Goal: Task Accomplishment & Management: Manage account settings

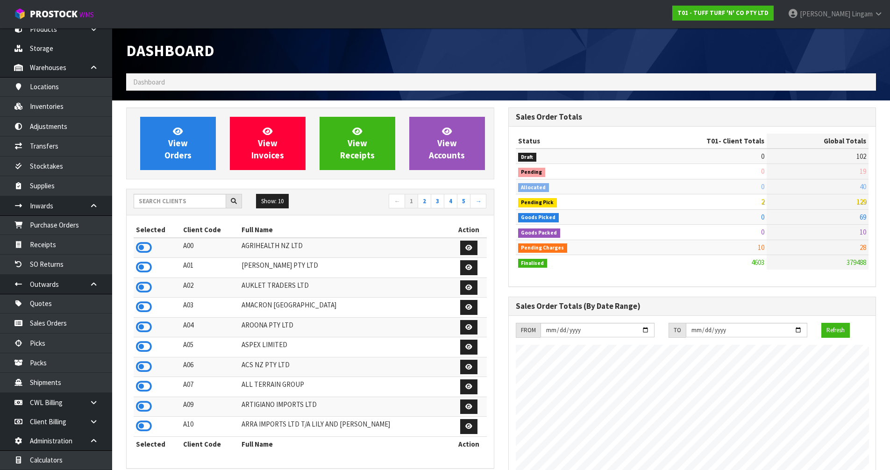
scroll to position [708, 382]
click at [186, 205] on input "text" at bounding box center [180, 201] width 93 height 14
click at [207, 202] on input "text" at bounding box center [180, 201] width 93 height 14
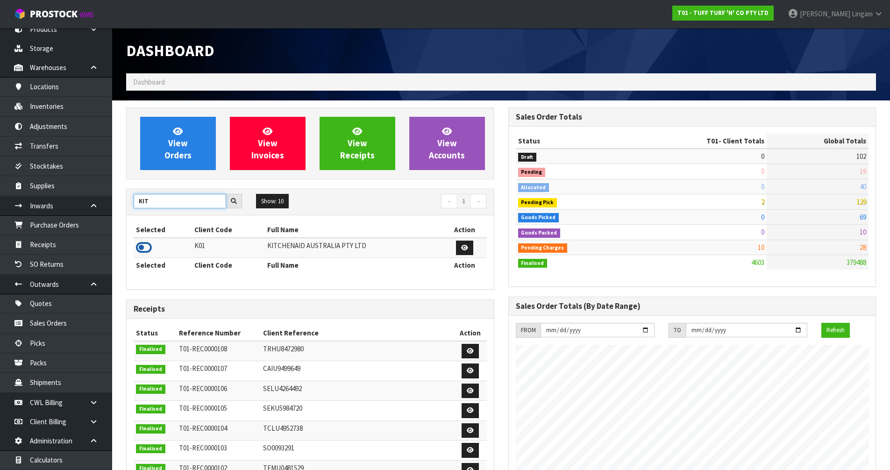
type input "KIT"
click at [147, 247] on icon at bounding box center [144, 248] width 16 height 14
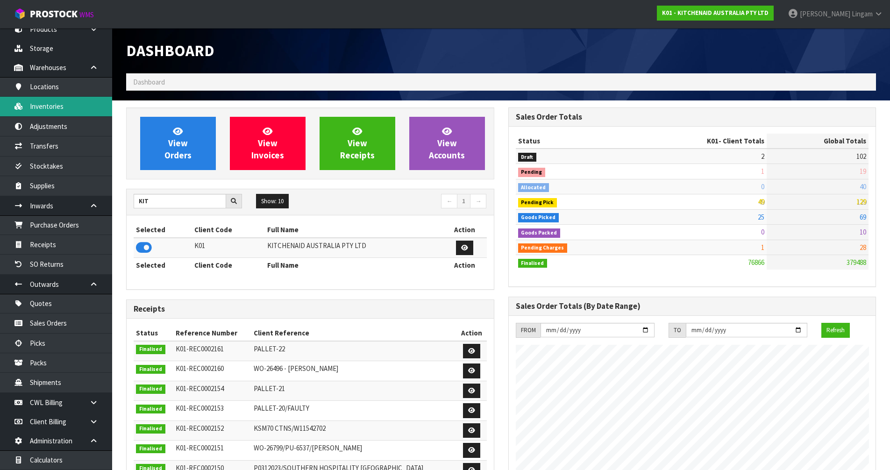
click at [56, 110] on link "Inventories" at bounding box center [56, 106] width 112 height 19
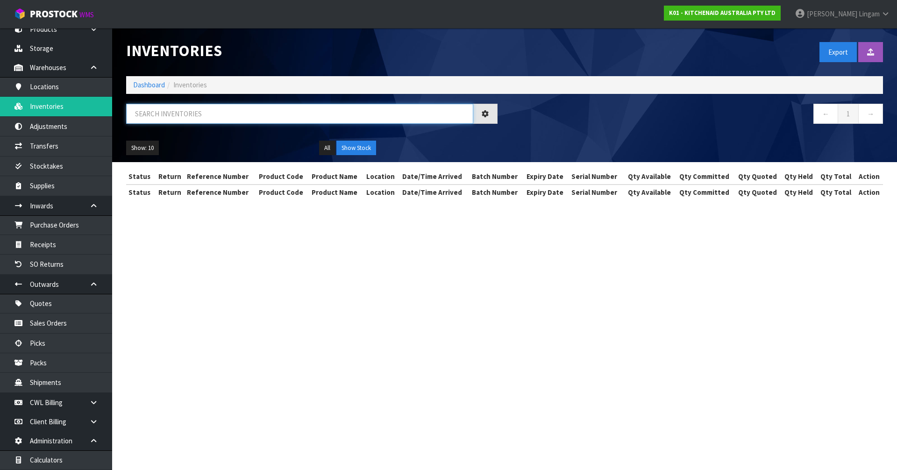
click at [192, 117] on input "text" at bounding box center [299, 114] width 347 height 20
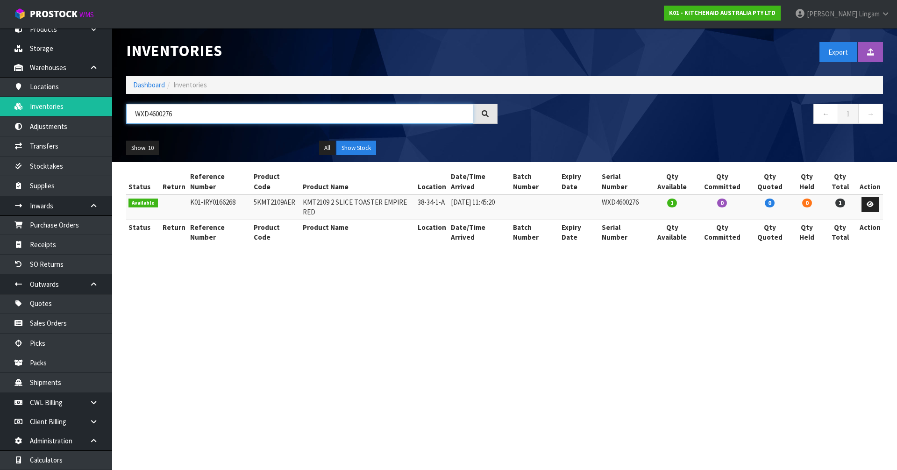
type input "WXD4600276"
click at [273, 194] on td "5KMT2109AER" at bounding box center [275, 206] width 49 height 25
copy td "5KMT2109AER"
click at [140, 83] on link "Dashboard" at bounding box center [149, 84] width 32 height 9
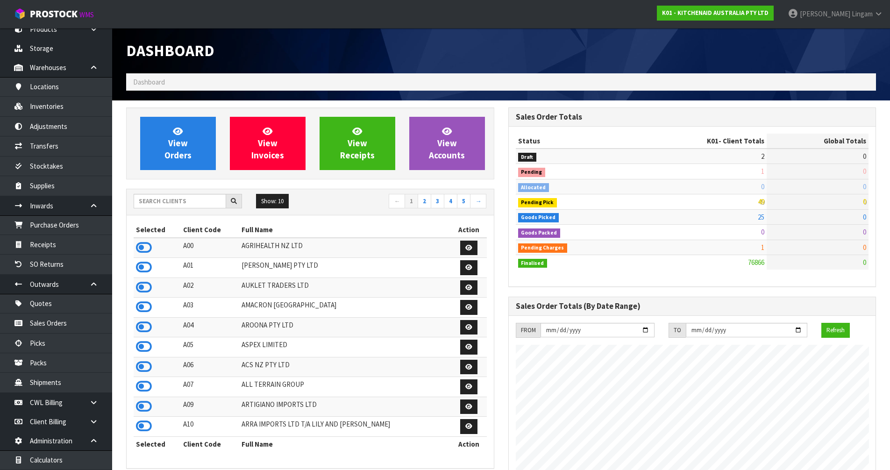
scroll to position [708, 382]
click at [172, 152] on span "View Orders" at bounding box center [177, 143] width 27 height 35
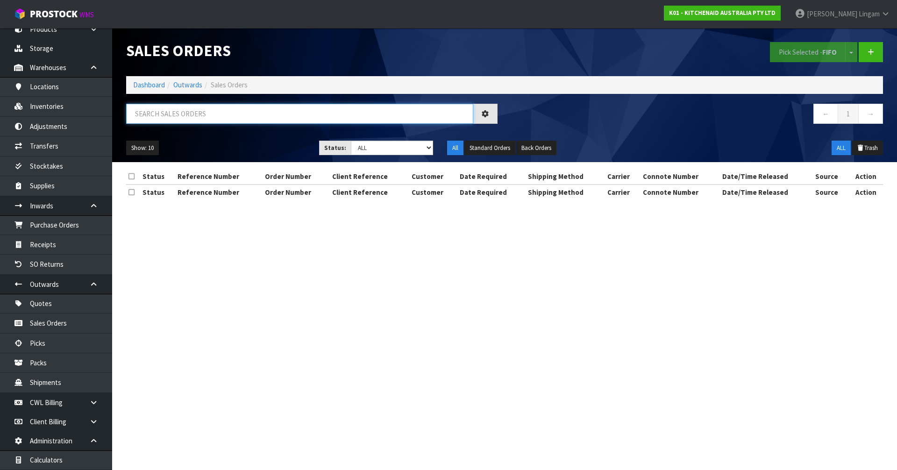
click at [271, 117] on input "text" at bounding box center [299, 114] width 347 height 20
paste input "5KMT2109AER"
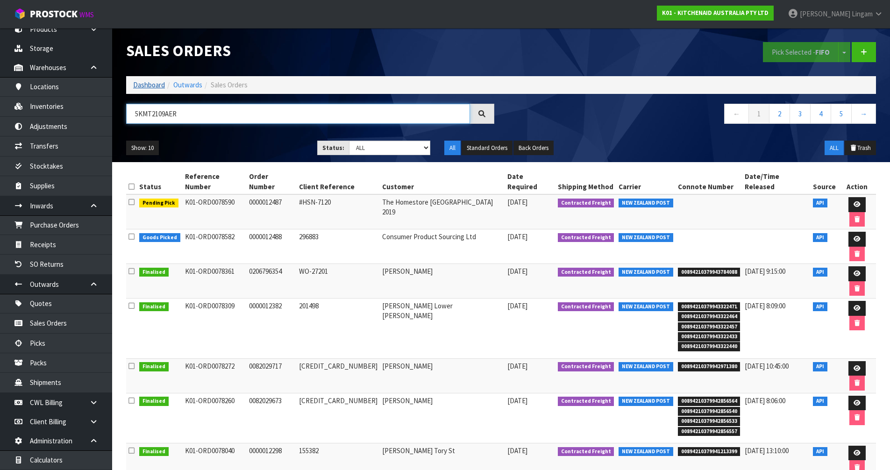
type input "5KMT2109AER"
click at [143, 84] on link "Dashboard" at bounding box center [149, 84] width 32 height 9
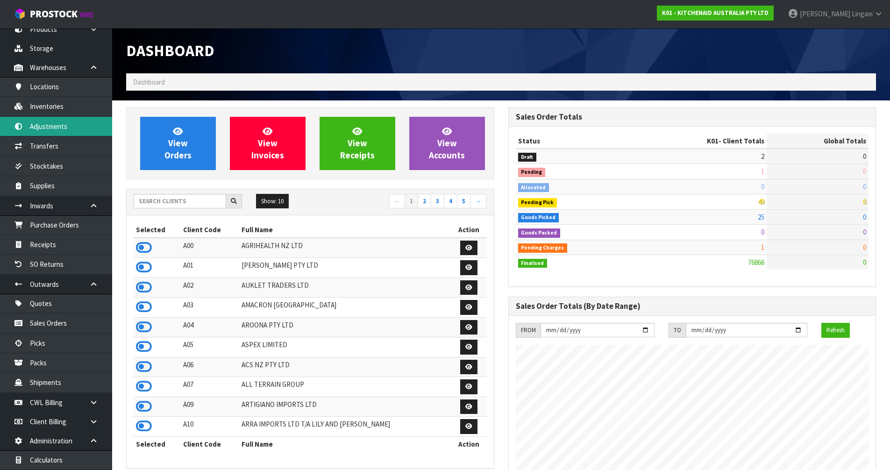
scroll to position [708, 382]
click at [55, 107] on link "Inventories" at bounding box center [56, 106] width 112 height 19
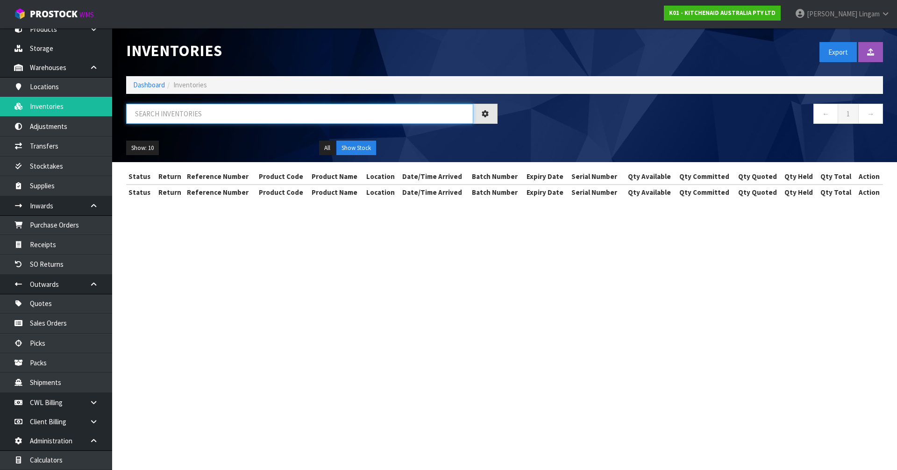
click at [246, 114] on input "text" at bounding box center [299, 114] width 347 height 20
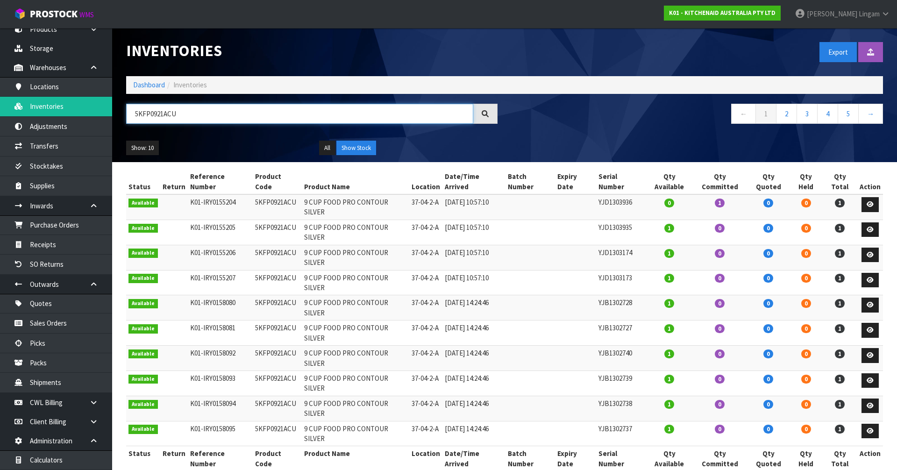
type input "5KFP0921ACU"
click at [275, 194] on td "5KFP0921ACU" at bounding box center [277, 206] width 49 height 25
copy td "5KFP0921ACU"
click at [791, 117] on link "2" at bounding box center [786, 114] width 21 height 20
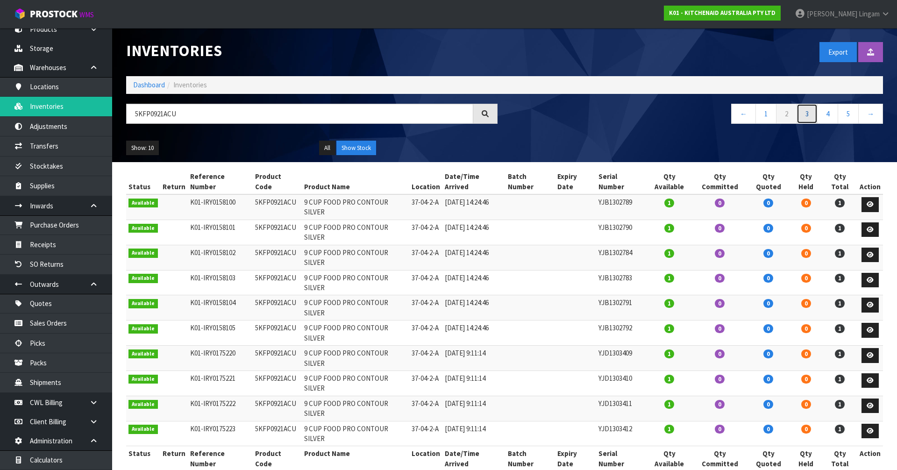
click at [802, 115] on link "3" at bounding box center [807, 114] width 21 height 20
click at [823, 116] on link "4" at bounding box center [827, 114] width 21 height 20
click at [828, 114] on link "5" at bounding box center [827, 114] width 21 height 20
click at [143, 85] on link "Dashboard" at bounding box center [149, 84] width 32 height 9
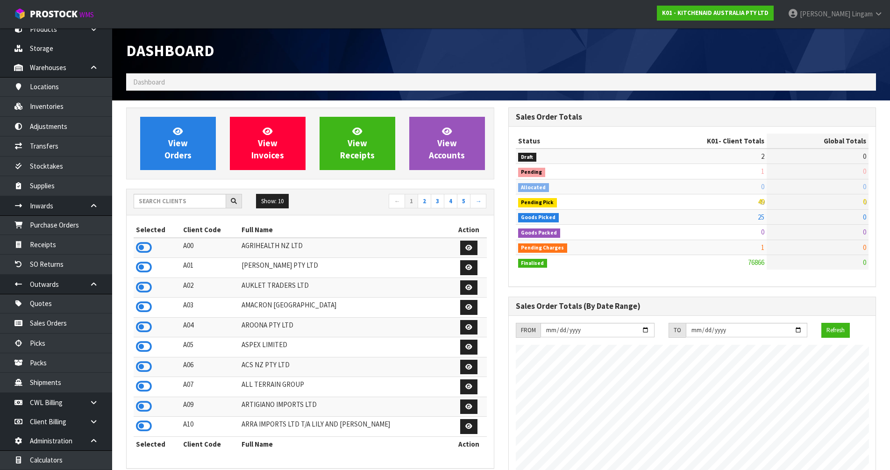
scroll to position [708, 382]
click at [178, 202] on input "text" at bounding box center [180, 201] width 93 height 14
click at [196, 202] on input "text" at bounding box center [180, 201] width 93 height 14
click at [159, 203] on input "text" at bounding box center [180, 201] width 93 height 14
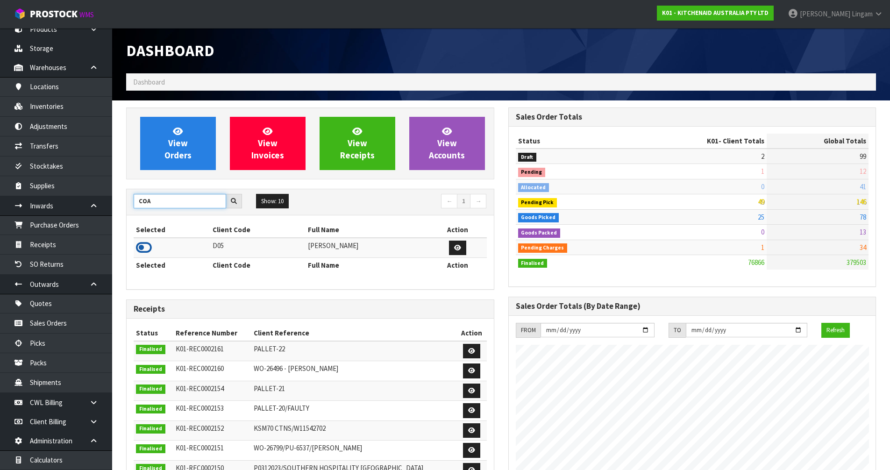
type input "COA"
click at [140, 246] on icon at bounding box center [144, 248] width 16 height 14
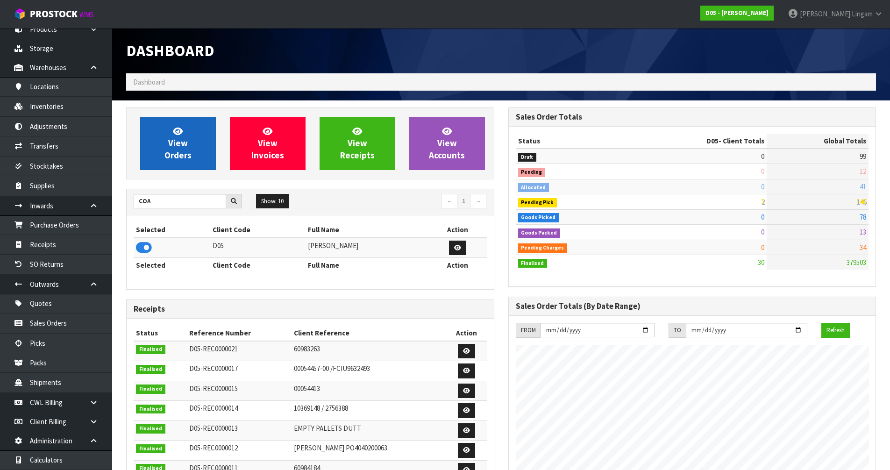
scroll to position [768, 382]
click at [181, 162] on link "View Orders" at bounding box center [178, 143] width 76 height 53
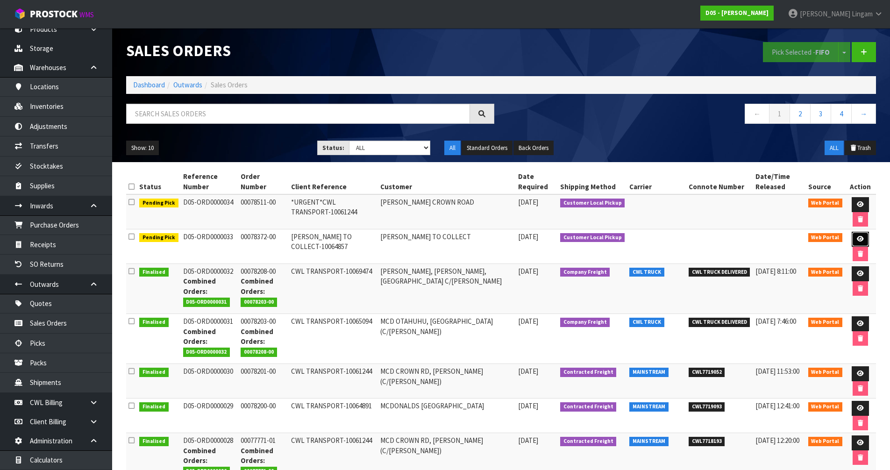
click at [859, 239] on icon at bounding box center [860, 239] width 7 height 6
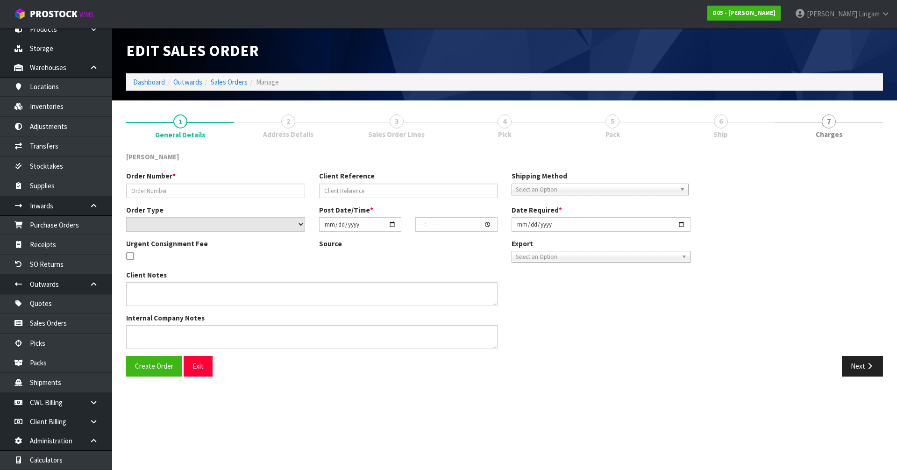
type input "00078372-00"
type input "[PERSON_NAME] TO COLLECT-10064857"
select select "number:0"
type input "2025-09-02"
type input "17:16:00.000"
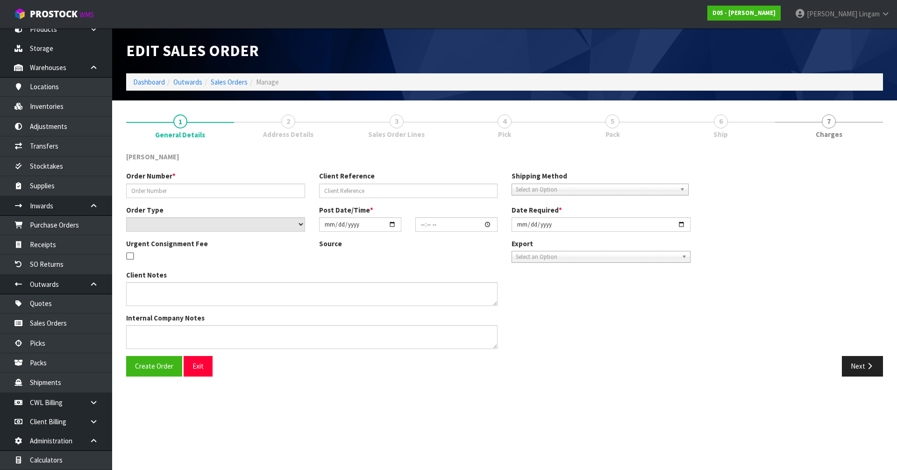
type input "2025-09-05"
type textarea "DDD 8/9 RODIER TO COLLECT FROM WAREHOUSE AND CHECK BEFORE TAKING TO SITE"
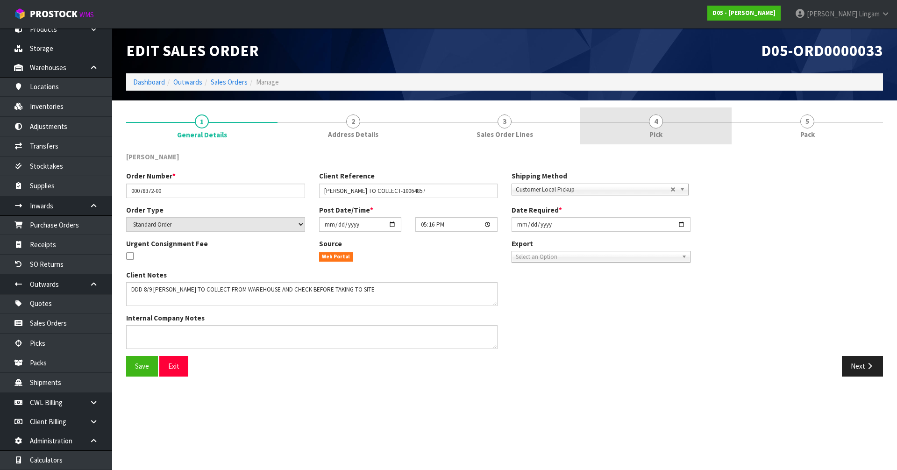
click at [663, 129] on link "4 Pick" at bounding box center [655, 125] width 151 height 37
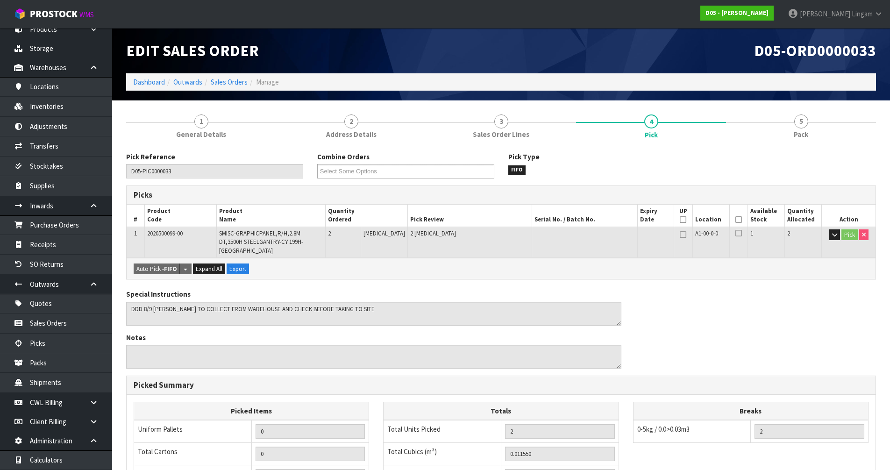
click at [735, 220] on icon at bounding box center [738, 220] width 7 height 0
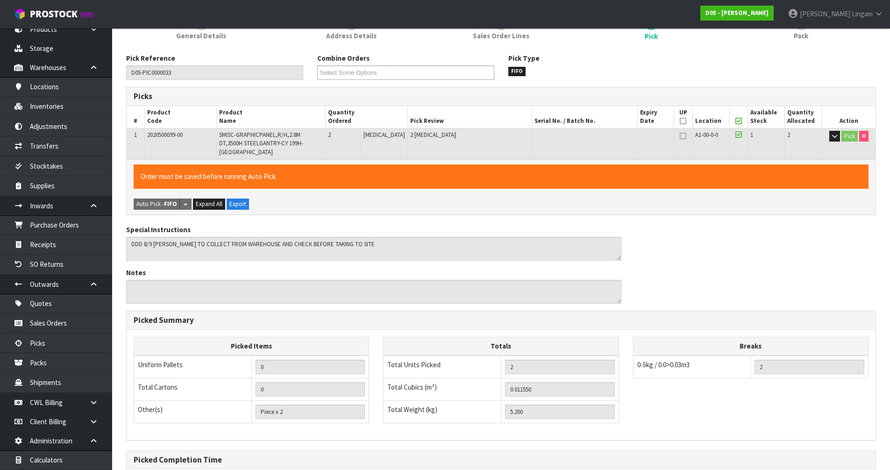
scroll to position [189, 0]
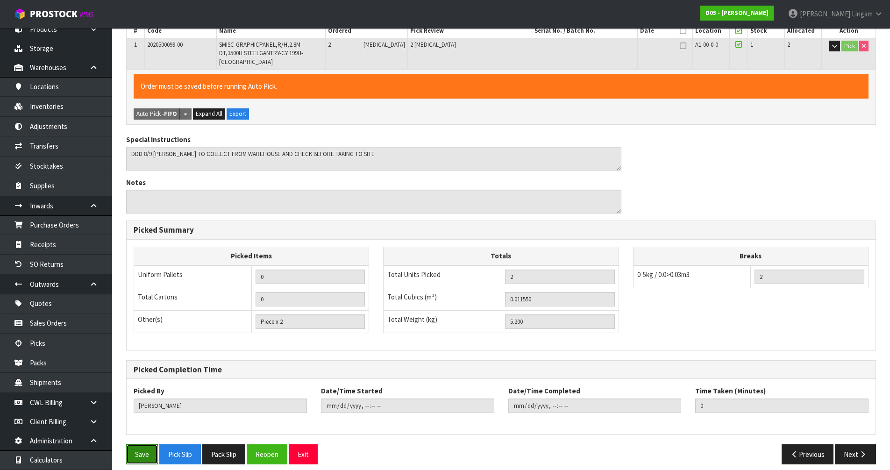
click at [145, 444] on button "Save" at bounding box center [142, 454] width 32 height 20
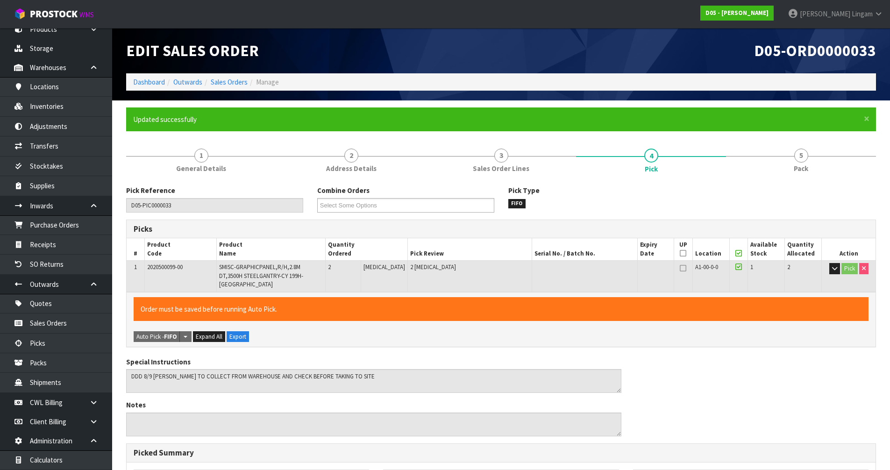
type input "Vineeta Lingam"
type input "2025-09-03T12:41:34"
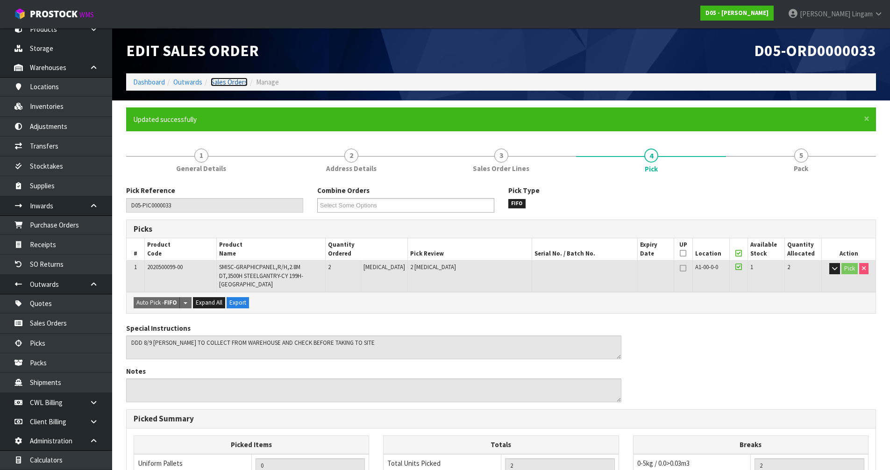
click at [239, 79] on link "Sales Orders" at bounding box center [229, 82] width 37 height 9
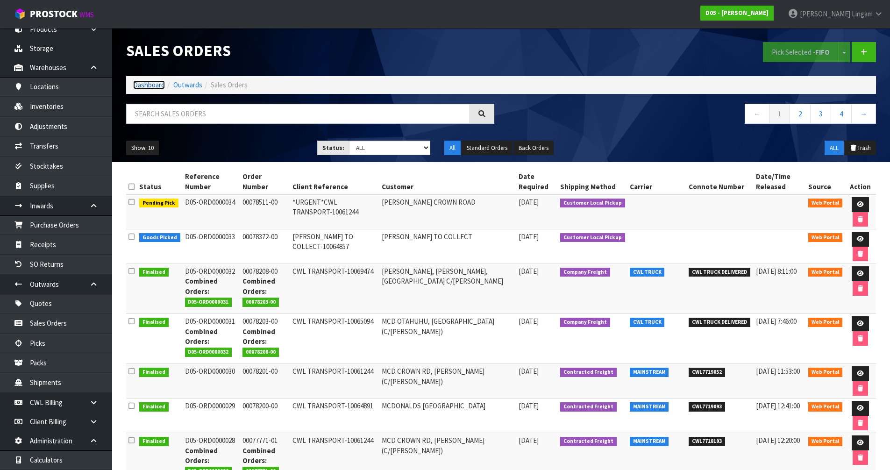
click at [141, 83] on link "Dashboard" at bounding box center [149, 84] width 32 height 9
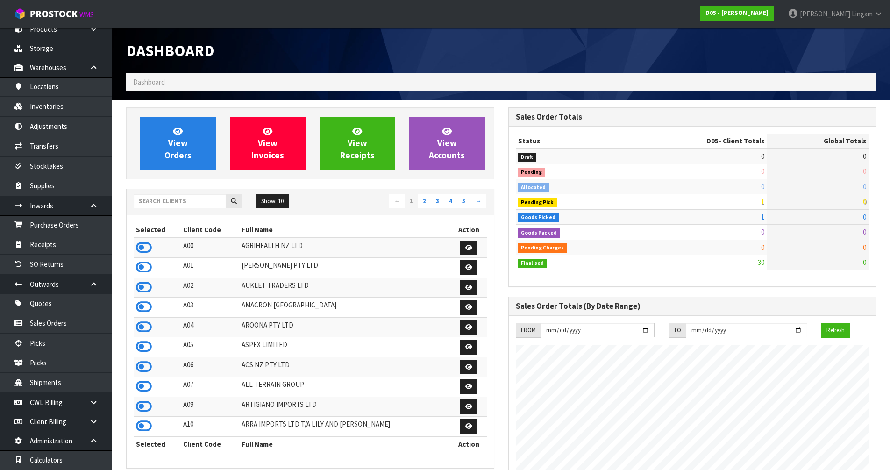
scroll to position [768, 382]
click at [186, 203] on input "text" at bounding box center [180, 201] width 93 height 14
click at [192, 207] on input "text" at bounding box center [180, 201] width 93 height 14
click at [179, 201] on input "text" at bounding box center [180, 201] width 93 height 14
click at [199, 205] on input "text" at bounding box center [180, 201] width 93 height 14
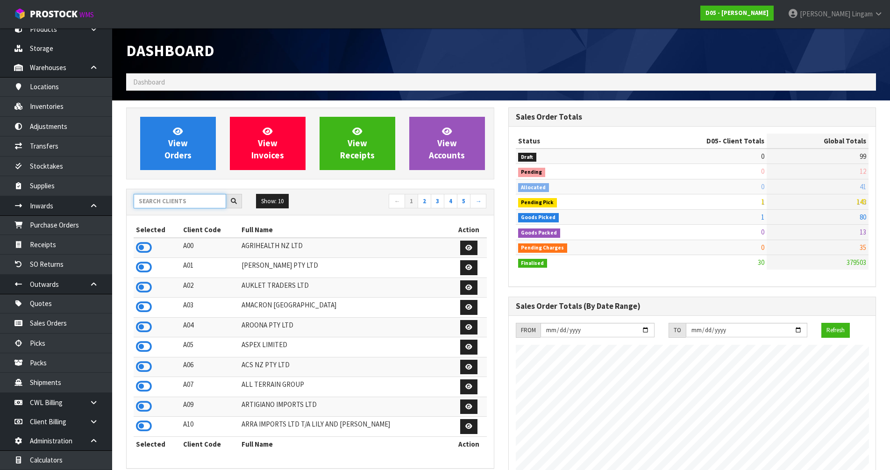
click at [198, 202] on input "text" at bounding box center [180, 201] width 93 height 14
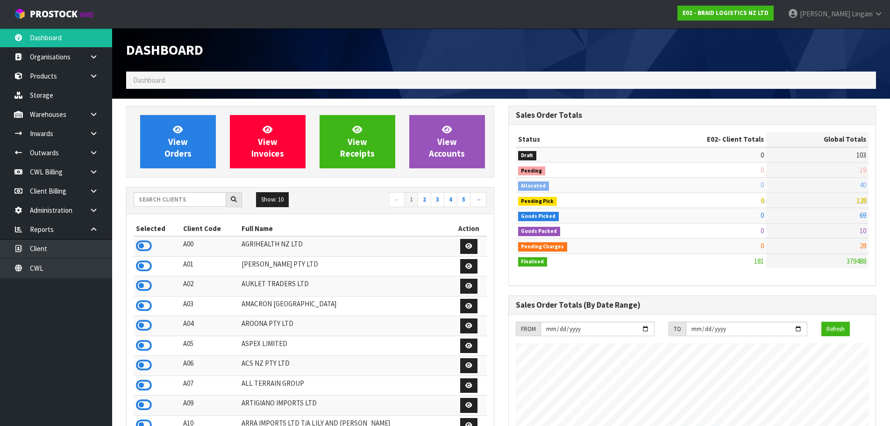
scroll to position [602, 382]
click at [153, 202] on input "text" at bounding box center [180, 199] width 93 height 14
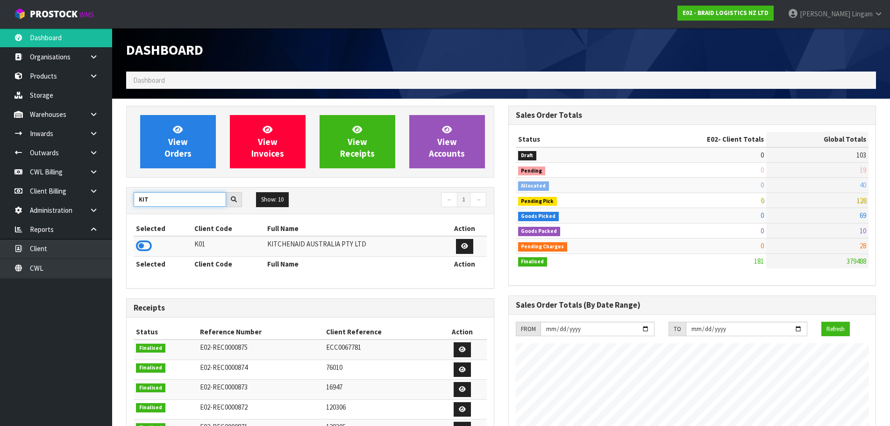
type input "KIT"
click at [144, 244] on icon at bounding box center [144, 246] width 16 height 14
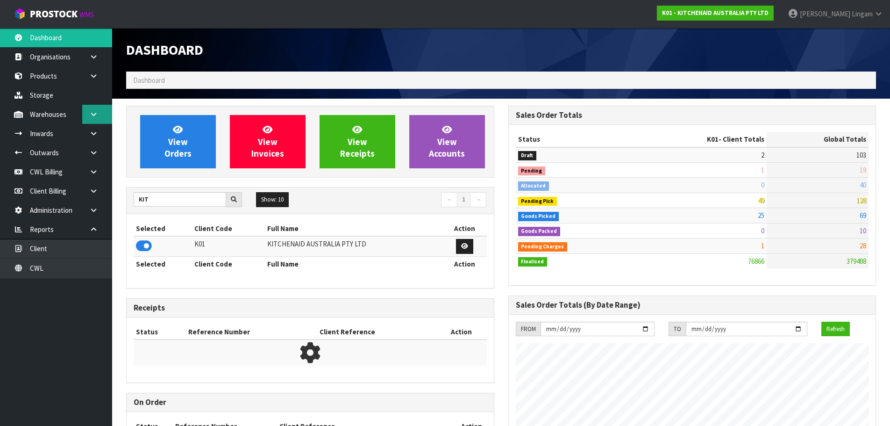
click at [98, 120] on link at bounding box center [97, 114] width 30 height 19
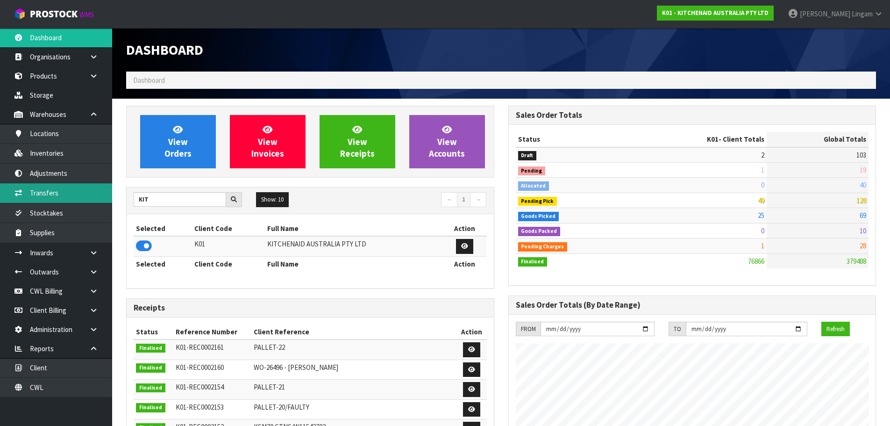
click at [46, 196] on link "Transfers" at bounding box center [56, 192] width 112 height 19
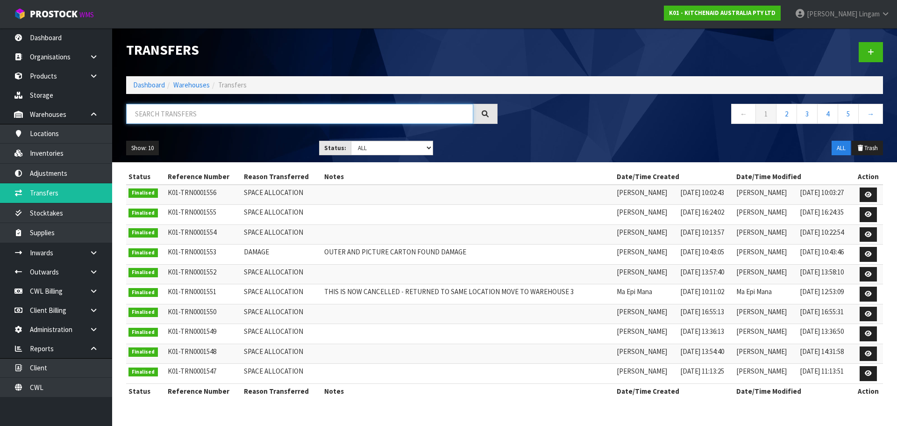
click at [204, 116] on input "text" at bounding box center [299, 114] width 347 height 20
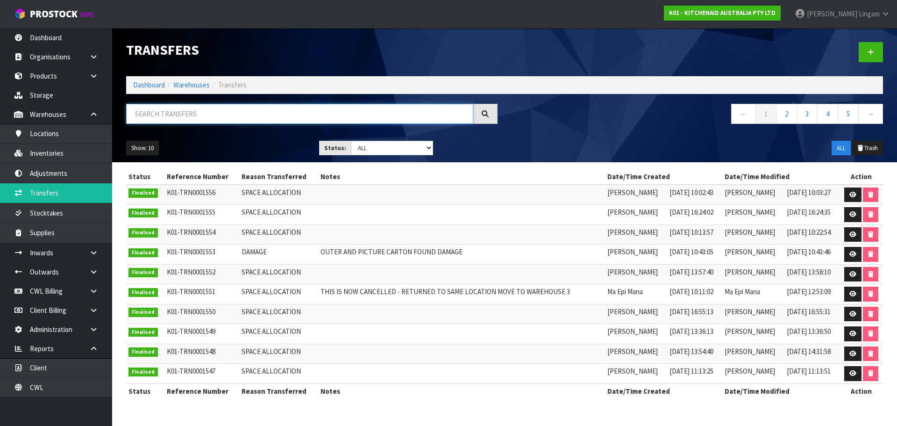
paste input "5KMT2109AER"
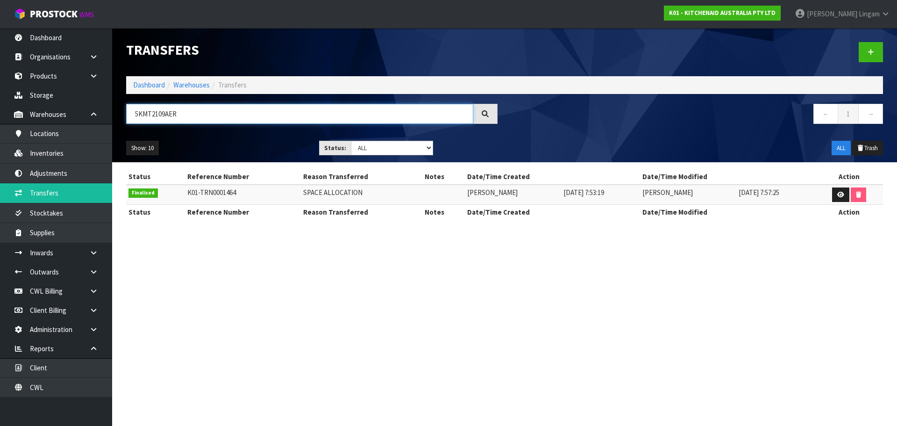
drag, startPoint x: 199, startPoint y: 116, endPoint x: 132, endPoint y: 119, distance: 66.9
click at [132, 119] on input "5KMT2109AER" at bounding box center [299, 114] width 347 height 20
paste input "FP0921ACU"
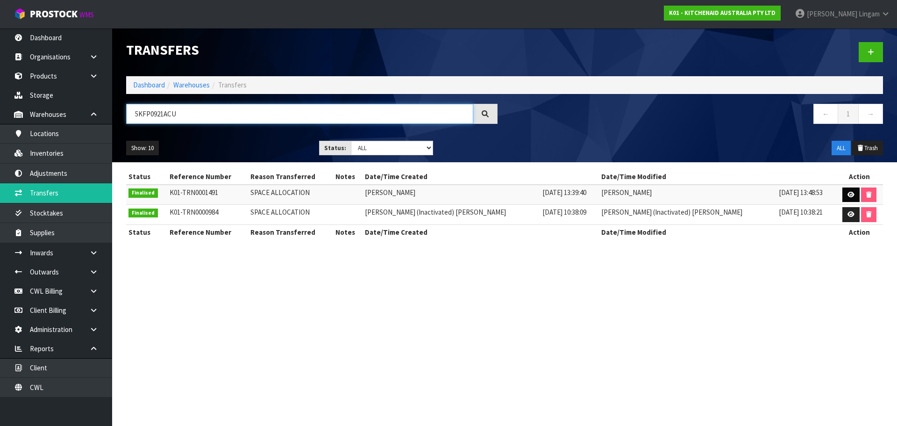
type input "5KFP0921ACU"
click at [848, 196] on icon at bounding box center [851, 195] width 7 height 6
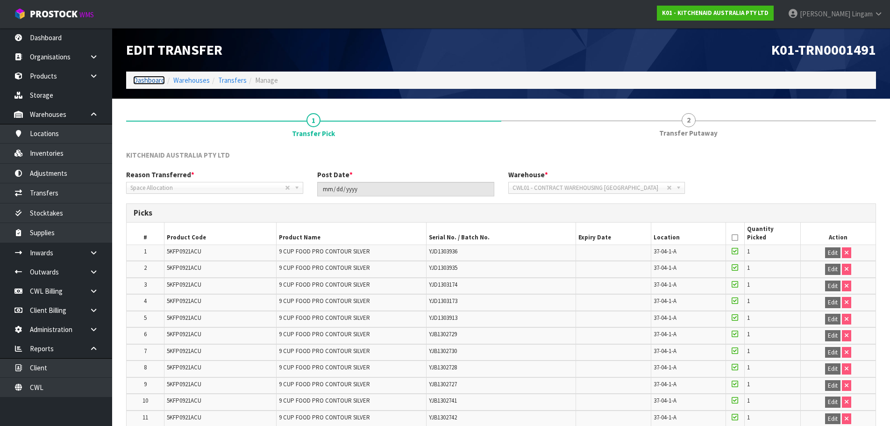
click at [143, 82] on link "Dashboard" at bounding box center [149, 80] width 32 height 9
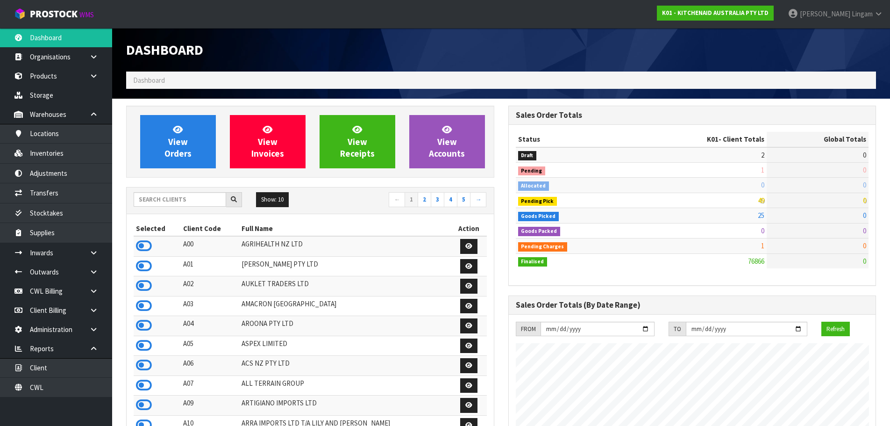
scroll to position [708, 382]
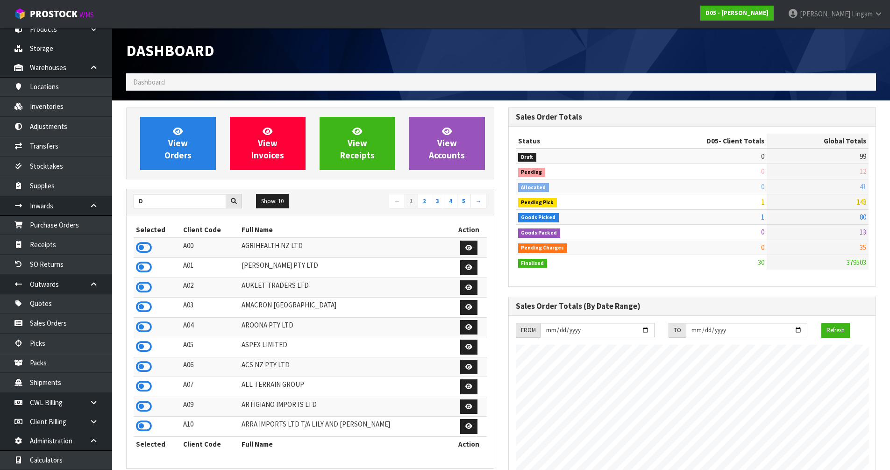
scroll to position [768, 382]
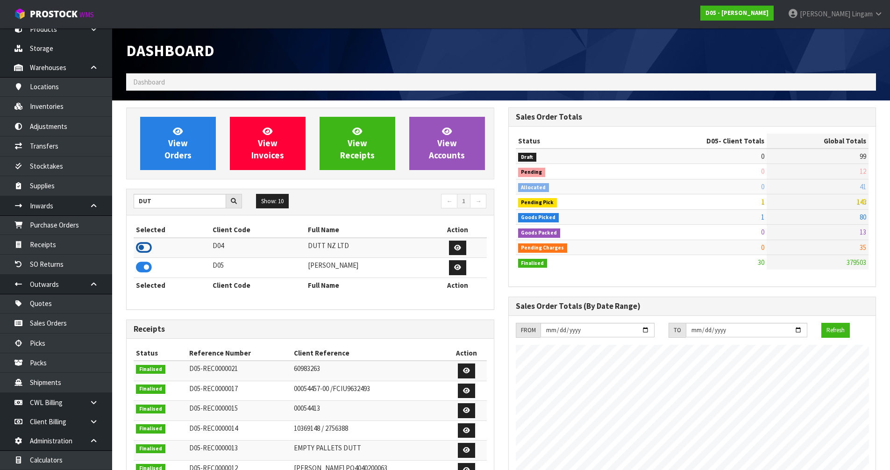
type input "DUT"
click at [145, 245] on icon at bounding box center [144, 248] width 16 height 14
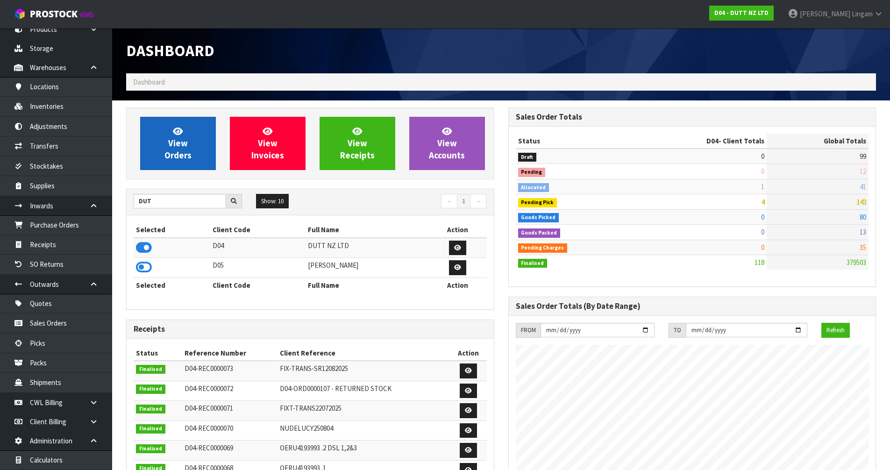
scroll to position [662, 382]
click at [179, 154] on span "View Orders" at bounding box center [177, 143] width 27 height 35
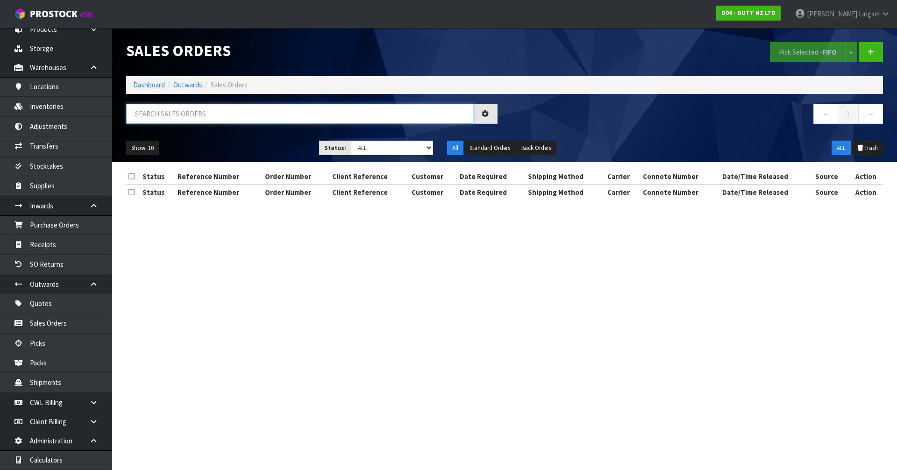
click at [261, 115] on input "text" at bounding box center [299, 114] width 347 height 20
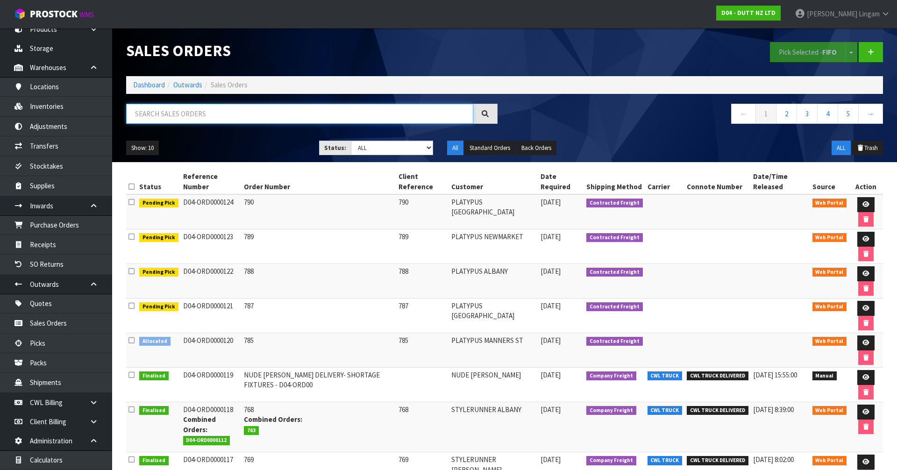
paste input "00894210379940254447"
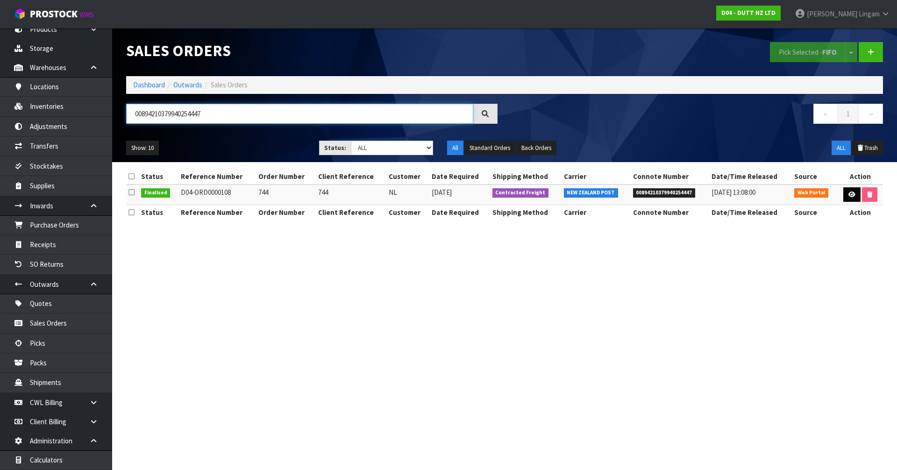
type input "00894210379940254447"
click at [855, 193] on link at bounding box center [851, 194] width 17 height 15
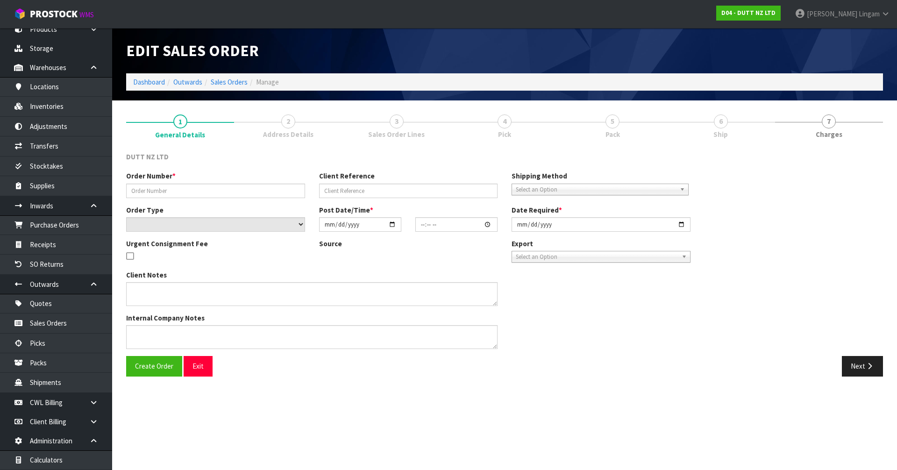
type input "744"
select select "number:0"
type input "2025-08-15"
type input "19:30:00.000"
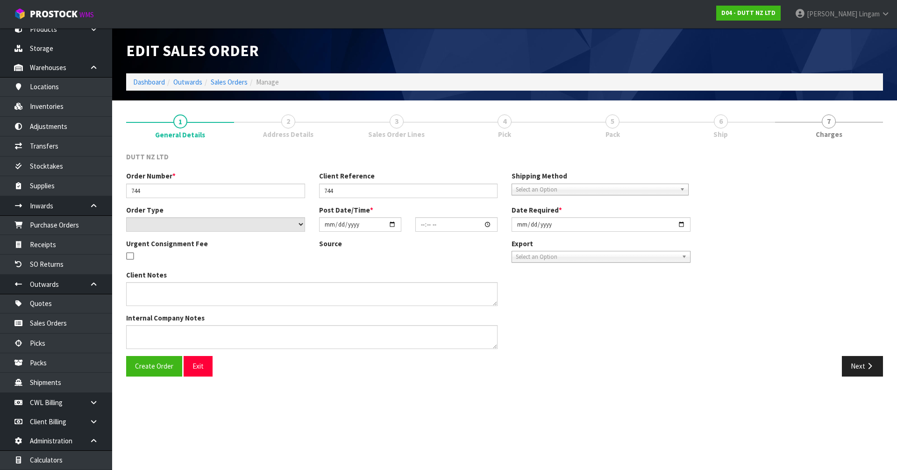
type input "2025-08-18"
type textarea "DELVIERY TO STORE - DSL LOGISTICS 5 TIMBERLY ROAD MĀNGERE, AUCKLAND 2022, NEW Z…"
type textarea "THERE IS NO RESTRICTION ON TIME OF DELIVERY AND A DURING TRADE DELIVERY IS FINE…"
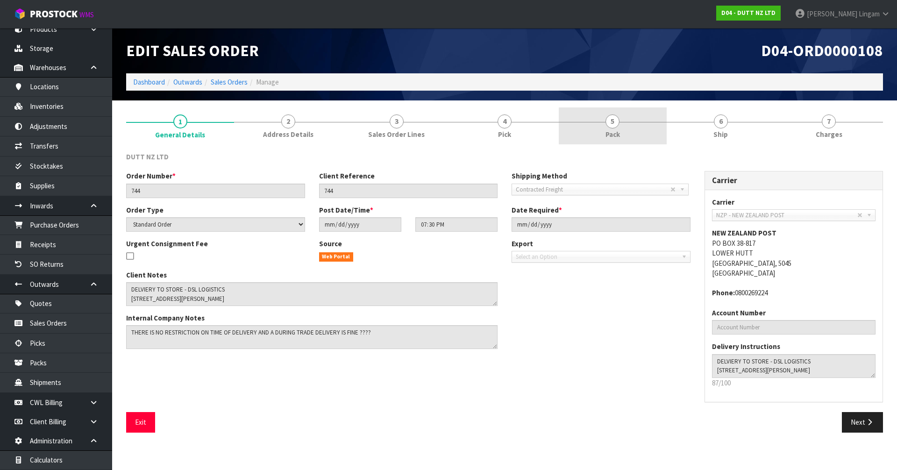
click at [623, 136] on link "5 Pack" at bounding box center [613, 125] width 108 height 37
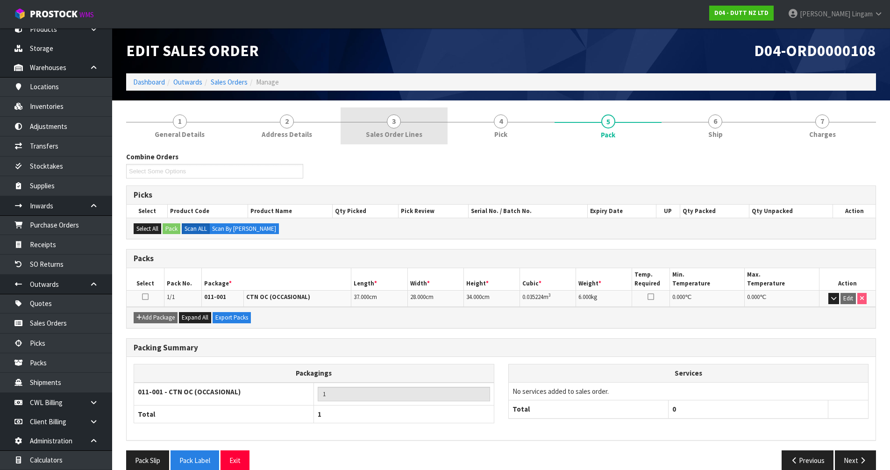
click at [416, 129] on link "3 Sales Order Lines" at bounding box center [394, 125] width 107 height 37
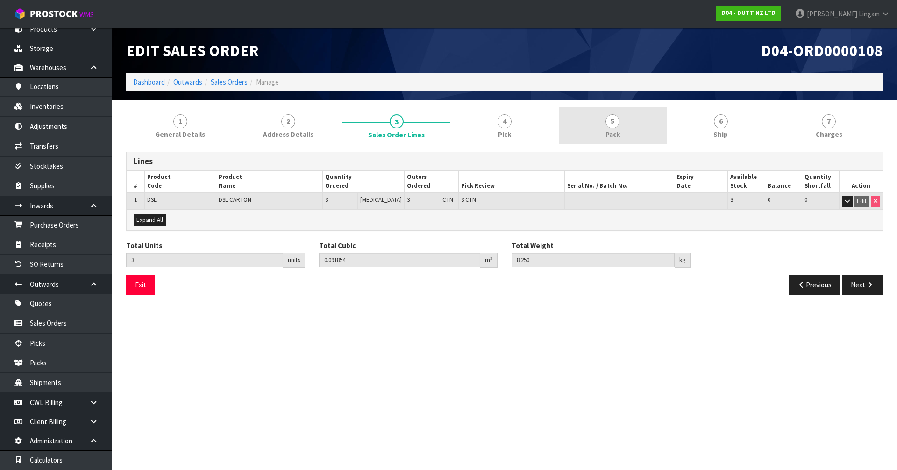
click at [603, 131] on link "5 Pack" at bounding box center [613, 125] width 108 height 37
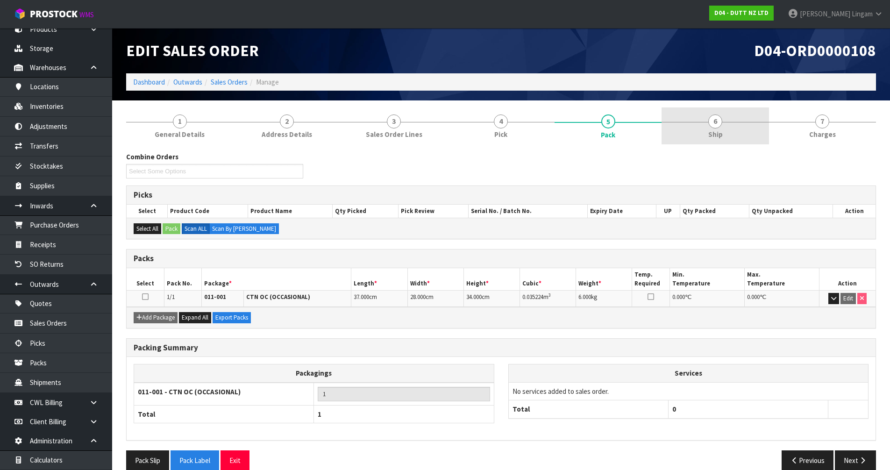
click at [724, 130] on link "6 Ship" at bounding box center [715, 125] width 107 height 37
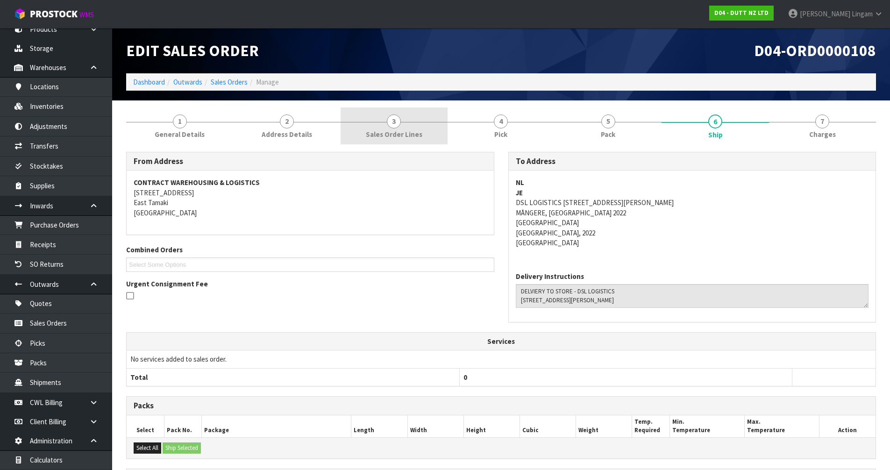
click at [414, 131] on span "Sales Order Lines" at bounding box center [394, 134] width 57 height 10
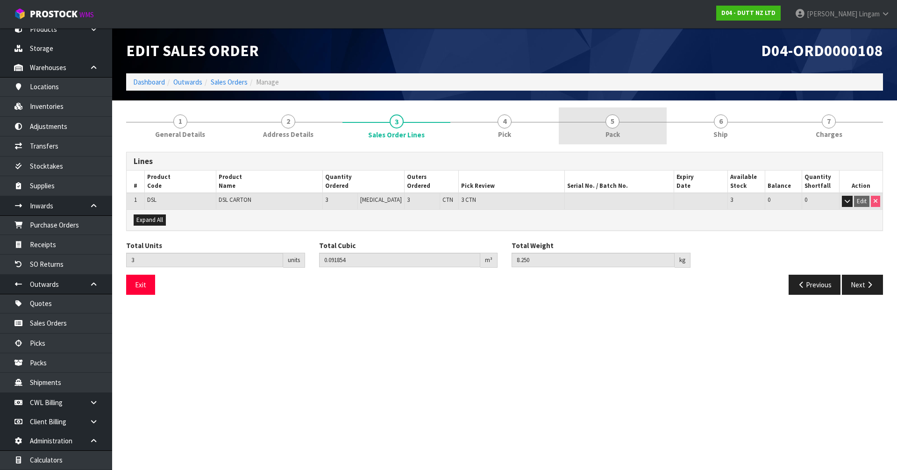
click at [634, 134] on link "5 Pack" at bounding box center [613, 125] width 108 height 37
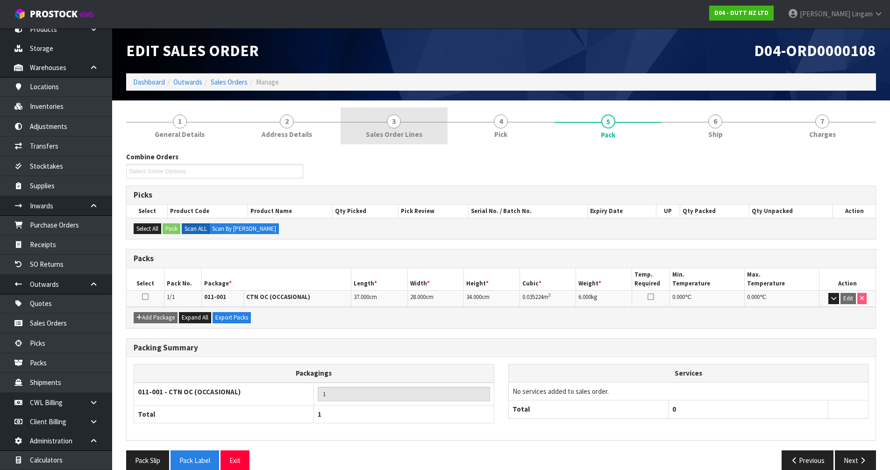
click at [438, 133] on link "3 Sales Order Lines" at bounding box center [394, 125] width 107 height 37
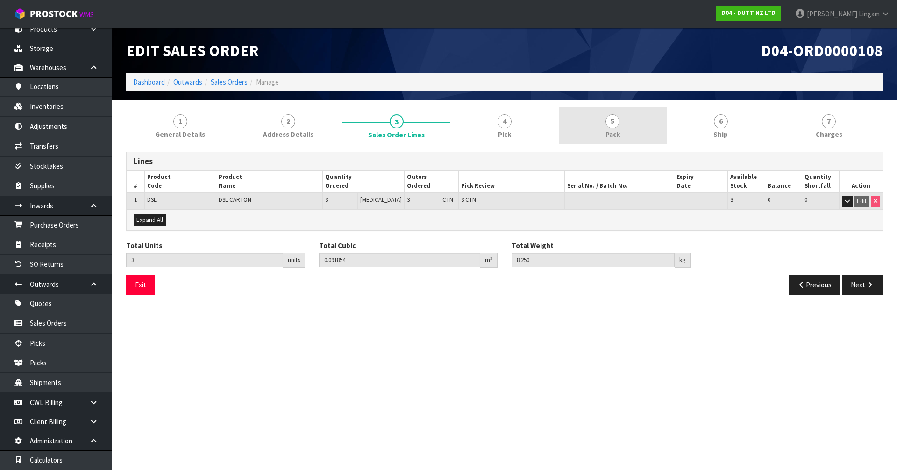
click at [593, 134] on link "5 Pack" at bounding box center [613, 125] width 108 height 37
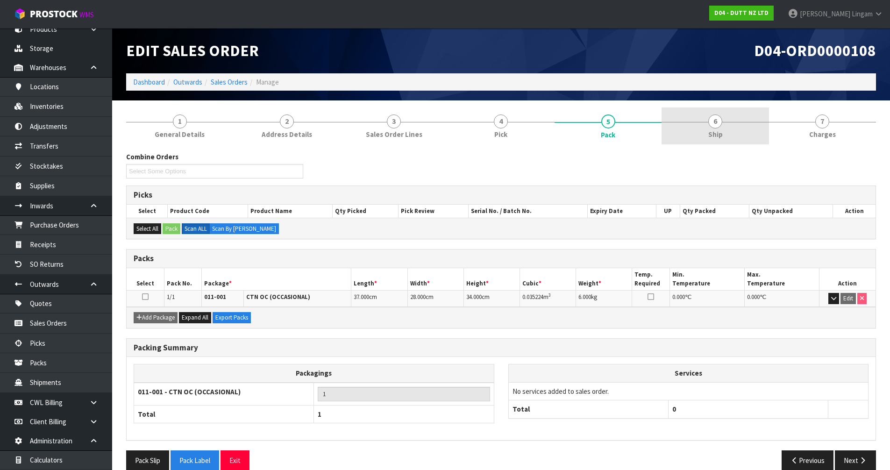
click at [735, 138] on link "6 Ship" at bounding box center [715, 125] width 107 height 37
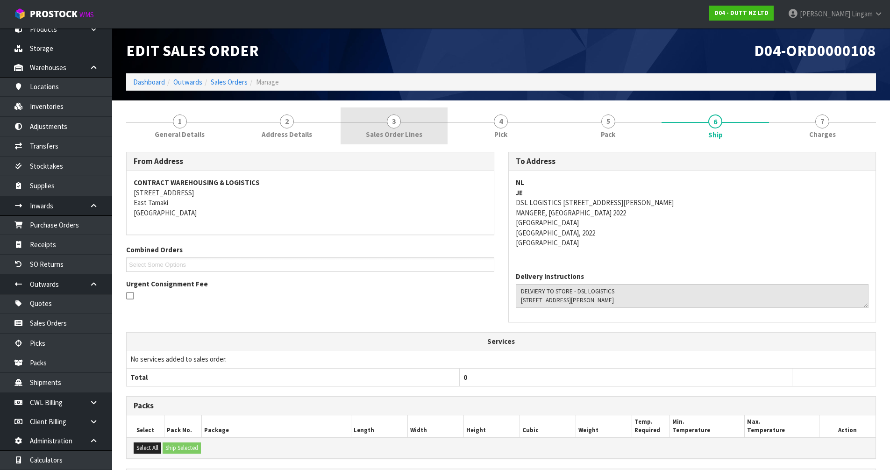
click at [403, 134] on span "Sales Order Lines" at bounding box center [394, 134] width 57 height 10
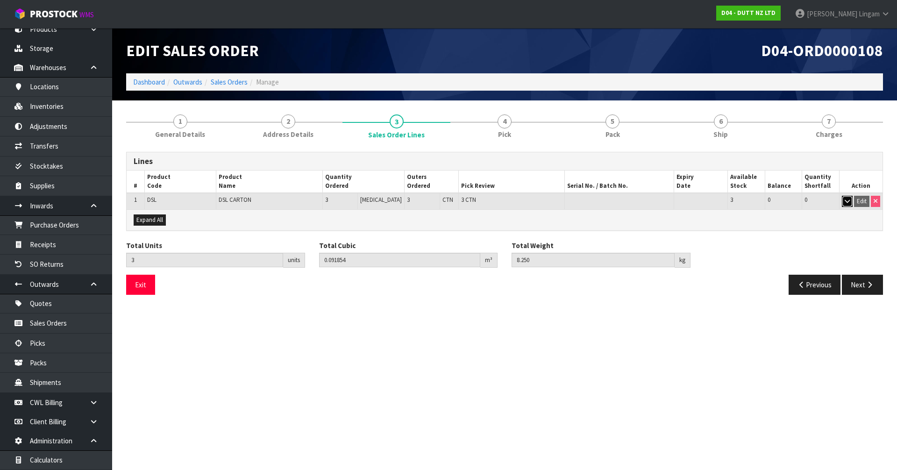
click at [846, 199] on icon "button" at bounding box center [847, 201] width 5 height 6
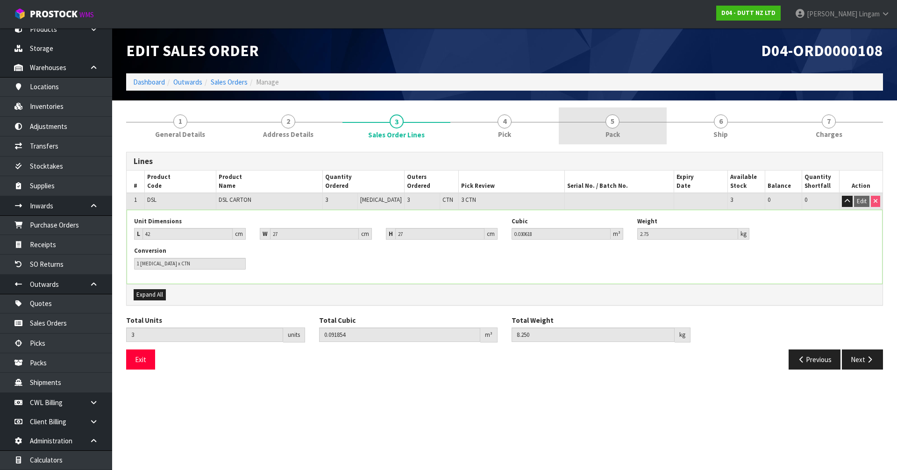
click at [628, 129] on link "5 Pack" at bounding box center [613, 125] width 108 height 37
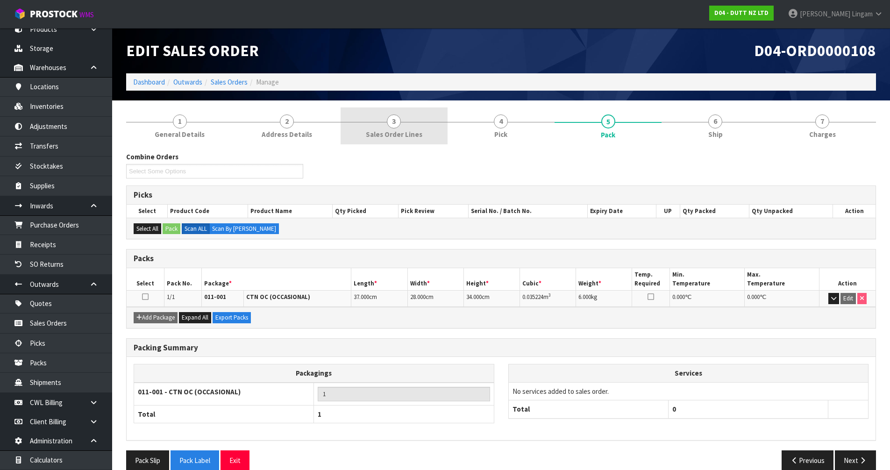
click at [394, 135] on span "Sales Order Lines" at bounding box center [394, 134] width 57 height 10
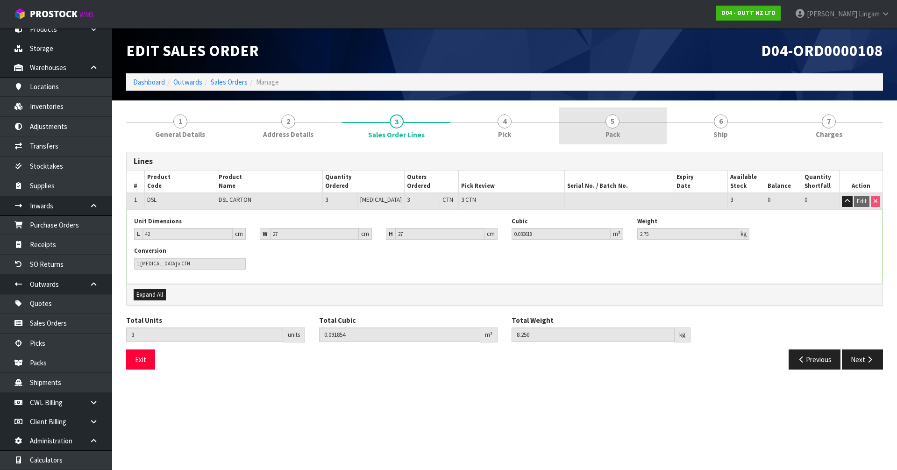
click at [625, 136] on link "5 Pack" at bounding box center [613, 125] width 108 height 37
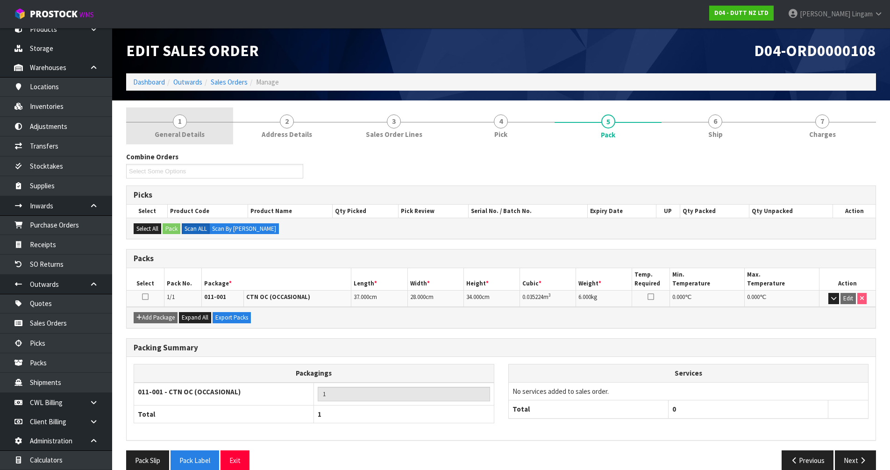
click at [171, 129] on span "General Details" at bounding box center [180, 134] width 50 height 10
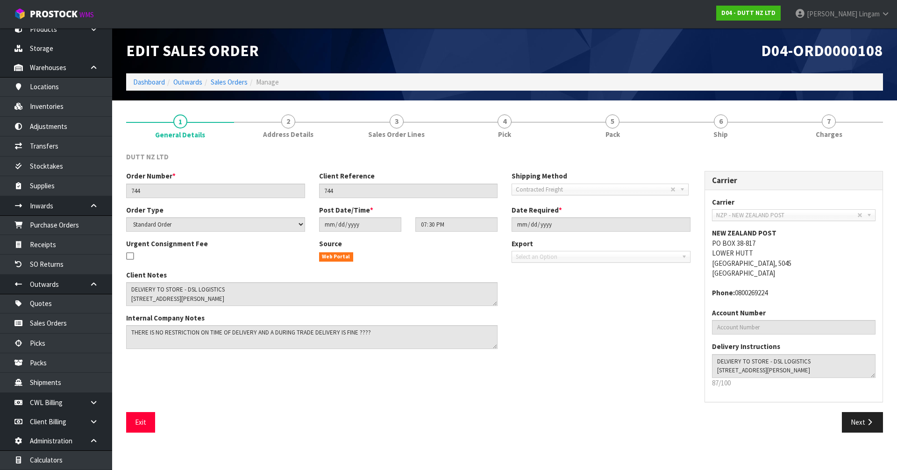
drag, startPoint x: 455, startPoint y: 161, endPoint x: 440, endPoint y: 176, distance: 20.8
drag, startPoint x: 440, startPoint y: 176, endPoint x: 732, endPoint y: 132, distance: 294.9
click at [732, 132] on link "6 Ship" at bounding box center [721, 125] width 108 height 37
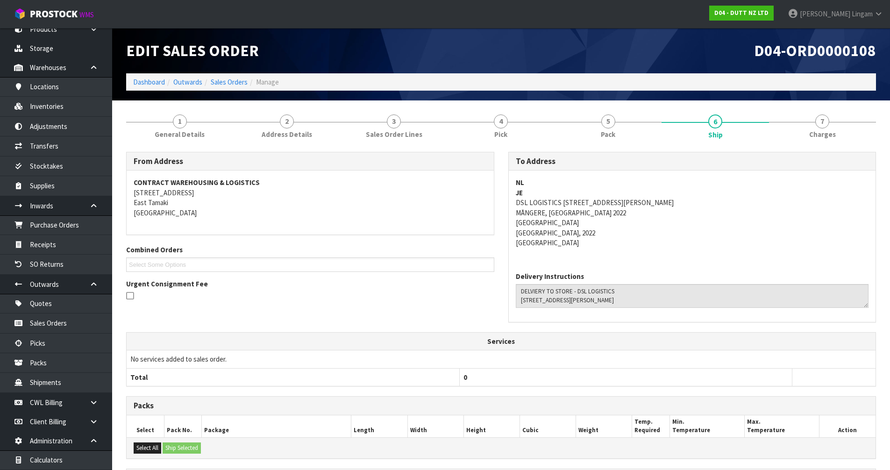
scroll to position [126, 0]
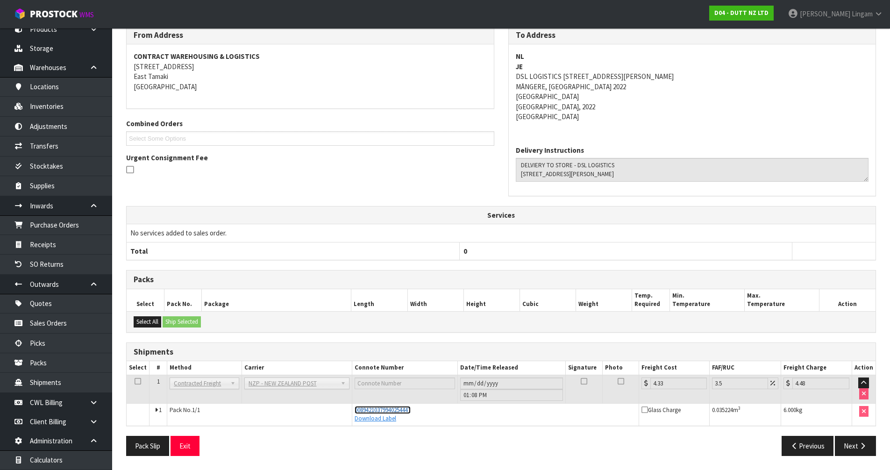
click at [406, 411] on span "00894210379940254447" at bounding box center [383, 410] width 56 height 8
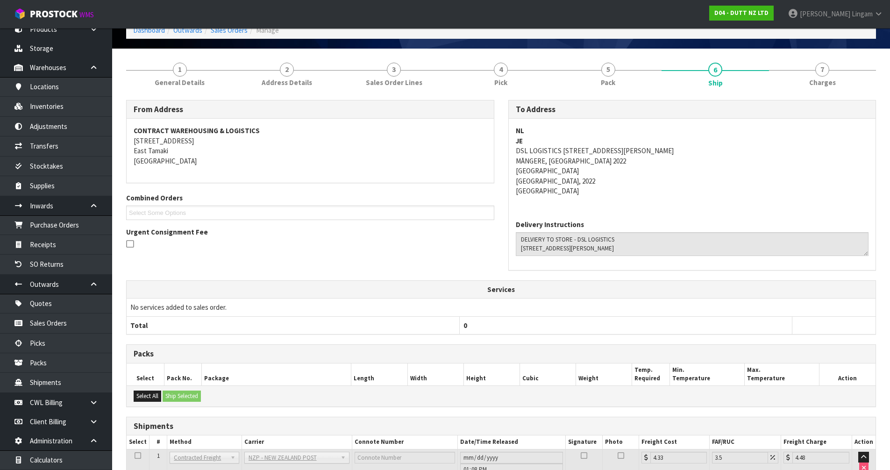
scroll to position [0, 0]
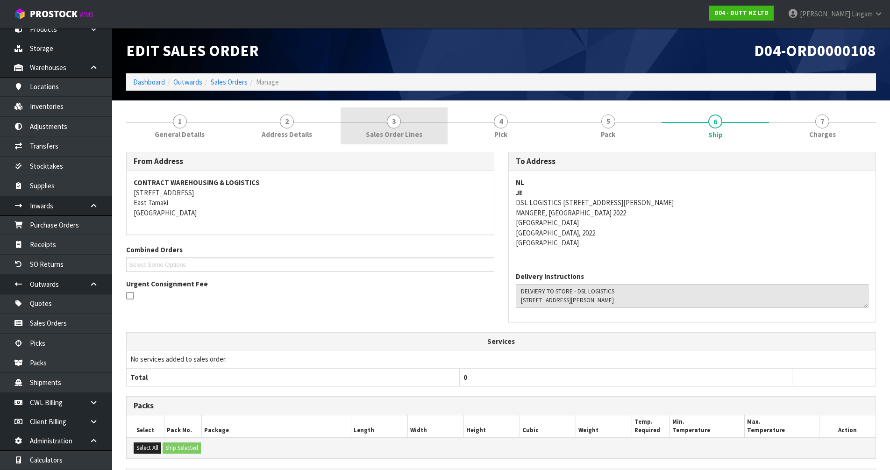
click at [393, 125] on span "3" at bounding box center [394, 121] width 14 height 14
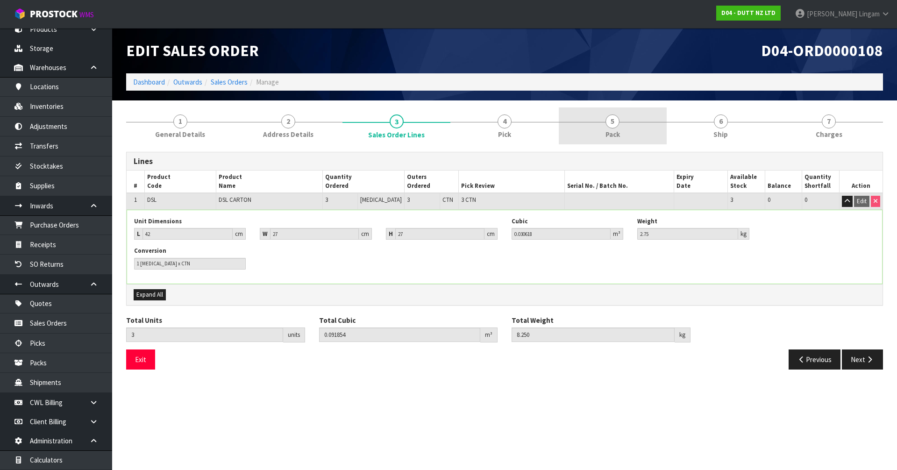
click at [637, 132] on link "5 Pack" at bounding box center [613, 125] width 108 height 37
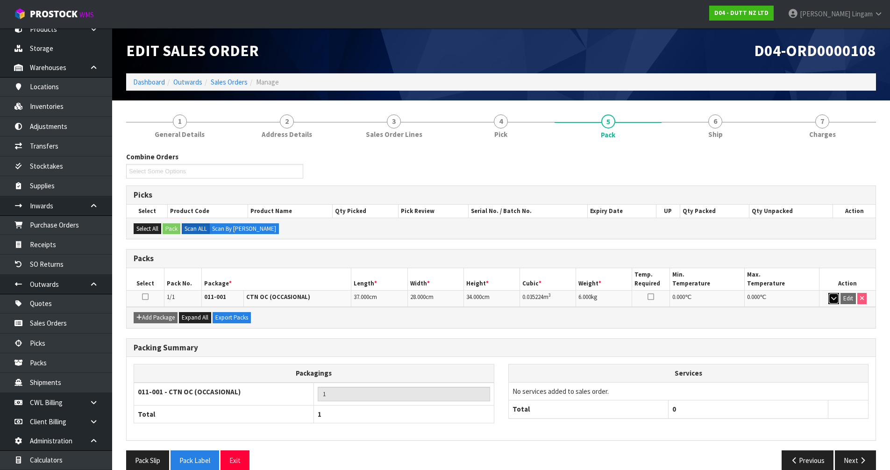
click at [835, 300] on icon "button" at bounding box center [833, 298] width 5 height 6
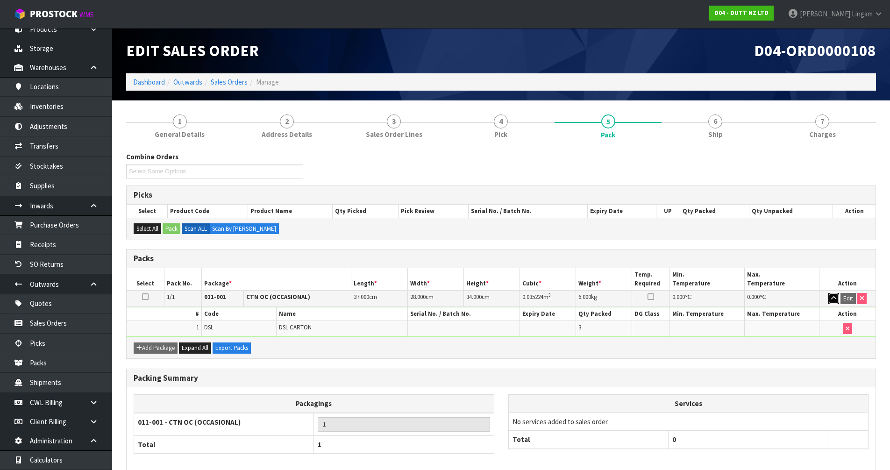
click at [835, 300] on icon "button" at bounding box center [833, 298] width 5 height 6
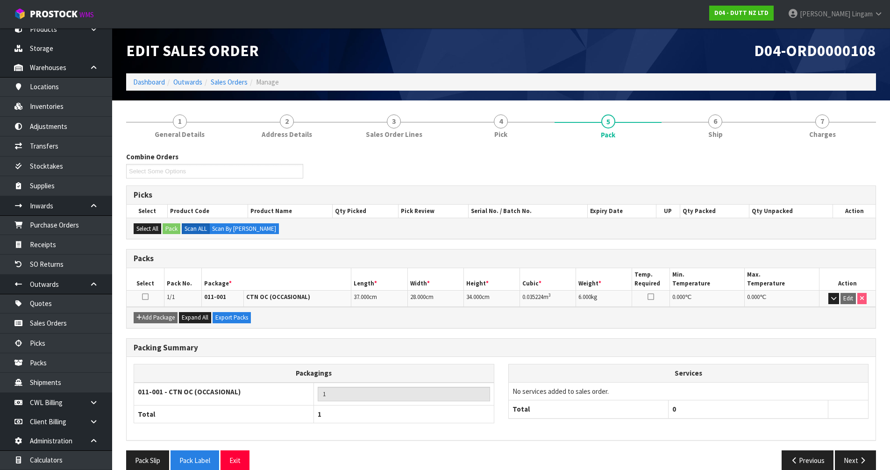
click at [526, 43] on h1 "D04-ORD0000108" at bounding box center [692, 50] width 368 height 17
click at [146, 80] on link "Dashboard" at bounding box center [149, 82] width 32 height 9
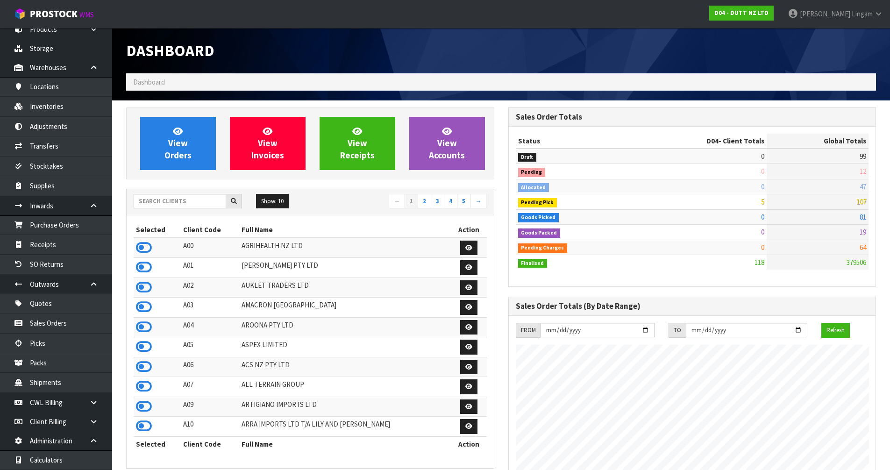
scroll to position [662, 382]
click at [196, 204] on input "text" at bounding box center [180, 201] width 93 height 14
click at [176, 199] on input "text" at bounding box center [180, 201] width 93 height 14
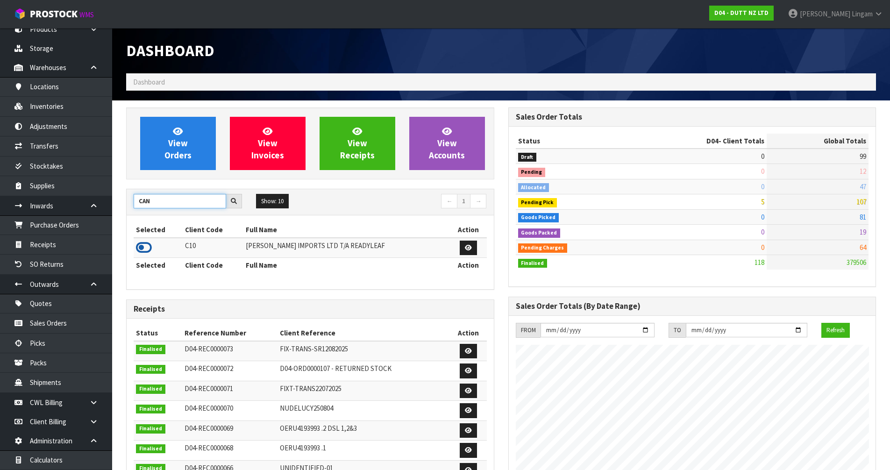
type input "CAN"
click at [144, 245] on icon at bounding box center [144, 248] width 16 height 14
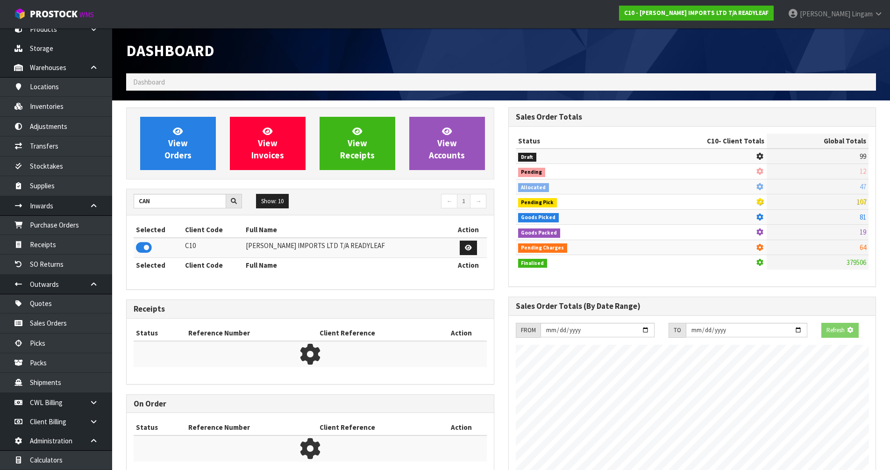
scroll to position [466696, 466896]
click at [171, 167] on link "View Orders" at bounding box center [178, 143] width 76 height 53
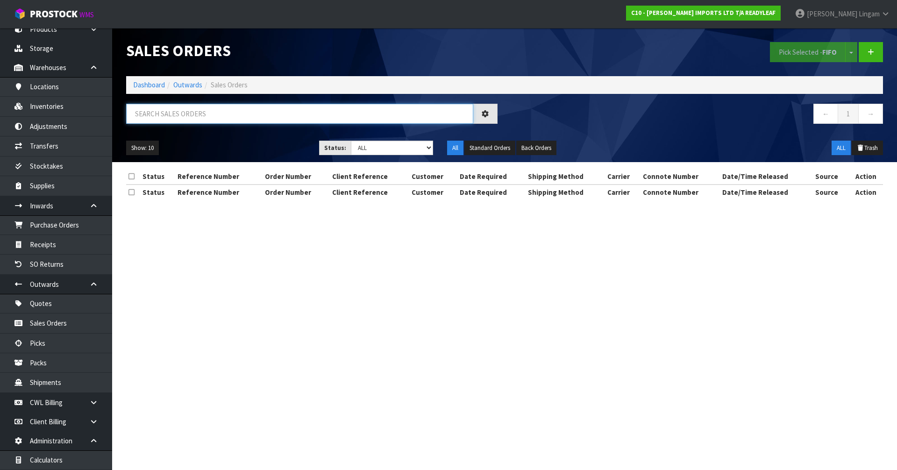
click at [285, 113] on input "text" at bounding box center [299, 114] width 347 height 20
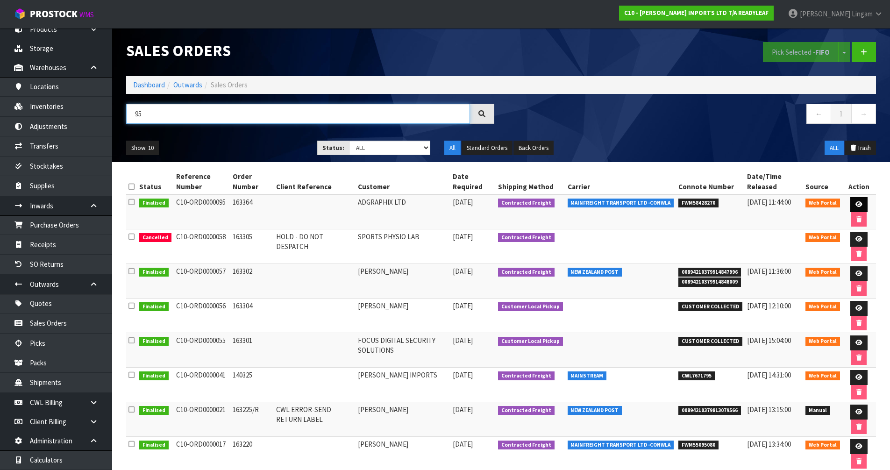
type input "95"
click at [862, 202] on icon at bounding box center [859, 204] width 7 height 6
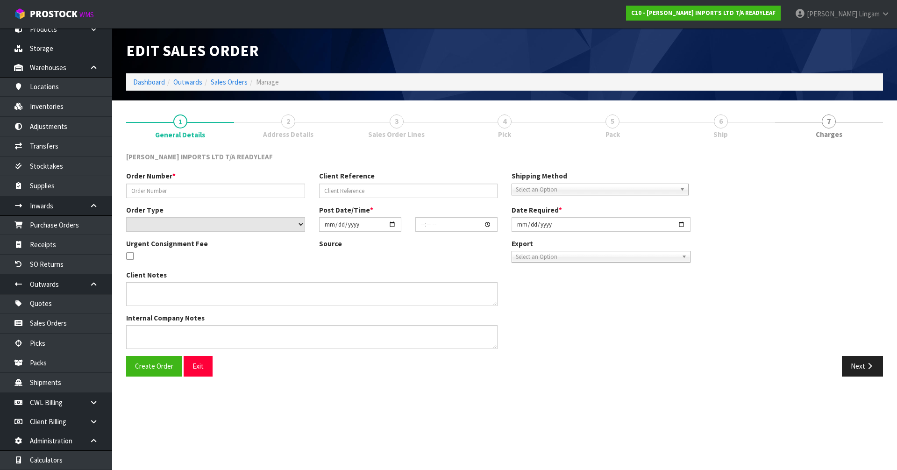
type input "163364"
select select "number:0"
type input "2025-08-26"
type input "12:27:00.000"
type input "2025-08-27"
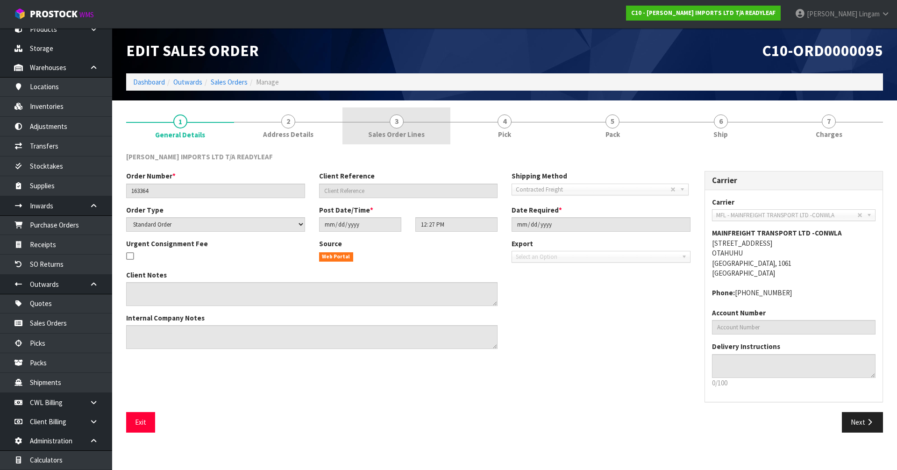
click at [419, 130] on span "Sales Order Lines" at bounding box center [396, 134] width 57 height 10
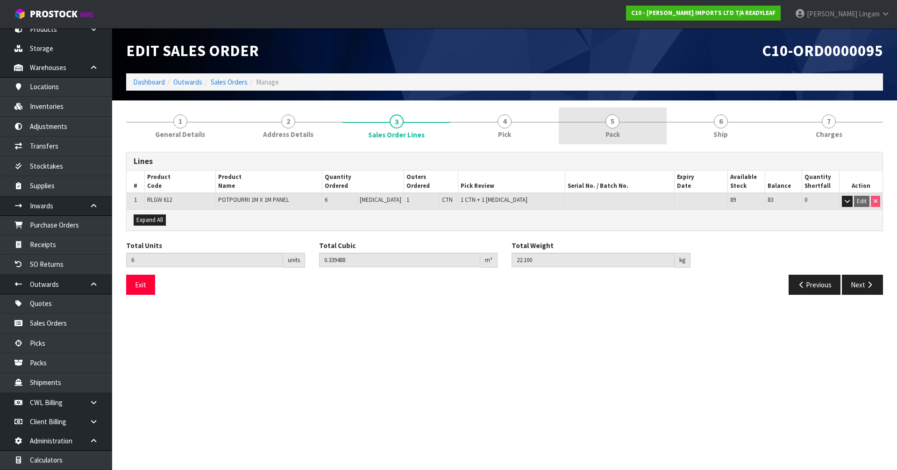
click at [615, 133] on span "Pack" at bounding box center [613, 134] width 14 height 10
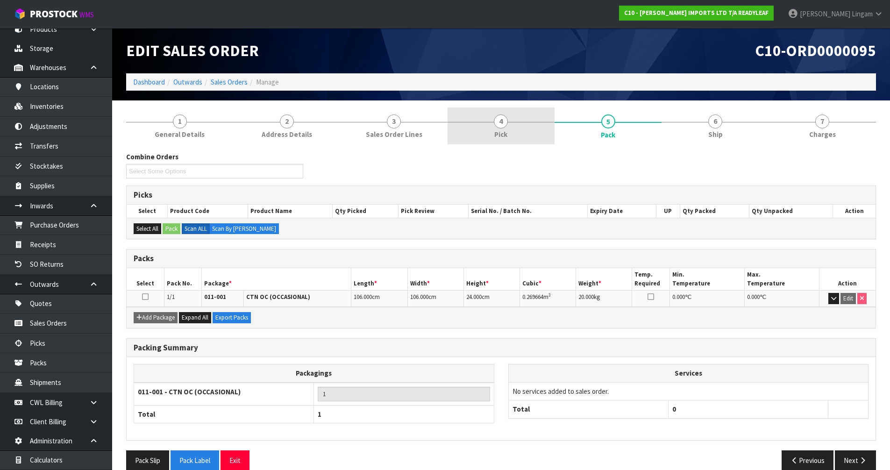
click at [522, 130] on link "4 Pick" at bounding box center [501, 125] width 107 height 37
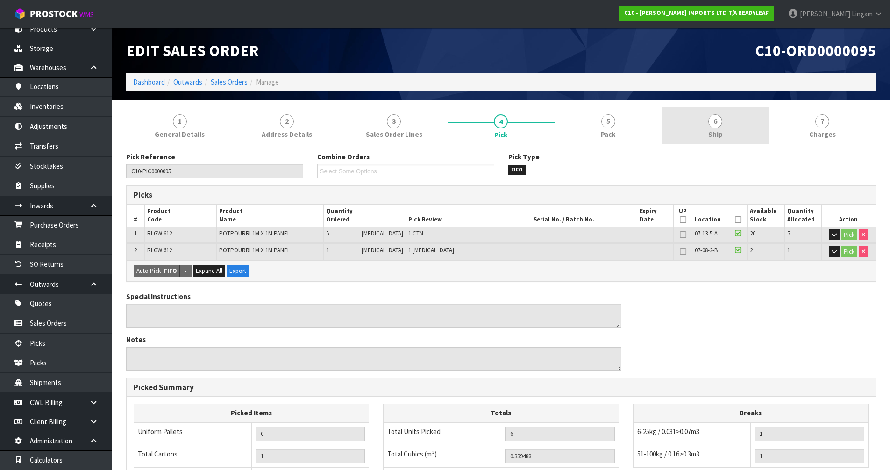
click at [728, 137] on link "6 Ship" at bounding box center [715, 125] width 107 height 37
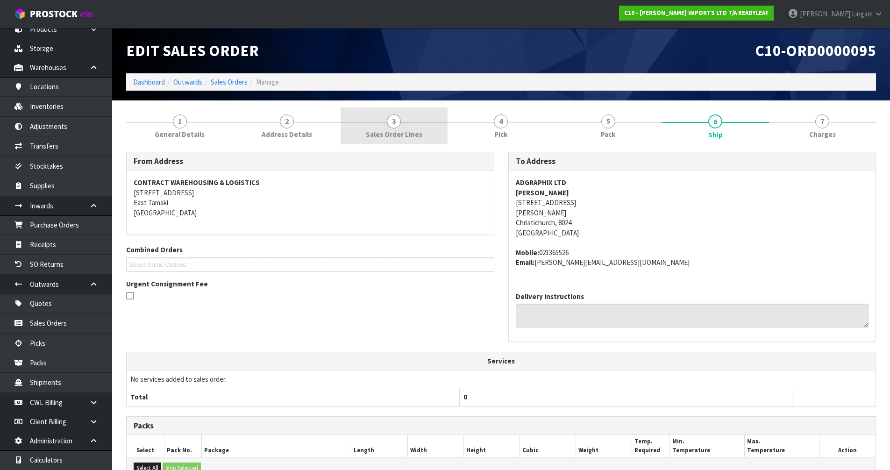
click at [413, 132] on span "Sales Order Lines" at bounding box center [394, 134] width 57 height 10
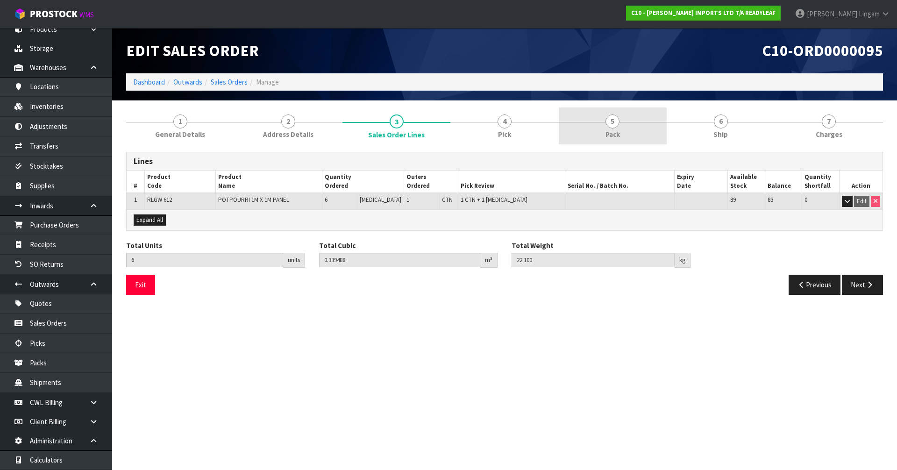
click at [643, 132] on link "5 Pack" at bounding box center [613, 125] width 108 height 37
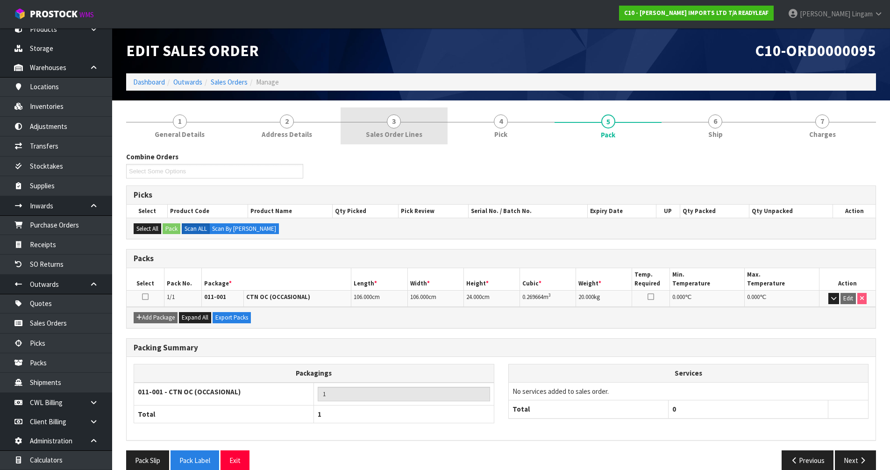
click at [418, 137] on span "Sales Order Lines" at bounding box center [394, 134] width 57 height 10
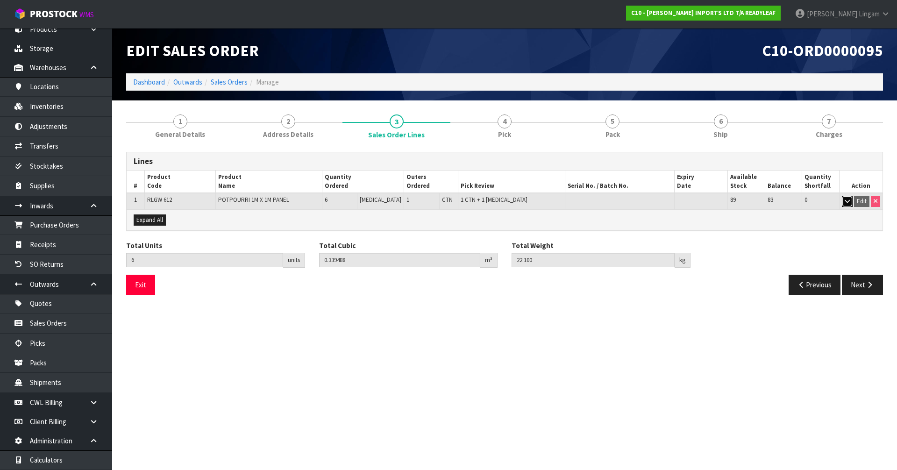
click at [846, 200] on icon "button" at bounding box center [847, 201] width 5 height 6
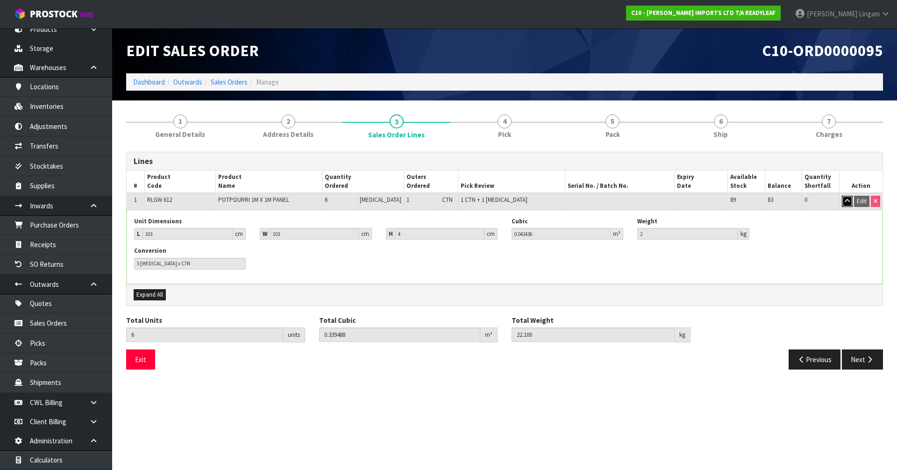
click at [846, 200] on icon "button" at bounding box center [847, 201] width 5 height 6
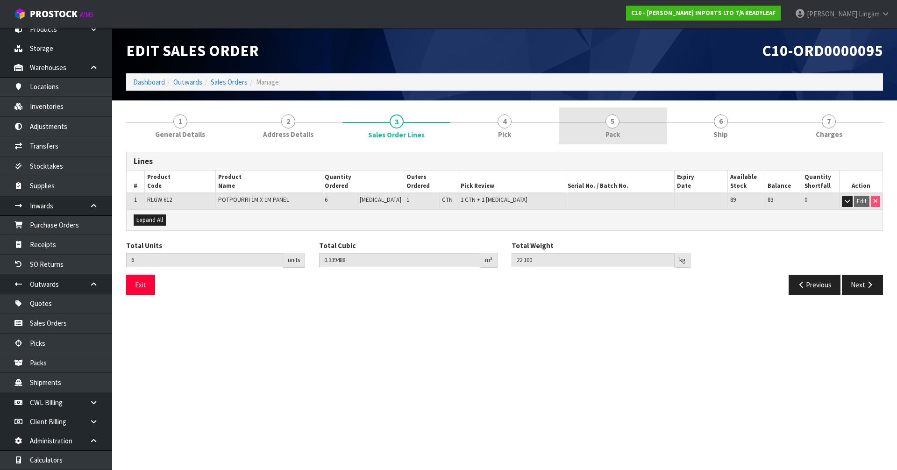
click at [602, 134] on link "5 Pack" at bounding box center [613, 125] width 108 height 37
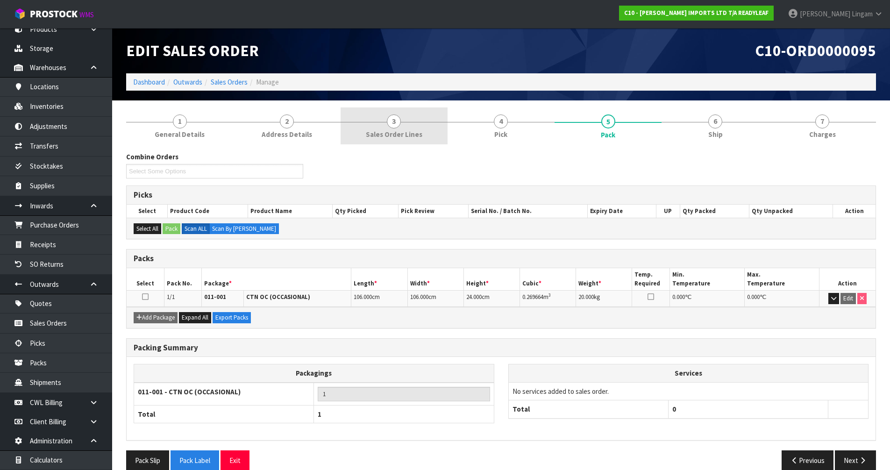
click at [405, 132] on span "Sales Order Lines" at bounding box center [394, 134] width 57 height 10
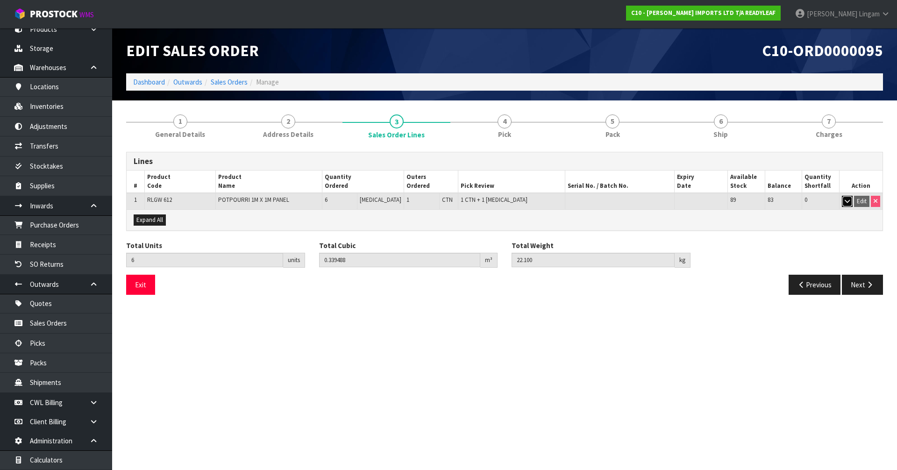
click at [847, 203] on icon "button" at bounding box center [847, 201] width 5 height 6
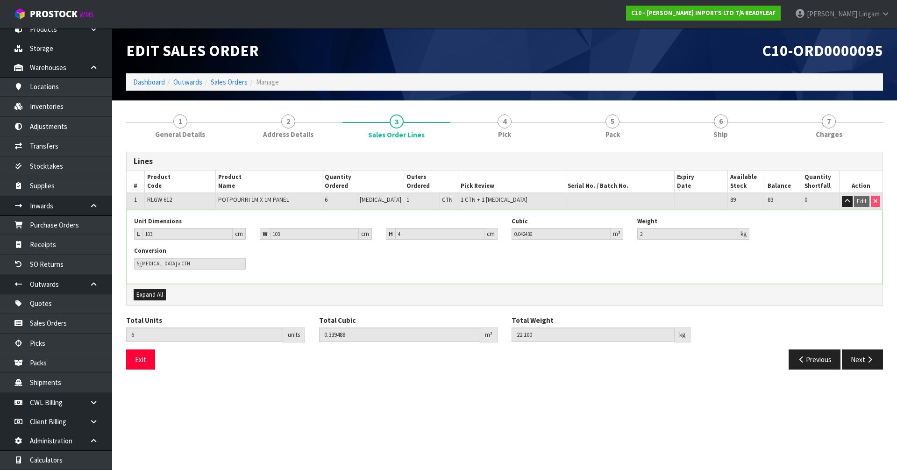
click at [164, 199] on span "RLGW 612" at bounding box center [159, 200] width 25 height 8
click at [571, 367] on div "Previous Next" at bounding box center [698, 360] width 386 height 20
click at [517, 127] on link "4 Pick" at bounding box center [504, 125] width 108 height 37
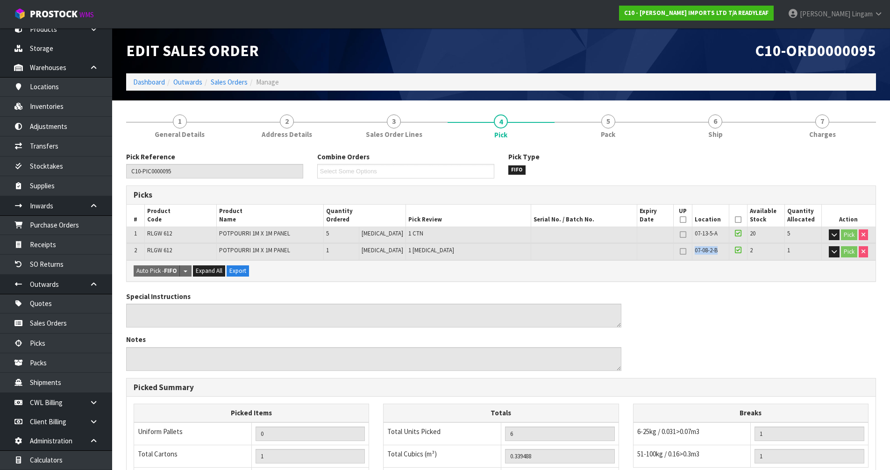
drag, startPoint x: 723, startPoint y: 250, endPoint x: 687, endPoint y: 250, distance: 36.0
click at [687, 250] on tr "2 RLGW 612 POTPOURRI 1M X 1M PANEL 1 PCE 1 PCE 07-08-2-B 2 1 Pick" at bounding box center [501, 251] width 749 height 16
copy span "07-08-2-B"
click at [74, 106] on link "Inventories" at bounding box center [56, 106] width 112 height 19
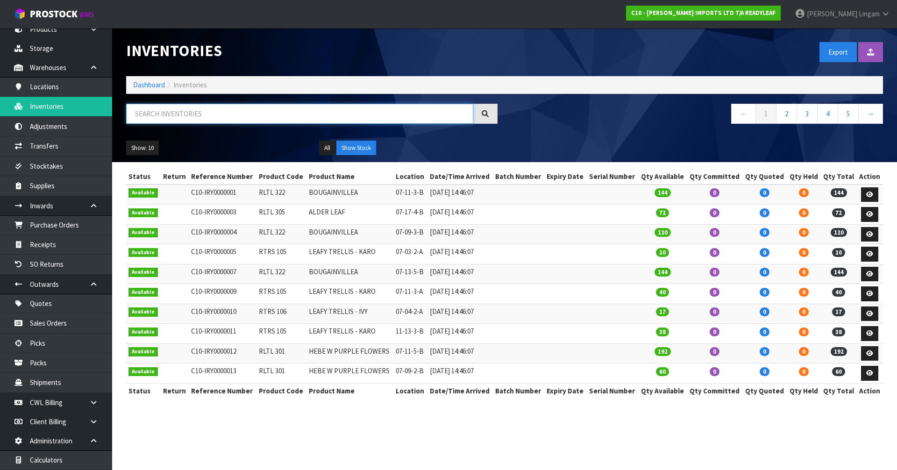
click at [246, 116] on input "text" at bounding box center [299, 114] width 347 height 20
paste input "07-08-2-B"
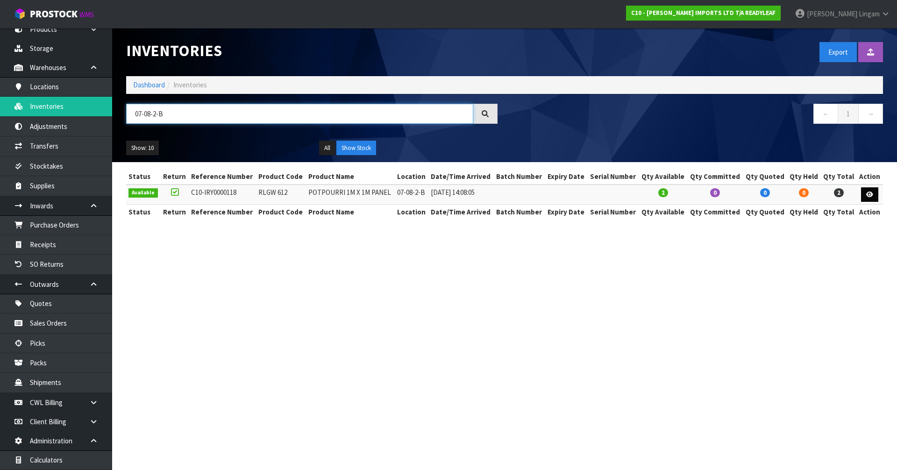
type input "07-08-2-B"
click at [866, 192] on icon at bounding box center [869, 195] width 7 height 6
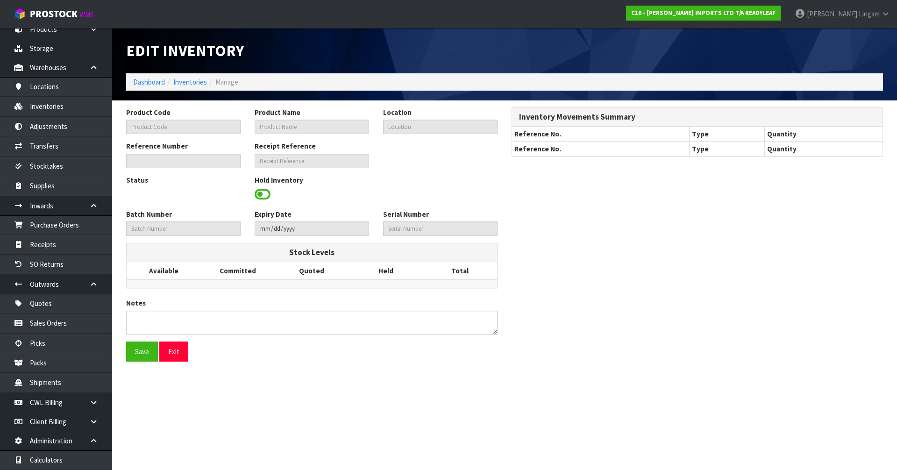
type input "RLGW 612"
type input "POTPOURRI 1M X 1M PANEL"
type input "07-08-2-B"
type input "C10-IRY0000118"
type input "C10-REC0000007"
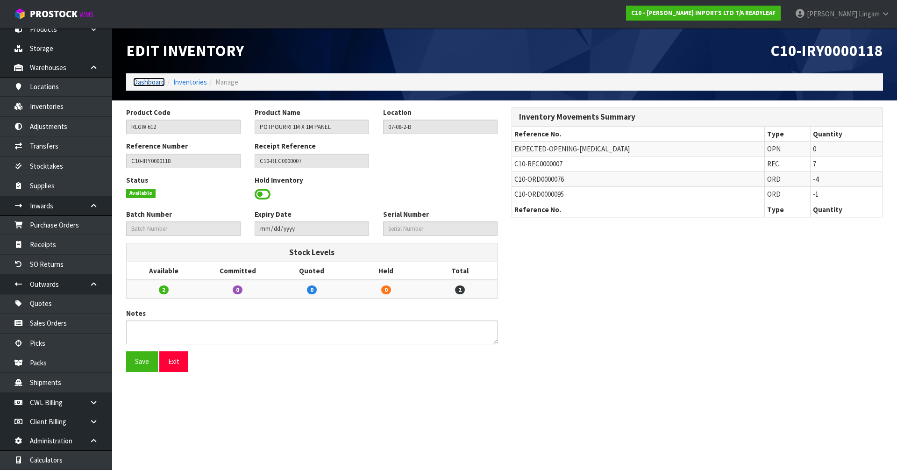
click at [148, 83] on link "Dashboard" at bounding box center [149, 82] width 32 height 9
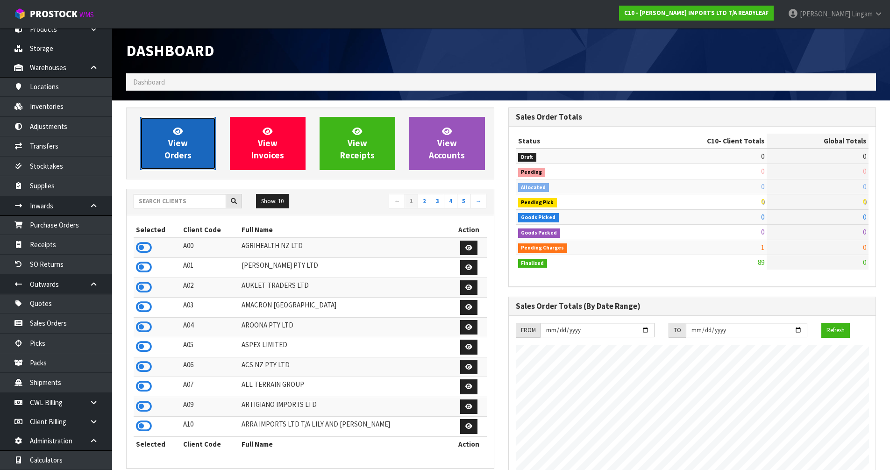
scroll to position [602, 382]
click at [180, 138] on span "View Orders" at bounding box center [177, 143] width 27 height 35
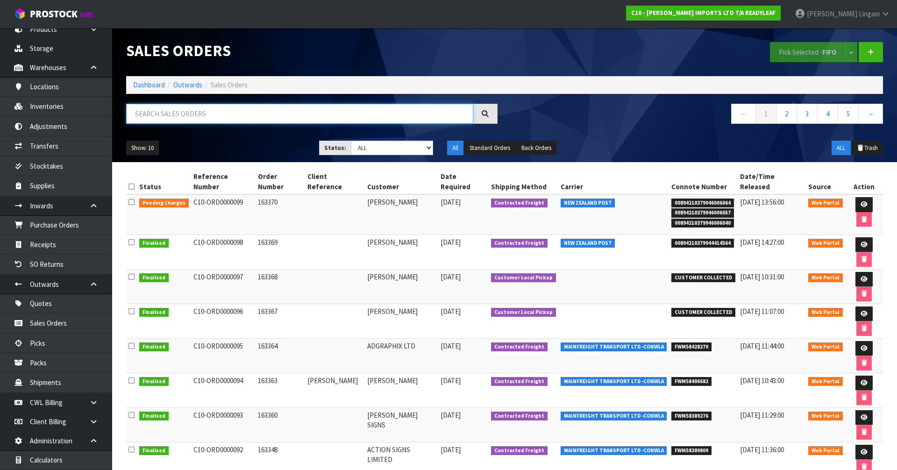
click at [202, 118] on input "text" at bounding box center [299, 114] width 347 height 20
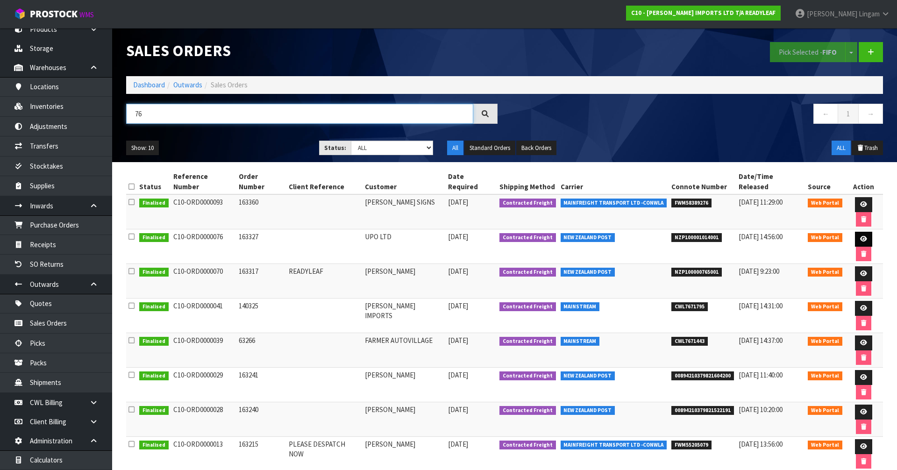
type input "76"
click at [860, 236] on icon at bounding box center [863, 239] width 7 height 6
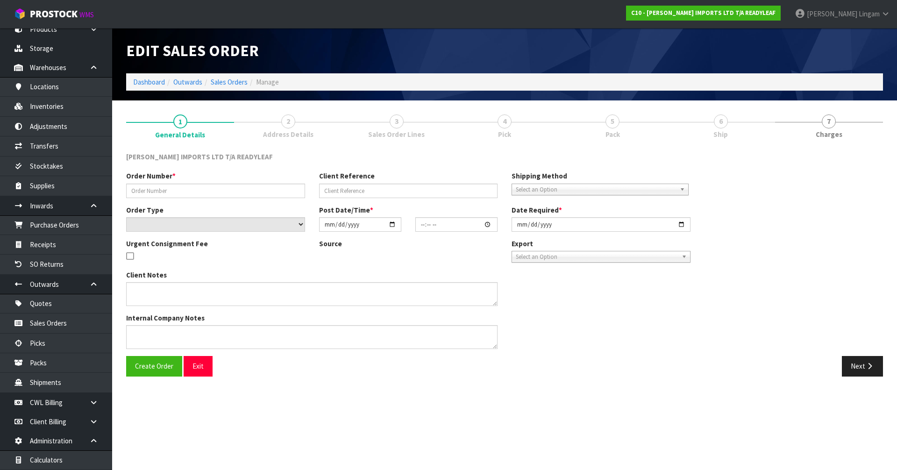
type input "163327"
select select "number:0"
type input "2025-07-21"
type input "15:06:00.000"
type input "2025-07-22"
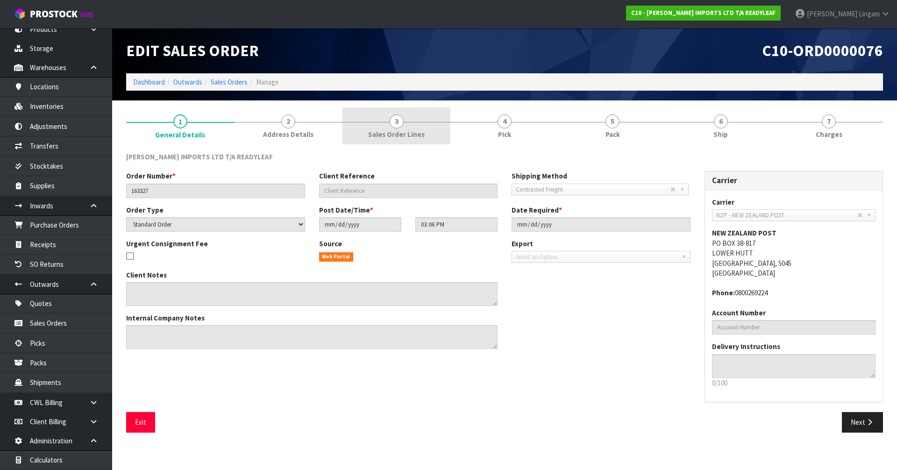
click at [395, 129] on link "3 Sales Order Lines" at bounding box center [397, 125] width 108 height 37
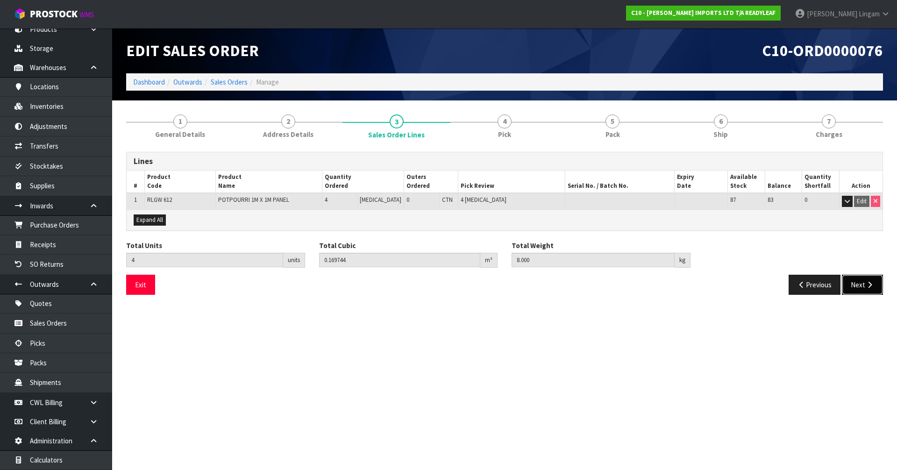
click at [851, 283] on button "Next" at bounding box center [862, 285] width 41 height 20
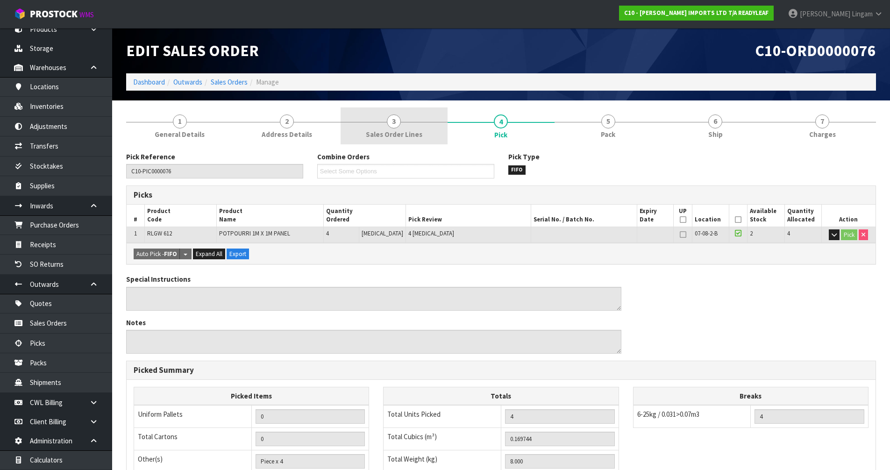
click at [422, 134] on link "3 Sales Order Lines" at bounding box center [394, 125] width 107 height 37
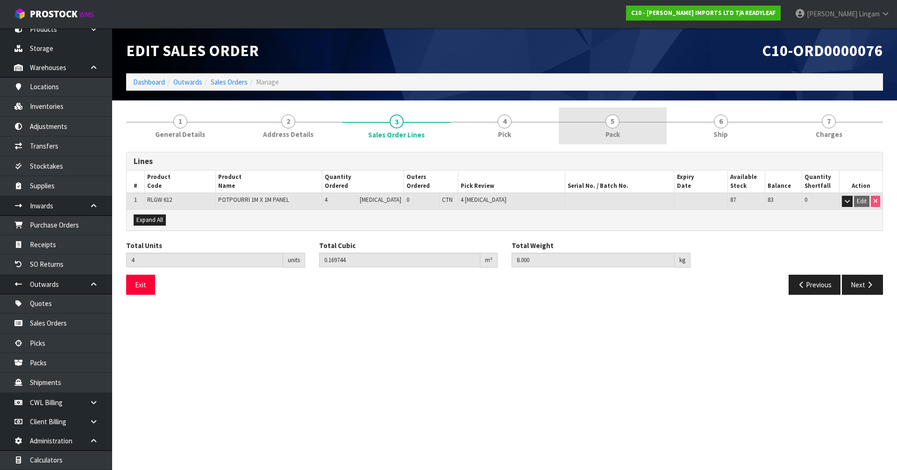
click at [622, 130] on link "5 Pack" at bounding box center [613, 125] width 108 height 37
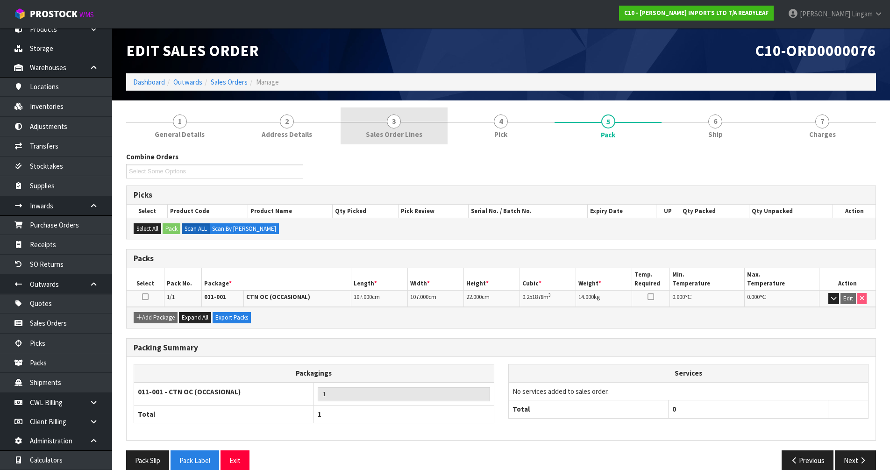
click at [386, 130] on span "Sales Order Lines" at bounding box center [394, 134] width 57 height 10
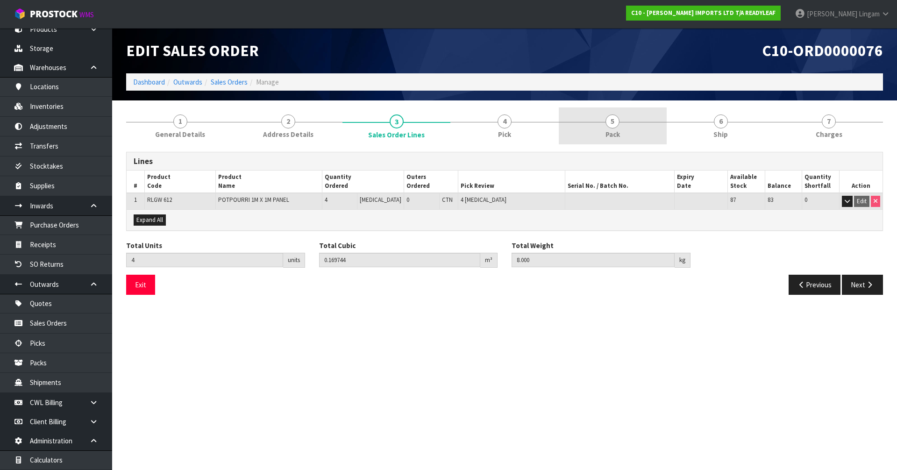
click at [612, 130] on span "Pack" at bounding box center [613, 134] width 14 height 10
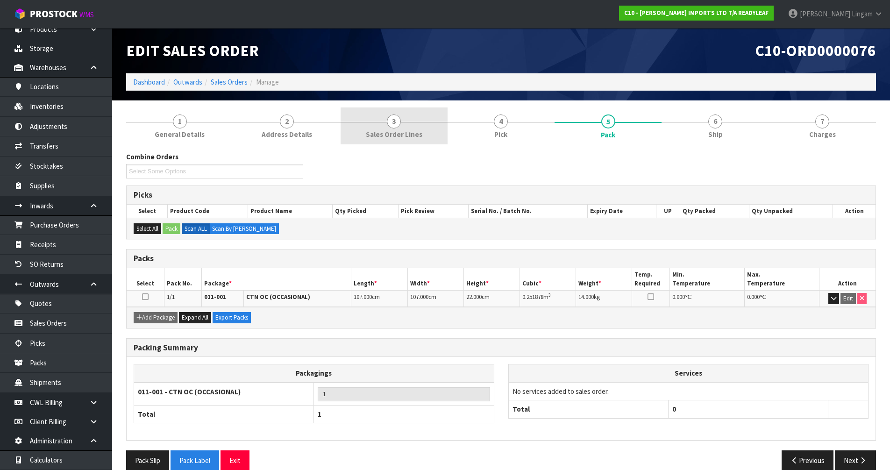
click at [422, 137] on link "3 Sales Order Lines" at bounding box center [394, 125] width 107 height 37
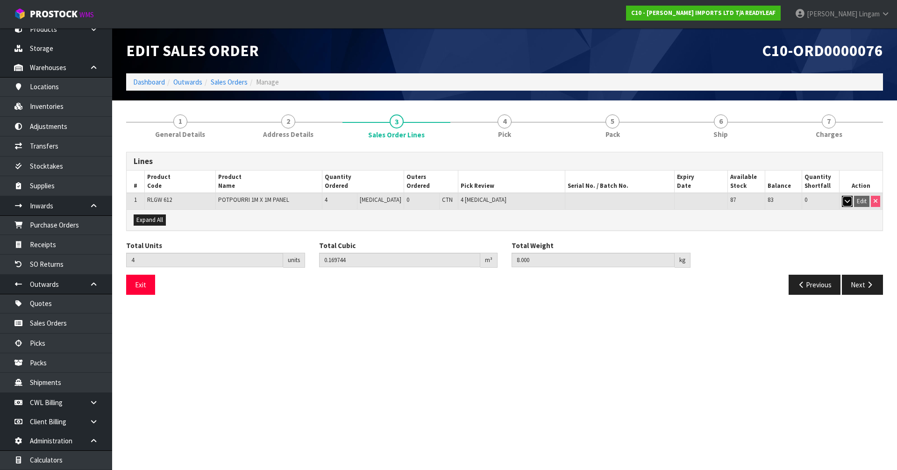
click at [845, 204] on icon "button" at bounding box center [847, 201] width 5 height 6
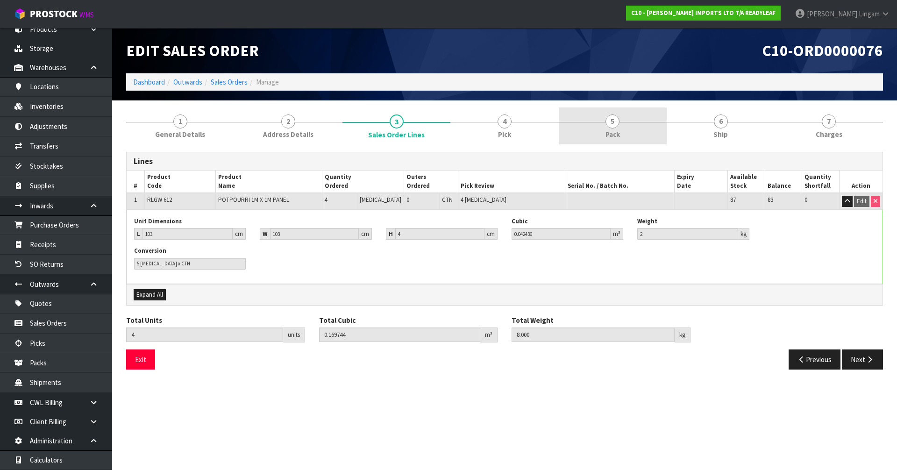
click at [612, 134] on span "Pack" at bounding box center [613, 134] width 14 height 10
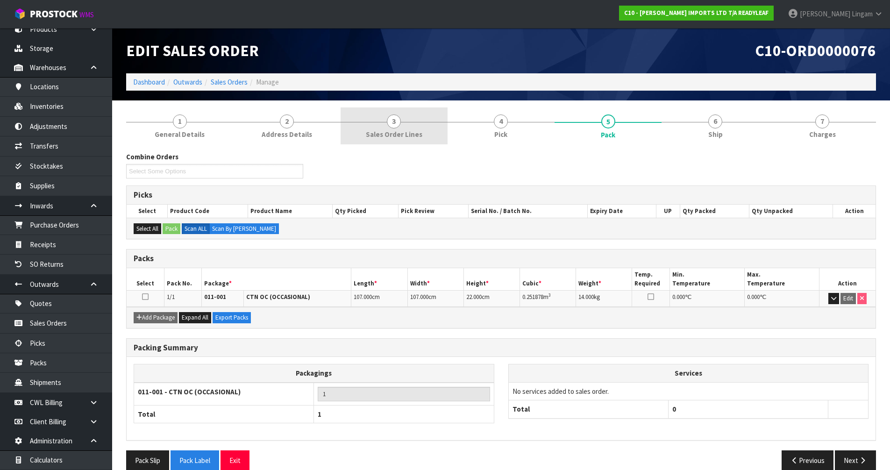
click at [416, 136] on span "Sales Order Lines" at bounding box center [394, 134] width 57 height 10
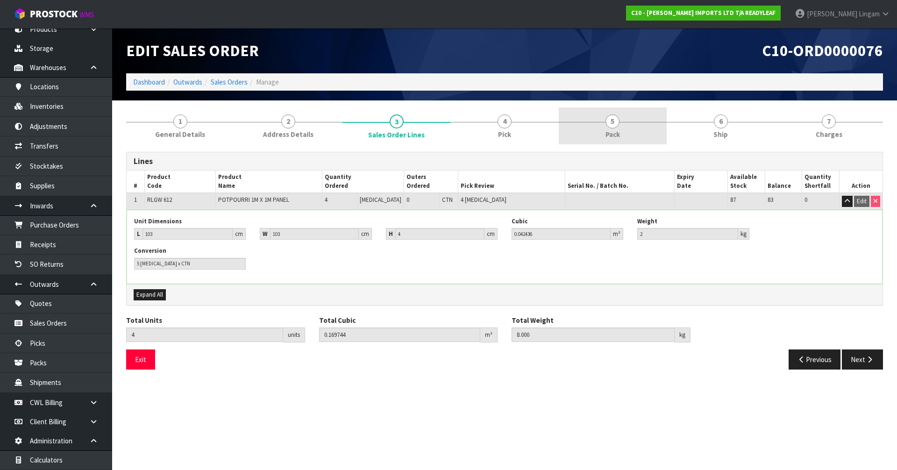
click at [628, 135] on link "5 Pack" at bounding box center [613, 125] width 108 height 37
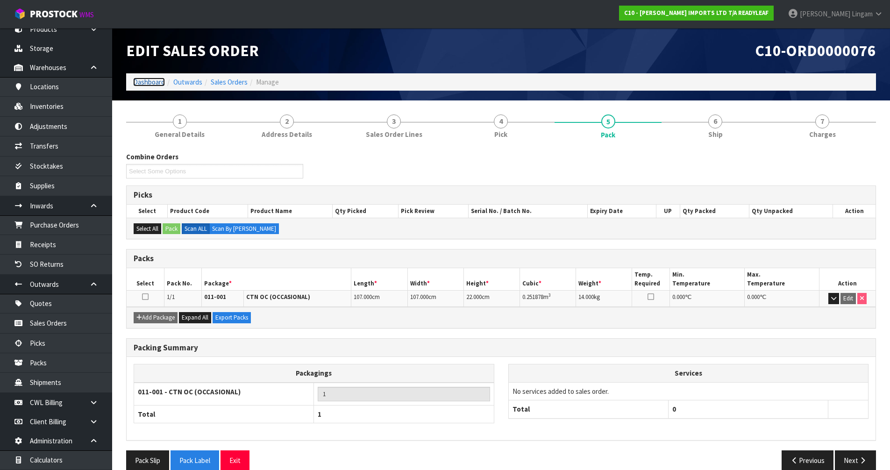
click at [151, 82] on link "Dashboard" at bounding box center [149, 82] width 32 height 9
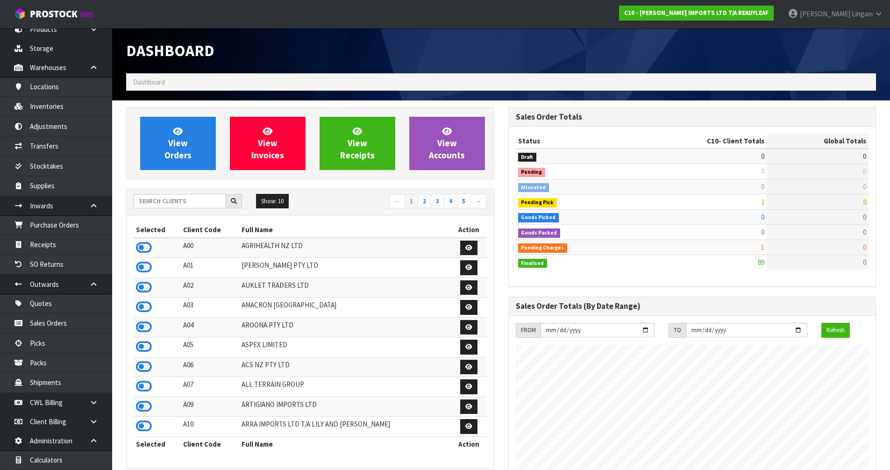
scroll to position [617, 382]
click at [168, 152] on span "View Orders" at bounding box center [177, 143] width 27 height 35
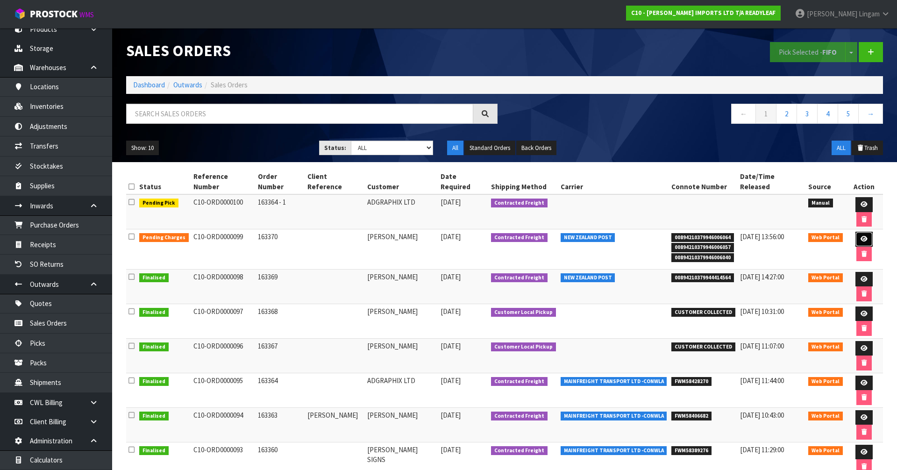
click at [861, 236] on icon at bounding box center [864, 239] width 7 height 6
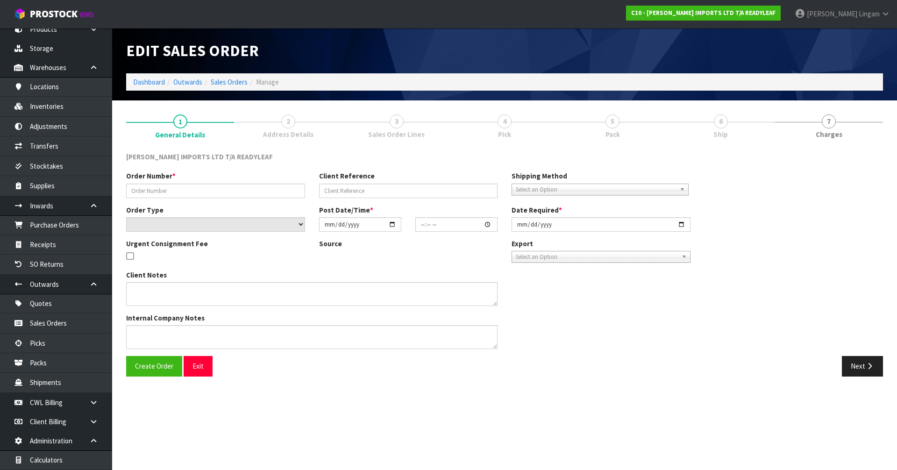
type input "163370"
select select "number:0"
type input "[DATE]"
type input "10:49:00.000"
type input "[DATE]"
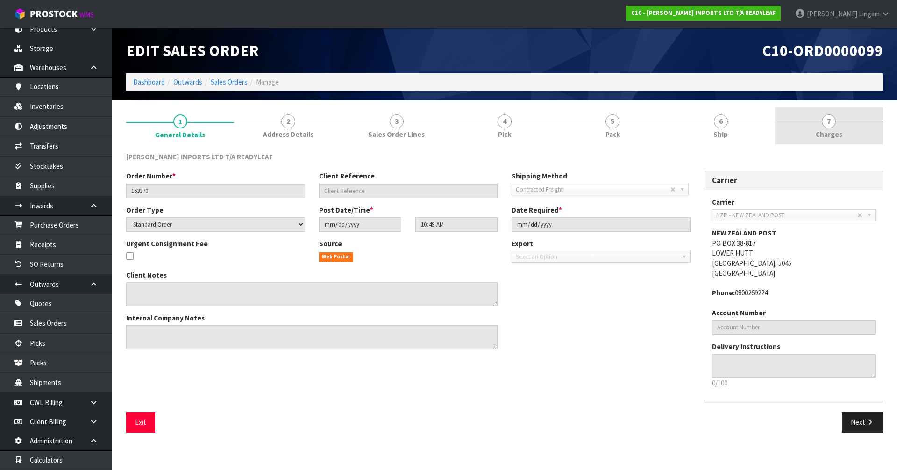
click at [872, 136] on link "7 Charges" at bounding box center [829, 125] width 108 height 37
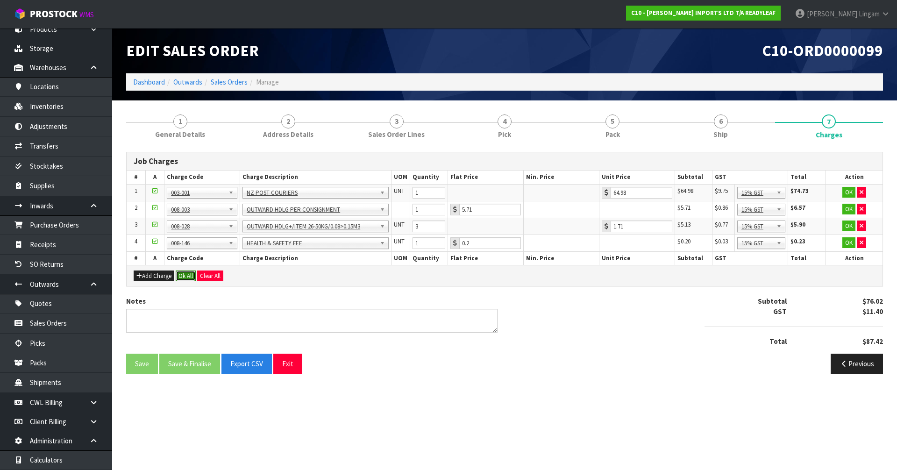
click at [188, 274] on button "Ok All" at bounding box center [186, 276] width 20 height 11
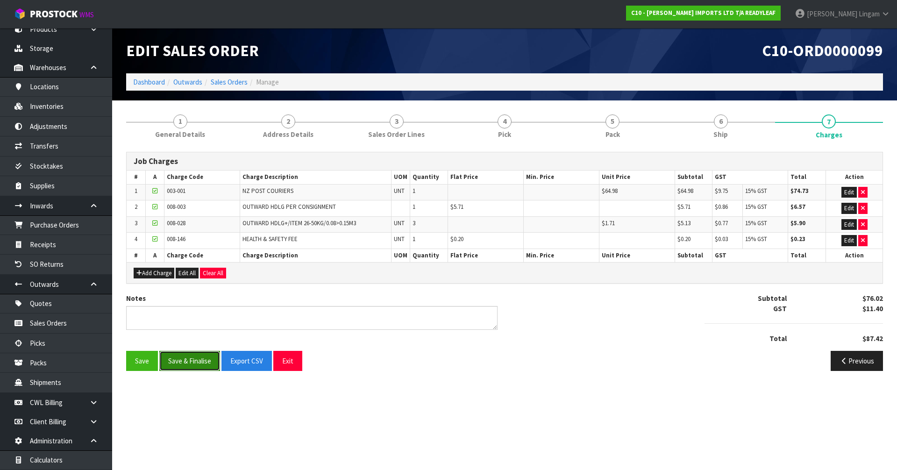
click at [198, 362] on button "Save & Finalise" at bounding box center [189, 361] width 61 height 20
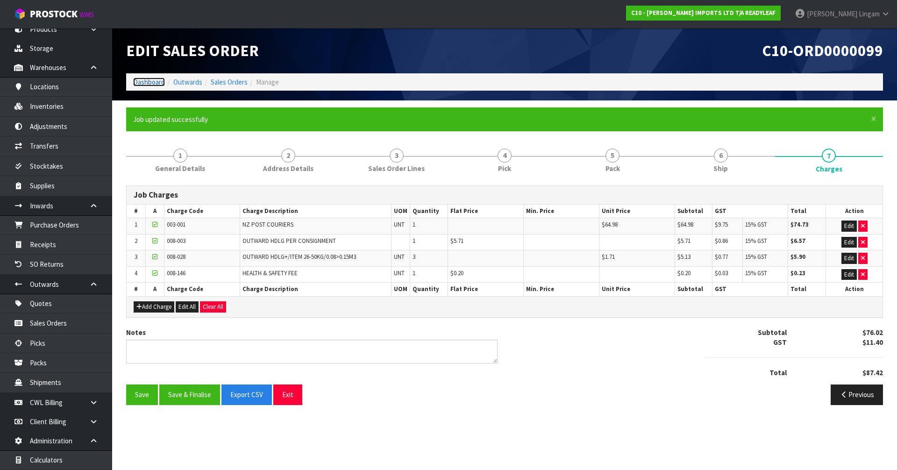
click at [149, 84] on link "Dashboard" at bounding box center [149, 82] width 32 height 9
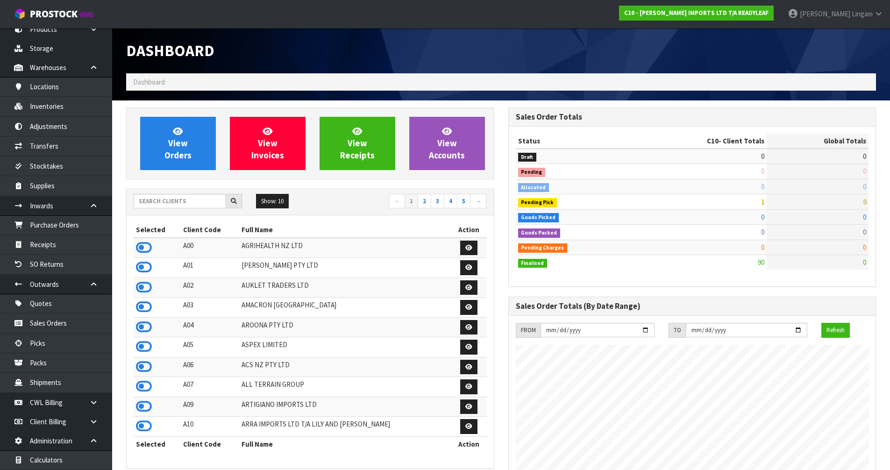
scroll to position [617, 382]
click at [207, 204] on input "text" at bounding box center [180, 201] width 93 height 14
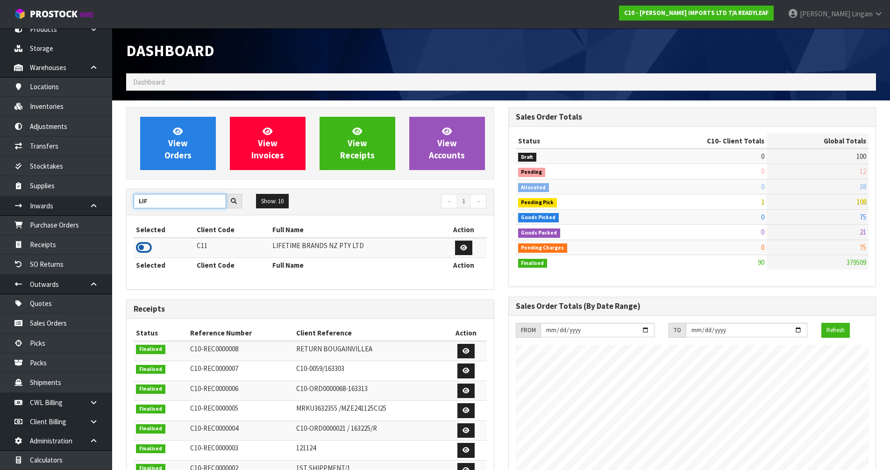
type input "LIF"
click at [144, 248] on icon at bounding box center [144, 248] width 16 height 14
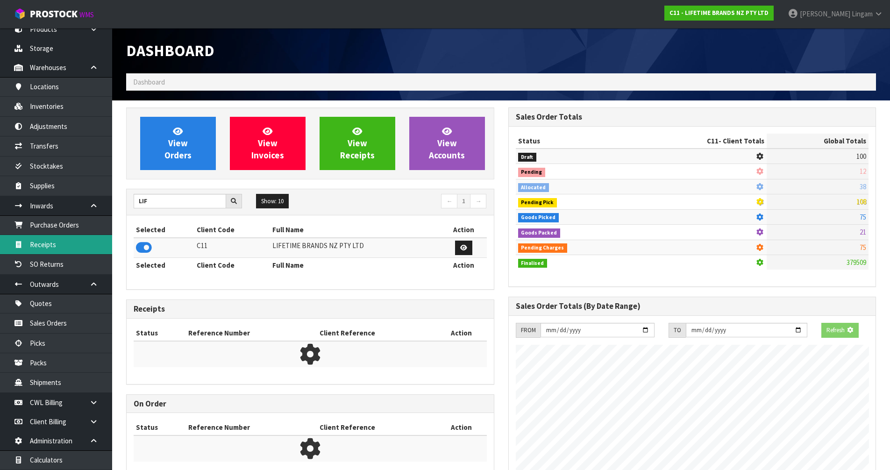
scroll to position [708, 382]
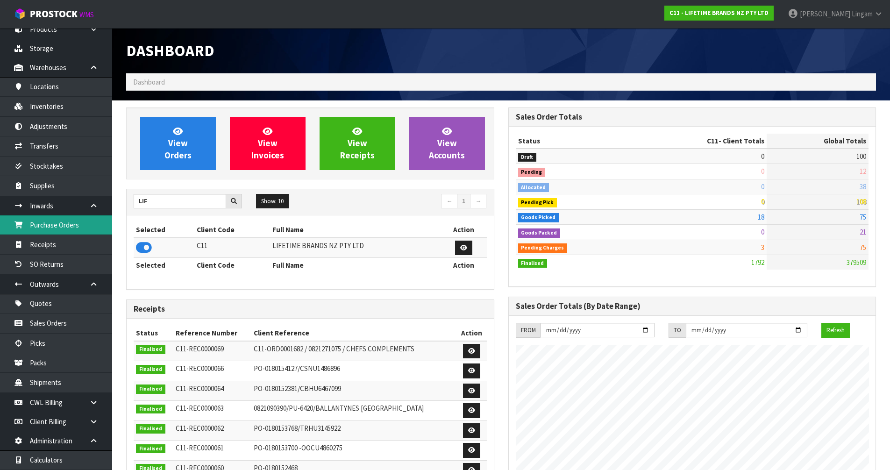
click at [57, 228] on link "Purchase Orders" at bounding box center [56, 224] width 112 height 19
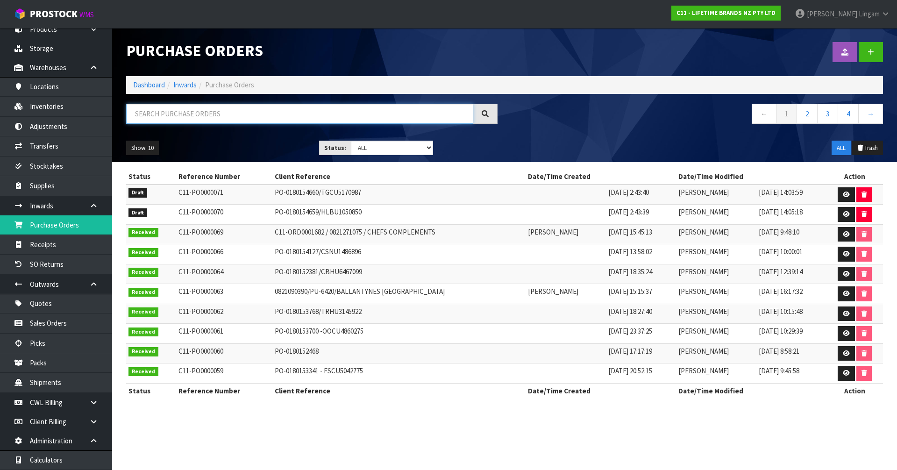
click at [284, 115] on input "text" at bounding box center [299, 114] width 347 height 20
paste input "TGCU5170987"
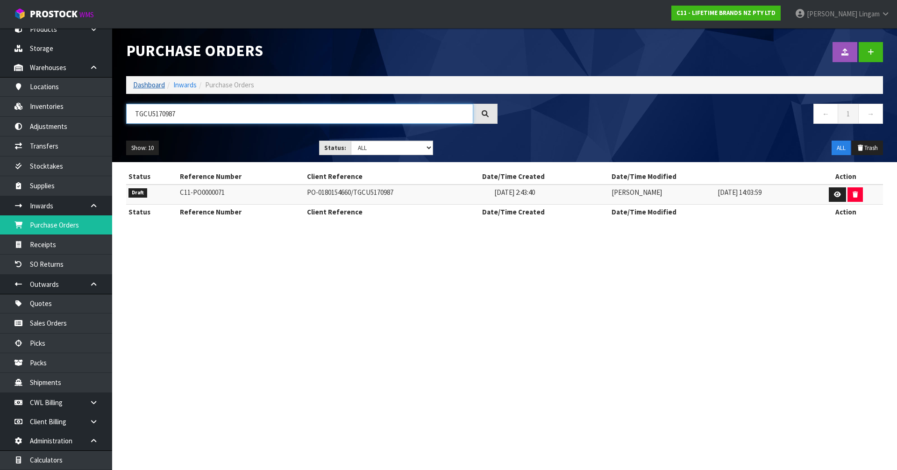
type input "TGCU5170987"
click at [144, 84] on link "Dashboard" at bounding box center [149, 84] width 32 height 9
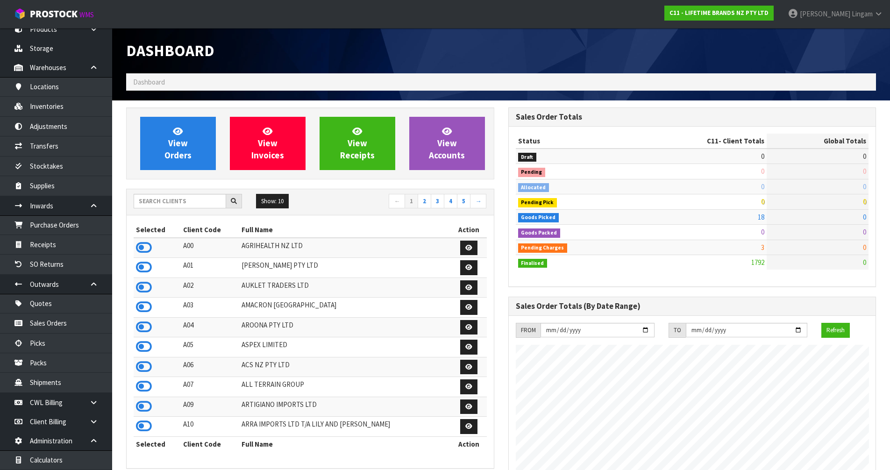
scroll to position [708, 382]
click at [73, 226] on link "Purchase Orders" at bounding box center [56, 224] width 112 height 19
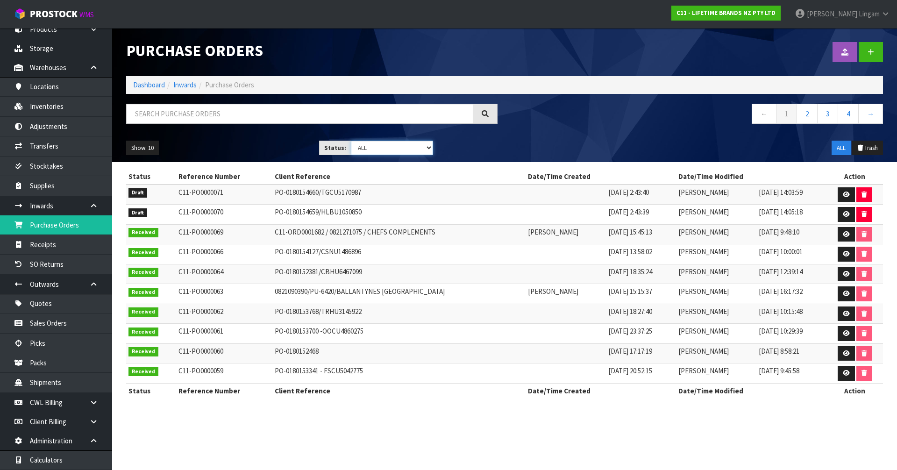
click at [409, 146] on select "Draft Pending Received Cancelled ALL" at bounding box center [392, 148] width 83 height 14
select select "string:0"
click at [351, 141] on select "Draft Pending Received Cancelled ALL" at bounding box center [392, 148] width 83 height 14
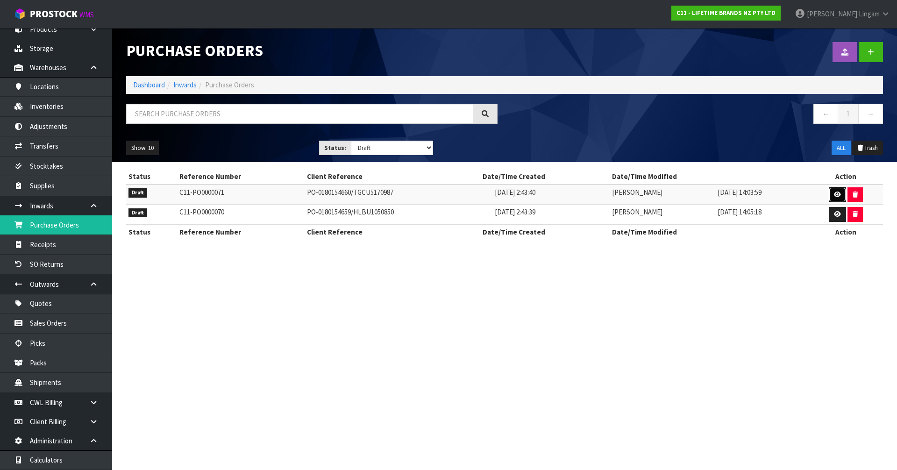
click at [839, 192] on icon at bounding box center [837, 195] width 7 height 6
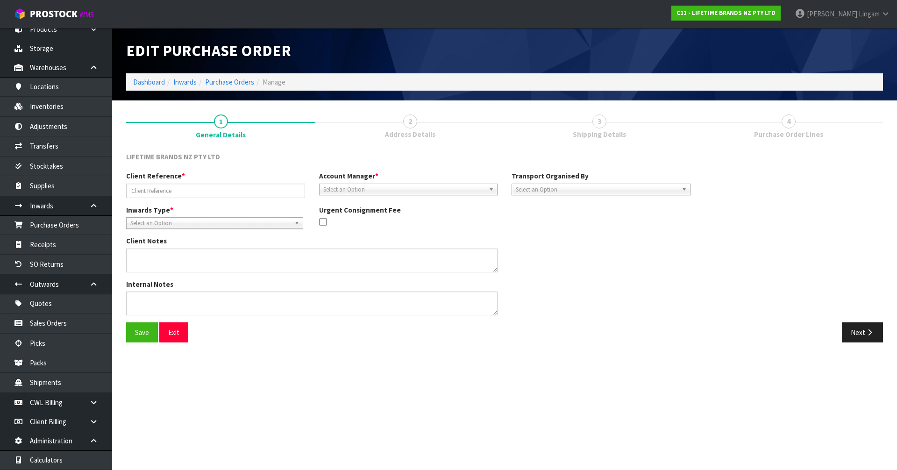
type input "PO-0180154660/TGCU5170987"
type textarea "PURCHASE ORDER: 4500345996-000010"
type textarea "CONTAINER NO-TGCU5170987"
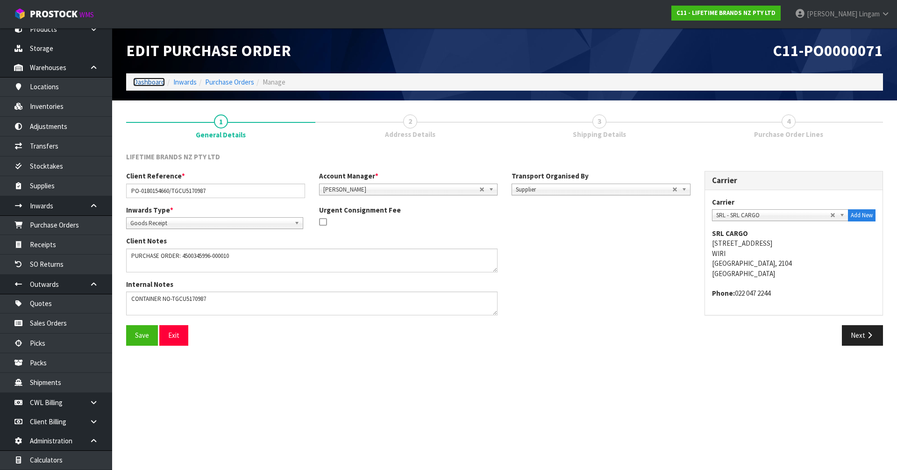
click at [155, 85] on link "Dashboard" at bounding box center [149, 82] width 32 height 9
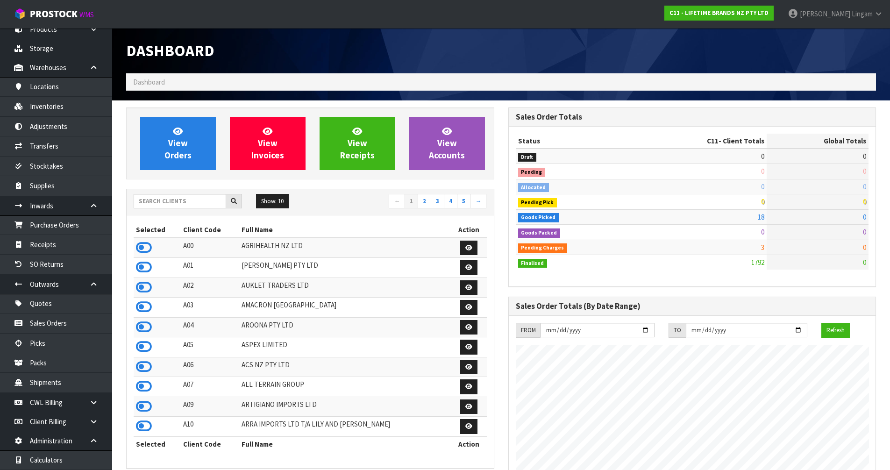
scroll to position [708, 382]
click at [194, 146] on link "View Orders" at bounding box center [178, 143] width 76 height 53
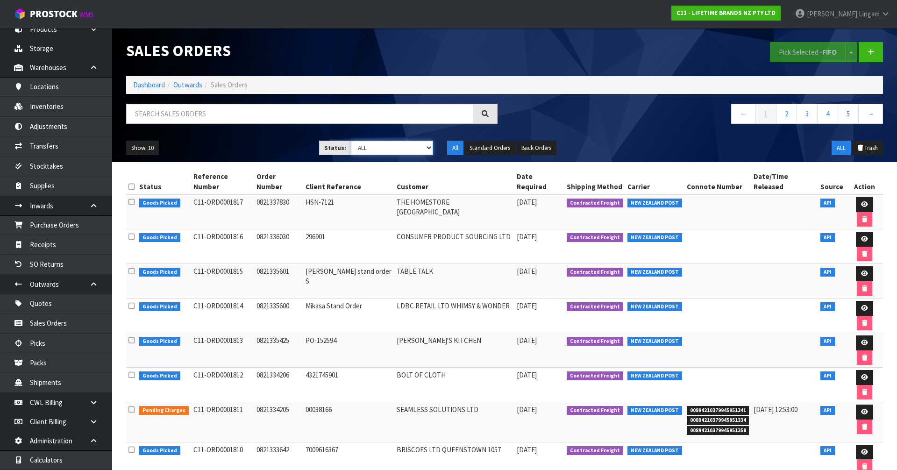
click at [417, 149] on select "Draft Pending Allocated Pending Pick Goods Picked Goods Packed Pending Charges …" at bounding box center [392, 148] width 83 height 14
select select "string:6"
click at [351, 141] on select "Draft Pending Allocated Pending Pick Goods Picked Goods Packed Pending Charges …" at bounding box center [392, 148] width 83 height 14
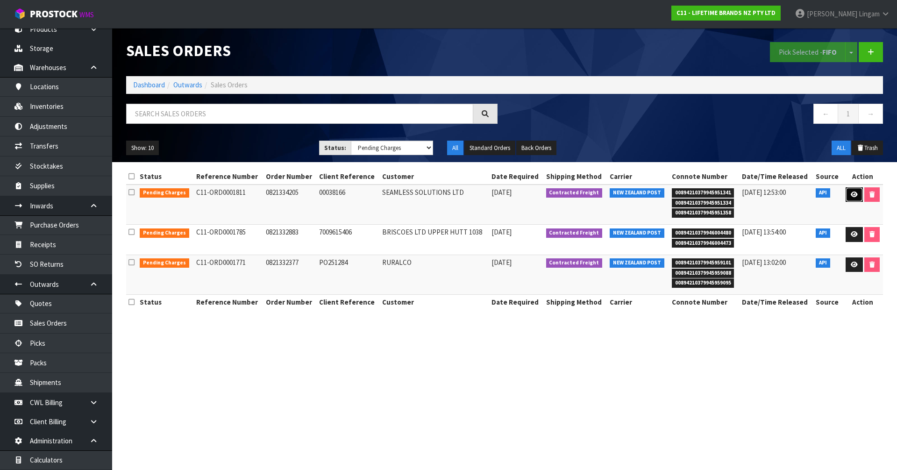
click at [855, 193] on icon at bounding box center [854, 195] width 7 height 6
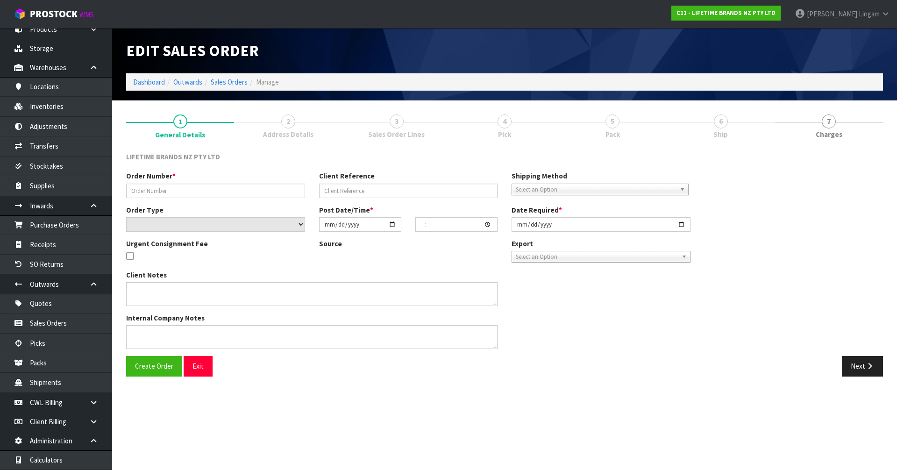
type input "0821334205"
type input "00038166"
select select "number:0"
type input "[DATE]"
type input "16:08:43.000"
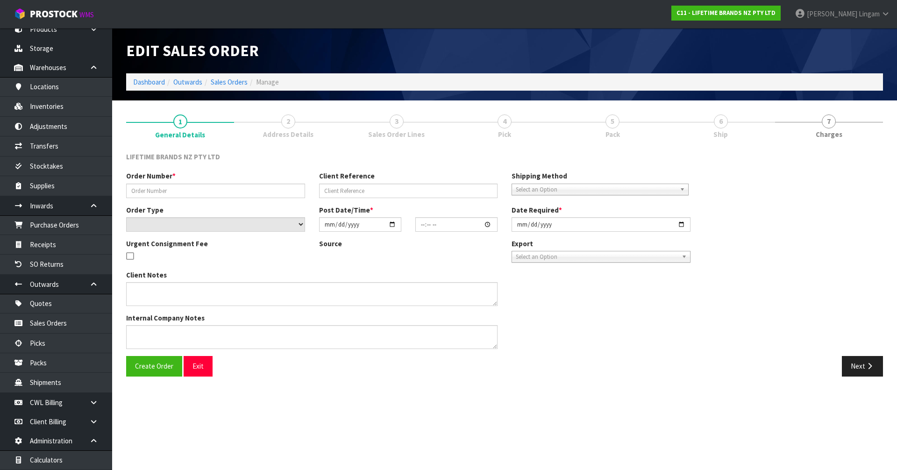
type input "[DATE]"
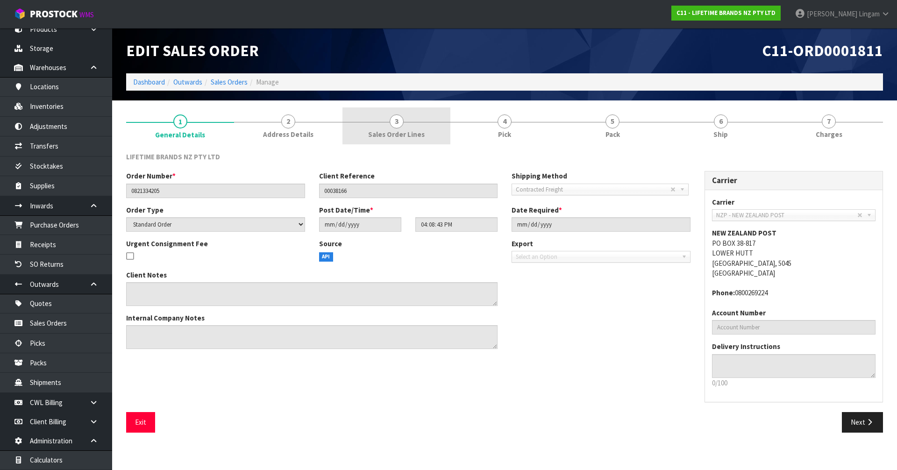
click at [413, 133] on span "Sales Order Lines" at bounding box center [396, 134] width 57 height 10
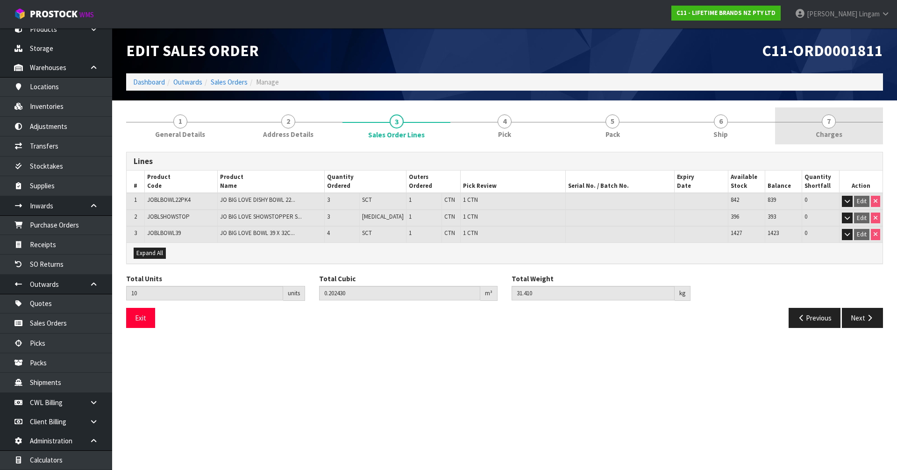
click at [845, 133] on link "7 Charges" at bounding box center [829, 125] width 108 height 37
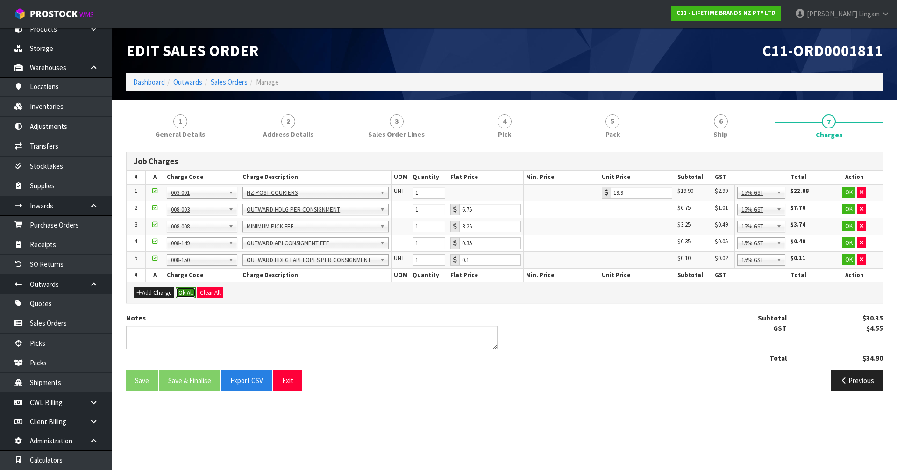
click at [188, 293] on button "Ok All" at bounding box center [186, 292] width 20 height 11
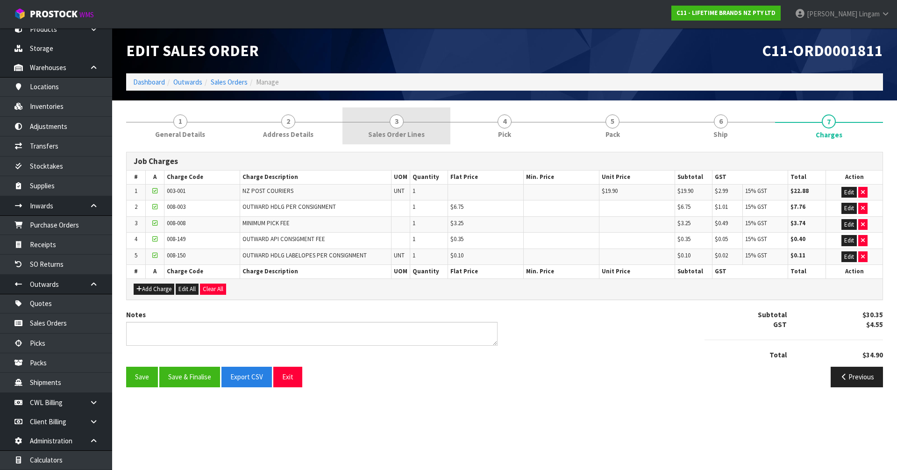
click at [393, 107] on link "3 Sales Order Lines" at bounding box center [397, 125] width 108 height 37
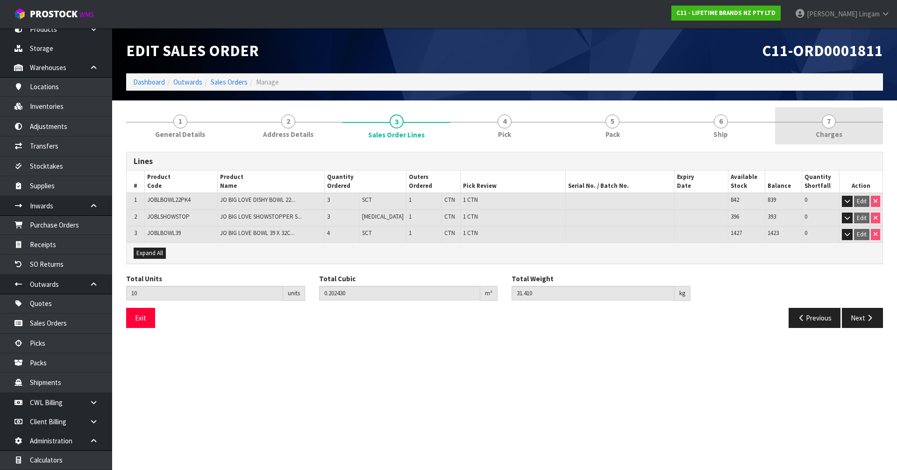
click at [826, 125] on span "7" at bounding box center [829, 121] width 14 height 14
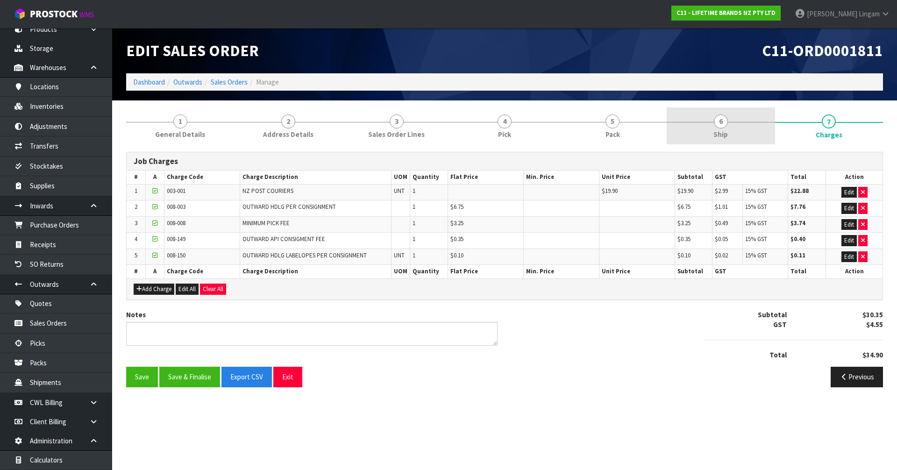
click at [744, 117] on link "6 Ship" at bounding box center [721, 125] width 108 height 37
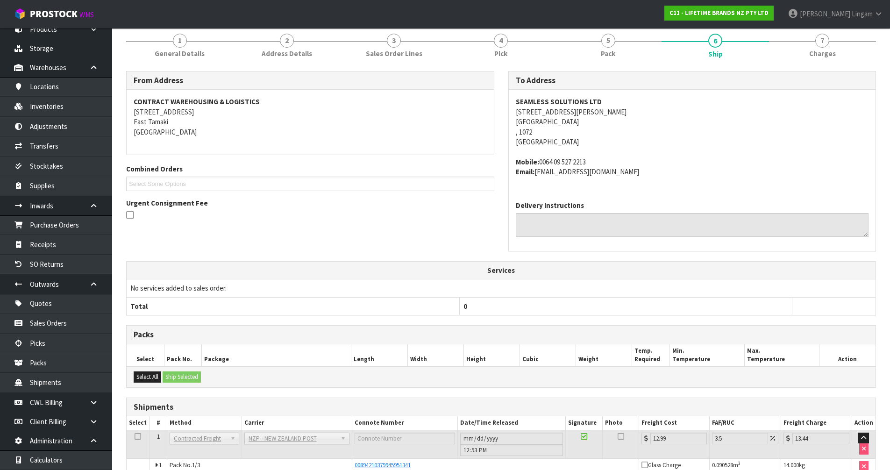
scroll to position [168, 0]
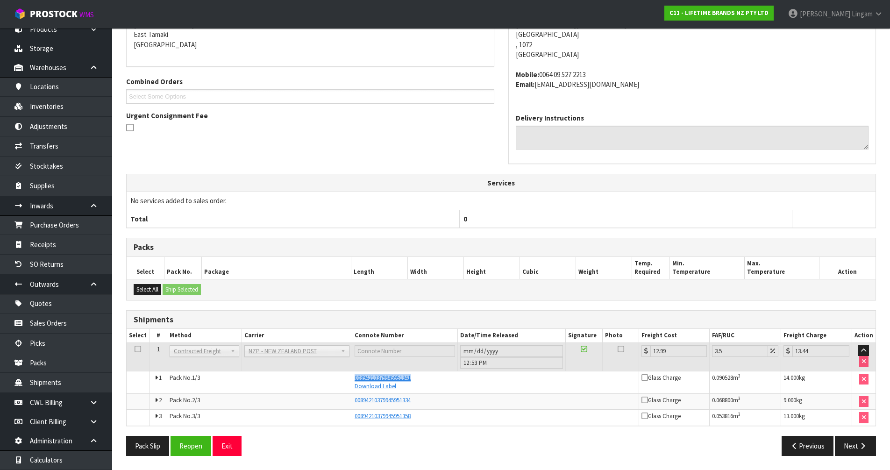
drag, startPoint x: 422, startPoint y: 377, endPoint x: 346, endPoint y: 382, distance: 76.3
click at [346, 382] on tr "1 Pack No. 1/3 00894210379945951341 Download Label Glass Charge 0.090528 m 3 14…" at bounding box center [501, 382] width 749 height 22
copy tr "00894210379945951341"
click at [49, 358] on link "Packs" at bounding box center [56, 362] width 112 height 19
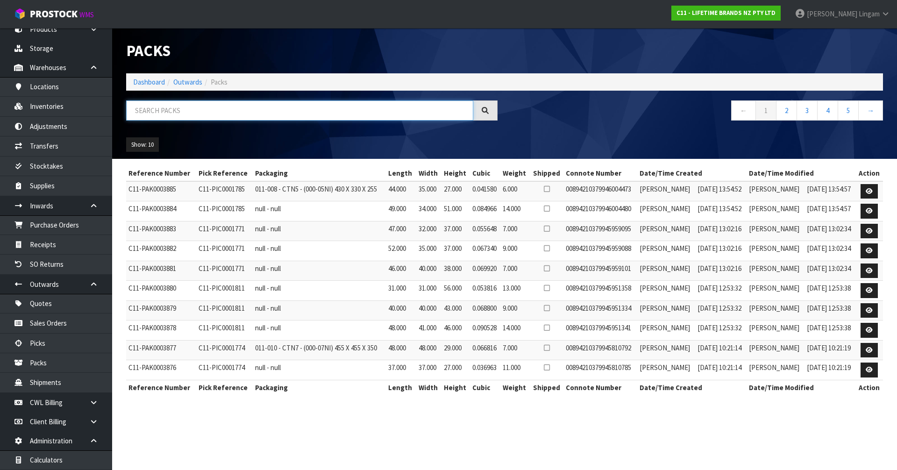
click at [247, 112] on input "text" at bounding box center [299, 110] width 347 height 20
paste input "00894210379945951341"
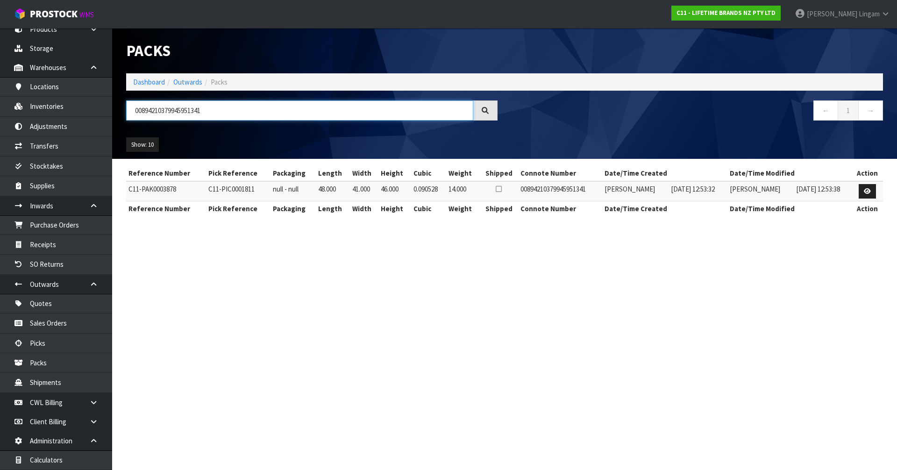
type input "00894210379945951341"
click at [573, 261] on section "Packs Dashboard Outwards Packs 00894210379945951341 ← 1 → Show: 10 5 10 25 50 R…" at bounding box center [448, 235] width 897 height 470
click at [193, 113] on input "00894210379945951341" at bounding box center [299, 110] width 347 height 20
click at [160, 82] on link "Dashboard" at bounding box center [149, 82] width 32 height 9
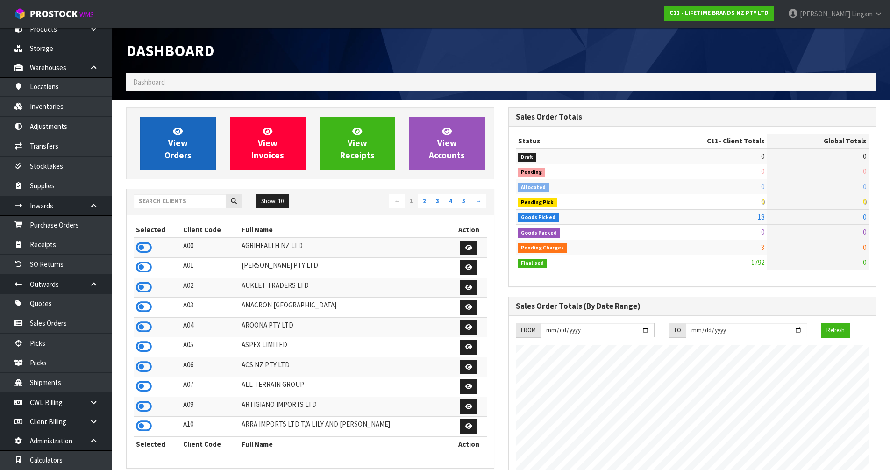
scroll to position [708, 382]
click at [196, 159] on link "View Orders" at bounding box center [178, 143] width 76 height 53
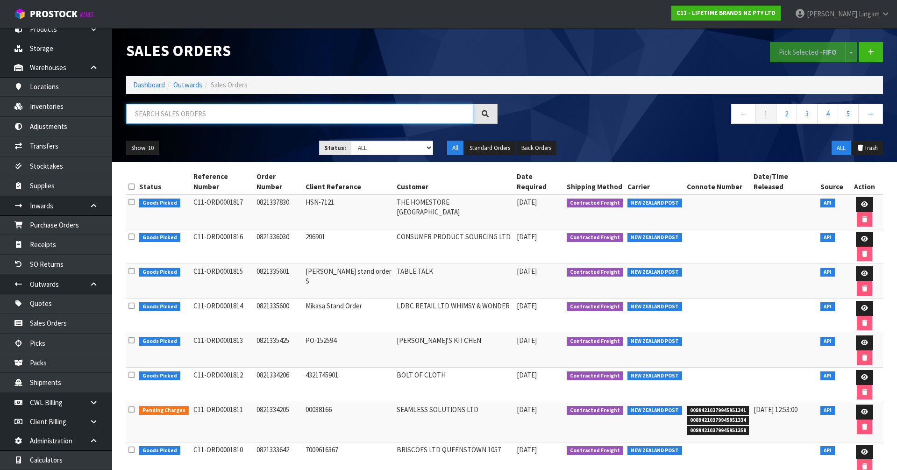
click at [331, 117] on input "text" at bounding box center [299, 114] width 347 height 20
paste input "00894210379945951341"
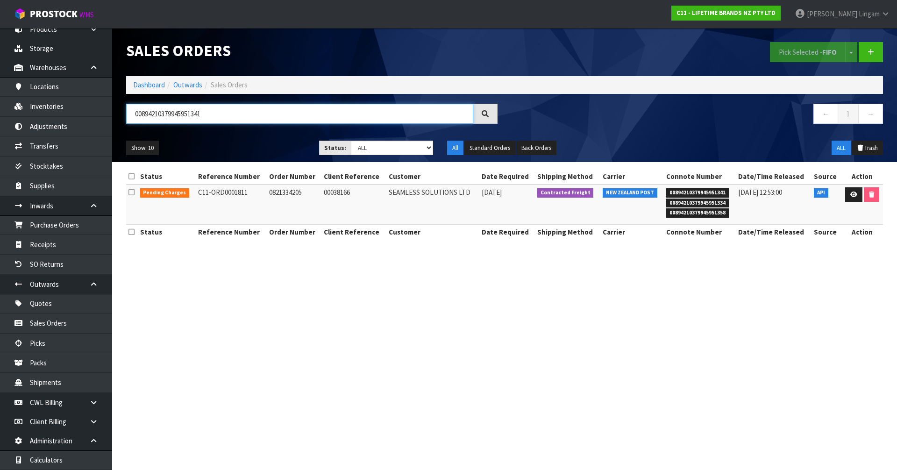
type input "00894210379945951341"
click at [515, 335] on section "Sales Orders Pick Selected - FIFO Split button! FIFO - First In First Out FEFO …" at bounding box center [448, 235] width 897 height 470
click at [852, 198] on link at bounding box center [853, 194] width 17 height 15
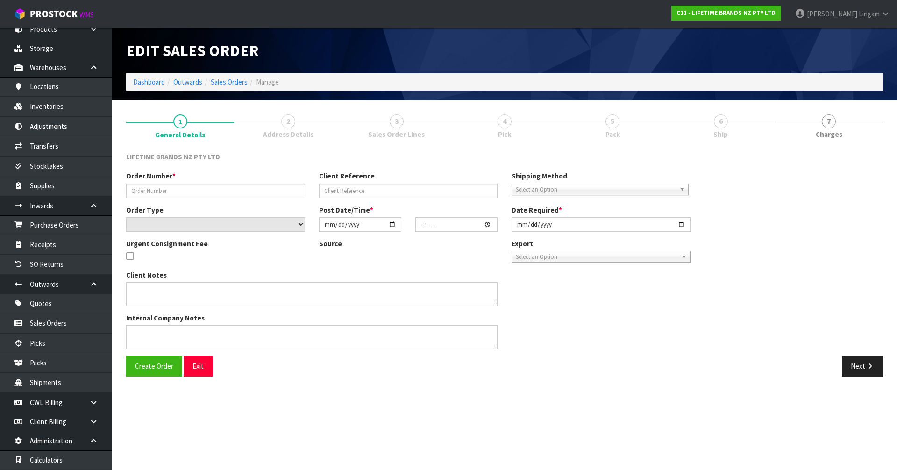
type input "0821334205"
type input "00038166"
select select "number:0"
type input "[DATE]"
type input "16:08:43.000"
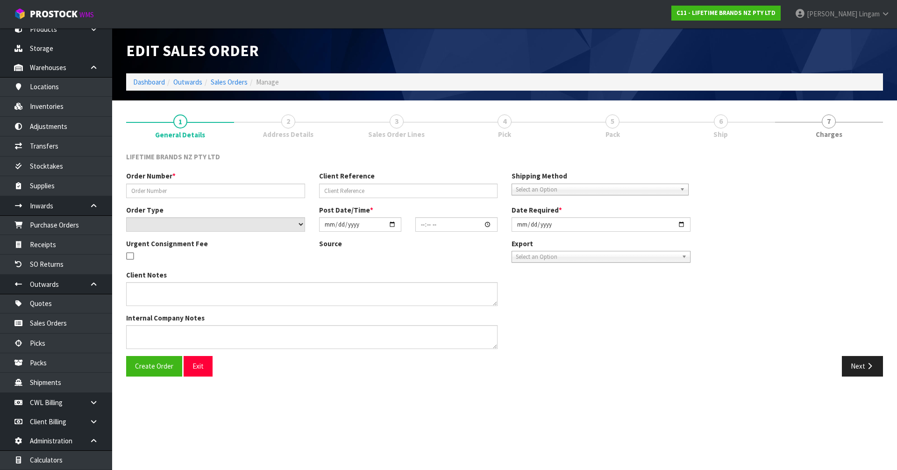
type input "[DATE]"
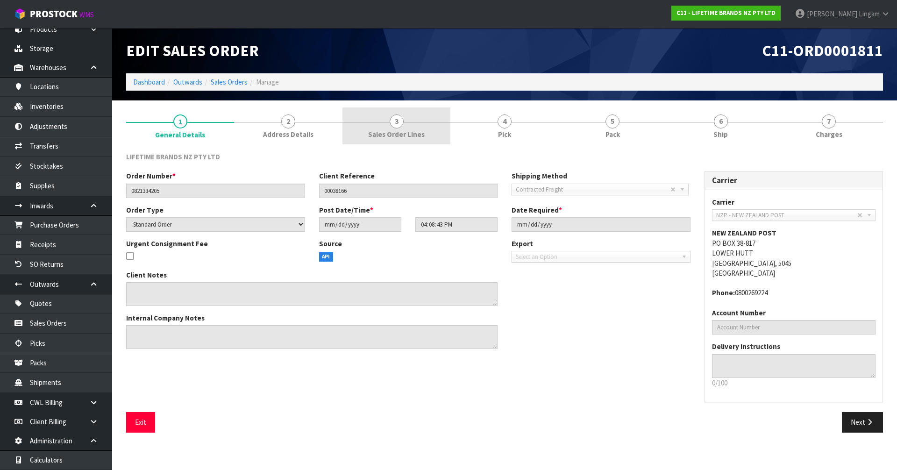
click at [407, 128] on link "3 Sales Order Lines" at bounding box center [397, 125] width 108 height 37
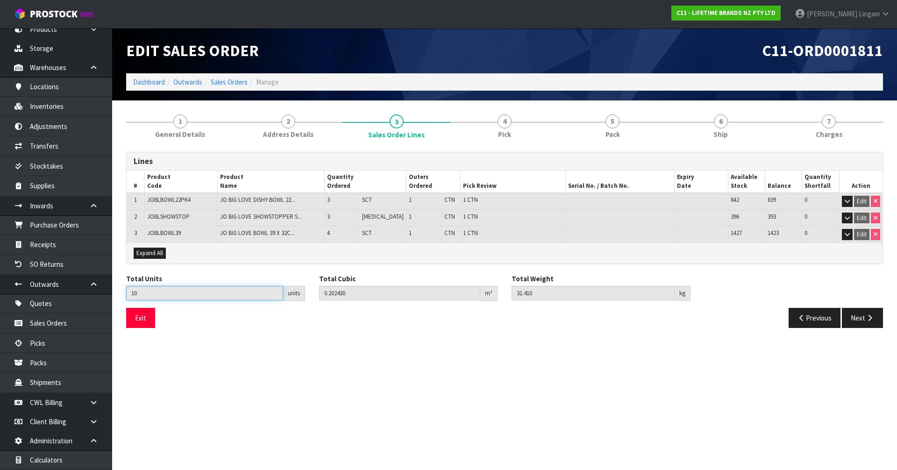
drag, startPoint x: 153, startPoint y: 288, endPoint x: 112, endPoint y: 311, distance: 46.8
click at [112, 311] on section "1 General Details 2 Address Details 3 Sales Order Lines 4 Pick 5 Pack 6 Ship 7 …" at bounding box center [504, 221] width 785 height 242
click at [506, 393] on section "Edit Sales Order C11-ORD0001811 Dashboard Outwards Sales Orders Manage 1 Genera…" at bounding box center [448, 235] width 897 height 470
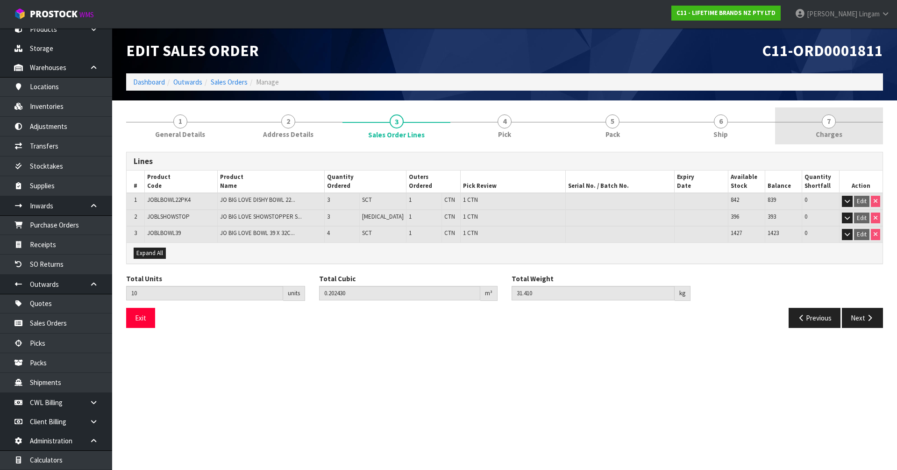
click at [860, 134] on link "7 Charges" at bounding box center [829, 125] width 108 height 37
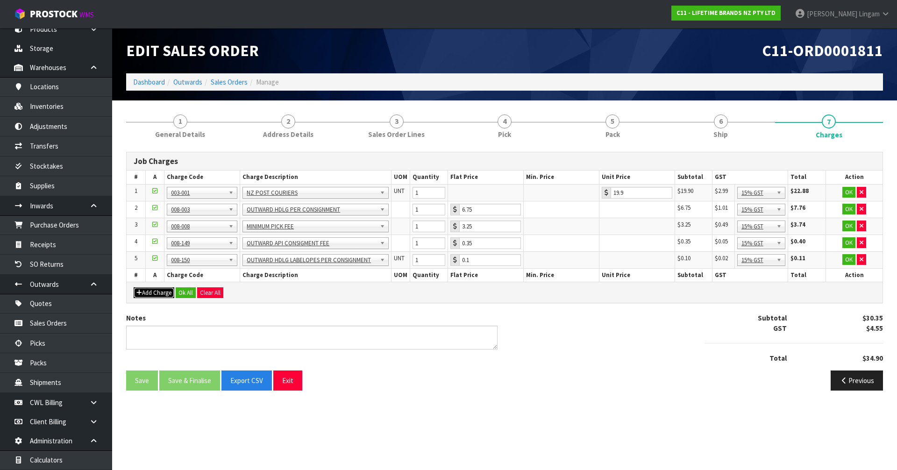
click at [156, 293] on button "Add Charge" at bounding box center [154, 292] width 41 height 11
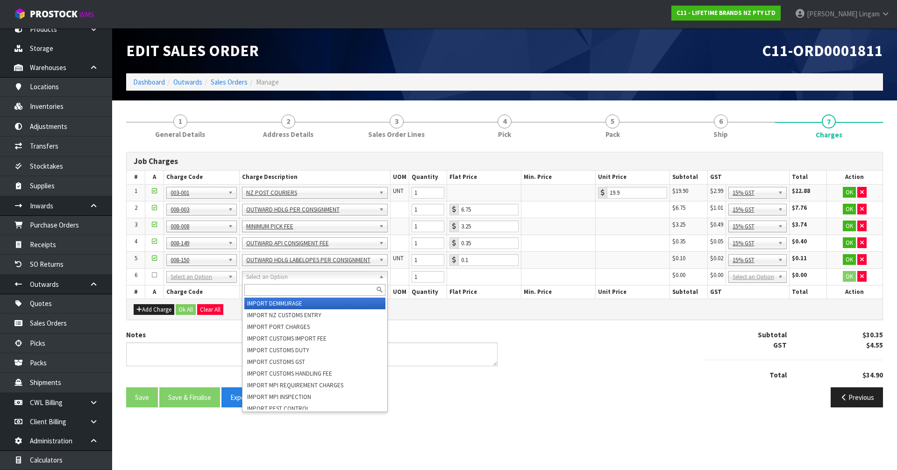
click at [257, 292] on input "text" at bounding box center [314, 290] width 141 height 12
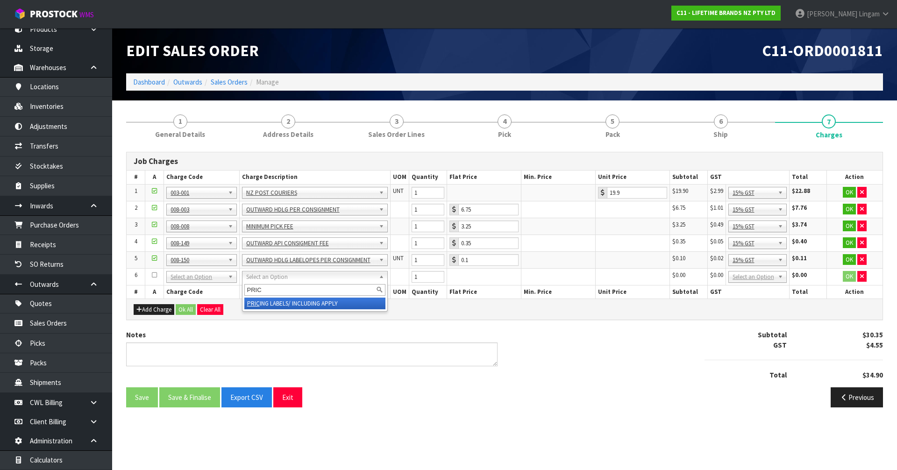
type input "PRIC"
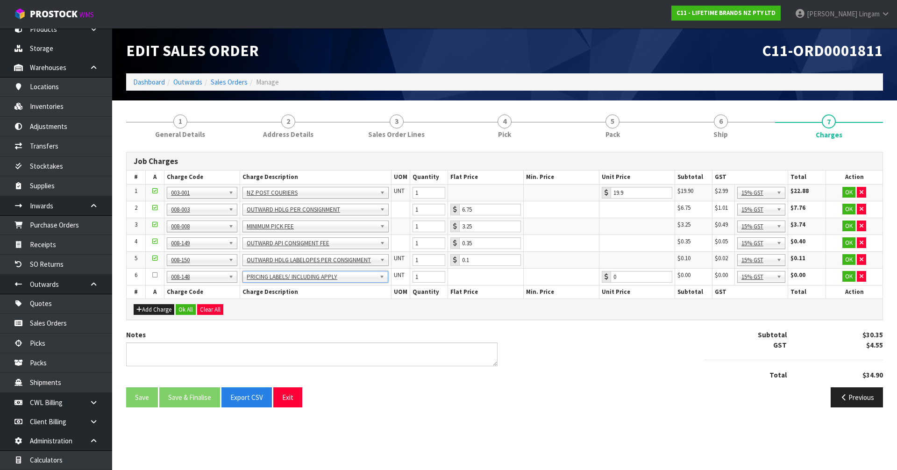
type input "0.51"
click at [423, 278] on input "1" at bounding box center [429, 277] width 33 height 12
type input "10"
click at [192, 312] on button "Ok All" at bounding box center [186, 309] width 20 height 11
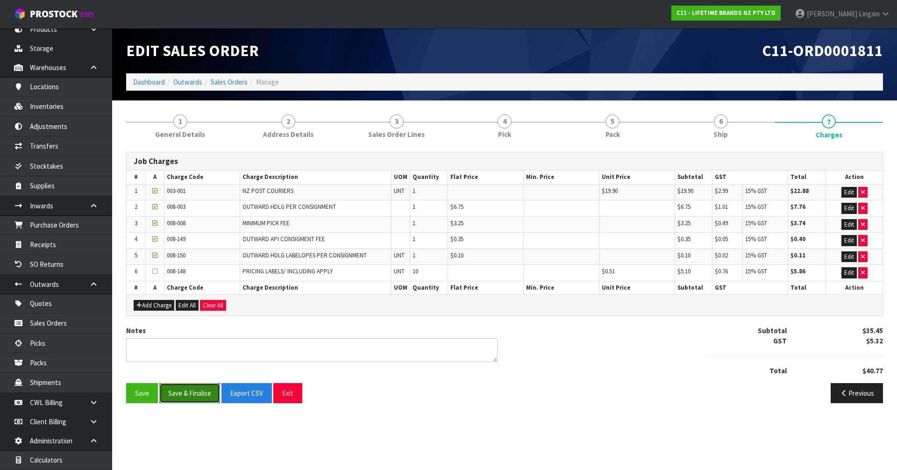
click at [199, 391] on button "Save & Finalise" at bounding box center [189, 393] width 61 height 20
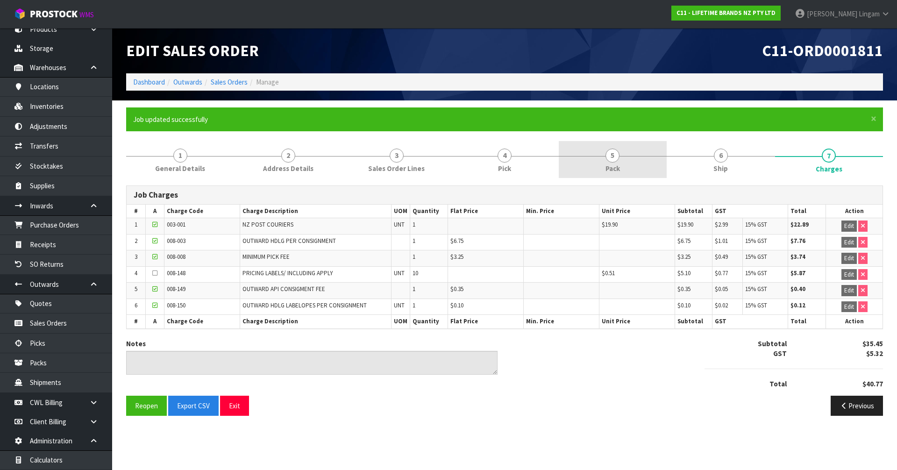
click at [616, 166] on span "Pack" at bounding box center [613, 169] width 14 height 10
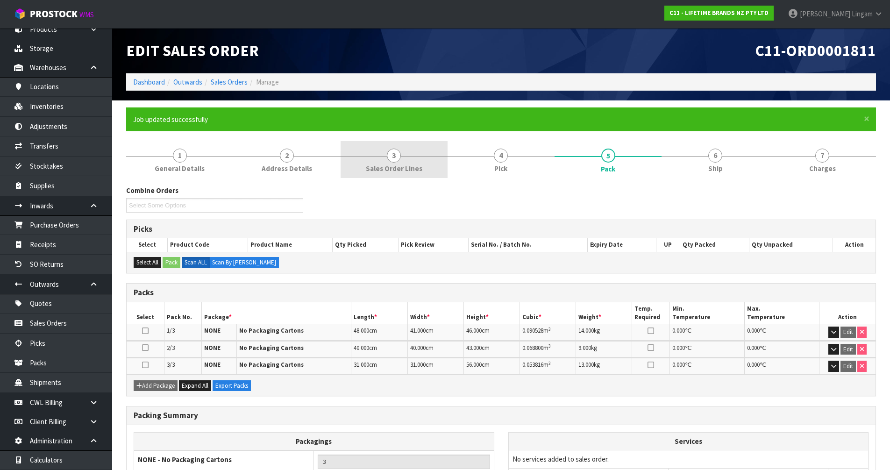
click at [399, 163] on link "3 Sales Order Lines" at bounding box center [394, 159] width 107 height 37
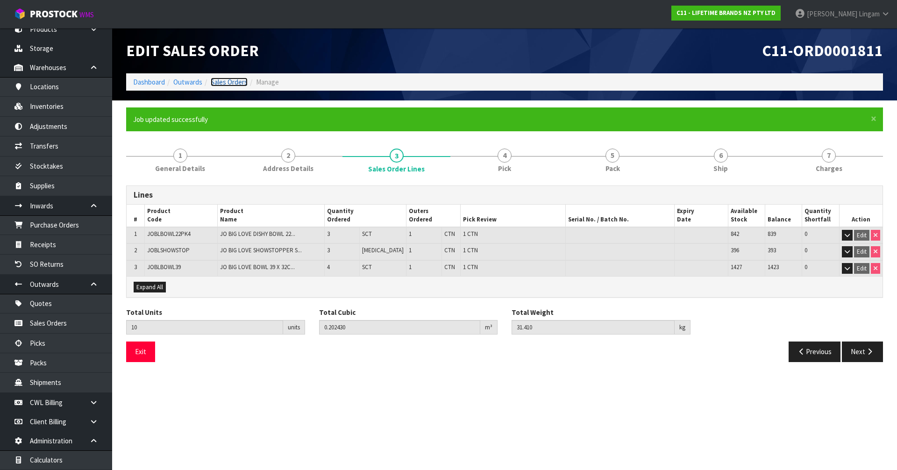
click at [231, 79] on link "Sales Orders" at bounding box center [229, 82] width 37 height 9
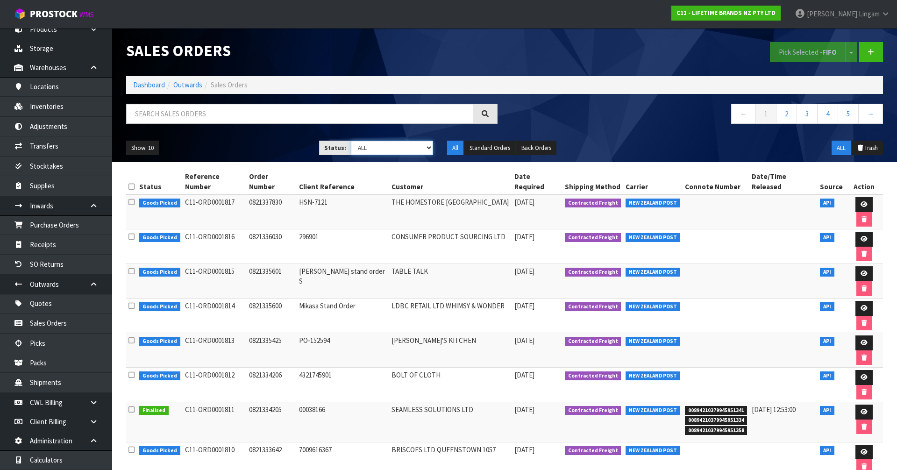
drag, startPoint x: 409, startPoint y: 144, endPoint x: 407, endPoint y: 151, distance: 6.7
click at [409, 144] on select "Draft Pending Allocated Pending Pick Goods Picked Goods Packed Pending Charges …" at bounding box center [392, 148] width 83 height 14
select select "string:6"
click at [351, 141] on select "Draft Pending Allocated Pending Pick Goods Picked Goods Packed Pending Charges …" at bounding box center [392, 148] width 83 height 14
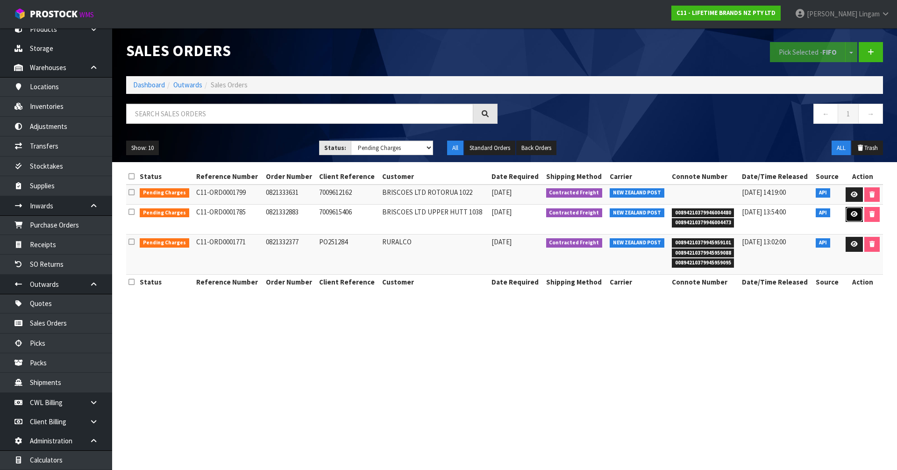
click at [856, 217] on icon at bounding box center [854, 214] width 7 height 6
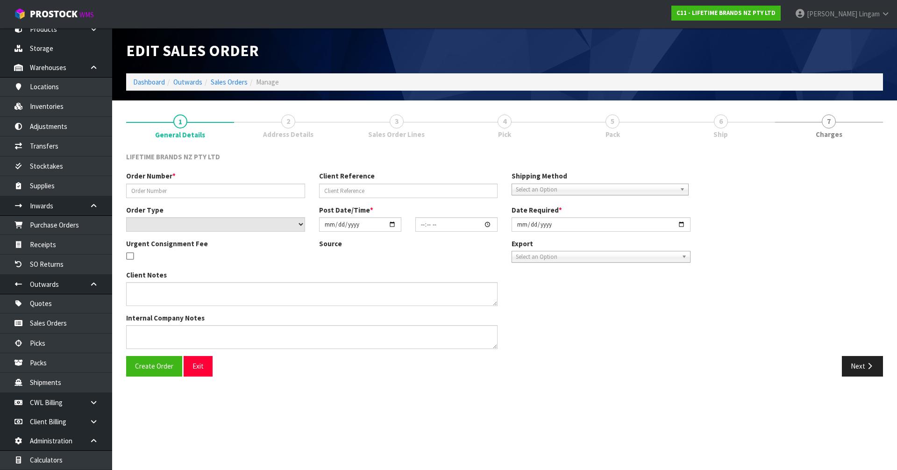
type input "0821332883"
type input "7009615406"
select select "number:0"
type input "[DATE]"
type input "11:13:52.000"
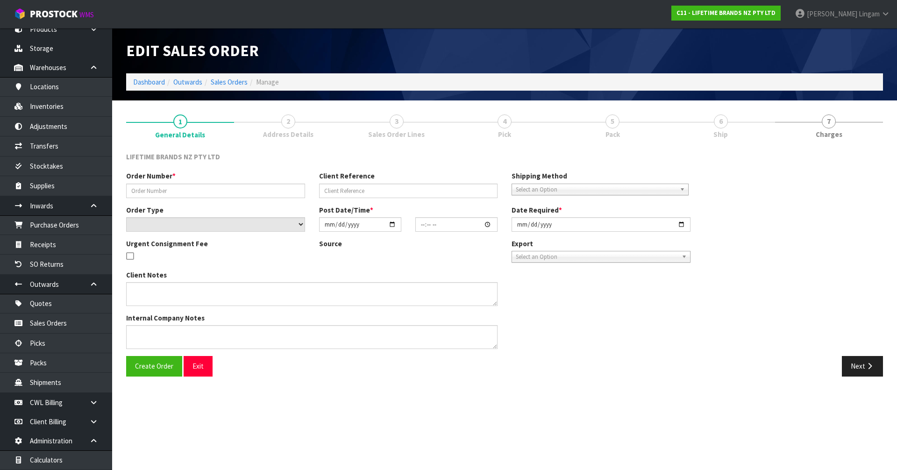
type input "[DATE]"
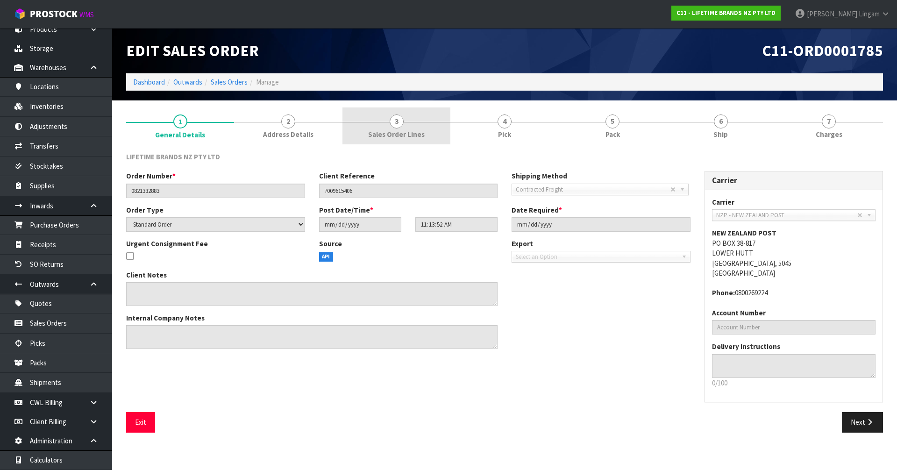
click at [431, 136] on link "3 Sales Order Lines" at bounding box center [397, 125] width 108 height 37
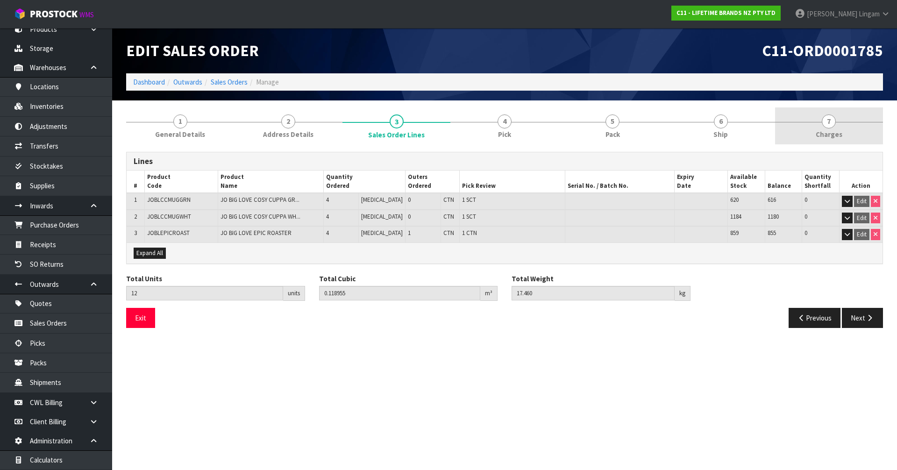
click at [837, 129] on link "7 Charges" at bounding box center [829, 125] width 108 height 37
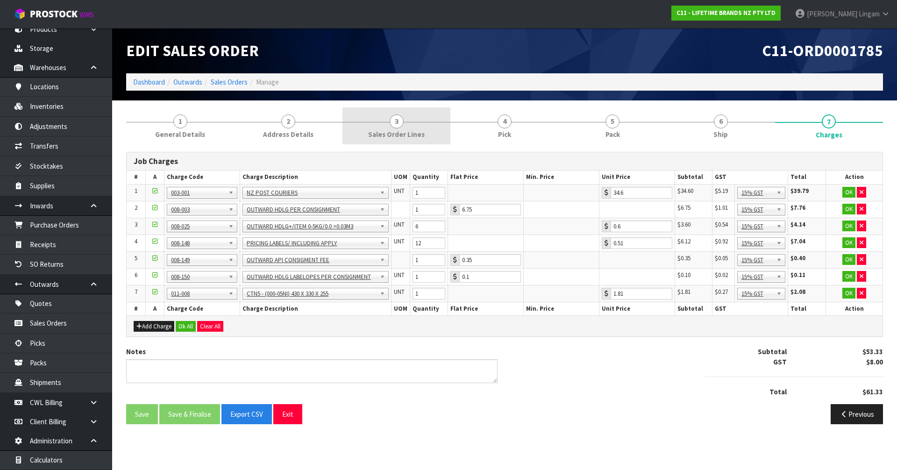
click at [439, 137] on link "3 Sales Order Lines" at bounding box center [397, 125] width 108 height 37
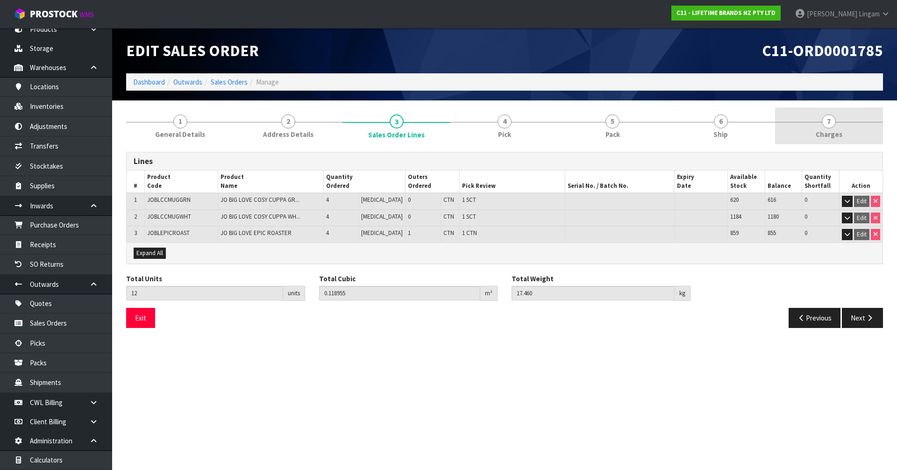
click at [845, 120] on link "7 Charges" at bounding box center [829, 125] width 108 height 37
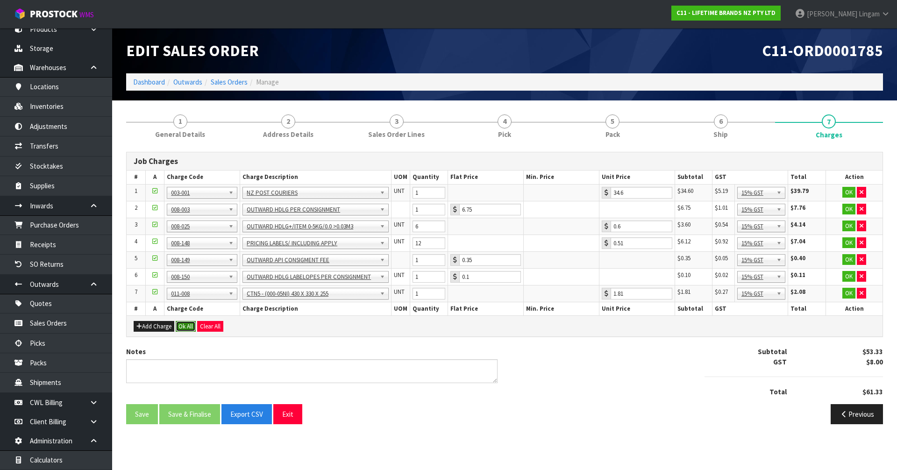
click at [190, 330] on button "Ok All" at bounding box center [186, 326] width 20 height 11
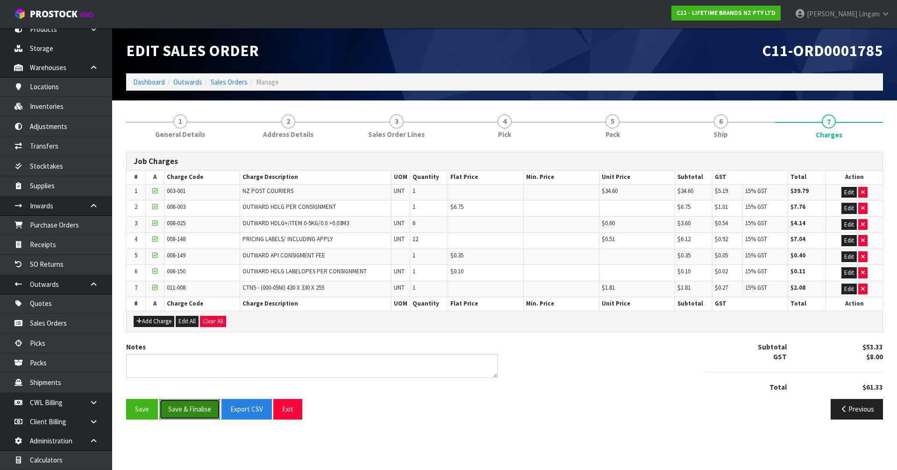
click at [196, 416] on button "Save & Finalise" at bounding box center [189, 409] width 61 height 20
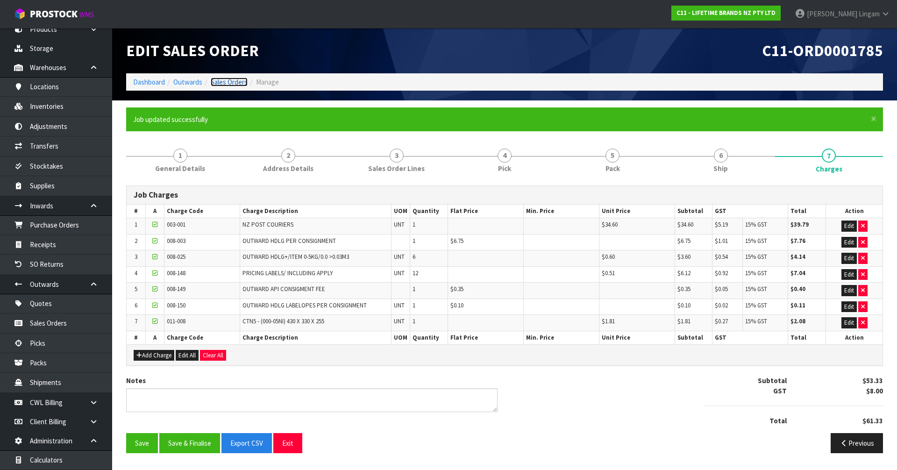
click at [237, 83] on link "Sales Orders" at bounding box center [229, 82] width 37 height 9
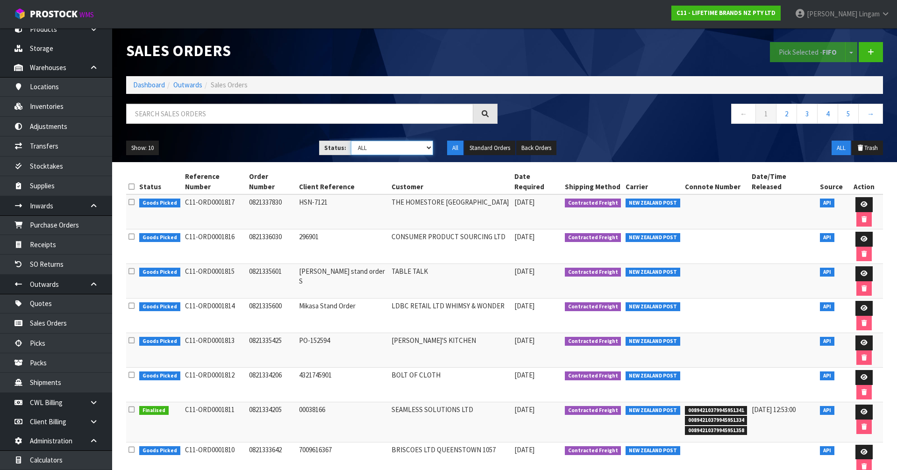
click at [424, 145] on select "Draft Pending Allocated Pending Pick Goods Picked Goods Packed Pending Charges …" at bounding box center [392, 148] width 83 height 14
select select "string:6"
click at [351, 141] on select "Draft Pending Allocated Pending Pick Goods Picked Goods Packed Pending Charges …" at bounding box center [392, 148] width 83 height 14
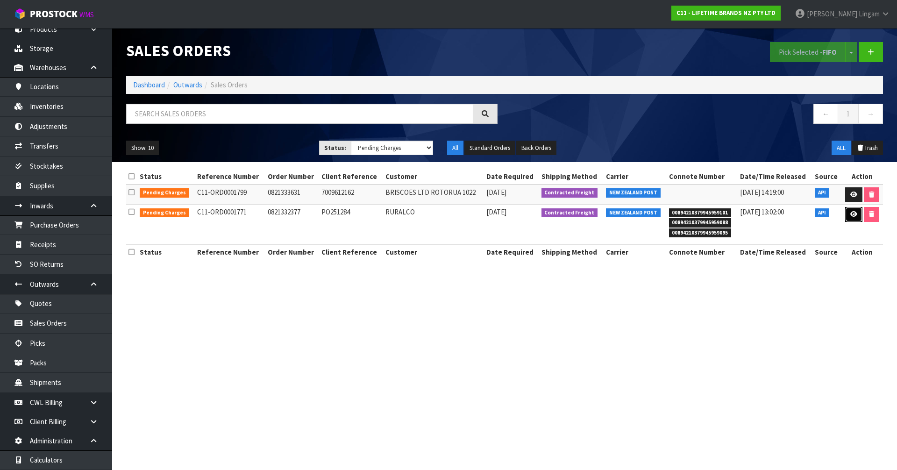
click at [850, 220] on link at bounding box center [853, 214] width 17 height 15
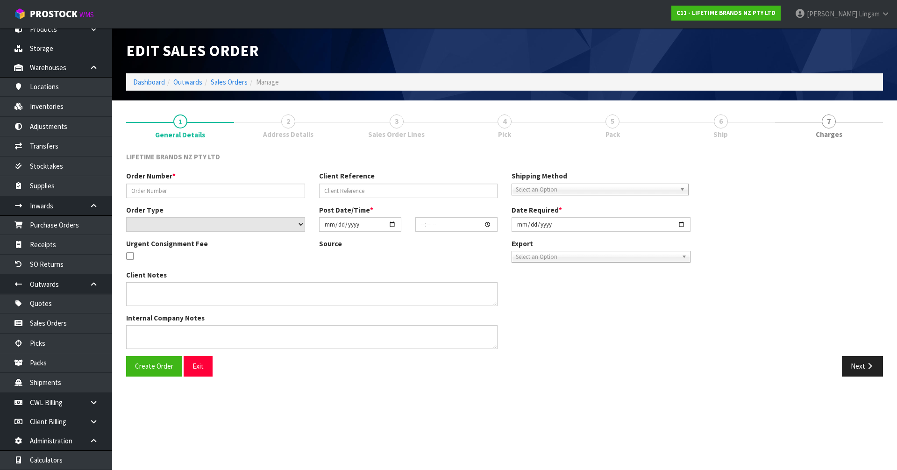
type input "0821332377"
type input "PO251284"
select select "number:0"
type input "[DATE]"
type input "08:28:42.000"
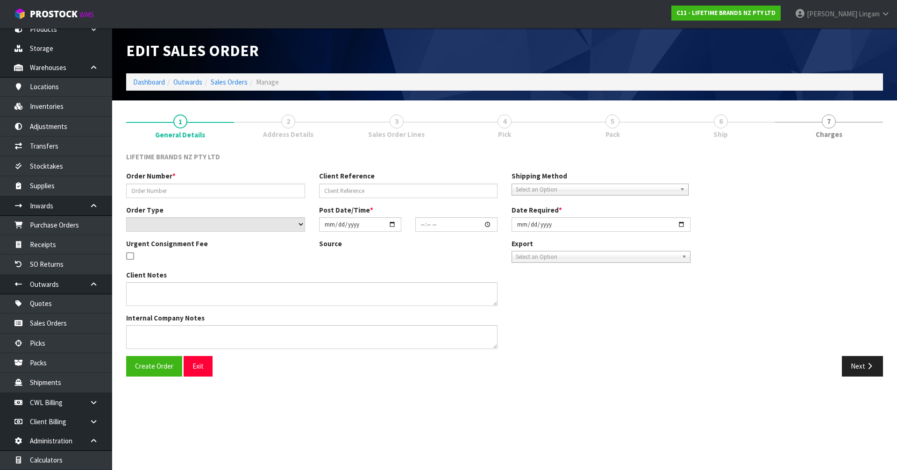
type input "[DATE]"
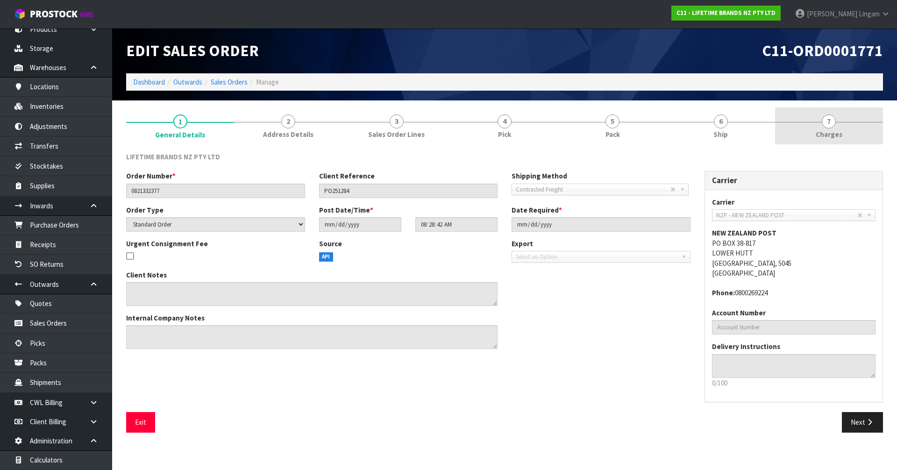
click at [847, 129] on link "7 Charges" at bounding box center [829, 125] width 108 height 37
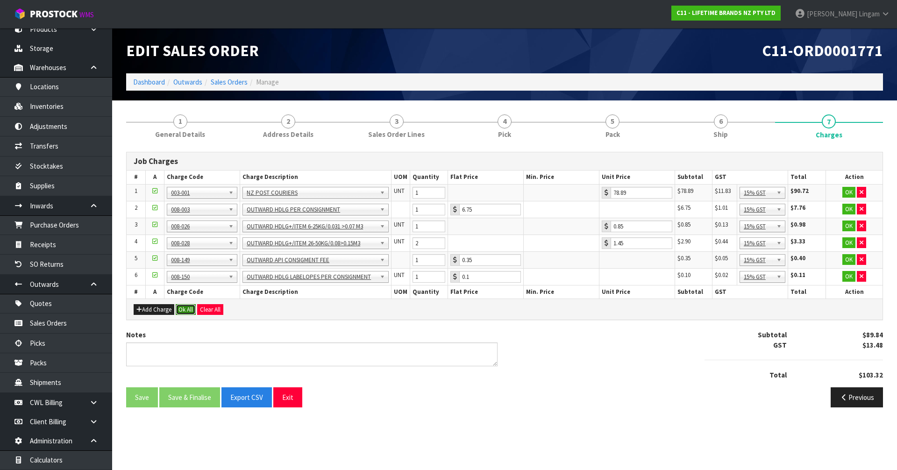
click at [182, 308] on button "Ok All" at bounding box center [186, 309] width 20 height 11
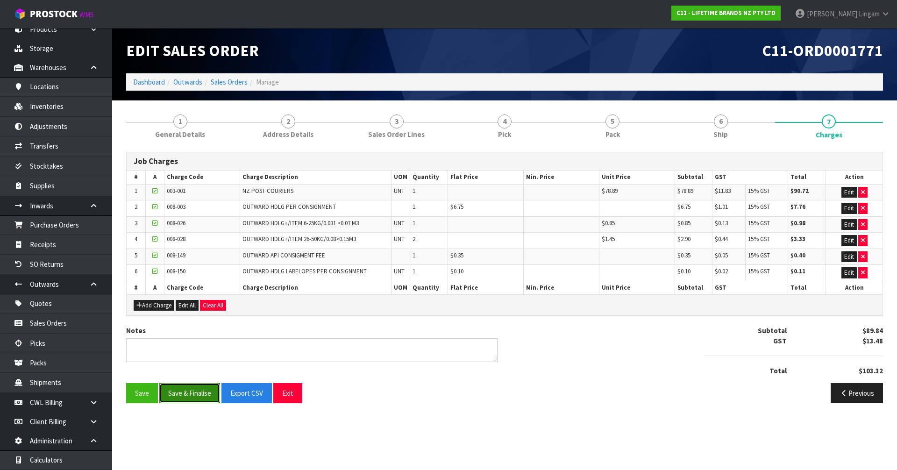
click at [200, 391] on button "Save & Finalise" at bounding box center [189, 393] width 61 height 20
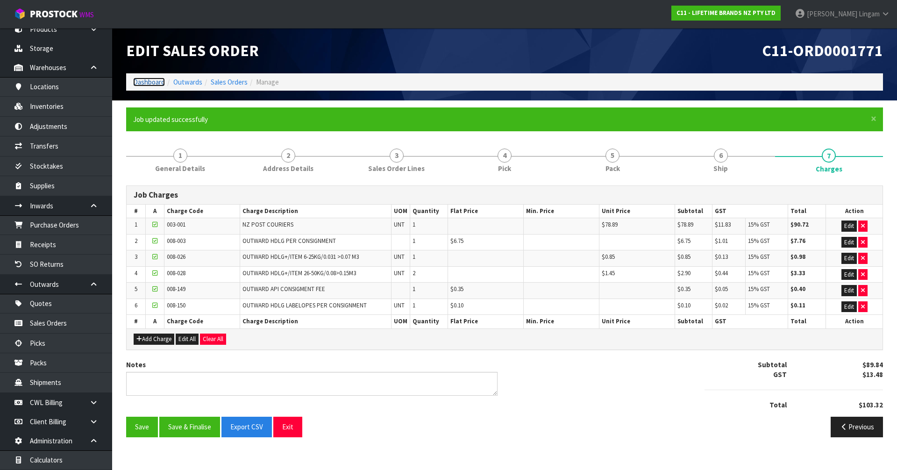
click at [151, 83] on link "Dashboard" at bounding box center [149, 82] width 32 height 9
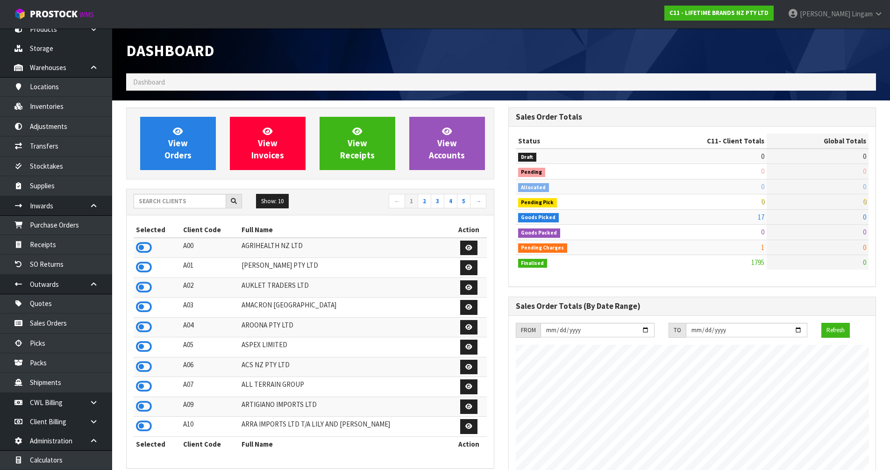
scroll to position [708, 382]
click at [179, 205] on input "text" at bounding box center [180, 201] width 93 height 14
click at [210, 204] on input "text" at bounding box center [180, 201] width 93 height 14
click at [188, 158] on span "View Orders" at bounding box center [177, 143] width 27 height 35
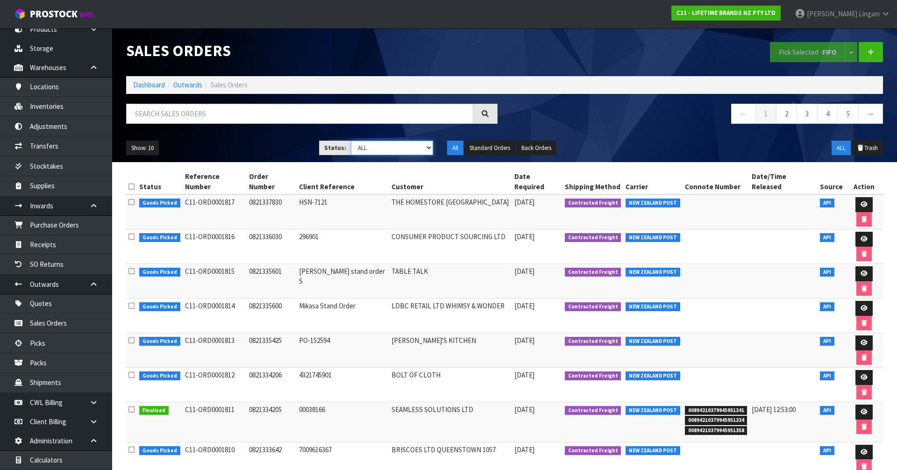
drag, startPoint x: 408, startPoint y: 146, endPoint x: 408, endPoint y: 151, distance: 5.1
click at [408, 146] on select "Draft Pending Allocated Pending Pick Goods Picked Goods Packed Pending Charges …" at bounding box center [392, 148] width 83 height 14
select select "string:6"
click at [351, 141] on select "Draft Pending Allocated Pending Pick Goods Picked Goods Packed Pending Charges …" at bounding box center [392, 148] width 83 height 14
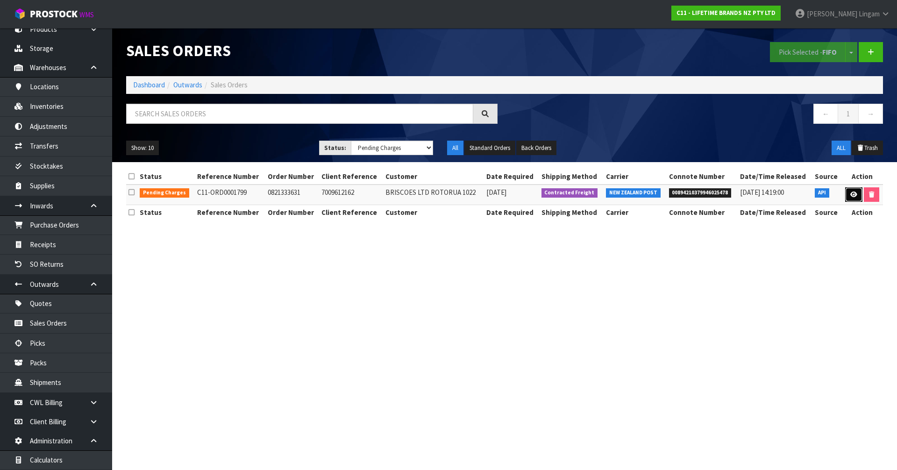
click at [850, 192] on link at bounding box center [853, 194] width 17 height 15
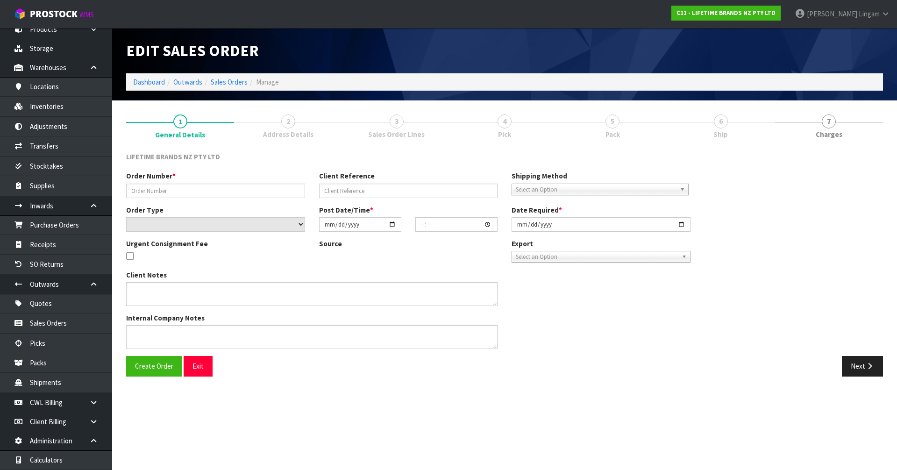
type input "0821333631"
type input "7009612162"
select select "number:0"
type input "[DATE]"
type input "12:53:44.000"
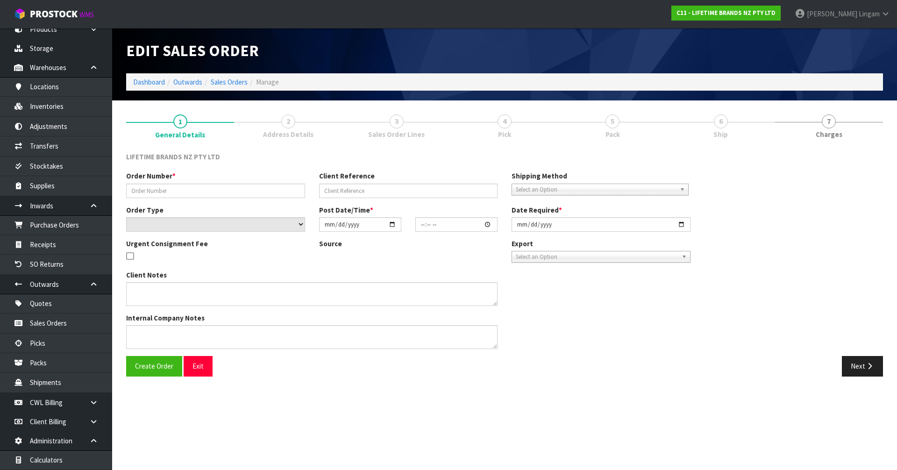
type input "[DATE]"
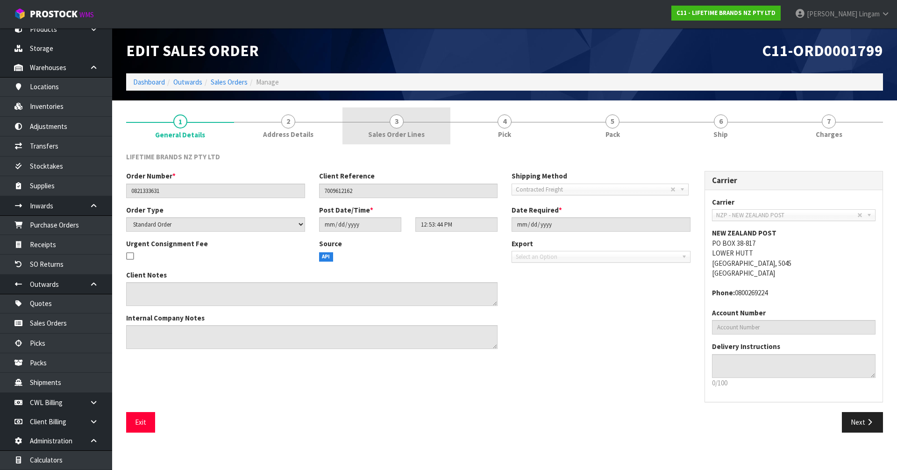
click at [402, 137] on span "Sales Order Lines" at bounding box center [396, 134] width 57 height 10
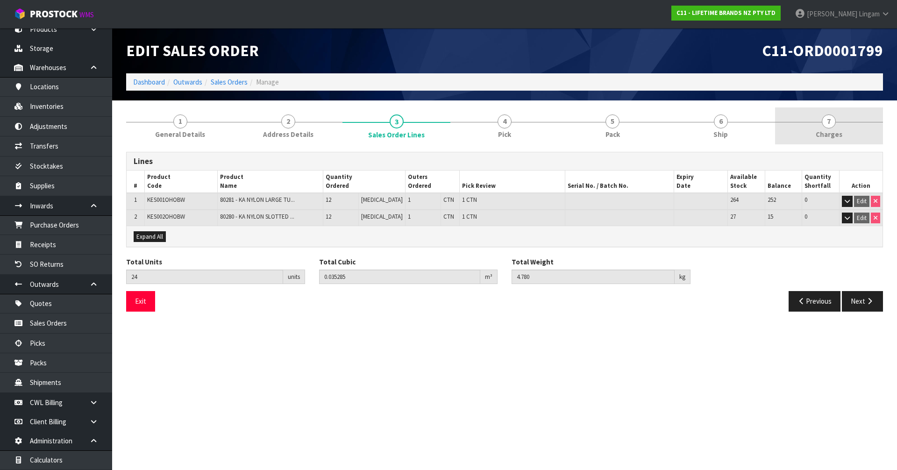
click at [835, 126] on link "7 Charges" at bounding box center [829, 125] width 108 height 37
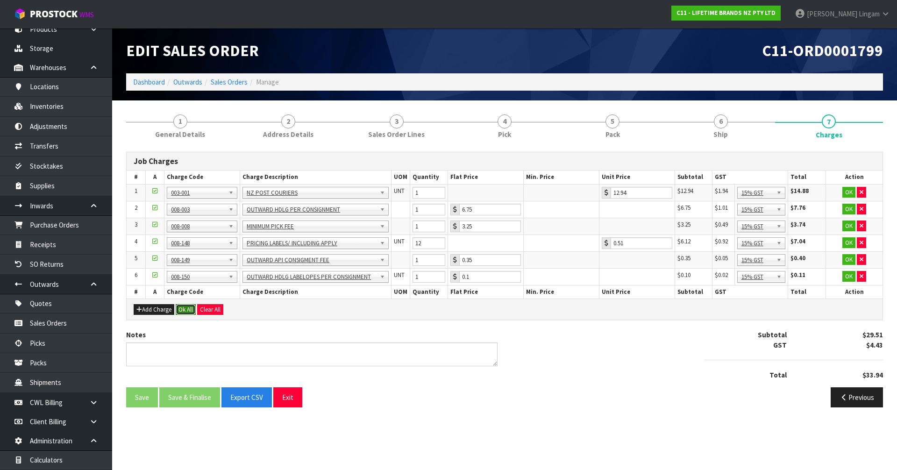
click at [184, 306] on button "Ok All" at bounding box center [186, 309] width 20 height 11
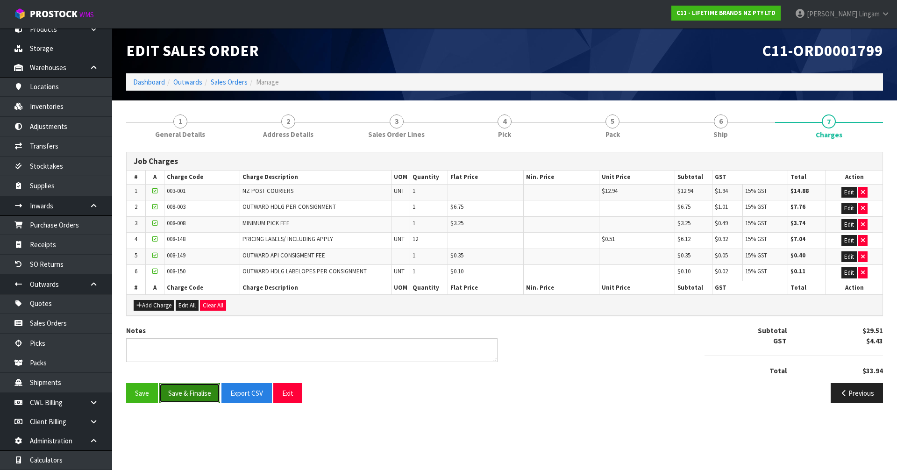
click at [196, 391] on button "Save & Finalise" at bounding box center [189, 393] width 61 height 20
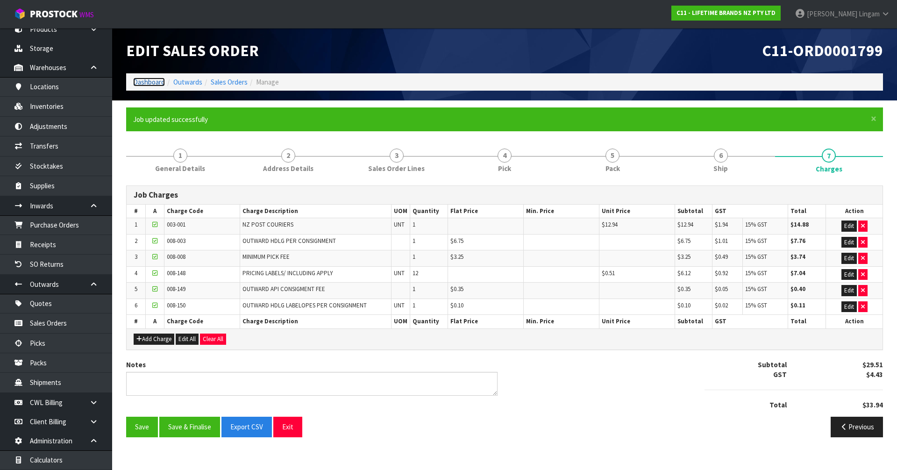
click at [144, 81] on link "Dashboard" at bounding box center [149, 82] width 32 height 9
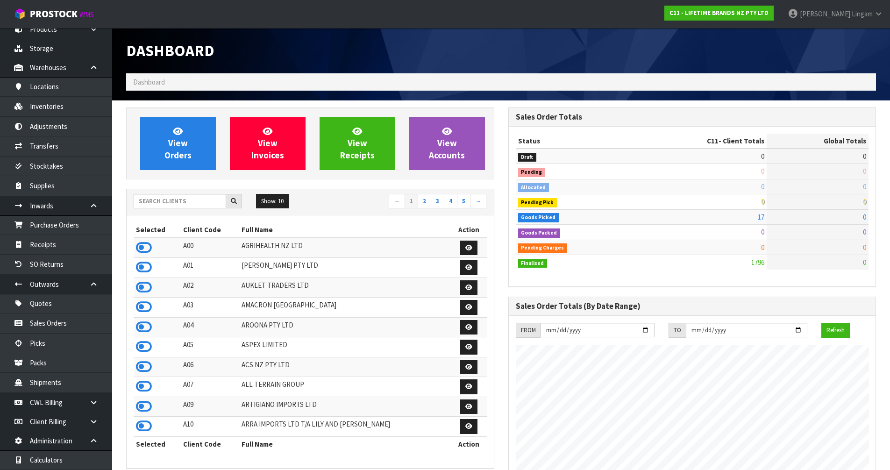
scroll to position [708, 382]
click at [184, 202] on input "text" at bounding box center [180, 201] width 93 height 14
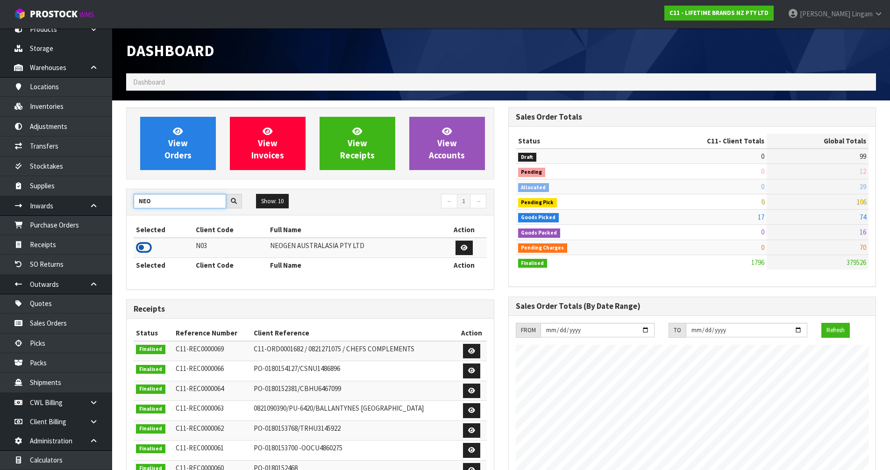
type input "NEO"
click at [146, 243] on icon at bounding box center [144, 248] width 16 height 14
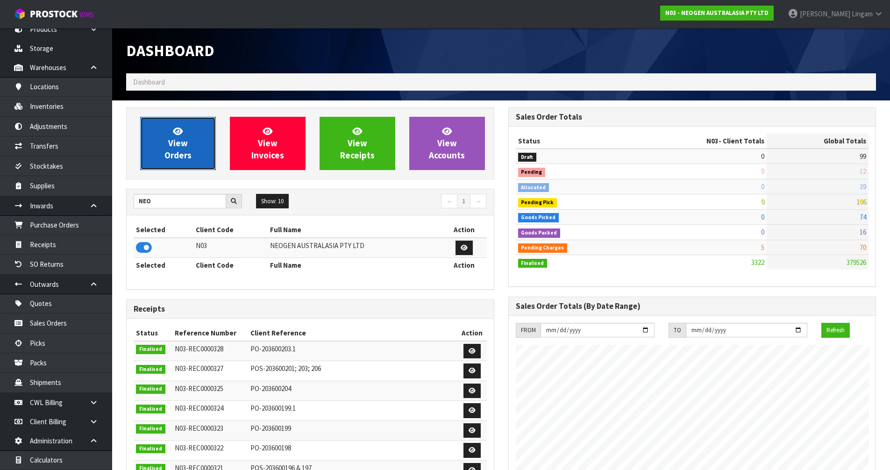
click at [194, 157] on link "View Orders" at bounding box center [178, 143] width 76 height 53
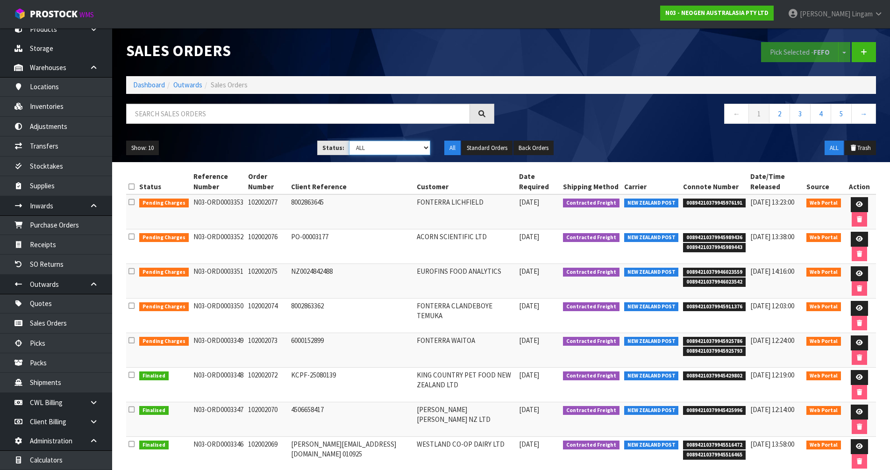
click at [401, 145] on select "Draft Pending Allocated Pending Pick Goods Picked Goods Packed Pending Charges …" at bounding box center [389, 148] width 81 height 14
select select "string:6"
click at [349, 141] on select "Draft Pending Allocated Pending Pick Goods Picked Goods Packed Pending Charges …" at bounding box center [389, 148] width 81 height 14
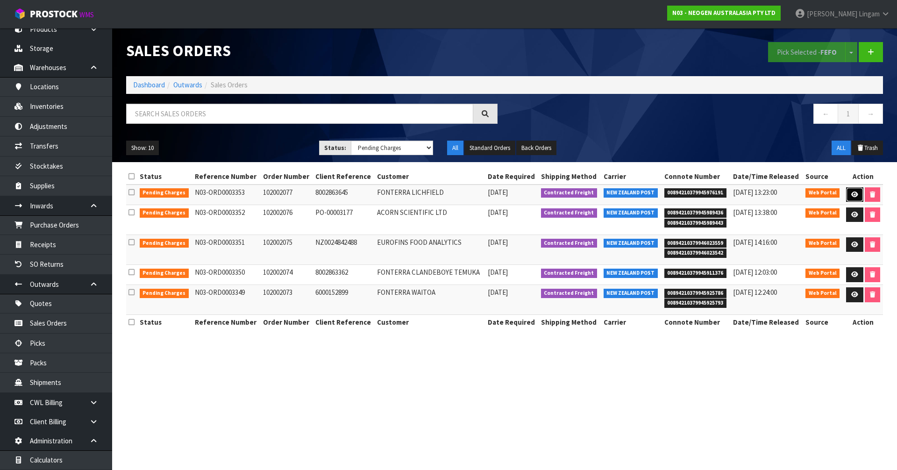
click at [854, 195] on icon at bounding box center [854, 195] width 7 height 6
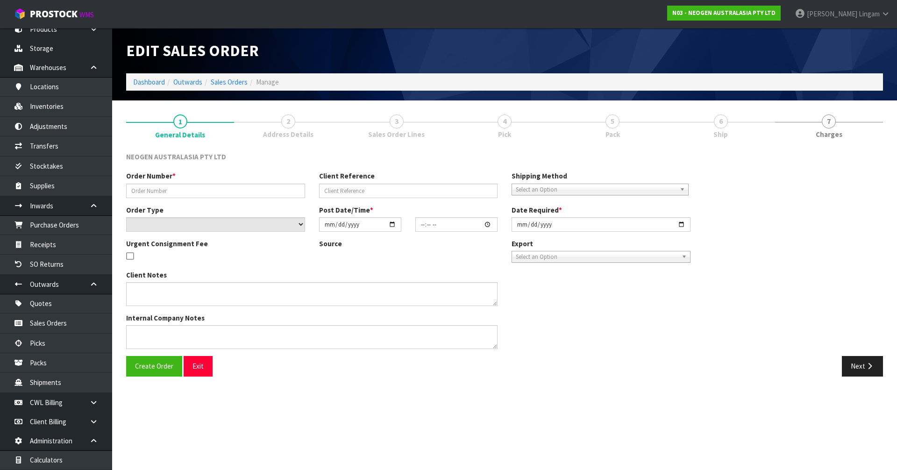
type input "102002077"
type input "8002863645"
select select "number:0"
type input "[DATE]"
type input "11:10:00.000"
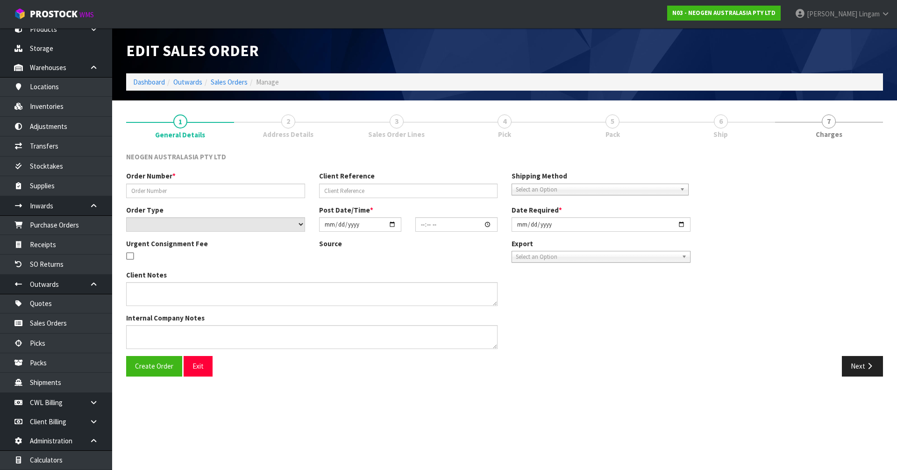
type input "[DATE]"
type textarea "ATTN SITE STORE"
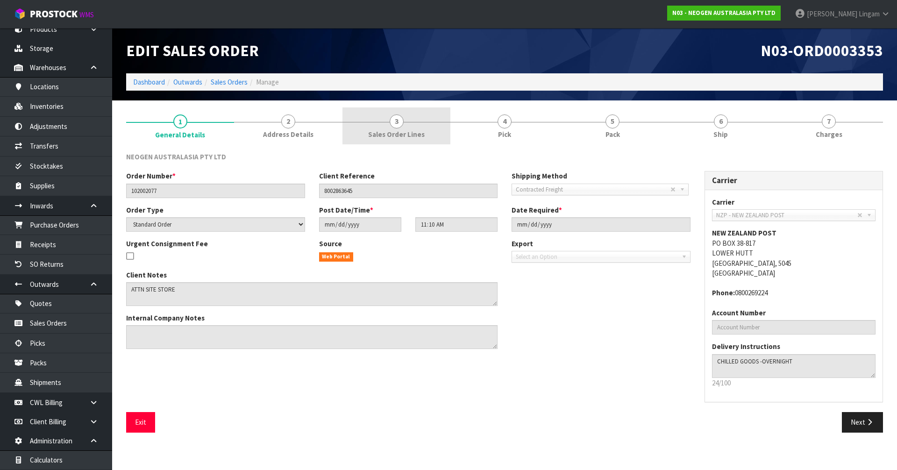
click at [416, 129] on span "Sales Order Lines" at bounding box center [396, 134] width 57 height 10
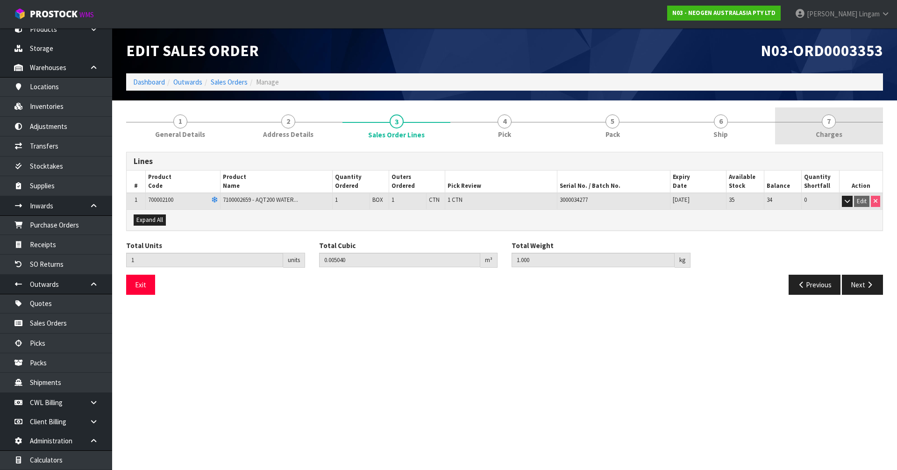
click at [850, 126] on link "7 Charges" at bounding box center [829, 125] width 108 height 37
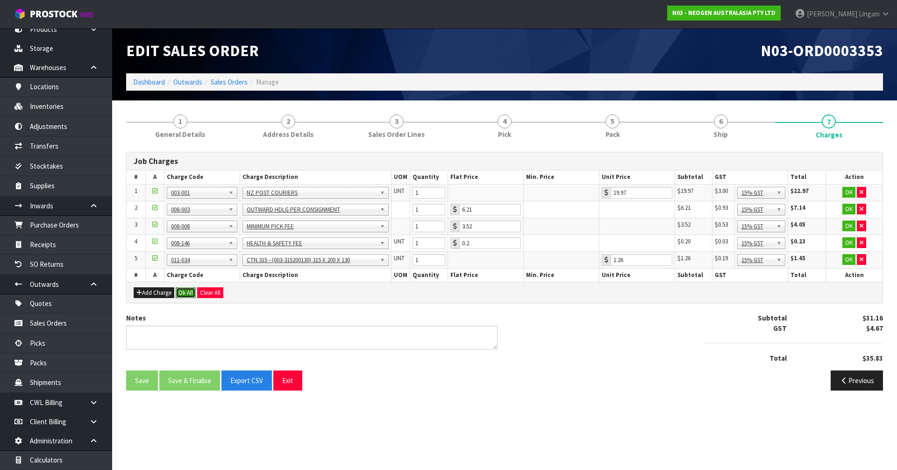
click at [186, 293] on button "Ok All" at bounding box center [186, 292] width 20 height 11
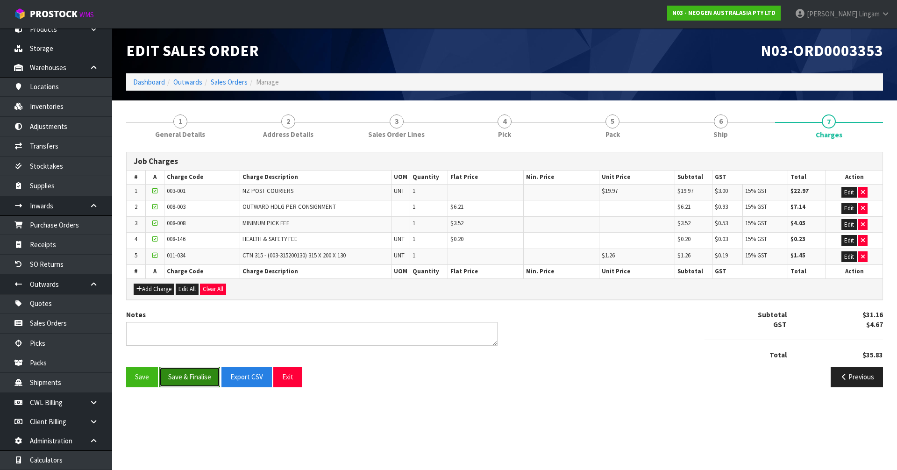
click at [194, 377] on button "Save & Finalise" at bounding box center [189, 377] width 61 height 20
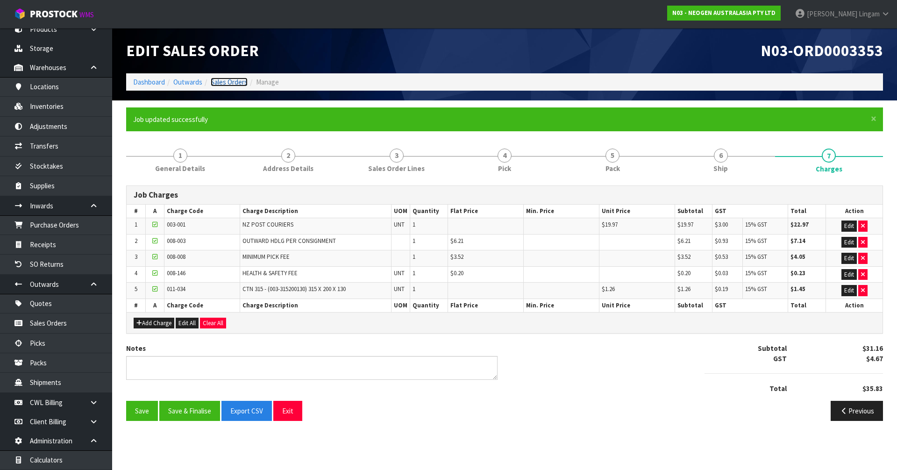
click at [229, 81] on link "Sales Orders" at bounding box center [229, 82] width 37 height 9
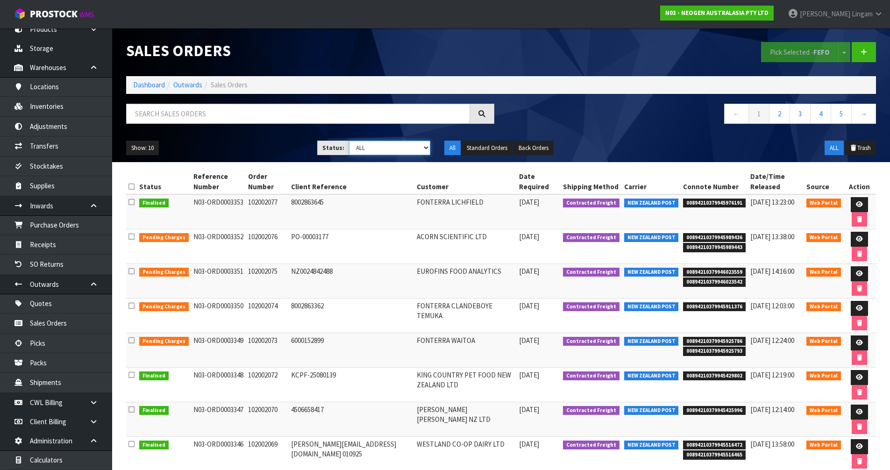
drag, startPoint x: 418, startPoint y: 146, endPoint x: 418, endPoint y: 153, distance: 7.5
click at [418, 146] on select "Draft Pending Allocated Pending Pick Goods Picked Goods Packed Pending Charges …" at bounding box center [389, 148] width 81 height 14
select select "string:6"
click at [349, 141] on select "Draft Pending Allocated Pending Pick Goods Picked Goods Packed Pending Charges …" at bounding box center [389, 148] width 81 height 14
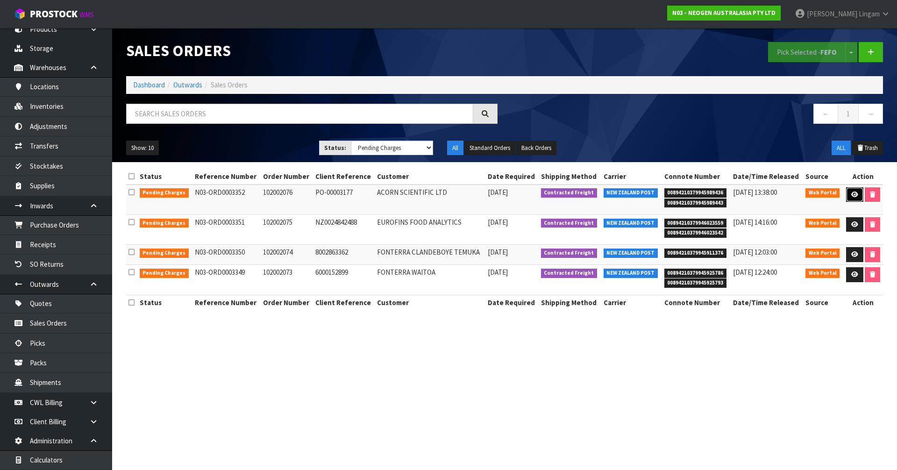
click at [857, 192] on icon at bounding box center [854, 195] width 7 height 6
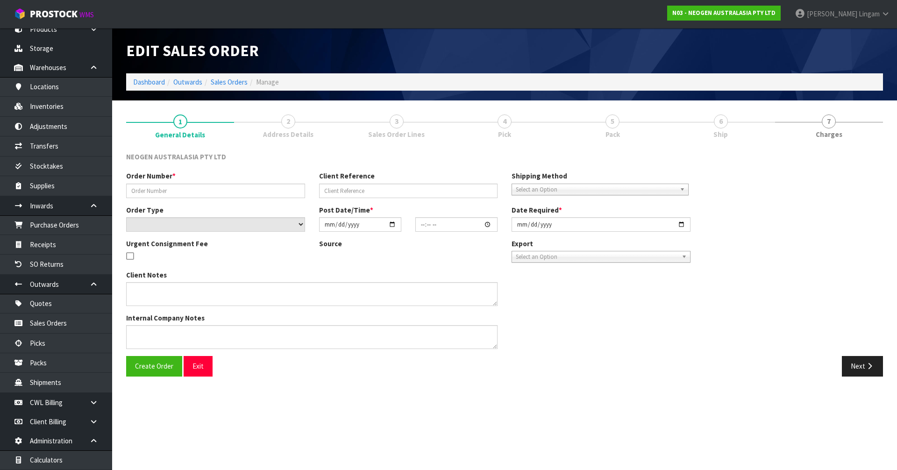
type input "102002076"
type input "PO-00003177"
select select "number:0"
type input "[DATE]"
type input "10:42:00.000"
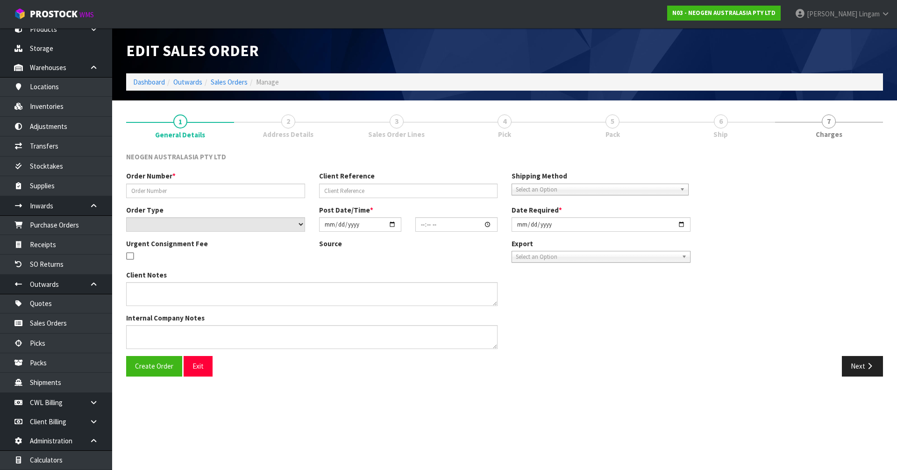
type input "[DATE]"
type textarea "ATTN MYRL LIM"
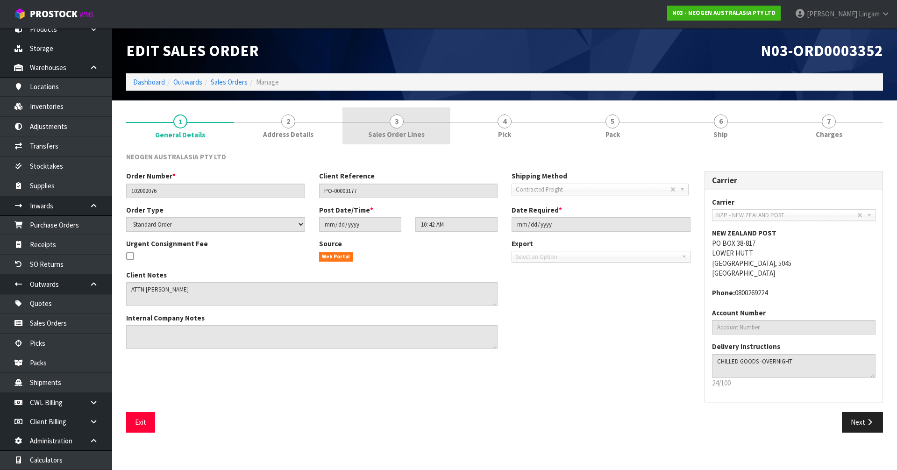
click at [406, 128] on link "3 Sales Order Lines" at bounding box center [397, 125] width 108 height 37
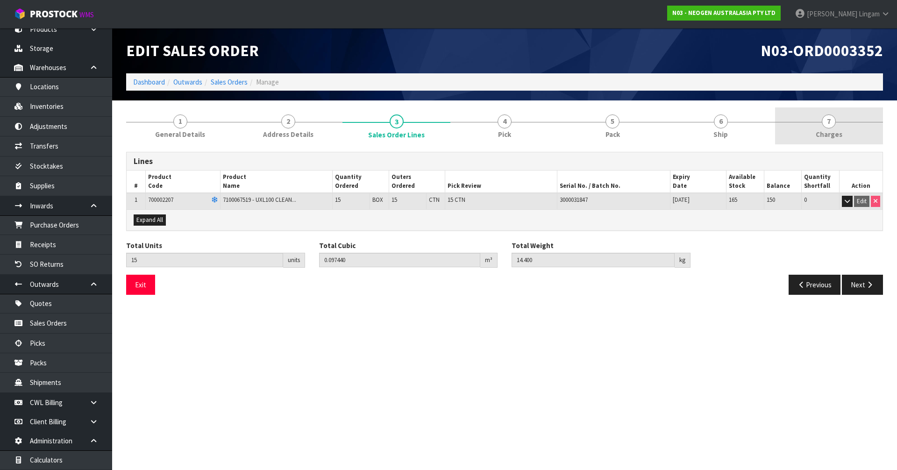
click at [826, 135] on span "Charges" at bounding box center [829, 134] width 27 height 10
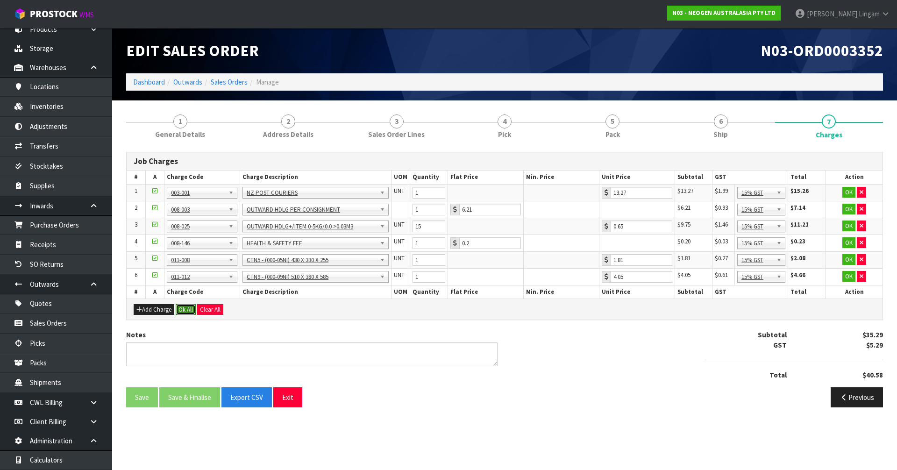
click at [184, 314] on button "Ok All" at bounding box center [186, 309] width 20 height 11
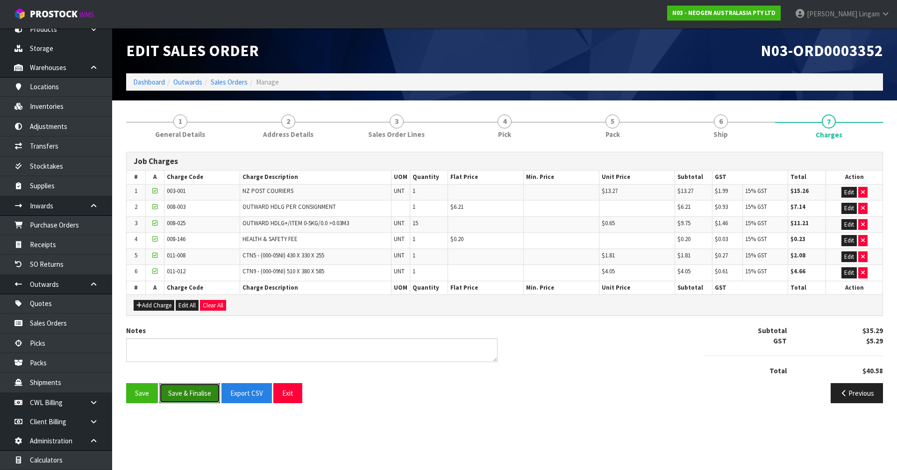
click at [186, 393] on button "Save & Finalise" at bounding box center [189, 393] width 61 height 20
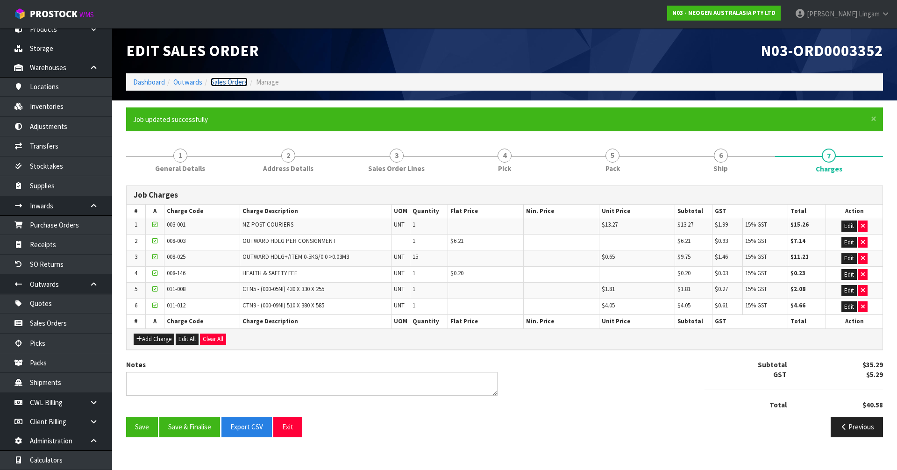
click at [237, 81] on link "Sales Orders" at bounding box center [229, 82] width 37 height 9
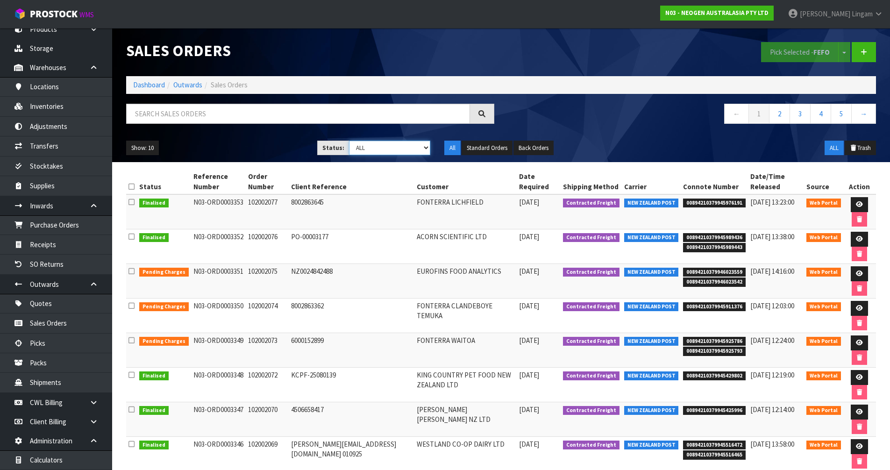
click at [417, 150] on select "Draft Pending Allocated Pending Pick Goods Picked Goods Packed Pending Charges …" at bounding box center [389, 148] width 81 height 14
select select "string:6"
click at [349, 141] on select "Draft Pending Allocated Pending Pick Goods Picked Goods Packed Pending Charges …" at bounding box center [389, 148] width 81 height 14
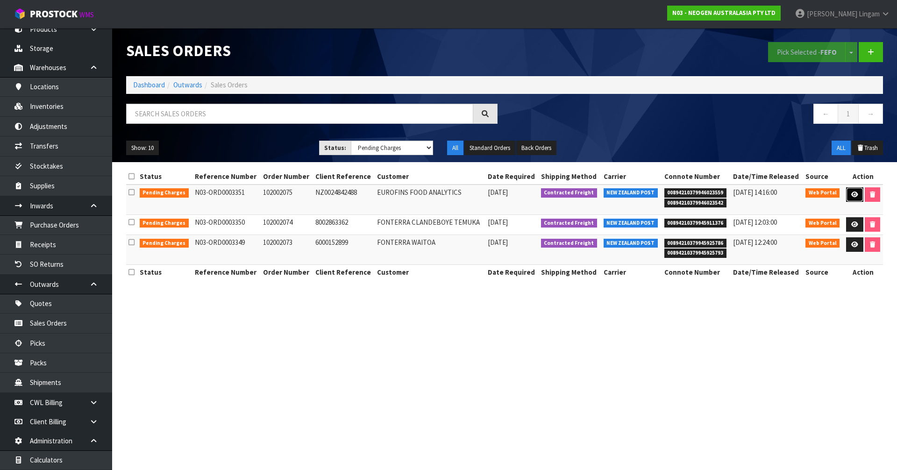
click at [849, 193] on link at bounding box center [854, 194] width 17 height 15
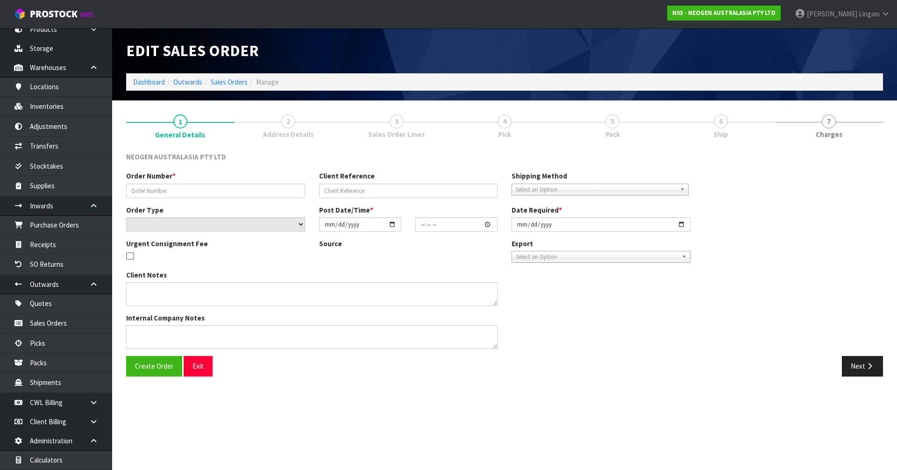
type input "102002075"
type input "NZ0024842488"
select select "number:0"
type input "[DATE]"
type input "10:35:00.000"
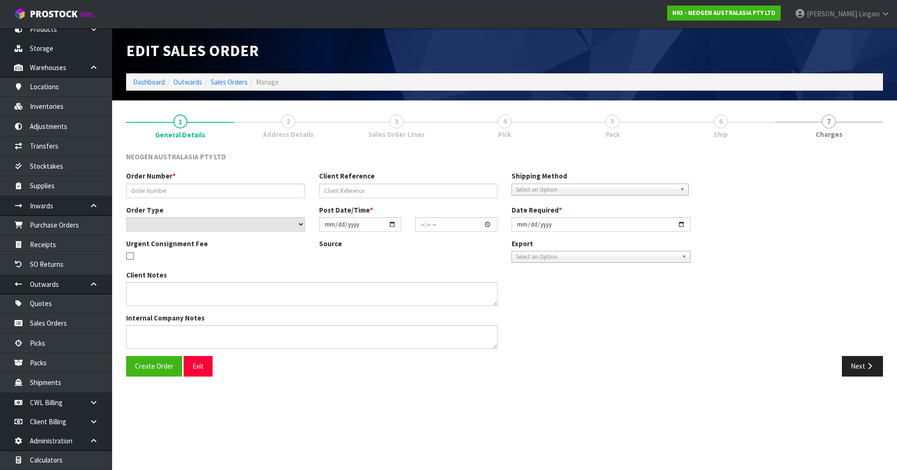
type input "[DATE]"
type textarea "ATTN SHANEEL SINGH"
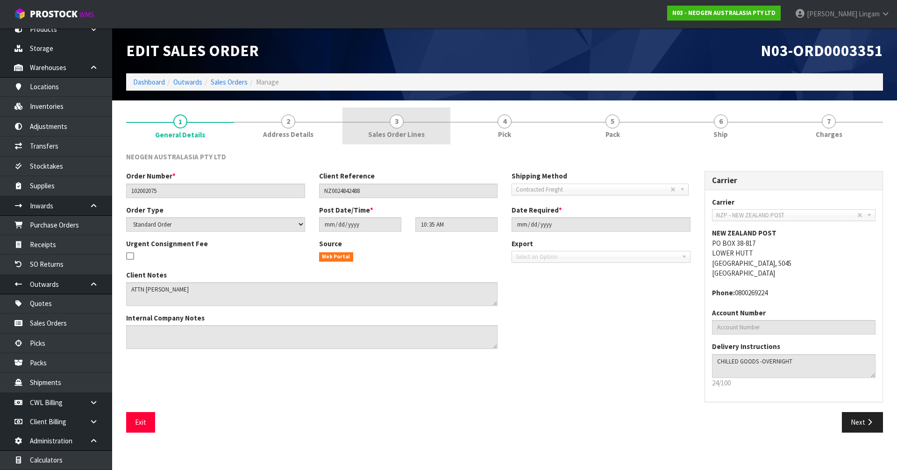
click at [403, 119] on span "3" at bounding box center [397, 121] width 14 height 14
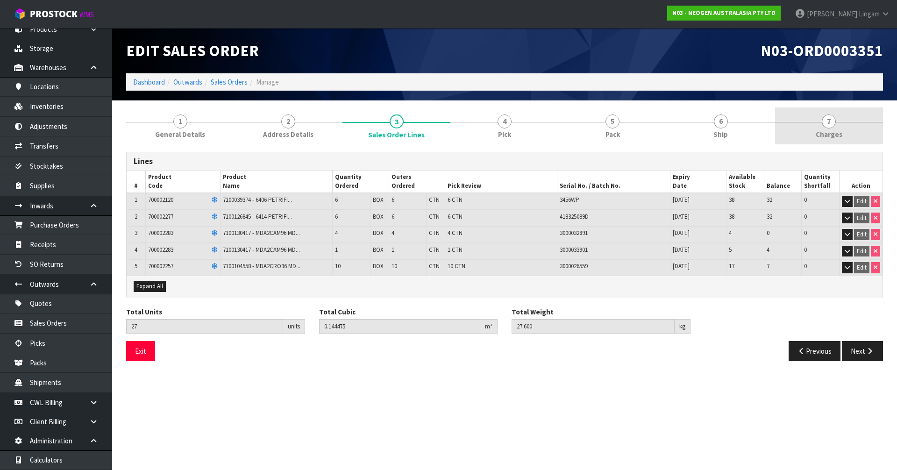
click at [846, 131] on link "7 Charges" at bounding box center [829, 125] width 108 height 37
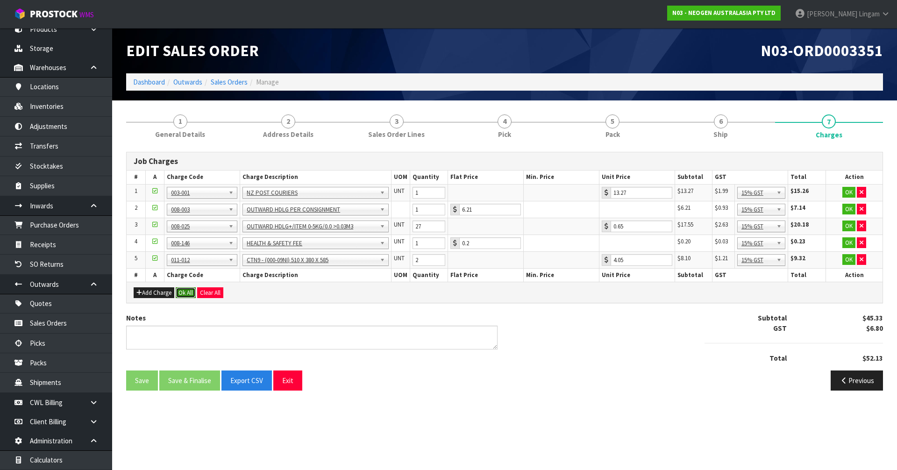
click at [185, 293] on button "Ok All" at bounding box center [186, 292] width 20 height 11
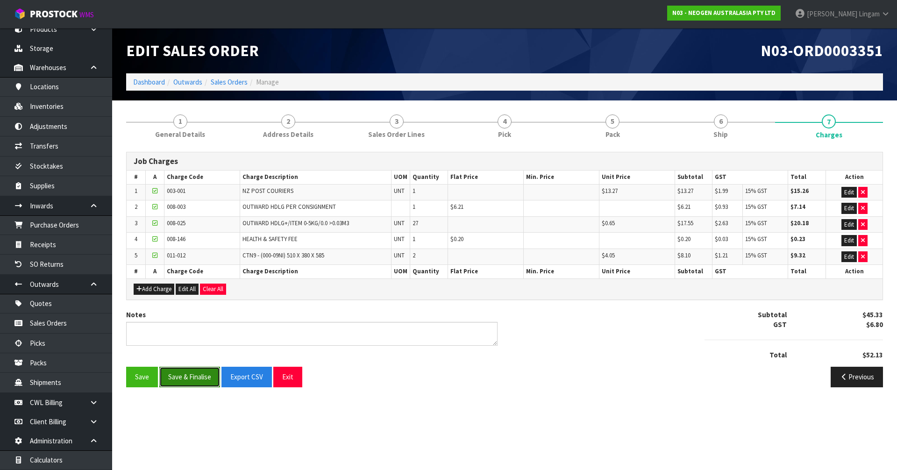
click at [193, 384] on button "Save & Finalise" at bounding box center [189, 377] width 61 height 20
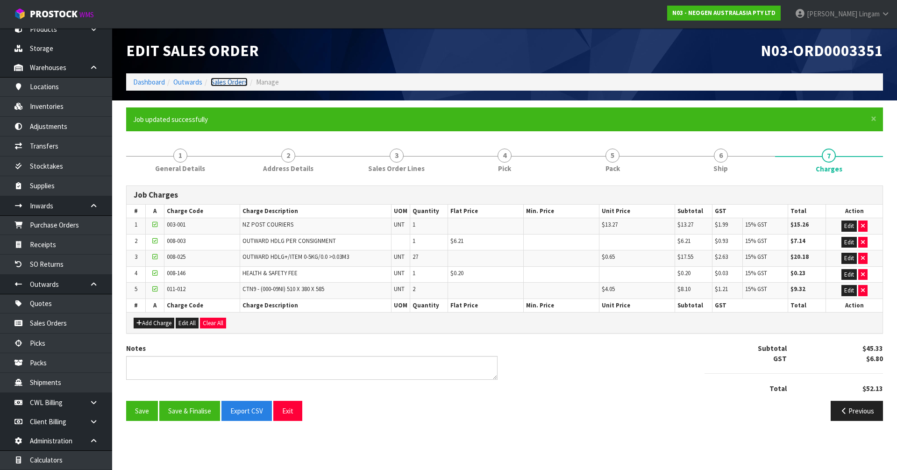
click at [234, 80] on link "Sales Orders" at bounding box center [229, 82] width 37 height 9
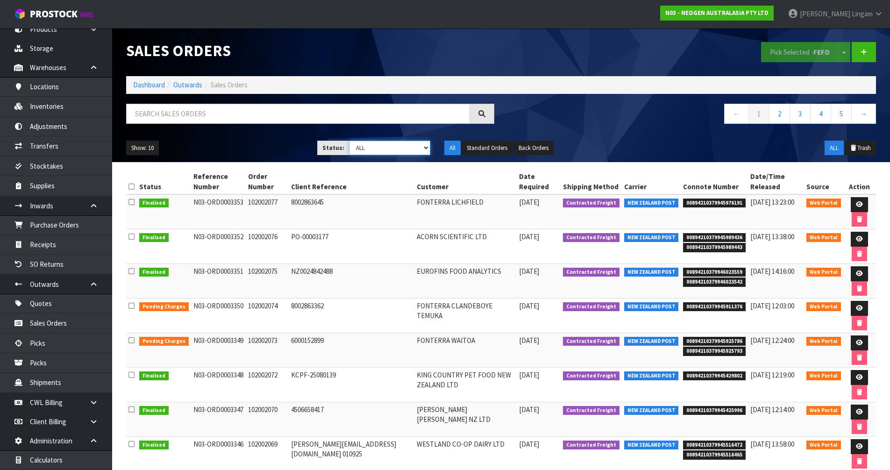
click at [422, 149] on select "Draft Pending Allocated Pending Pick Goods Picked Goods Packed Pending Charges …" at bounding box center [389, 148] width 81 height 14
select select "string:6"
click at [349, 141] on select "Draft Pending Allocated Pending Pick Goods Picked Goods Packed Pending Charges …" at bounding box center [389, 148] width 81 height 14
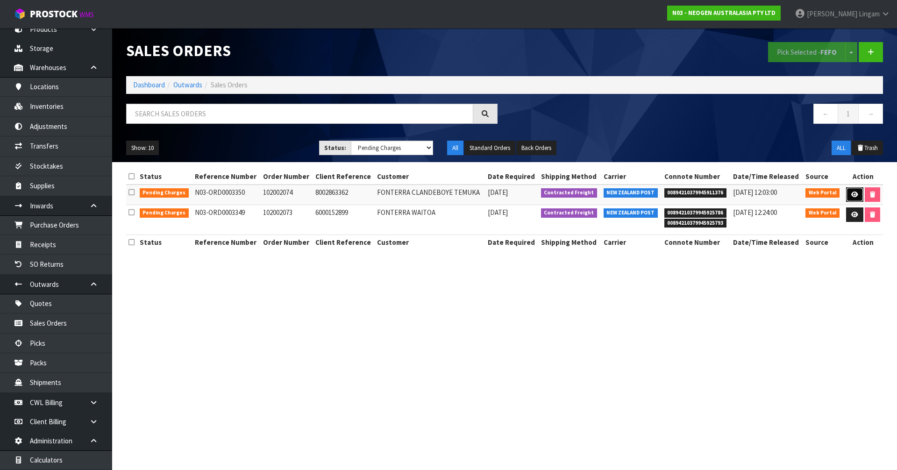
click at [860, 199] on link at bounding box center [854, 194] width 17 height 15
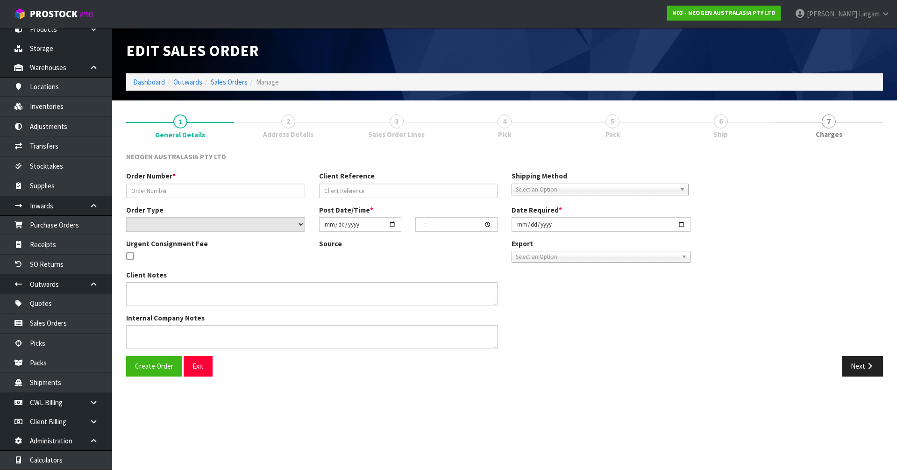
type input "102002074"
type input "8002863362"
select select "number:0"
type input "[DATE]"
type input "10:26:00.000"
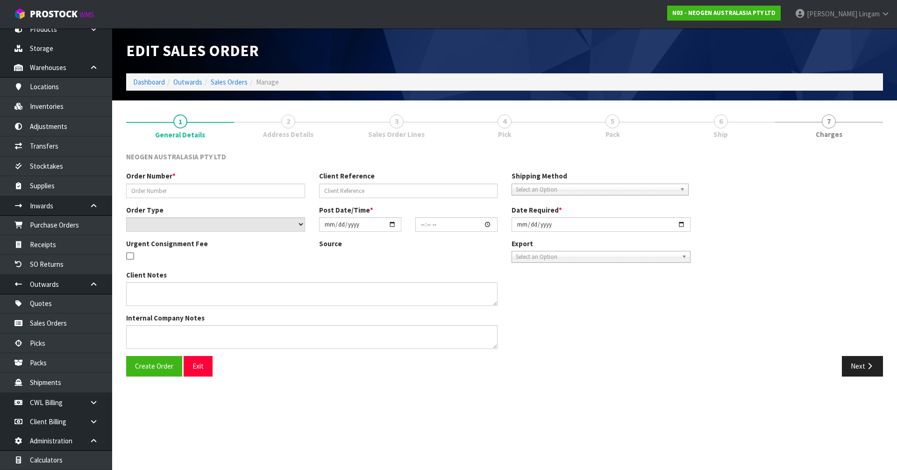
type input "[DATE]"
type textarea "ATTN SITE STORE"
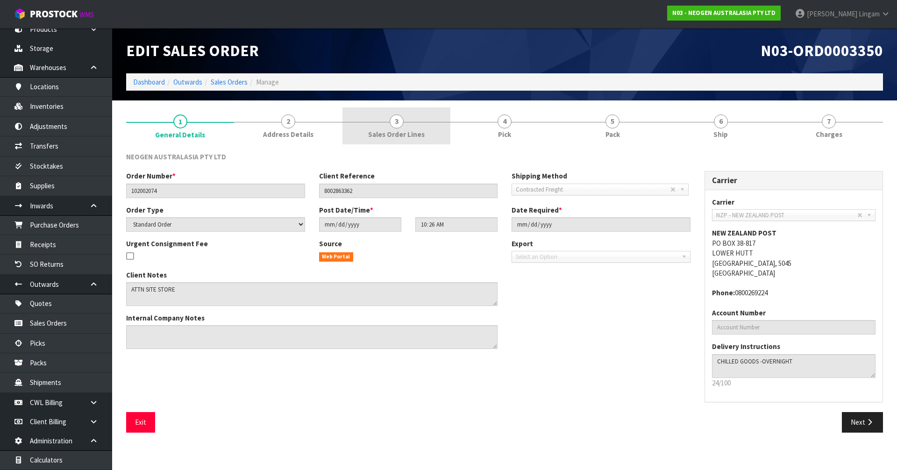
click at [433, 141] on link "3 Sales Order Lines" at bounding box center [397, 125] width 108 height 37
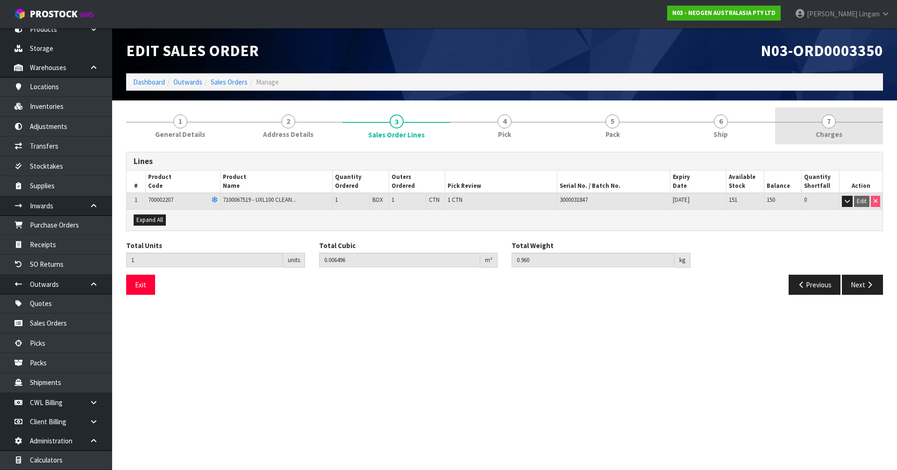
click at [863, 130] on link "7 Charges" at bounding box center [829, 125] width 108 height 37
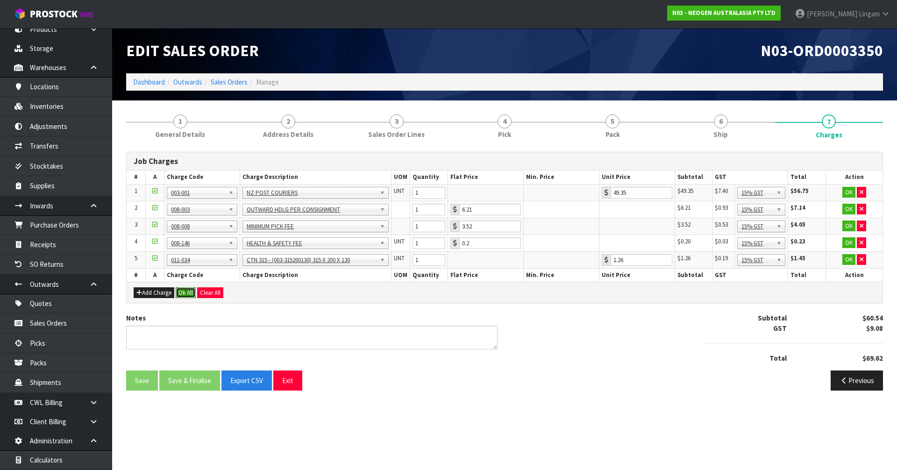
click at [185, 295] on button "Ok All" at bounding box center [186, 292] width 20 height 11
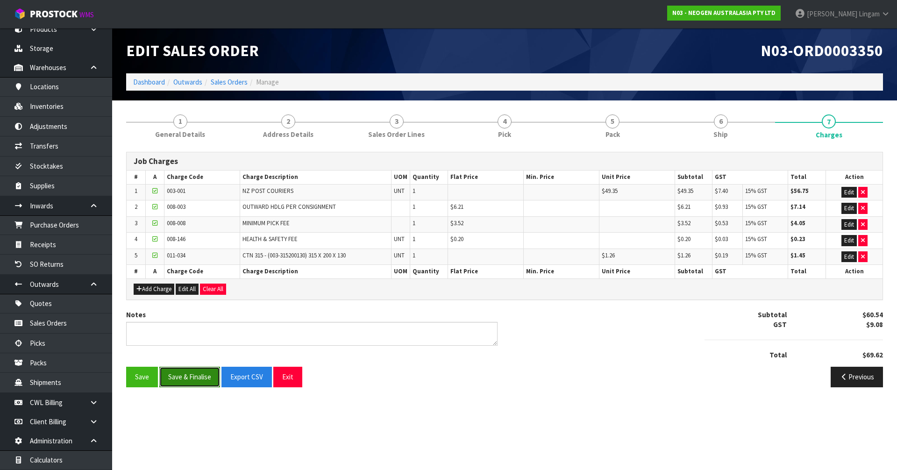
click at [202, 382] on button "Save & Finalise" at bounding box center [189, 377] width 61 height 20
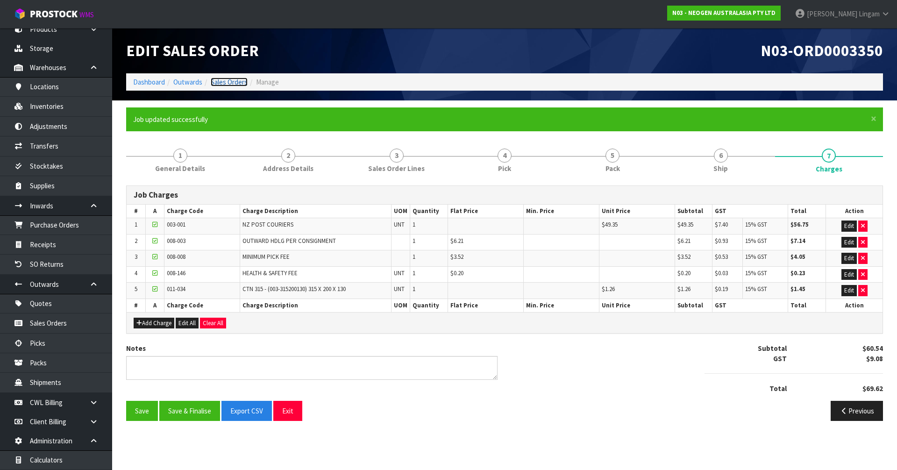
click at [239, 84] on link "Sales Orders" at bounding box center [229, 82] width 37 height 9
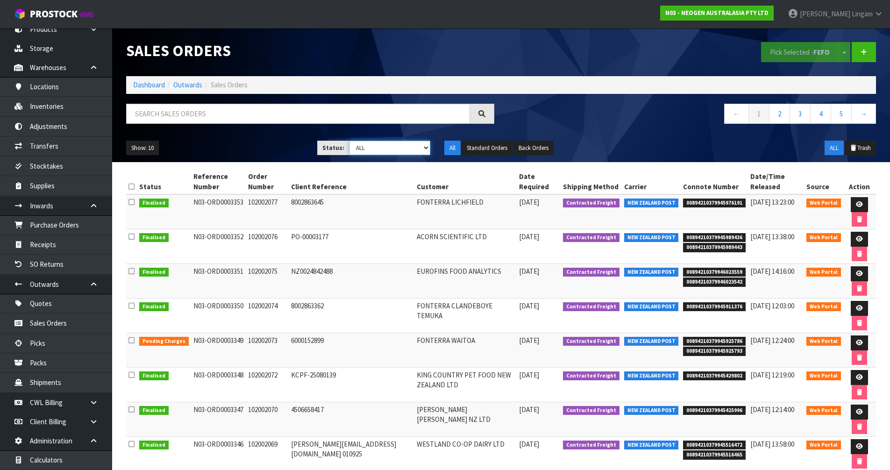
drag, startPoint x: 426, startPoint y: 148, endPoint x: 422, endPoint y: 155, distance: 7.9
click at [426, 148] on select "Draft Pending Allocated Pending Pick Goods Picked Goods Packed Pending Charges …" at bounding box center [389, 148] width 81 height 14
select select "string:6"
click at [349, 141] on select "Draft Pending Allocated Pending Pick Goods Picked Goods Packed Pending Charges …" at bounding box center [389, 148] width 81 height 14
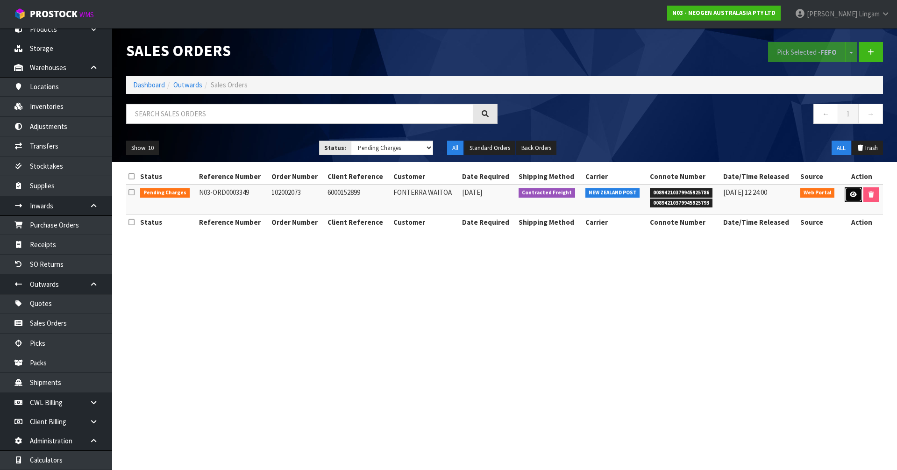
click at [853, 195] on icon at bounding box center [853, 195] width 7 height 6
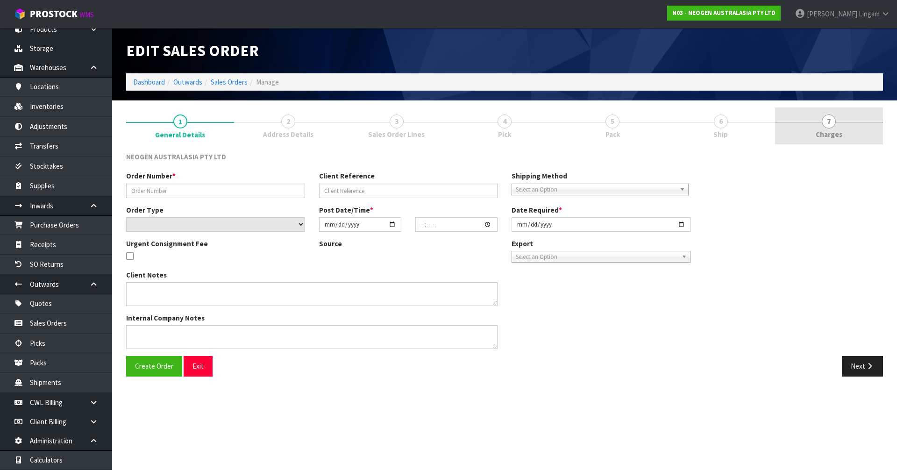
type input "102002073"
type input "6000152899"
select select "number:0"
type input "[DATE]"
type input "10:28:00.000"
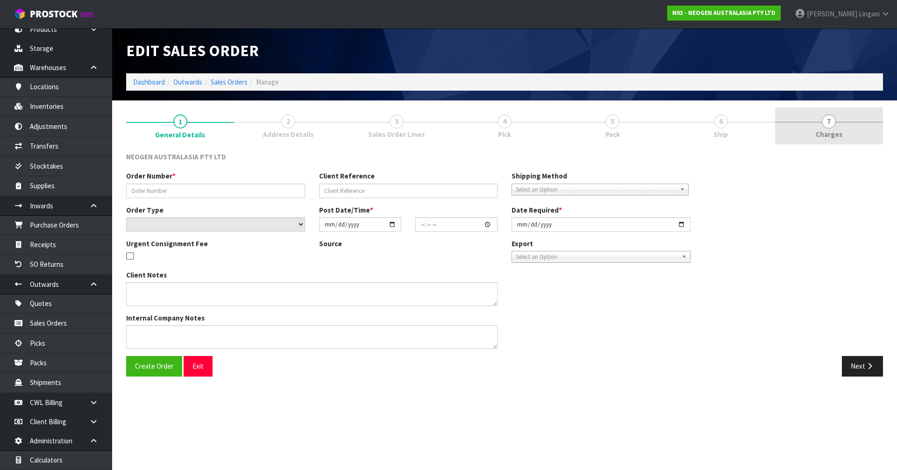
type input "[DATE]"
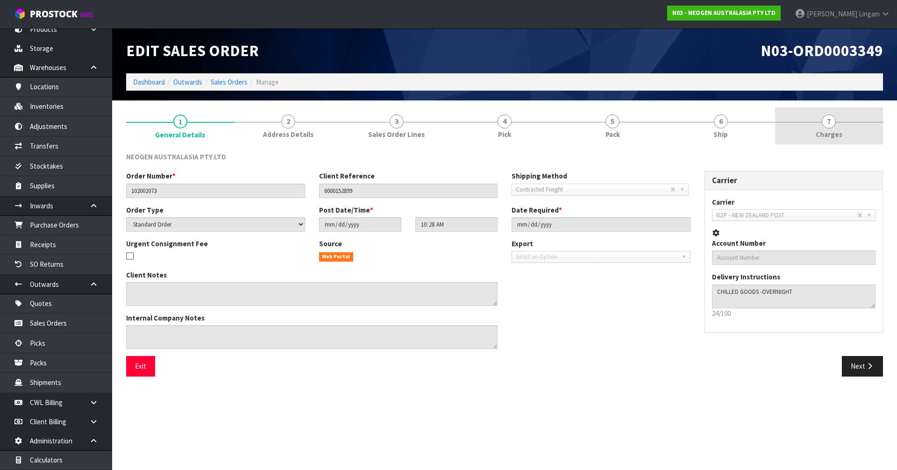
click at [843, 141] on link "7 Charges" at bounding box center [829, 125] width 108 height 37
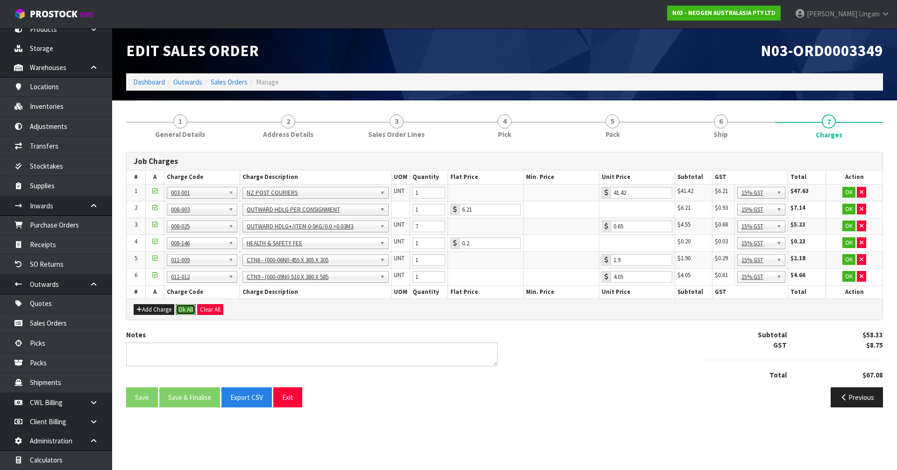
click at [183, 308] on button "Ok All" at bounding box center [186, 309] width 20 height 11
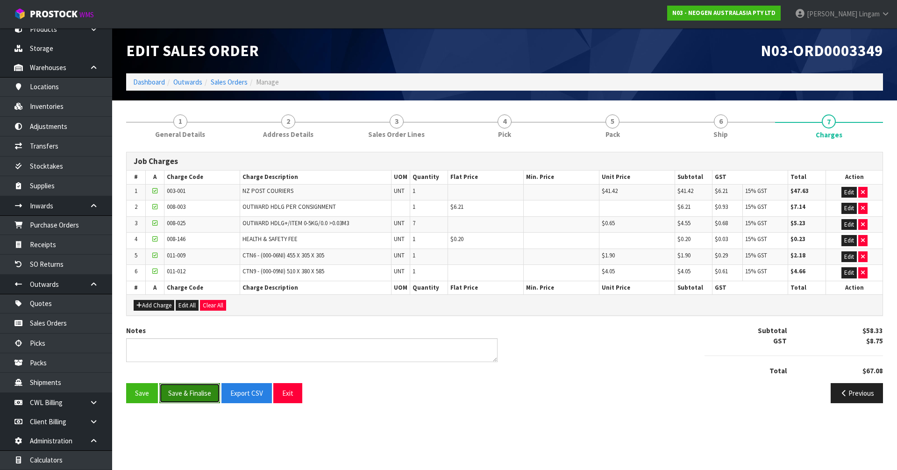
click at [198, 396] on button "Save & Finalise" at bounding box center [189, 393] width 61 height 20
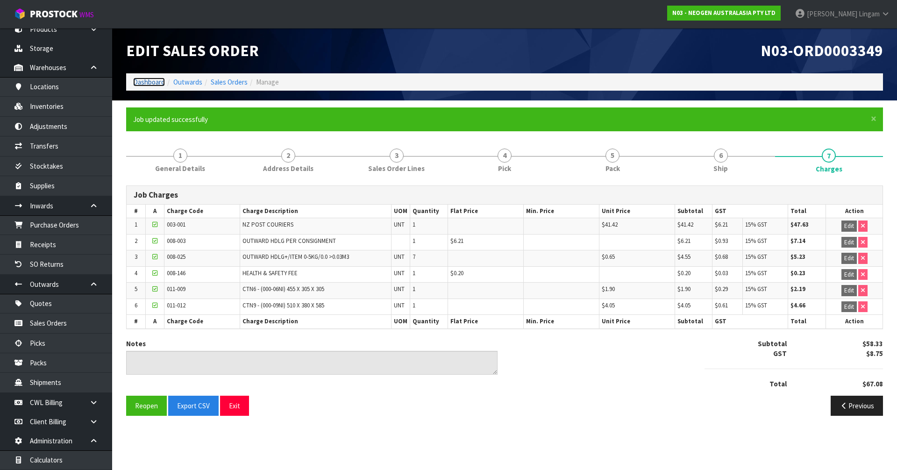
click at [149, 83] on link "Dashboard" at bounding box center [149, 82] width 32 height 9
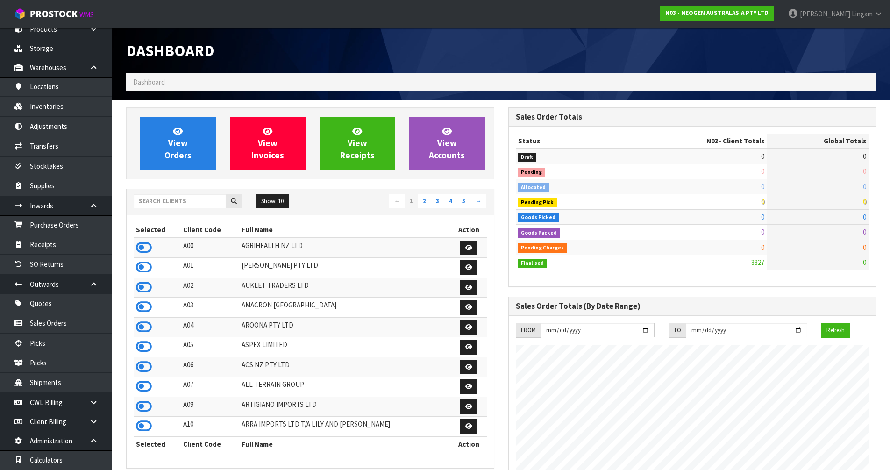
scroll to position [708, 382]
click at [210, 206] on input "text" at bounding box center [180, 201] width 93 height 14
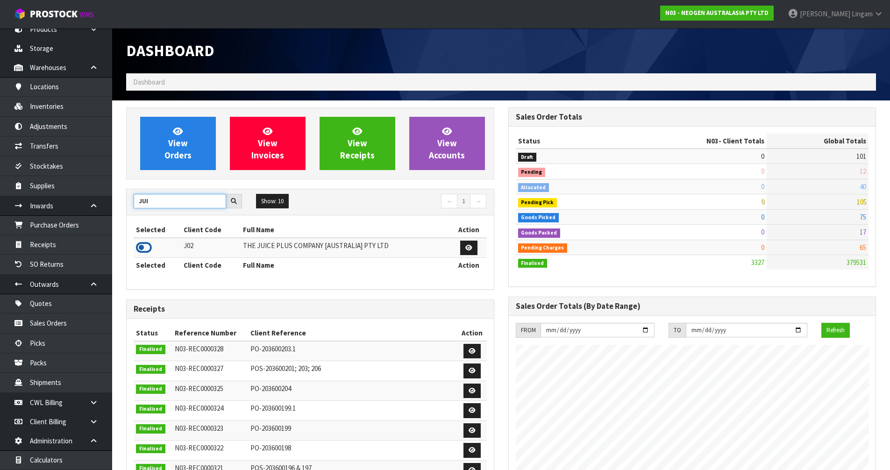
type input "JUI"
click at [143, 248] on icon at bounding box center [144, 248] width 16 height 14
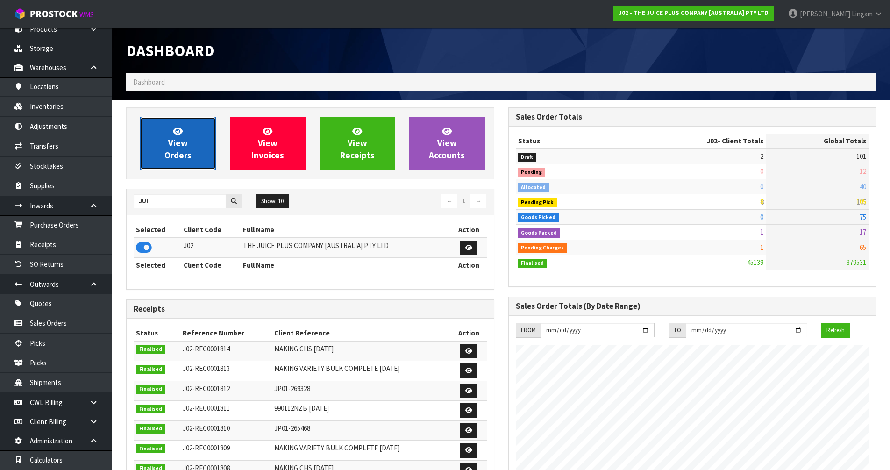
click at [188, 152] on span "View Orders" at bounding box center [177, 143] width 27 height 35
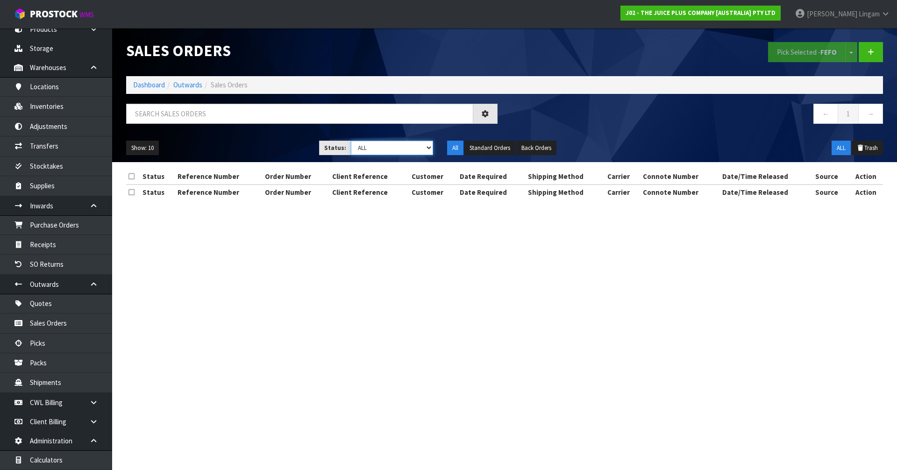
click at [413, 146] on select "Draft Pending Allocated Pending Pick Goods Picked Goods Packed Pending Charges …" at bounding box center [392, 148] width 83 height 14
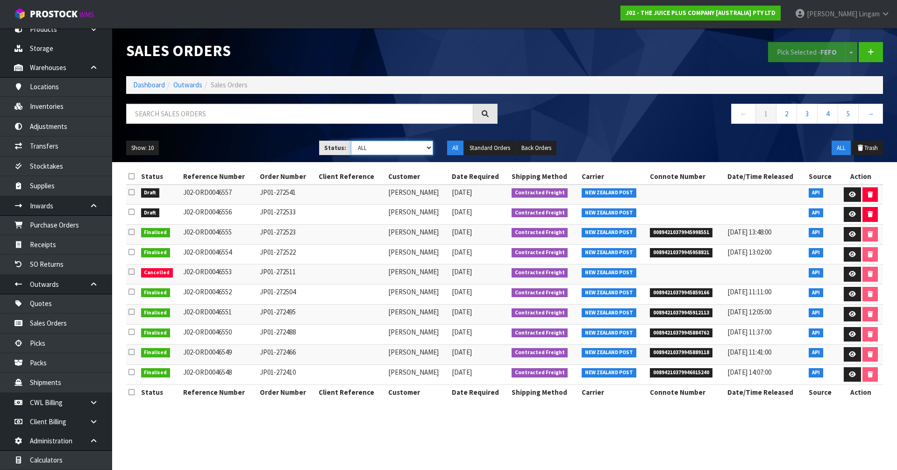
select select "string:6"
click at [351, 141] on select "Draft Pending Allocated Pending Pick Goods Picked Goods Packed Pending Charges …" at bounding box center [392, 148] width 83 height 14
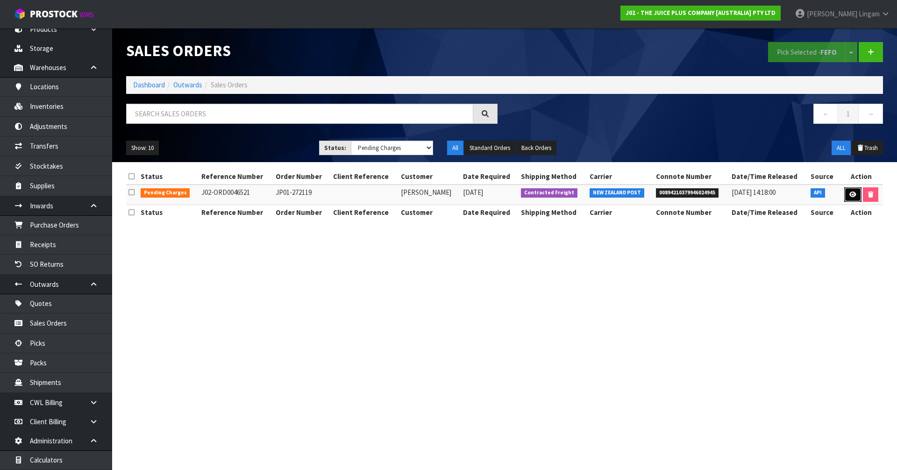
click at [845, 190] on link at bounding box center [852, 194] width 17 height 15
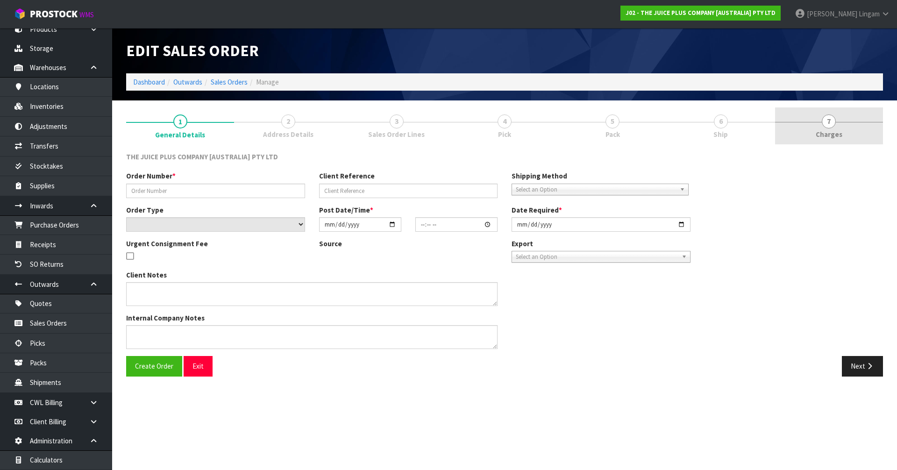
type input "JP01-272119"
select select "number:0"
type input "[DATE]"
type input "13:48:45.000"
type input "[DATE]"
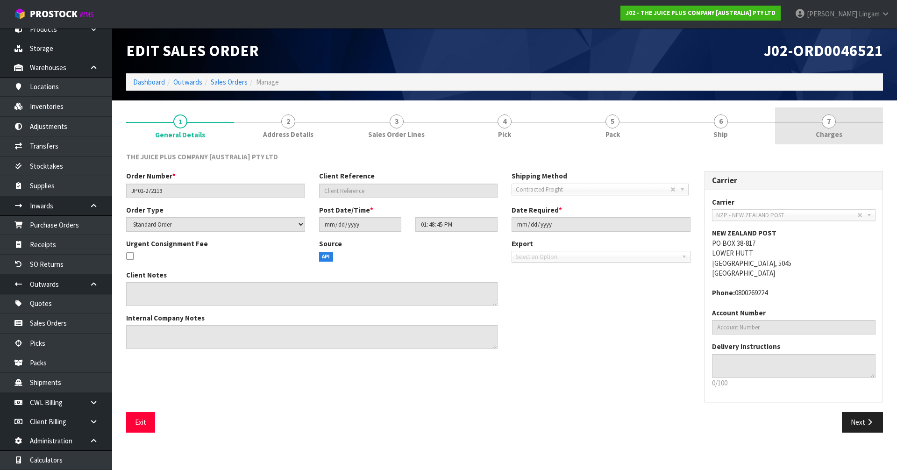
click at [845, 129] on link "7 Charges" at bounding box center [829, 125] width 108 height 37
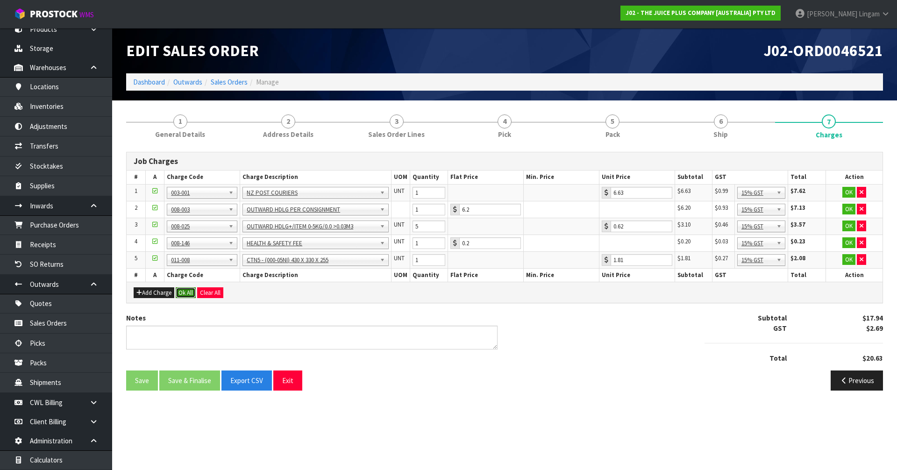
click at [183, 291] on button "Ok All" at bounding box center [186, 292] width 20 height 11
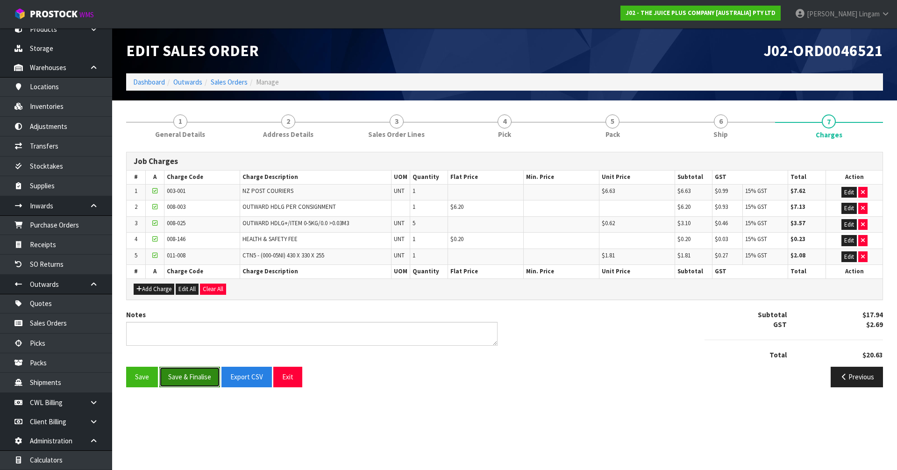
click at [197, 375] on button "Save & Finalise" at bounding box center [189, 377] width 61 height 20
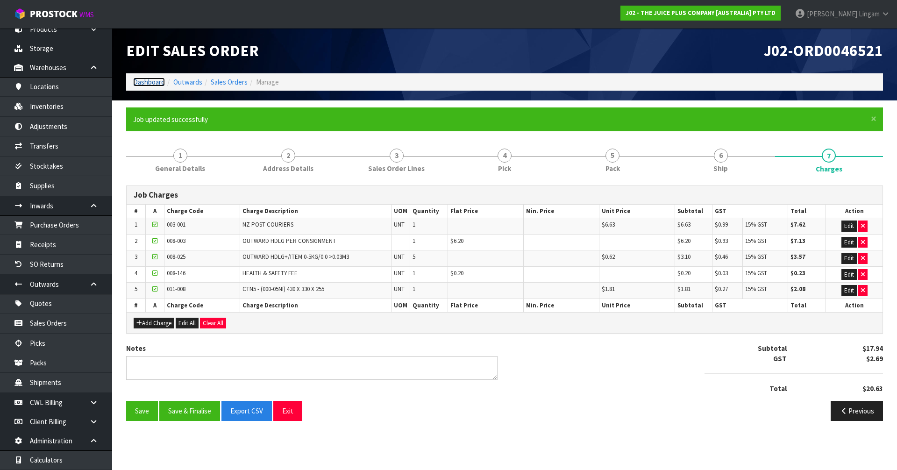
click at [154, 83] on link "Dashboard" at bounding box center [149, 82] width 32 height 9
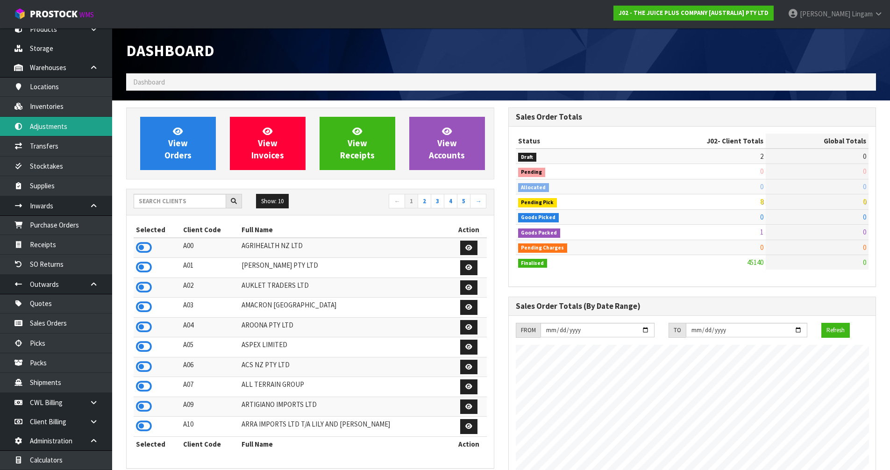
scroll to position [708, 382]
click at [146, 307] on icon at bounding box center [144, 307] width 16 height 14
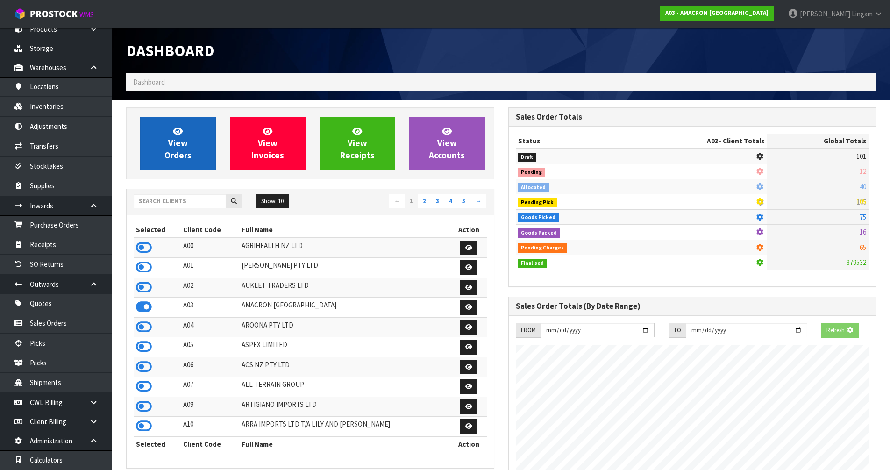
scroll to position [632, 382]
click at [193, 155] on link "View Orders" at bounding box center [178, 143] width 76 height 53
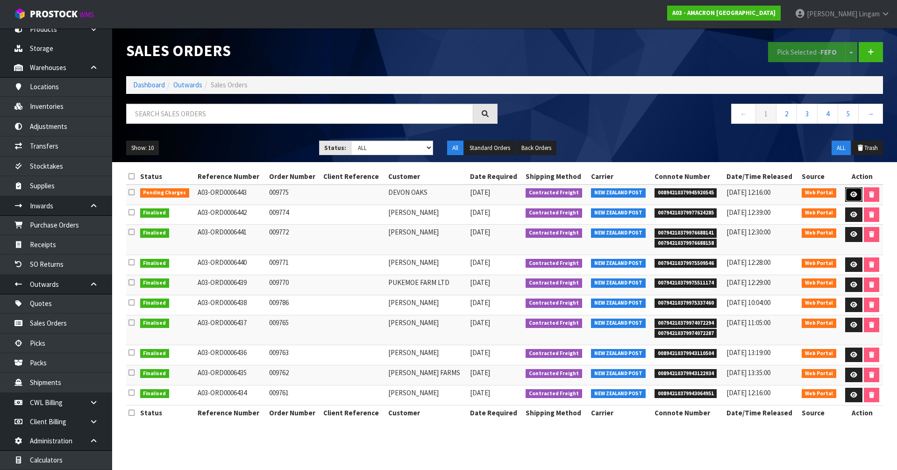
click at [848, 194] on link at bounding box center [853, 194] width 17 height 15
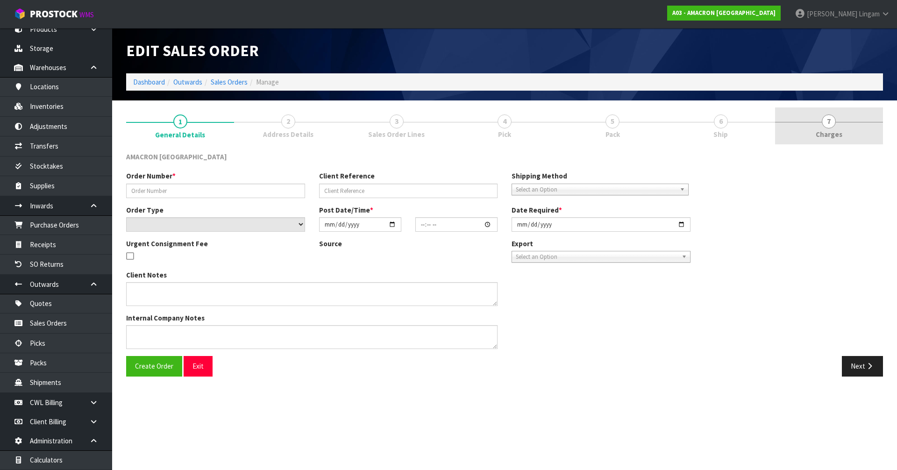
type input "009775"
select select "number:0"
type input "[DATE]"
type input "09:52:00.000"
type input "[DATE]"
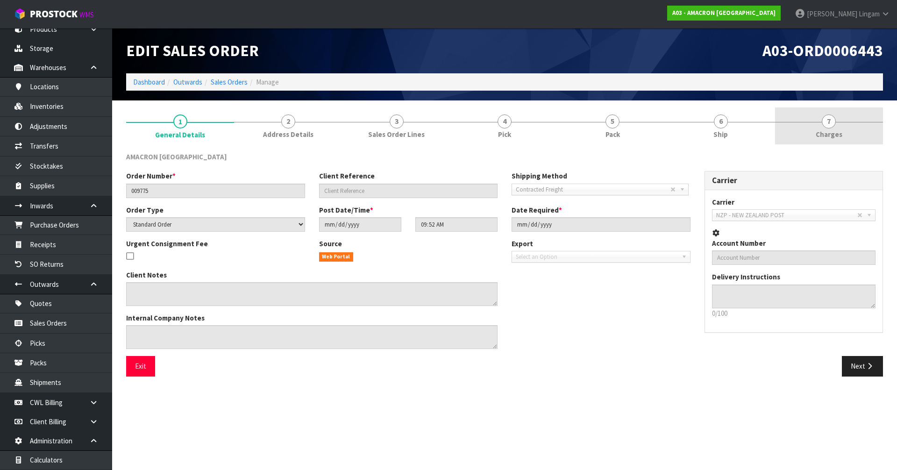
click at [839, 129] on span "Charges" at bounding box center [829, 134] width 27 height 10
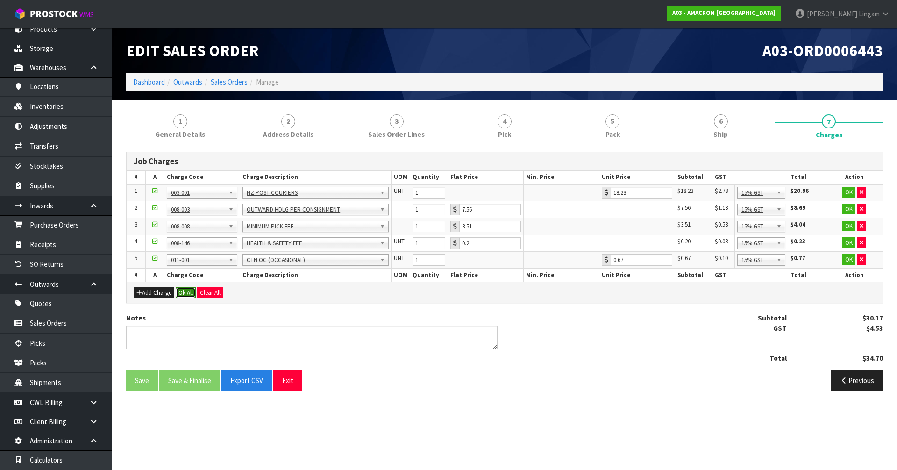
click at [183, 295] on button "Ok All" at bounding box center [186, 292] width 20 height 11
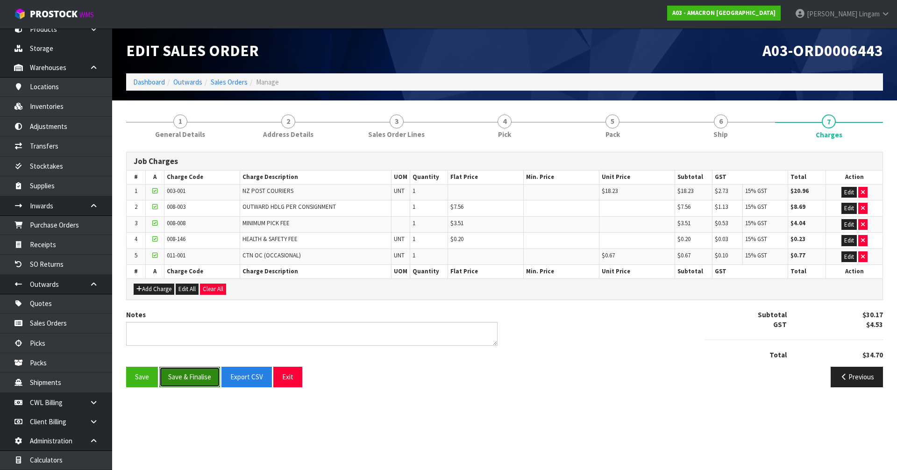
click at [190, 378] on button "Save & Finalise" at bounding box center [189, 377] width 61 height 20
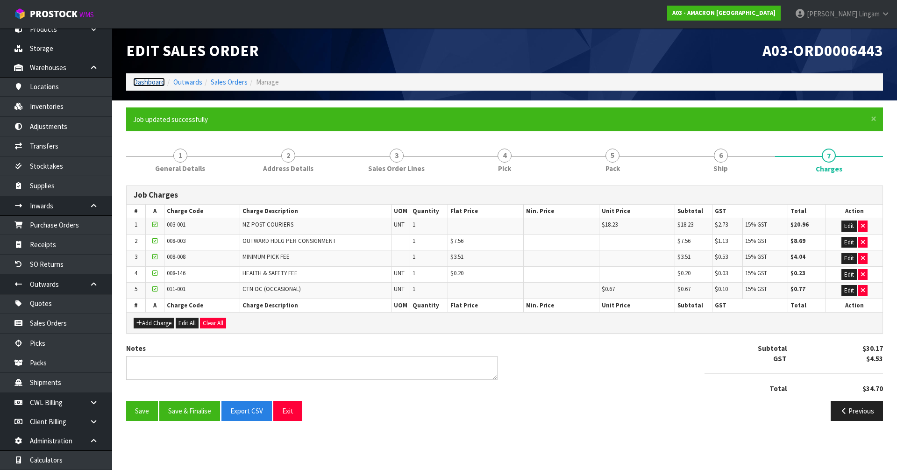
click at [150, 82] on link "Dashboard" at bounding box center [149, 82] width 32 height 9
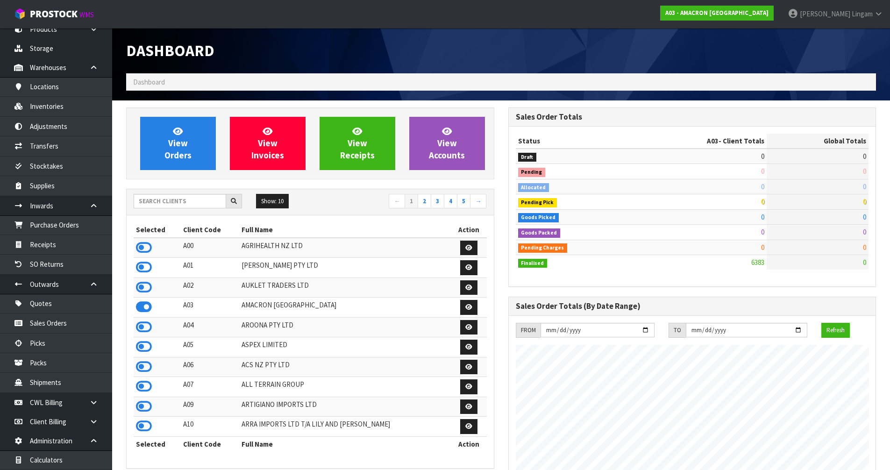
scroll to position [632, 382]
click at [195, 203] on input "text" at bounding box center [180, 201] width 93 height 14
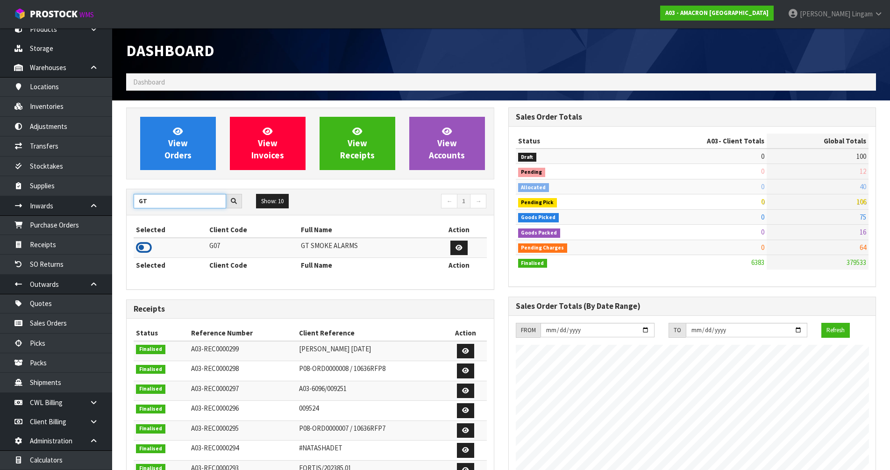
type input "GT"
click at [149, 249] on icon at bounding box center [144, 248] width 16 height 14
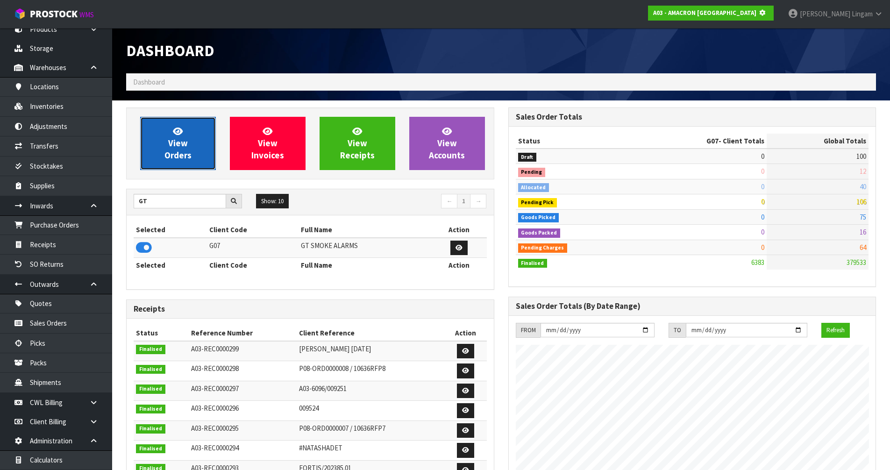
scroll to position [466696, 466896]
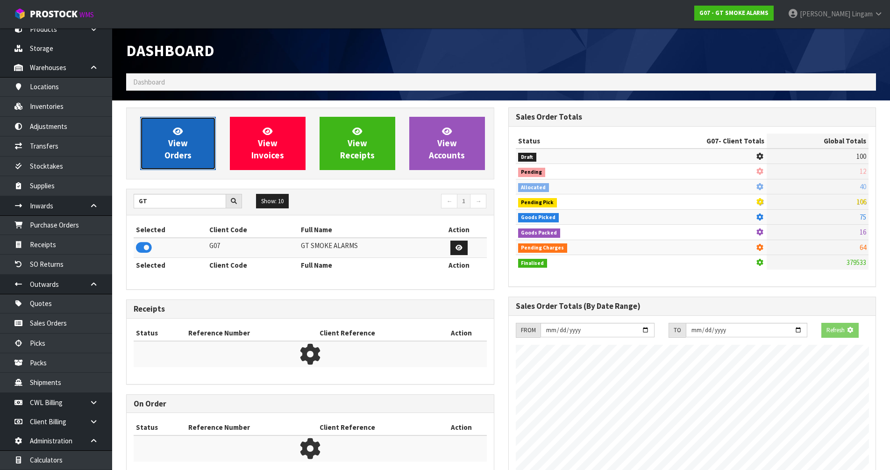
click at [181, 159] on span "View Orders" at bounding box center [177, 143] width 27 height 35
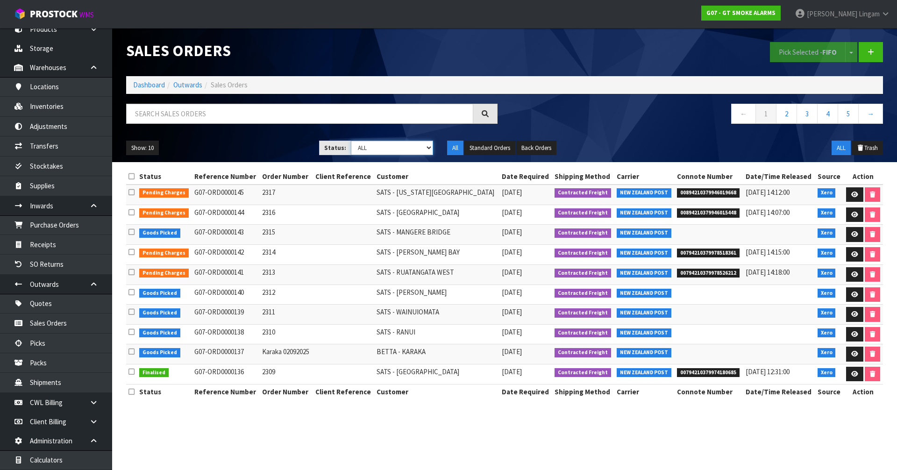
drag, startPoint x: 400, startPoint y: 146, endPoint x: 396, endPoint y: 154, distance: 8.4
click at [400, 146] on select "Draft Pending Allocated Pending Pick Goods Picked Goods Packed Pending Charges …" at bounding box center [392, 148] width 83 height 14
select select "string:6"
click at [351, 141] on select "Draft Pending Allocated Pending Pick Goods Picked Goods Packed Pending Charges …" at bounding box center [392, 148] width 83 height 14
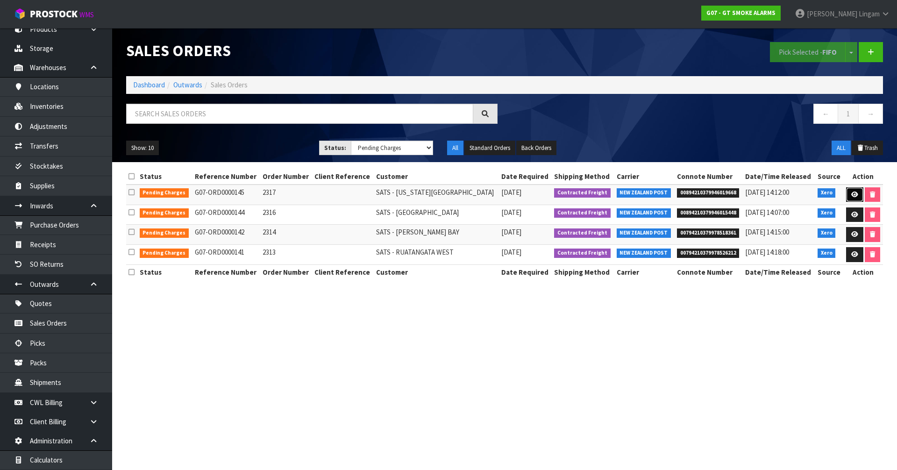
click at [851, 195] on icon at bounding box center [854, 195] width 7 height 6
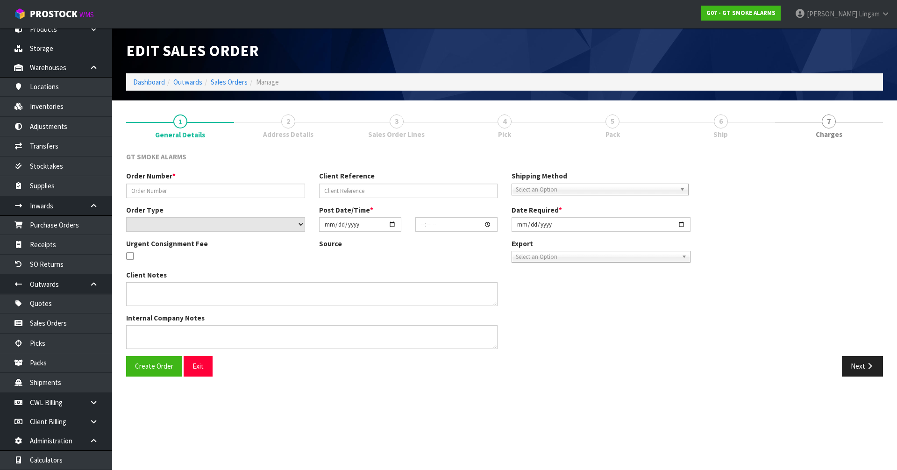
type input "2317"
select select "number:0"
type input "[DATE]"
type input "10:10:09.000"
type input "[DATE]"
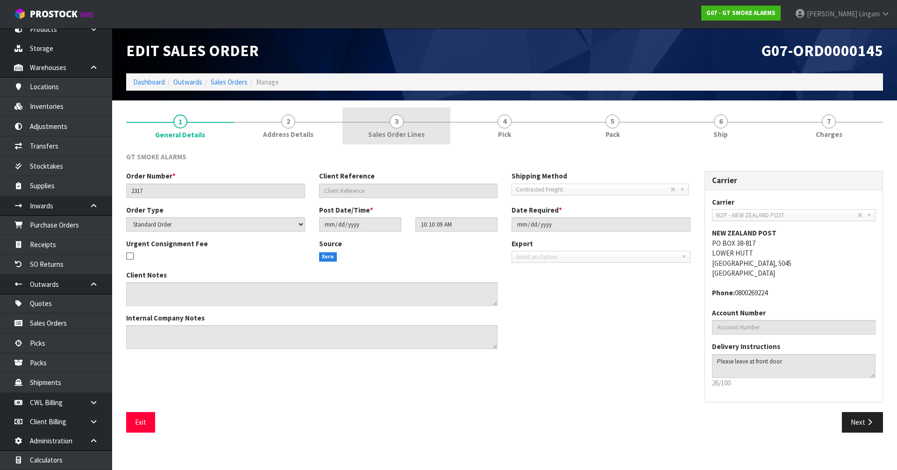
click at [411, 132] on span "Sales Order Lines" at bounding box center [396, 134] width 57 height 10
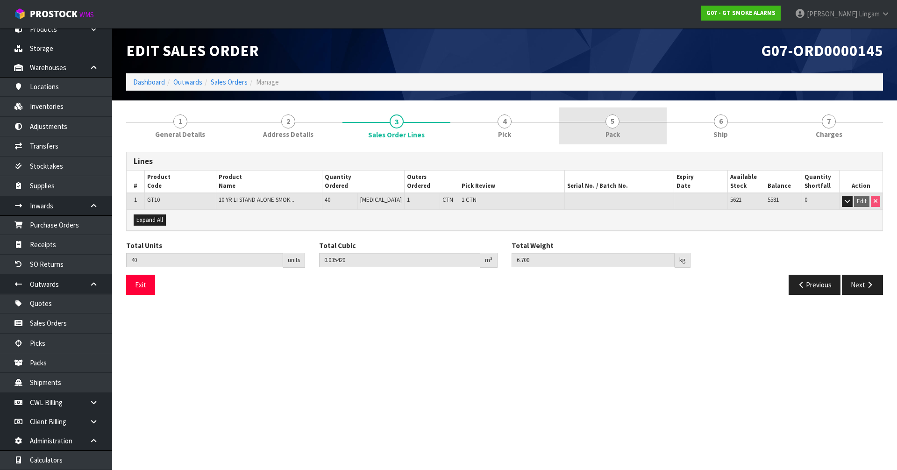
click at [648, 135] on link "5 Pack" at bounding box center [613, 125] width 108 height 37
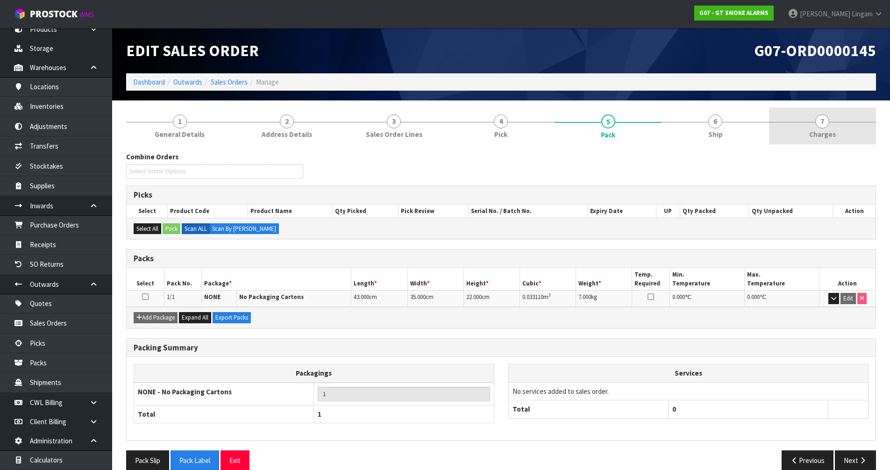
click at [818, 133] on span "Charges" at bounding box center [822, 134] width 27 height 10
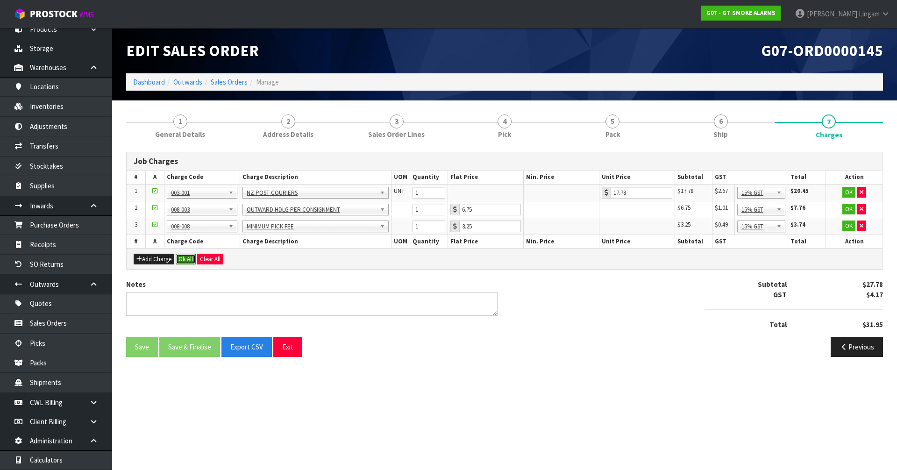
click at [181, 257] on button "Ok All" at bounding box center [186, 259] width 20 height 11
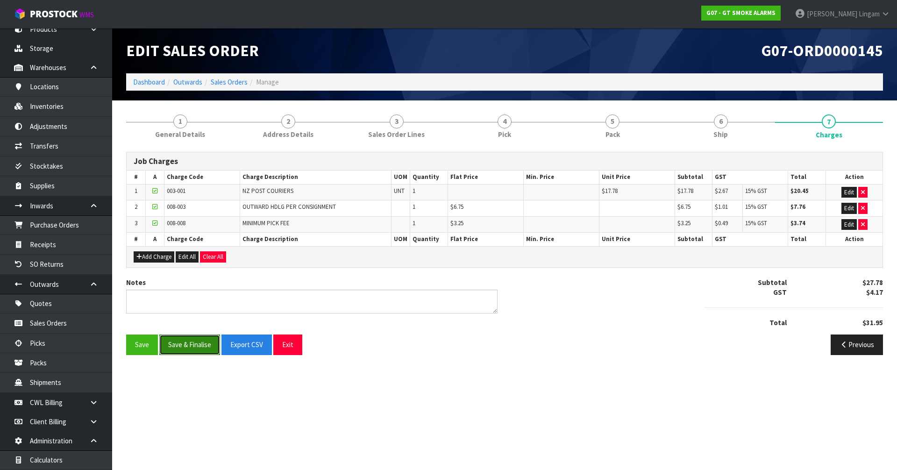
click at [191, 350] on button "Save & Finalise" at bounding box center [189, 345] width 61 height 20
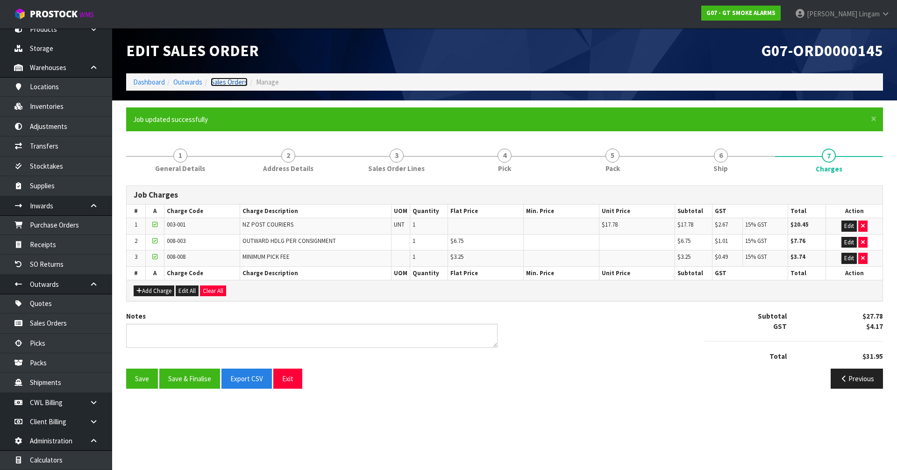
click at [231, 79] on link "Sales Orders" at bounding box center [229, 82] width 37 height 9
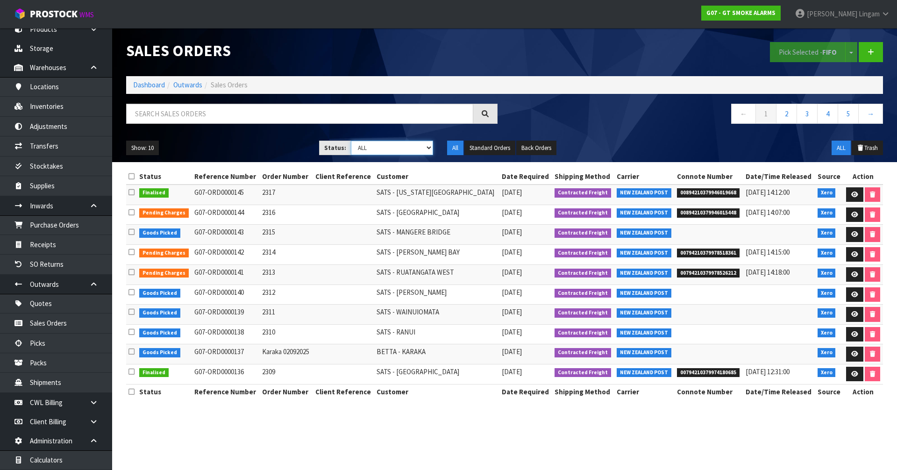
drag, startPoint x: 414, startPoint y: 147, endPoint x: 413, endPoint y: 152, distance: 5.2
click at [414, 147] on select "Draft Pending Allocated Pending Pick Goods Picked Goods Packed Pending Charges …" at bounding box center [392, 148] width 83 height 14
select select "string:6"
click at [351, 141] on select "Draft Pending Allocated Pending Pick Goods Picked Goods Packed Pending Charges …" at bounding box center [392, 148] width 83 height 14
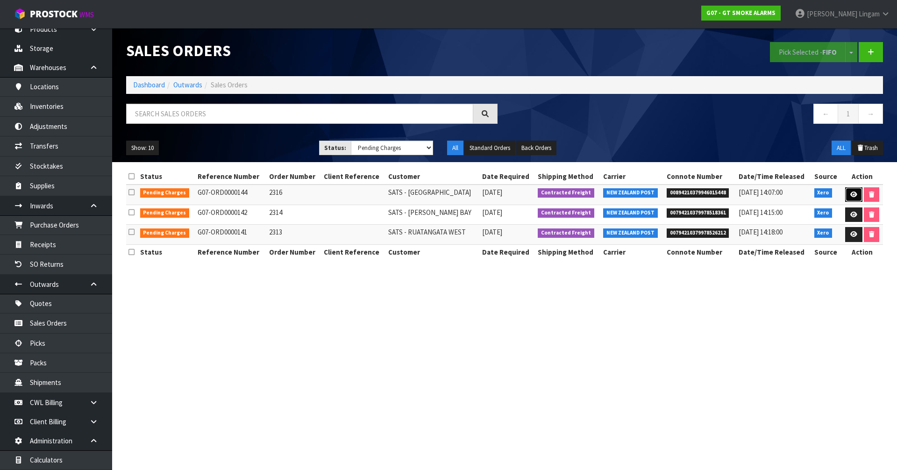
click at [854, 193] on icon at bounding box center [853, 195] width 7 height 6
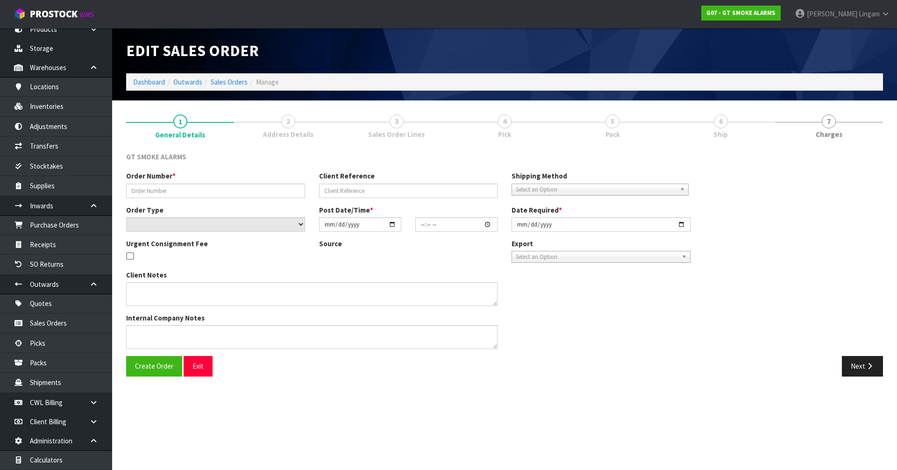
type input "2316"
select select "number:0"
type input "[DATE]"
type input "10:10:02.000"
type input "[DATE]"
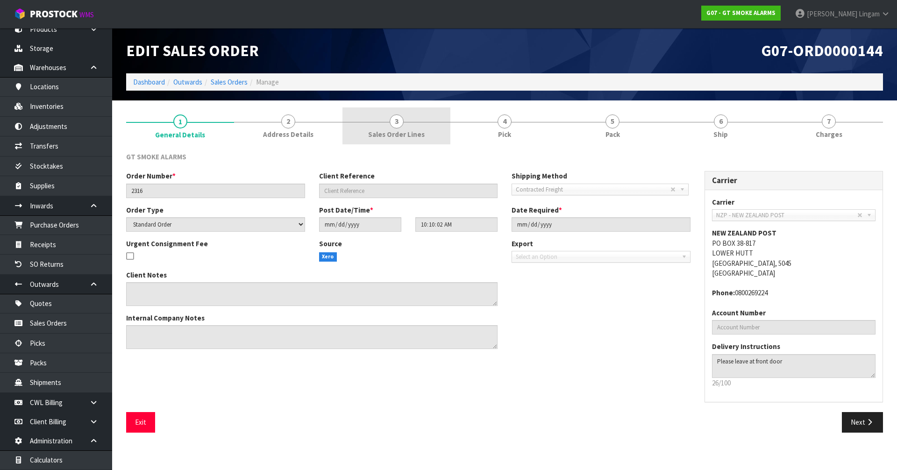
click at [426, 137] on link "3 Sales Order Lines" at bounding box center [397, 125] width 108 height 37
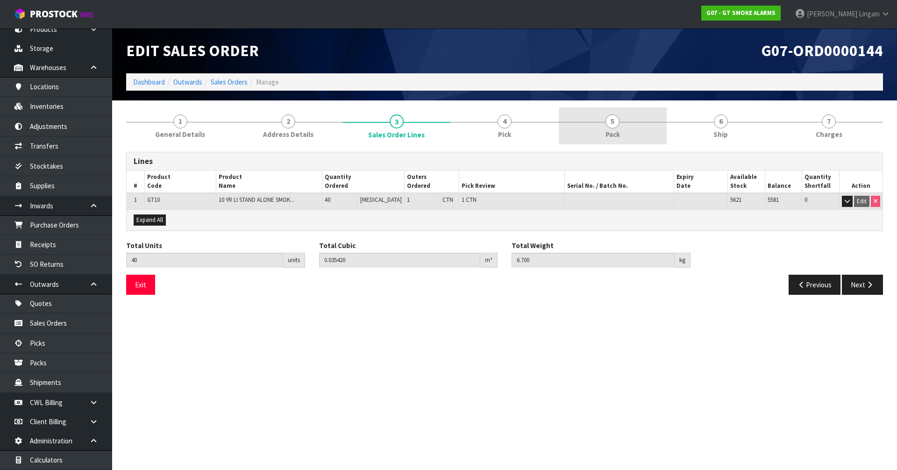
click at [632, 133] on link "5 Pack" at bounding box center [613, 125] width 108 height 37
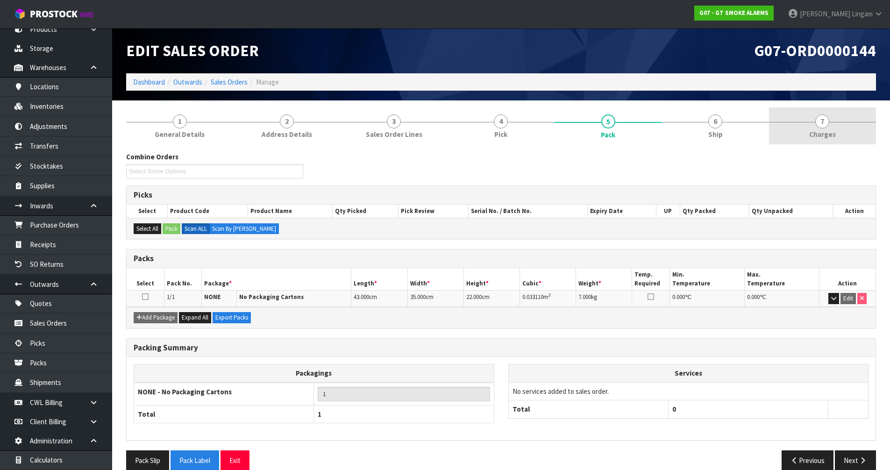
click at [829, 124] on span "7" at bounding box center [822, 121] width 14 height 14
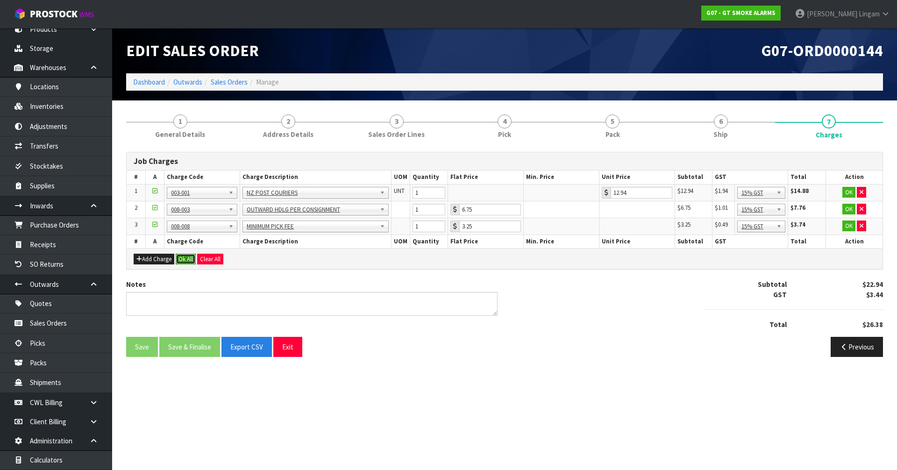
click at [186, 255] on button "Ok All" at bounding box center [186, 259] width 20 height 11
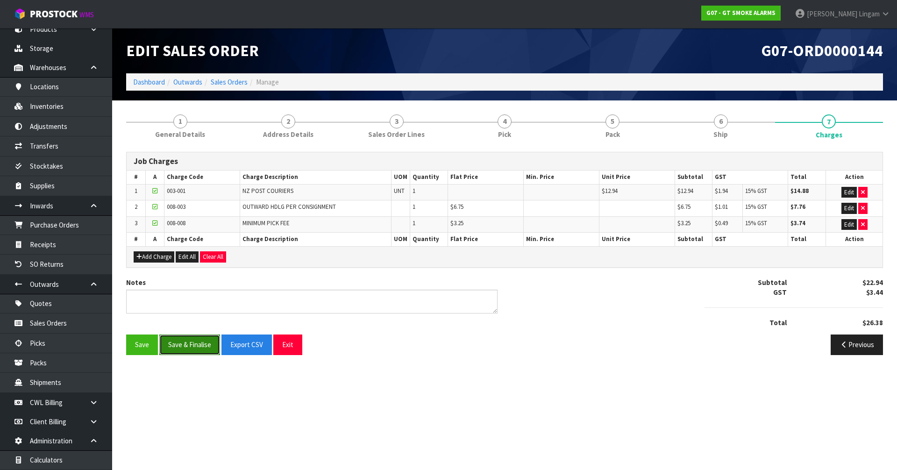
click at [202, 344] on button "Save & Finalise" at bounding box center [189, 345] width 61 height 20
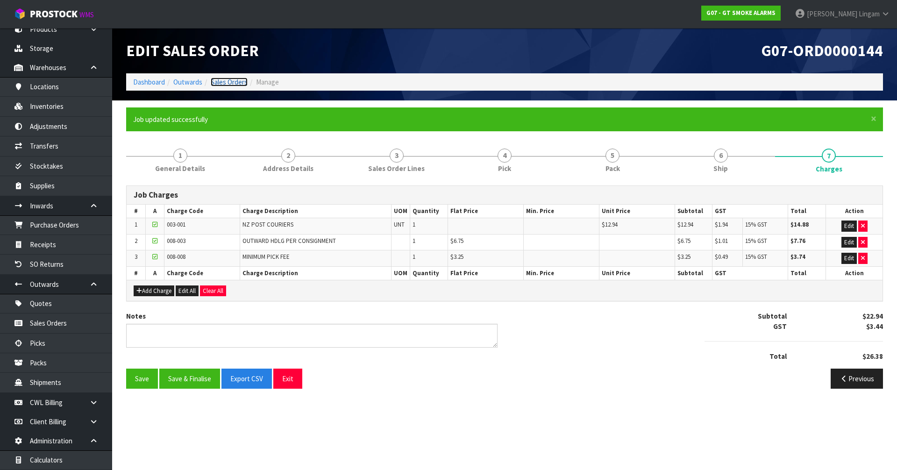
click at [230, 83] on link "Sales Orders" at bounding box center [229, 82] width 37 height 9
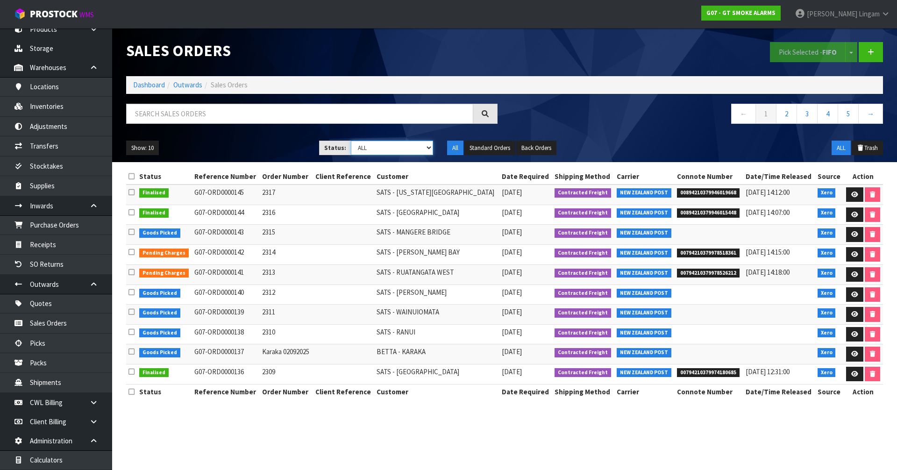
click at [412, 150] on select "Draft Pending Allocated Pending Pick Goods Picked Goods Packed Pending Charges …" at bounding box center [392, 148] width 83 height 14
select select "string:6"
click at [351, 141] on select "Draft Pending Allocated Pending Pick Goods Picked Goods Packed Pending Charges …" at bounding box center [392, 148] width 83 height 14
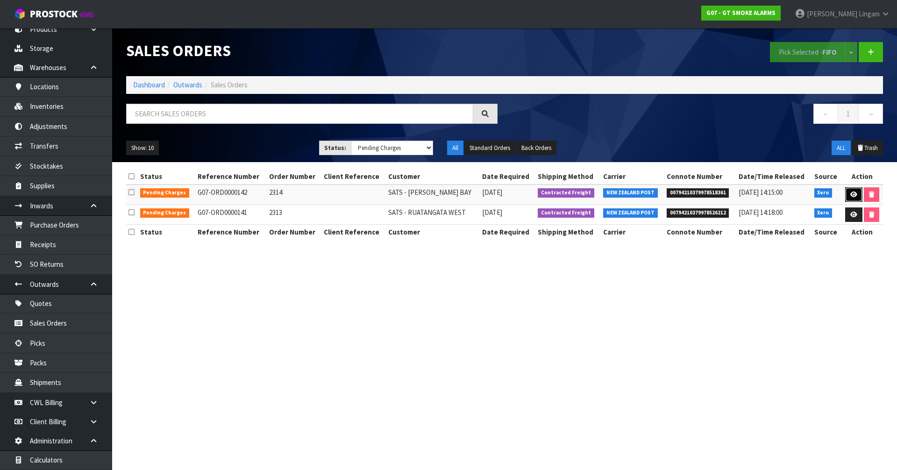
click at [851, 194] on icon at bounding box center [853, 195] width 7 height 6
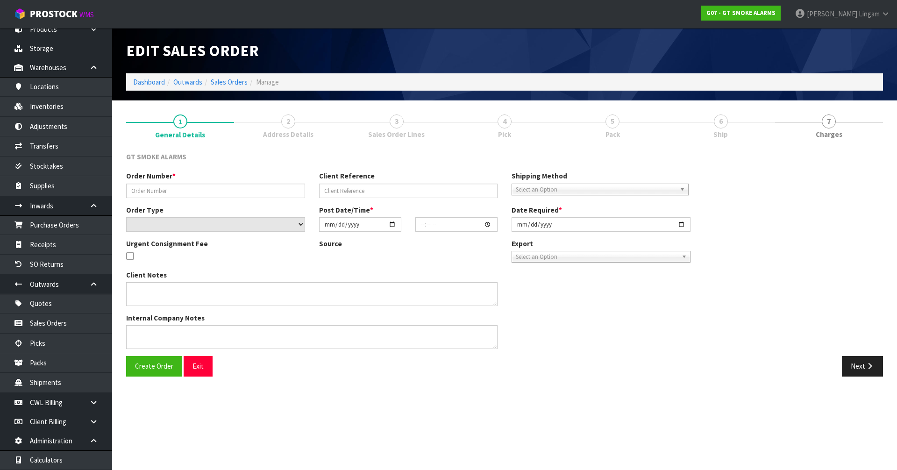
type input "2314"
select select "number:0"
type input "[DATE]"
type input "10:05:05.000"
type input "[DATE]"
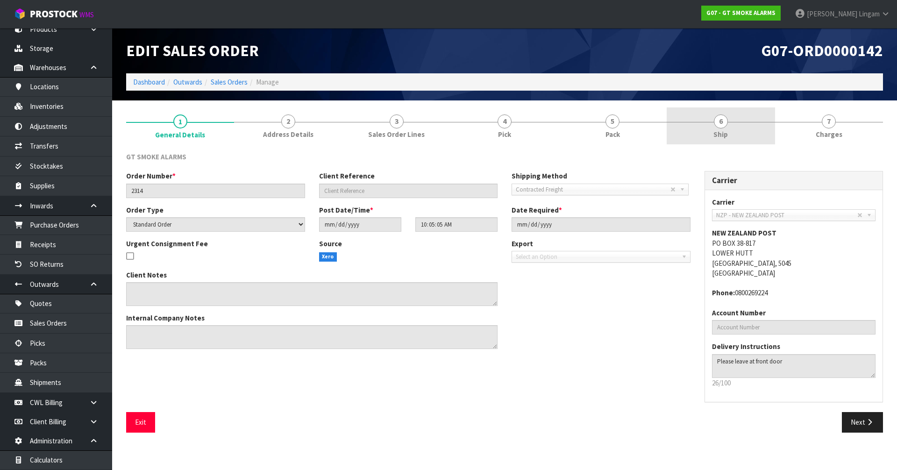
click at [731, 119] on link "6 Ship" at bounding box center [721, 125] width 108 height 37
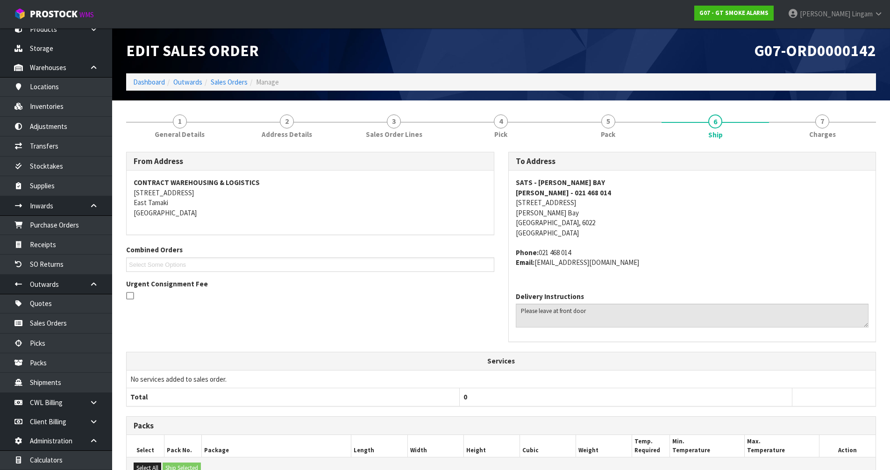
scroll to position [146, 0]
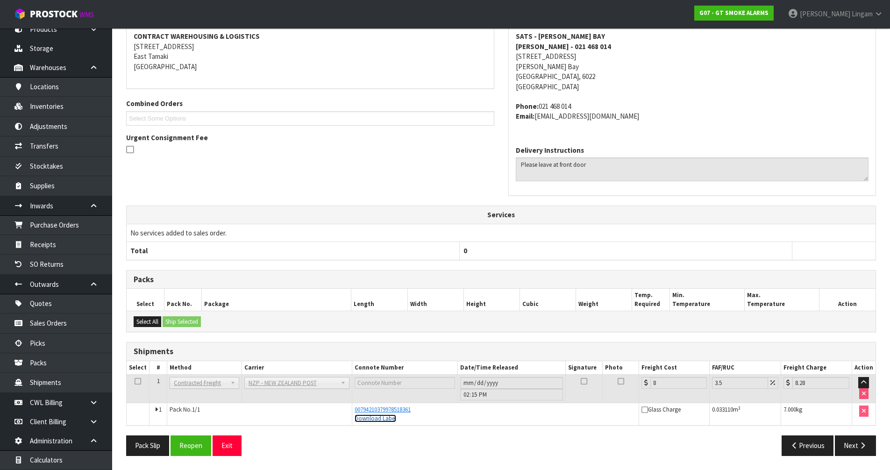
click at [385, 420] on link "Download Label" at bounding box center [376, 418] width 42 height 8
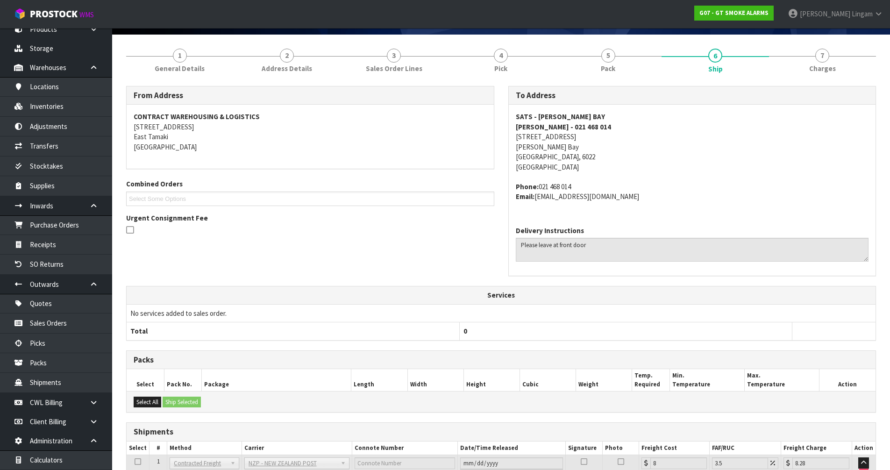
scroll to position [0, 0]
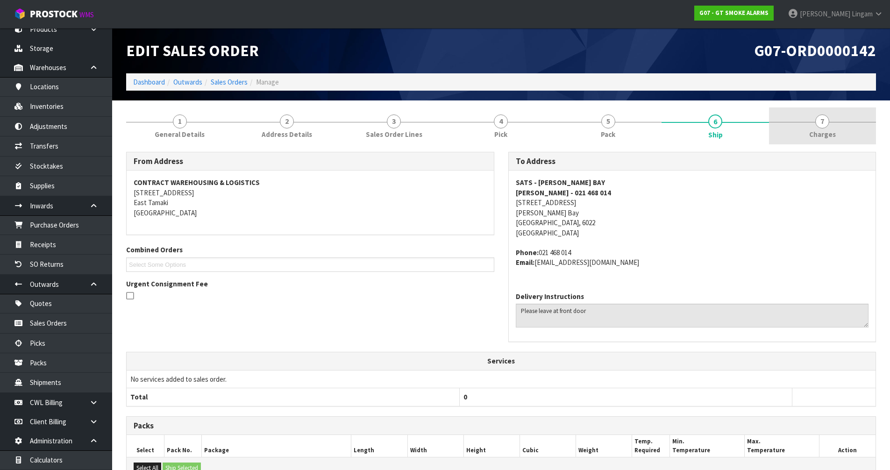
click at [828, 135] on span "Charges" at bounding box center [822, 134] width 27 height 10
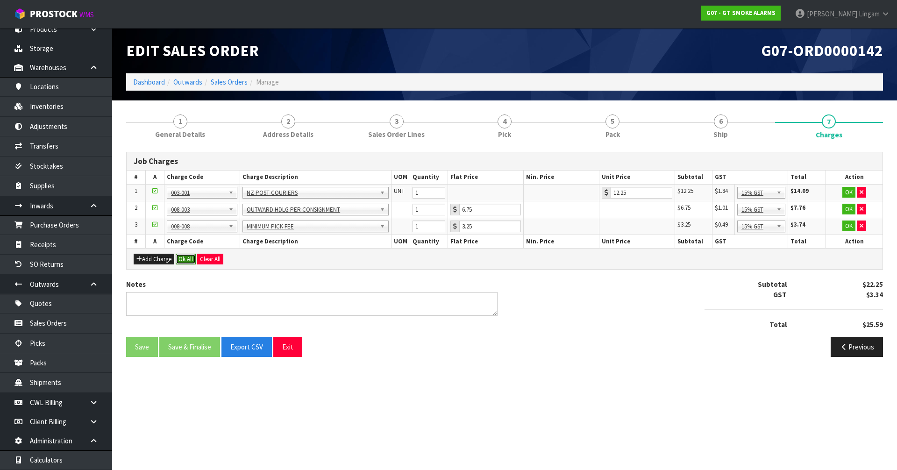
click at [187, 258] on button "Ok All" at bounding box center [186, 259] width 20 height 11
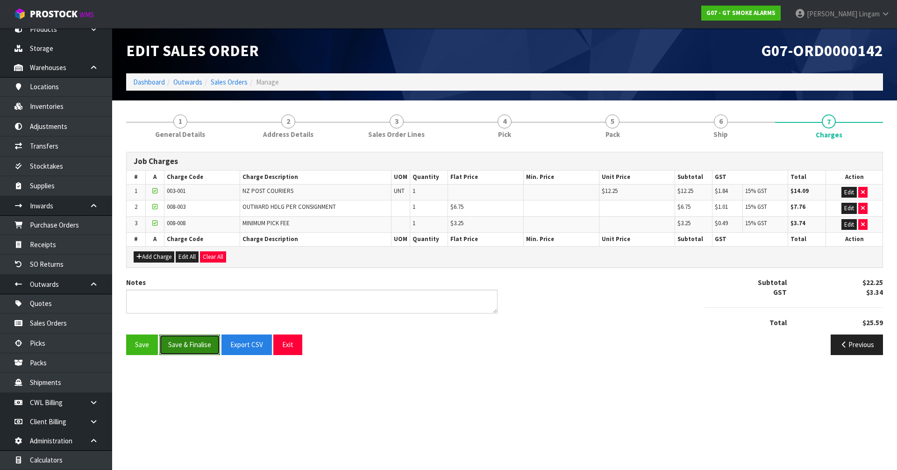
click at [192, 342] on button "Save & Finalise" at bounding box center [189, 345] width 61 height 20
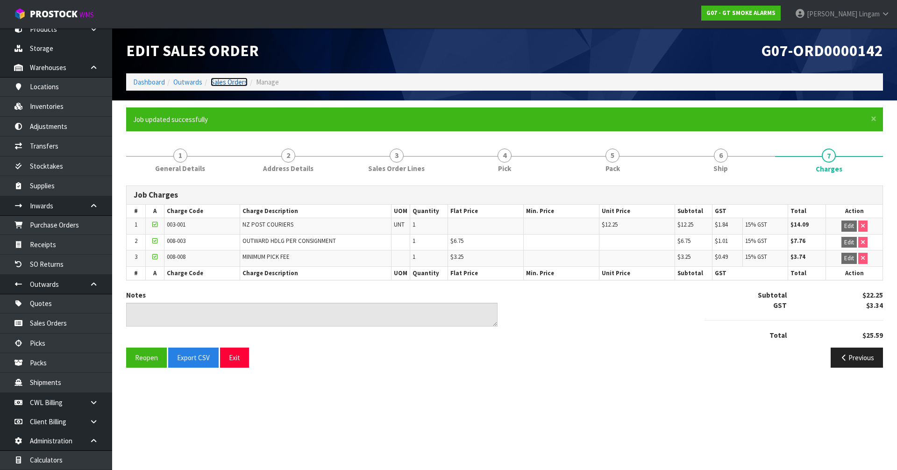
click at [232, 79] on link "Sales Orders" at bounding box center [229, 82] width 37 height 9
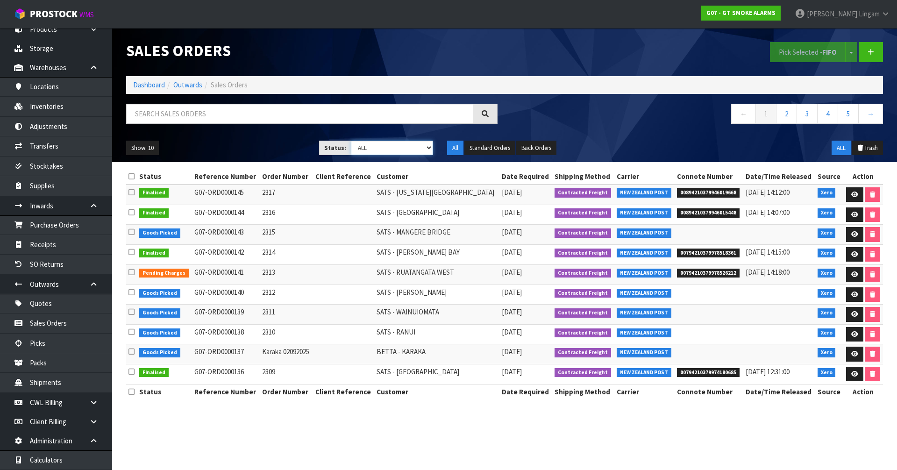
click at [409, 147] on select "Draft Pending Allocated Pending Pick Goods Picked Goods Packed Pending Charges …" at bounding box center [392, 148] width 83 height 14
select select "string:6"
click at [351, 141] on select "Draft Pending Allocated Pending Pick Goods Picked Goods Packed Pending Charges …" at bounding box center [392, 148] width 83 height 14
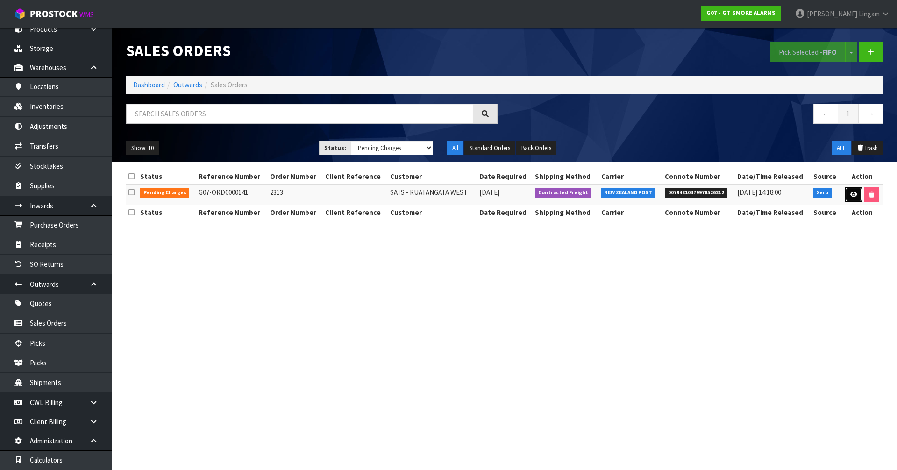
click at [849, 193] on link at bounding box center [853, 194] width 17 height 15
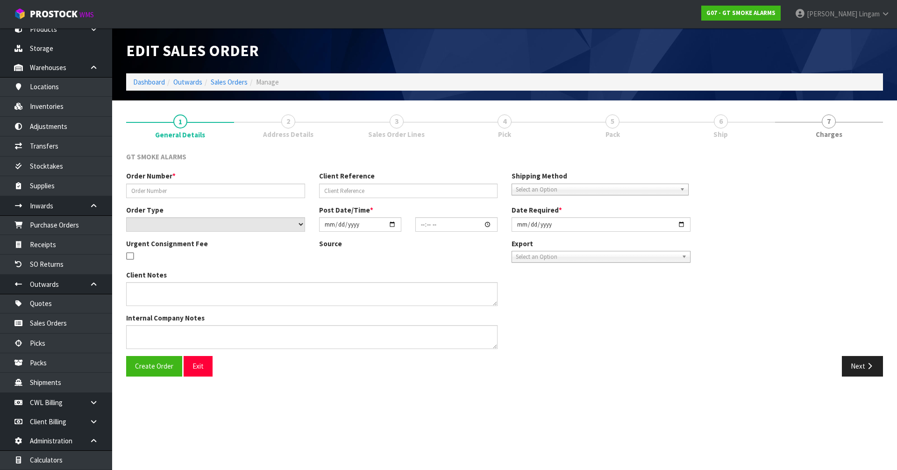
type input "2313"
select select "number:0"
type input "[DATE]"
type input "10:00:17.000"
type input "[DATE]"
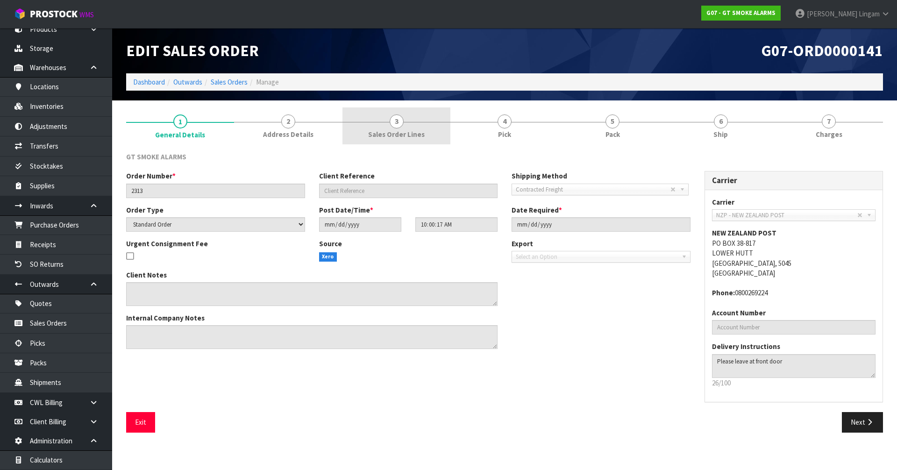
click at [425, 134] on link "3 Sales Order Lines" at bounding box center [397, 125] width 108 height 37
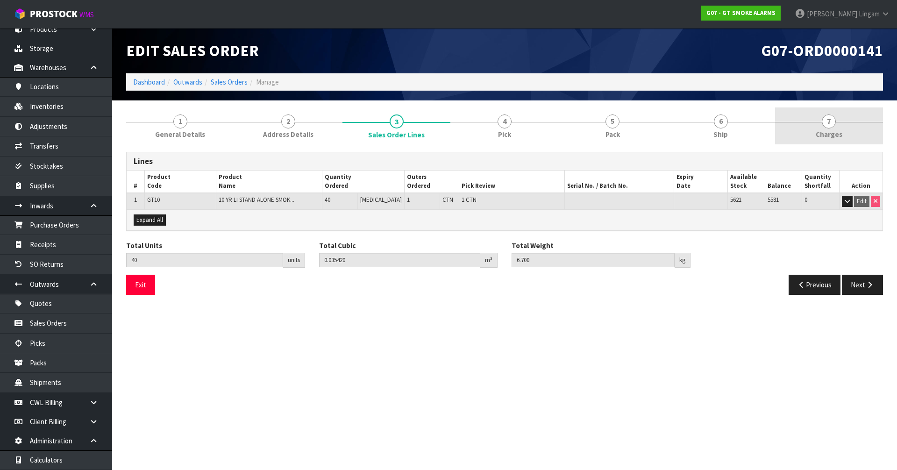
click at [834, 130] on span "Charges" at bounding box center [829, 134] width 27 height 10
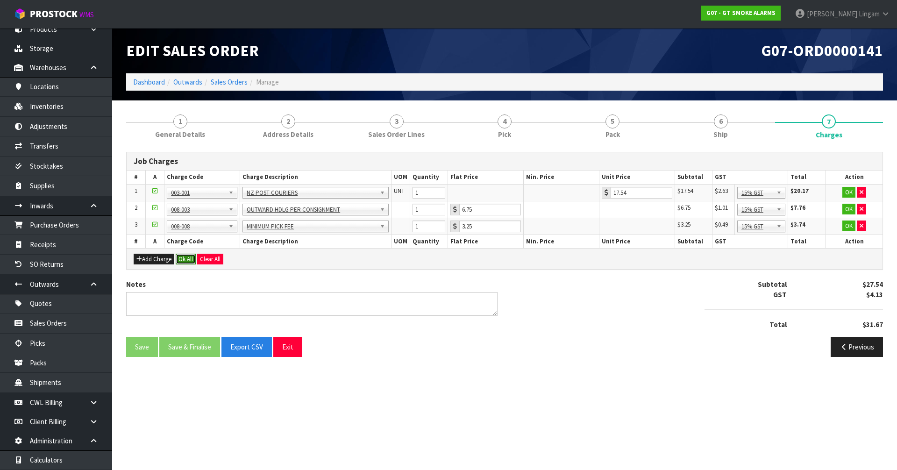
click at [192, 257] on button "Ok All" at bounding box center [186, 259] width 20 height 11
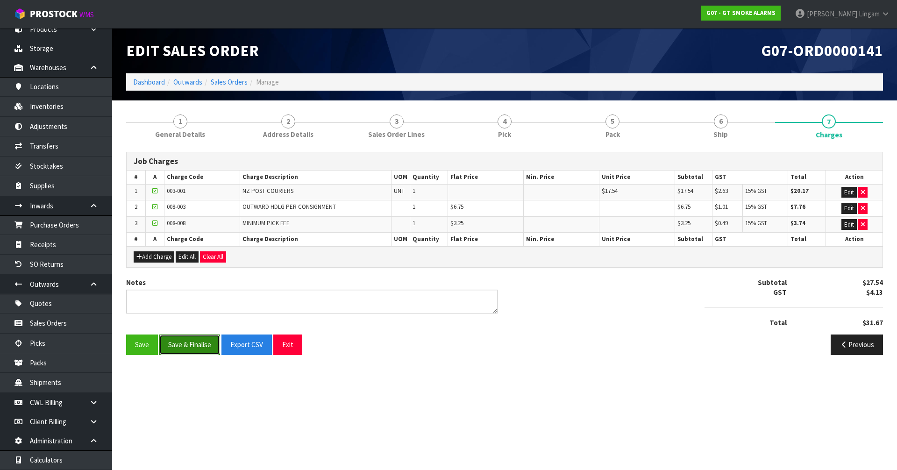
click at [191, 346] on button "Save & Finalise" at bounding box center [189, 345] width 61 height 20
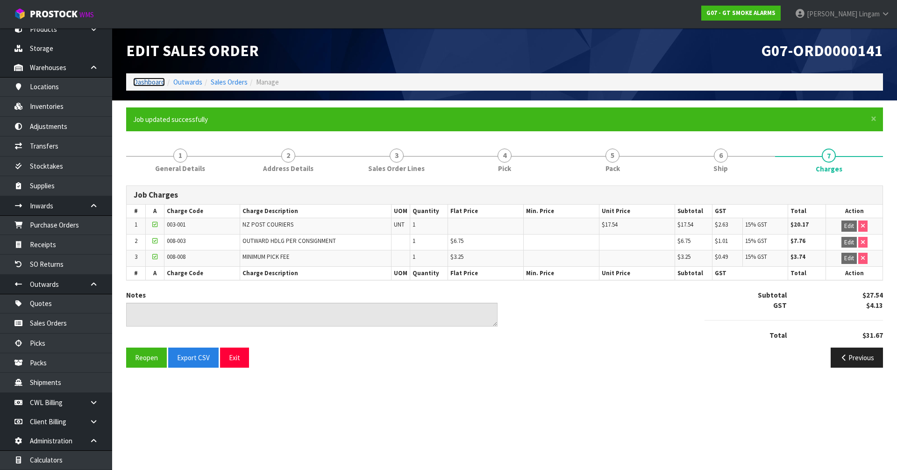
click at [144, 84] on link "Dashboard" at bounding box center [149, 82] width 32 height 9
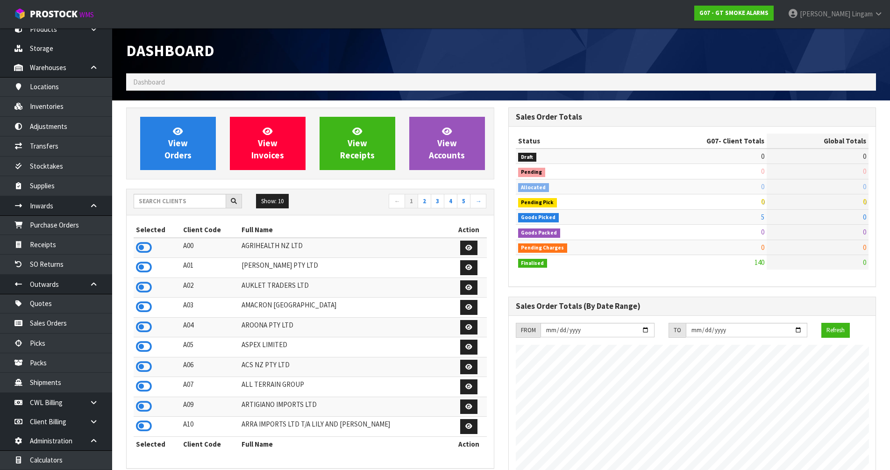
scroll to position [571, 382]
click at [197, 201] on input "text" at bounding box center [180, 201] width 93 height 14
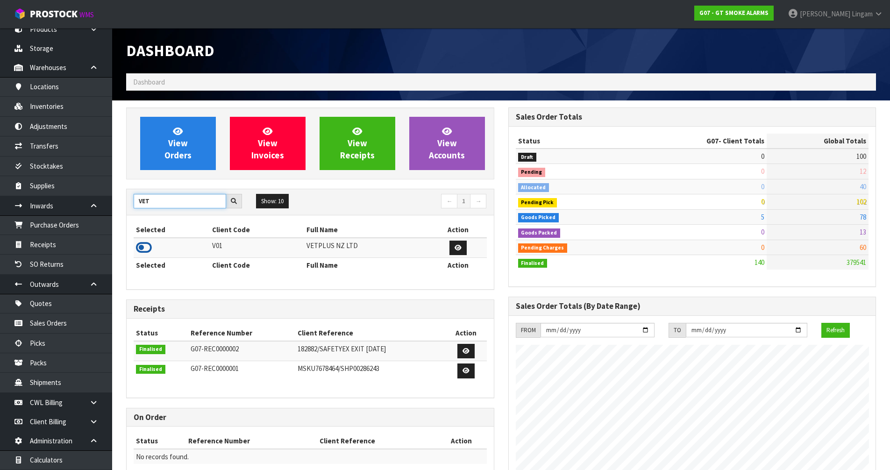
type input "VET"
click at [145, 247] on icon at bounding box center [144, 248] width 16 height 14
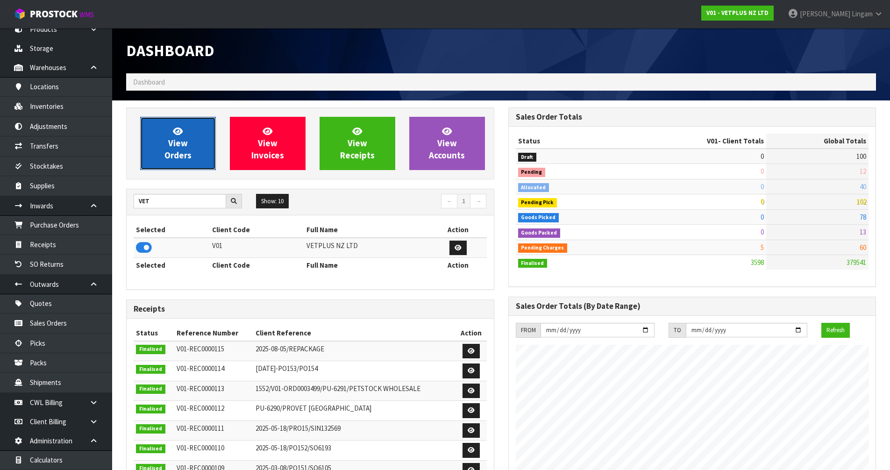
scroll to position [708, 382]
click at [172, 152] on span "View Orders" at bounding box center [177, 143] width 27 height 35
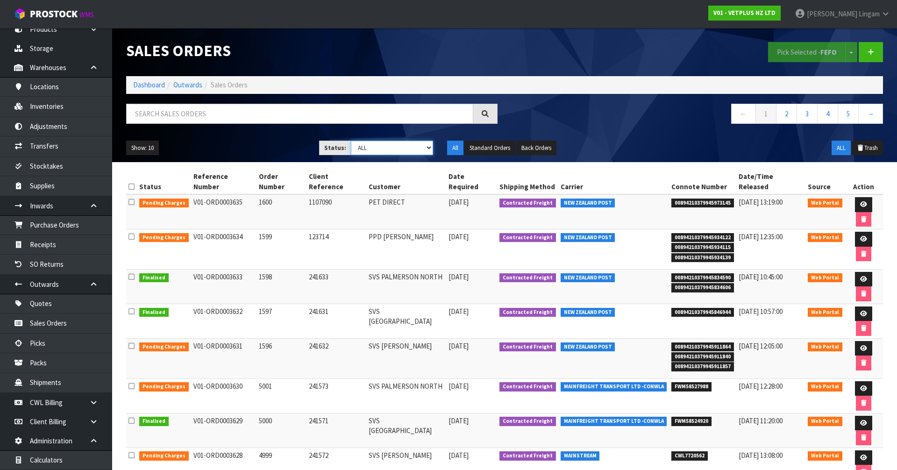
click at [410, 153] on select "Draft Pending Allocated Pending Pick Goods Picked Goods Packed Pending Charges …" at bounding box center [392, 148] width 83 height 14
select select "string:6"
click at [351, 141] on select "Draft Pending Allocated Pending Pick Goods Picked Goods Packed Pending Charges …" at bounding box center [392, 148] width 83 height 14
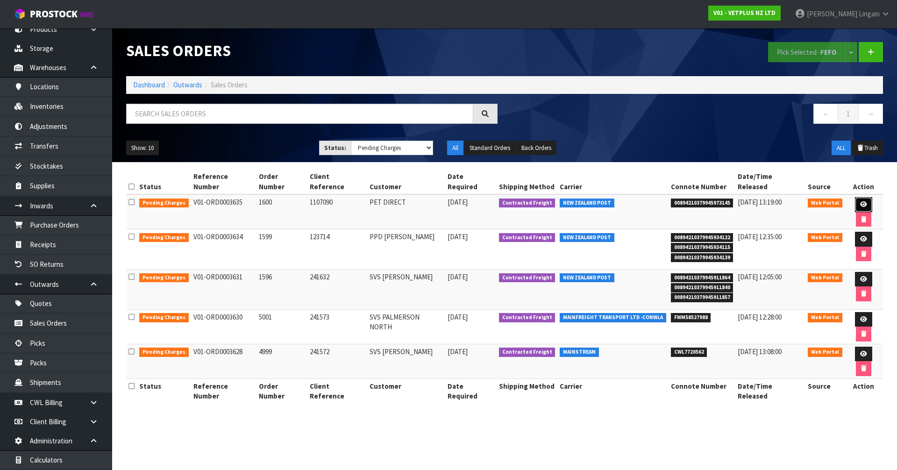
click at [855, 197] on link at bounding box center [863, 204] width 17 height 15
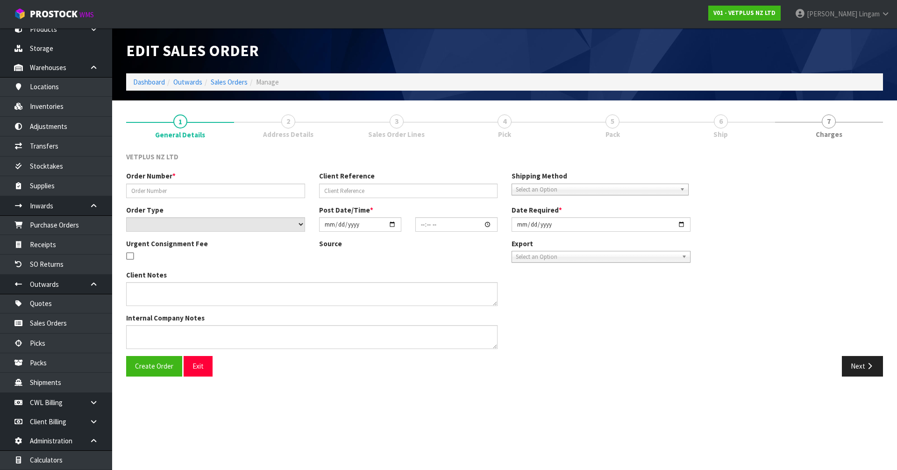
type input "1600"
type input "1107090"
select select "number:0"
type input "[DATE]"
type input "11:47:00.000"
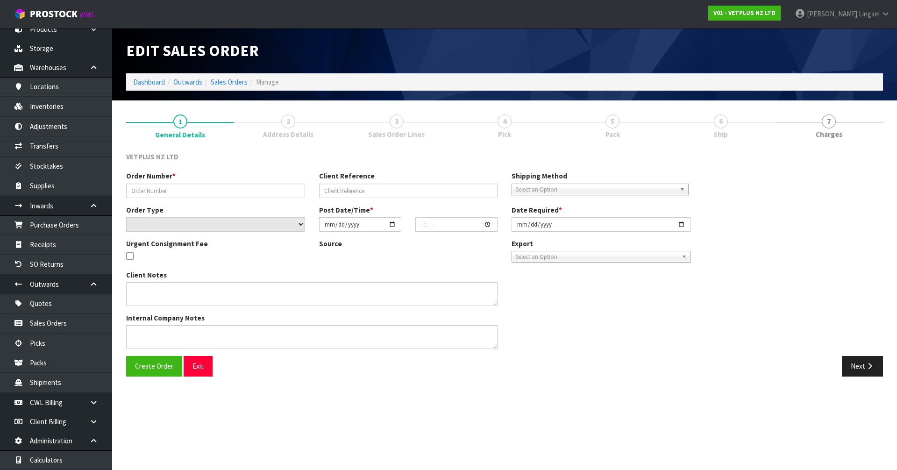
type input "[DATE]"
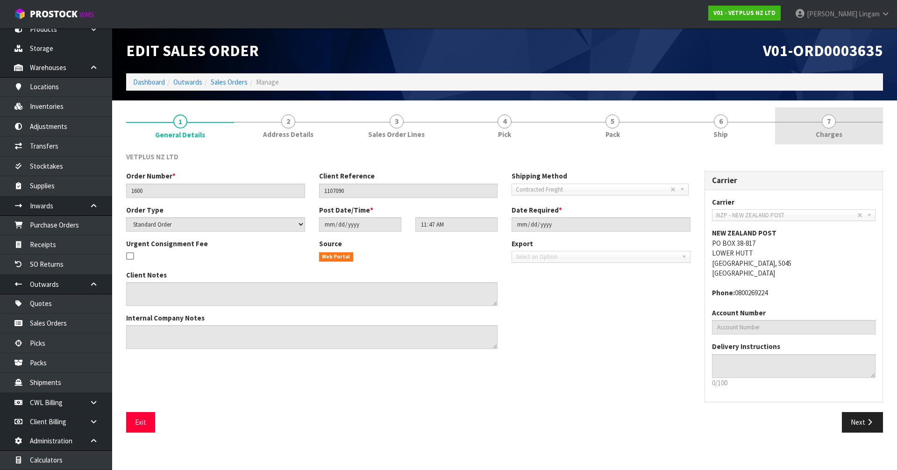
click at [855, 131] on link "7 Charges" at bounding box center [829, 125] width 108 height 37
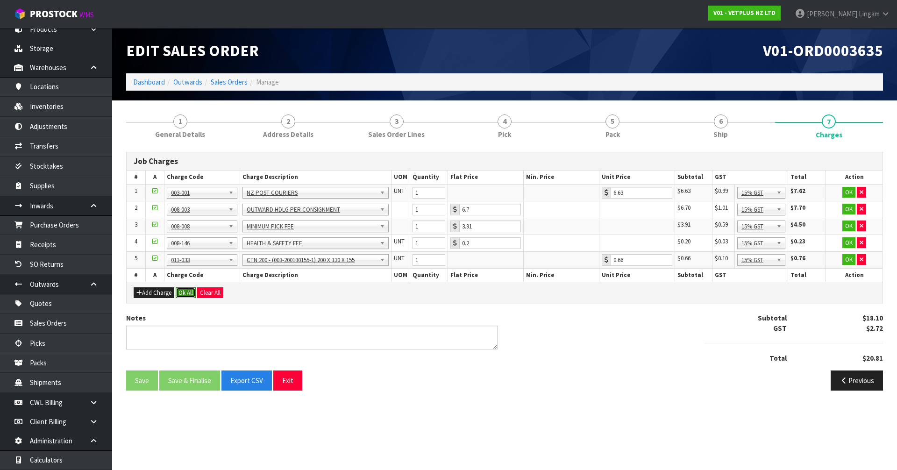
click at [186, 291] on button "Ok All" at bounding box center [186, 292] width 20 height 11
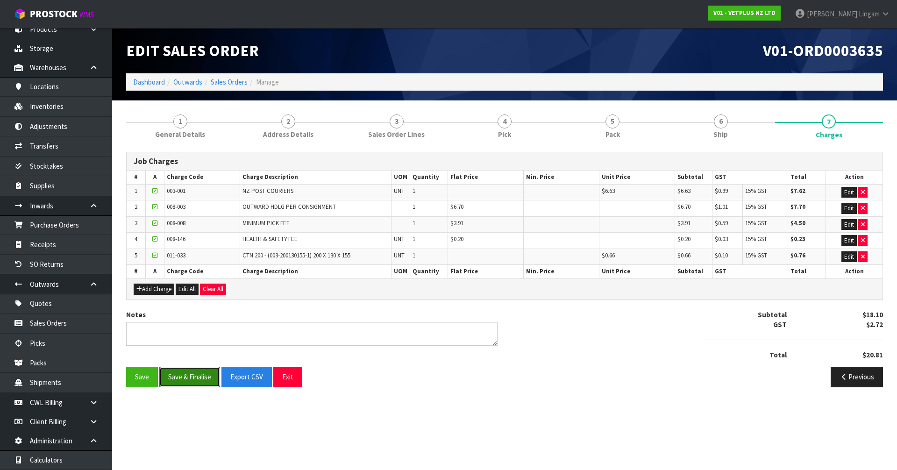
click at [192, 375] on button "Save & Finalise" at bounding box center [189, 377] width 61 height 20
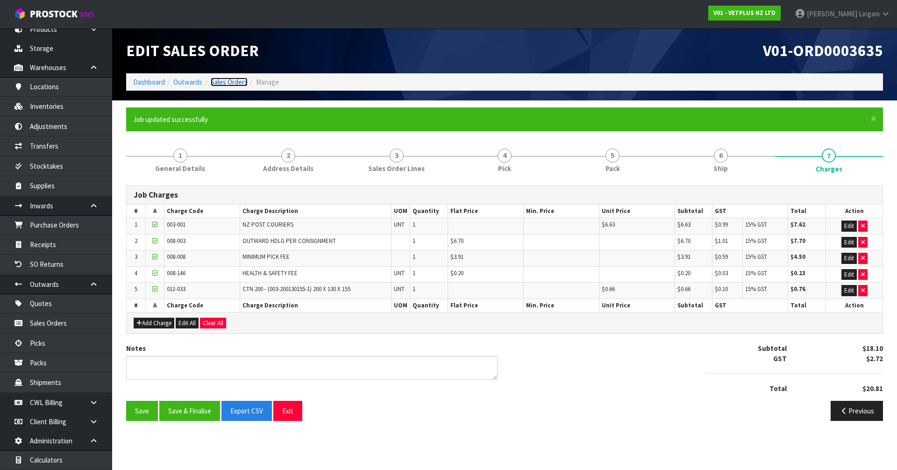
click at [239, 84] on link "Sales Orders" at bounding box center [229, 82] width 37 height 9
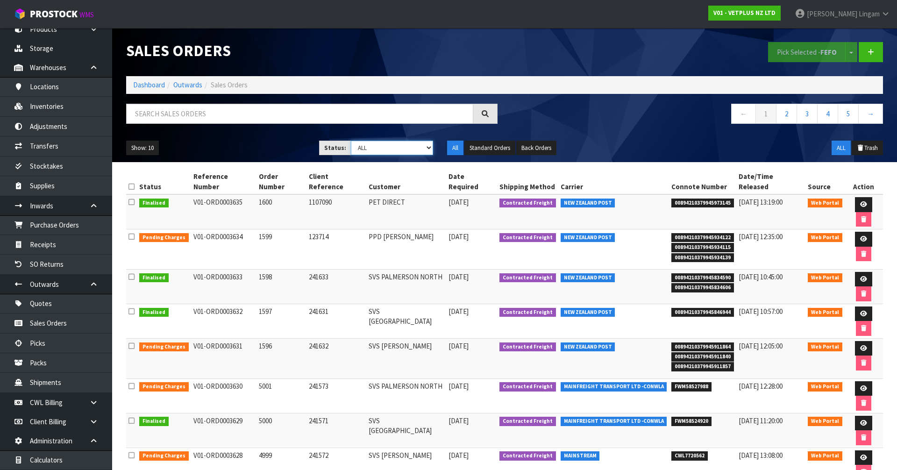
click at [415, 146] on select "Draft Pending Allocated Pending Pick Goods Picked Goods Packed Pending Charges …" at bounding box center [392, 148] width 83 height 14
select select "string:6"
click at [351, 141] on select "Draft Pending Allocated Pending Pick Goods Picked Goods Packed Pending Charges …" at bounding box center [392, 148] width 83 height 14
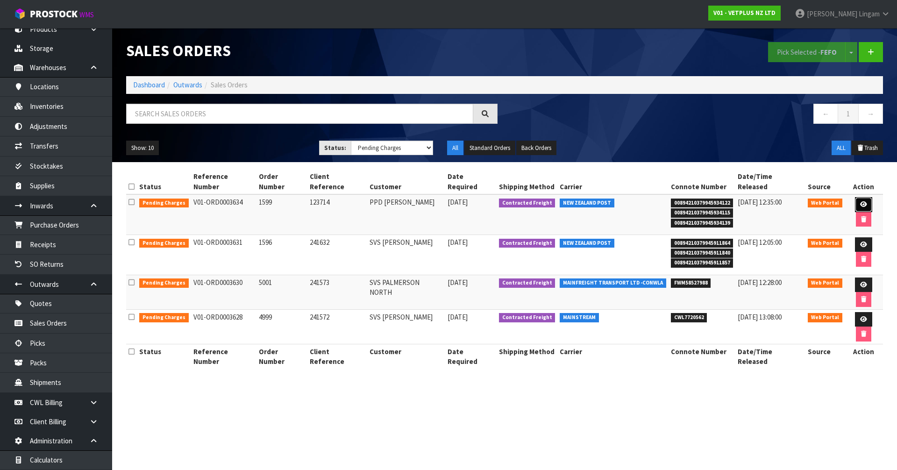
click at [858, 197] on link at bounding box center [863, 204] width 17 height 15
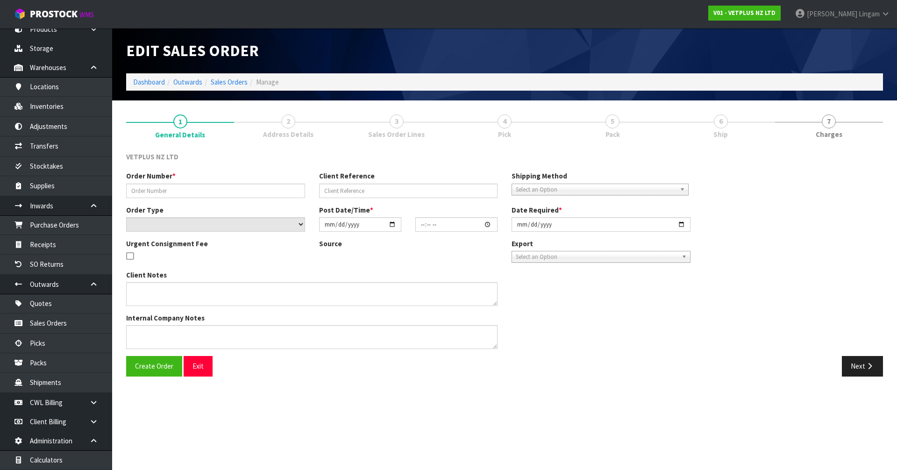
type input "1599"
type input "123714"
select select "number:0"
type input "[DATE]"
type input "10:42:00.000"
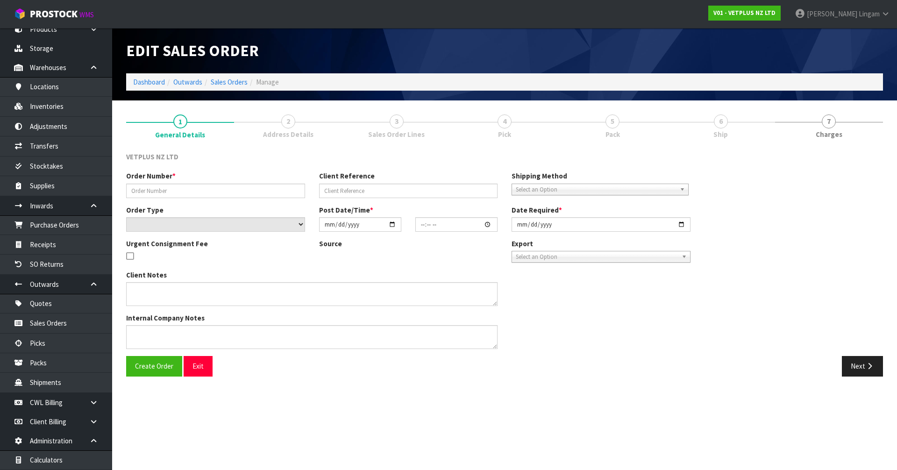
type input "[DATE]"
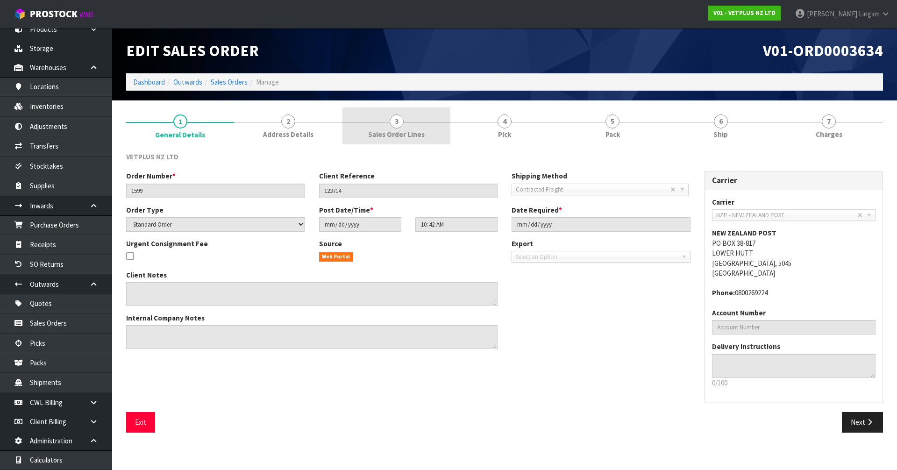
click at [431, 137] on link "3 Sales Order Lines" at bounding box center [397, 125] width 108 height 37
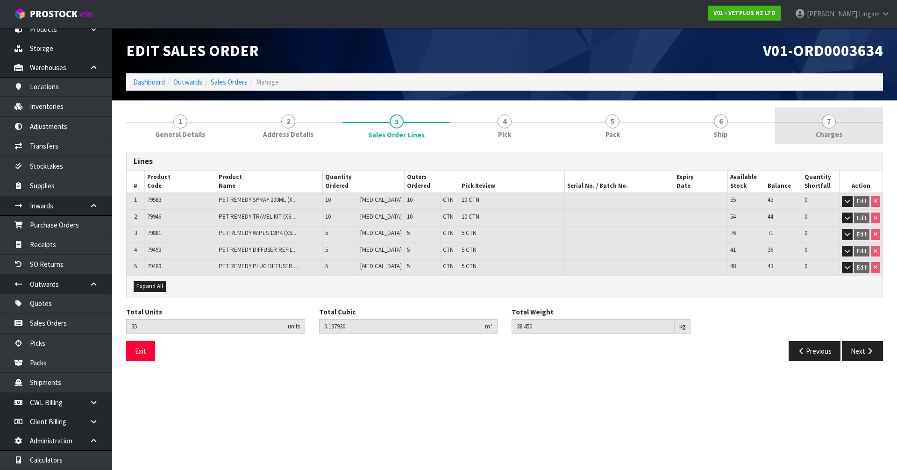
click at [844, 129] on link "7 Charges" at bounding box center [829, 125] width 108 height 37
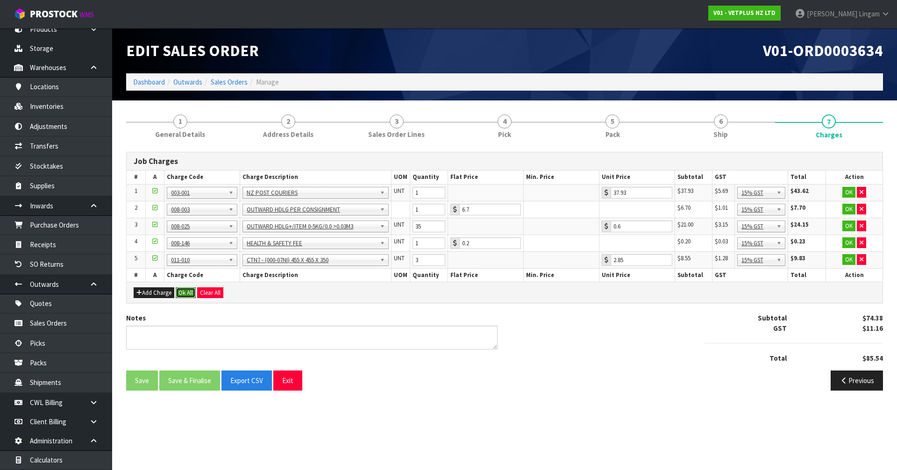
click at [187, 293] on button "Ok All" at bounding box center [186, 292] width 20 height 11
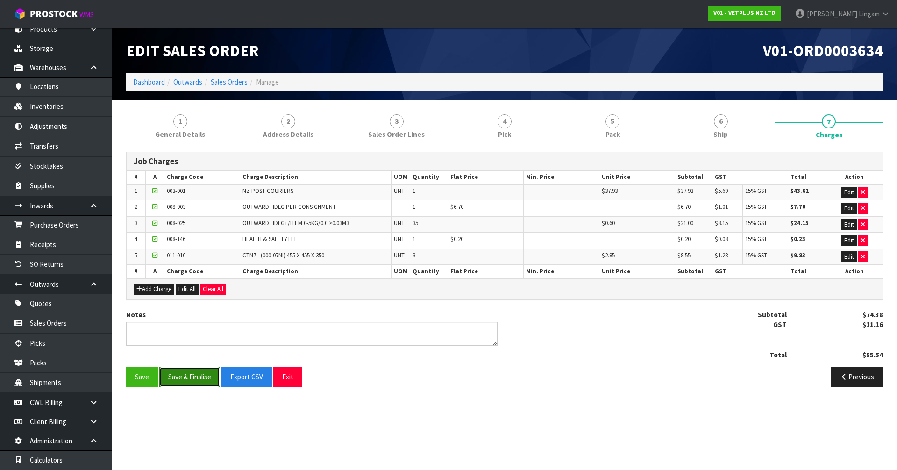
click at [195, 380] on button "Save & Finalise" at bounding box center [189, 377] width 61 height 20
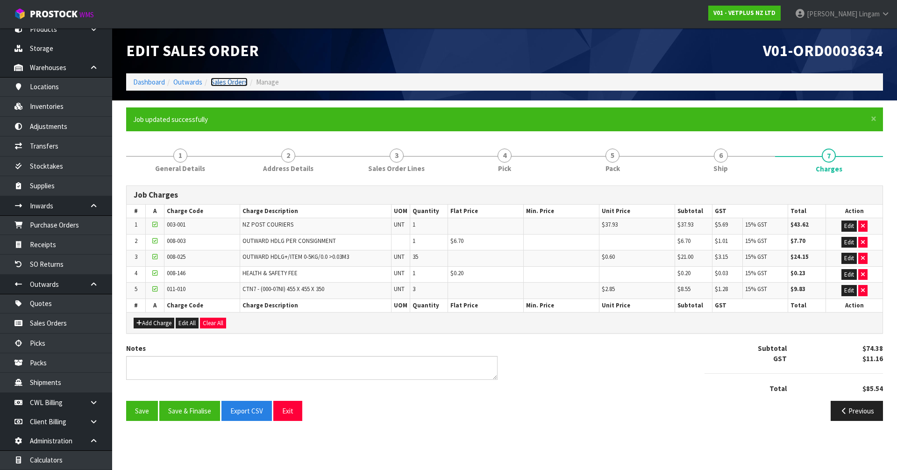
click at [232, 83] on link "Sales Orders" at bounding box center [229, 82] width 37 height 9
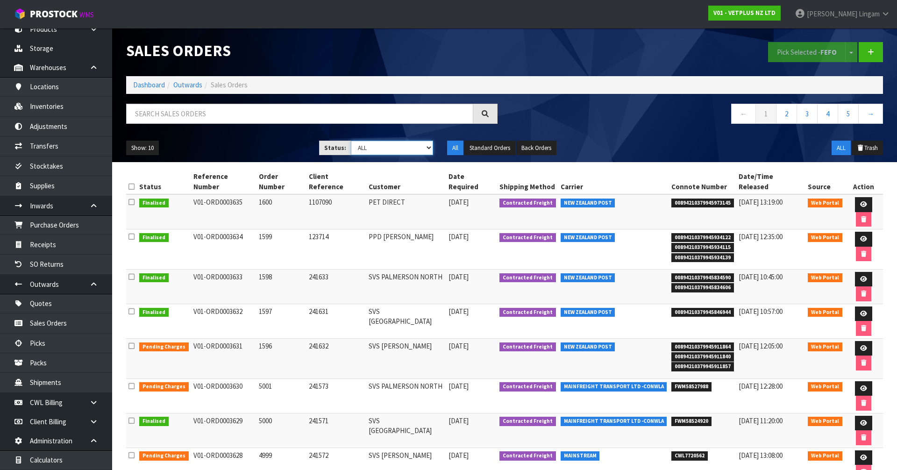
drag, startPoint x: 425, startPoint y: 146, endPoint x: 422, endPoint y: 152, distance: 6.5
click at [425, 146] on select "Draft Pending Allocated Pending Pick Goods Picked Goods Packed Pending Charges …" at bounding box center [392, 148] width 83 height 14
select select "string:6"
click at [351, 141] on select "Draft Pending Allocated Pending Pick Goods Picked Goods Packed Pending Charges …" at bounding box center [392, 148] width 83 height 14
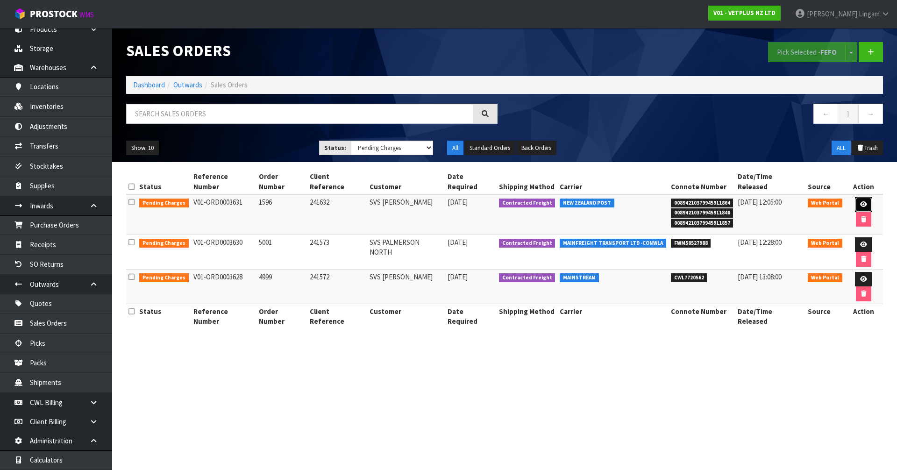
click at [860, 201] on icon at bounding box center [863, 204] width 7 height 6
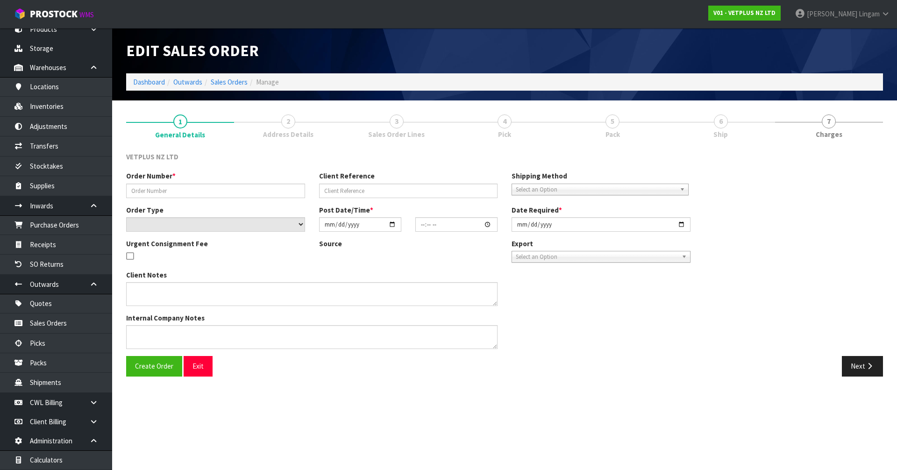
type input "1596"
type input "241632"
select select "number:0"
type input "[DATE]"
type input "10:34:00.000"
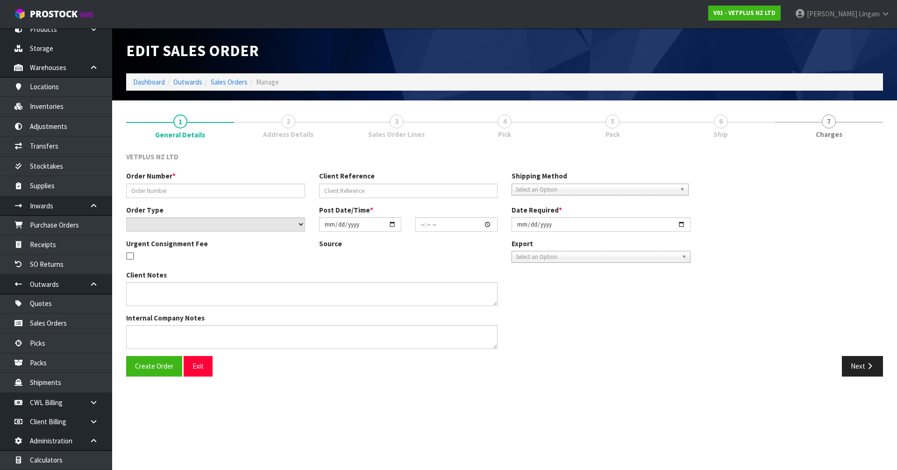
type input "[DATE]"
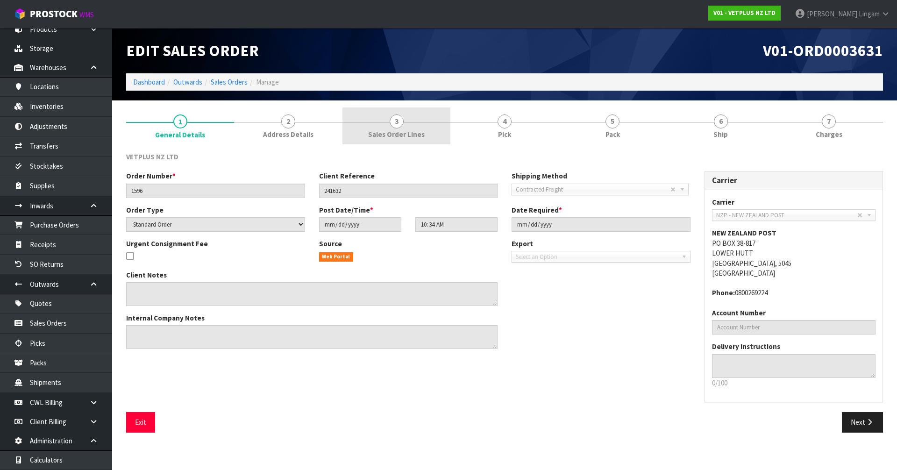
click at [420, 132] on span "Sales Order Lines" at bounding box center [396, 134] width 57 height 10
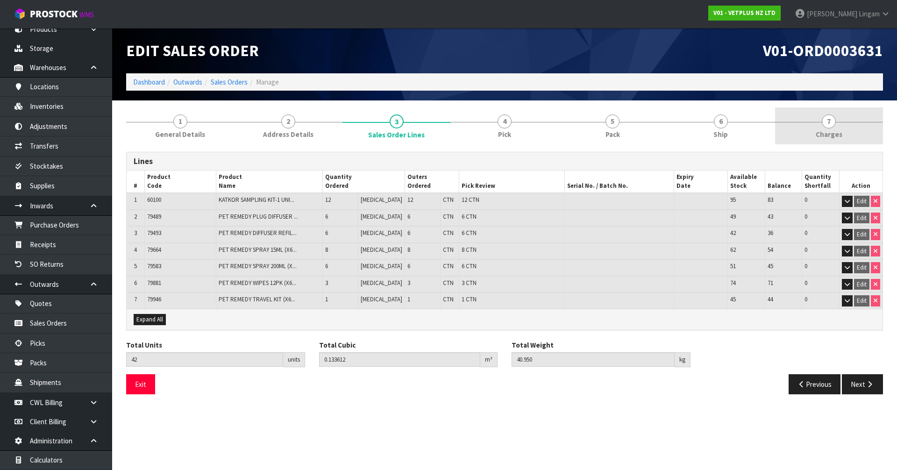
click at [848, 129] on link "7 Charges" at bounding box center [829, 125] width 108 height 37
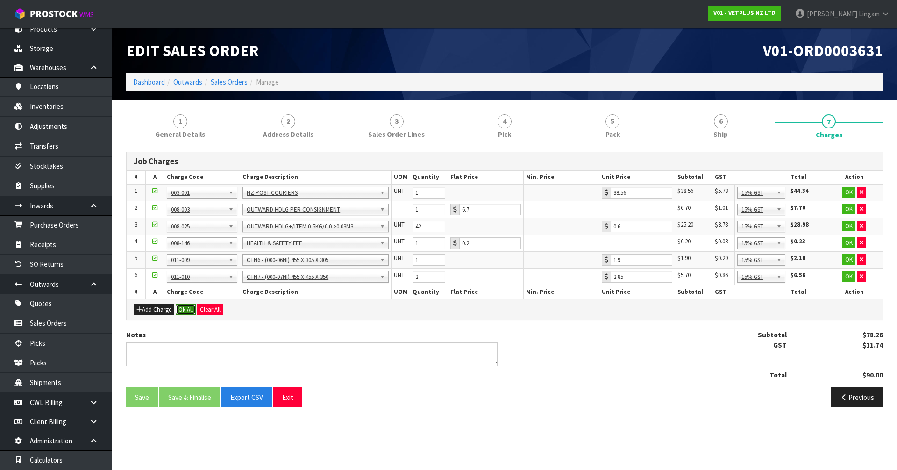
click at [180, 310] on button "Ok All" at bounding box center [186, 309] width 20 height 11
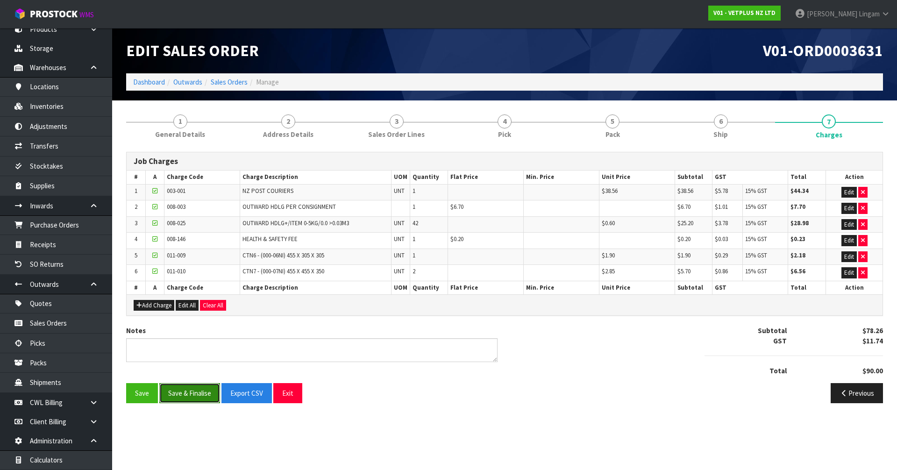
click at [185, 394] on button "Save & Finalise" at bounding box center [189, 393] width 61 height 20
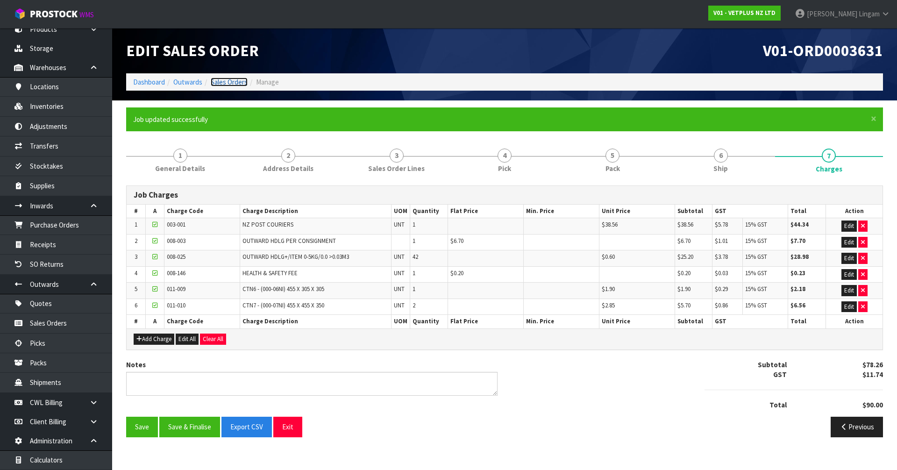
click at [236, 83] on link "Sales Orders" at bounding box center [229, 82] width 37 height 9
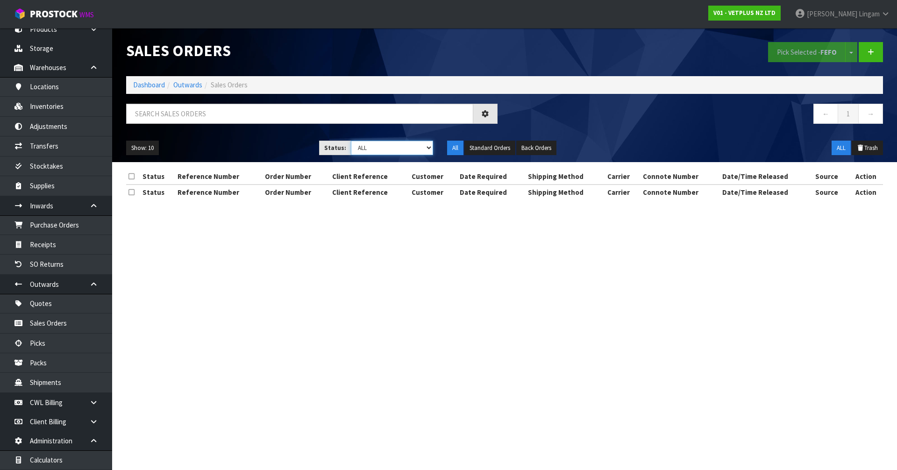
click at [415, 147] on select "Draft Pending Allocated Pending Pick Goods Picked Goods Packed Pending Charges …" at bounding box center [392, 148] width 83 height 14
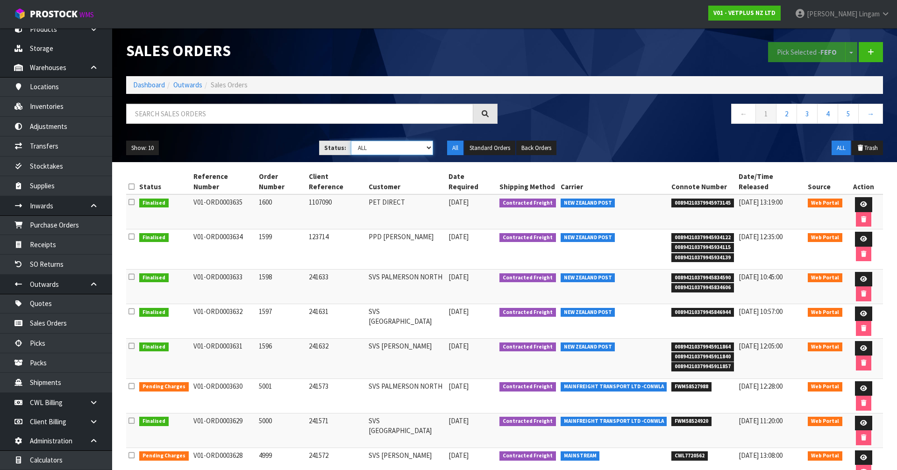
select select "string:6"
click at [351, 141] on select "Draft Pending Allocated Pending Pick Goods Picked Goods Packed Pending Charges …" at bounding box center [392, 148] width 83 height 14
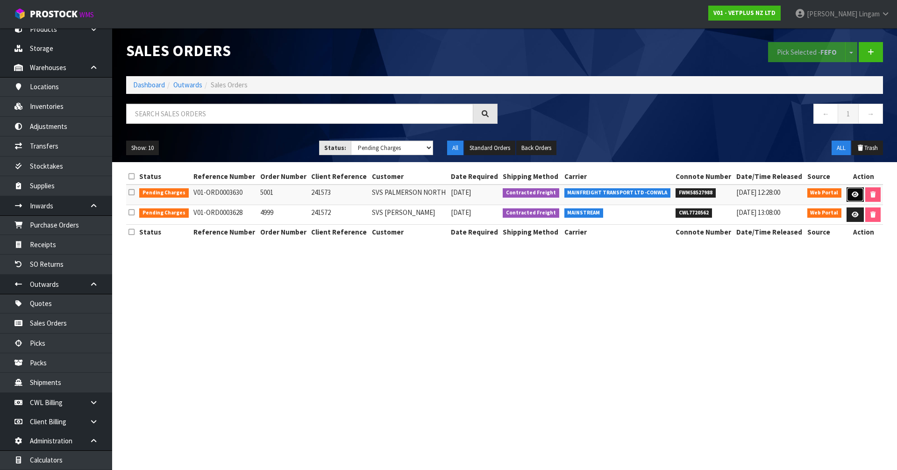
click at [852, 195] on icon at bounding box center [855, 195] width 7 height 6
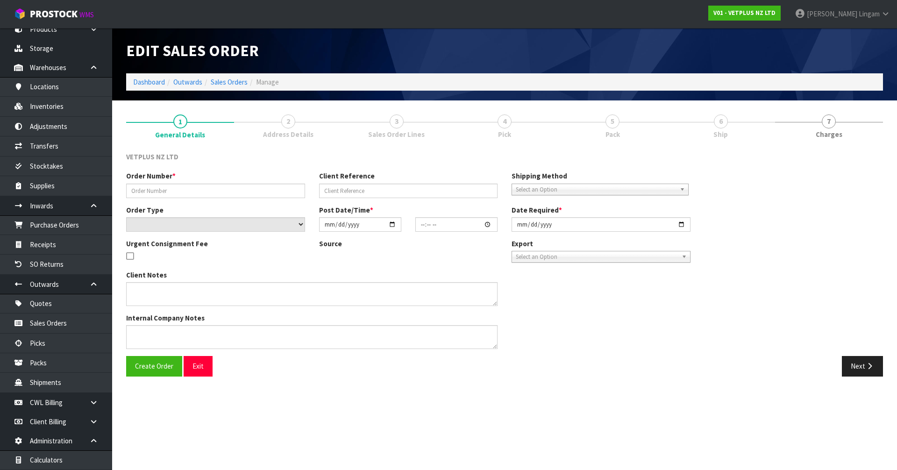
type input "5001"
type input "241573"
select select "number:0"
type input "[DATE]"
type input "14:32:00.000"
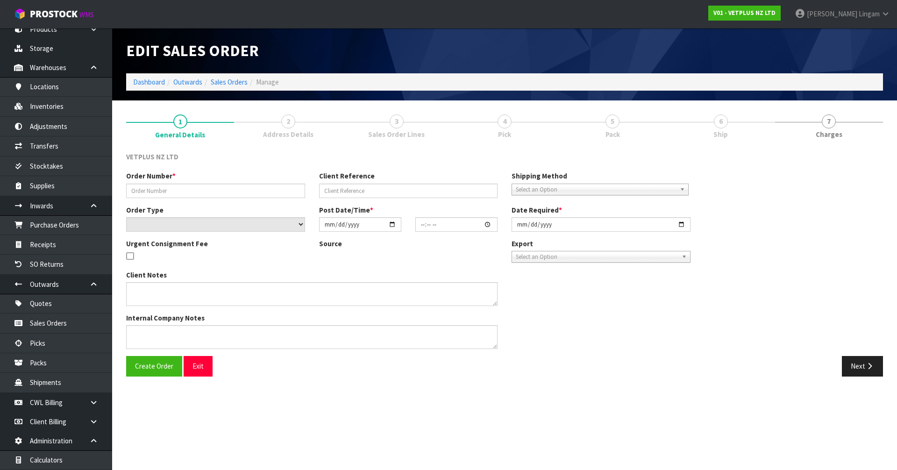
type input "[DATE]"
type textarea "BACK ORDER: 50107 AKTIVAIT MED & LGE BREED CAPS 60 X 18 50304 SYNOQUIN CAT CAPS…"
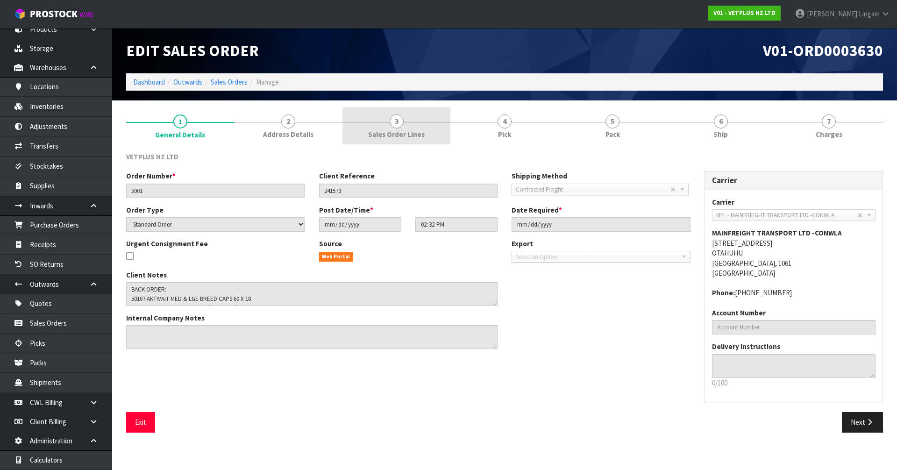
click at [424, 118] on link "3 Sales Order Lines" at bounding box center [397, 125] width 108 height 37
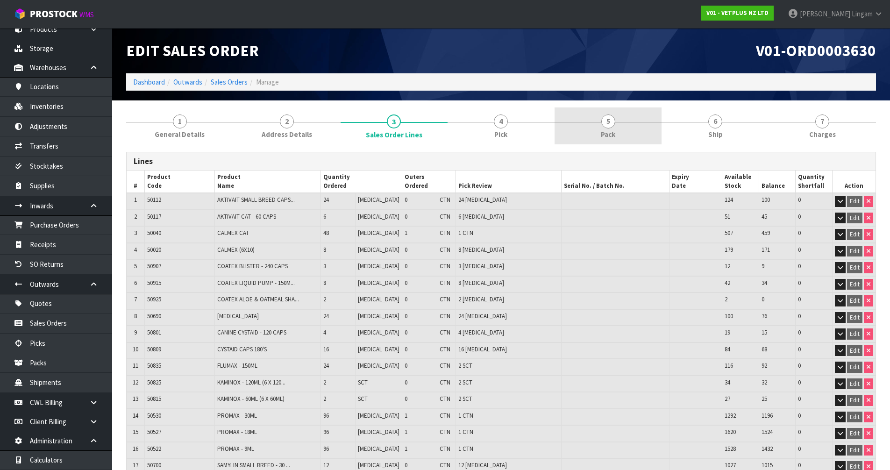
click at [614, 126] on link "5 Pack" at bounding box center [608, 125] width 107 height 37
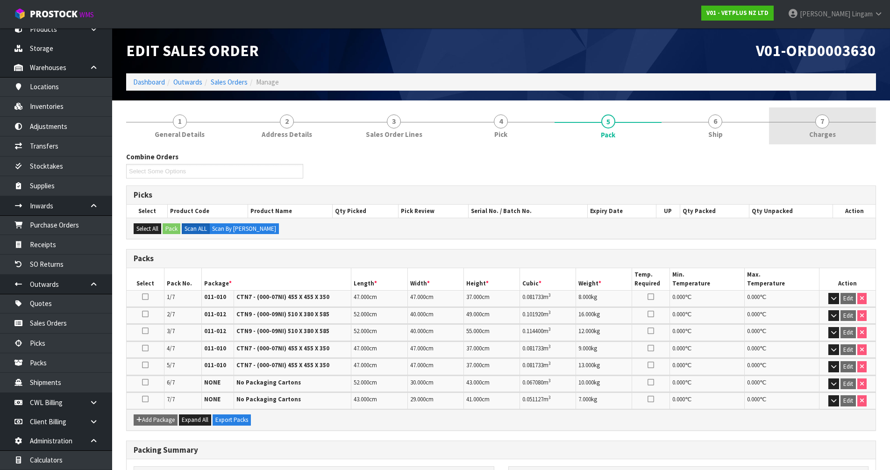
click at [834, 135] on span "Charges" at bounding box center [822, 134] width 27 height 10
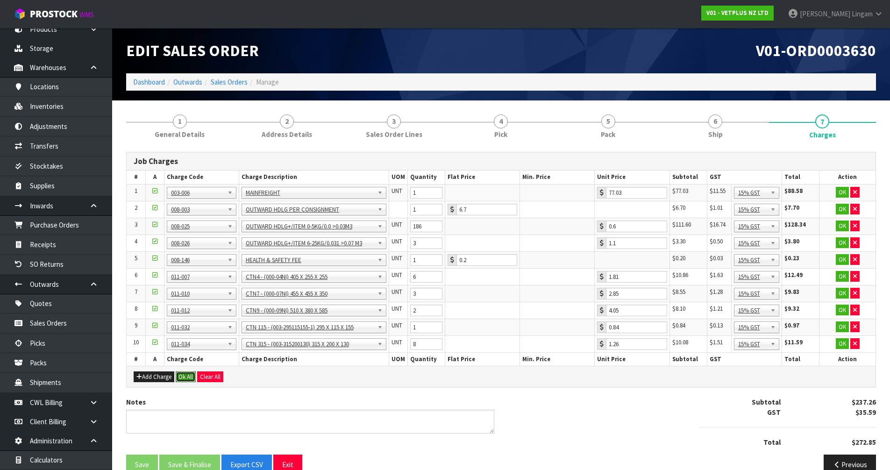
click at [189, 379] on button "Ok All" at bounding box center [186, 376] width 20 height 11
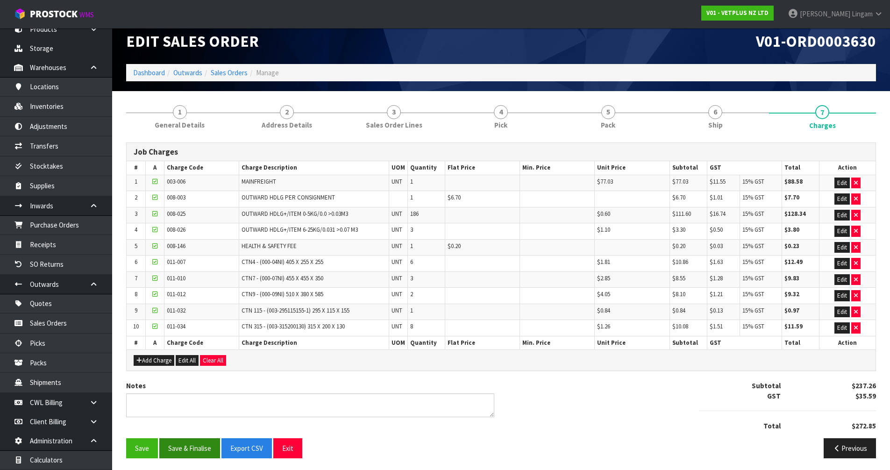
scroll to position [12, 0]
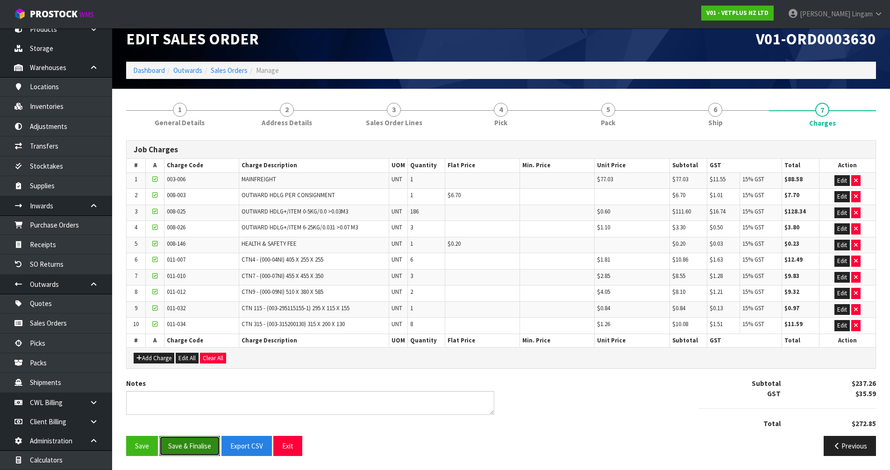
click at [186, 450] on button "Save & Finalise" at bounding box center [189, 446] width 61 height 20
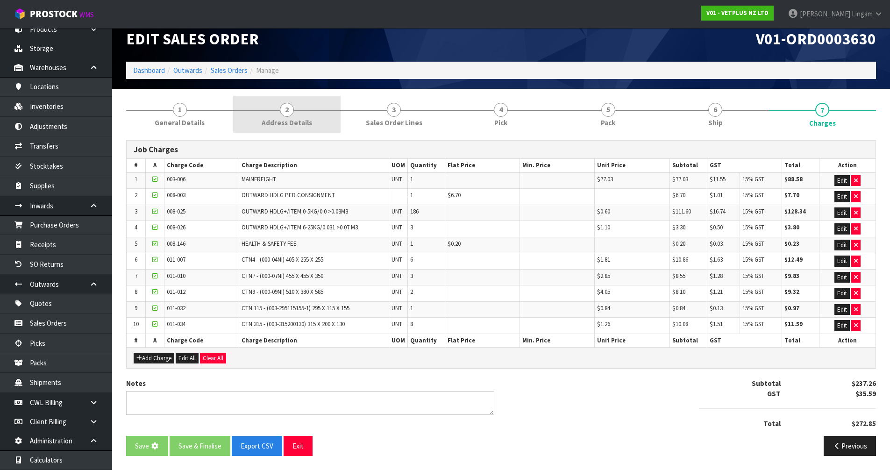
scroll to position [0, 0]
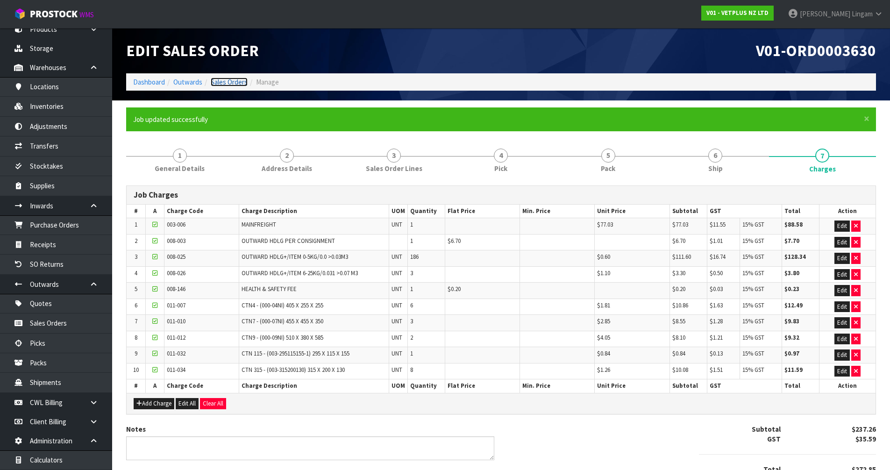
click at [233, 83] on link "Sales Orders" at bounding box center [229, 82] width 37 height 9
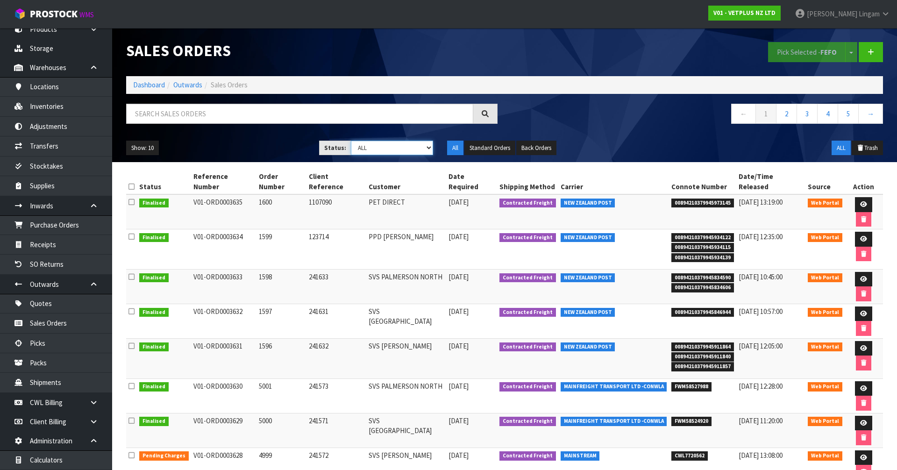
click at [415, 148] on select "Draft Pending Allocated Pending Pick Goods Picked Goods Packed Pending Charges …" at bounding box center [392, 148] width 83 height 14
select select "string:6"
click at [351, 141] on select "Draft Pending Allocated Pending Pick Goods Picked Goods Packed Pending Charges …" at bounding box center [392, 148] width 83 height 14
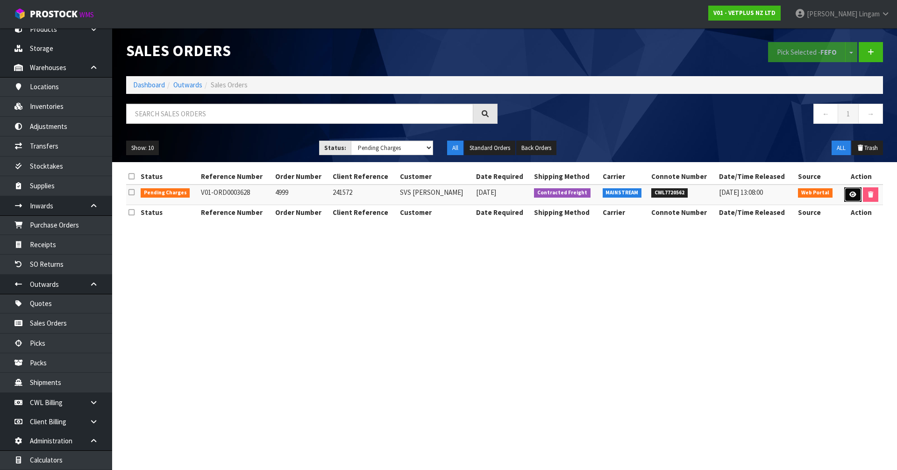
click at [852, 192] on icon at bounding box center [853, 195] width 7 height 6
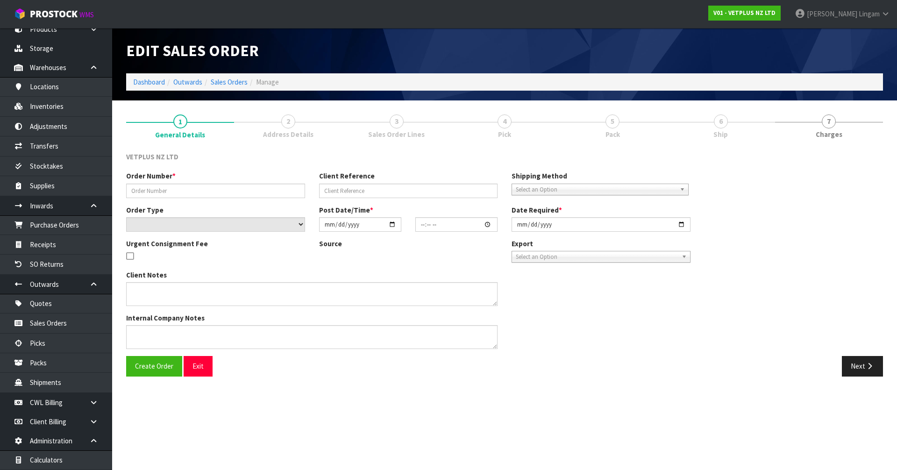
type input "4999"
type input "241572"
select select "number:0"
type input "[DATE]"
type input "14:00:00.000"
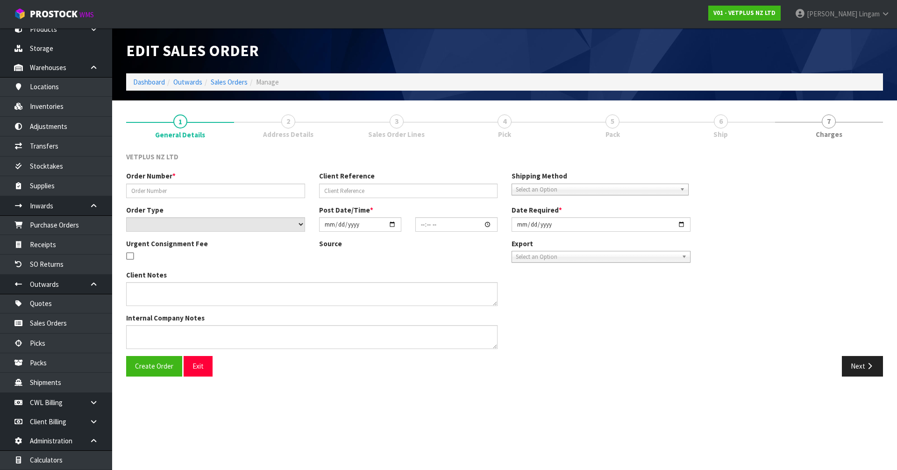
type input "[DATE]"
type textarea "BACK ORDER: 50840 COMPLIVIT 150G X 24 50304 SYNOQUIN CAT CAPS 90 (3X30CAPS) X 1…"
type textarea "SLIGHT DAMAGE 50204"
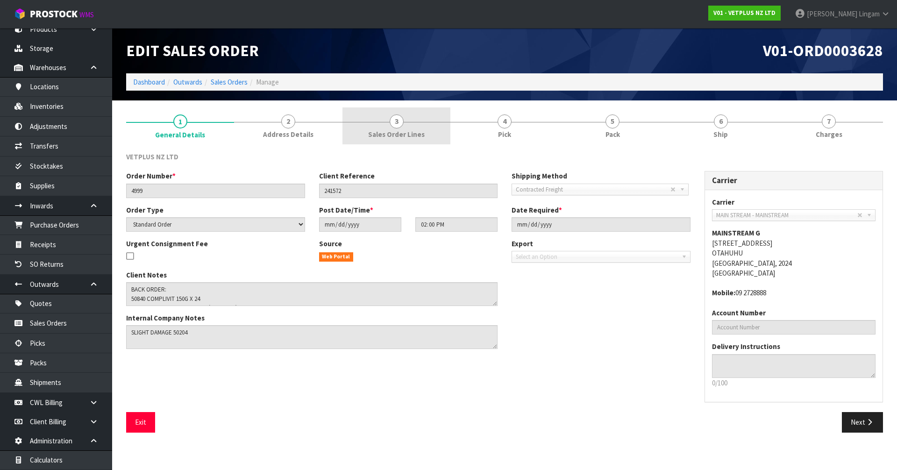
click at [411, 132] on span "Sales Order Lines" at bounding box center [396, 134] width 57 height 10
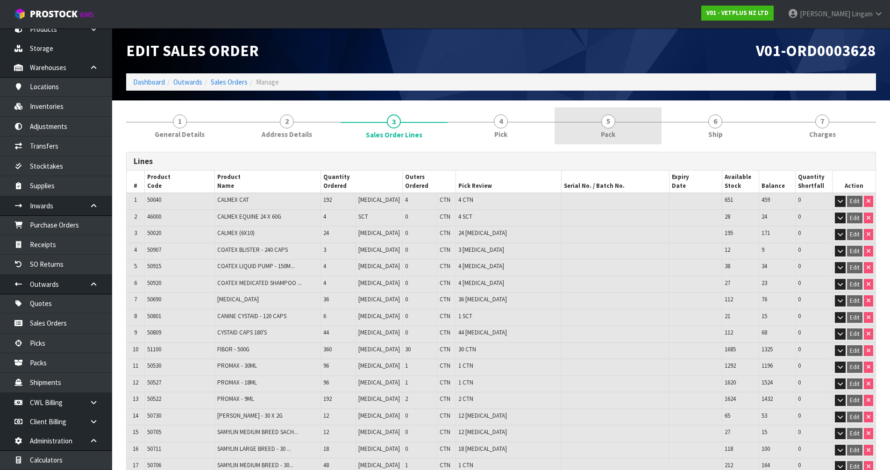
click at [632, 131] on link "5 Pack" at bounding box center [608, 125] width 107 height 37
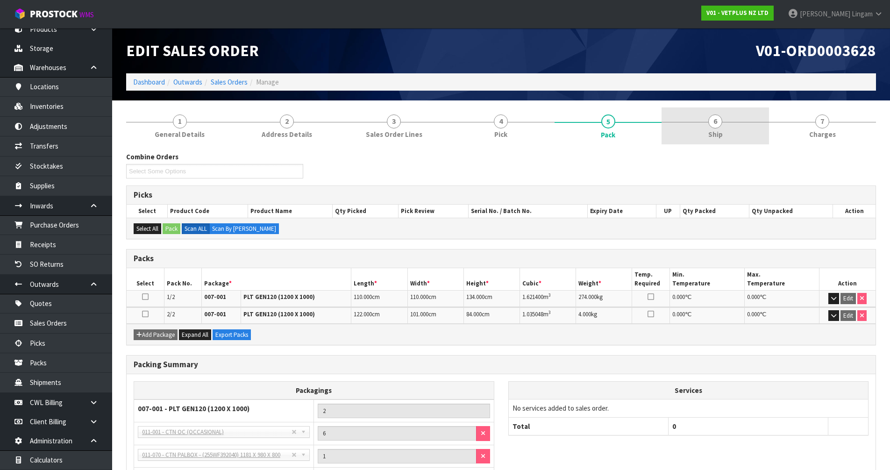
click at [725, 138] on link "6 Ship" at bounding box center [715, 125] width 107 height 37
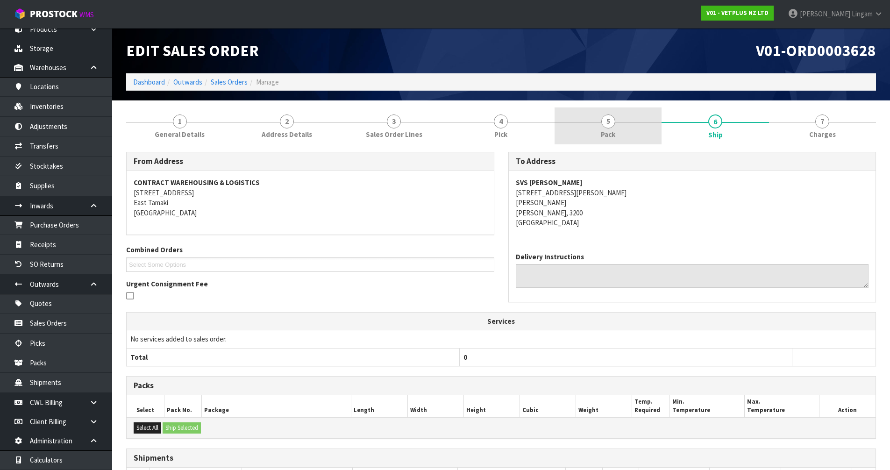
click at [641, 129] on link "5 Pack" at bounding box center [608, 125] width 107 height 37
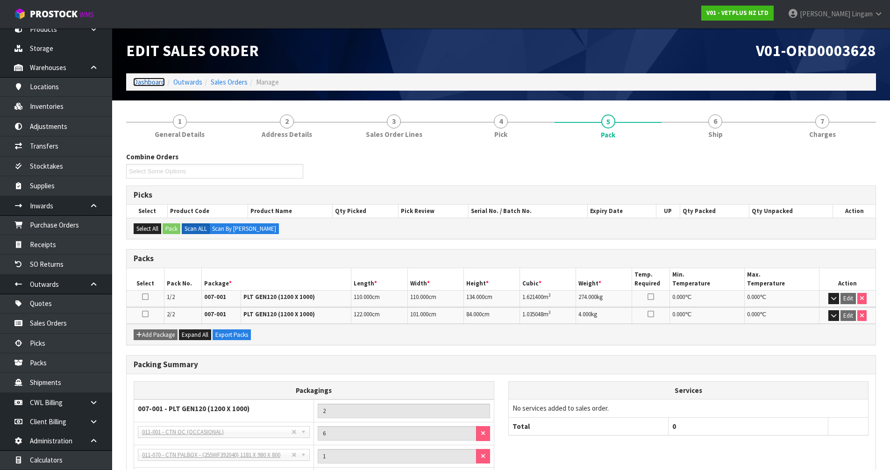
click at [149, 79] on link "Dashboard" at bounding box center [149, 82] width 32 height 9
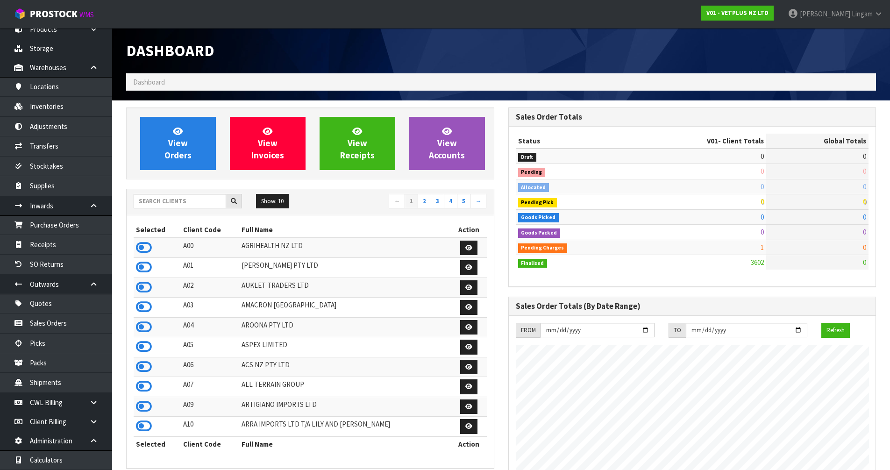
scroll to position [708, 382]
click at [179, 203] on input "text" at bounding box center [180, 201] width 93 height 14
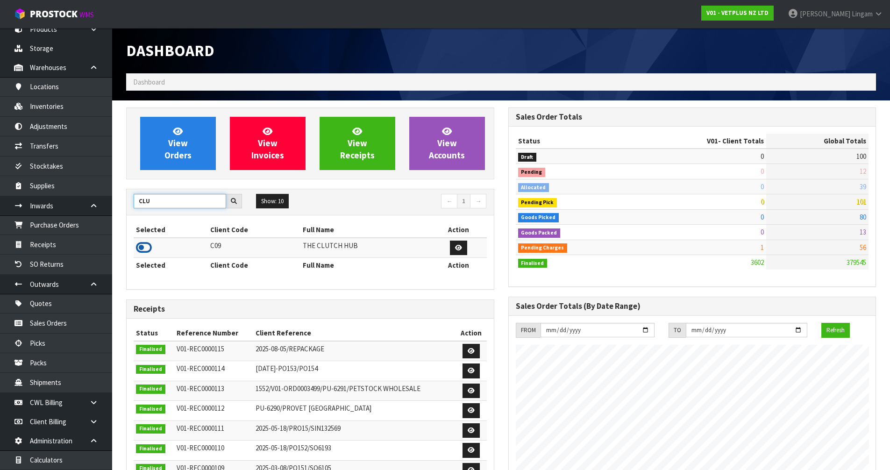
type input "CLU"
click at [148, 249] on icon at bounding box center [144, 248] width 16 height 14
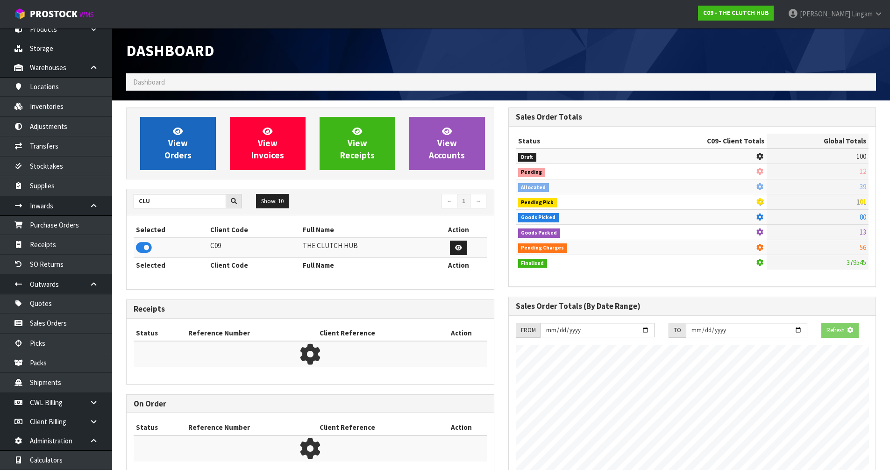
scroll to position [678, 382]
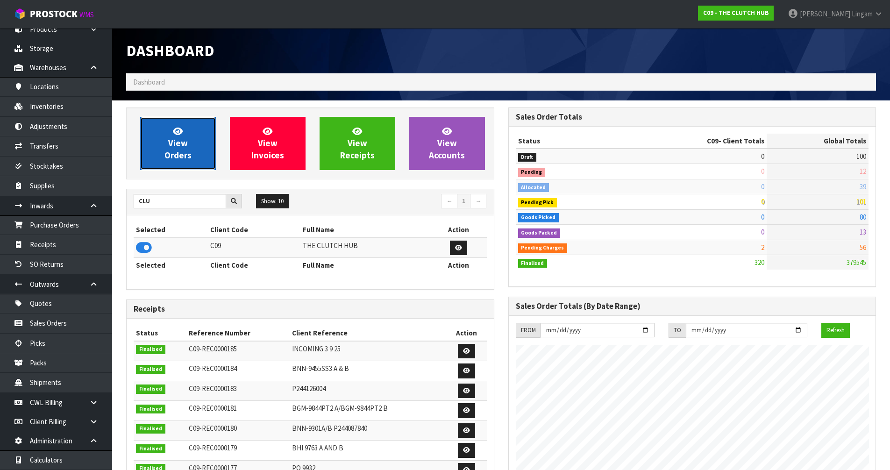
click at [184, 153] on span "View Orders" at bounding box center [177, 143] width 27 height 35
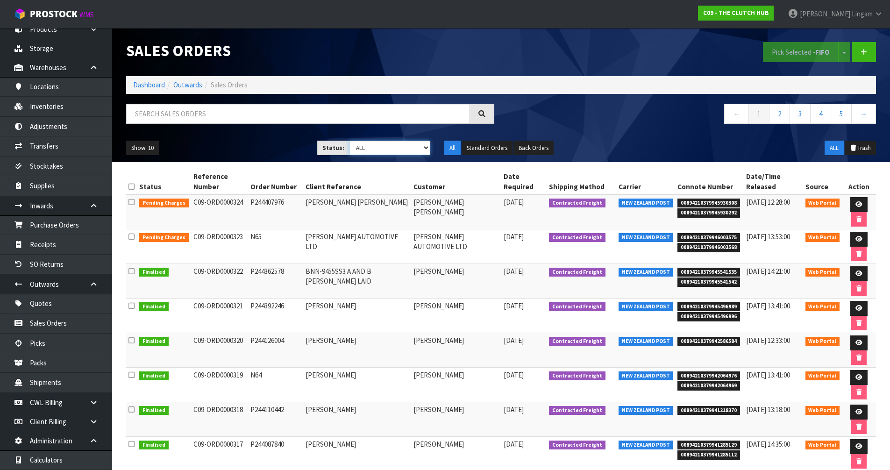
drag, startPoint x: 415, startPoint y: 147, endPoint x: 415, endPoint y: 154, distance: 6.6
click at [415, 147] on select "Draft Pending Allocated Pending Pick Goods Picked Goods Packed Pending Charges …" at bounding box center [389, 148] width 81 height 14
select select "string:6"
click at [349, 141] on select "Draft Pending Allocated Pending Pick Goods Picked Goods Packed Pending Charges …" at bounding box center [389, 148] width 81 height 14
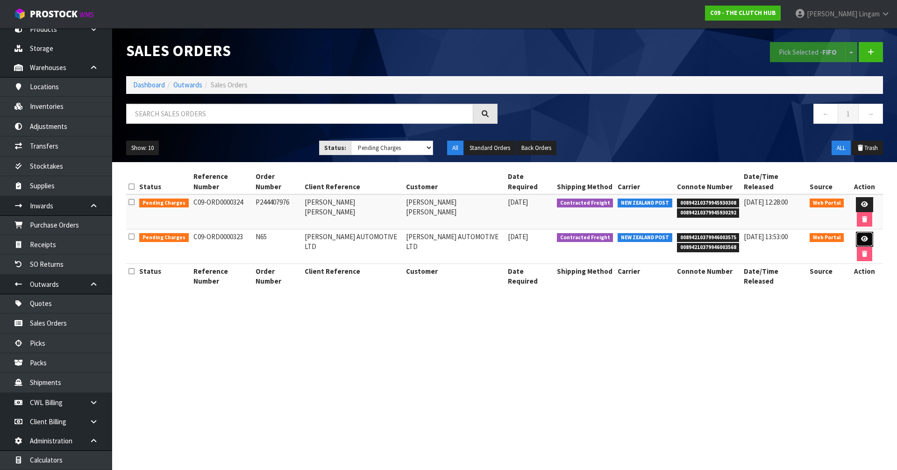
click at [861, 236] on icon at bounding box center [864, 239] width 7 height 6
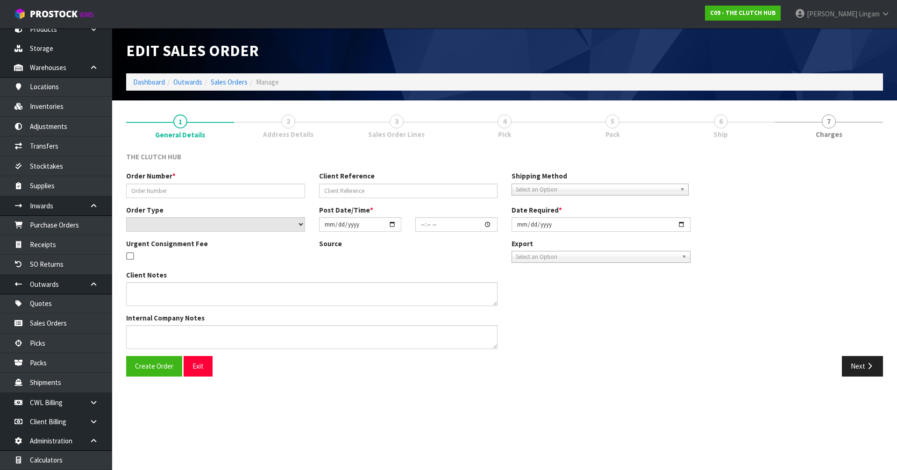
type input "N65"
type input "THOMSEN AUTOMOTIVE LTD"
select select "number:0"
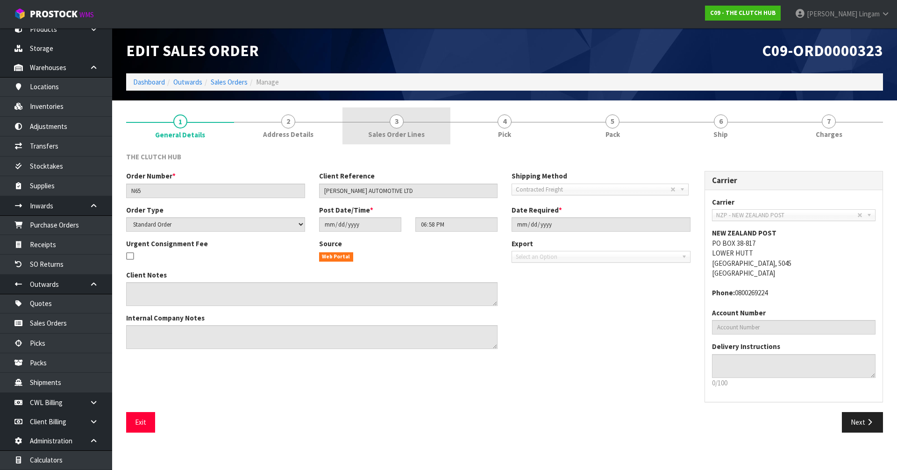
click at [430, 128] on link "3 Sales Order Lines" at bounding box center [397, 125] width 108 height 37
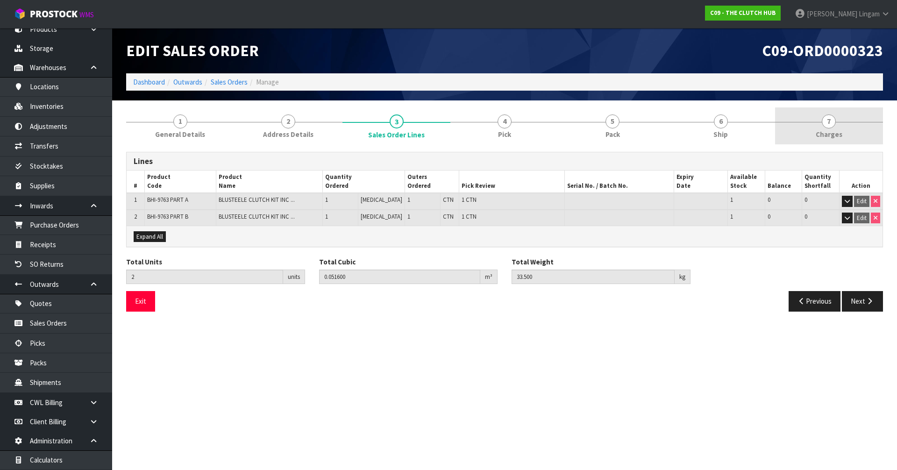
click at [830, 128] on span "7" at bounding box center [829, 121] width 14 height 14
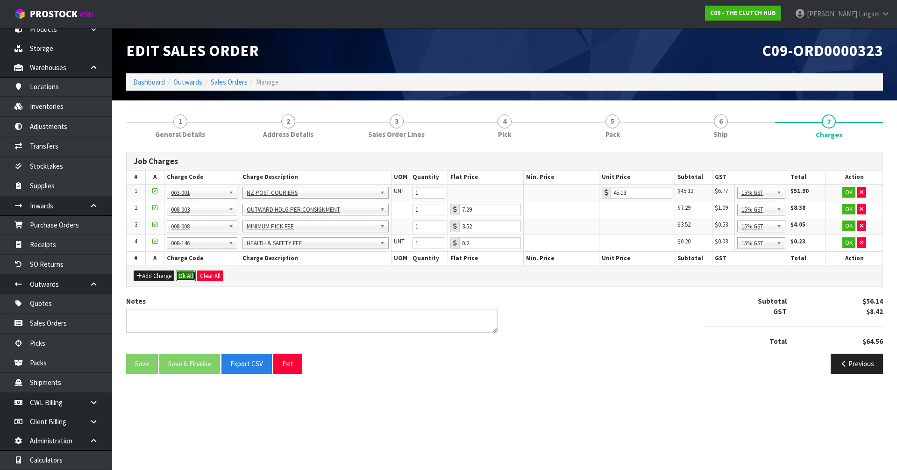
click at [184, 274] on button "Ok All" at bounding box center [186, 276] width 20 height 11
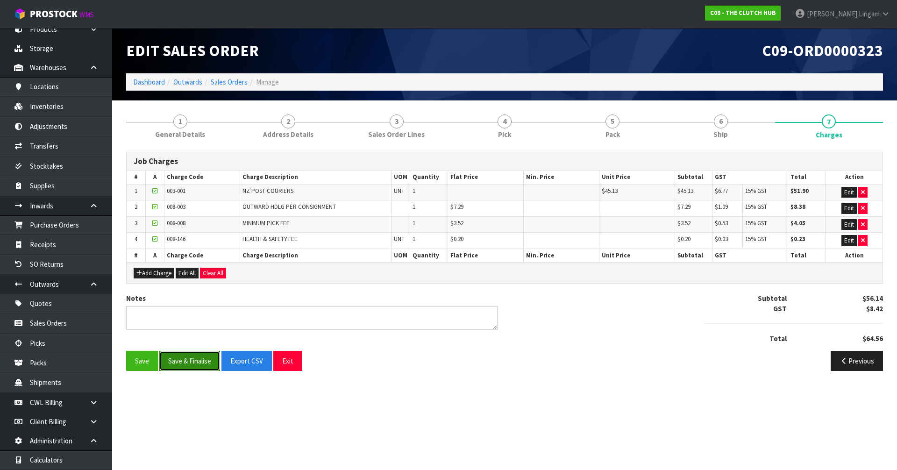
click at [193, 361] on button "Save & Finalise" at bounding box center [189, 361] width 61 height 20
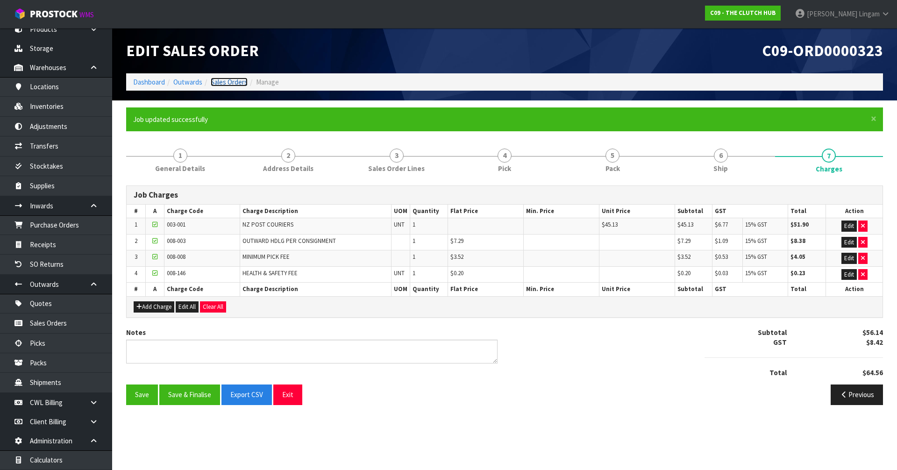
click at [236, 83] on link "Sales Orders" at bounding box center [229, 82] width 37 height 9
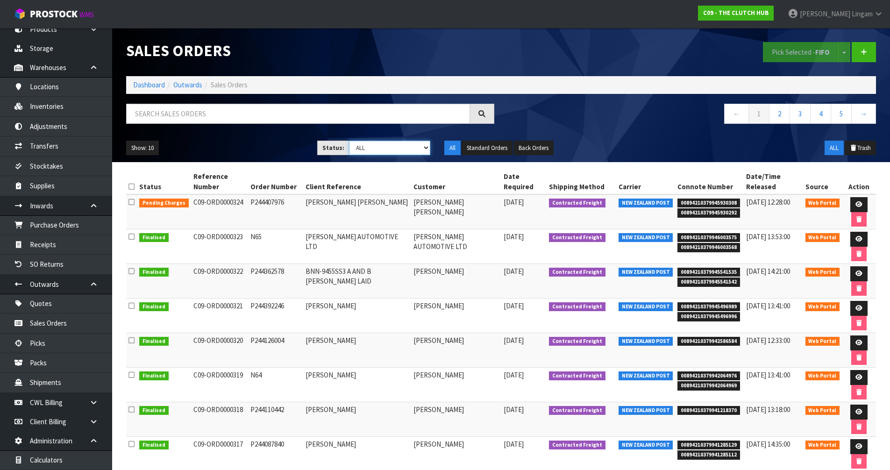
click at [411, 150] on select "Draft Pending Allocated Pending Pick Goods Picked Goods Packed Pending Charges …" at bounding box center [389, 148] width 81 height 14
click at [349, 141] on select "Draft Pending Allocated Pending Pick Goods Picked Goods Packed Pending Charges …" at bounding box center [389, 148] width 81 height 14
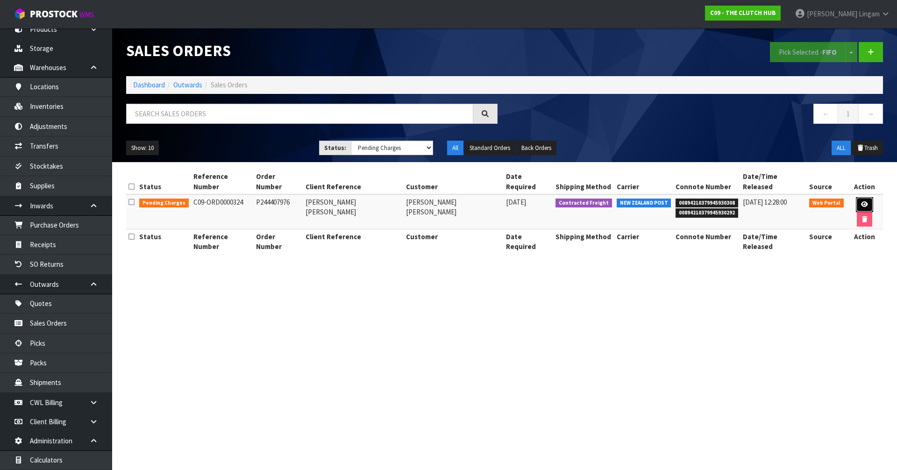
click at [861, 201] on icon at bounding box center [864, 204] width 7 height 6
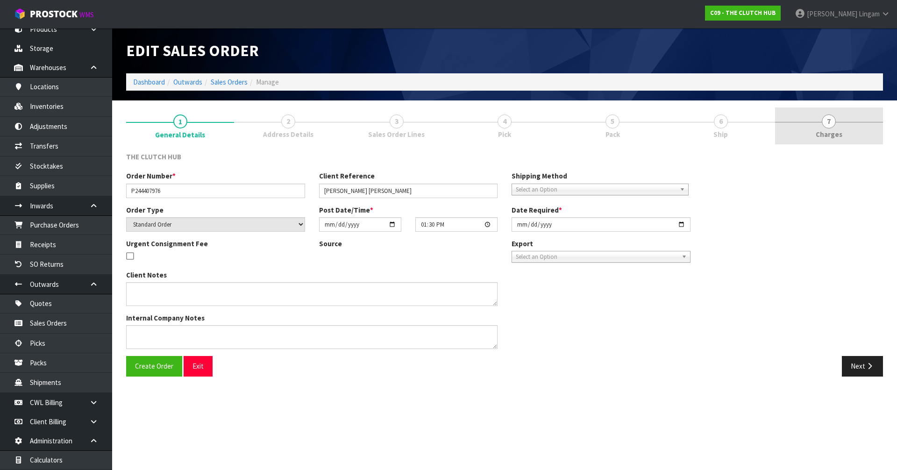
click at [846, 134] on link "7 Charges" at bounding box center [829, 125] width 108 height 37
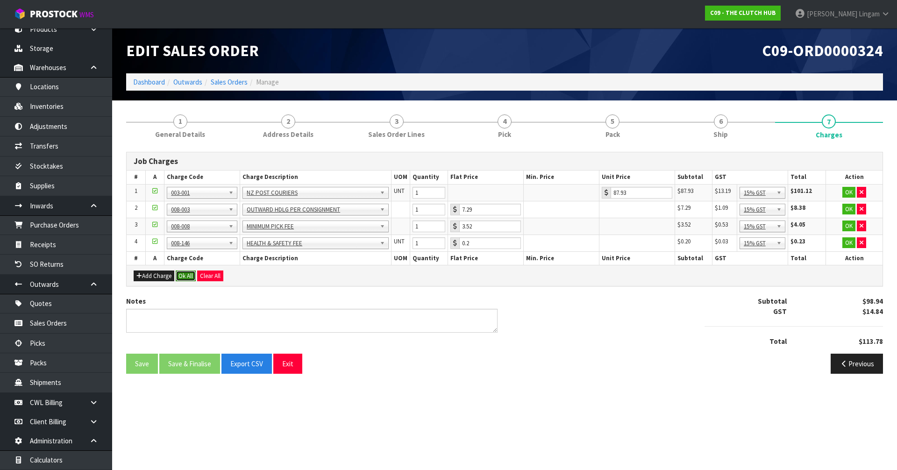
click at [189, 276] on button "Ok All" at bounding box center [186, 276] width 20 height 11
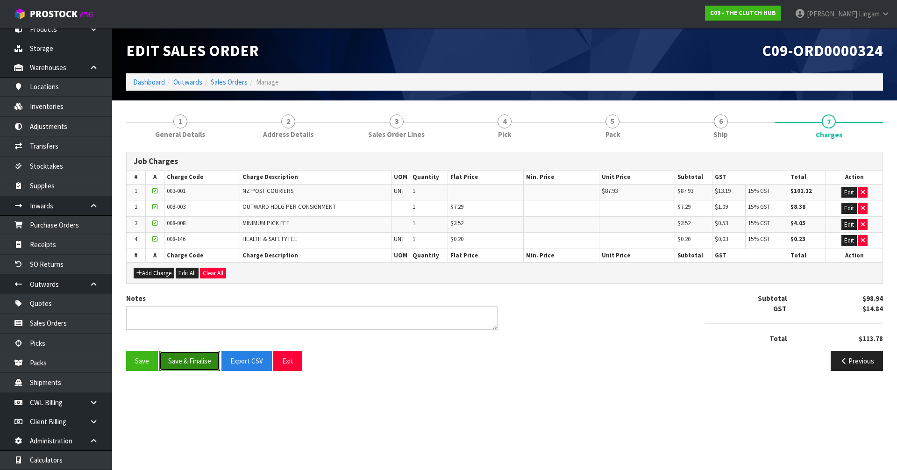
click at [190, 364] on button "Save & Finalise" at bounding box center [189, 361] width 61 height 20
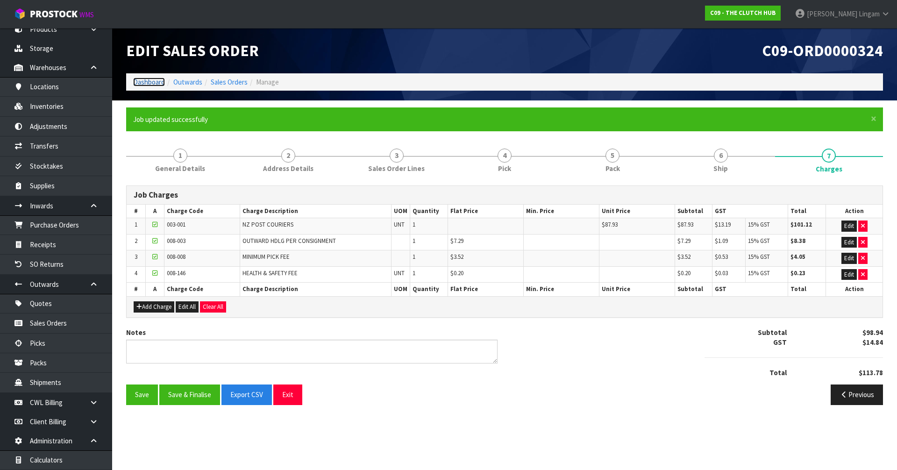
click at [150, 82] on link "Dashboard" at bounding box center [149, 82] width 32 height 9
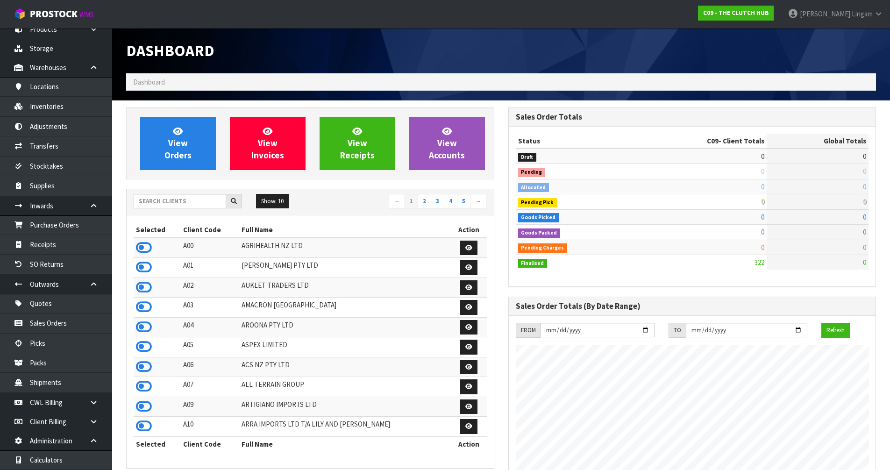
scroll to position [678, 382]
click at [203, 202] on input "text" at bounding box center [180, 201] width 93 height 14
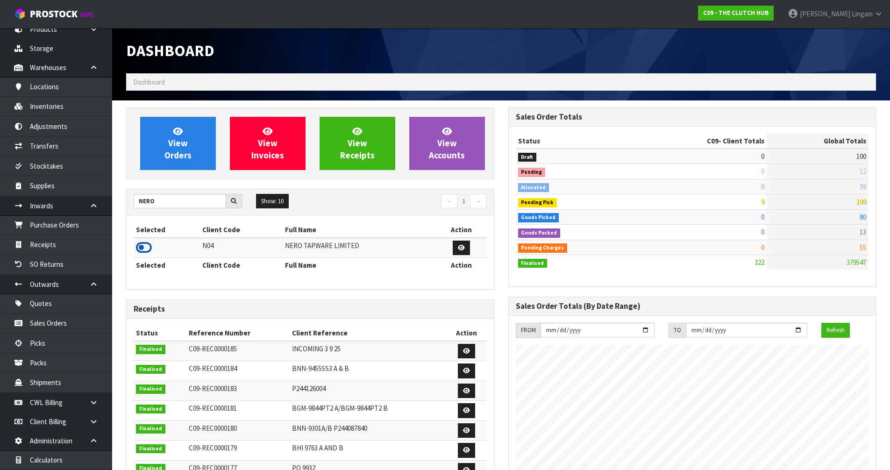
click at [144, 247] on icon at bounding box center [144, 248] width 16 height 14
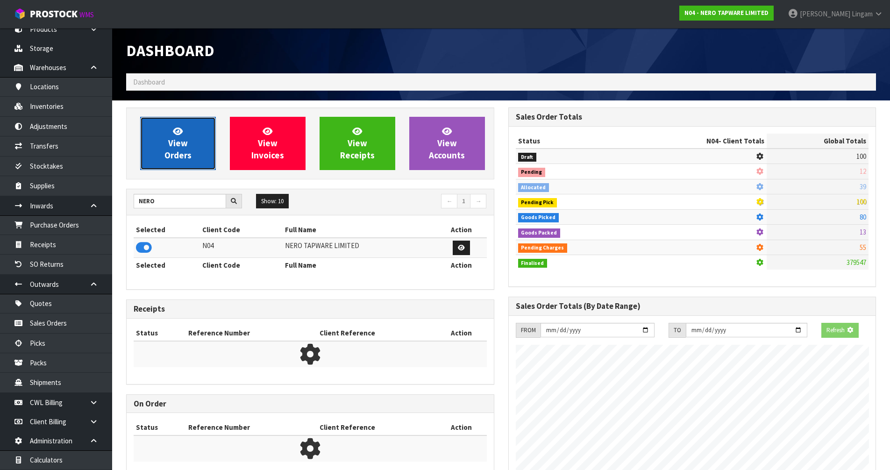
scroll to position [728, 382]
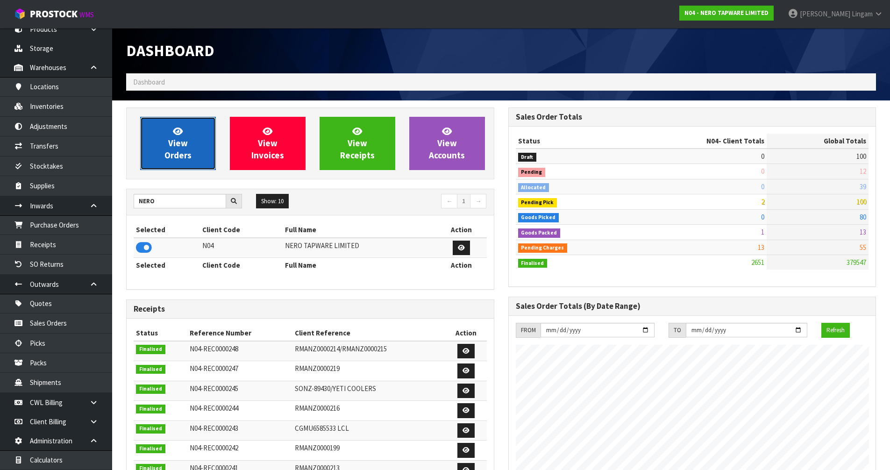
click at [175, 158] on span "View Orders" at bounding box center [177, 143] width 27 height 35
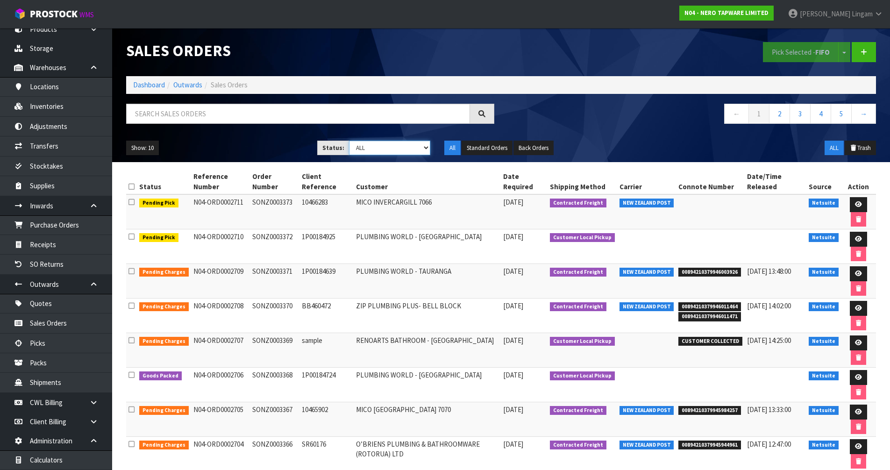
click at [409, 147] on select "Draft Pending Allocated Pending Pick Goods Picked Goods Packed Pending Charges …" at bounding box center [389, 148] width 81 height 14
click at [349, 141] on select "Draft Pending Allocated Pending Pick Goods Picked Goods Packed Pending Charges …" at bounding box center [389, 148] width 81 height 14
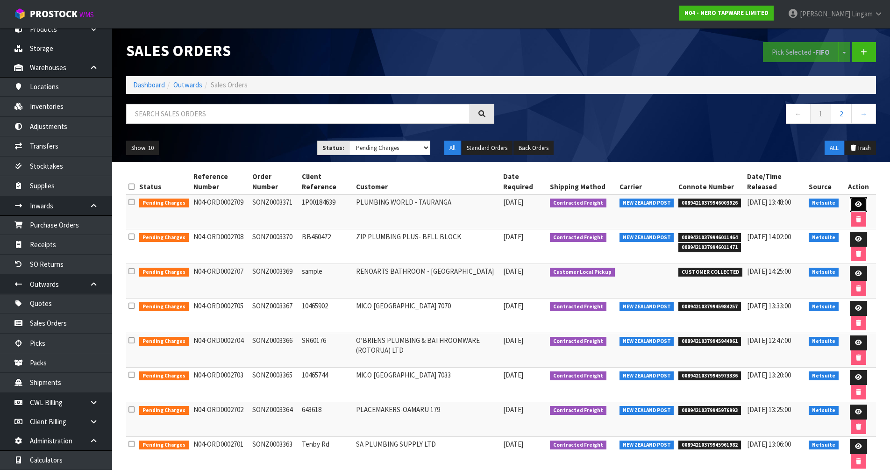
click at [853, 204] on link at bounding box center [858, 204] width 17 height 15
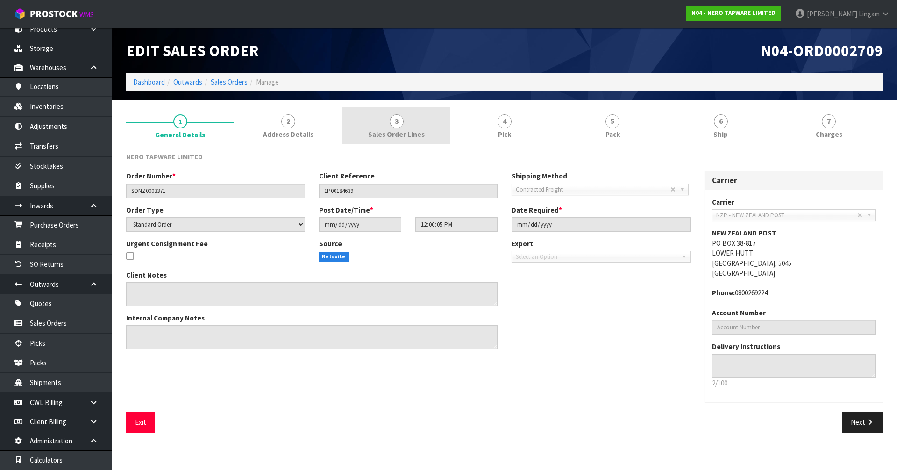
click at [396, 128] on span "3" at bounding box center [397, 121] width 14 height 14
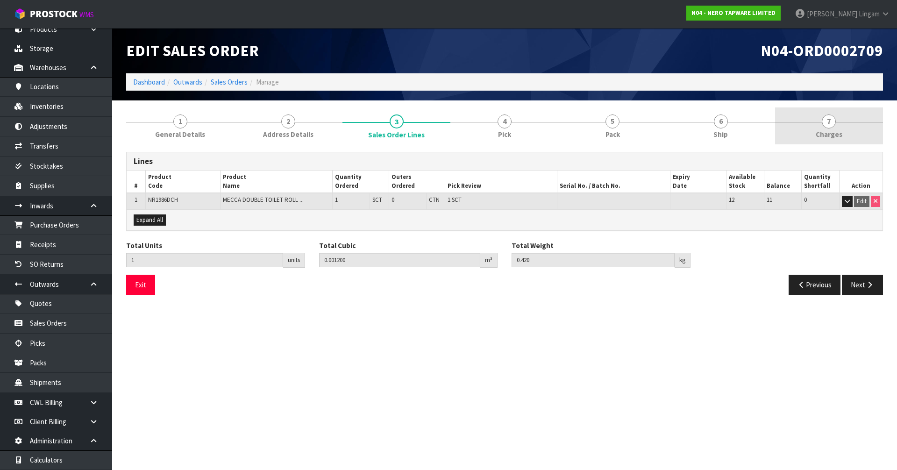
click at [834, 127] on link "7 Charges" at bounding box center [829, 125] width 108 height 37
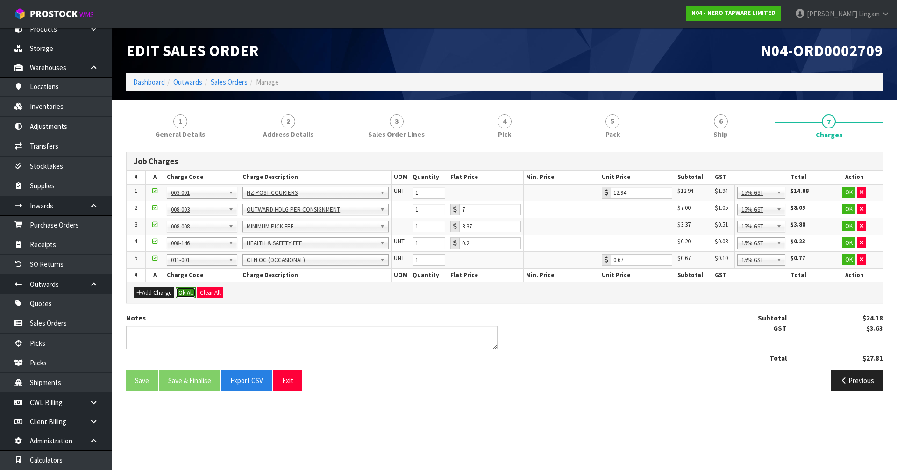
click at [186, 294] on button "Ok All" at bounding box center [186, 292] width 20 height 11
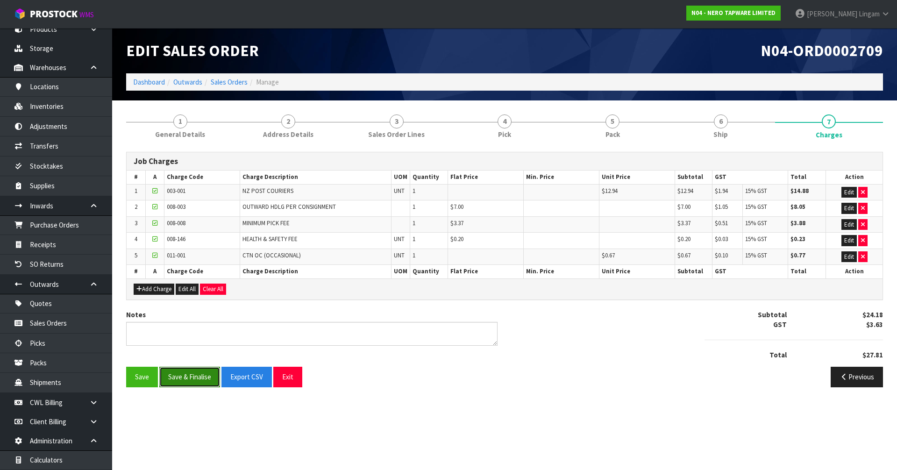
click at [183, 372] on button "Save & Finalise" at bounding box center [189, 377] width 61 height 20
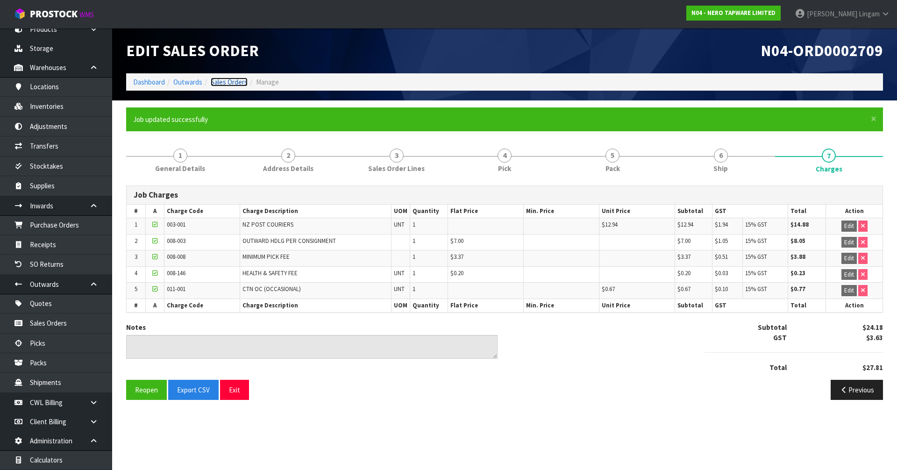
click at [234, 80] on link "Sales Orders" at bounding box center [229, 82] width 37 height 9
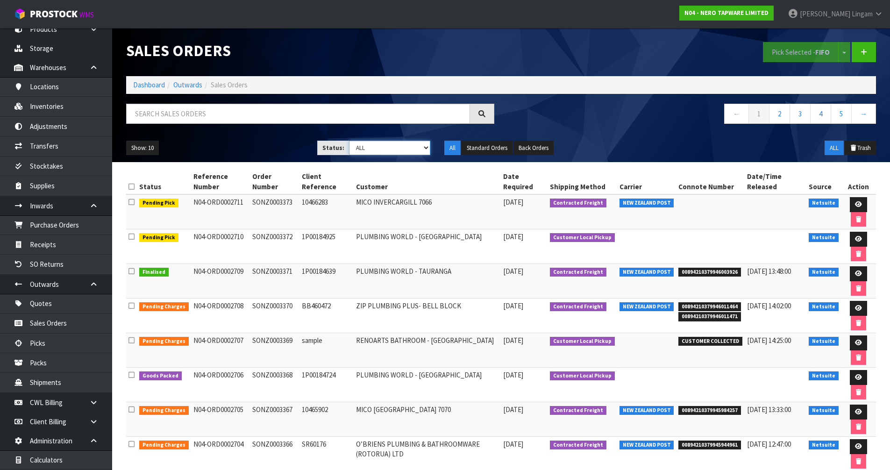
click at [398, 152] on select "Draft Pending Allocated Pending Pick Goods Picked Goods Packed Pending Charges …" at bounding box center [389, 148] width 81 height 14
click at [349, 141] on select "Draft Pending Allocated Pending Pick Goods Picked Goods Packed Pending Charges …" at bounding box center [389, 148] width 81 height 14
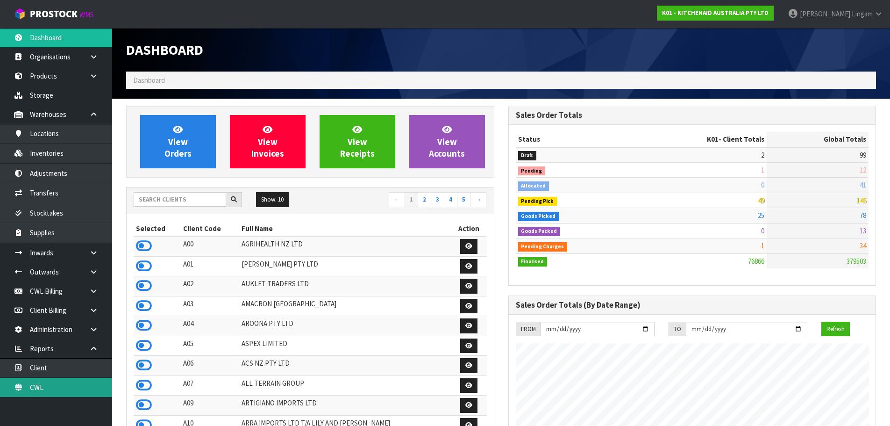
click at [76, 379] on link "CWL" at bounding box center [56, 387] width 112 height 19
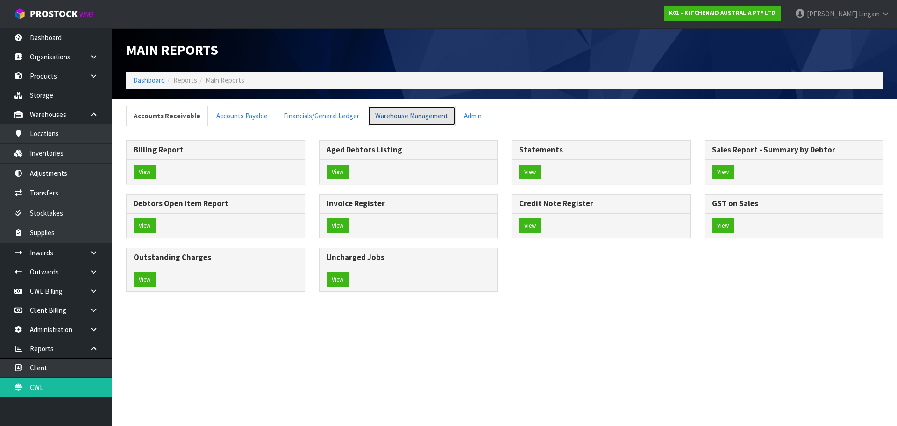
click at [405, 114] on link "Warehouse Management" at bounding box center [412, 116] width 88 height 20
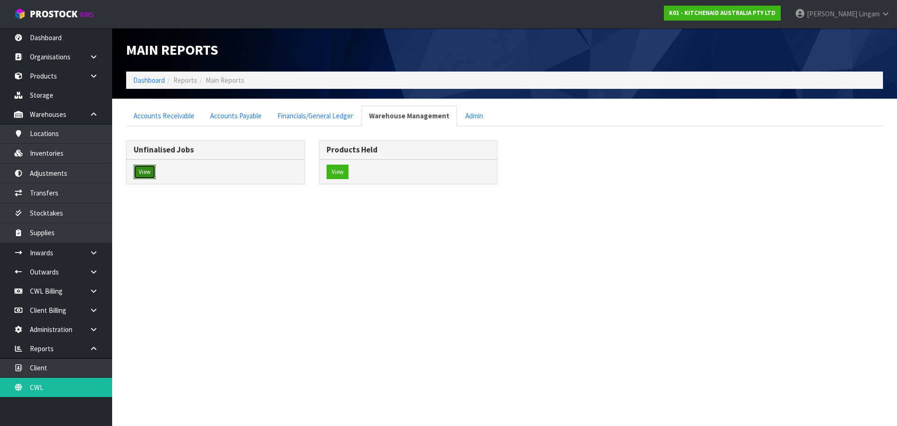
click at [143, 176] on button "View" at bounding box center [145, 171] width 22 height 15
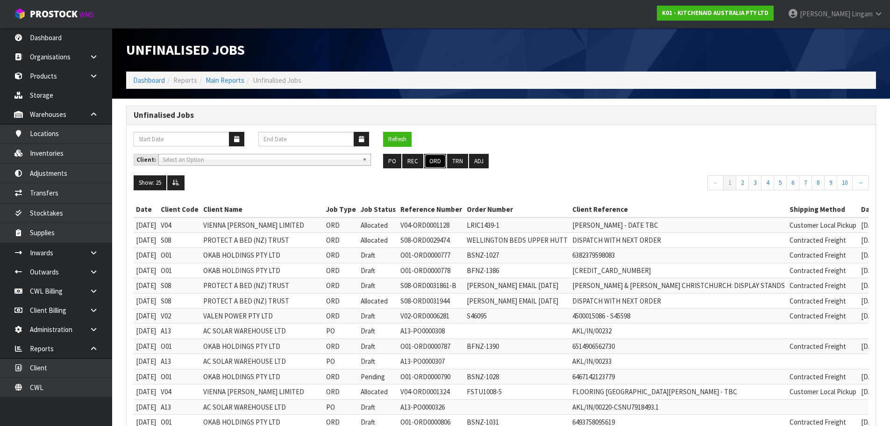
click at [435, 161] on button "ORD" at bounding box center [435, 161] width 22 height 15
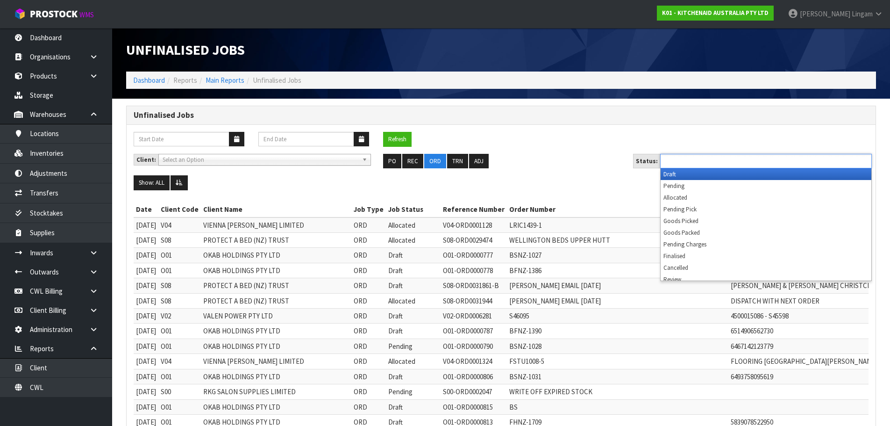
click at [711, 163] on input "text" at bounding box center [697, 161] width 69 height 12
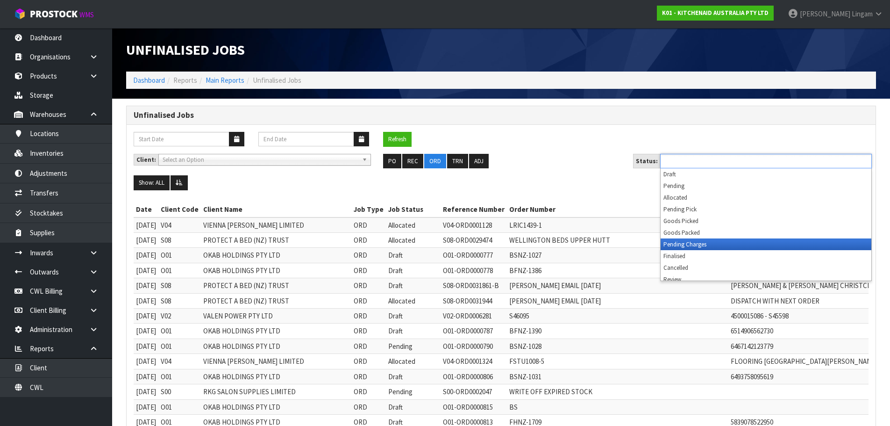
click at [705, 249] on li "Pending Charges" at bounding box center [766, 244] width 211 height 12
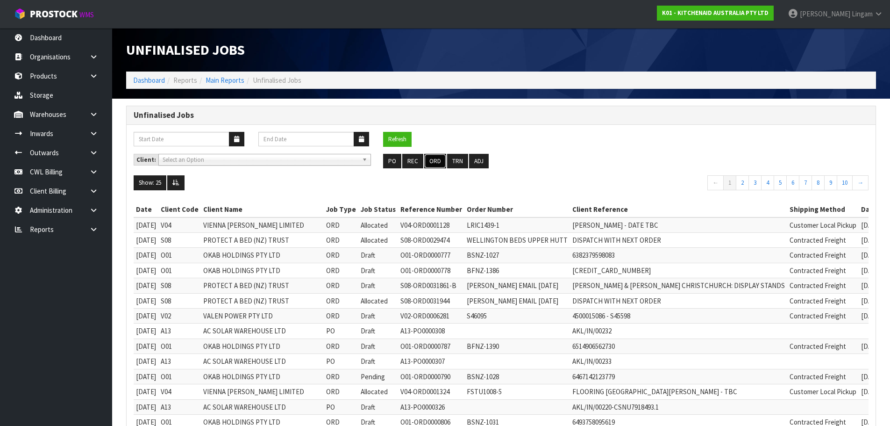
click at [434, 163] on button "ORD" at bounding box center [435, 161] width 22 height 15
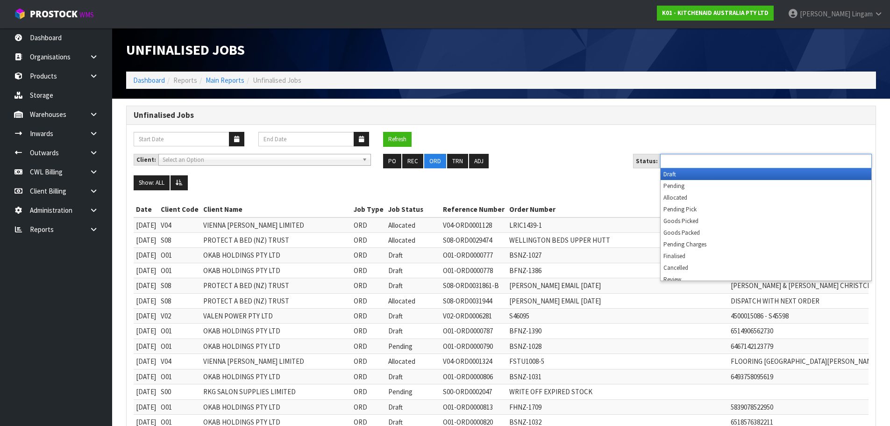
click at [756, 162] on ul at bounding box center [766, 161] width 212 height 14
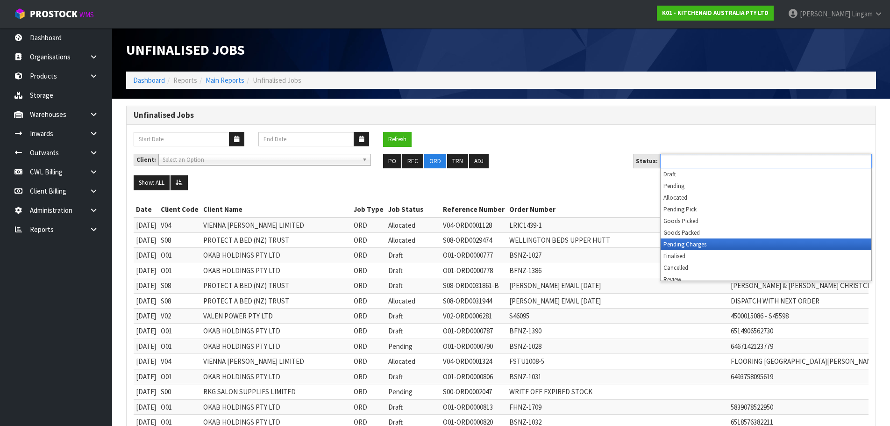
click at [735, 246] on li "Pending Charges" at bounding box center [766, 244] width 211 height 12
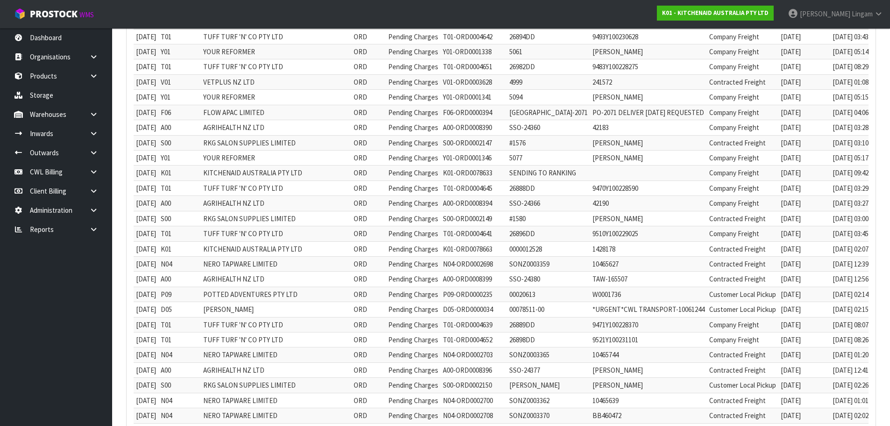
scroll to position [93, 0]
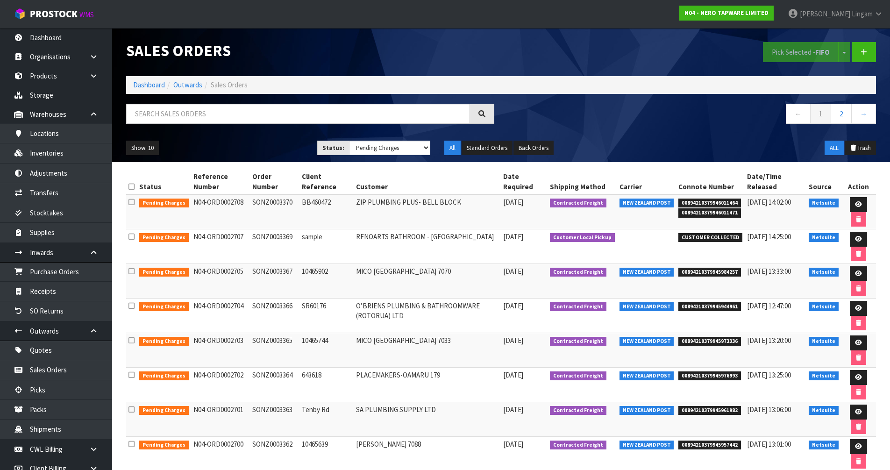
select select "string:6"
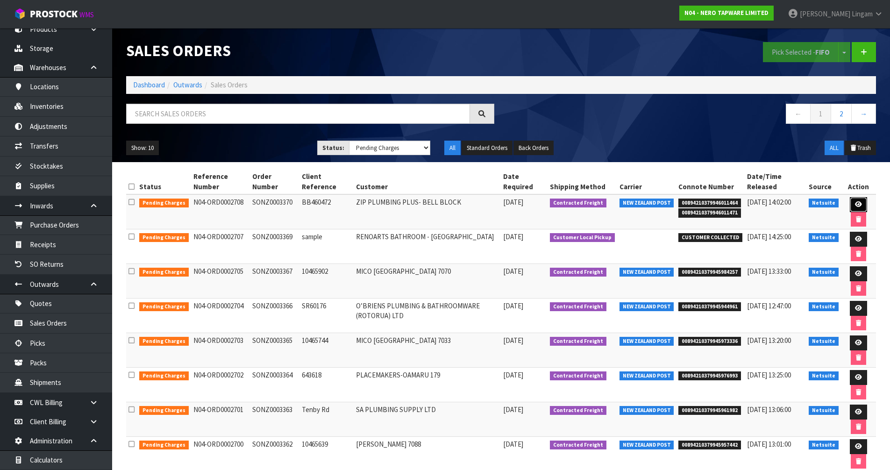
click at [852, 203] on link at bounding box center [858, 204] width 17 height 15
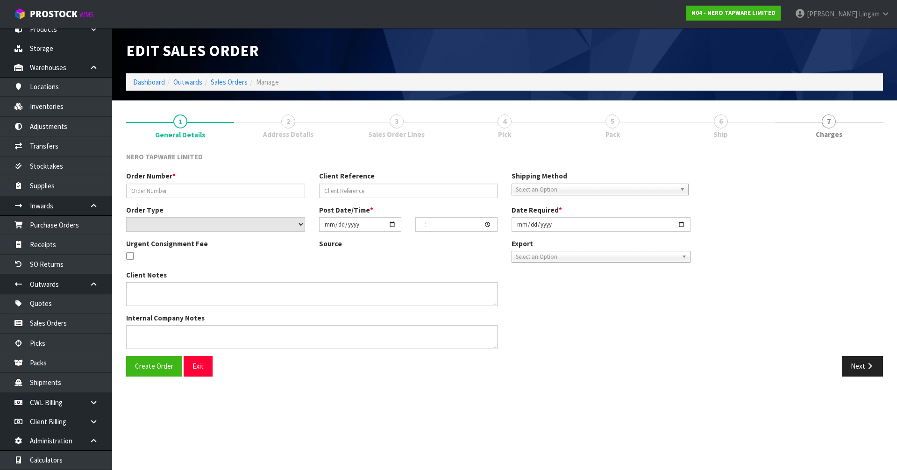
type input "SONZ0003370"
type input "BB460472"
select select "number:0"
type input "[DATE]"
type input "11:30:07.000"
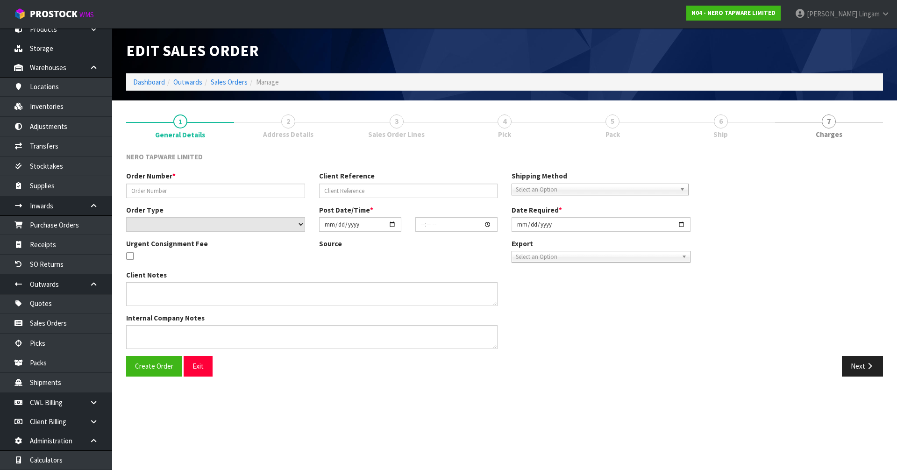
type input "[DATE]"
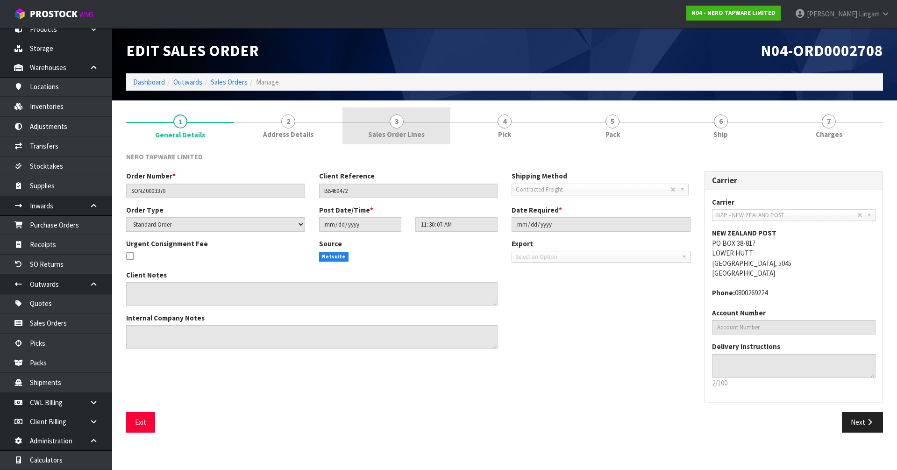
click at [400, 136] on span "Sales Order Lines" at bounding box center [396, 134] width 57 height 10
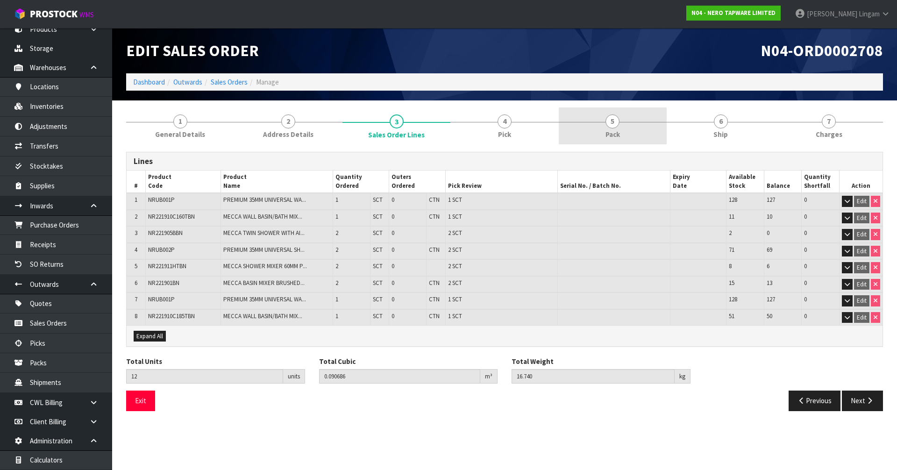
click at [624, 131] on link "5 Pack" at bounding box center [613, 125] width 108 height 37
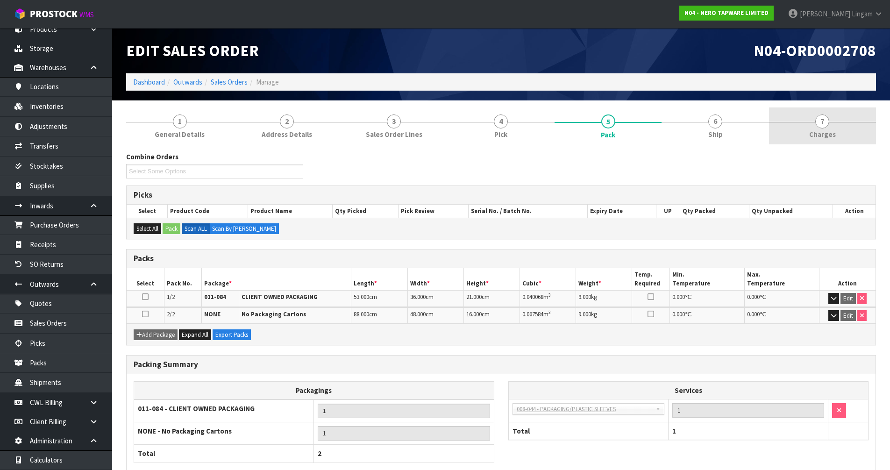
click at [837, 131] on link "7 [GEOGRAPHIC_DATA]" at bounding box center [822, 125] width 107 height 37
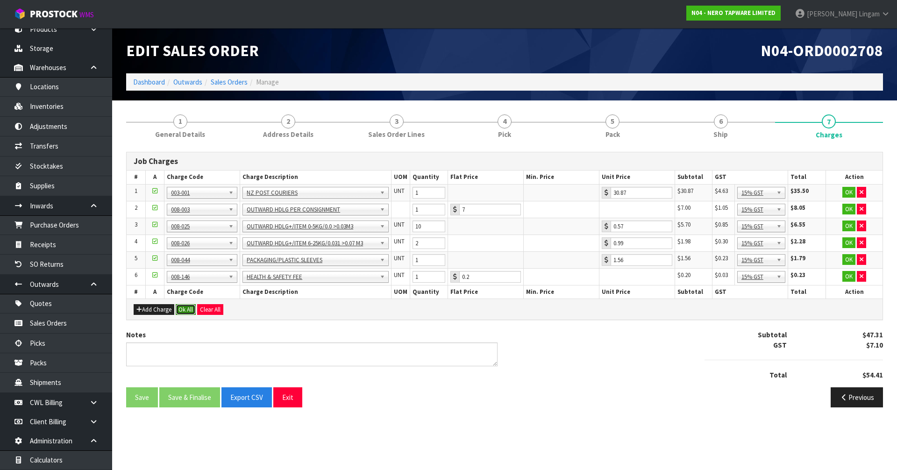
click at [193, 313] on button "Ok All" at bounding box center [186, 309] width 20 height 11
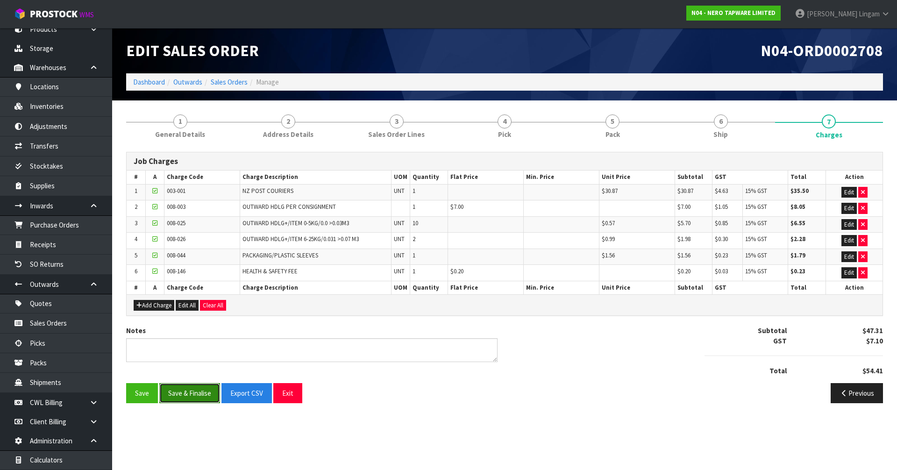
click at [194, 393] on button "Save & Finalise" at bounding box center [189, 393] width 61 height 20
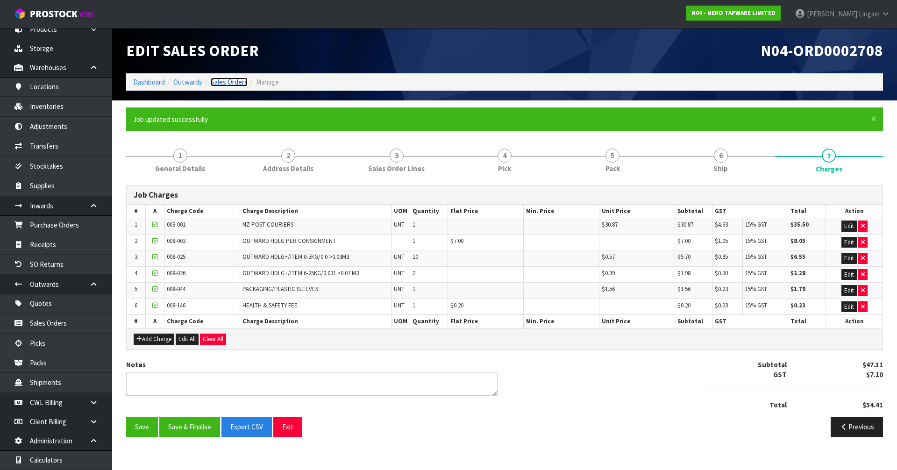
click at [230, 85] on link "Sales Orders" at bounding box center [229, 82] width 37 height 9
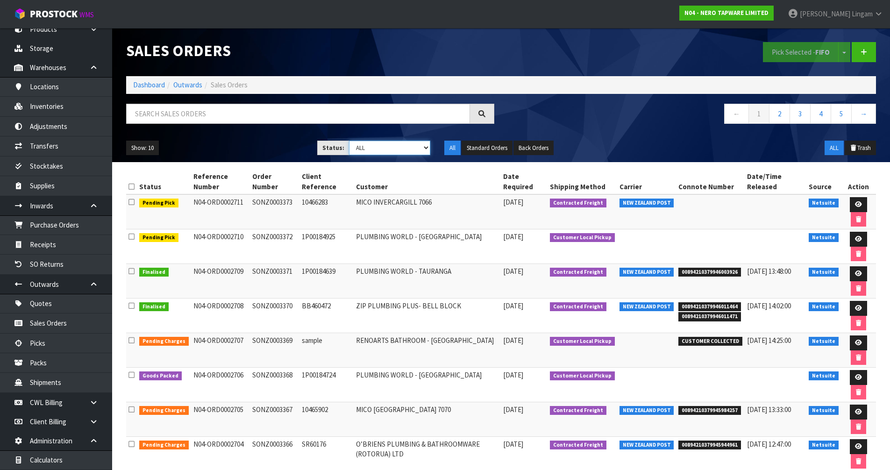
drag, startPoint x: 414, startPoint y: 147, endPoint x: 413, endPoint y: 154, distance: 7.5
click at [414, 147] on select "Draft Pending Allocated Pending Pick Goods Picked Goods Packed Pending Charges …" at bounding box center [389, 148] width 81 height 14
select select "string:6"
click at [349, 141] on select "Draft Pending Allocated Pending Pick Goods Picked Goods Packed Pending Charges …" at bounding box center [389, 148] width 81 height 14
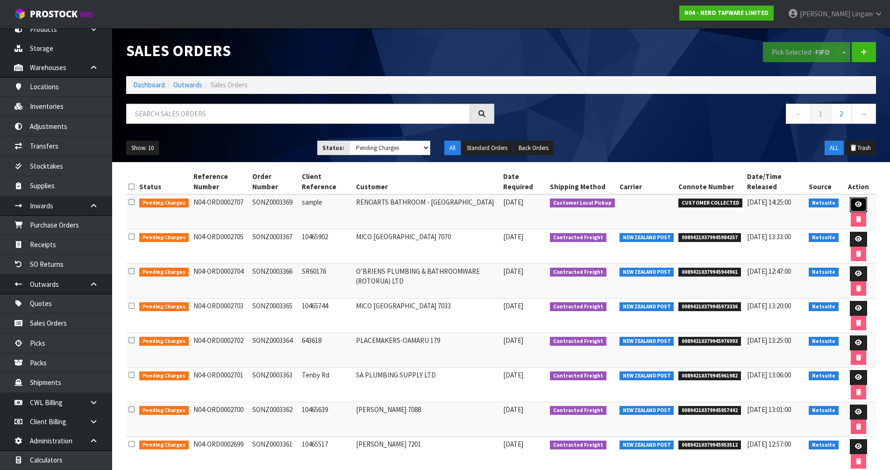
click at [855, 207] on icon at bounding box center [858, 204] width 7 height 6
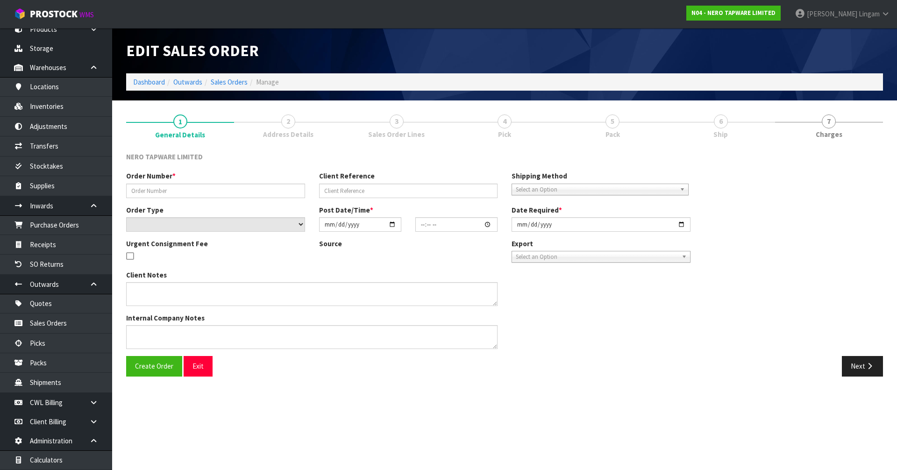
type input "SONZ0003369"
type input "sample"
select select "number:0"
type input "2025-09-03"
type input "11:15:05.000"
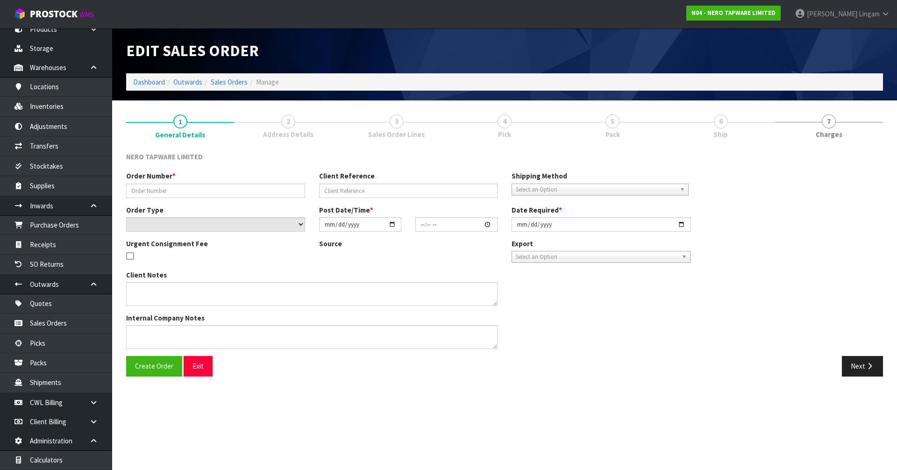
type input "2025-09-03"
type textarea "customer pick up 03/09"
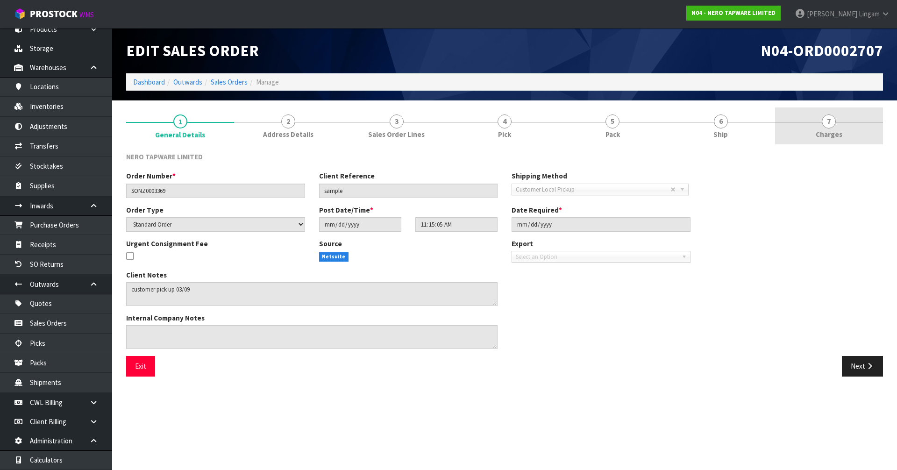
click at [850, 134] on link "7 [GEOGRAPHIC_DATA]" at bounding box center [829, 125] width 108 height 37
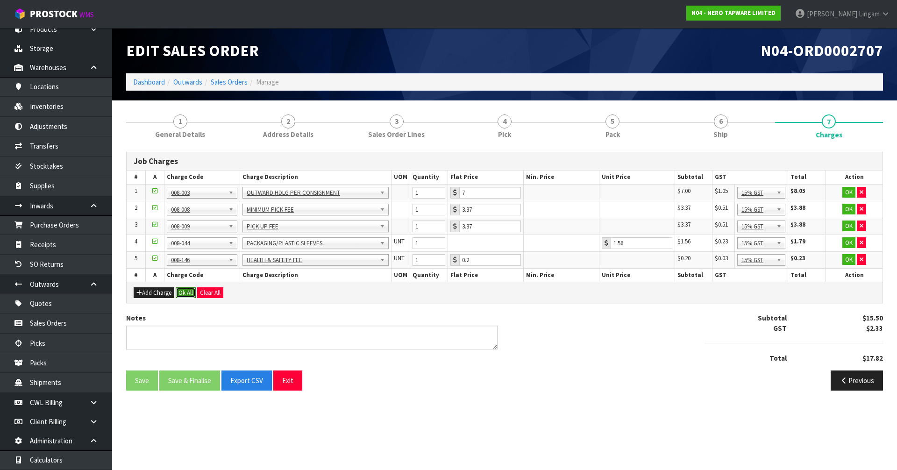
click at [186, 293] on button "Ok All" at bounding box center [186, 292] width 20 height 11
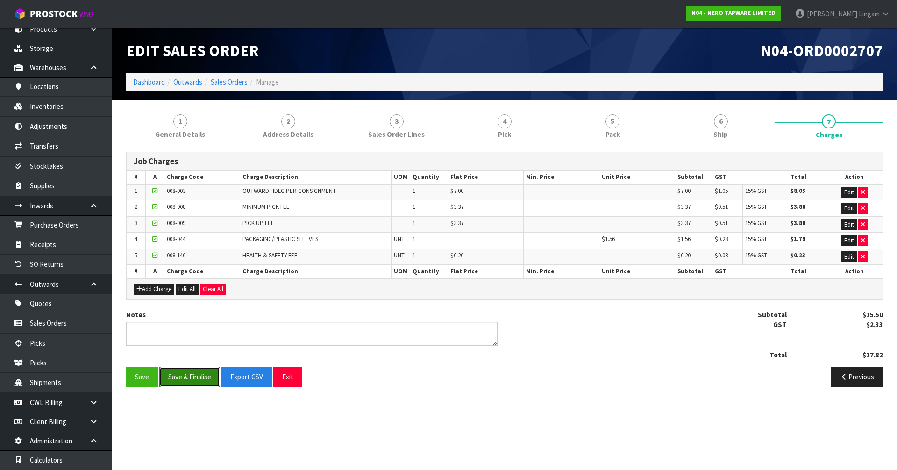
click at [197, 374] on button "Save & Finalise" at bounding box center [189, 377] width 61 height 20
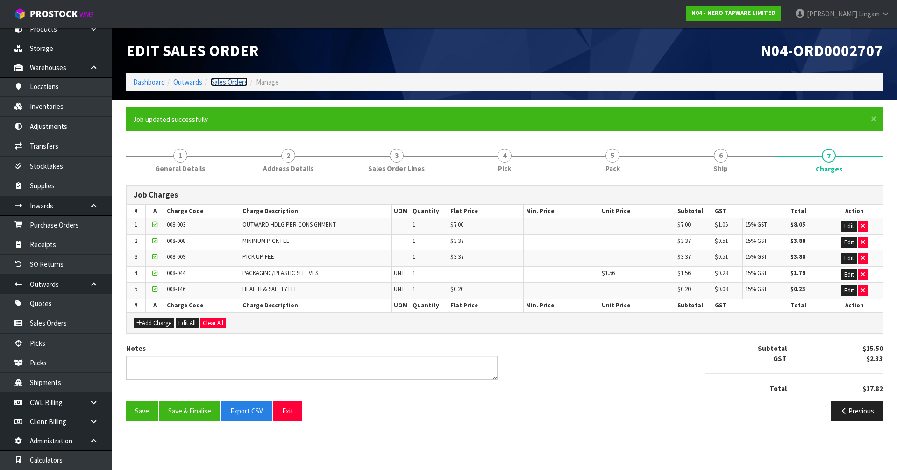
click at [238, 81] on link "Sales Orders" at bounding box center [229, 82] width 37 height 9
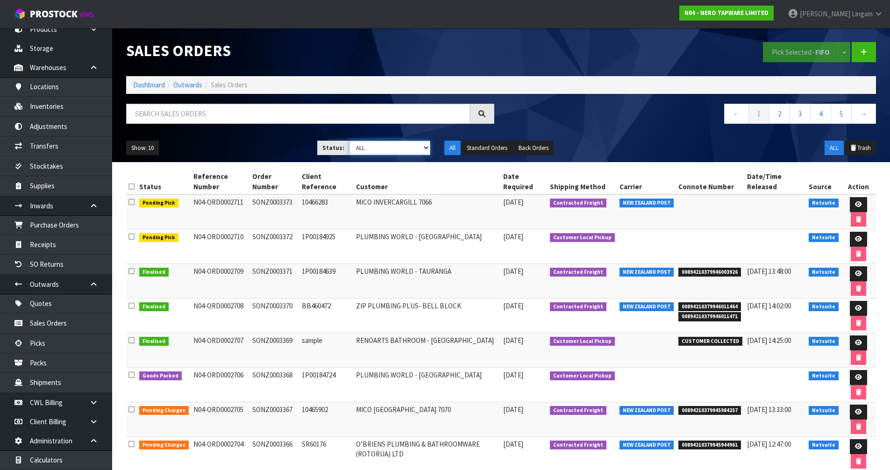
click at [421, 151] on select "Draft Pending Allocated Pending Pick Goods Picked Goods Packed Pending Charges …" at bounding box center [389, 148] width 81 height 14
select select "string:6"
click at [349, 141] on select "Draft Pending Allocated Pending Pick Goods Picked Goods Packed Pending Charges …" at bounding box center [389, 148] width 81 height 14
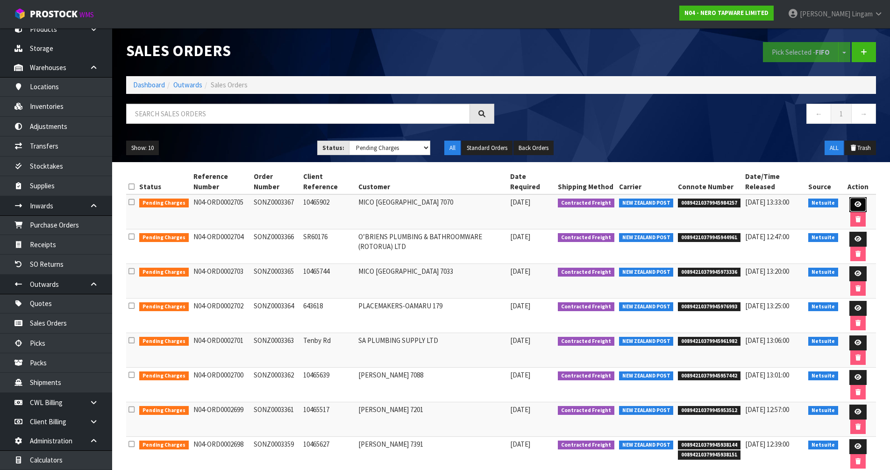
click at [855, 203] on icon at bounding box center [858, 204] width 7 height 6
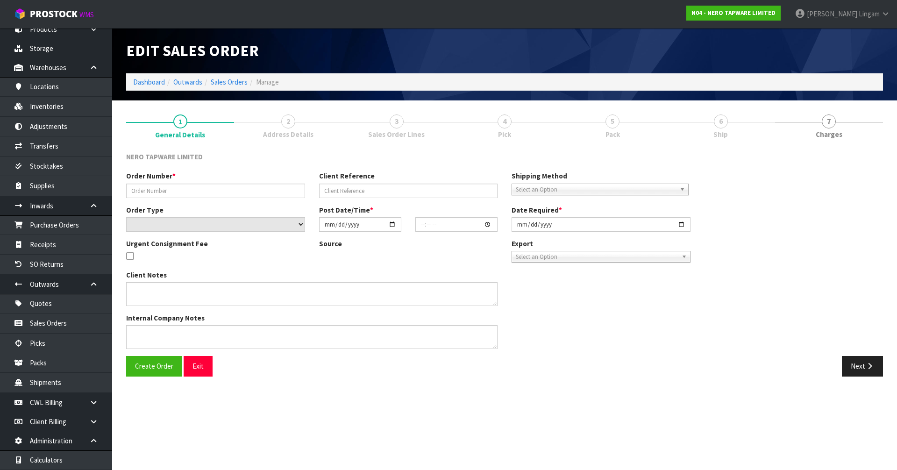
type input "SONZ0003367"
type input "10465902"
select select "number:0"
type input "2025-09-03"
type input "10:15:06.000"
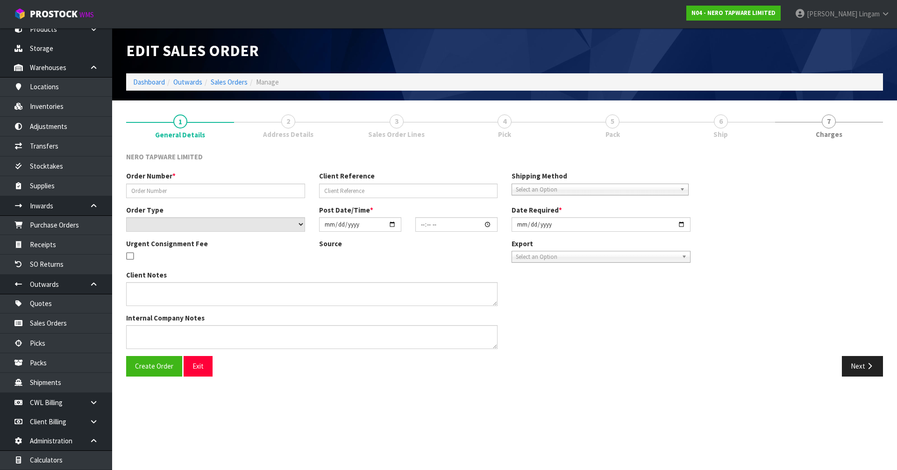
type input "2025-09-03"
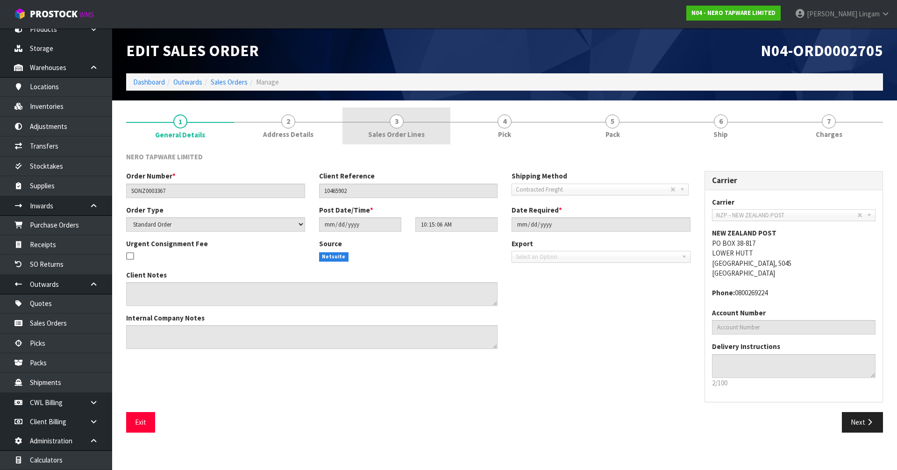
click at [408, 129] on span "Sales Order Lines" at bounding box center [396, 134] width 57 height 10
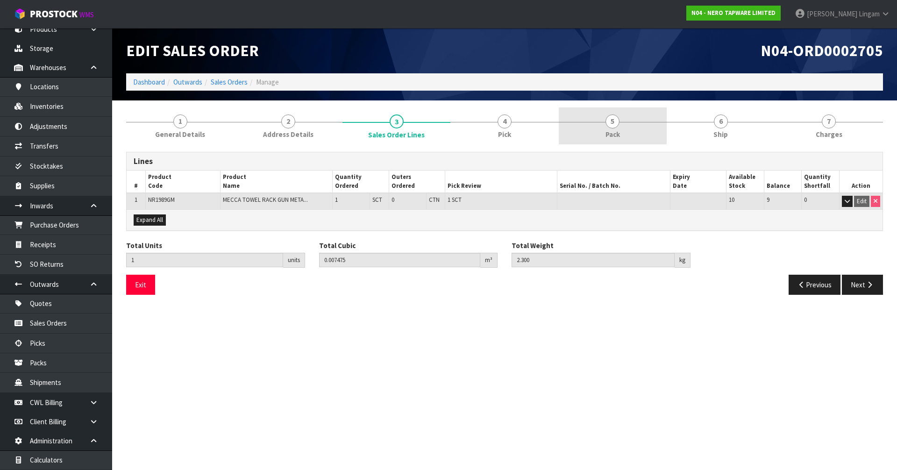
click at [622, 124] on link "5 Pack" at bounding box center [613, 125] width 108 height 37
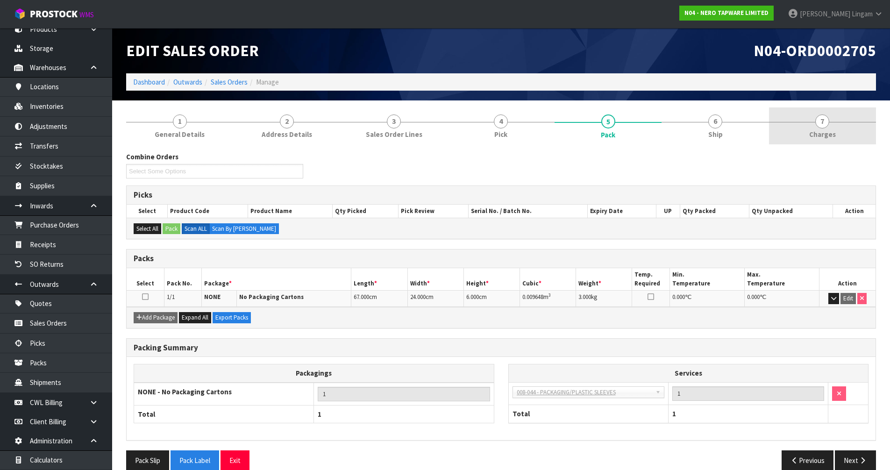
click at [836, 127] on link "7 Charges" at bounding box center [822, 125] width 107 height 37
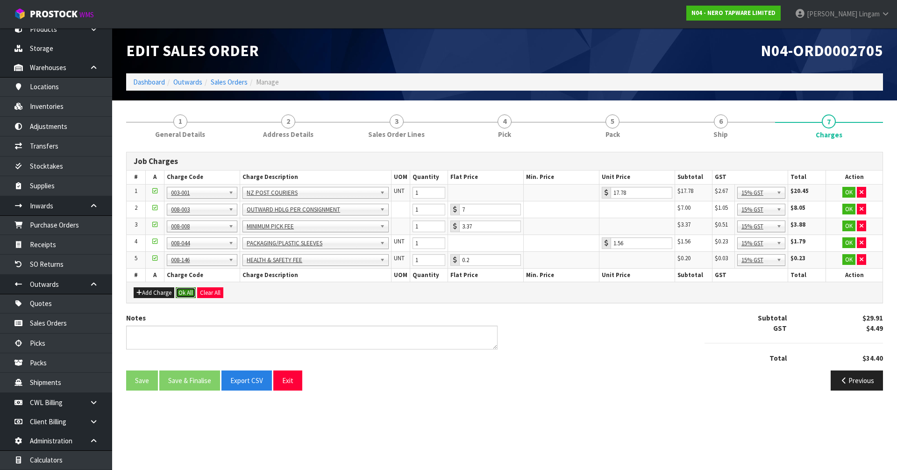
click at [188, 289] on button "Ok All" at bounding box center [186, 292] width 20 height 11
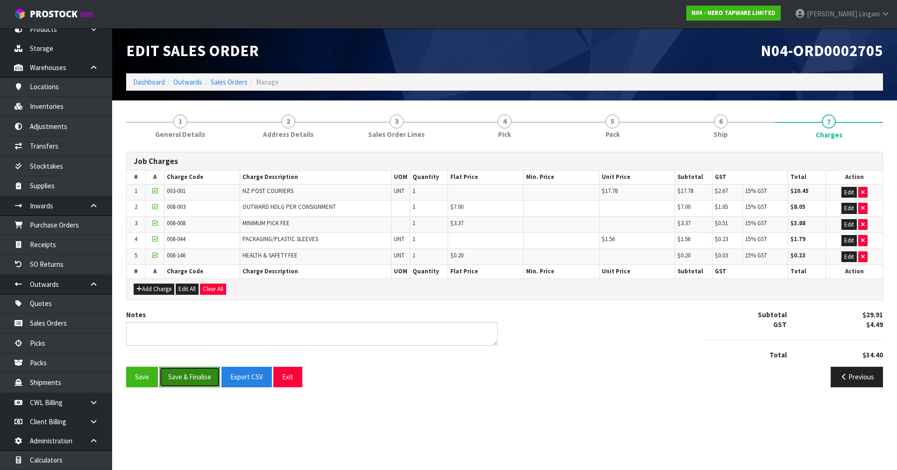
click at [193, 382] on button "Save & Finalise" at bounding box center [189, 377] width 61 height 20
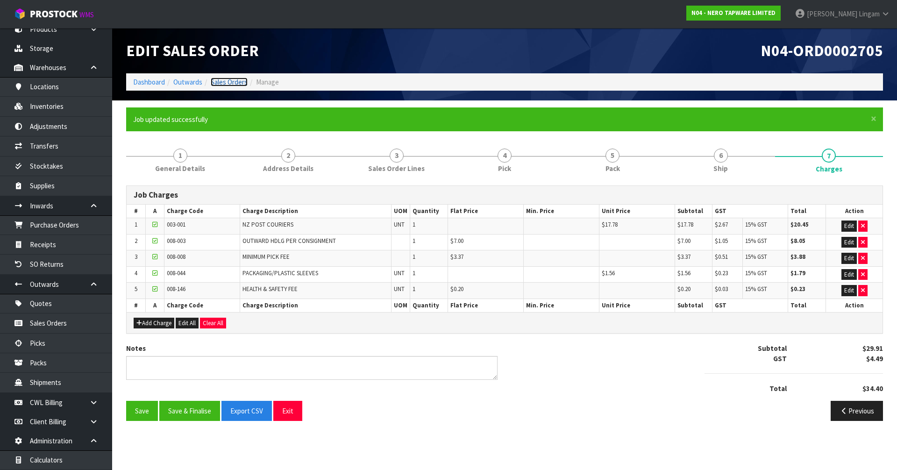
click at [240, 85] on link "Sales Orders" at bounding box center [229, 82] width 37 height 9
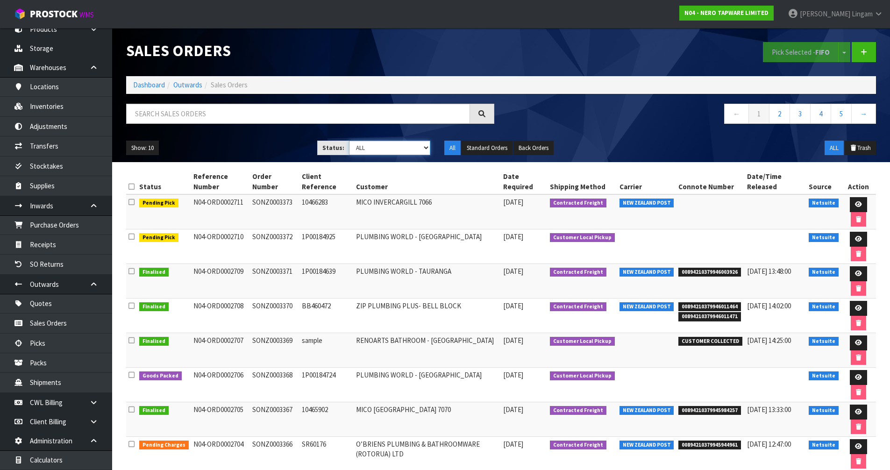
click at [411, 150] on select "Draft Pending Allocated Pending Pick Goods Picked Goods Packed Pending Charges …" at bounding box center [389, 148] width 81 height 14
select select "string:6"
click at [349, 141] on select "Draft Pending Allocated Pending Pick Goods Picked Goods Packed Pending Charges …" at bounding box center [389, 148] width 81 height 14
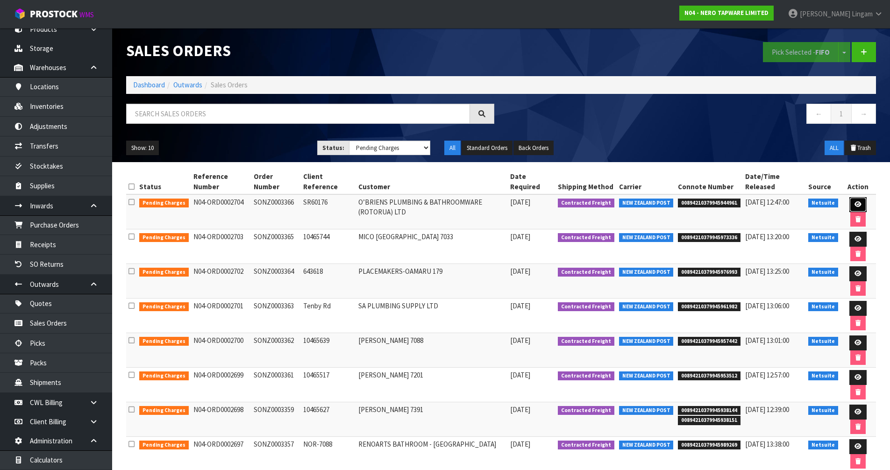
click at [855, 205] on icon at bounding box center [858, 204] width 7 height 6
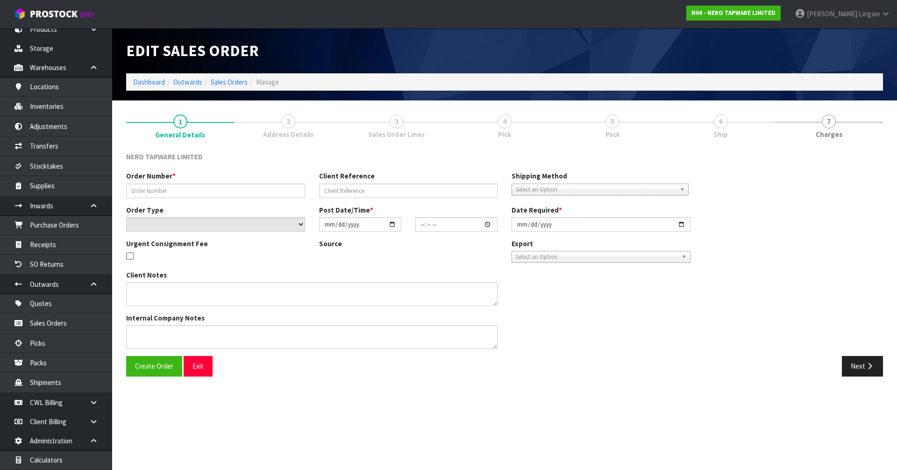
type input "SONZ0003366"
type input "SR60176"
select select "number:0"
type input "[DATE]"
type input "10:15:05.000"
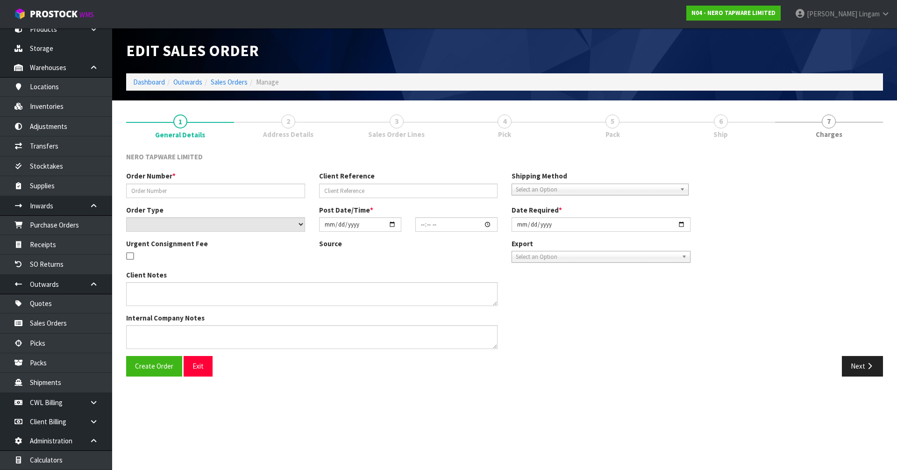
type input "[DATE]"
type textarea "urgent order please"
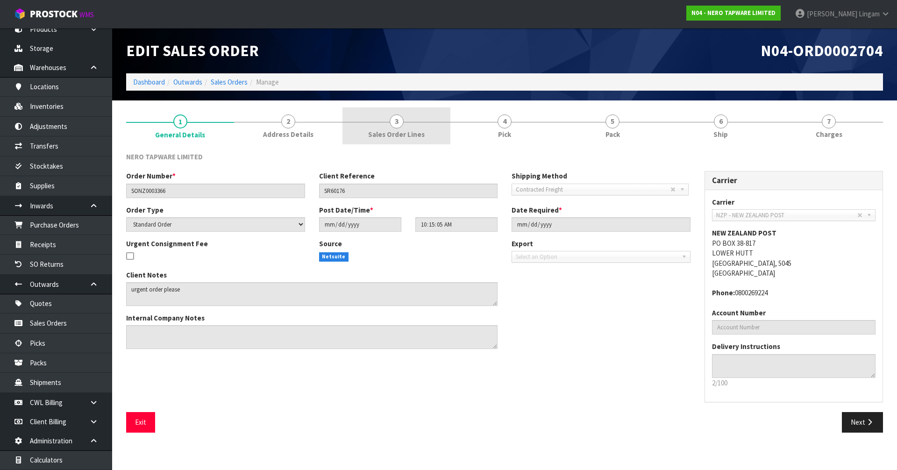
click at [412, 122] on div at bounding box center [397, 122] width 108 height 0
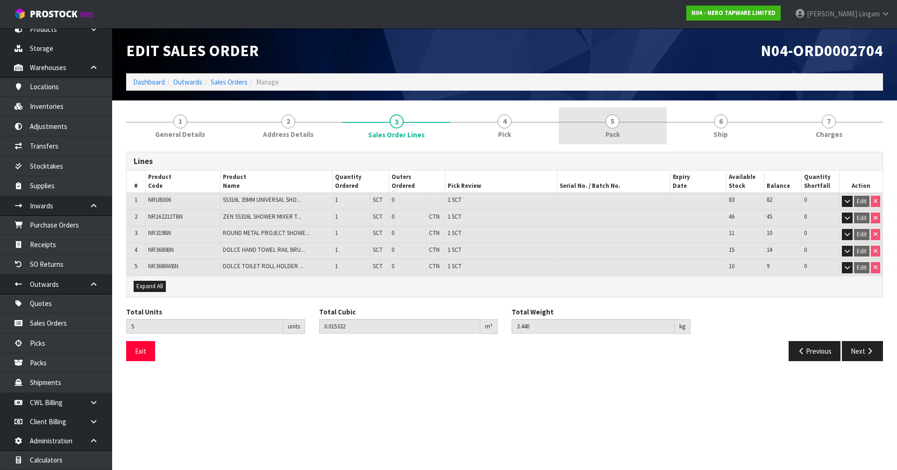
click at [637, 133] on link "5 Pack" at bounding box center [613, 125] width 108 height 37
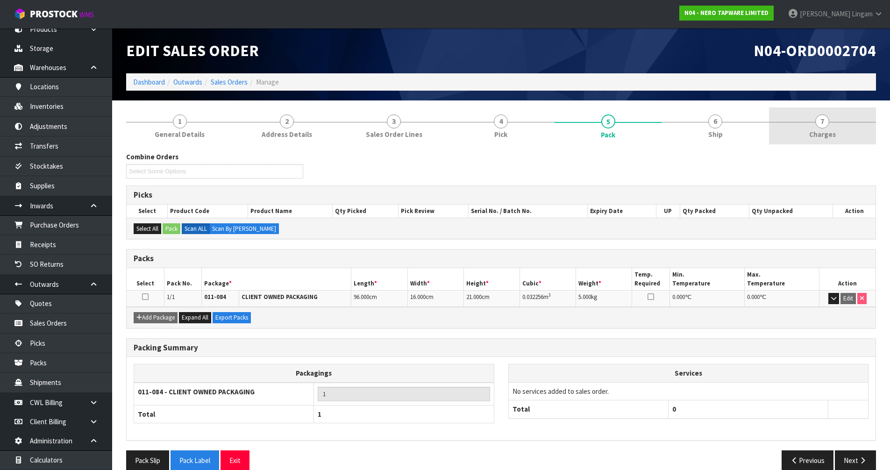
click at [829, 124] on link "7 Charges" at bounding box center [822, 125] width 107 height 37
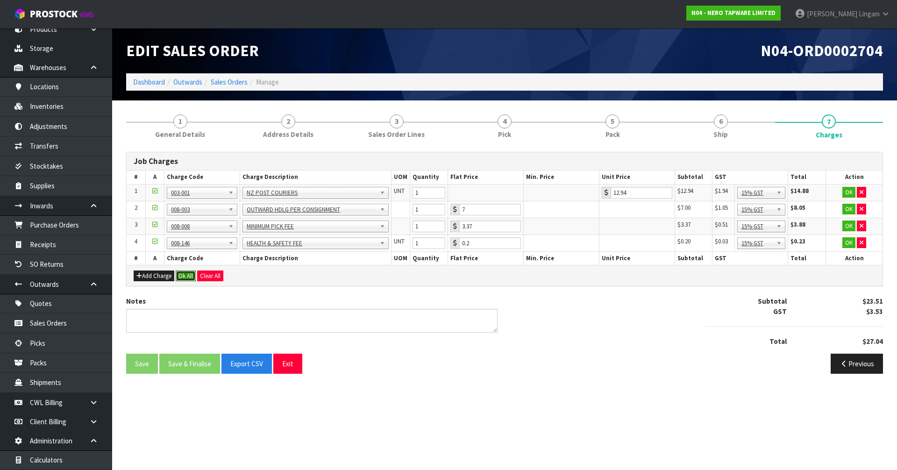
click at [188, 275] on button "Ok All" at bounding box center [186, 276] width 20 height 11
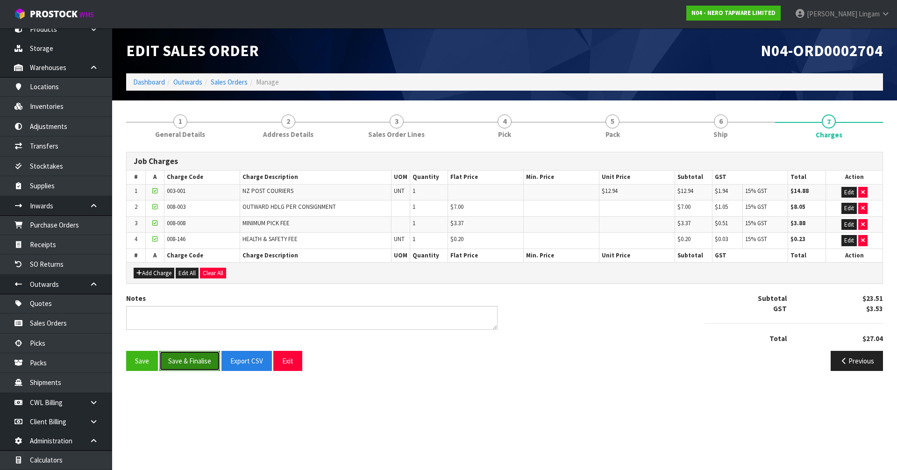
click at [199, 364] on button "Save & Finalise" at bounding box center [189, 361] width 61 height 20
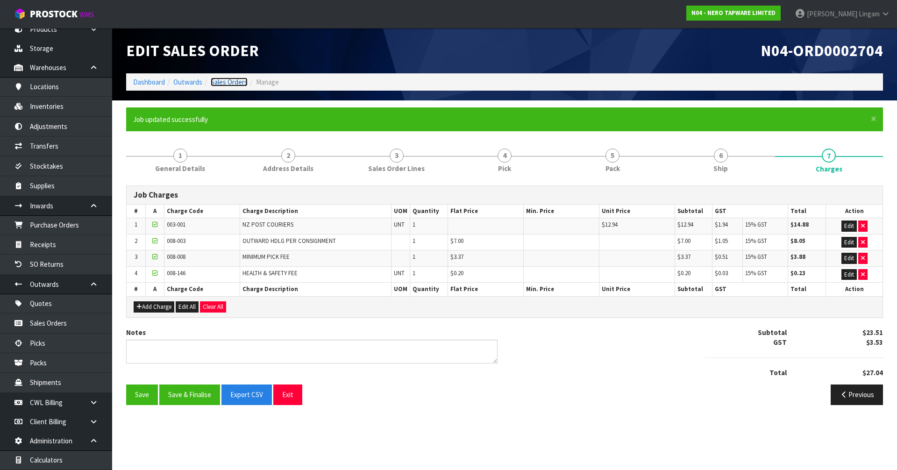
click at [242, 82] on link "Sales Orders" at bounding box center [229, 82] width 37 height 9
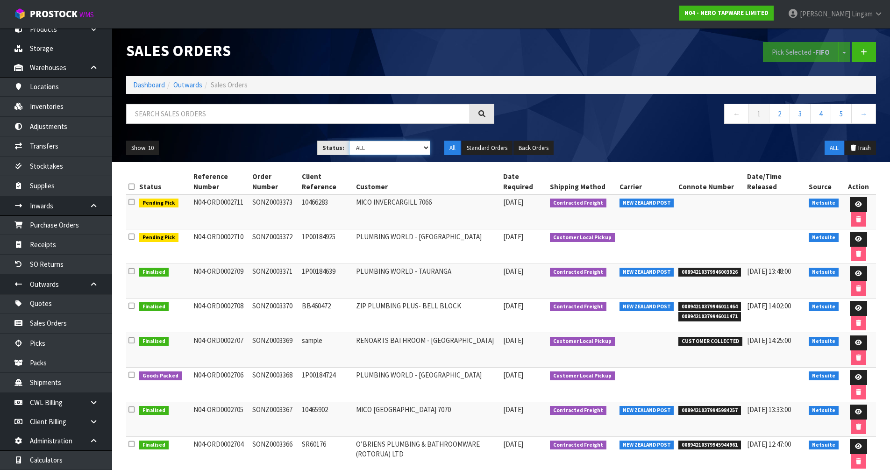
drag, startPoint x: 423, startPoint y: 149, endPoint x: 421, endPoint y: 153, distance: 5.2
click at [423, 149] on select "Draft Pending Allocated Pending Pick Goods Picked Goods Packed Pending Charges …" at bounding box center [389, 148] width 81 height 14
select select "string:6"
click at [349, 141] on select "Draft Pending Allocated Pending Pick Goods Picked Goods Packed Pending Charges …" at bounding box center [389, 148] width 81 height 14
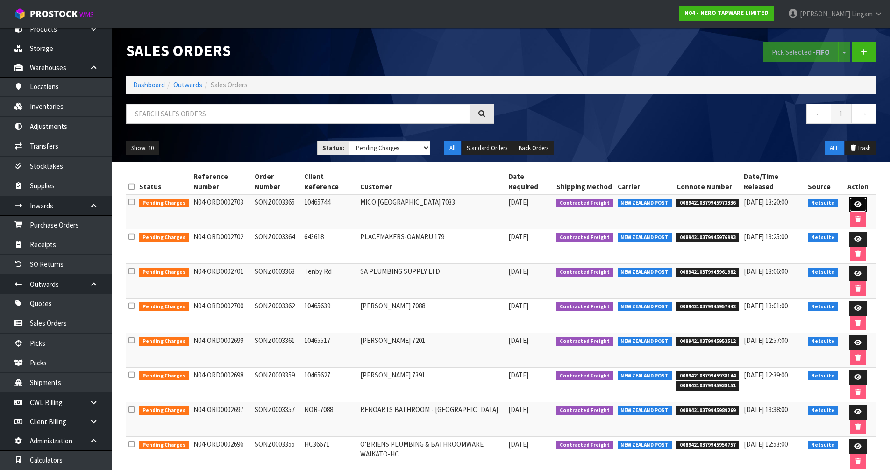
click at [860, 202] on icon at bounding box center [858, 204] width 7 height 6
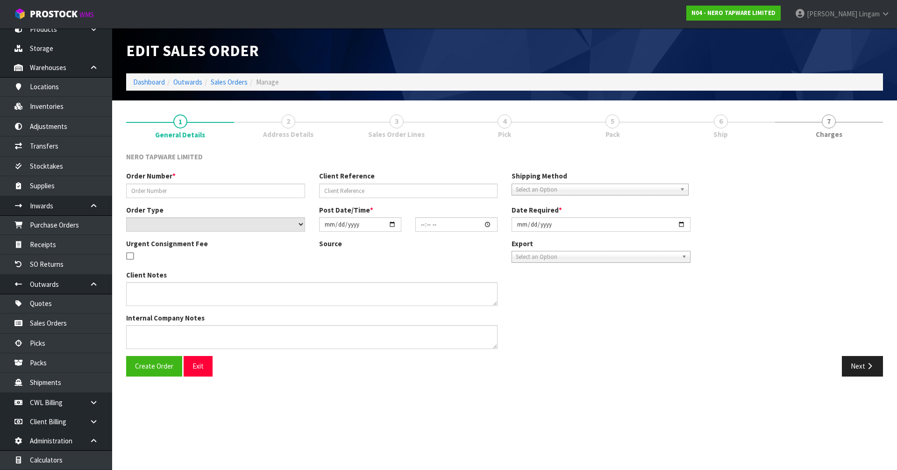
type input "SONZ0003365"
type input "10465744"
select select "number:0"
type input "[DATE]"
type input "10:00:06.000"
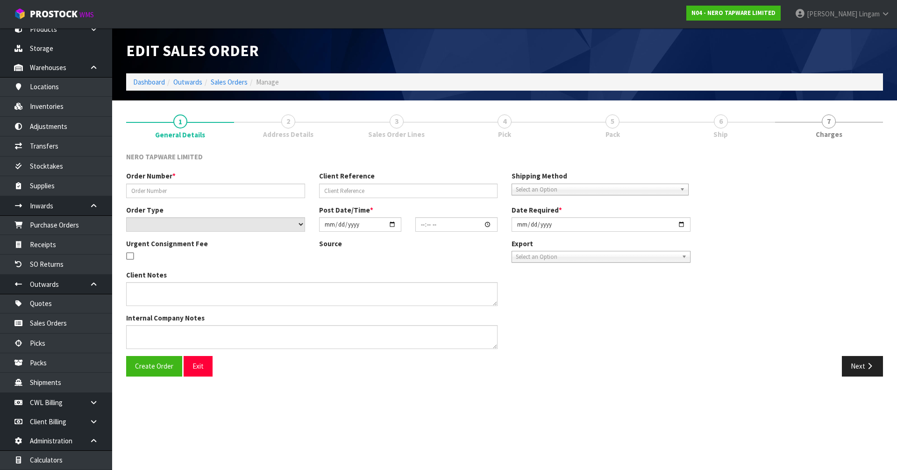
type input "[DATE]"
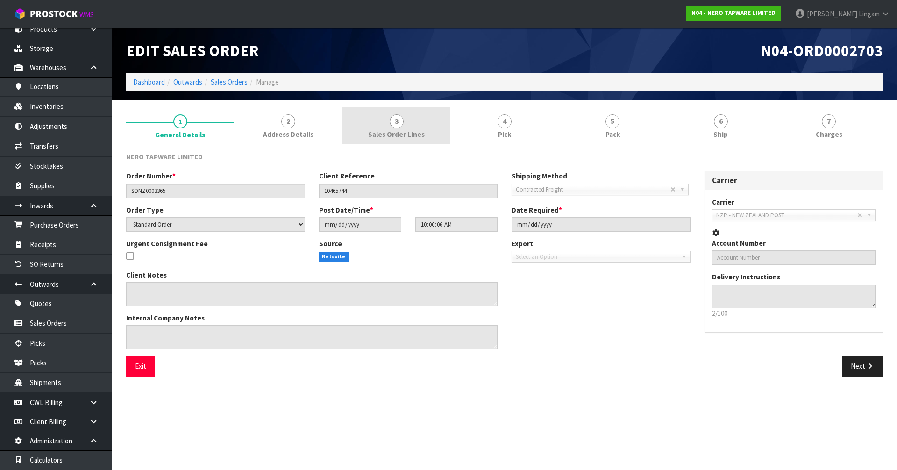
click at [414, 129] on link "3 Sales Order Lines" at bounding box center [397, 125] width 108 height 37
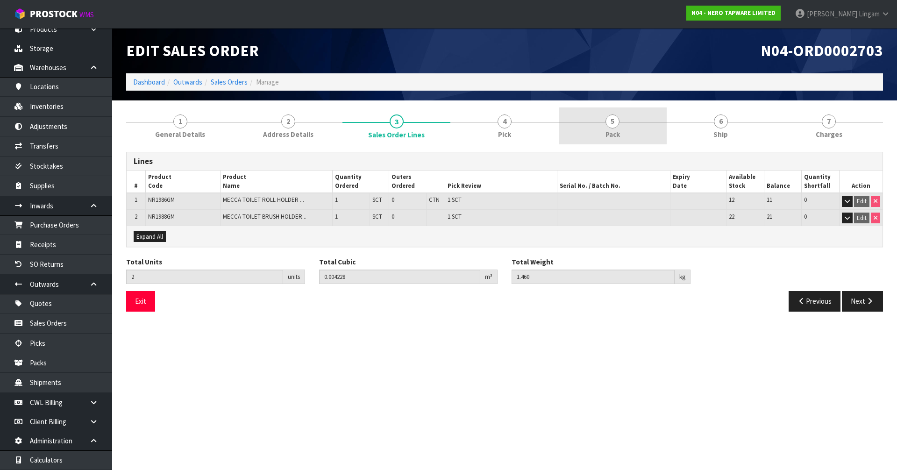
click at [625, 137] on link "5 Pack" at bounding box center [613, 125] width 108 height 37
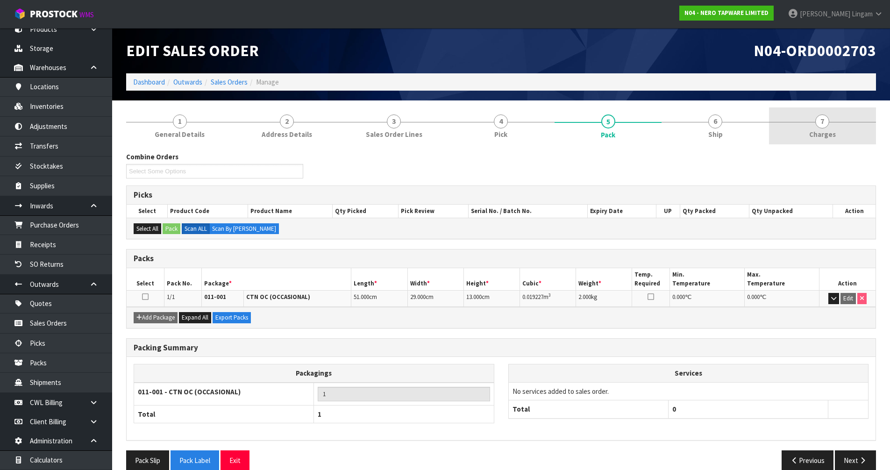
click at [841, 127] on link "7 Charges" at bounding box center [822, 125] width 107 height 37
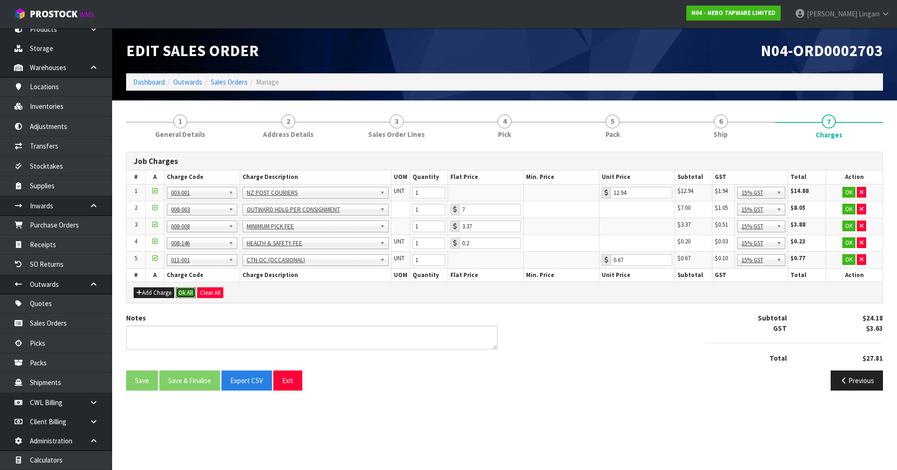
click at [188, 292] on button "Ok All" at bounding box center [186, 292] width 20 height 11
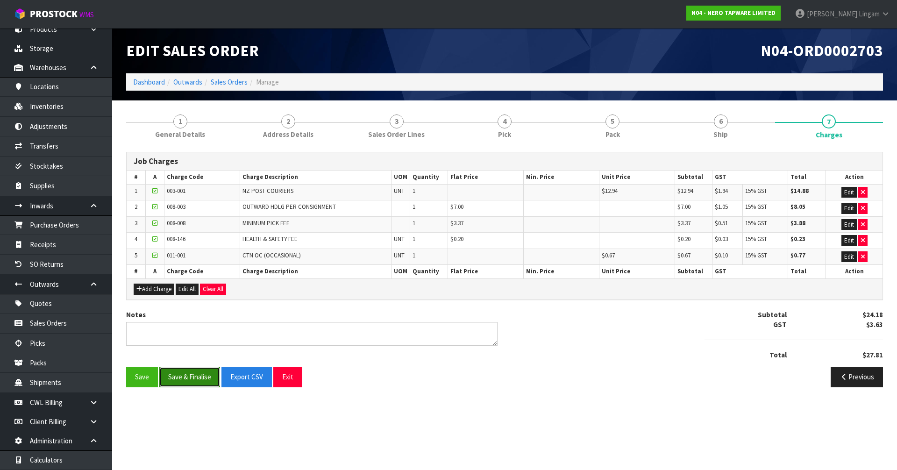
click at [195, 373] on button "Save & Finalise" at bounding box center [189, 377] width 61 height 20
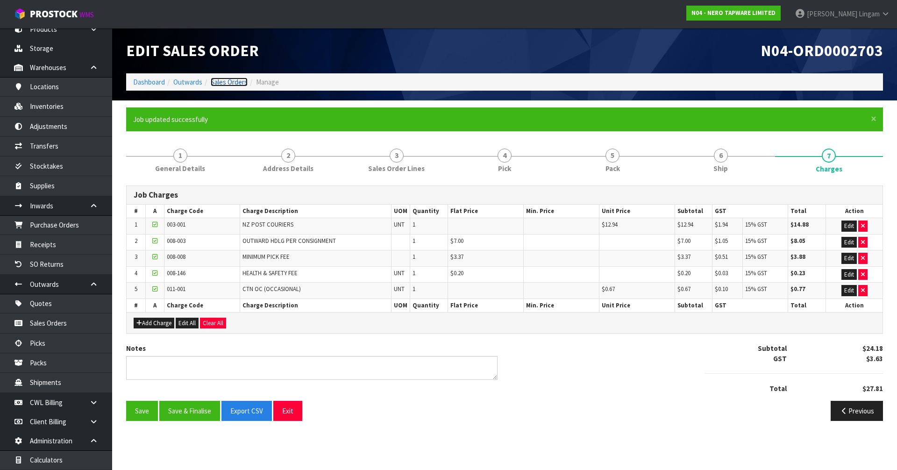
click at [230, 80] on link "Sales Orders" at bounding box center [229, 82] width 37 height 9
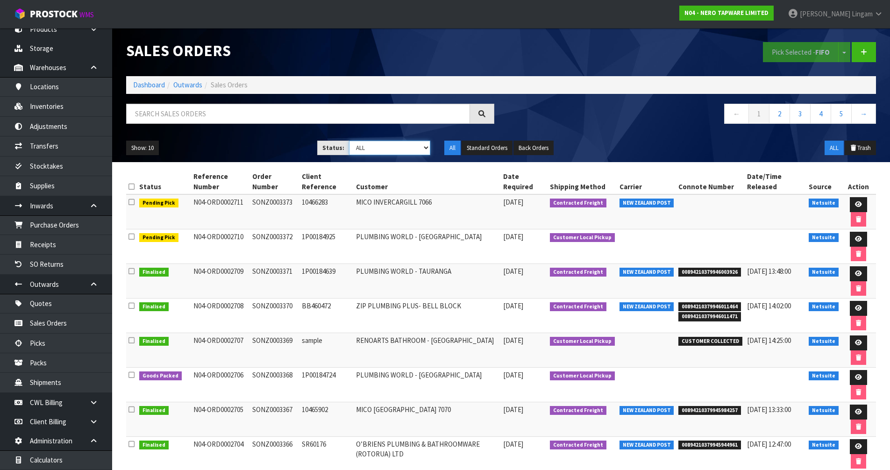
click at [418, 150] on select "Draft Pending Allocated Pending Pick Goods Picked Goods Packed Pending Charges …" at bounding box center [389, 148] width 81 height 14
select select "string:6"
click at [349, 141] on select "Draft Pending Allocated Pending Pick Goods Picked Goods Packed Pending Charges …" at bounding box center [389, 148] width 81 height 14
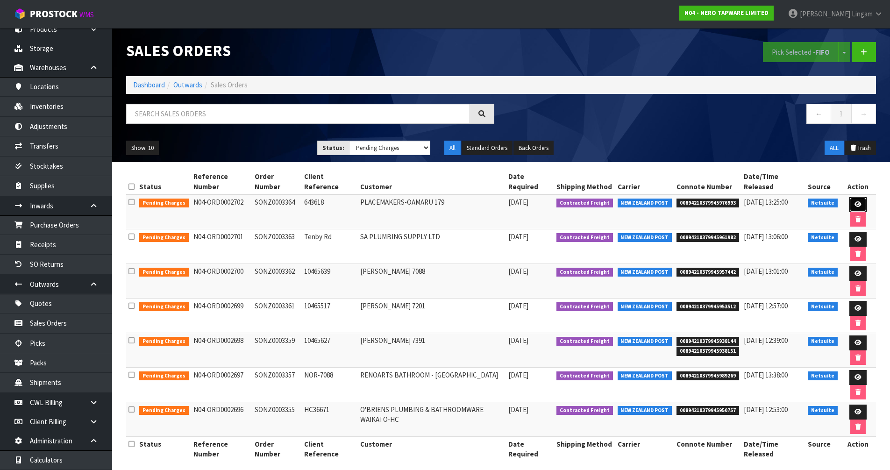
click at [860, 204] on icon at bounding box center [858, 204] width 7 height 6
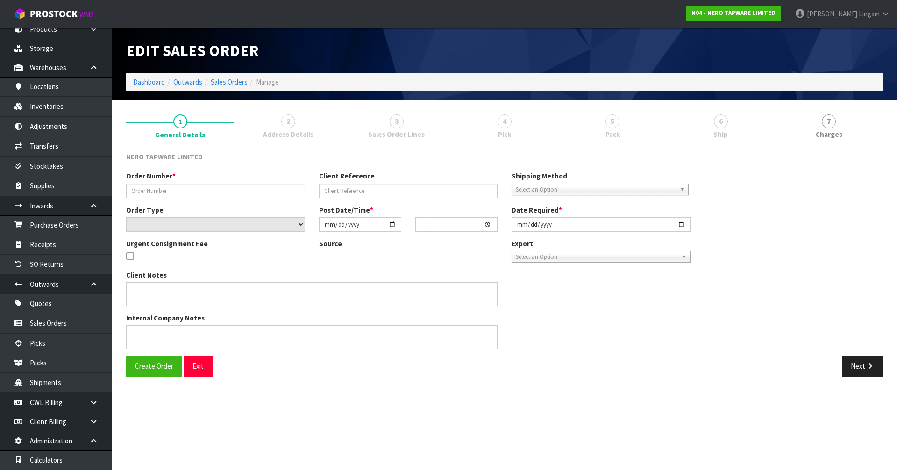
type input "SONZ0003364"
type input "643618"
select select "number:0"
type input "[DATE]"
type input "09:45:06.000"
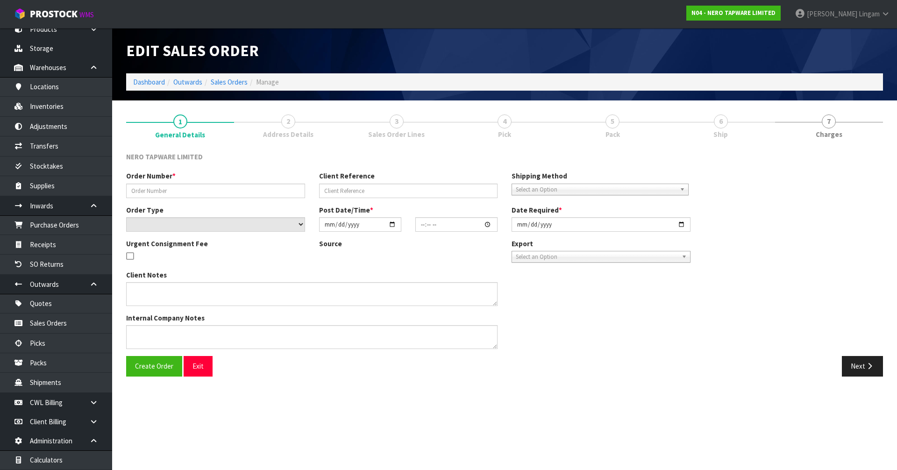
type input "[DATE]"
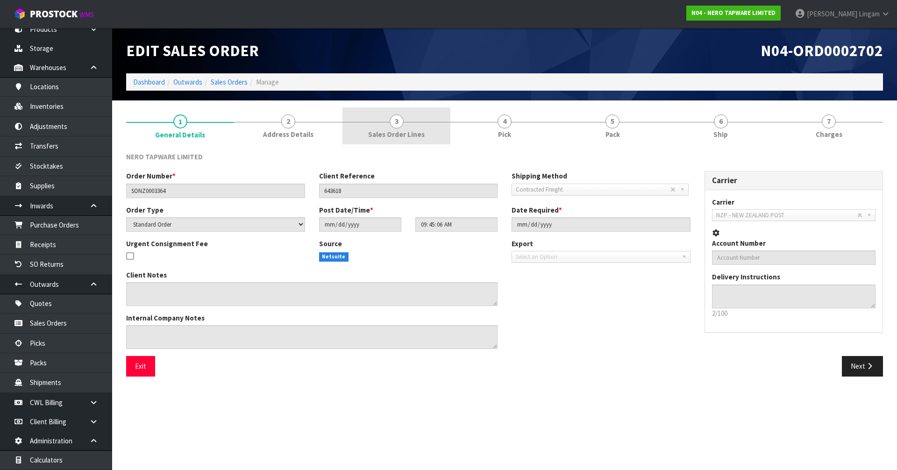
click at [425, 123] on link "3 Sales Order Lines" at bounding box center [397, 125] width 108 height 37
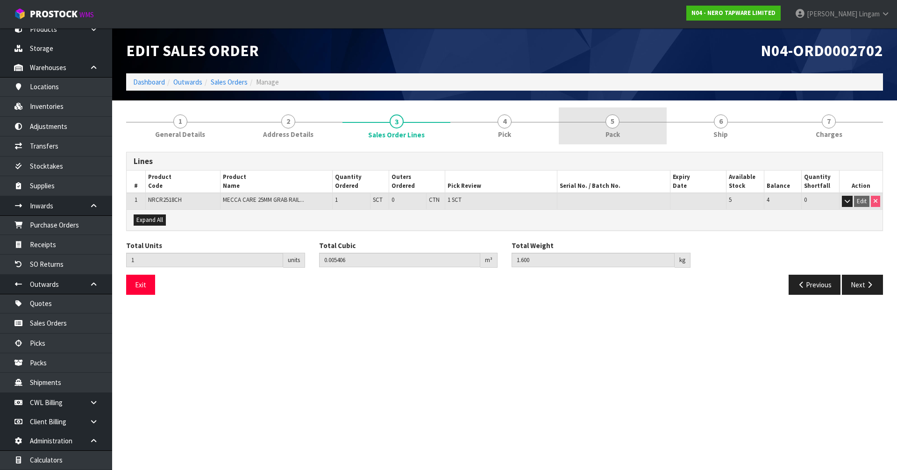
click at [638, 122] on link "5 Pack" at bounding box center [613, 125] width 108 height 37
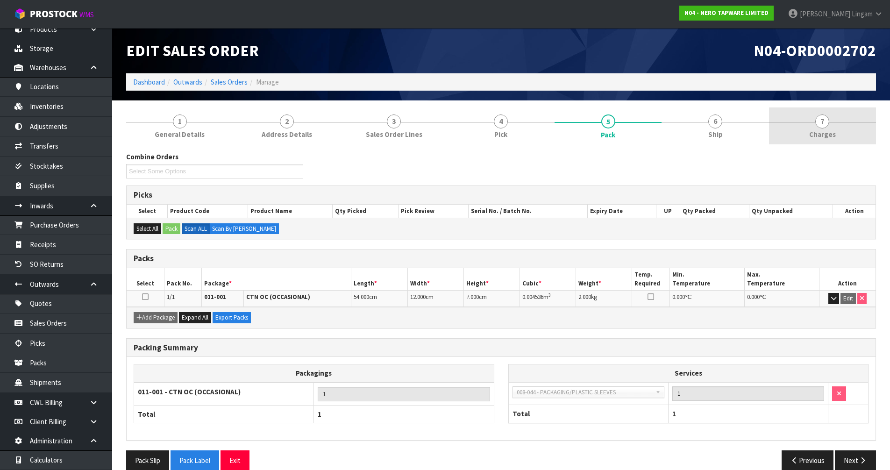
click at [855, 122] on link "7 Charges" at bounding box center [822, 125] width 107 height 37
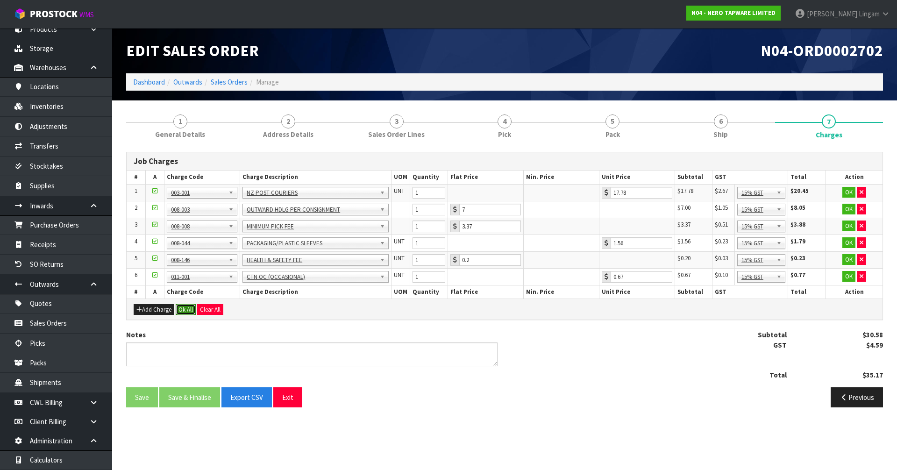
click at [187, 308] on button "Ok All" at bounding box center [186, 309] width 20 height 11
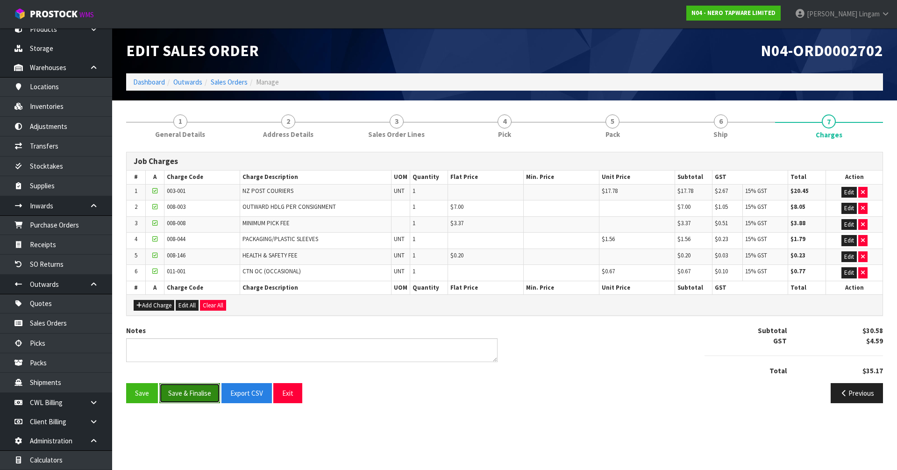
click at [201, 393] on button "Save & Finalise" at bounding box center [189, 393] width 61 height 20
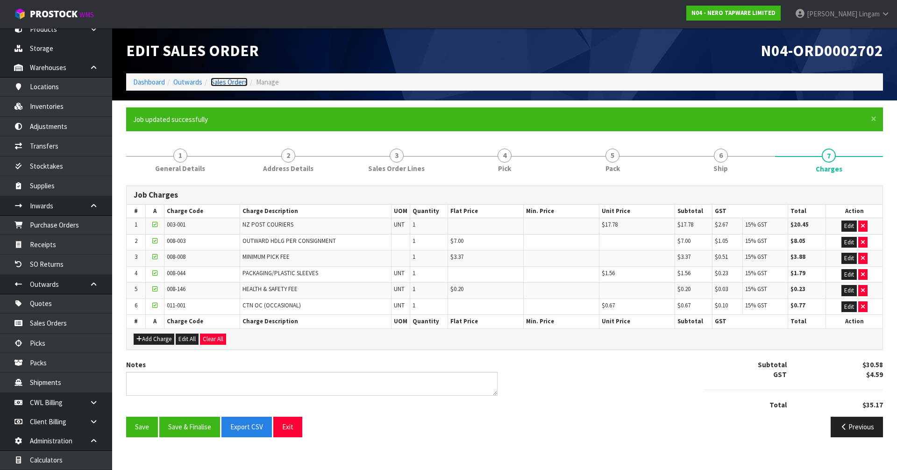
click at [236, 80] on link "Sales Orders" at bounding box center [229, 82] width 37 height 9
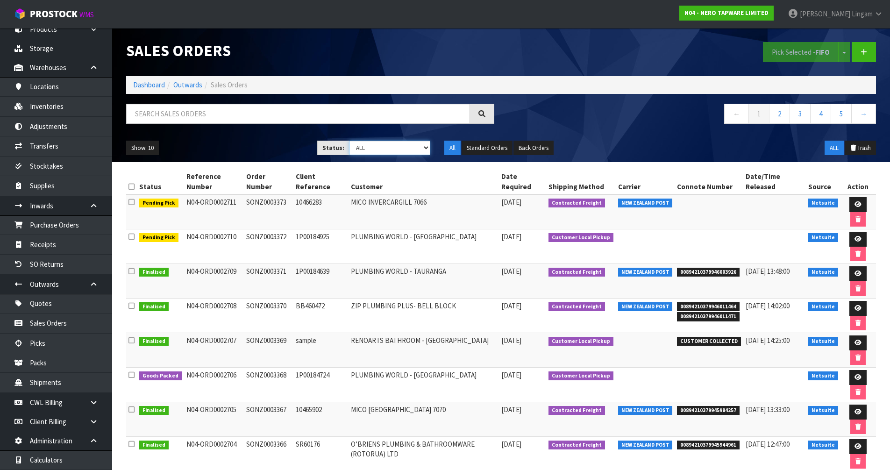
click at [422, 150] on select "Draft Pending Allocated Pending Pick Goods Picked Goods Packed Pending Charges …" at bounding box center [389, 148] width 81 height 14
select select "string:6"
click at [349, 141] on select "Draft Pending Allocated Pending Pick Goods Picked Goods Packed Pending Charges …" at bounding box center [389, 148] width 81 height 14
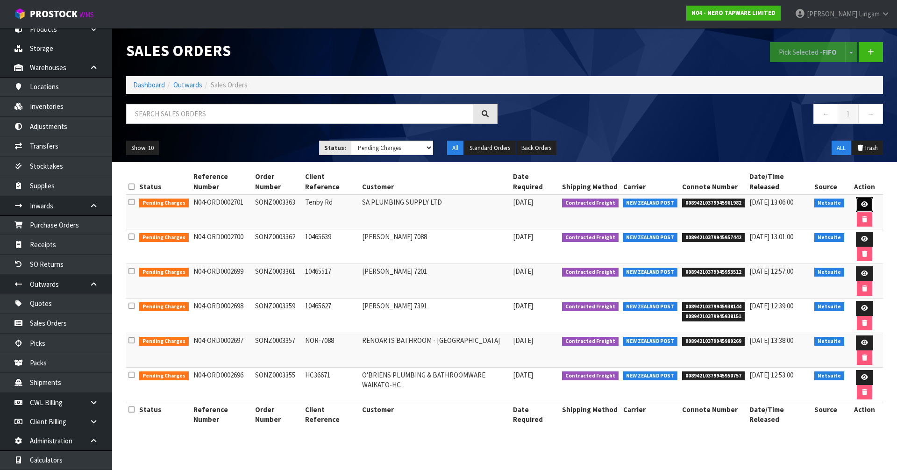
click at [861, 201] on icon at bounding box center [864, 204] width 7 height 6
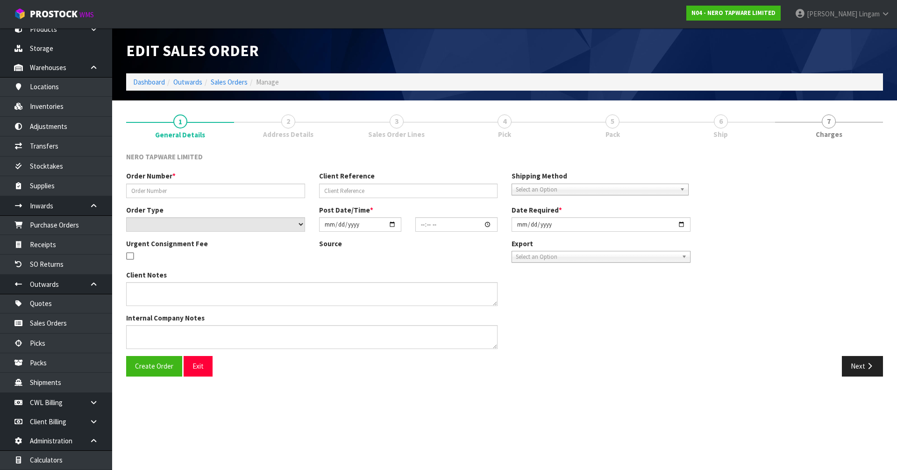
type input "SONZ0003363"
type input "Tenby Rd"
select select "number:0"
type input "[DATE]"
type input "08:30:16.000"
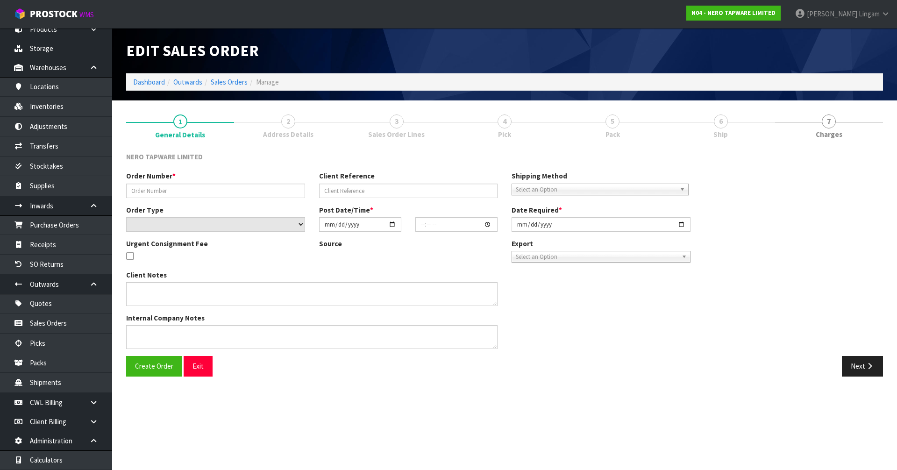
type input "[DATE]"
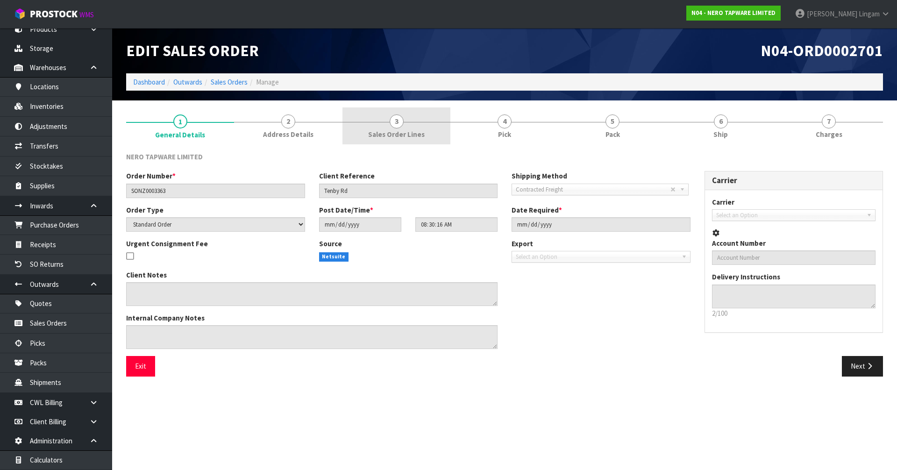
click at [424, 122] on div at bounding box center [397, 122] width 108 height 0
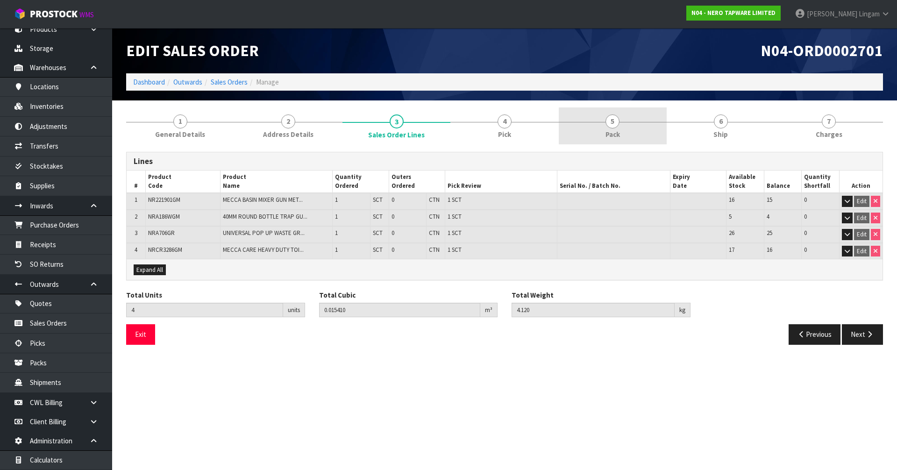
click at [638, 136] on link "5 Pack" at bounding box center [613, 125] width 108 height 37
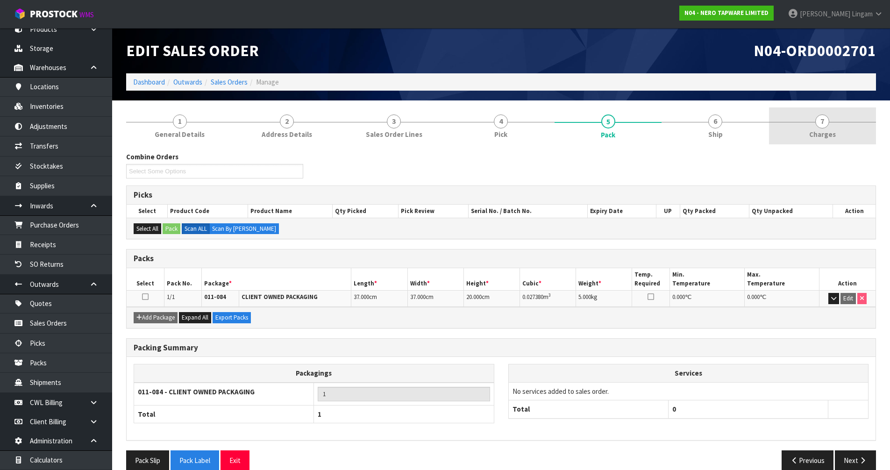
click at [827, 129] on link "7 Charges" at bounding box center [822, 125] width 107 height 37
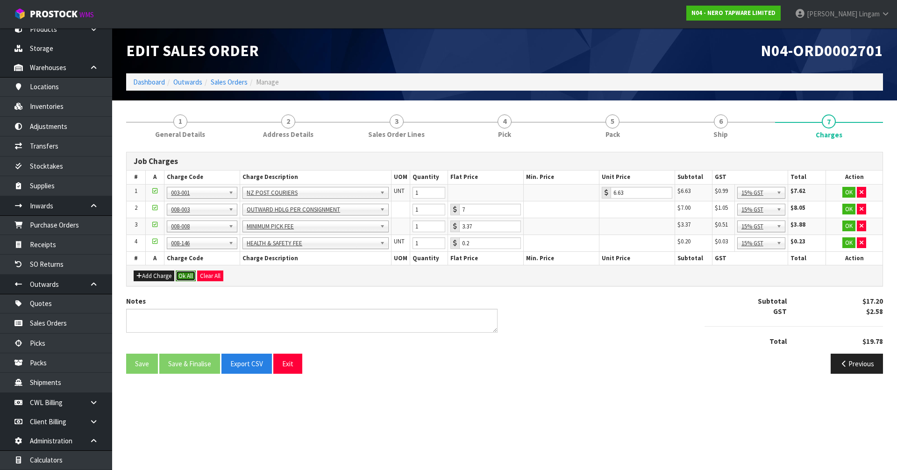
click at [189, 277] on button "Ok All" at bounding box center [186, 276] width 20 height 11
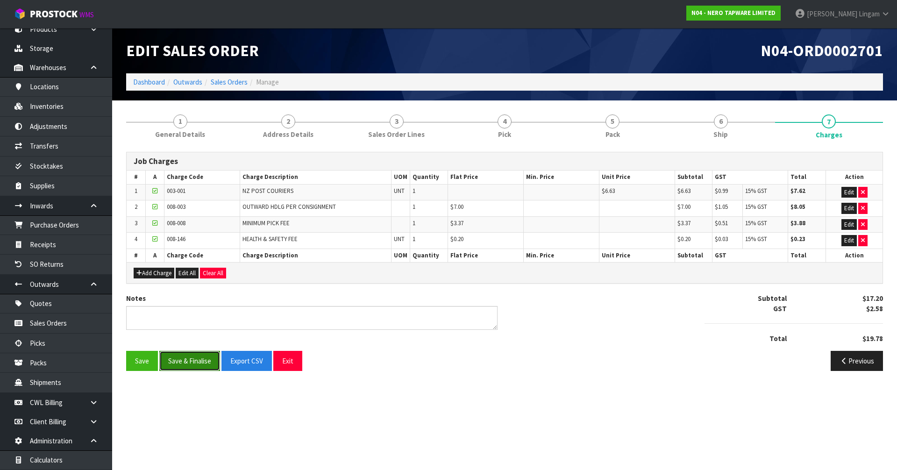
click at [200, 358] on button "Save & Finalise" at bounding box center [189, 361] width 61 height 20
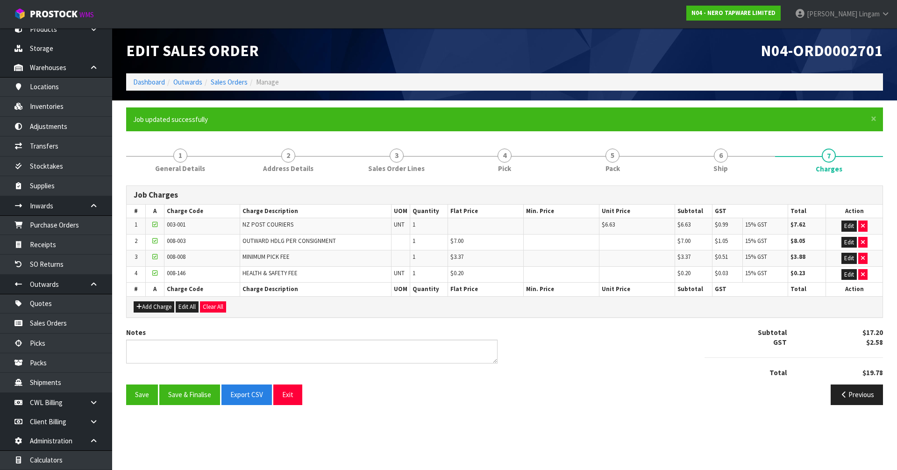
click at [228, 75] on ol "Dashboard Outwards Sales Orders Manage" at bounding box center [504, 81] width 757 height 17
click at [228, 79] on link "Sales Orders" at bounding box center [229, 82] width 37 height 9
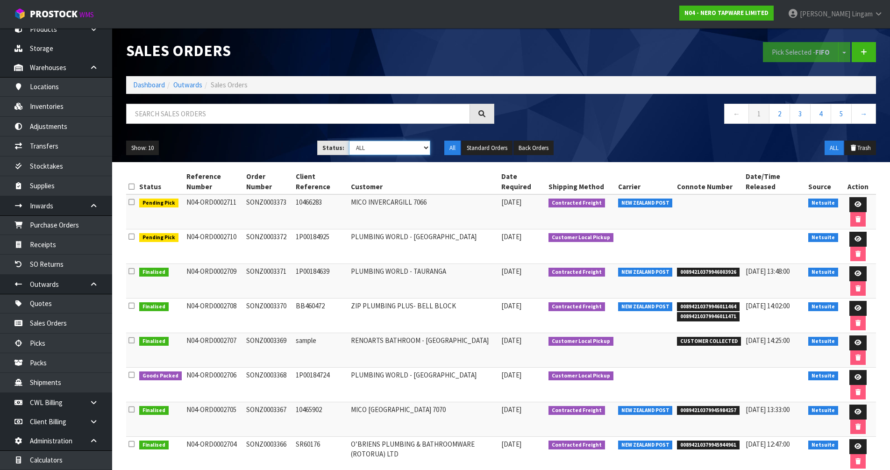
drag, startPoint x: 422, startPoint y: 150, endPoint x: 419, endPoint y: 154, distance: 5.0
click at [422, 150] on select "Draft Pending Allocated Pending Pick Goods Picked Goods Packed Pending Charges …" at bounding box center [389, 148] width 81 height 14
select select "string:6"
click at [349, 141] on select "Draft Pending Allocated Pending Pick Goods Picked Goods Packed Pending Charges …" at bounding box center [389, 148] width 81 height 14
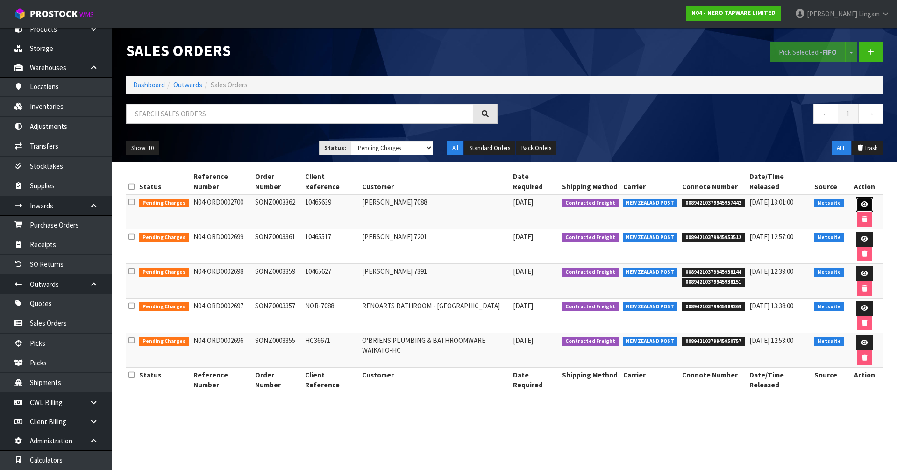
click at [861, 201] on icon at bounding box center [864, 204] width 7 height 6
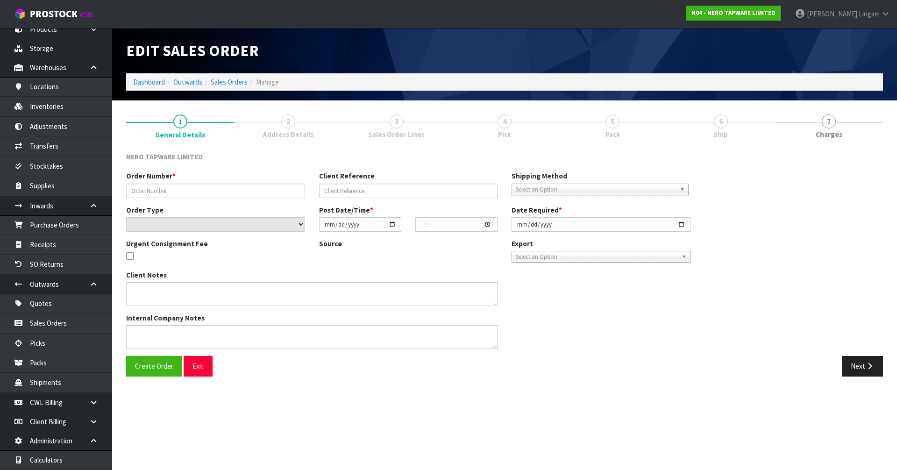
type input "SONZ0003362"
type input "10465639"
select select "number:0"
type input "[DATE]"
type input "08:30:14.000"
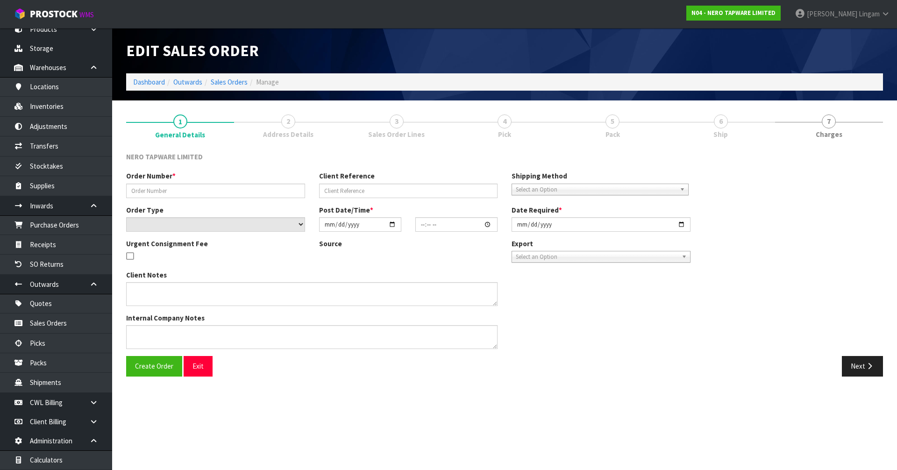
type input "[DATE]"
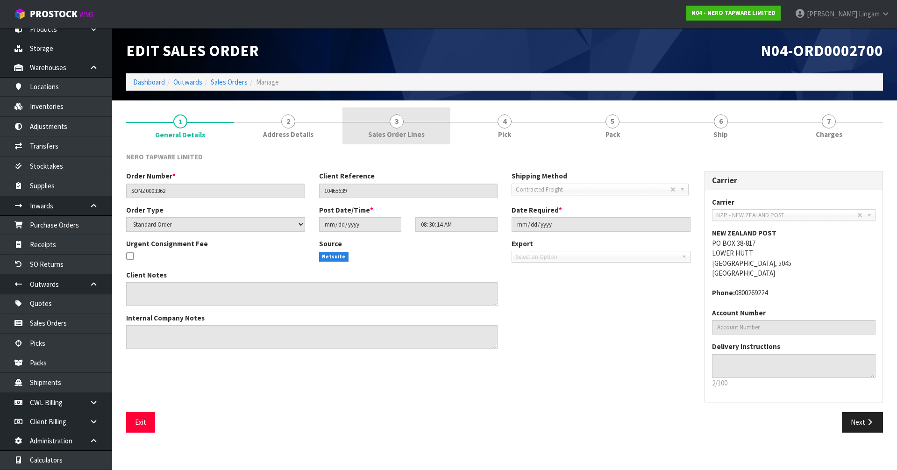
click at [408, 125] on link "3 Sales Order Lines" at bounding box center [397, 125] width 108 height 37
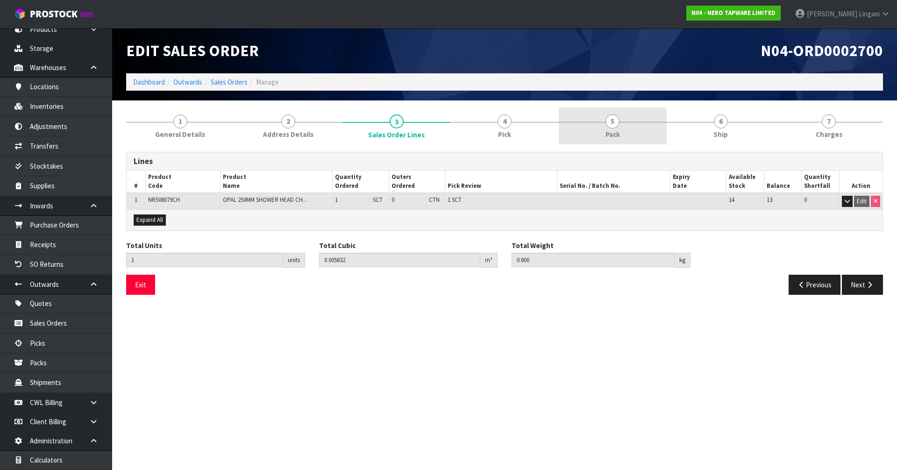
click at [628, 128] on link "5 Pack" at bounding box center [613, 125] width 108 height 37
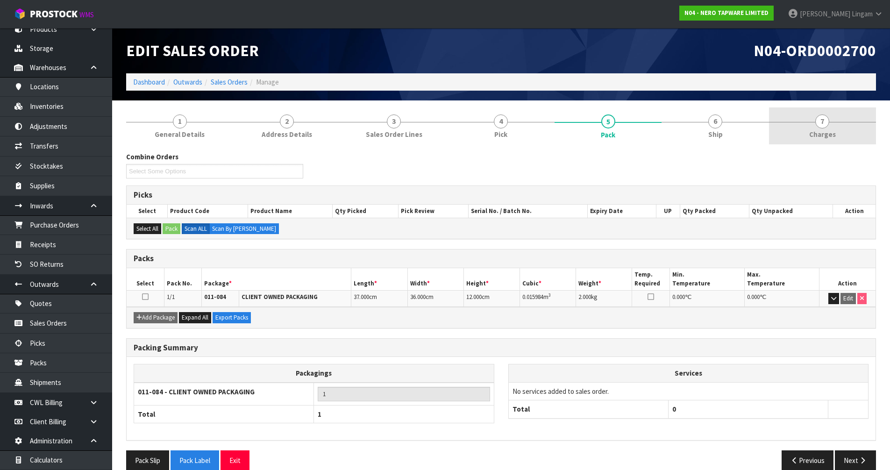
click at [830, 134] on span "Charges" at bounding box center [822, 134] width 27 height 10
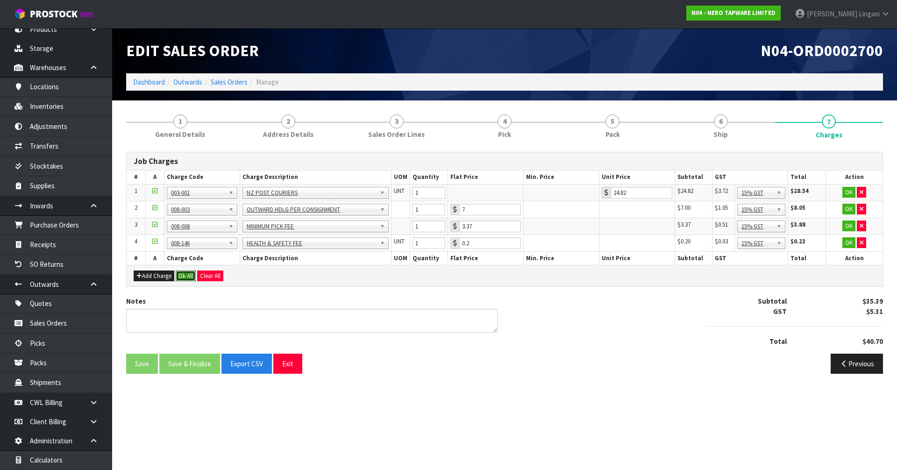
click at [185, 276] on button "Ok All" at bounding box center [186, 276] width 20 height 11
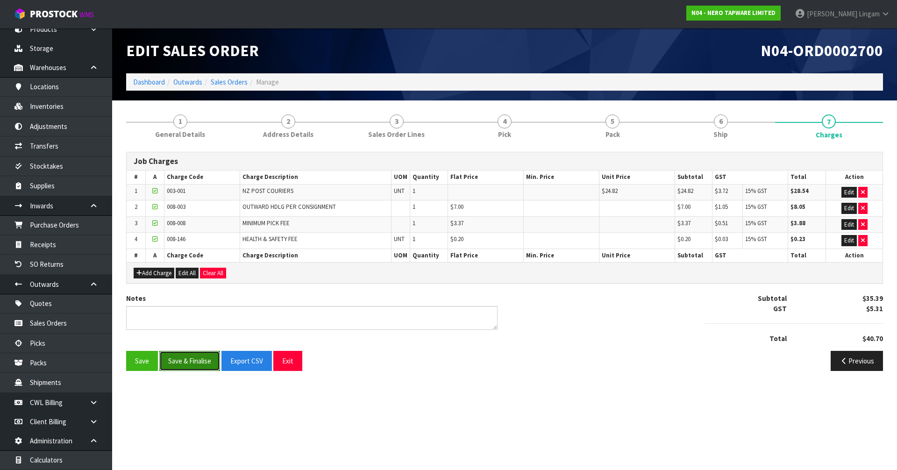
click at [197, 358] on button "Save & Finalise" at bounding box center [189, 361] width 61 height 20
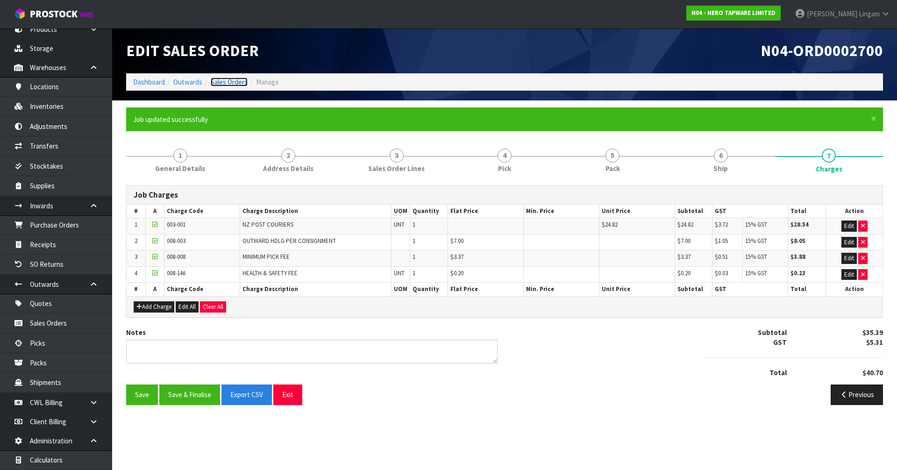
click at [235, 82] on link "Sales Orders" at bounding box center [229, 82] width 37 height 9
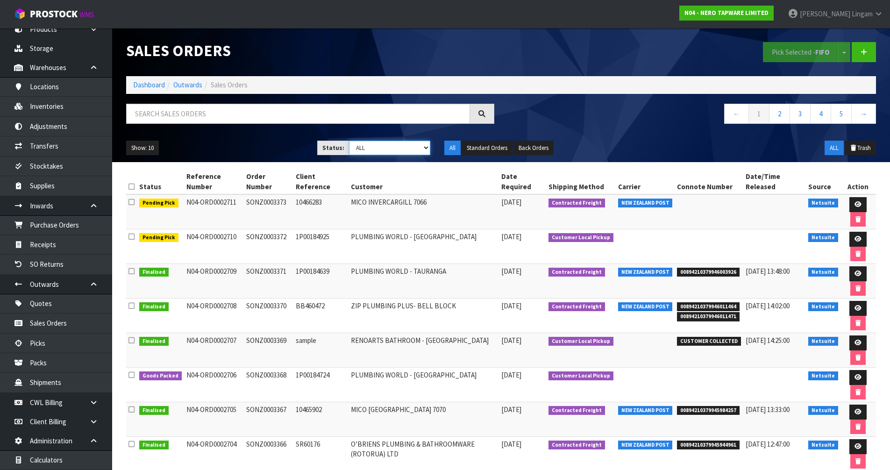
click at [427, 151] on select "Draft Pending Allocated Pending Pick Goods Picked Goods Packed Pending Charges …" at bounding box center [389, 148] width 81 height 14
select select "string:6"
click at [349, 141] on select "Draft Pending Allocated Pending Pick Goods Picked Goods Packed Pending Charges …" at bounding box center [389, 148] width 81 height 14
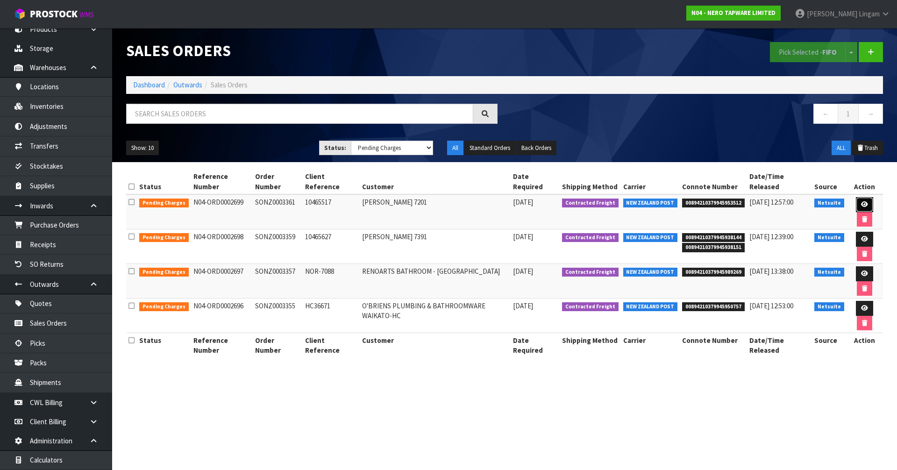
click at [861, 201] on icon at bounding box center [864, 204] width 7 height 6
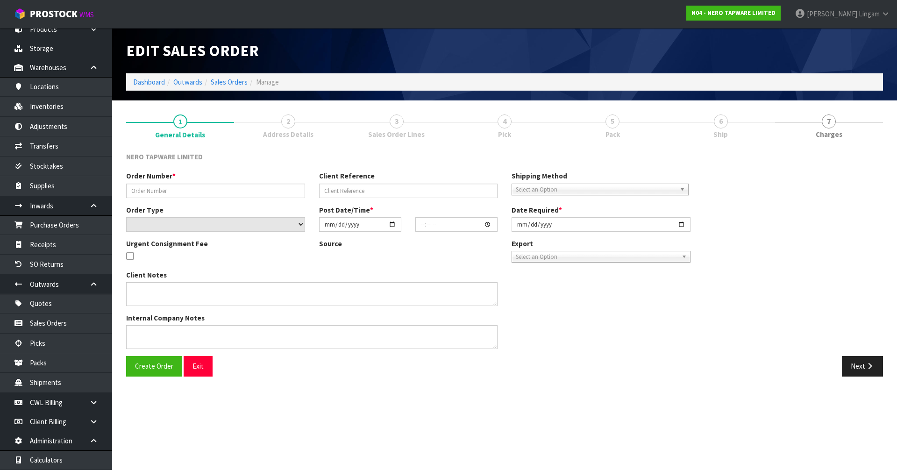
type input "SONZ0003361"
type input "10465517"
select select "number:0"
type input "[DATE]"
type input "08:30:13.000"
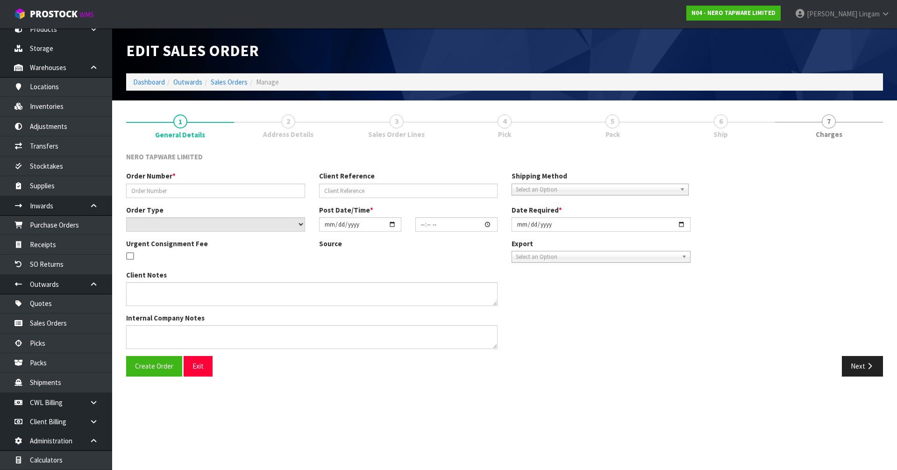
type input "[DATE]"
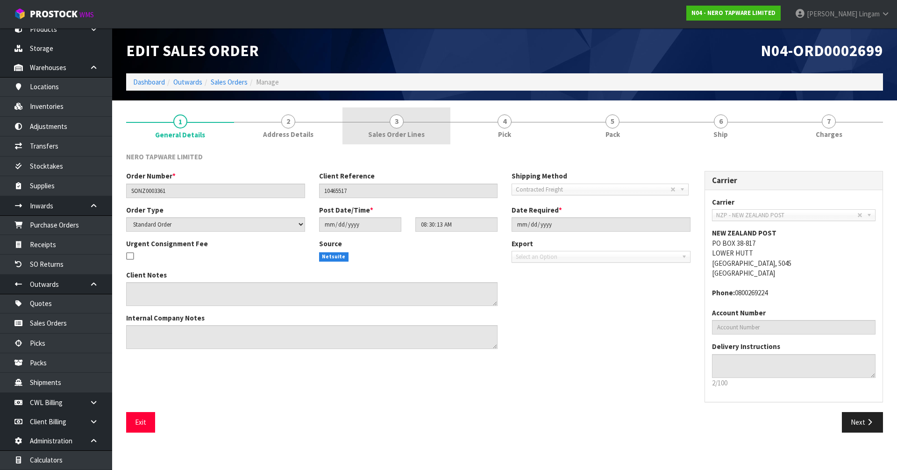
click at [426, 127] on link "3 Sales Order Lines" at bounding box center [397, 125] width 108 height 37
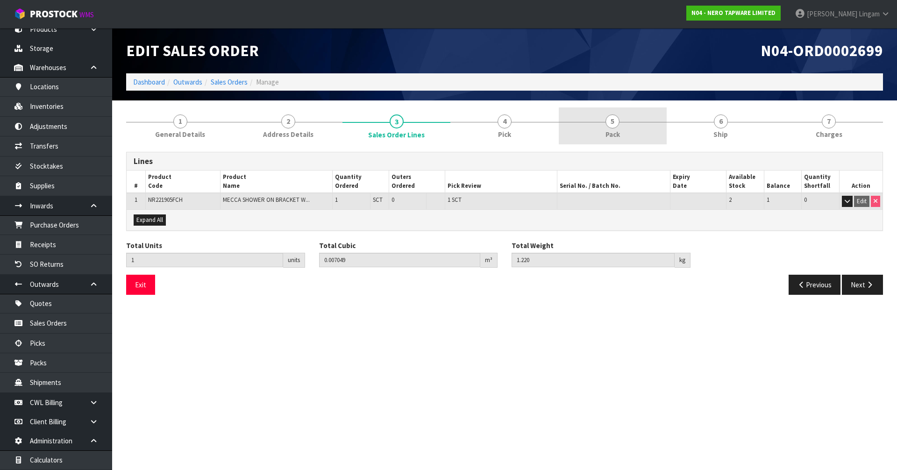
click at [625, 125] on link "5 Pack" at bounding box center [613, 125] width 108 height 37
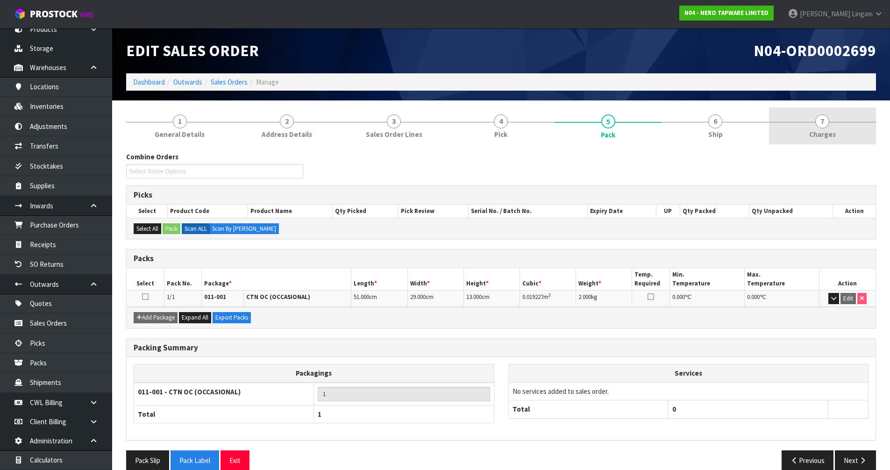
click at [835, 130] on link "7 Charges" at bounding box center [822, 125] width 107 height 37
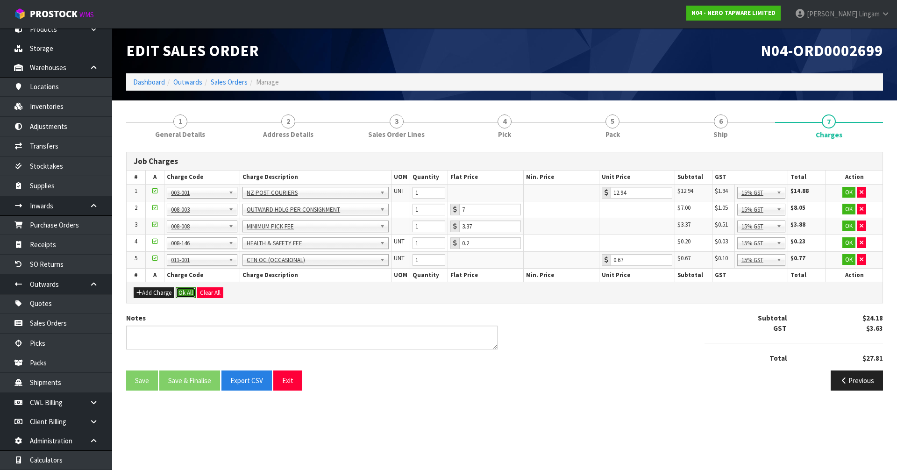
click at [187, 293] on button "Ok All" at bounding box center [186, 292] width 20 height 11
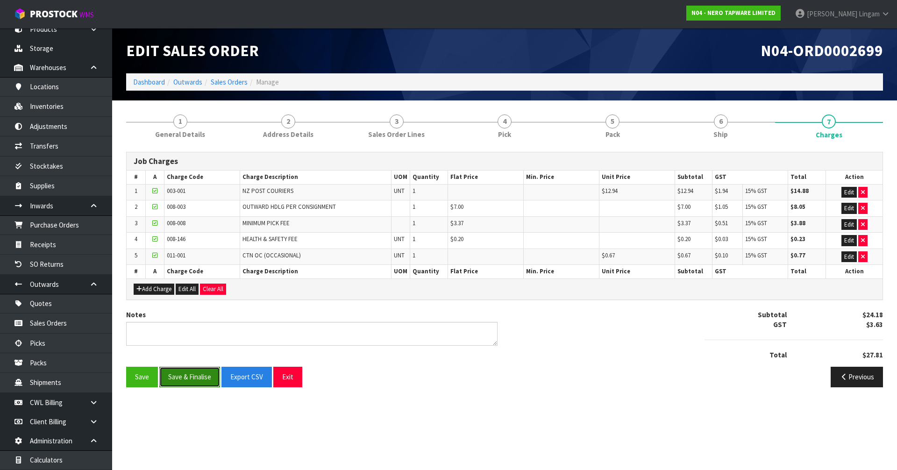
click at [199, 377] on button "Save & Finalise" at bounding box center [189, 377] width 61 height 20
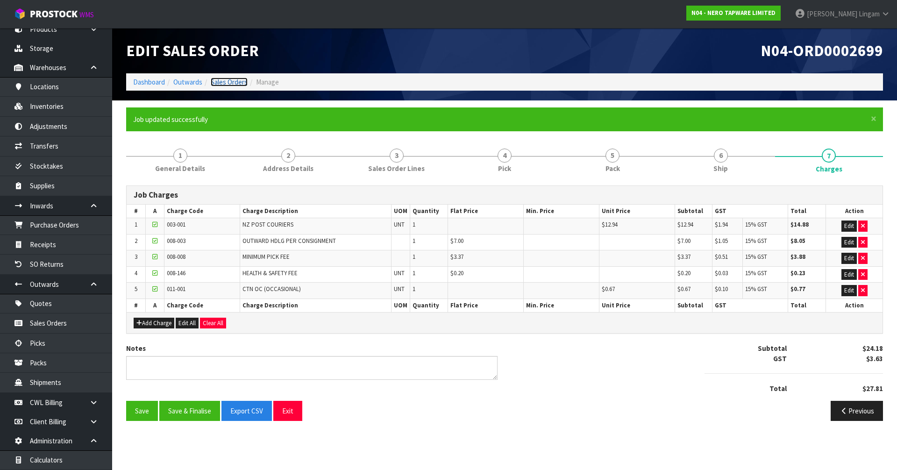
click at [237, 83] on link "Sales Orders" at bounding box center [229, 82] width 37 height 9
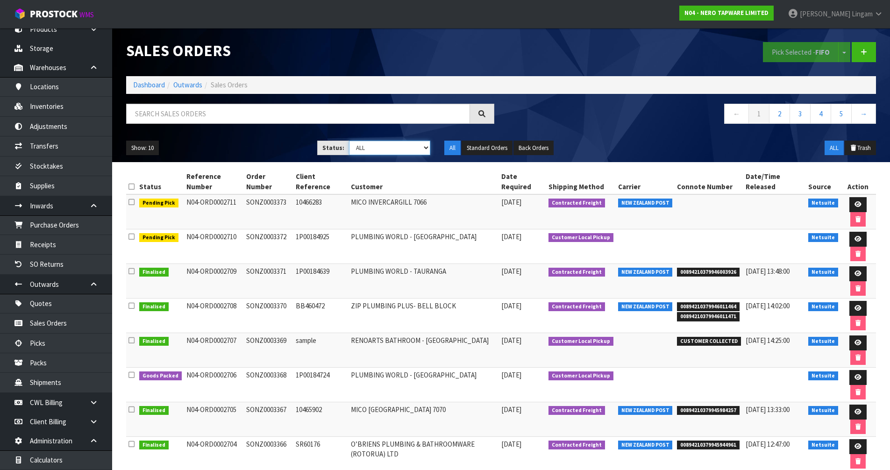
click at [418, 148] on select "Draft Pending Allocated Pending Pick Goods Picked Goods Packed Pending Charges …" at bounding box center [389, 148] width 81 height 14
select select "string:6"
click at [349, 141] on select "Draft Pending Allocated Pending Pick Goods Picked Goods Packed Pending Charges …" at bounding box center [389, 148] width 81 height 14
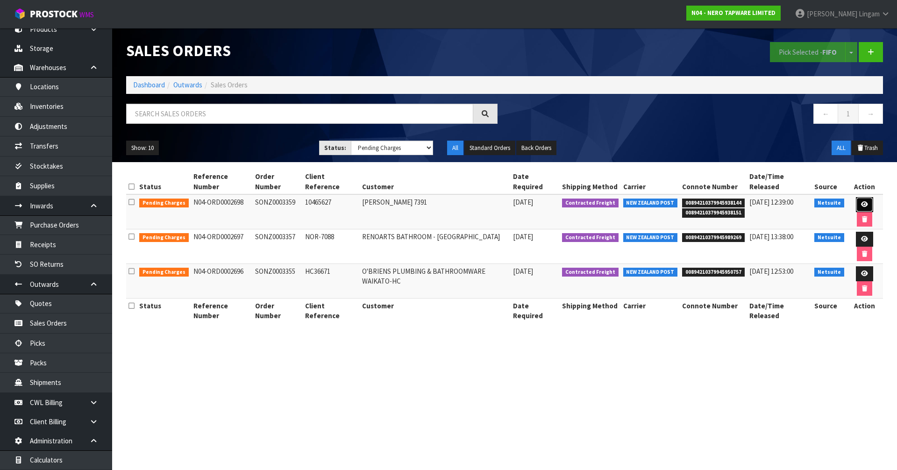
click at [861, 201] on icon at bounding box center [864, 204] width 7 height 6
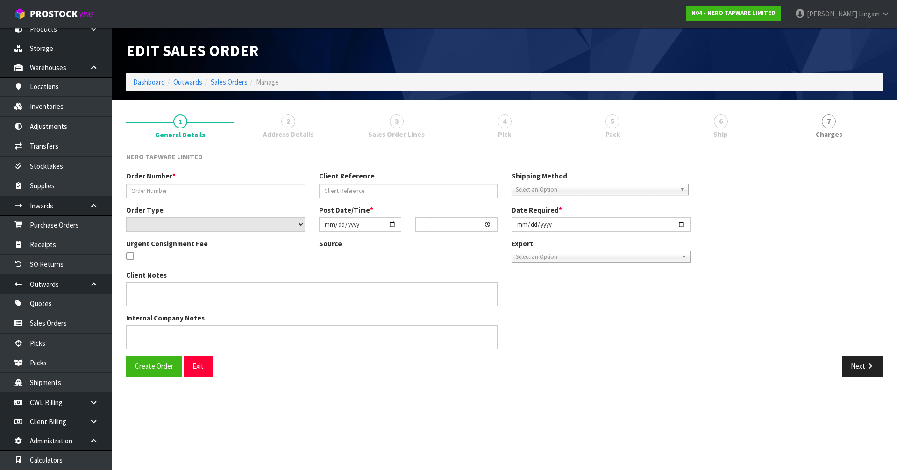
type input "SONZ0003359"
type input "10465627"
select select "number:0"
type input "[DATE]"
type input "08:30:10.000"
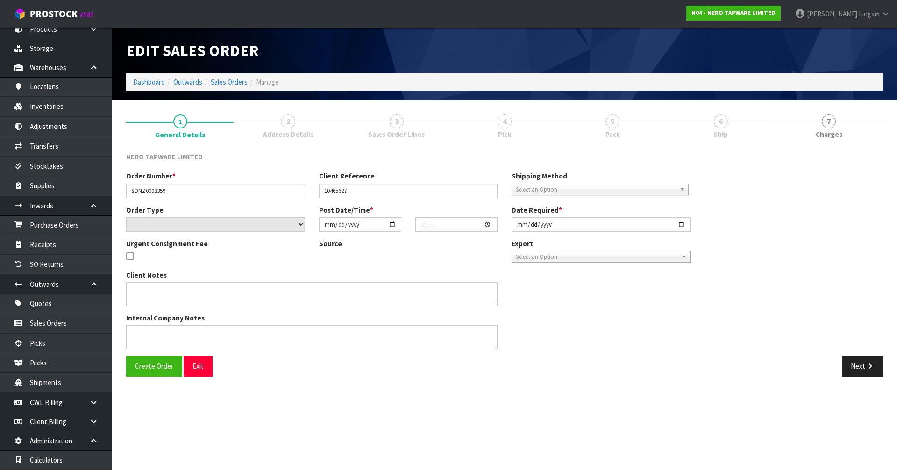
type input "[DATE]"
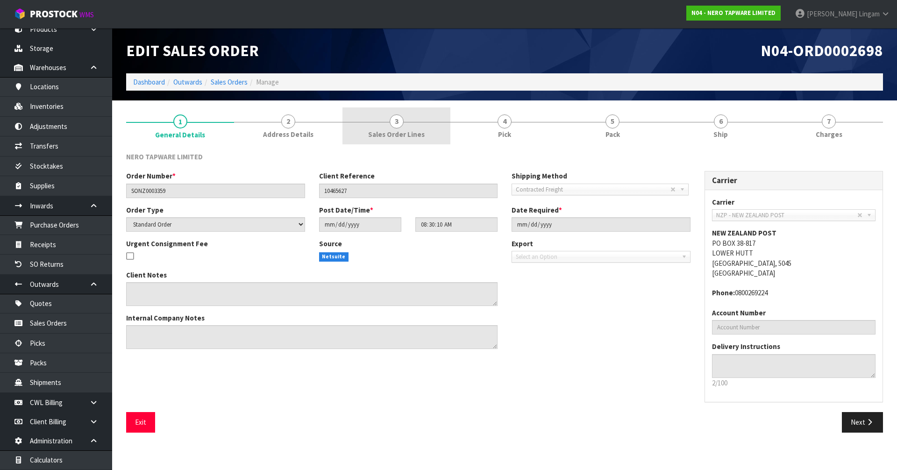
click at [413, 135] on span "Sales Order Lines" at bounding box center [396, 134] width 57 height 10
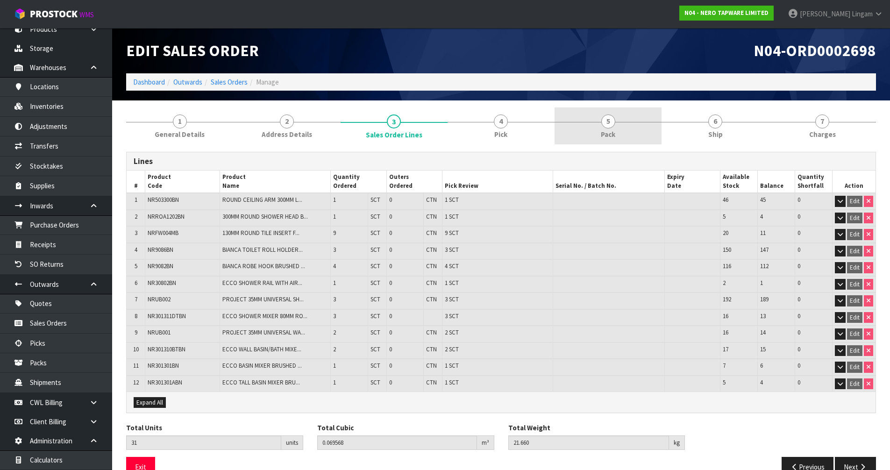
click at [639, 135] on link "5 Pack" at bounding box center [608, 125] width 107 height 37
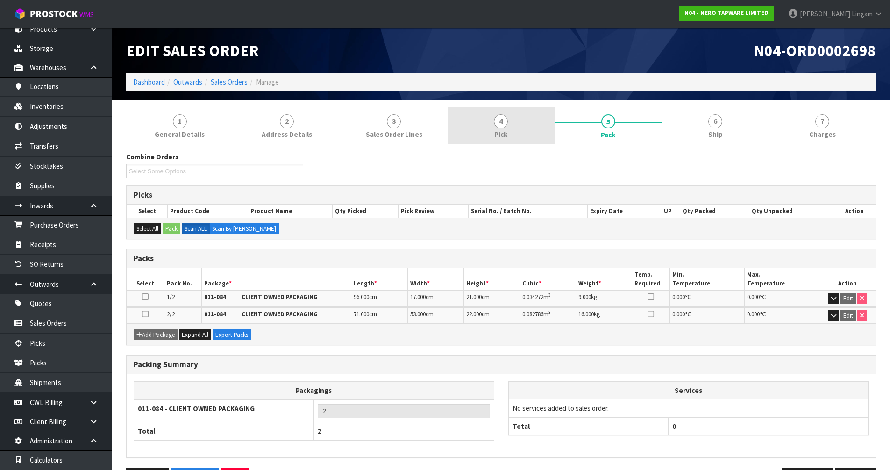
click at [448, 137] on link "4 Pick" at bounding box center [501, 125] width 107 height 37
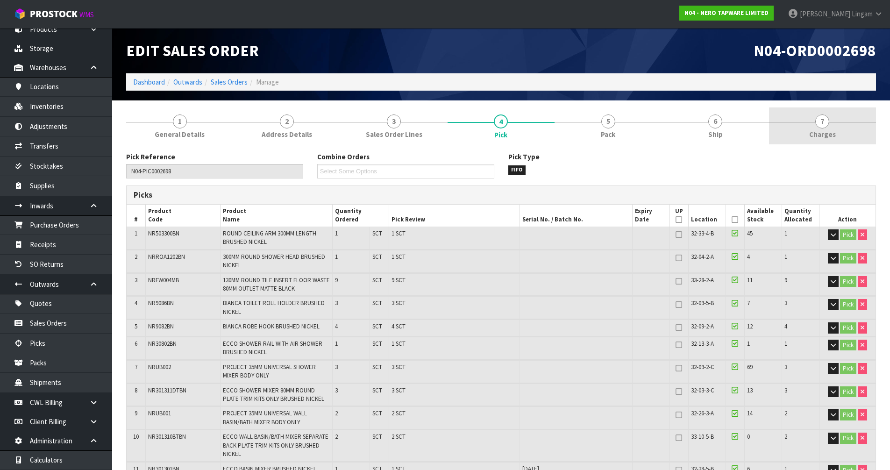
click at [823, 130] on span "Charges" at bounding box center [822, 134] width 27 height 10
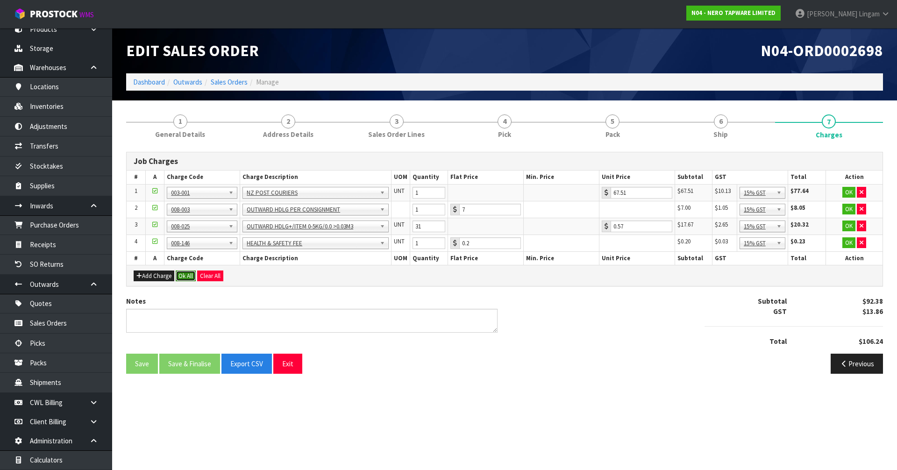
click at [186, 277] on button "Ok All" at bounding box center [186, 276] width 20 height 11
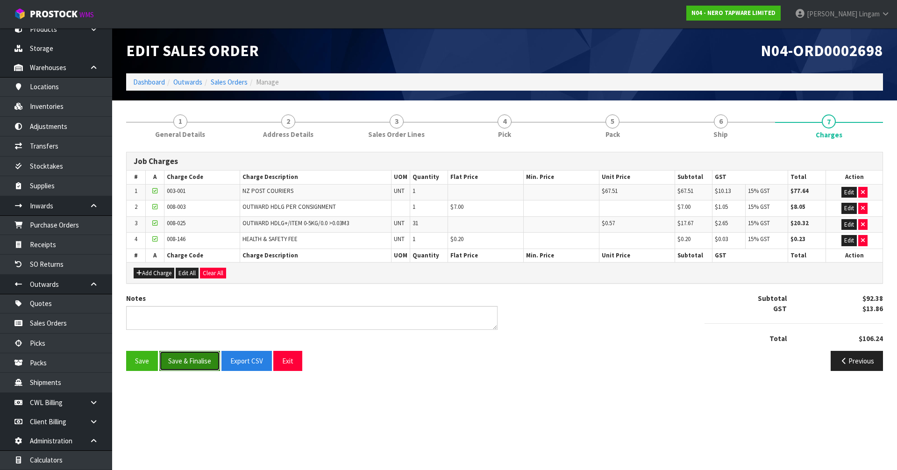
click at [191, 365] on button "Save & Finalise" at bounding box center [189, 361] width 61 height 20
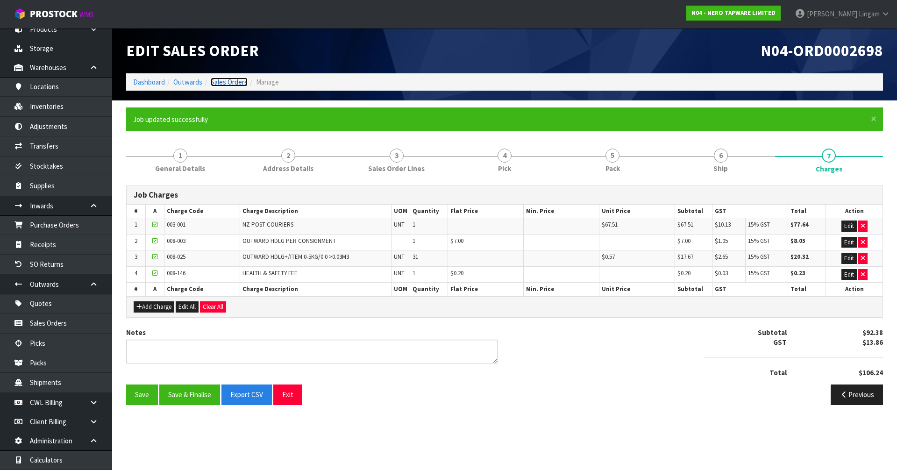
click at [233, 82] on link "Sales Orders" at bounding box center [229, 82] width 37 height 9
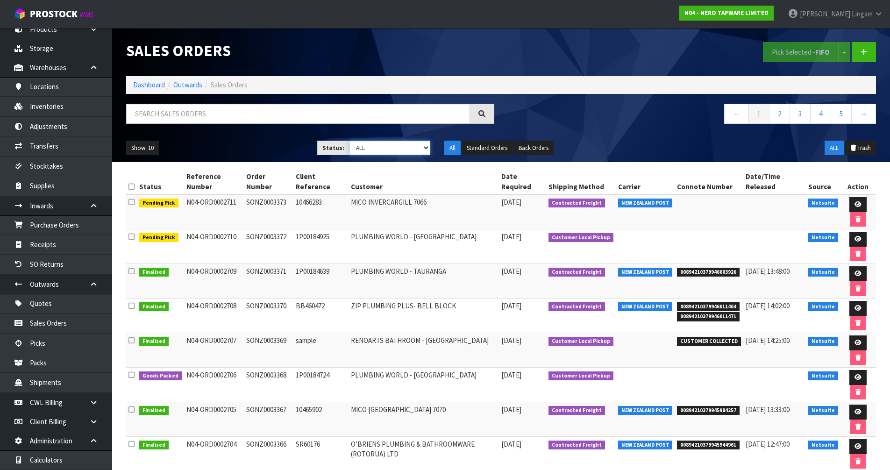
click at [406, 148] on select "Draft Pending Allocated Pending Pick Goods Picked Goods Packed Pending Charges …" at bounding box center [389, 148] width 81 height 14
select select "string:6"
click at [349, 141] on select "Draft Pending Allocated Pending Pick Goods Picked Goods Packed Pending Charges …" at bounding box center [389, 148] width 81 height 14
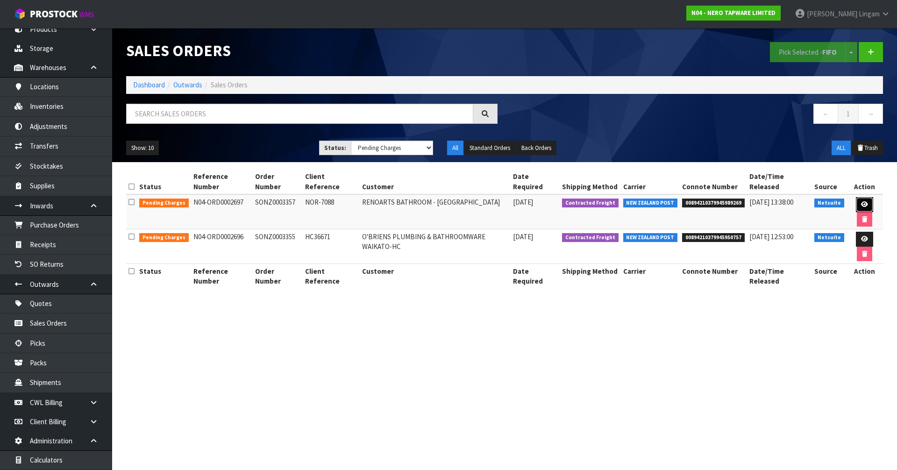
click at [861, 201] on icon at bounding box center [864, 204] width 7 height 6
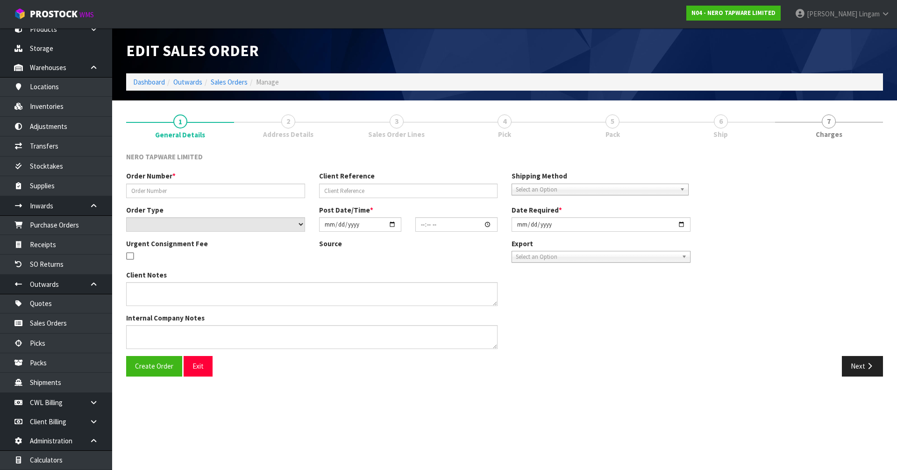
type input "SONZ0003357"
type input "NOR-7088"
select select "number:0"
type input "[DATE]"
type input "08:30:08.000"
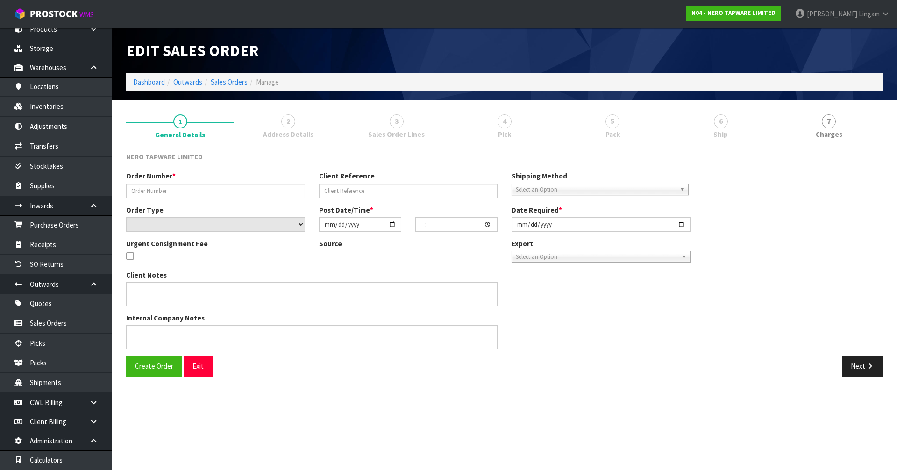
type input "[DATE]"
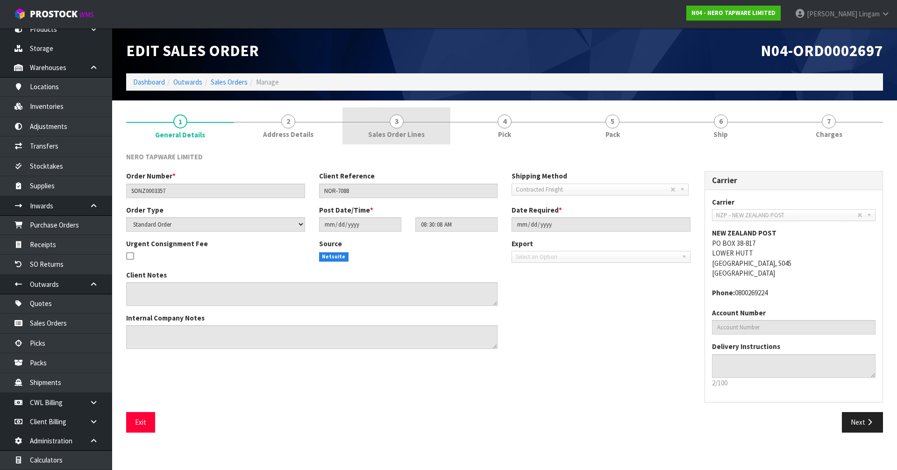
click at [398, 129] on link "3 Sales Order Lines" at bounding box center [397, 125] width 108 height 37
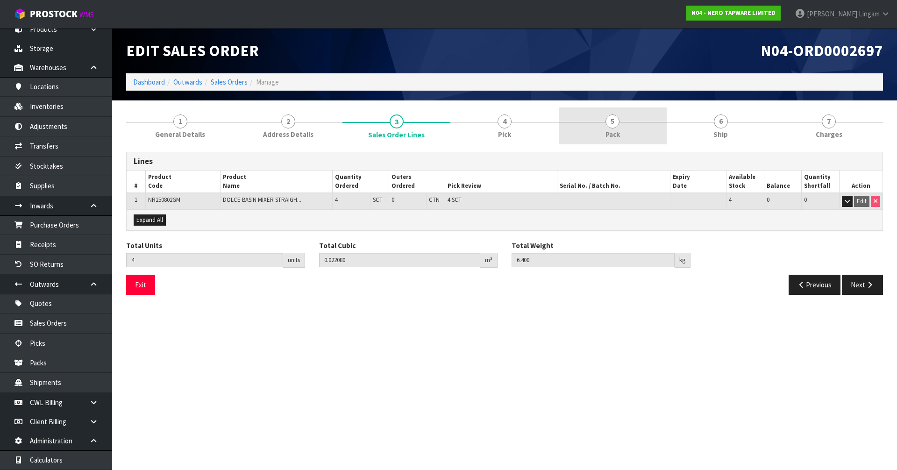
click at [621, 131] on link "5 Pack" at bounding box center [613, 125] width 108 height 37
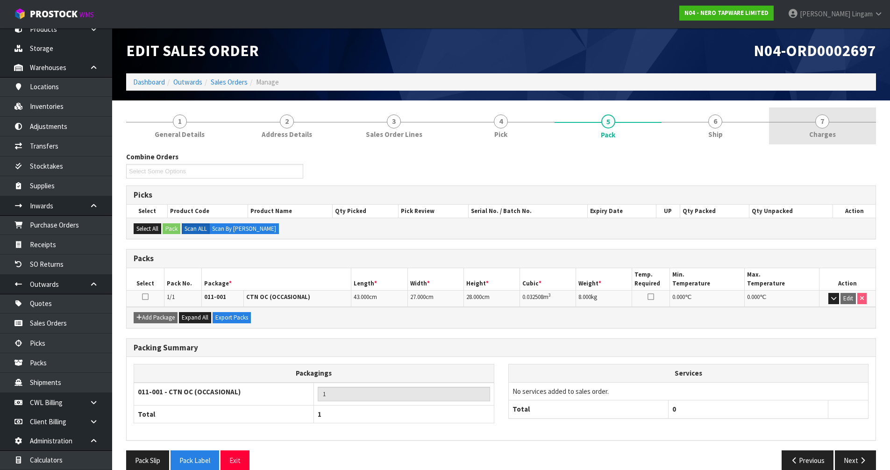
click at [823, 134] on span "Charges" at bounding box center [822, 134] width 27 height 10
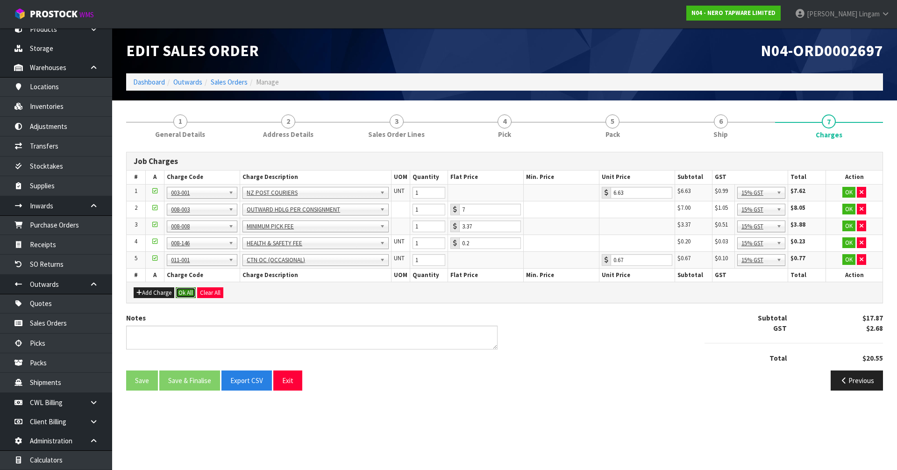
click at [179, 293] on button "Ok All" at bounding box center [186, 292] width 20 height 11
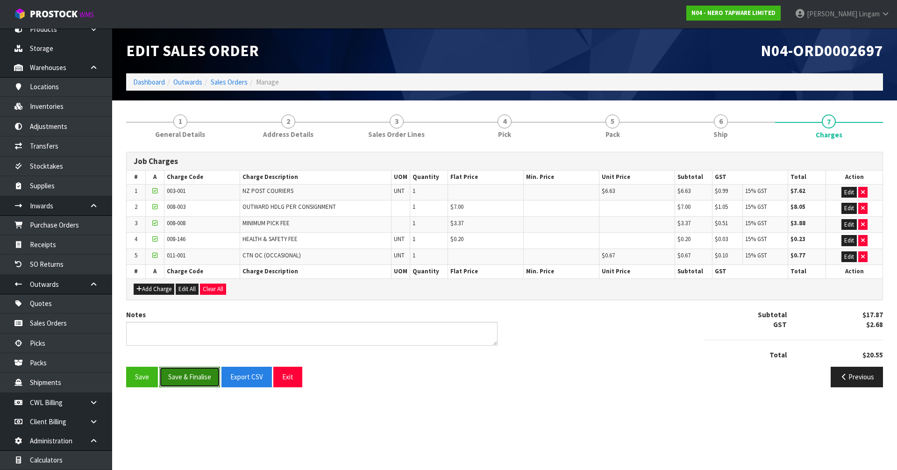
click at [190, 371] on button "Save & Finalise" at bounding box center [189, 377] width 61 height 20
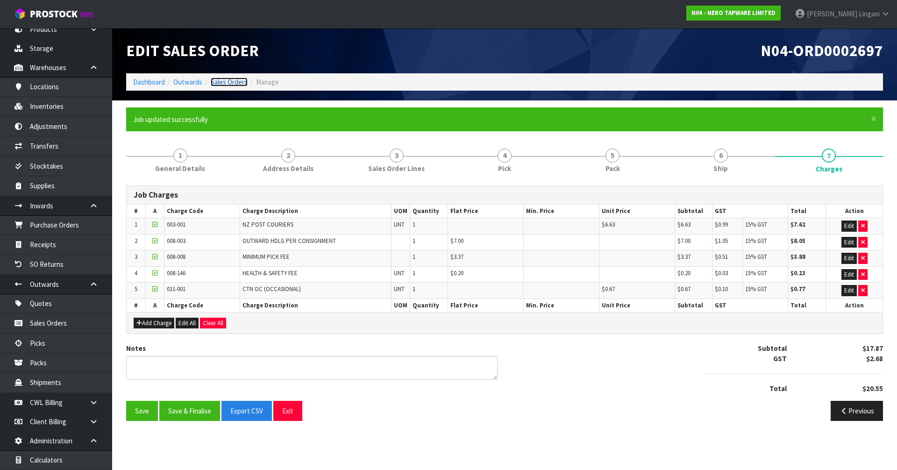
click at [235, 82] on link "Sales Orders" at bounding box center [229, 82] width 37 height 9
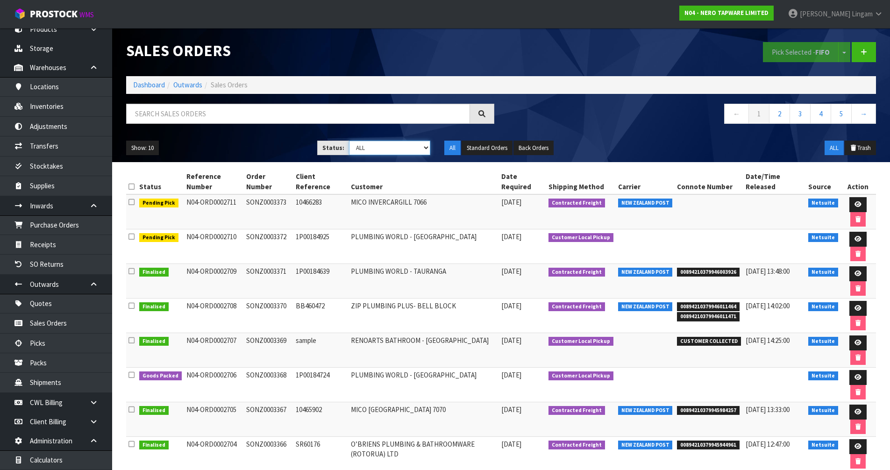
drag, startPoint x: 416, startPoint y: 149, endPoint x: 414, endPoint y: 155, distance: 6.3
click at [416, 149] on select "Draft Pending Allocated Pending Pick Goods Picked Goods Packed Pending Charges …" at bounding box center [389, 148] width 81 height 14
select select "string:6"
click at [349, 141] on select "Draft Pending Allocated Pending Pick Goods Picked Goods Packed Pending Charges …" at bounding box center [389, 148] width 81 height 14
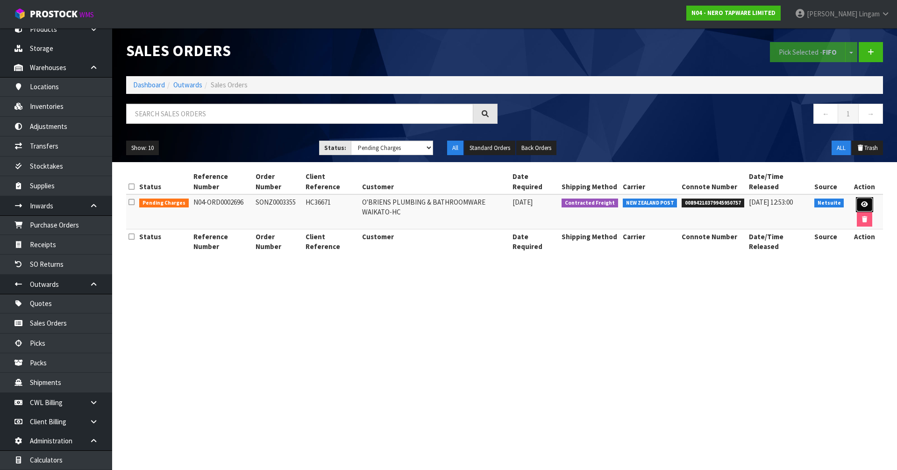
click at [861, 201] on icon at bounding box center [864, 204] width 7 height 6
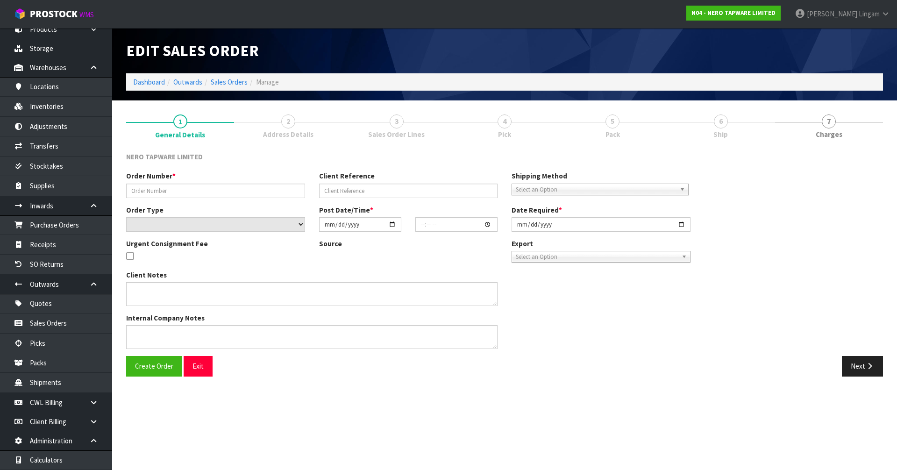
type input "SONZ0003355"
type input "HC36671"
select select "number:0"
type input "[DATE]"
type input "08:30:07.000"
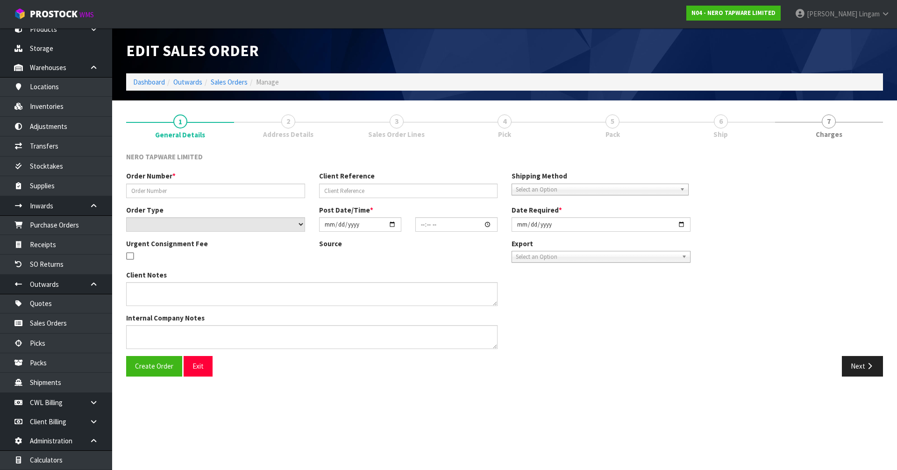
type input "[DATE]"
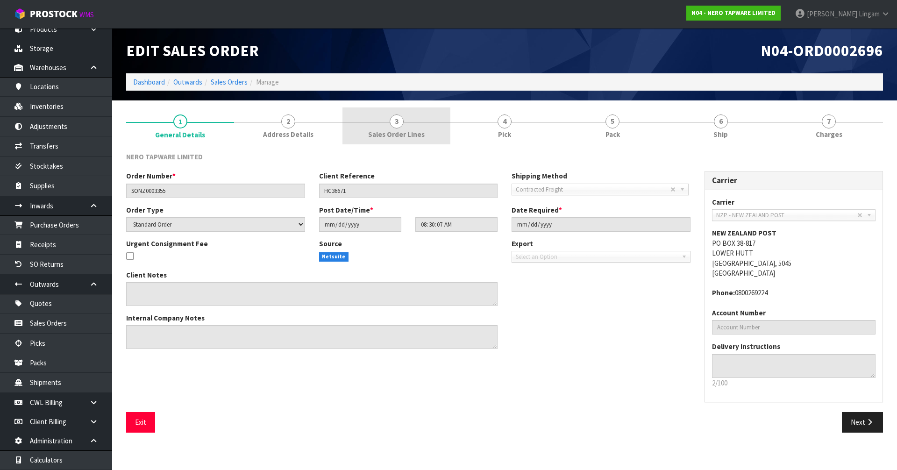
click at [411, 128] on link "3 Sales Order Lines" at bounding box center [397, 125] width 108 height 37
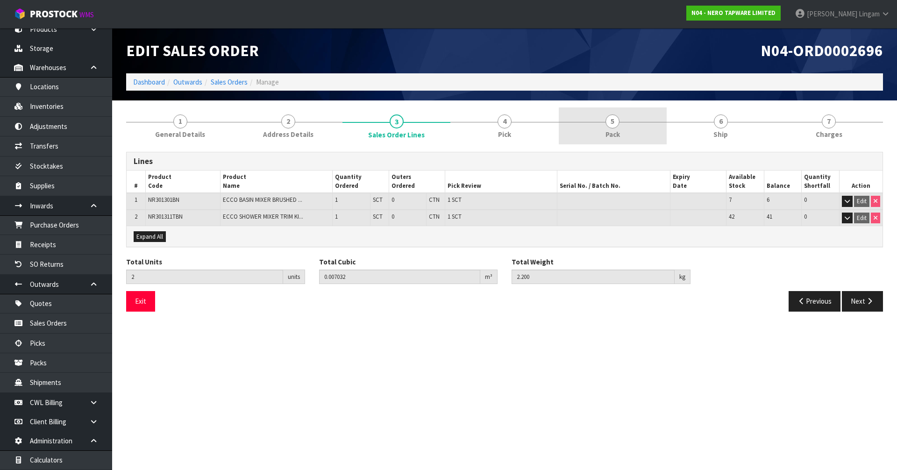
click at [617, 131] on span "Pack" at bounding box center [613, 134] width 14 height 10
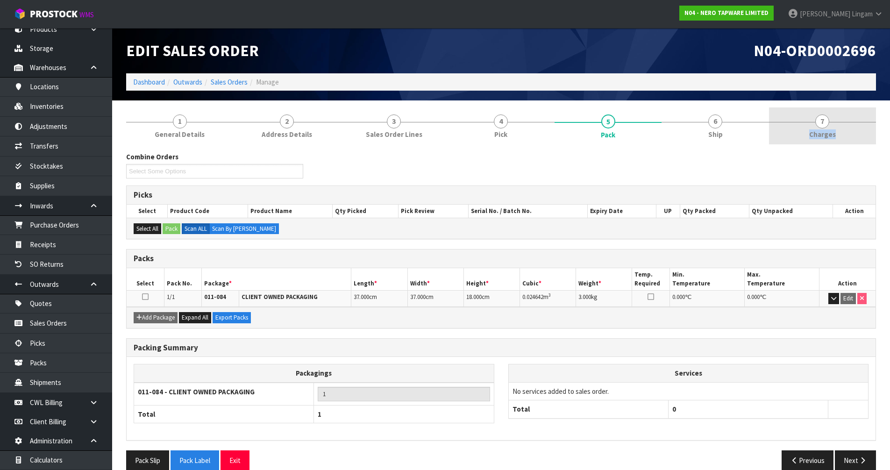
click at [836, 128] on link "7 Charges" at bounding box center [822, 125] width 107 height 37
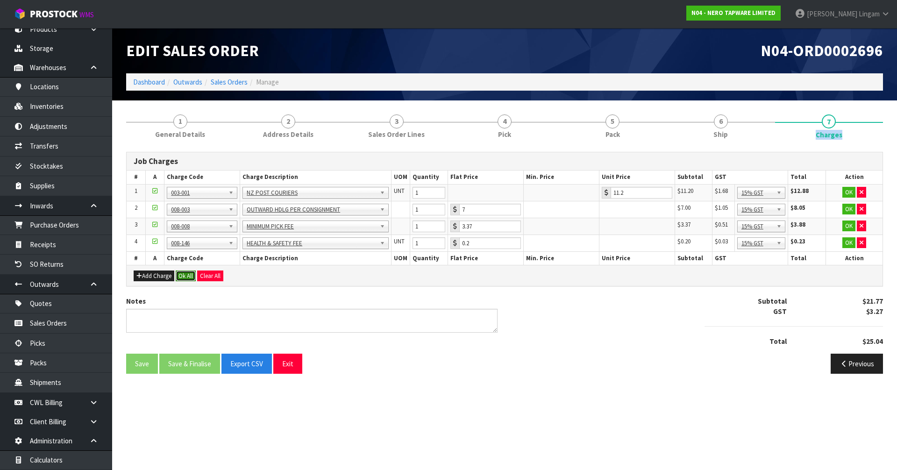
click at [188, 278] on button "Ok All" at bounding box center [186, 276] width 20 height 11
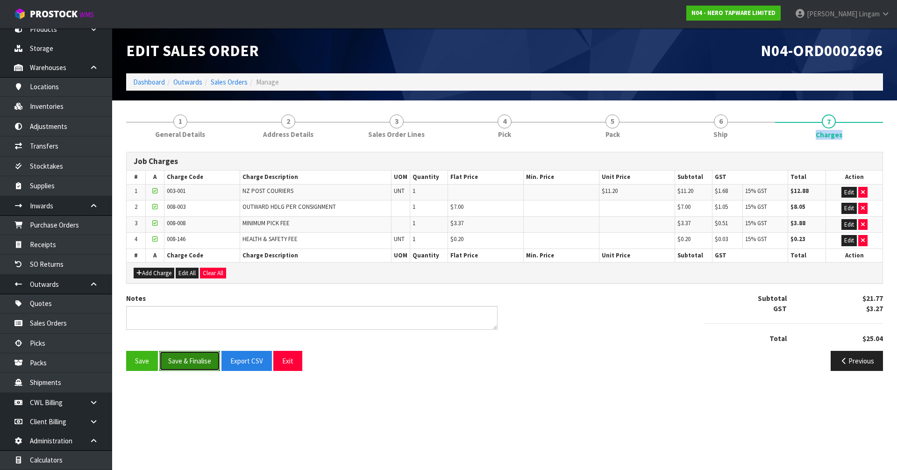
click at [197, 362] on button "Save & Finalise" at bounding box center [189, 361] width 61 height 20
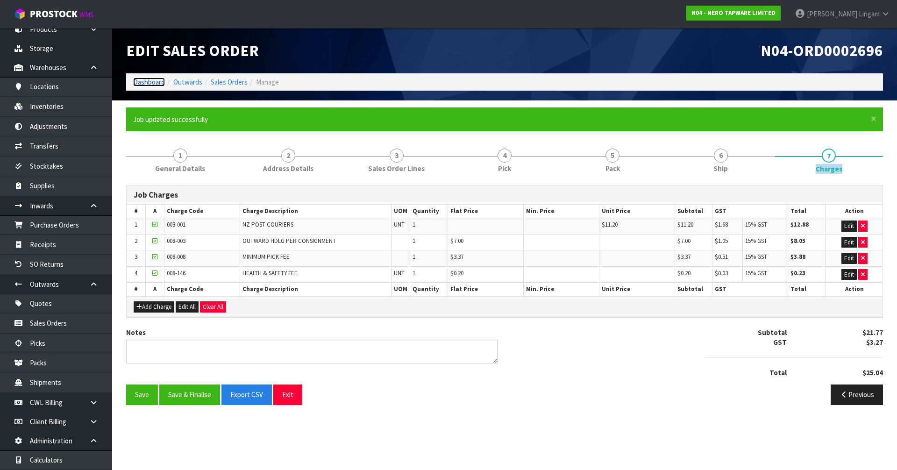
click at [151, 79] on link "Dashboard" at bounding box center [149, 82] width 32 height 9
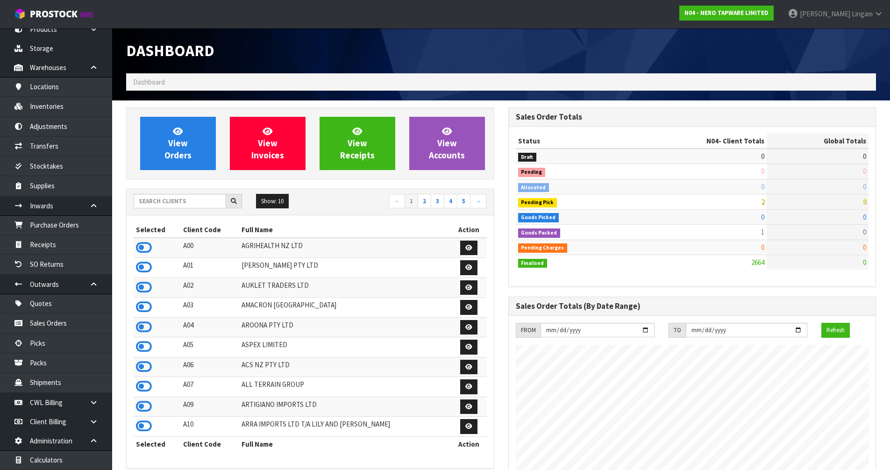
scroll to position [738, 382]
click at [164, 205] on input "text" at bounding box center [180, 201] width 93 height 14
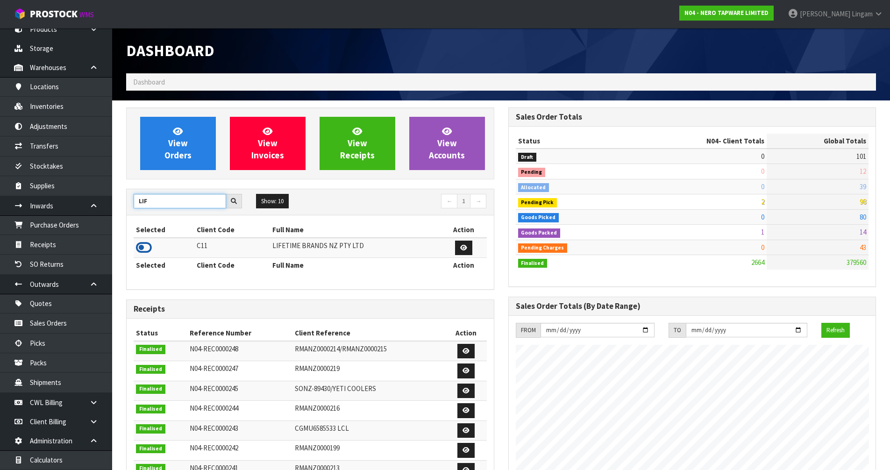
type input "LIF"
click at [147, 247] on icon at bounding box center [144, 248] width 16 height 14
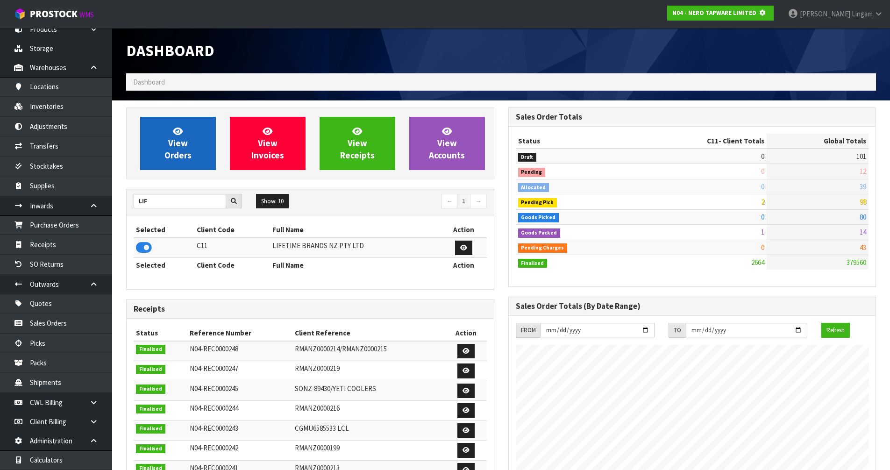
scroll to position [583, 382]
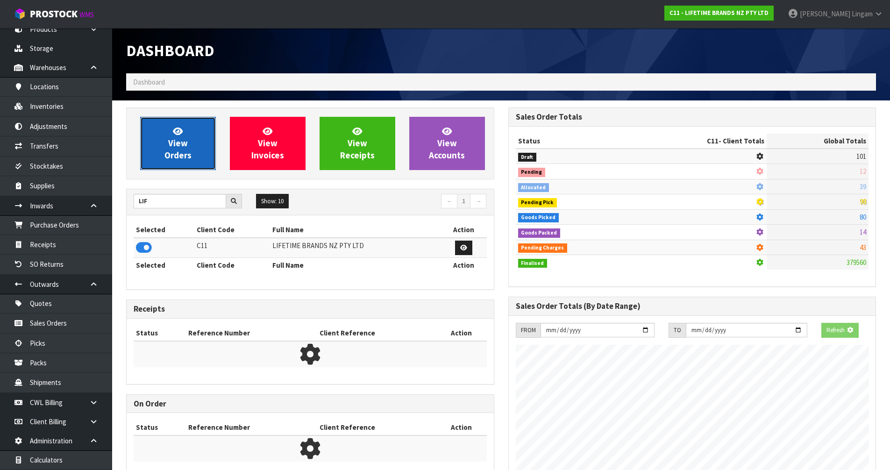
click at [176, 146] on span "View Orders" at bounding box center [177, 143] width 27 height 35
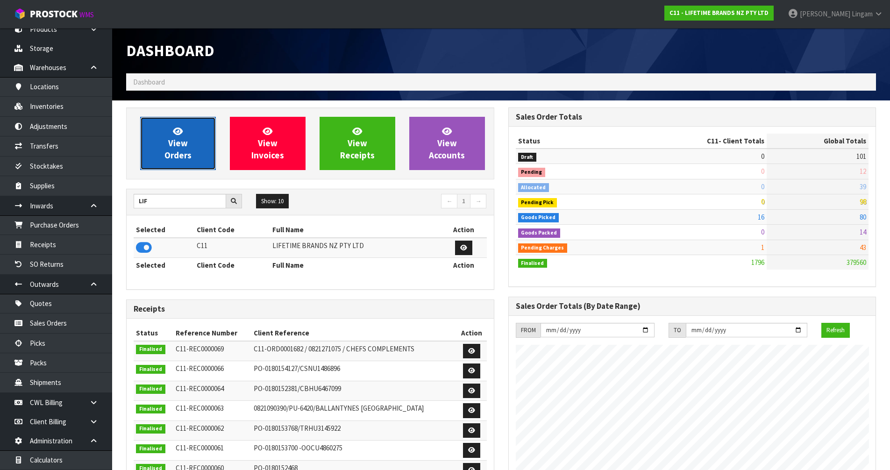
scroll to position [708, 382]
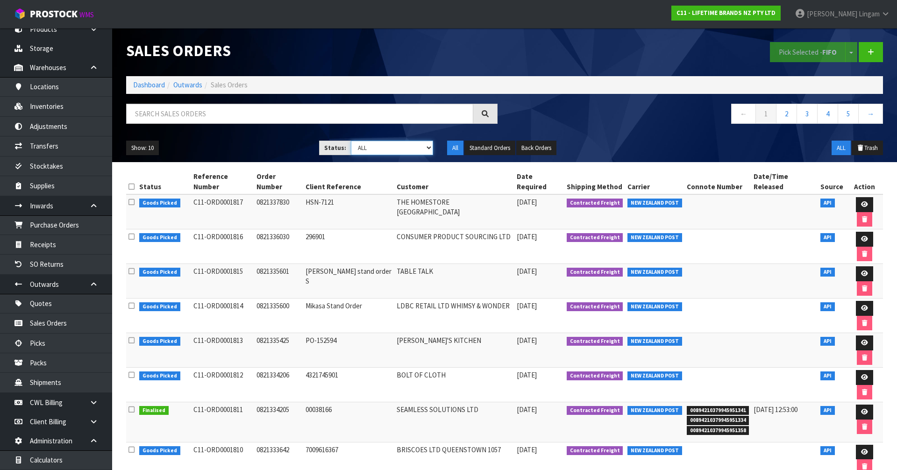
click at [421, 151] on select "Draft Pending Allocated Pending Pick Goods Picked Goods Packed Pending Charges …" at bounding box center [392, 148] width 83 height 14
select select "string:6"
click at [351, 141] on select "Draft Pending Allocated Pending Pick Goods Picked Goods Packed Pending Charges …" at bounding box center [392, 148] width 83 height 14
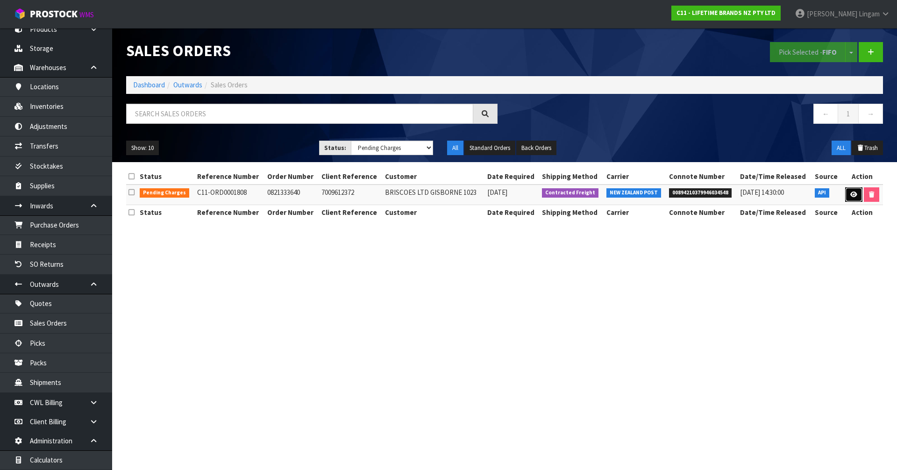
click at [854, 192] on icon at bounding box center [853, 195] width 7 height 6
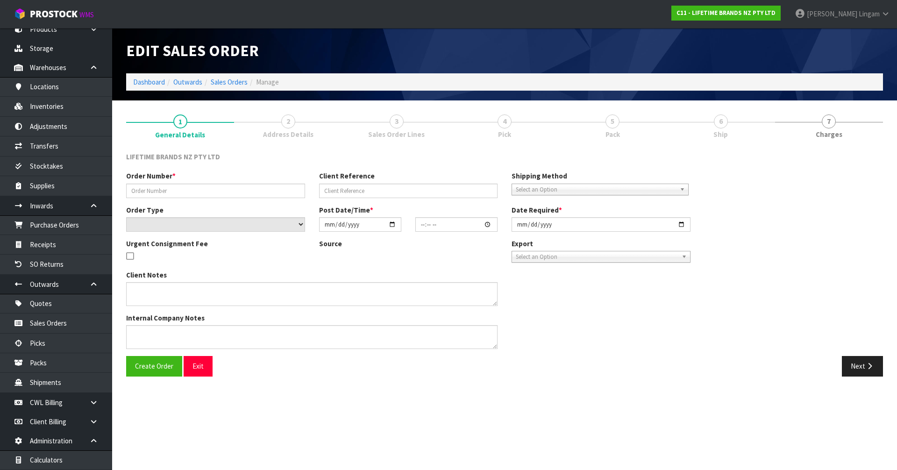
type input "0821333640"
type input "7009612372"
select select "number:0"
type input "[DATE]"
type input "13:03:44.000"
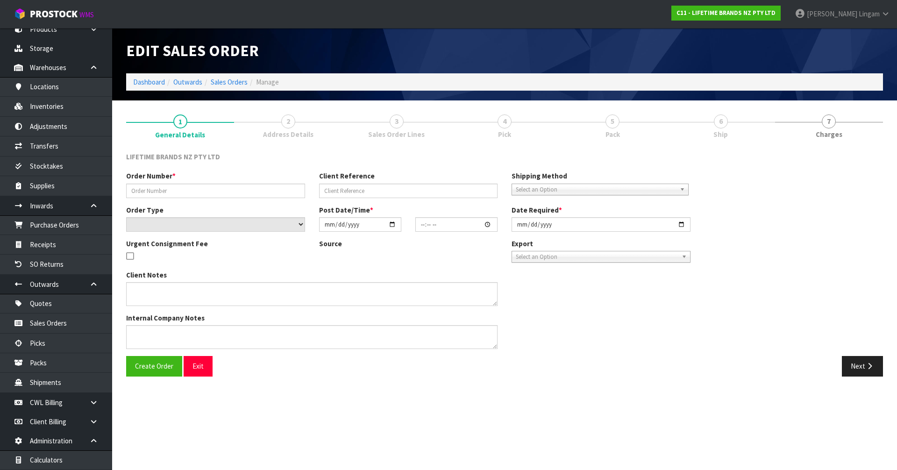
type input "[DATE]"
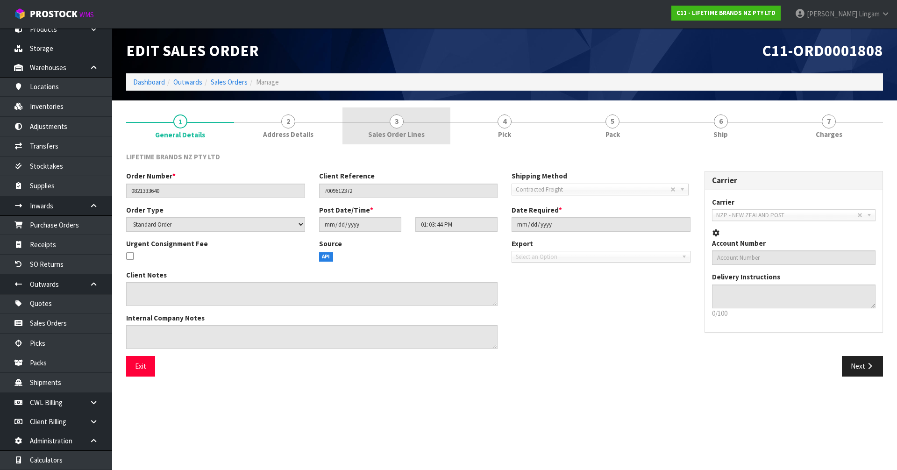
click at [400, 122] on span "3" at bounding box center [397, 121] width 14 height 14
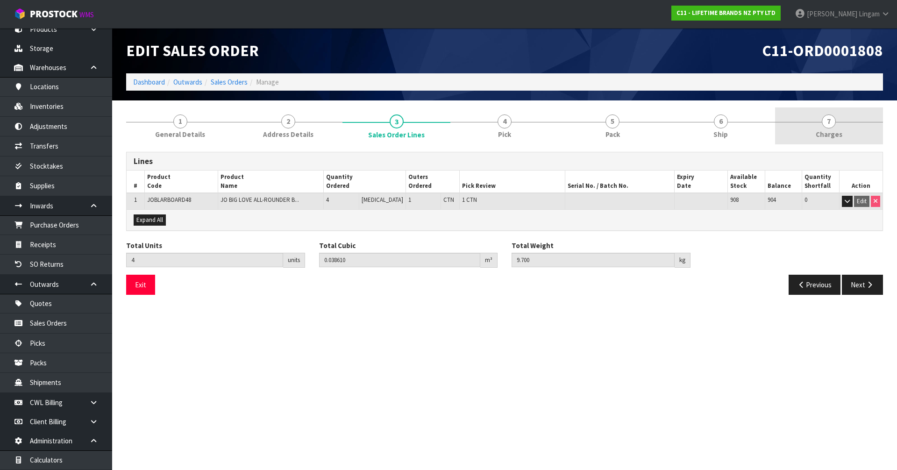
click at [856, 134] on link "7 Charges" at bounding box center [829, 125] width 108 height 37
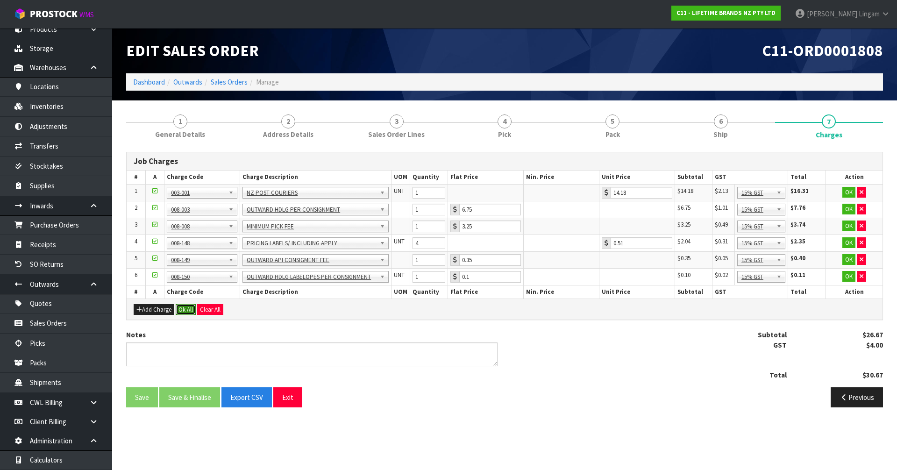
click at [190, 311] on button "Ok All" at bounding box center [186, 309] width 20 height 11
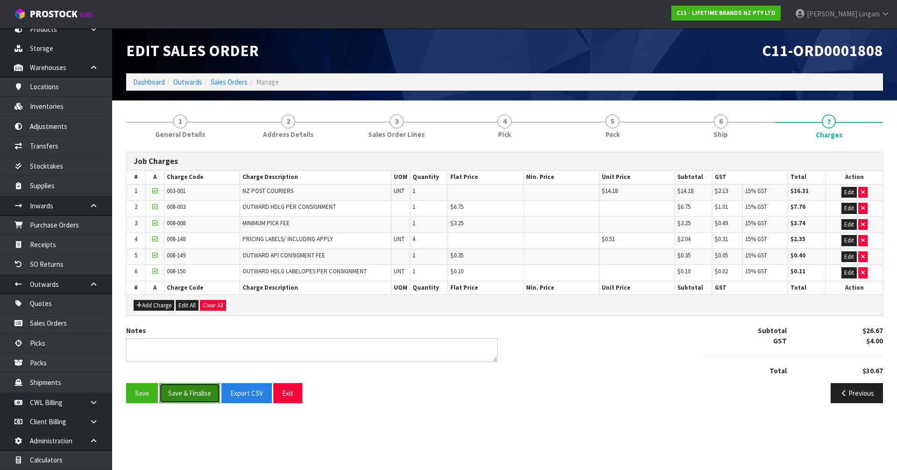
click at [192, 398] on button "Save & Finalise" at bounding box center [189, 393] width 61 height 20
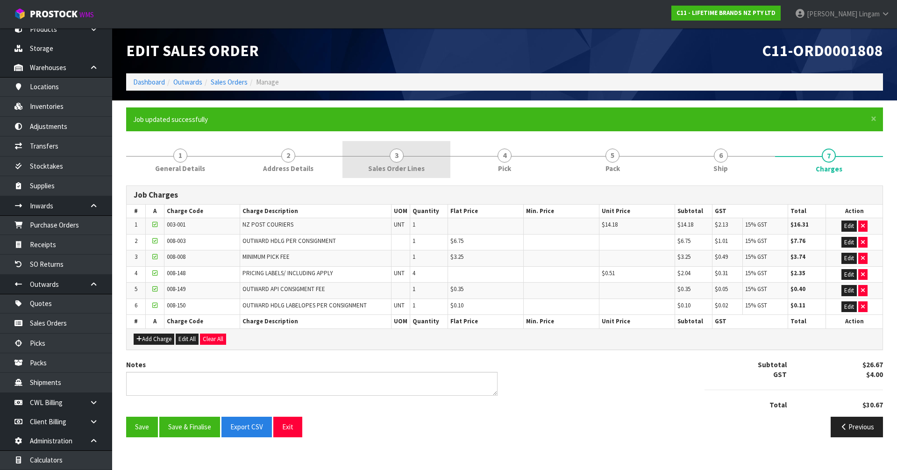
click at [419, 152] on link "3 Sales Order Lines" at bounding box center [397, 159] width 108 height 37
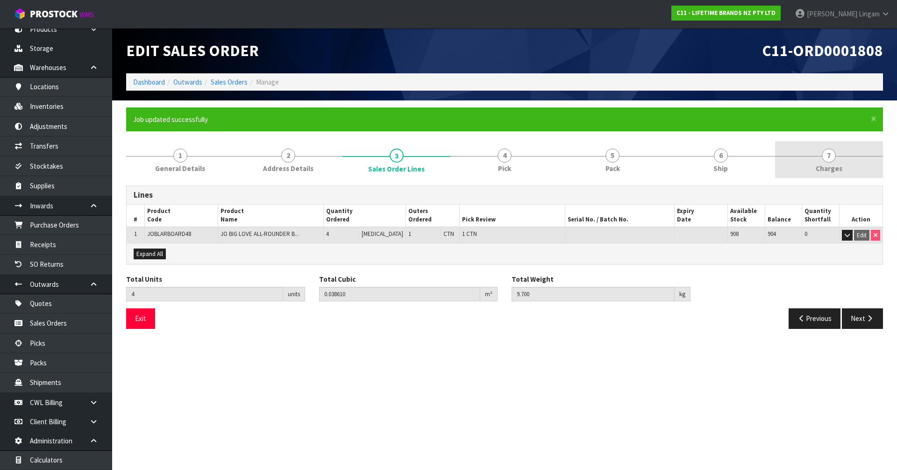
click at [856, 171] on link "7 Charges" at bounding box center [829, 159] width 108 height 37
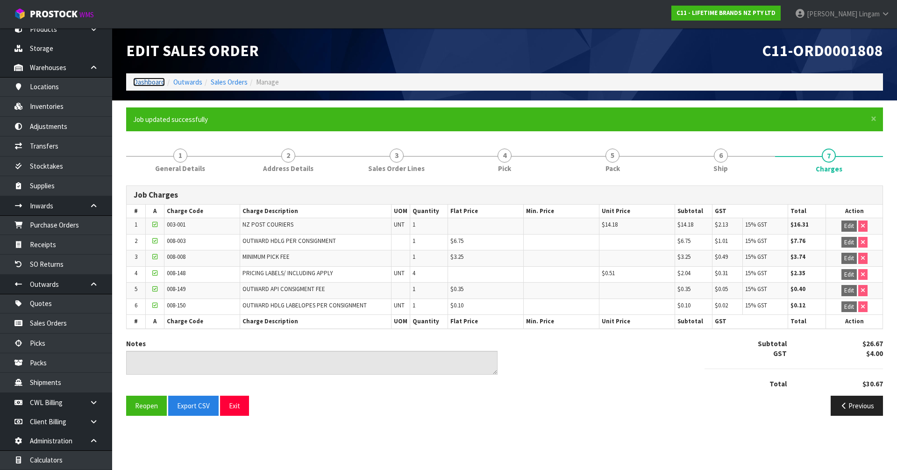
click at [143, 84] on link "Dashboard" at bounding box center [149, 82] width 32 height 9
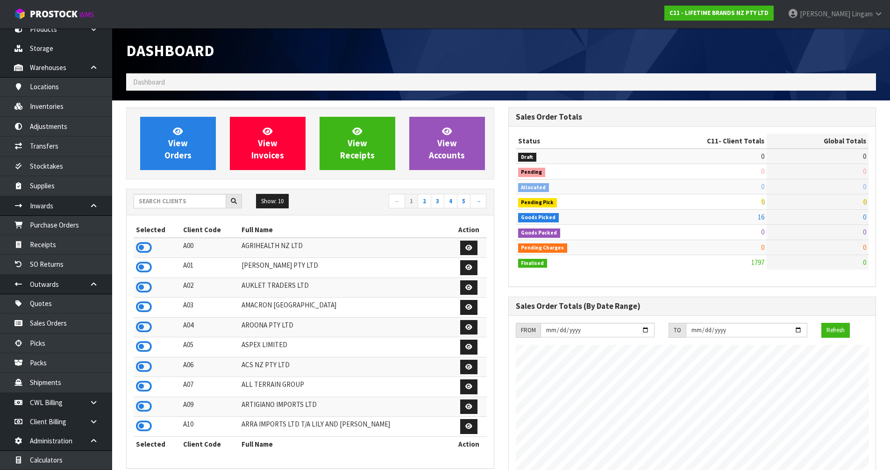
scroll to position [708, 382]
click at [178, 203] on input "text" at bounding box center [180, 201] width 93 height 14
click at [143, 248] on icon at bounding box center [144, 248] width 16 height 14
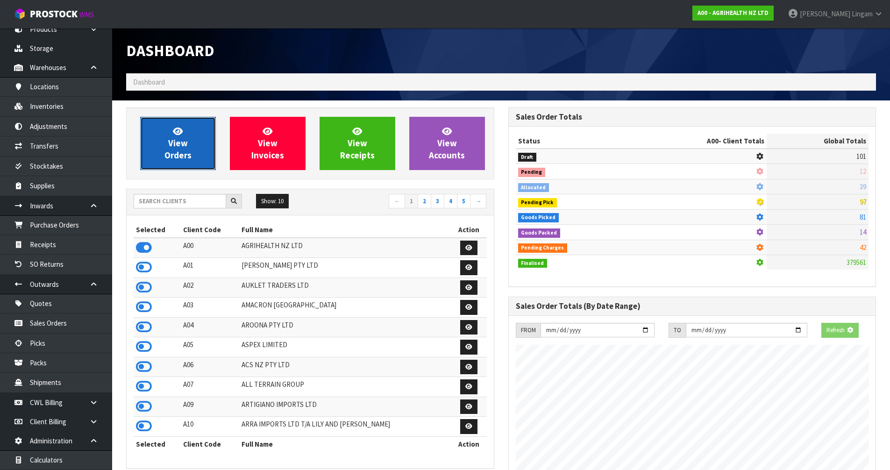
scroll to position [466696, 466896]
click at [187, 149] on link "View Orders" at bounding box center [178, 143] width 76 height 53
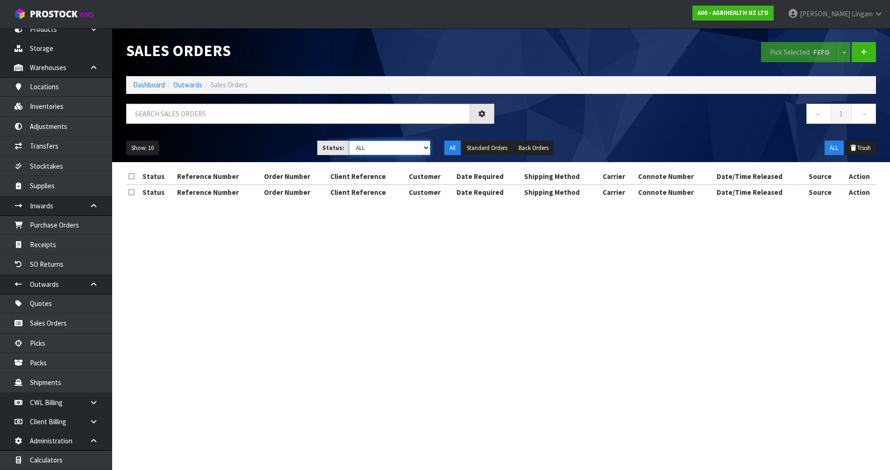
click at [404, 143] on select "Draft Pending Allocated Pending Pick Goods Picked Goods Packed Pending Charges …" at bounding box center [389, 148] width 81 height 14
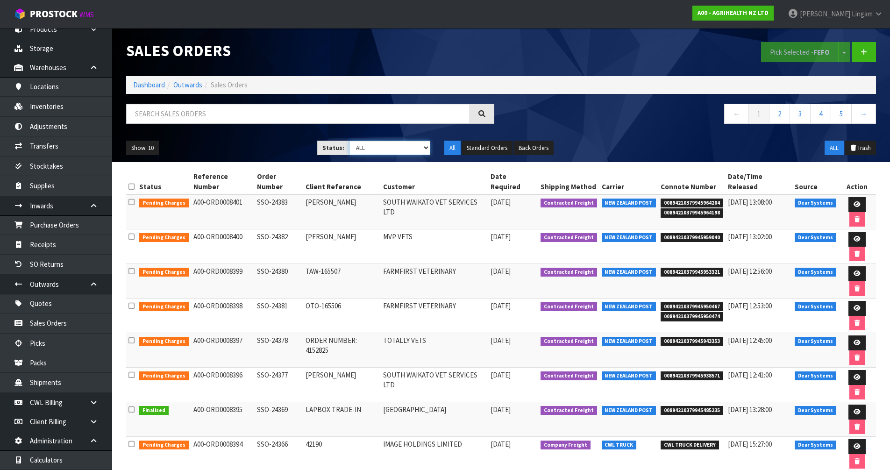
select select "string:6"
click at [349, 141] on select "Draft Pending Allocated Pending Pick Goods Picked Goods Packed Pending Charges …" at bounding box center [389, 148] width 81 height 14
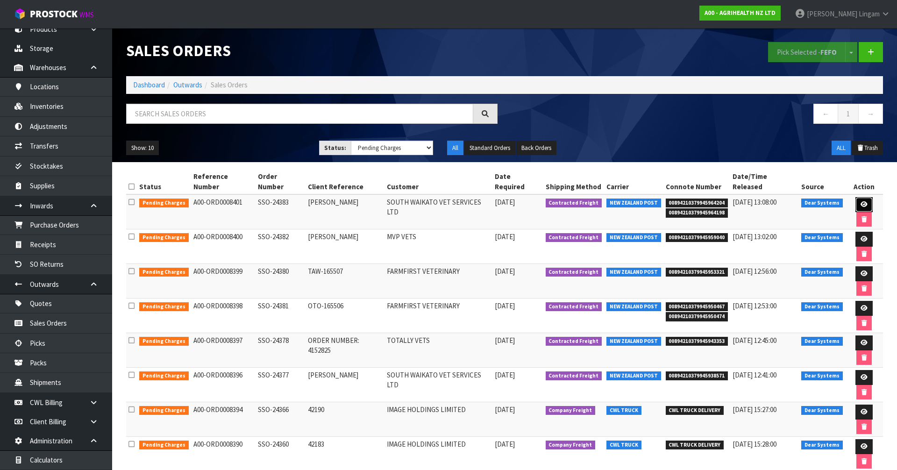
click at [861, 201] on icon at bounding box center [864, 204] width 7 height 6
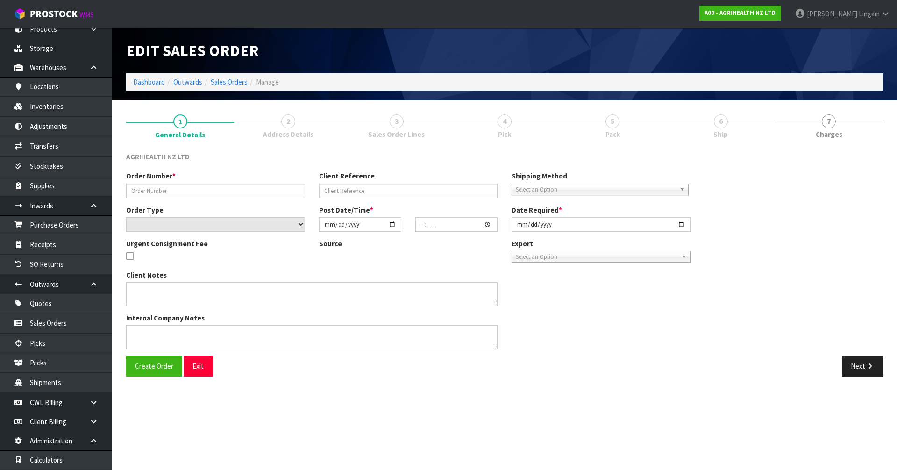
type input "SSO-24383"
type input "[PERSON_NAME]"
select select "number:0"
type input "[DATE]"
type input "11:47:10.000"
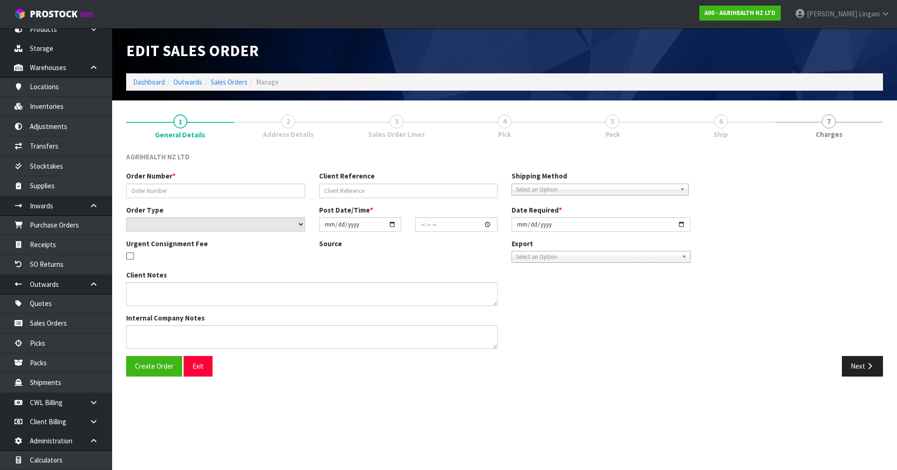
type input "[DATE]"
type textarea "SHIP BY: Overnight Courier"
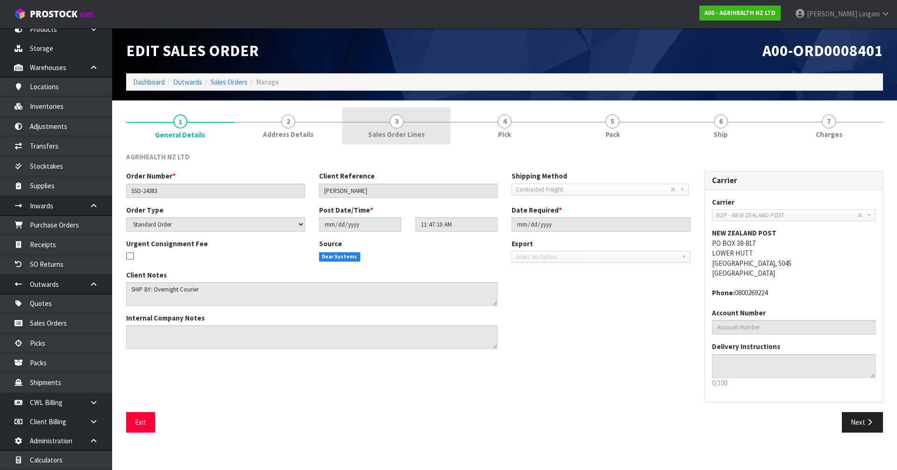
click at [418, 125] on link "3 Sales Order Lines" at bounding box center [397, 125] width 108 height 37
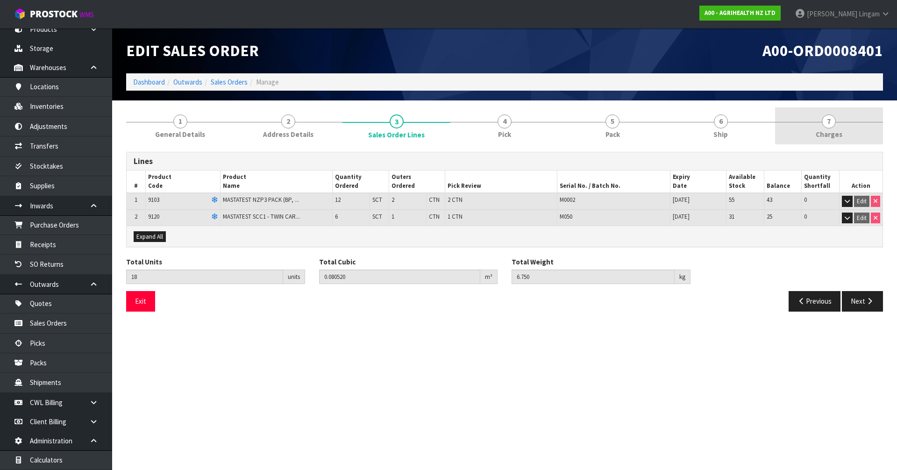
click at [823, 128] on link "7 Charges" at bounding box center [829, 125] width 108 height 37
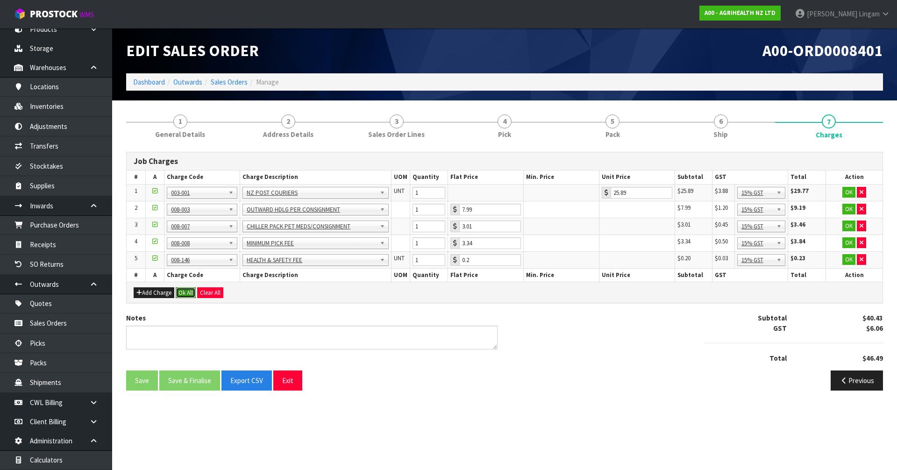
click at [184, 293] on button "Ok All" at bounding box center [186, 292] width 20 height 11
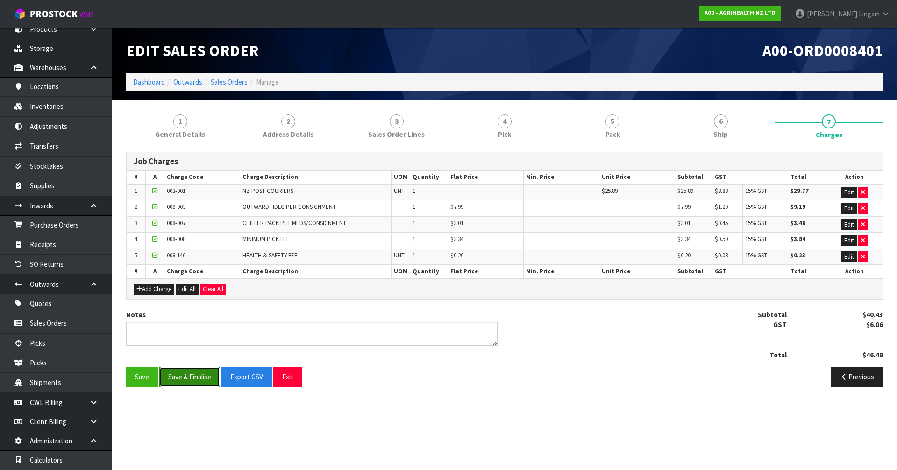
click at [179, 378] on button "Save & Finalise" at bounding box center [189, 377] width 61 height 20
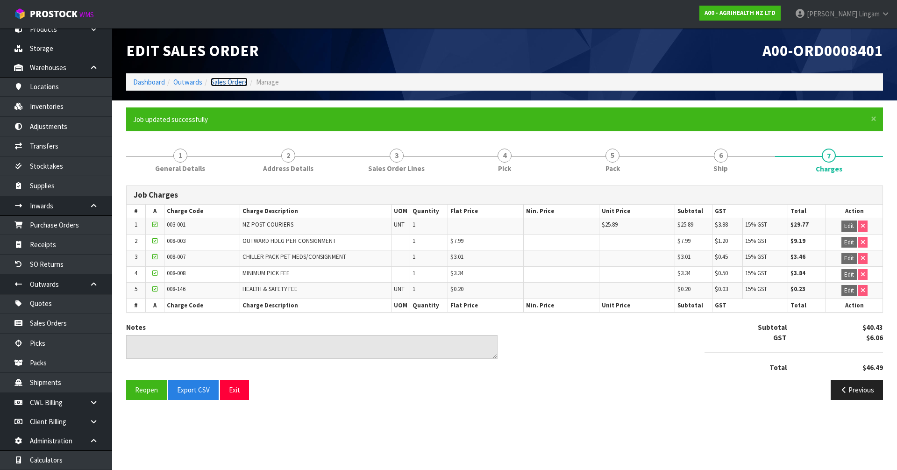
click at [243, 83] on link "Sales Orders" at bounding box center [229, 82] width 37 height 9
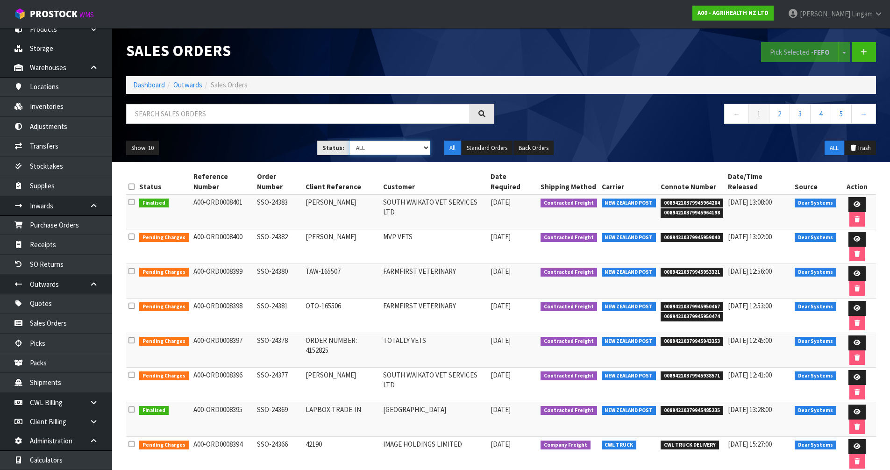
click at [414, 150] on select "Draft Pending Allocated Pending Pick Goods Picked Goods Packed Pending Charges …" at bounding box center [389, 148] width 81 height 14
select select "string:6"
click at [349, 141] on select "Draft Pending Allocated Pending Pick Goods Picked Goods Packed Pending Charges …" at bounding box center [389, 148] width 81 height 14
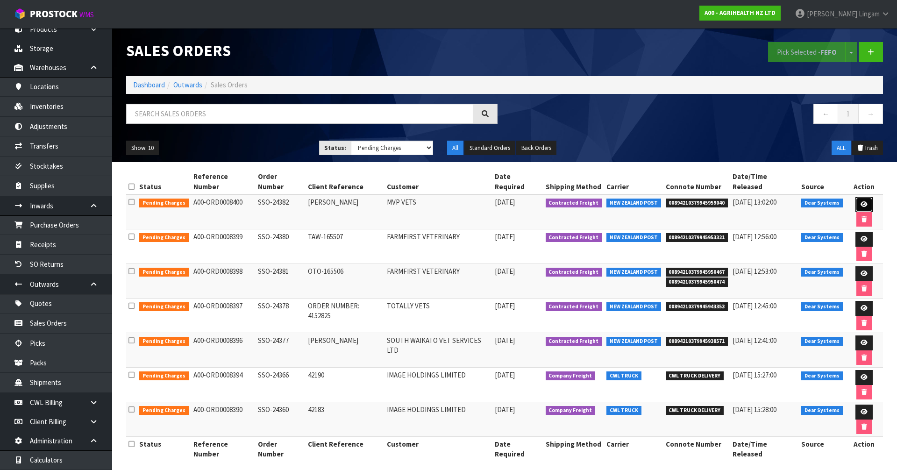
click at [861, 201] on icon at bounding box center [864, 204] width 7 height 6
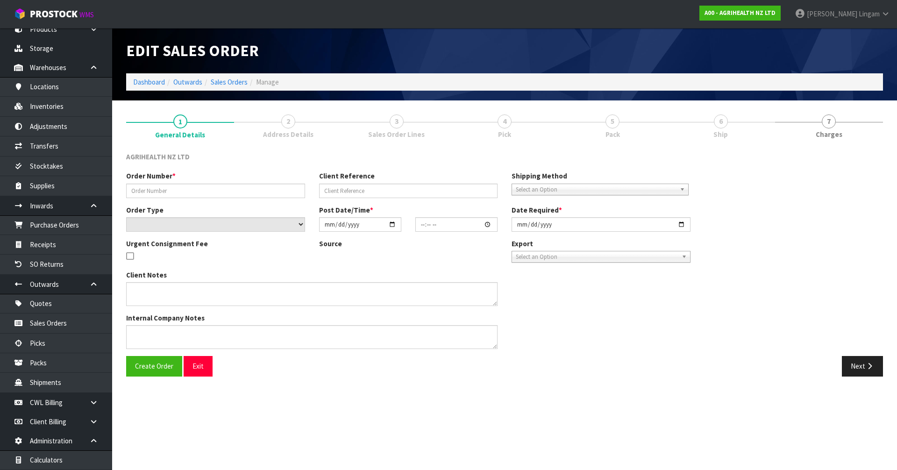
type input "SSO-24382"
type input "[PERSON_NAME]"
select select "number:0"
type input "[DATE]"
type input "11:47:09.000"
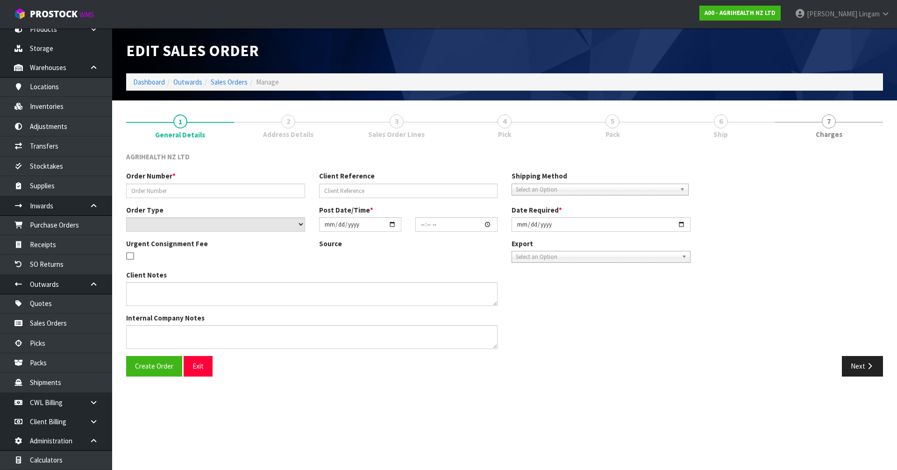
type input "[DATE]"
type textarea "SHIP BY: Overnight Courier Business Name: Chasing Cows Ltd"
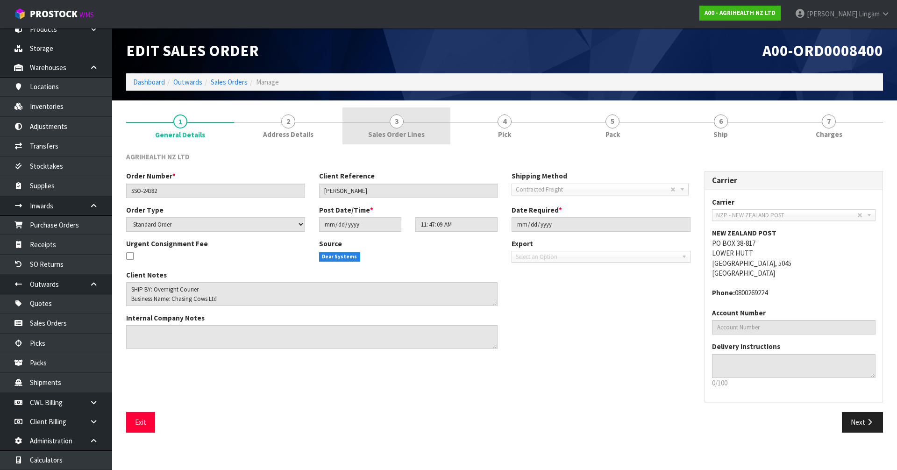
click at [431, 132] on link "3 Sales Order Lines" at bounding box center [397, 125] width 108 height 37
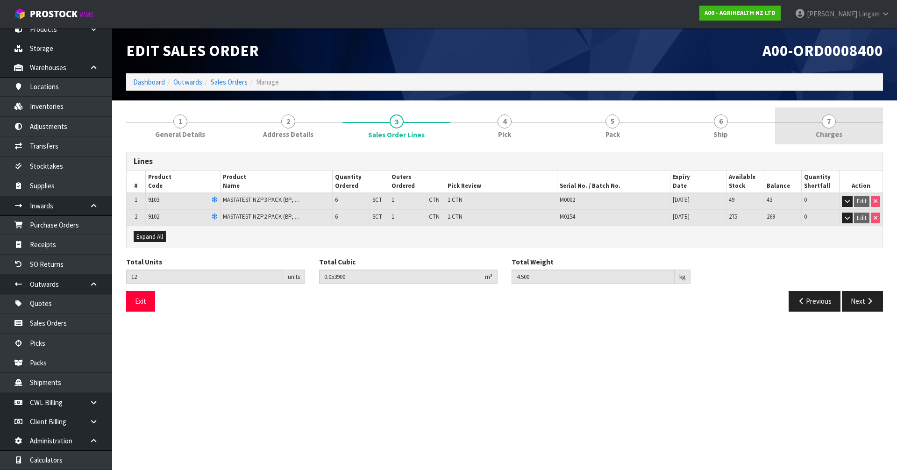
click at [843, 137] on link "7 Charges" at bounding box center [829, 125] width 108 height 37
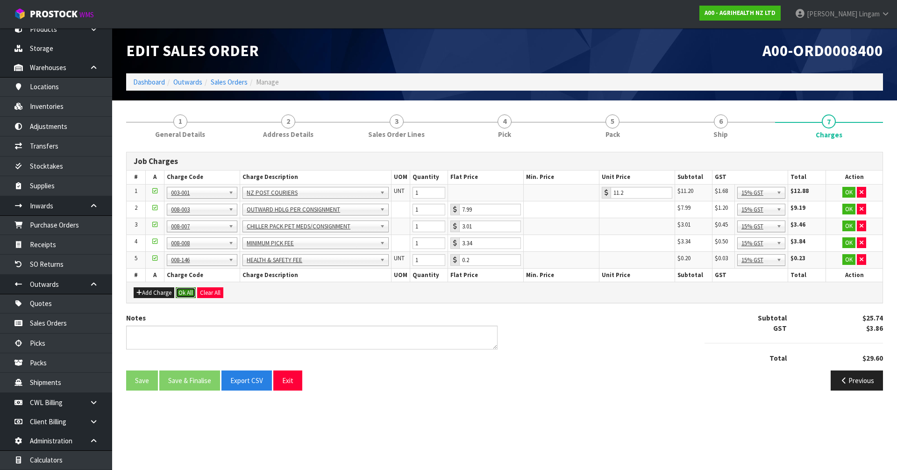
click at [186, 291] on button "Ok All" at bounding box center [186, 292] width 20 height 11
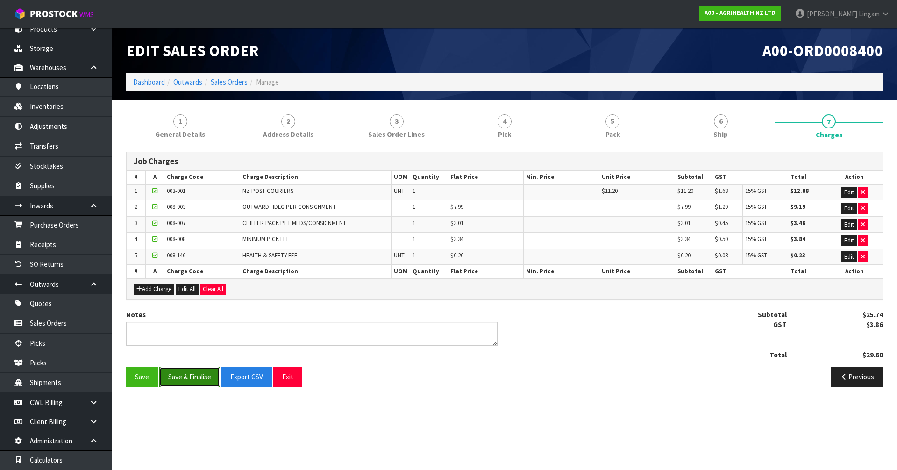
click at [202, 378] on button "Save & Finalise" at bounding box center [189, 377] width 61 height 20
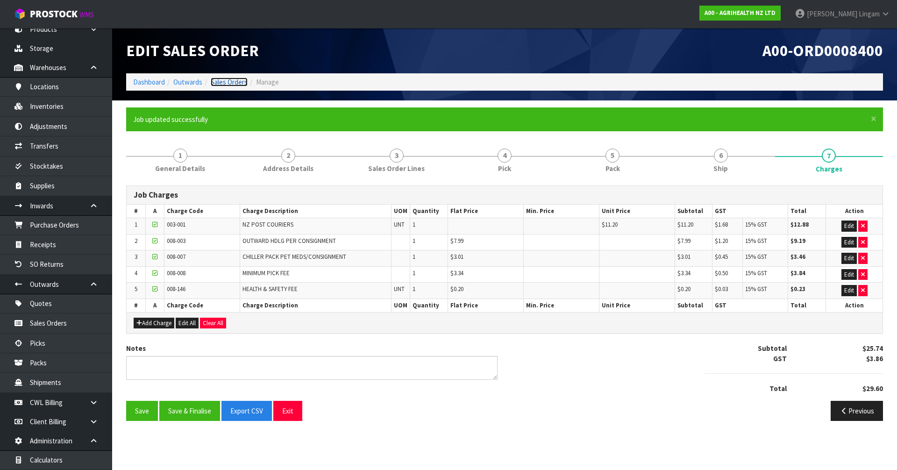
click at [239, 84] on link "Sales Orders" at bounding box center [229, 82] width 37 height 9
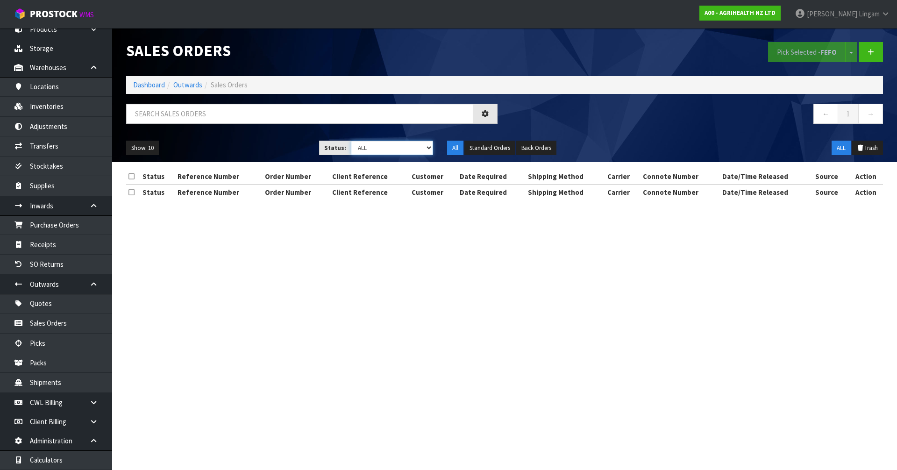
click at [413, 145] on select "Draft Pending Allocated Pending Pick Goods Picked Goods Packed Pending Charges …" at bounding box center [392, 148] width 83 height 14
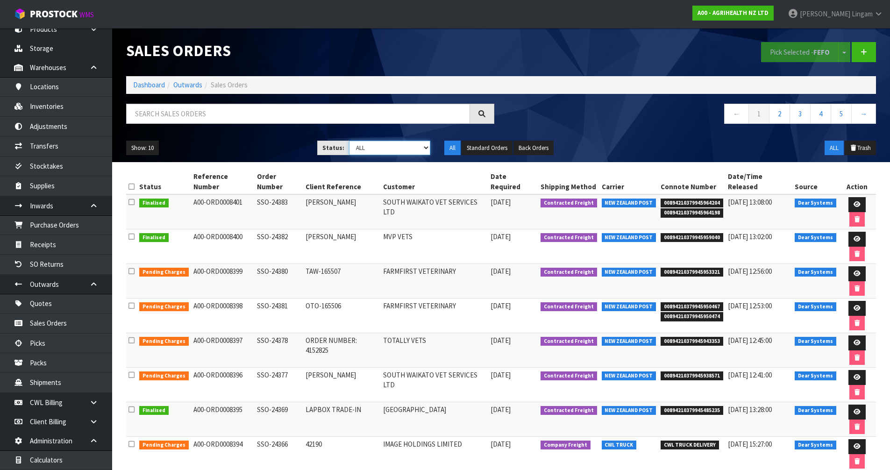
select select "string:6"
click at [349, 141] on select "Draft Pending Allocated Pending Pick Goods Picked Goods Packed Pending Charges …" at bounding box center [389, 148] width 81 height 14
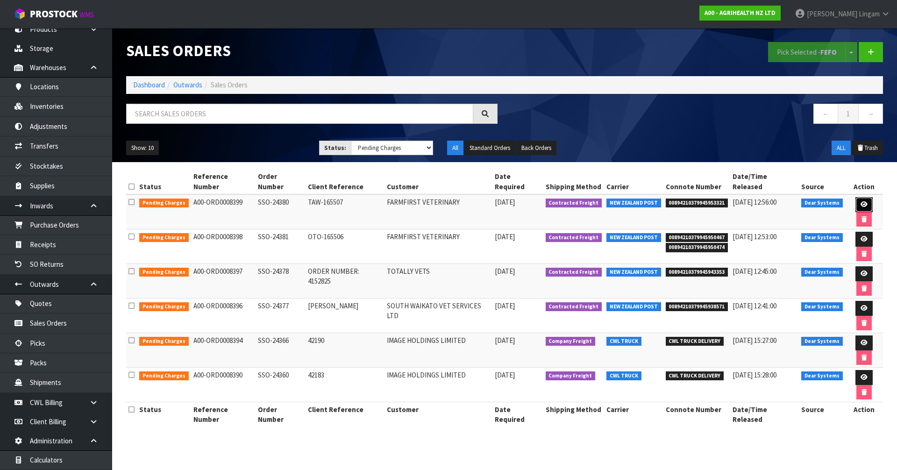
click at [856, 197] on link at bounding box center [864, 204] width 17 height 15
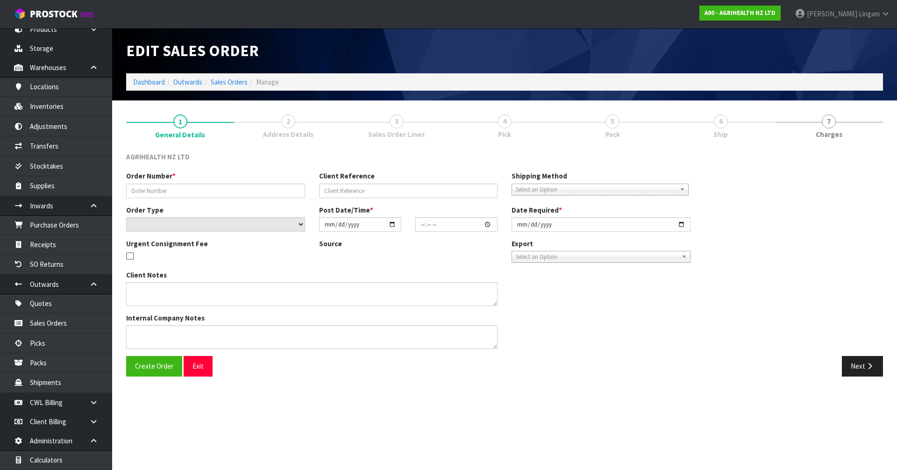
type input "SSO-24380"
type input "TAW-165507"
select select "number:0"
type input "[DATE]"
type input "11:42:29.000"
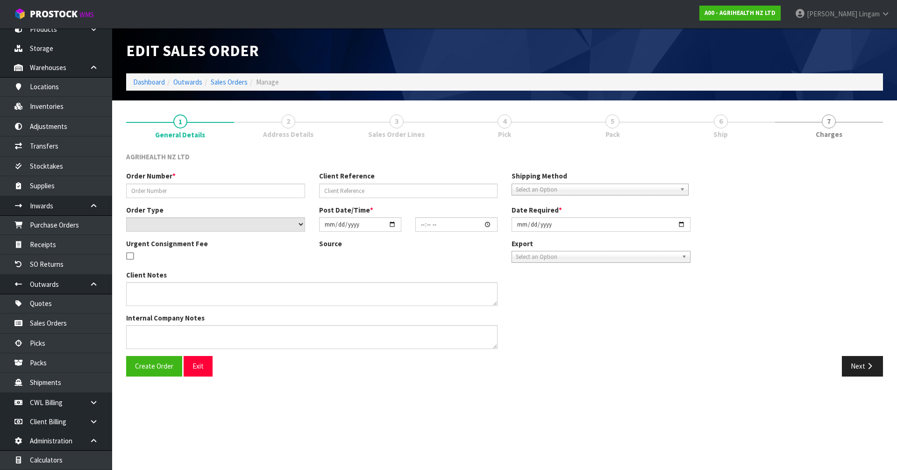
type input "[DATE]"
type textarea "SHIP BY: Overnight Courier"
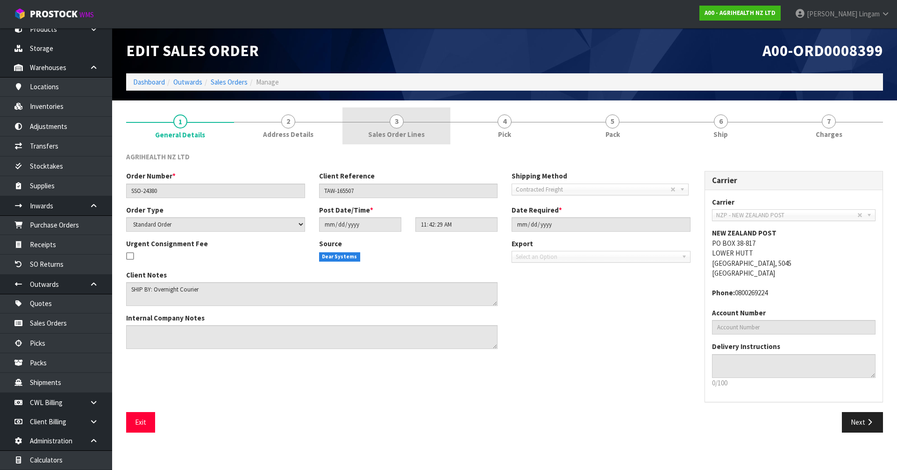
click at [426, 132] on link "3 Sales Order Lines" at bounding box center [397, 125] width 108 height 37
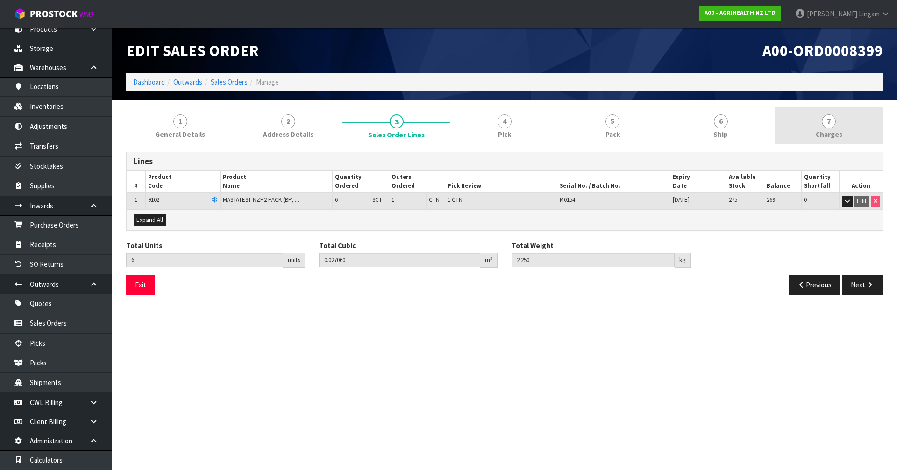
click at [851, 129] on link "7 Charges" at bounding box center [829, 125] width 108 height 37
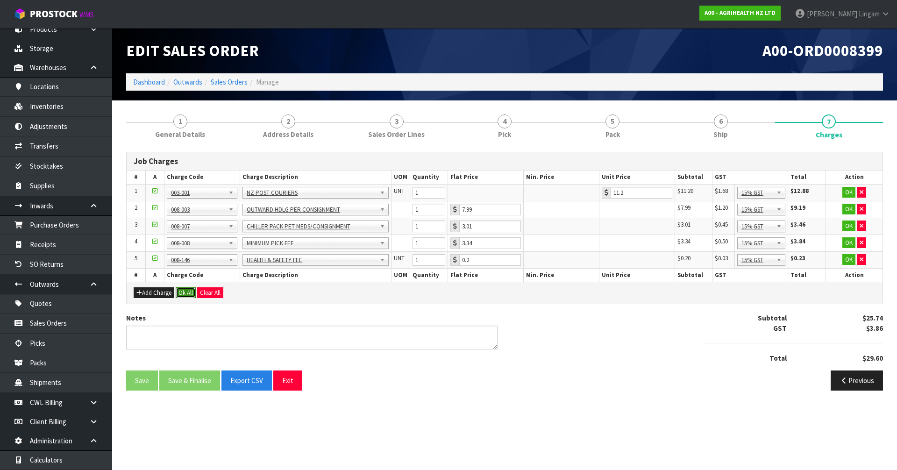
click at [186, 292] on button "Ok All" at bounding box center [186, 292] width 20 height 11
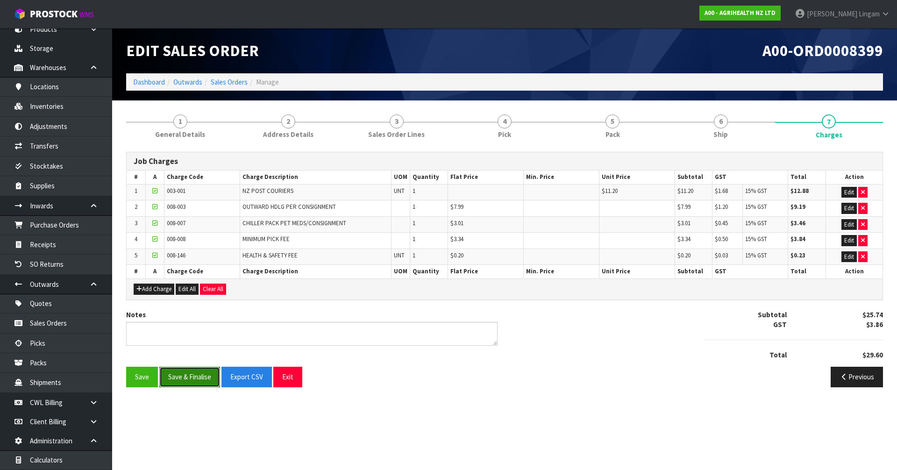
click at [196, 384] on button "Save & Finalise" at bounding box center [189, 377] width 61 height 20
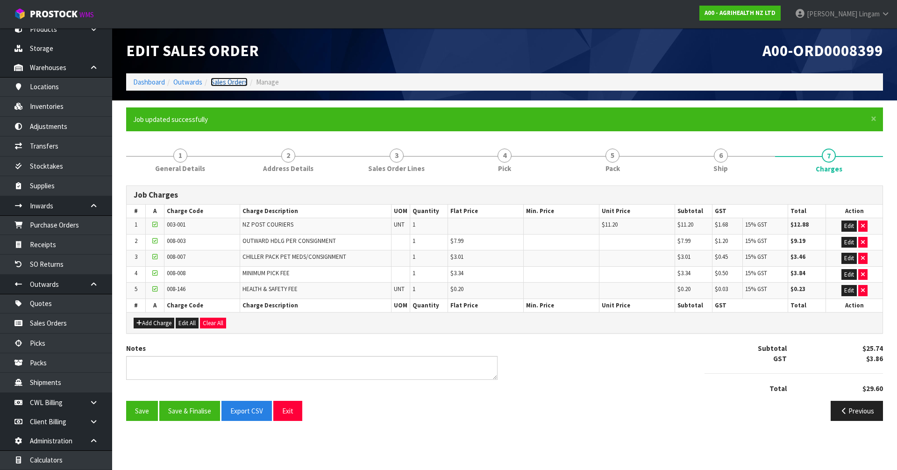
click at [236, 82] on link "Sales Orders" at bounding box center [229, 82] width 37 height 9
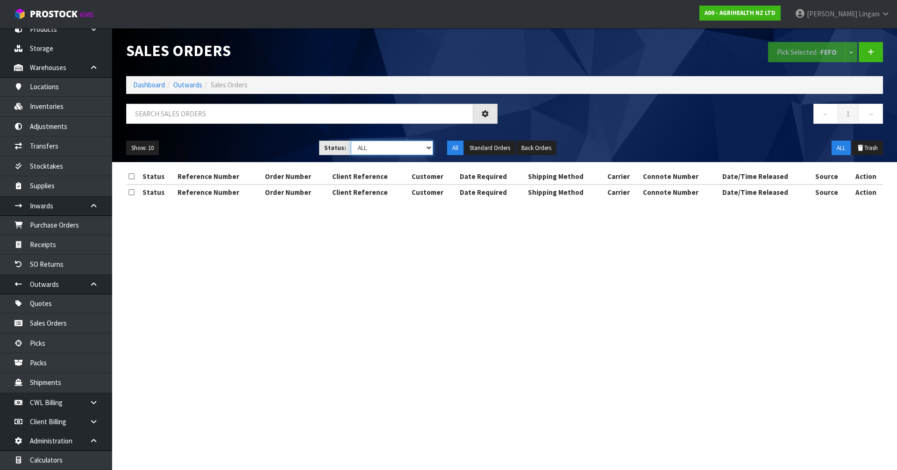
click at [419, 151] on select "Draft Pending Allocated Pending Pick Goods Picked Goods Packed Pending Charges …" at bounding box center [392, 148] width 83 height 14
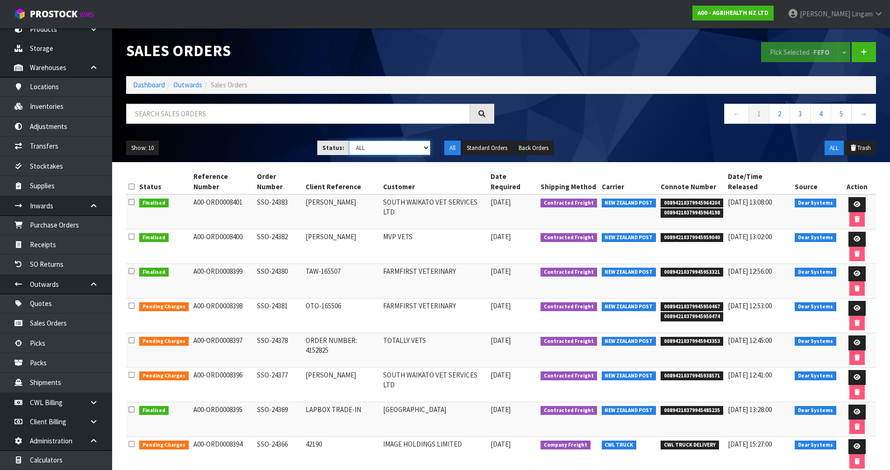
select select "string:6"
click at [349, 141] on select "Draft Pending Allocated Pending Pick Goods Picked Goods Packed Pending Charges …" at bounding box center [389, 148] width 81 height 14
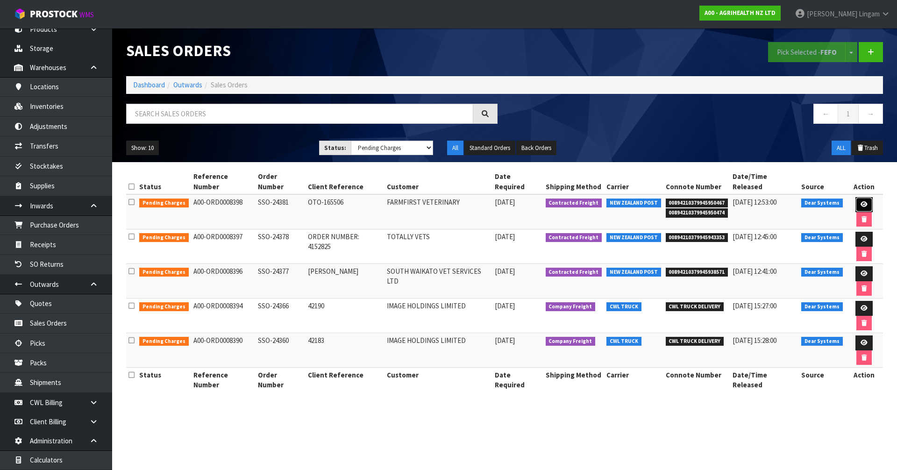
click at [856, 197] on link at bounding box center [864, 204] width 17 height 15
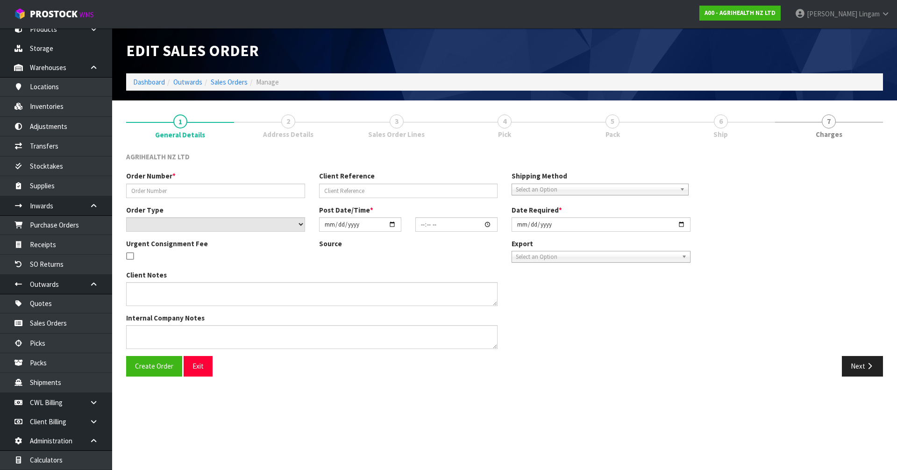
type input "SSO-24381"
type input "OTO-165506"
select select "number:0"
type input "[DATE]"
type input "11:42:28.000"
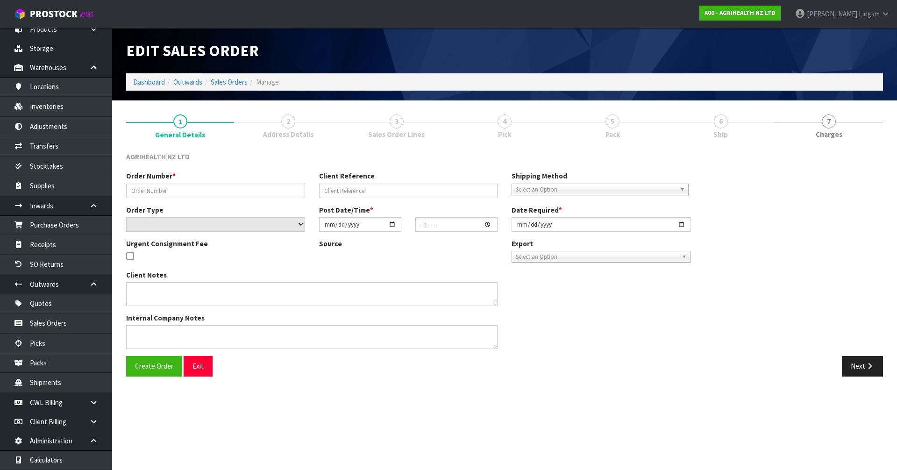
type input "[DATE]"
type textarea "SHIP BY: Overnight Courier"
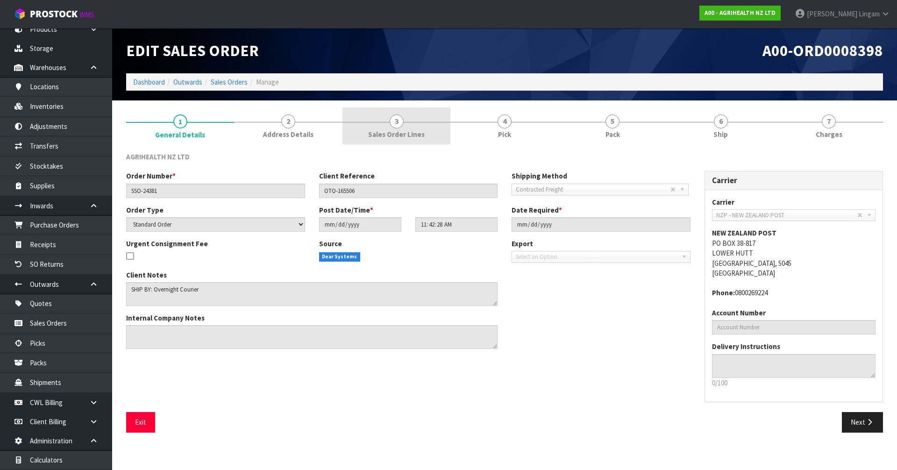
click at [412, 128] on link "3 Sales Order Lines" at bounding box center [397, 125] width 108 height 37
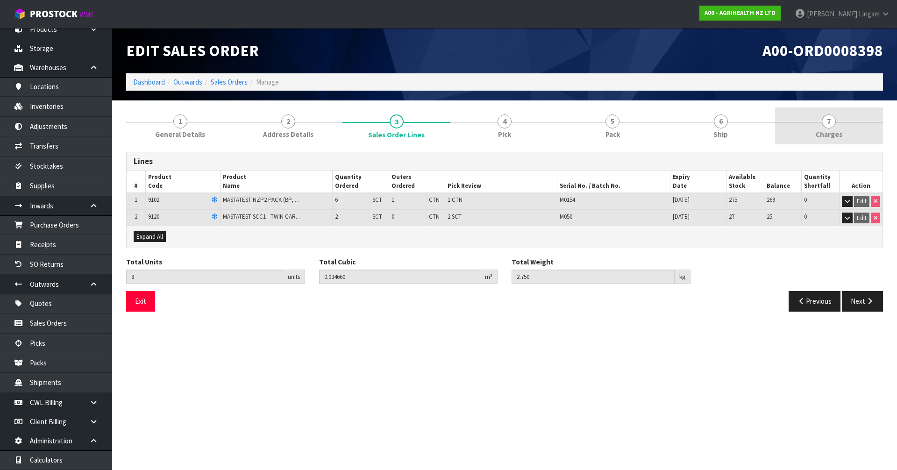
click at [827, 138] on span "Charges" at bounding box center [829, 134] width 27 height 10
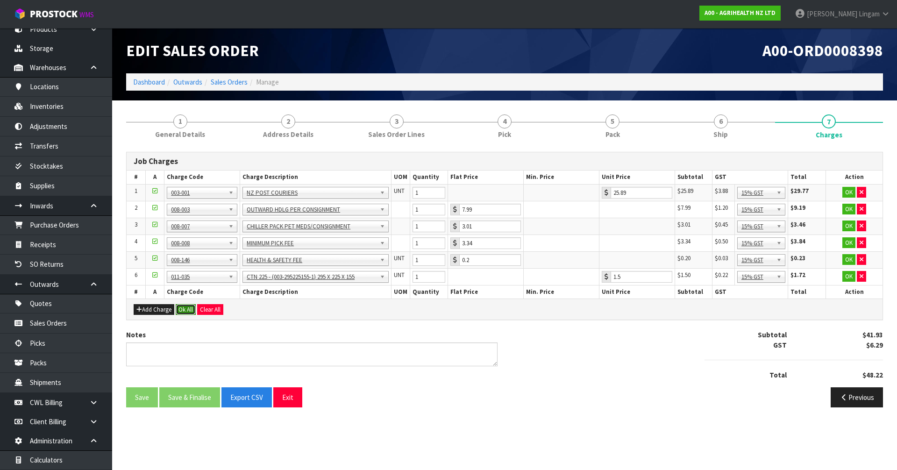
click at [186, 313] on button "Ok All" at bounding box center [186, 309] width 20 height 11
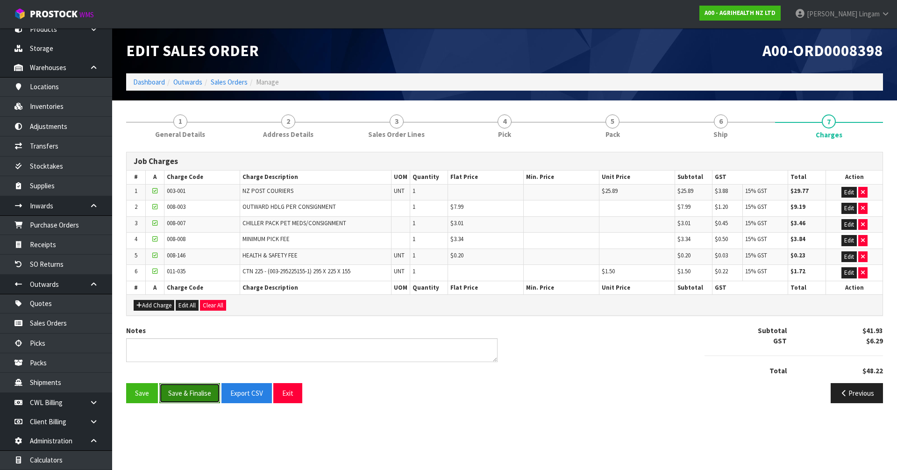
click at [192, 389] on button "Save & Finalise" at bounding box center [189, 393] width 61 height 20
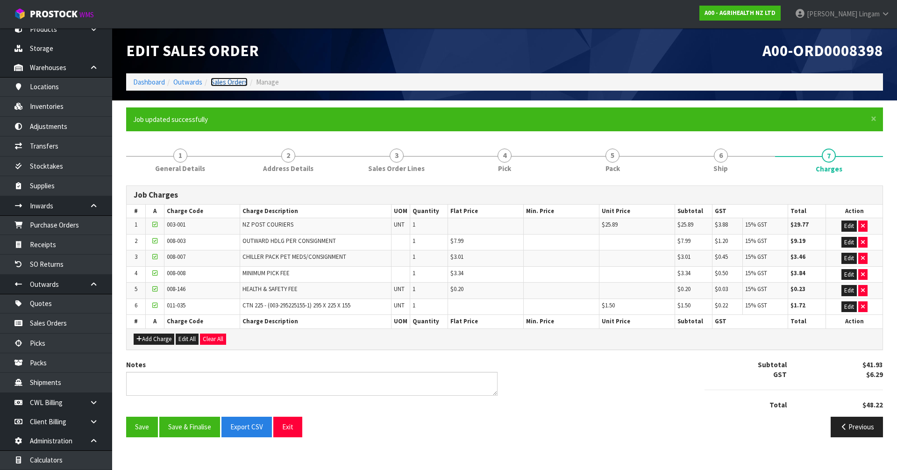
click at [243, 82] on link "Sales Orders" at bounding box center [229, 82] width 37 height 9
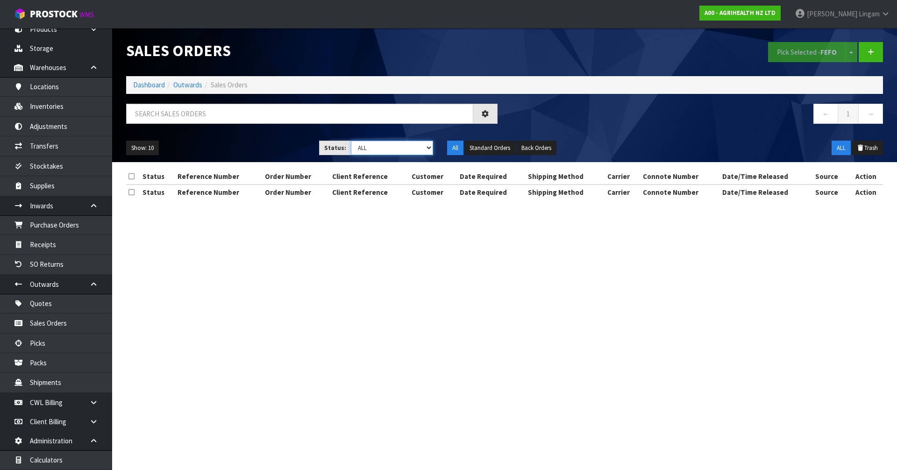
click at [424, 144] on select "Draft Pending Allocated Pending Pick Goods Picked Goods Packed Pending Charges …" at bounding box center [392, 148] width 83 height 14
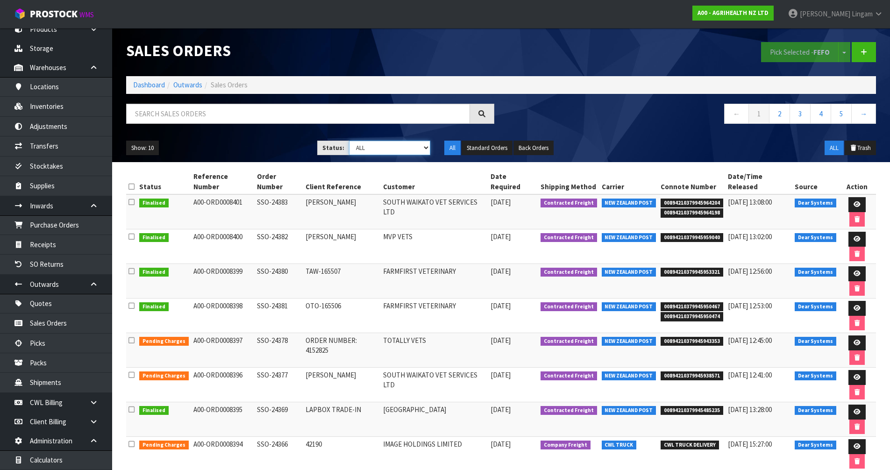
select select "string:6"
click at [349, 141] on select "Draft Pending Allocated Pending Pick Goods Picked Goods Packed Pending Charges …" at bounding box center [389, 148] width 81 height 14
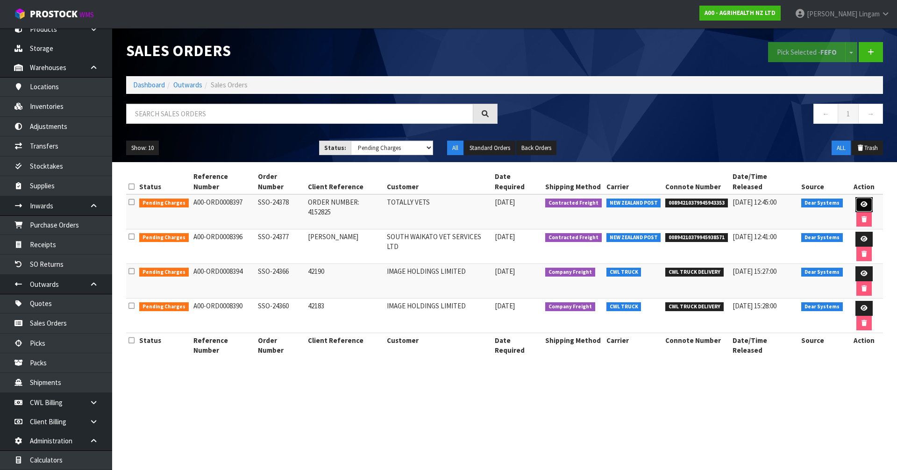
click at [861, 201] on icon at bounding box center [864, 204] width 7 height 6
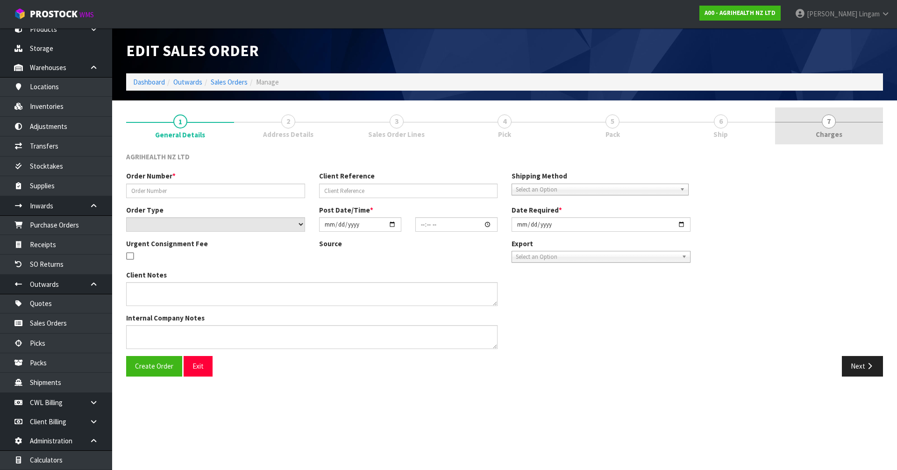
type input "SSO-24378"
type input "ORDER NUMBER: 4152825"
select select "number:0"
type input "[DATE]"
type input "10:29:06.000"
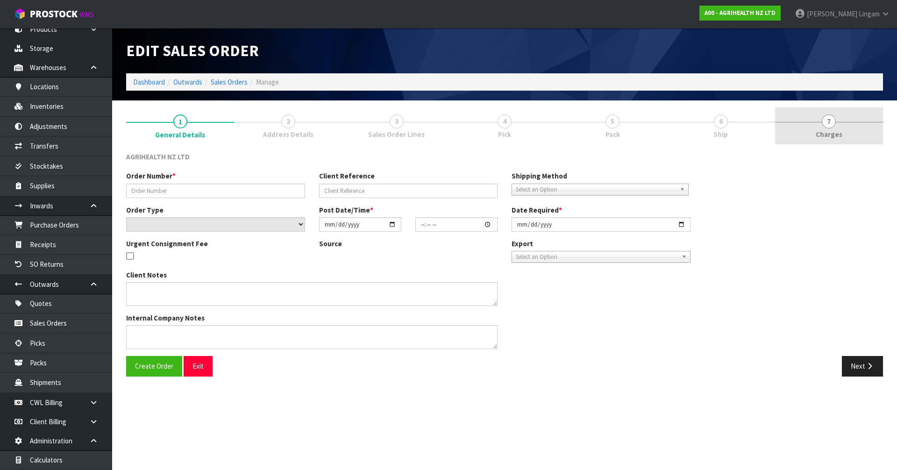
type input "[DATE]"
type textarea "SHIP BY: Overnight Courier"
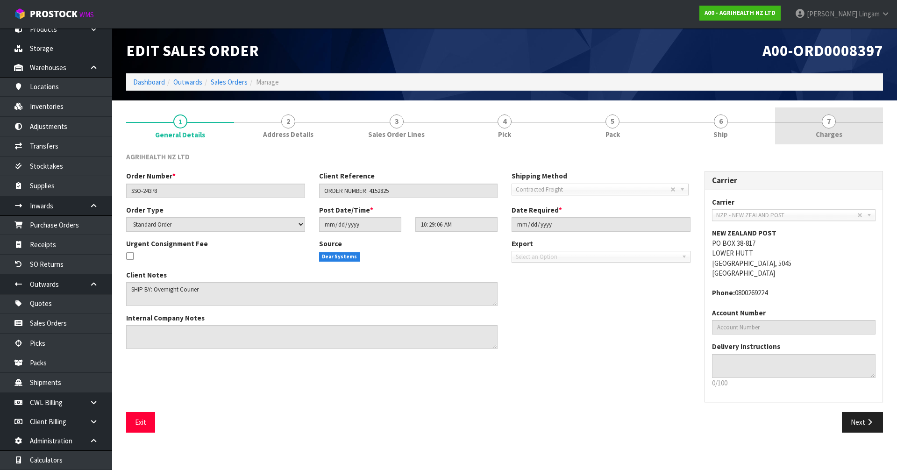
click at [853, 132] on link "7 Charges" at bounding box center [829, 125] width 108 height 37
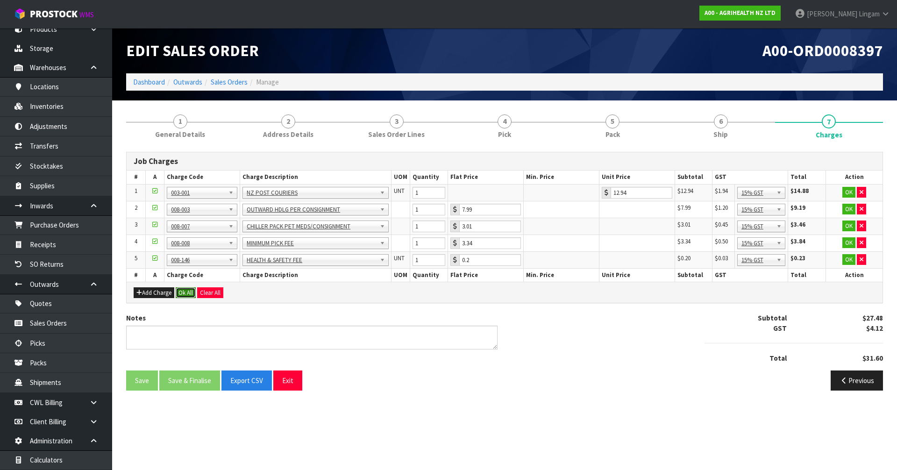
click at [191, 292] on button "Ok All" at bounding box center [186, 292] width 20 height 11
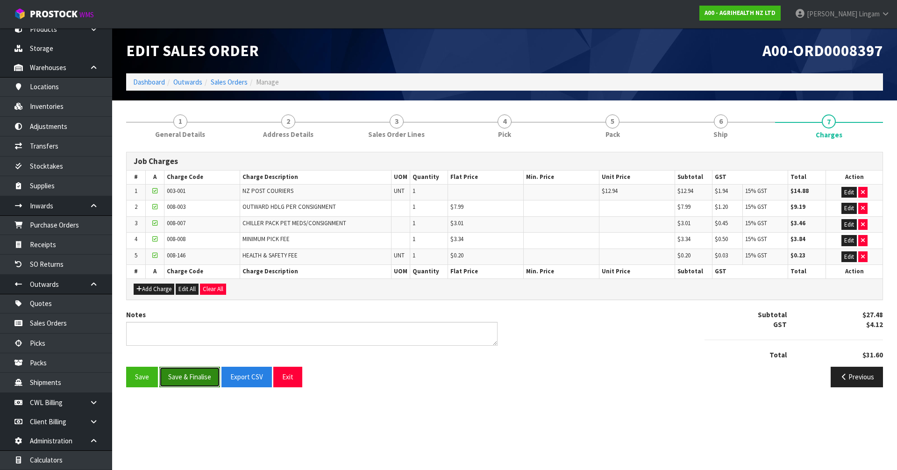
click at [194, 376] on button "Save & Finalise" at bounding box center [189, 377] width 61 height 20
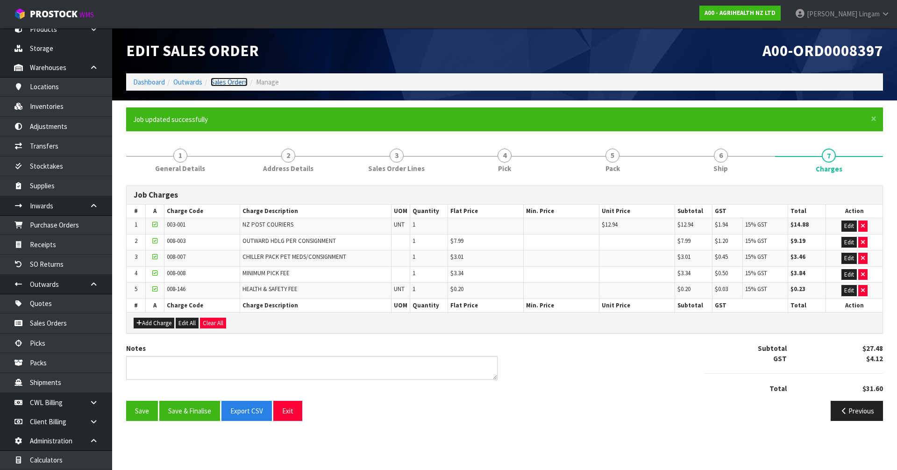
click at [234, 82] on link "Sales Orders" at bounding box center [229, 82] width 37 height 9
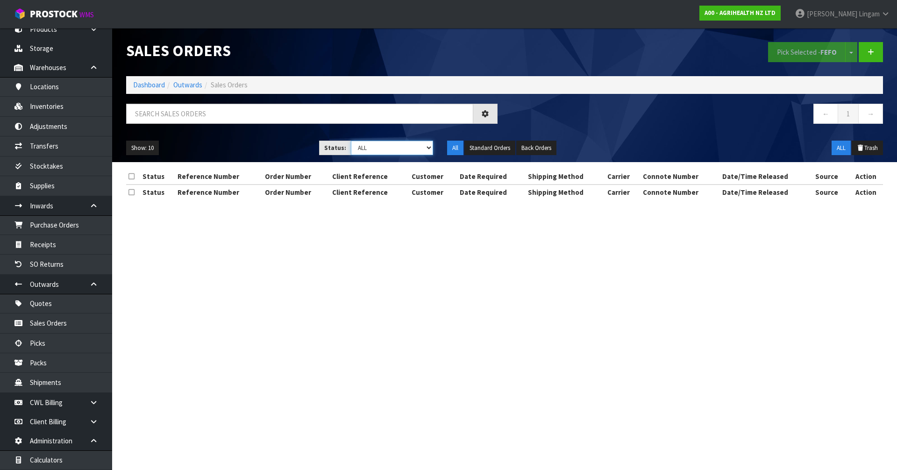
click at [421, 148] on select "Draft Pending Allocated Pending Pick Goods Picked Goods Packed Pending Charges …" at bounding box center [392, 148] width 83 height 14
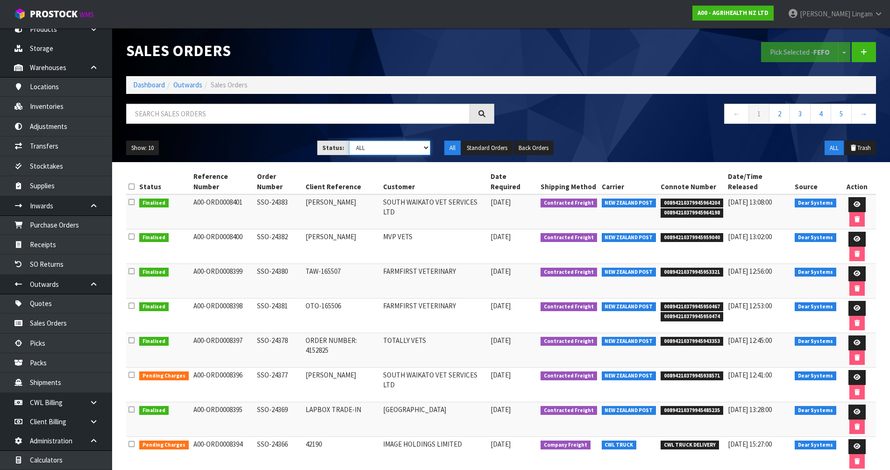
select select "string:6"
click at [349, 141] on select "Draft Pending Allocated Pending Pick Goods Picked Goods Packed Pending Charges …" at bounding box center [389, 148] width 81 height 14
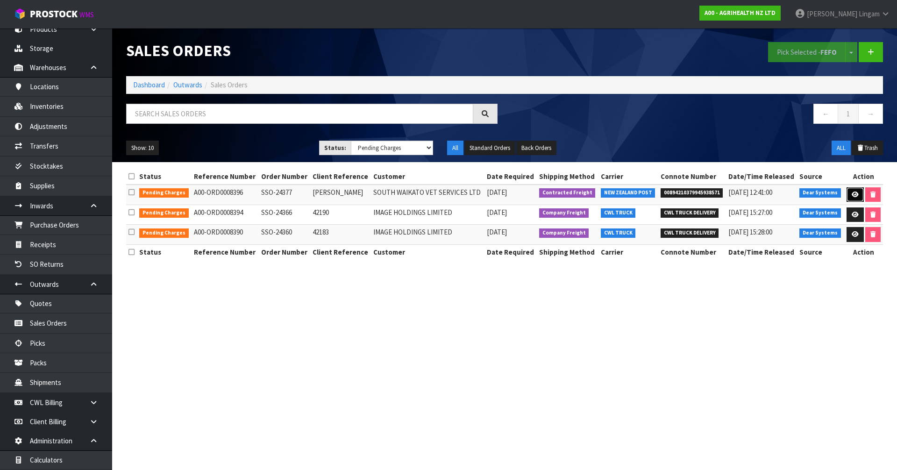
click at [854, 200] on link at bounding box center [855, 194] width 17 height 15
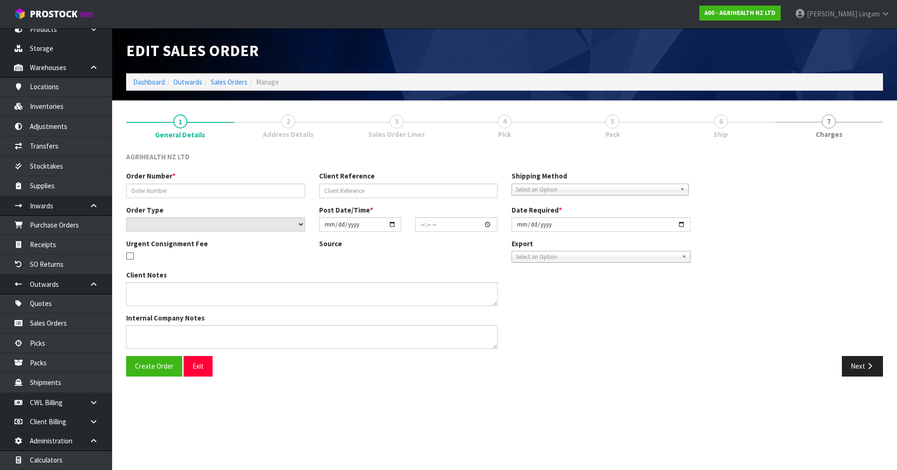
type input "SSO-24377"
type input "[PERSON_NAME]"
select select "number:0"
type input "[DATE]"
type input "09:16:02.000"
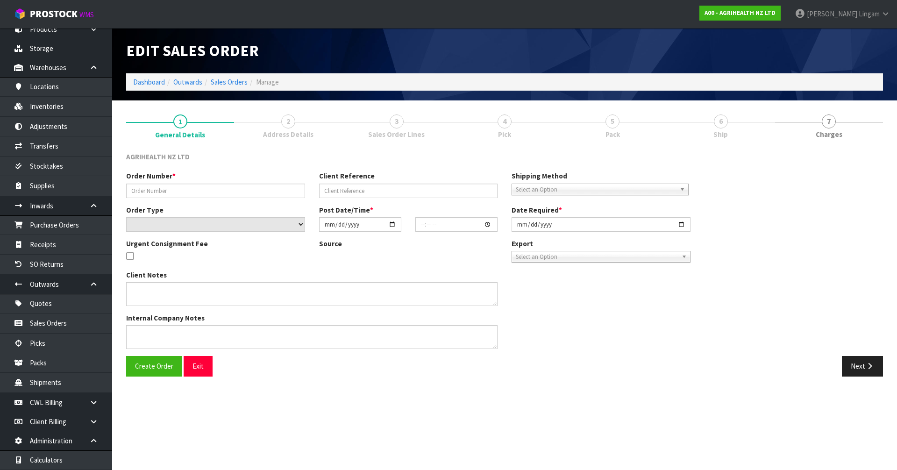
type input "[DATE]"
type textarea "SHIP BY: Overnight Courier"
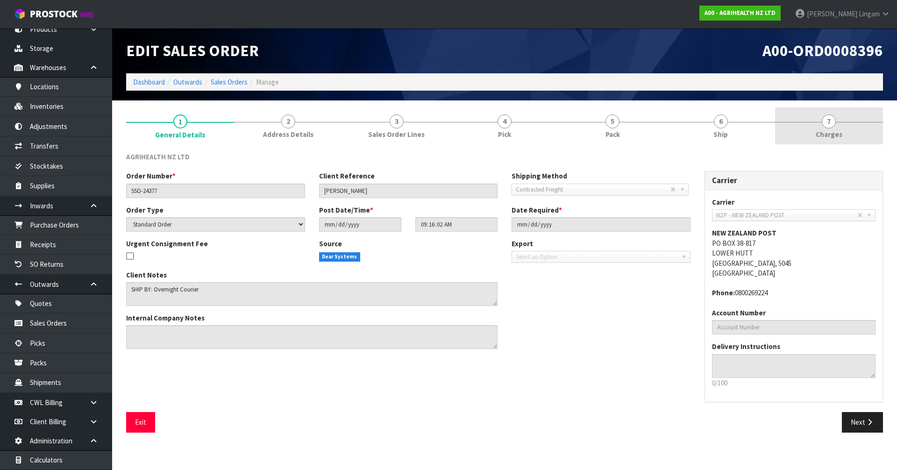
click at [851, 134] on link "7 Charges" at bounding box center [829, 125] width 108 height 37
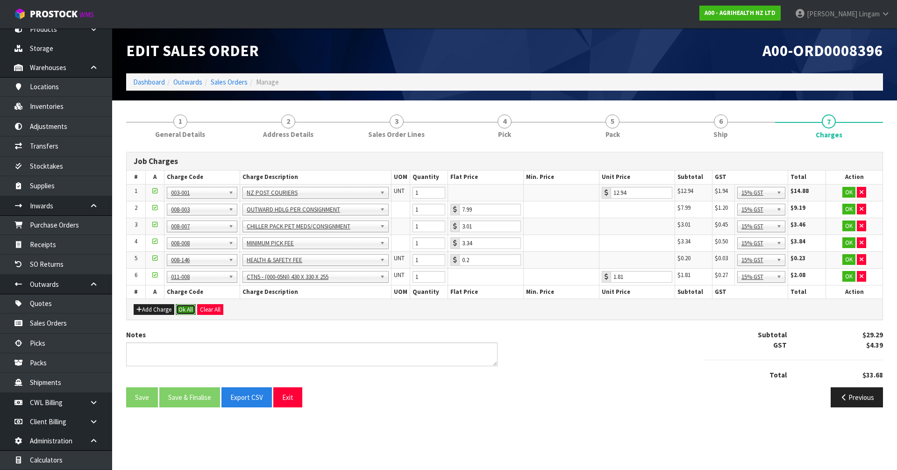
click at [185, 308] on button "Ok All" at bounding box center [186, 309] width 20 height 11
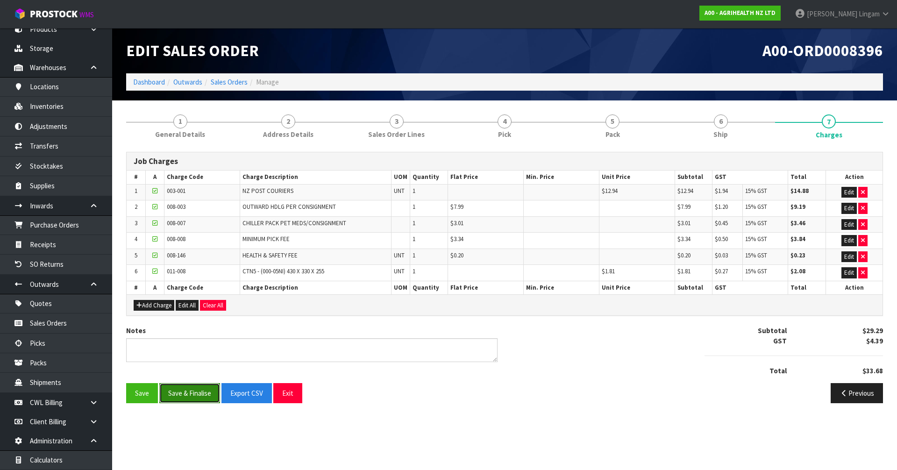
click at [184, 394] on button "Save & Finalise" at bounding box center [189, 393] width 61 height 20
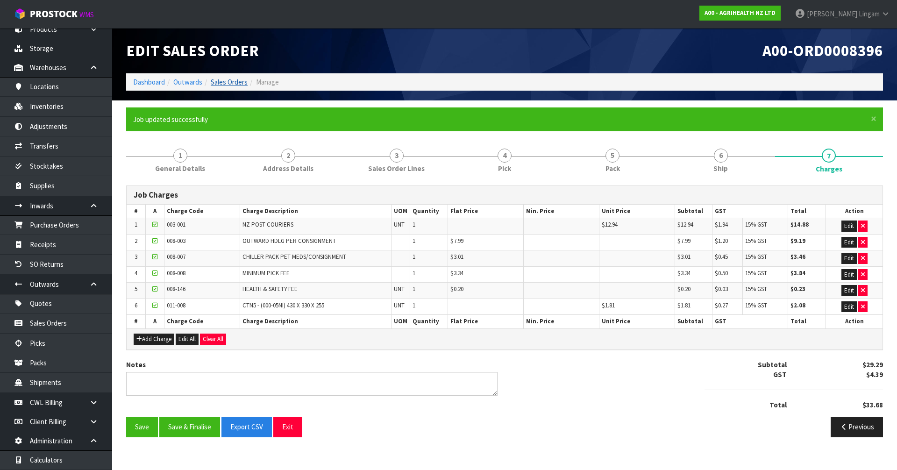
click at [243, 86] on li "Sales Orders" at bounding box center [224, 82] width 45 height 10
click at [243, 81] on link "Sales Orders" at bounding box center [229, 82] width 37 height 9
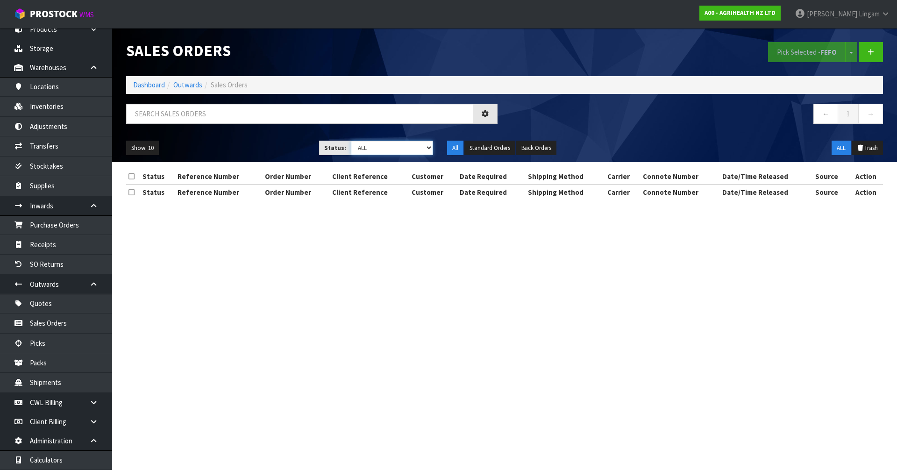
drag, startPoint x: 416, startPoint y: 144, endPoint x: 415, endPoint y: 151, distance: 6.7
click at [416, 144] on select "Draft Pending Allocated Pending Pick Goods Picked Goods Packed Pending Charges …" at bounding box center [392, 148] width 83 height 14
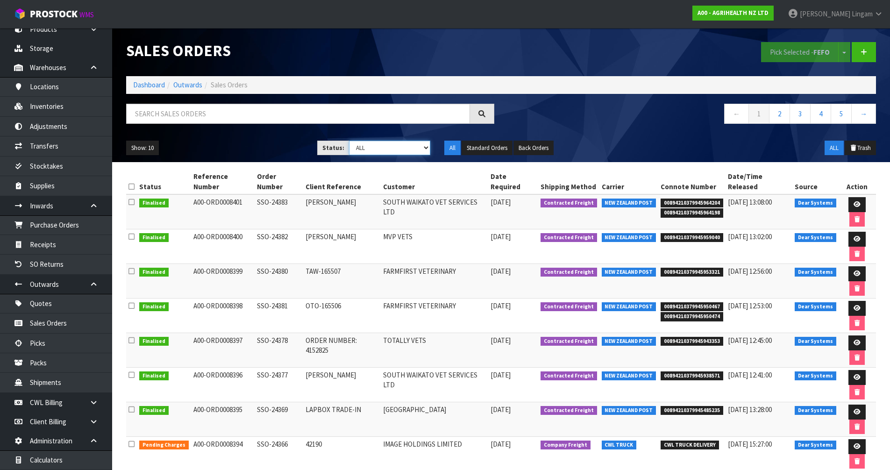
select select "string:6"
click at [349, 141] on select "Draft Pending Allocated Pending Pick Goods Picked Goods Packed Pending Charges …" at bounding box center [389, 148] width 81 height 14
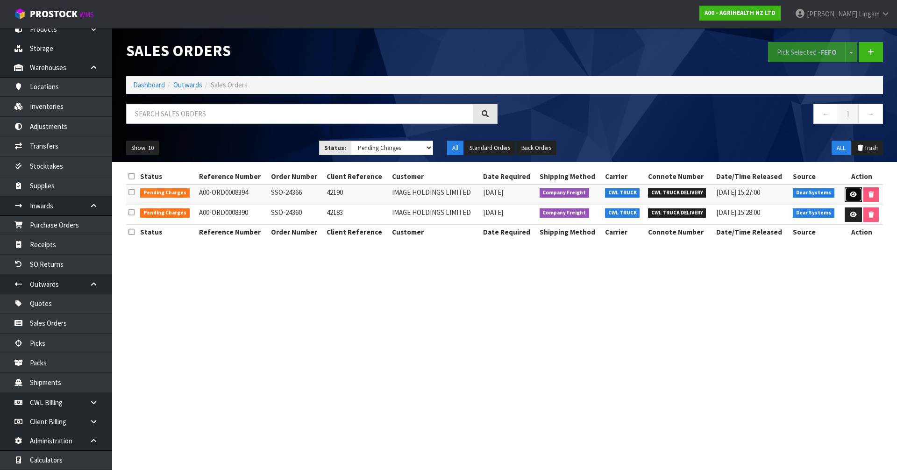
click at [857, 195] on link at bounding box center [853, 194] width 17 height 15
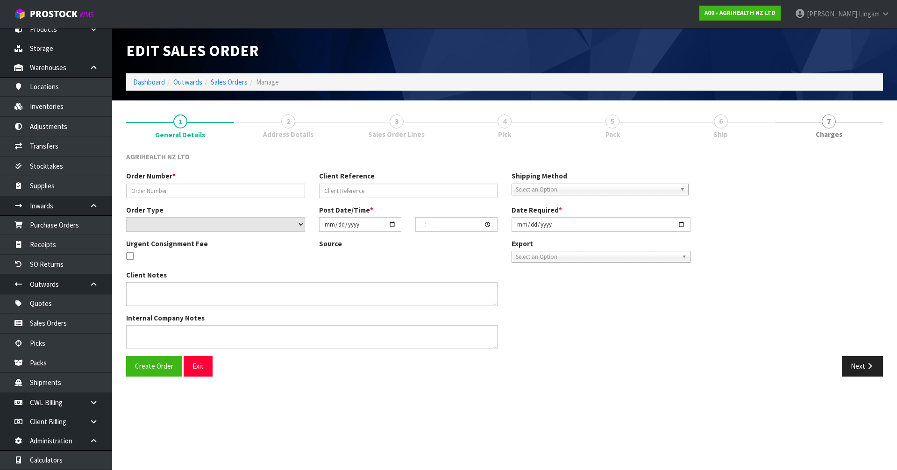
type input "SSO-24366"
type input "42190"
select select "number:0"
type input "[DATE]"
type input "10:11:17.000"
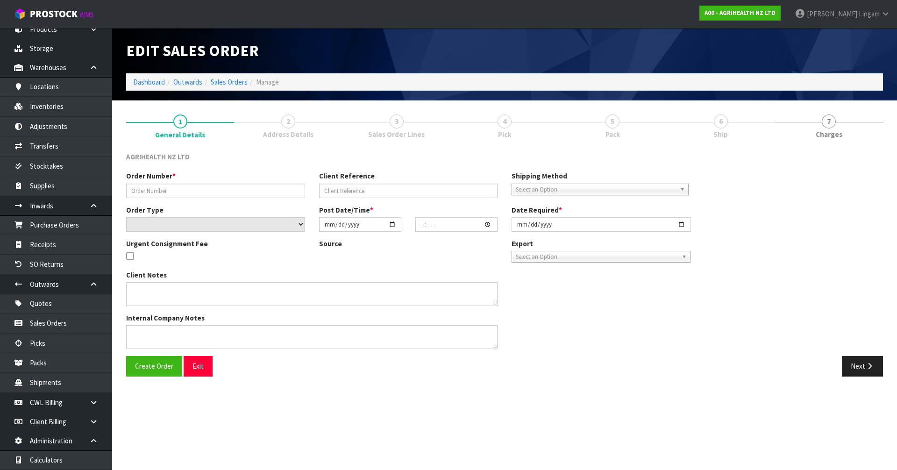
type input "[DATE]"
type textarea "X10 BAGS SHIPPING SEPERATELY SHIP BY: Freight"
type textarea "VIA CWL TRUCK"
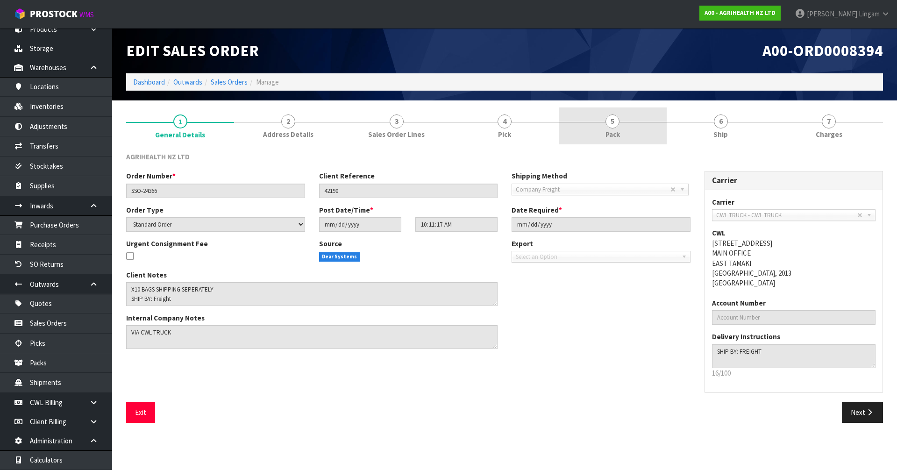
click at [616, 126] on span "5" at bounding box center [613, 121] width 14 height 14
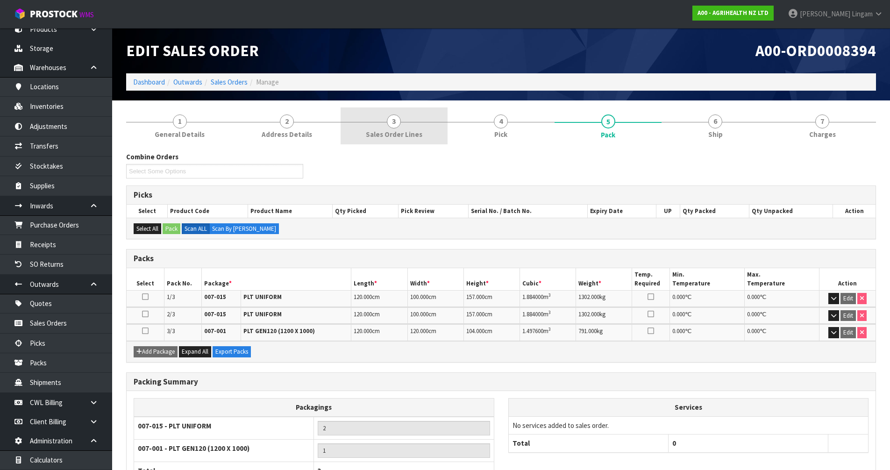
click at [413, 133] on span "Sales Order Lines" at bounding box center [394, 134] width 57 height 10
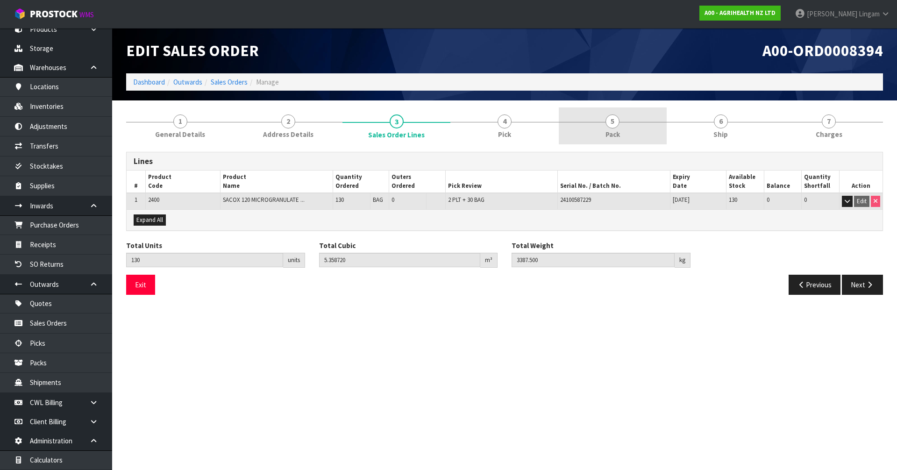
click at [634, 131] on link "5 Pack" at bounding box center [613, 125] width 108 height 37
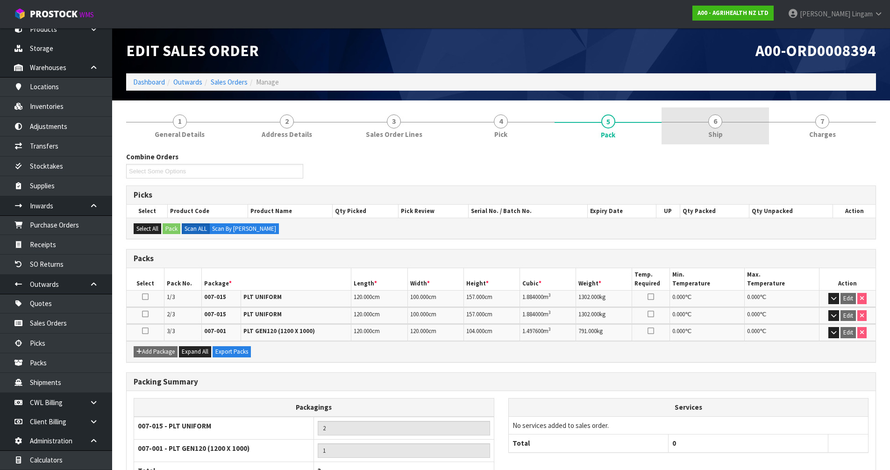
click at [731, 125] on link "6 Ship" at bounding box center [715, 125] width 107 height 37
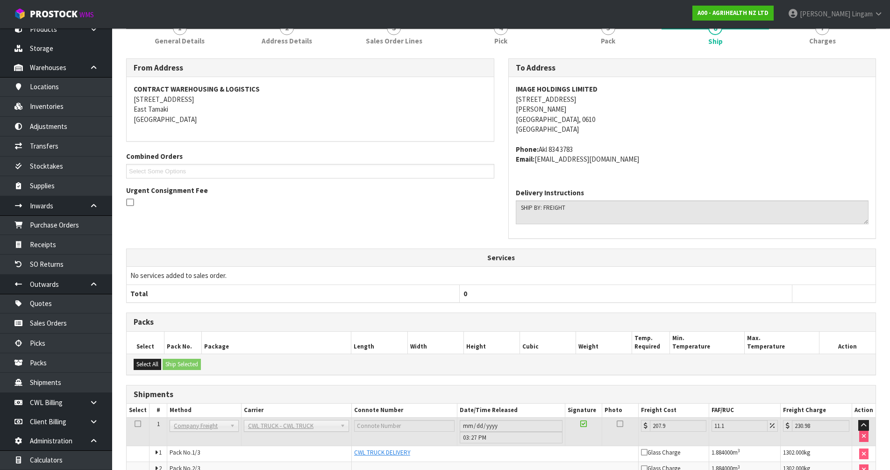
scroll to position [162, 0]
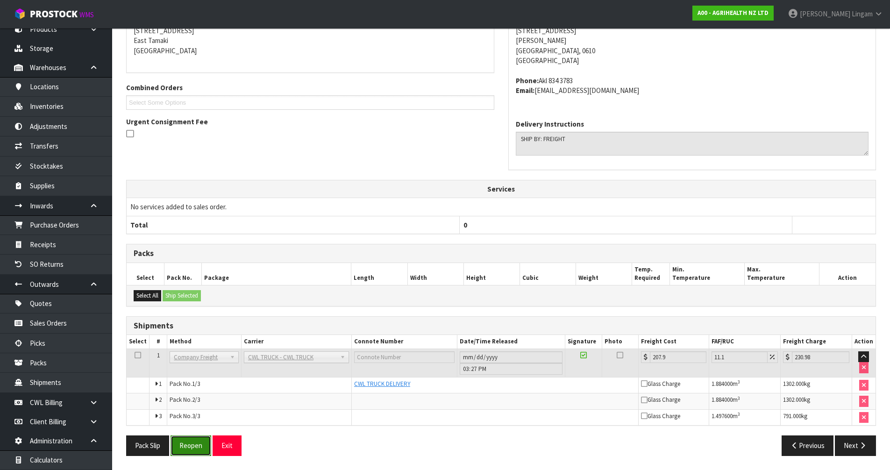
click at [197, 444] on button "Reopen" at bounding box center [191, 446] width 41 height 20
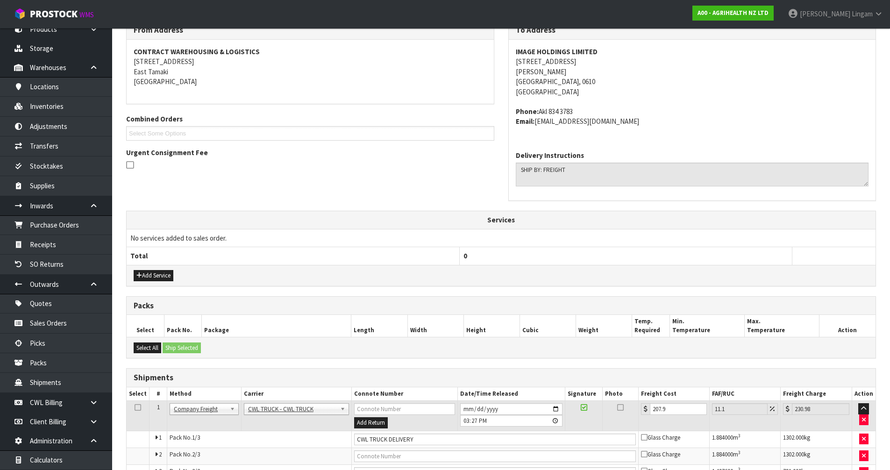
scroll to position [221, 0]
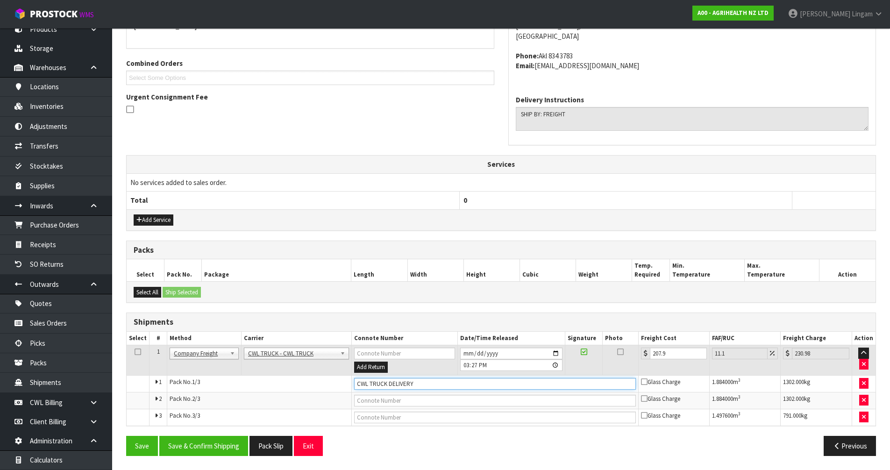
click at [415, 384] on input "CWL TRUCK DELIVERY" at bounding box center [495, 384] width 282 height 12
type input "CWL TRUCK DELIVERED"
click at [211, 447] on button "Save & Confirm Shipping" at bounding box center [203, 446] width 89 height 20
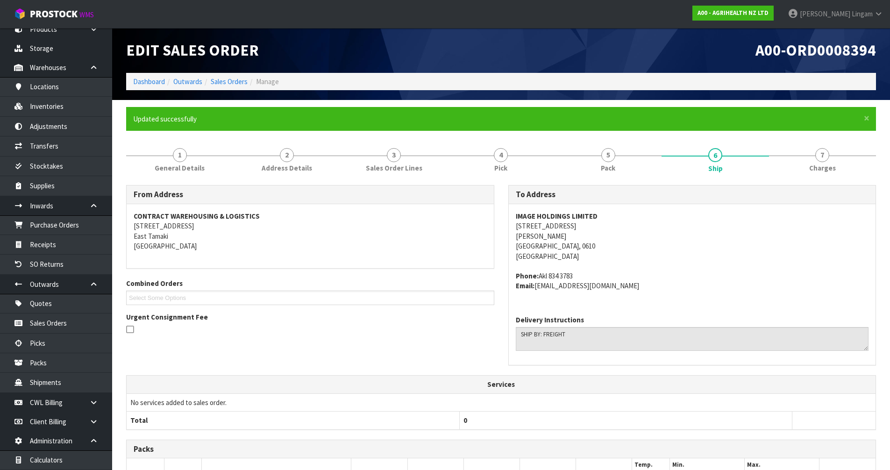
scroll to position [0, 0]
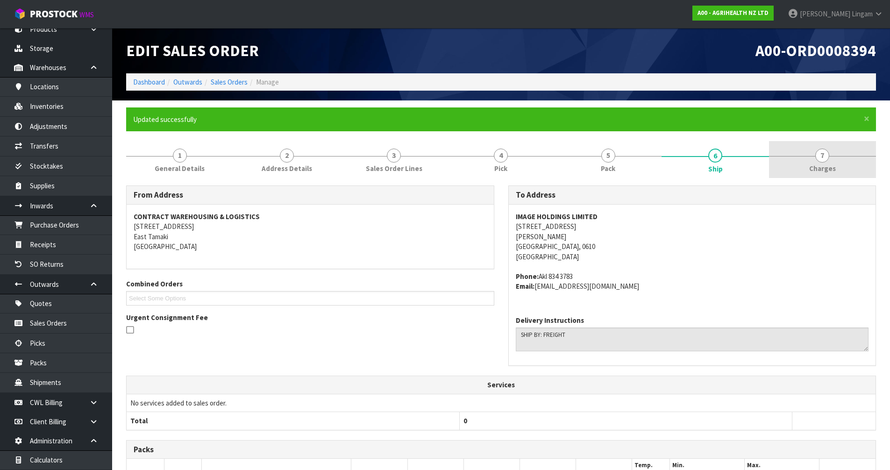
click at [811, 172] on span "Charges" at bounding box center [822, 169] width 27 height 10
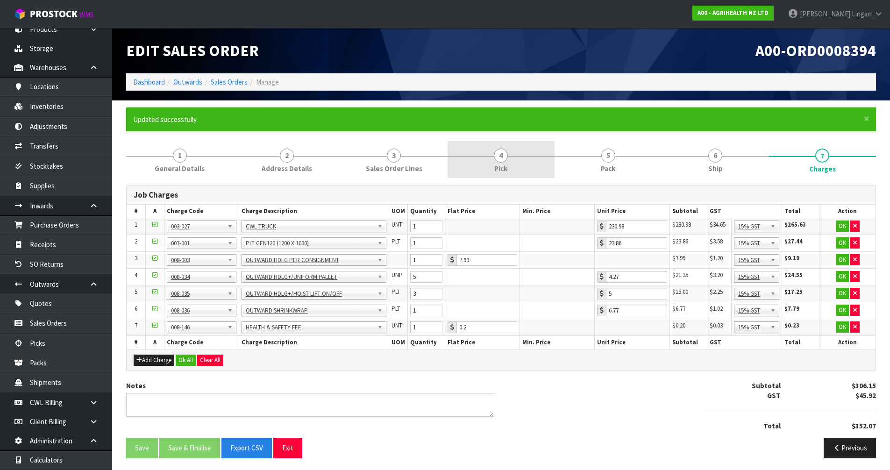
click at [525, 173] on link "4 Pick" at bounding box center [501, 159] width 107 height 37
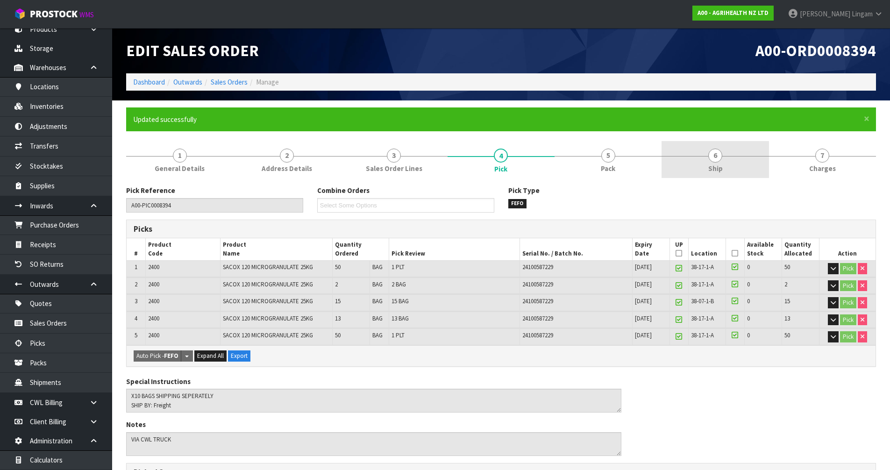
click at [741, 165] on link "6 Ship" at bounding box center [715, 159] width 107 height 37
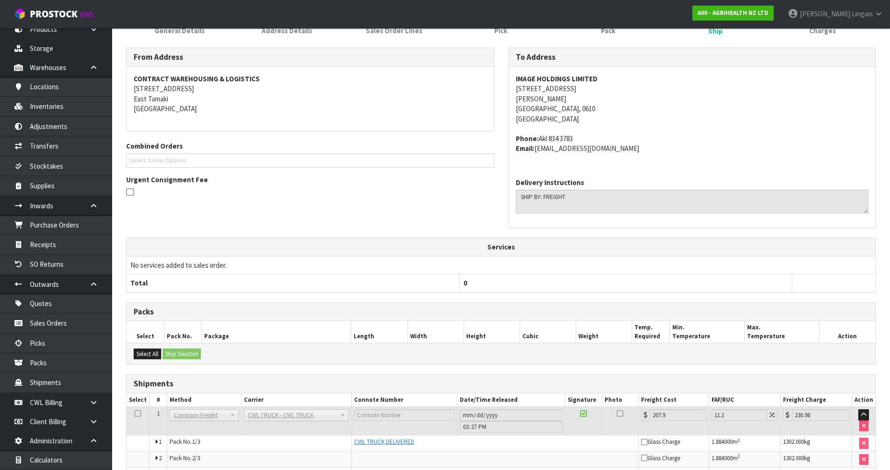
scroll to position [196, 0]
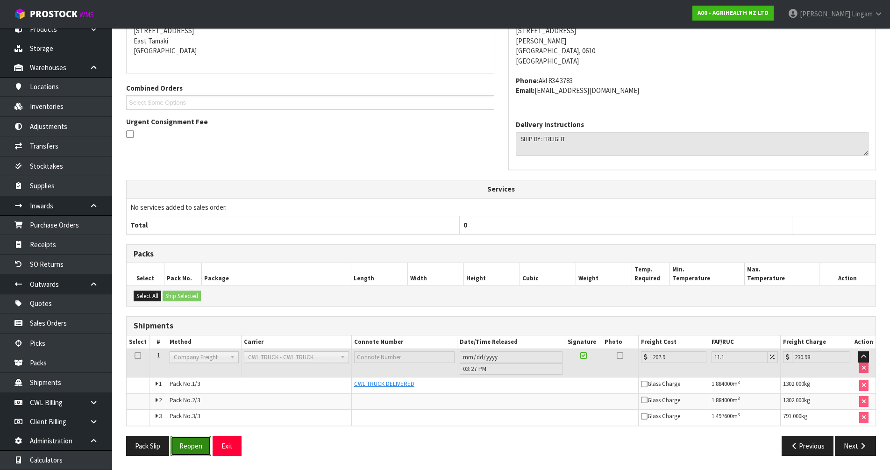
click at [187, 450] on button "Reopen" at bounding box center [191, 446] width 41 height 20
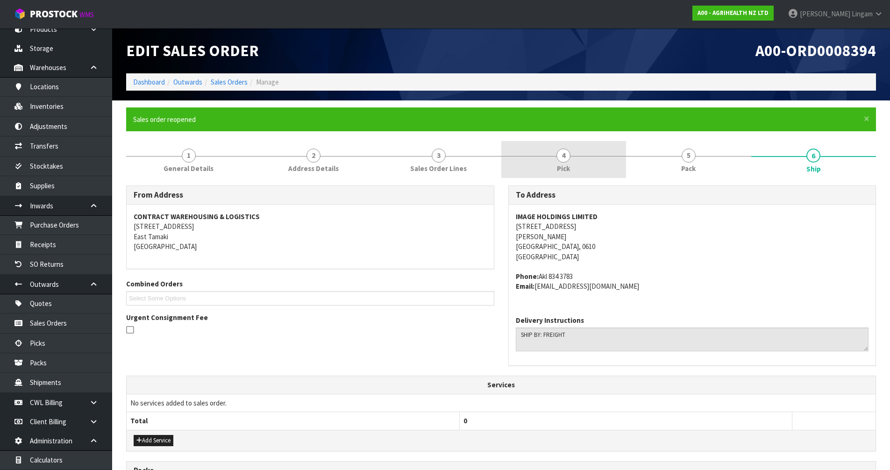
click at [592, 165] on link "4 Pick" at bounding box center [563, 159] width 125 height 37
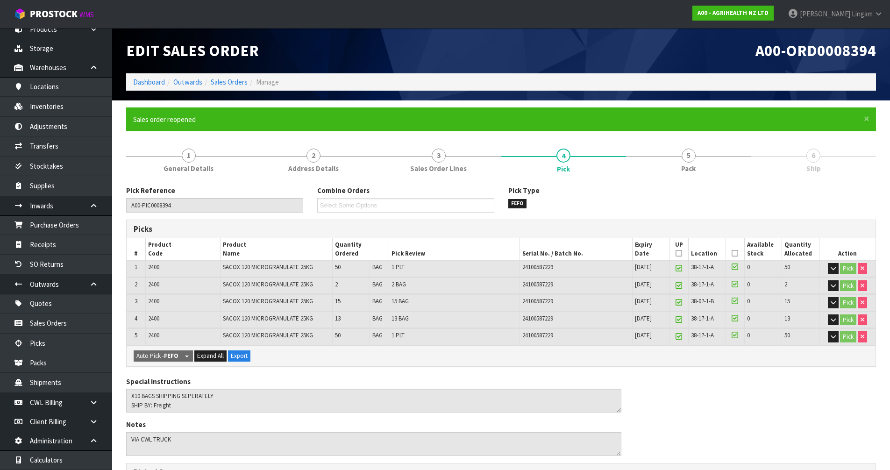
click at [679, 286] on icon at bounding box center [679, 286] width 7 height 0
type input "4"
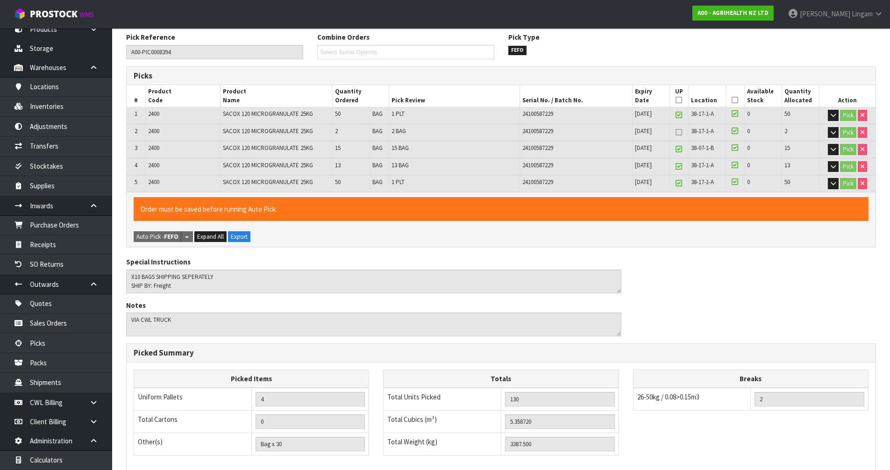
scroll to position [285, 0]
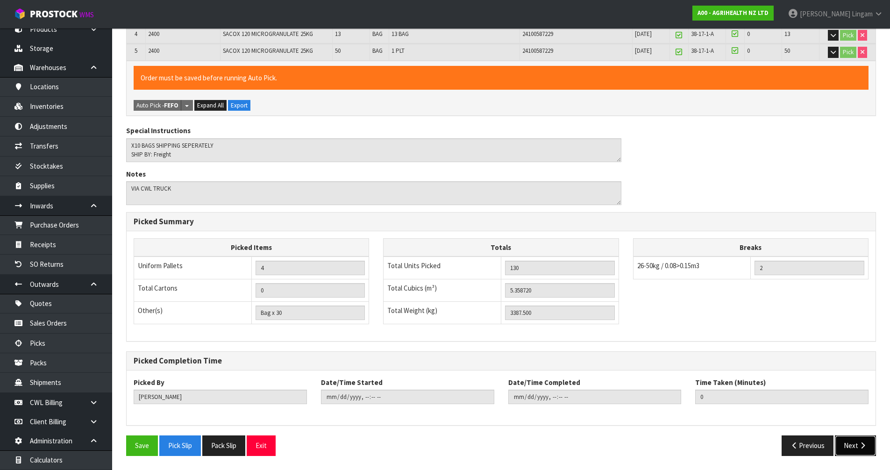
click at [849, 447] on button "Next" at bounding box center [855, 446] width 41 height 20
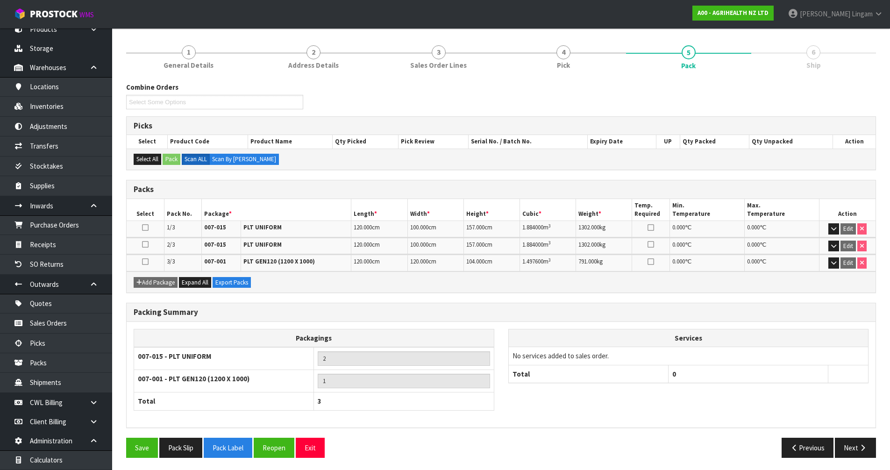
scroll to position [105, 0]
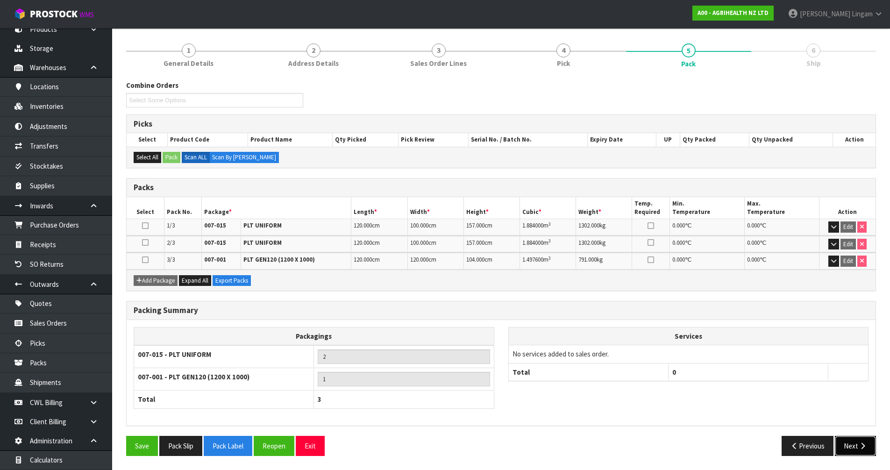
click at [850, 447] on button "Next" at bounding box center [855, 446] width 41 height 20
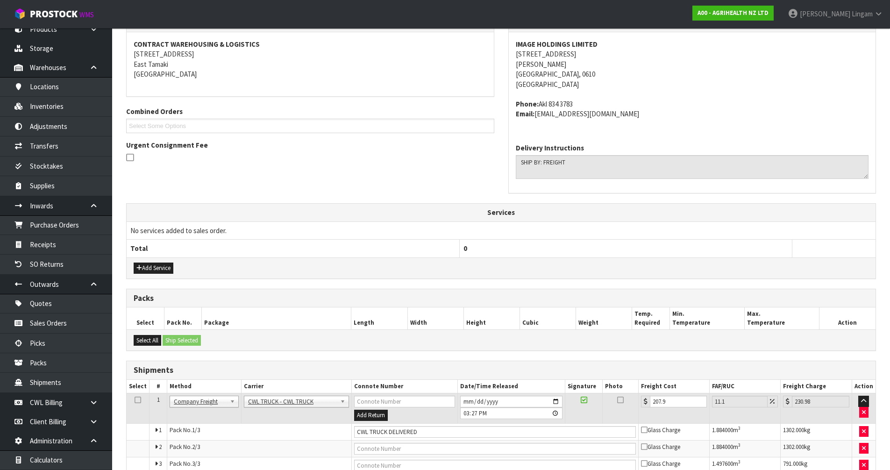
scroll to position [221, 0]
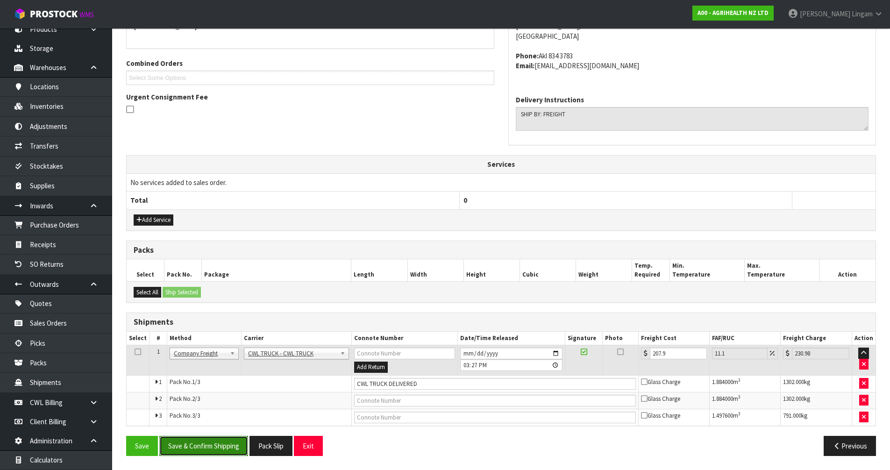
click at [217, 445] on button "Save & Confirm Shipping" at bounding box center [203, 446] width 89 height 20
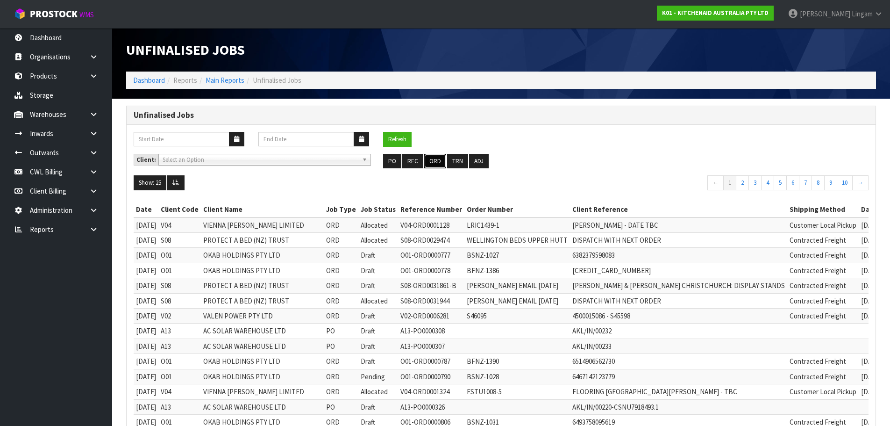
click at [432, 160] on button "ORD" at bounding box center [435, 161] width 22 height 15
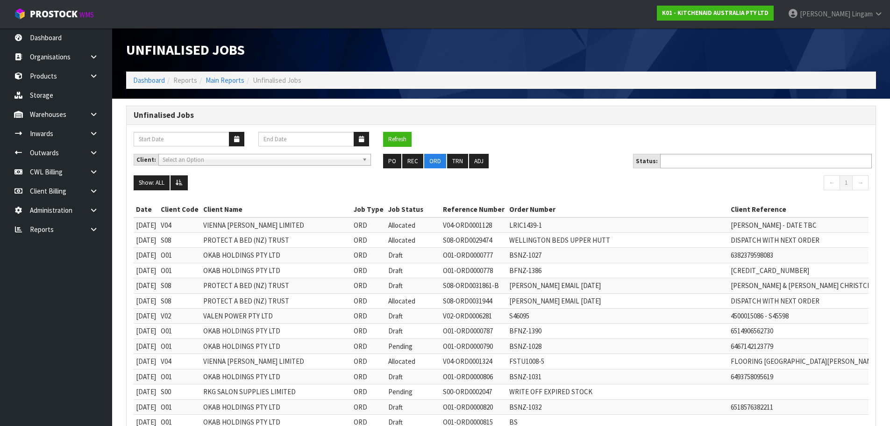
click at [734, 163] on ul at bounding box center [766, 161] width 212 height 14
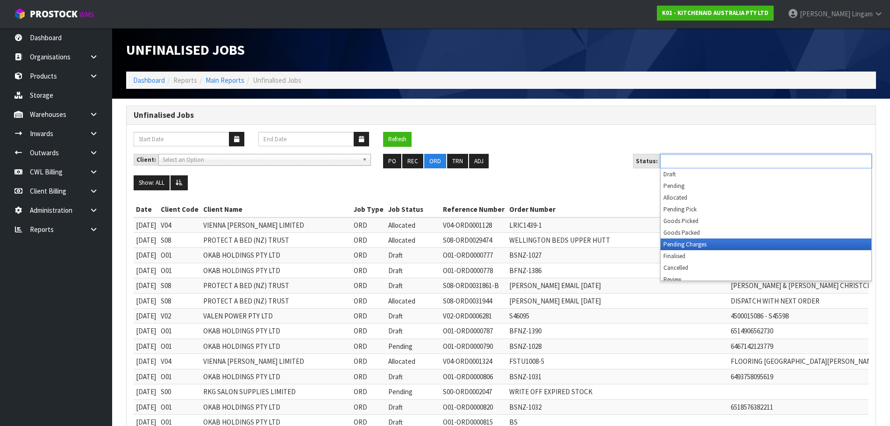
click at [734, 245] on li "Pending Charges" at bounding box center [766, 244] width 211 height 12
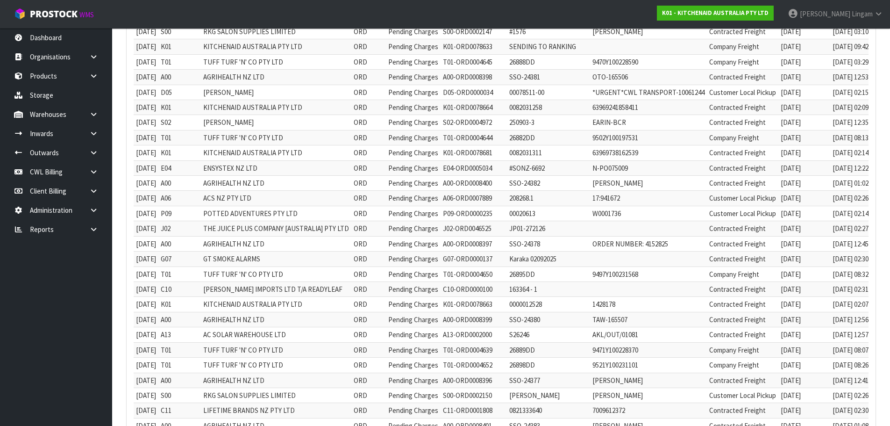
scroll to position [524, 0]
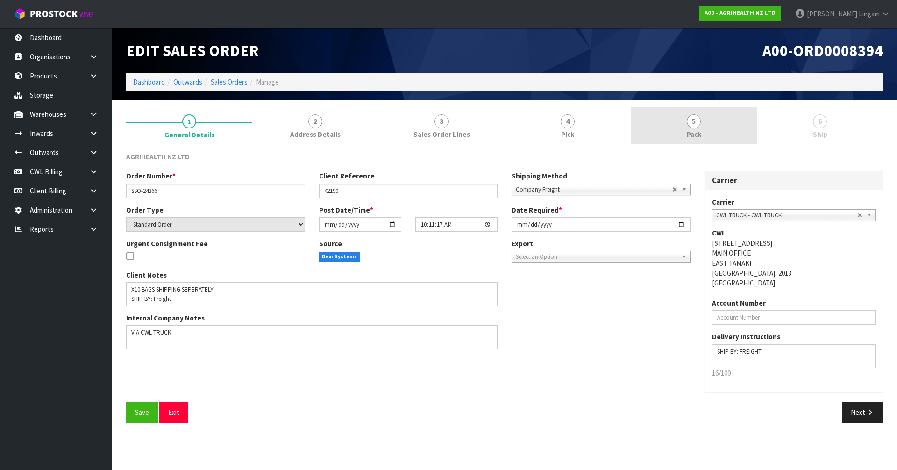
click at [720, 131] on link "5 Pack" at bounding box center [694, 125] width 126 height 37
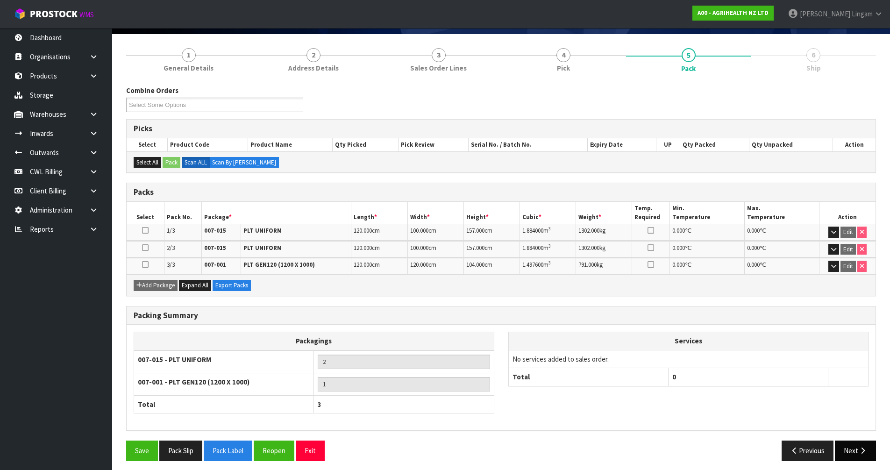
scroll to position [71, 0]
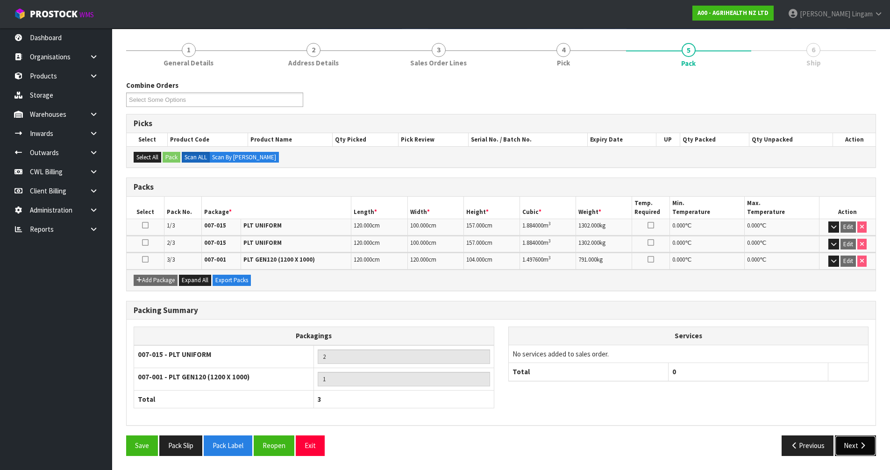
click at [847, 451] on button "Next" at bounding box center [855, 446] width 41 height 20
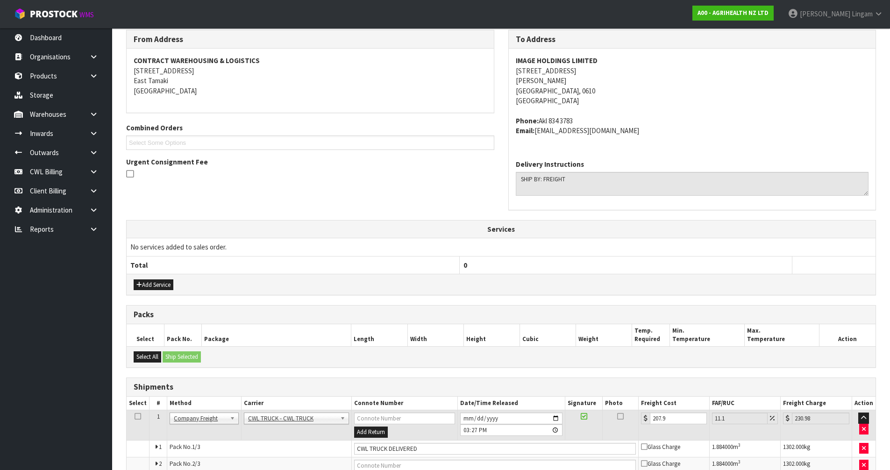
scroll to position [187, 0]
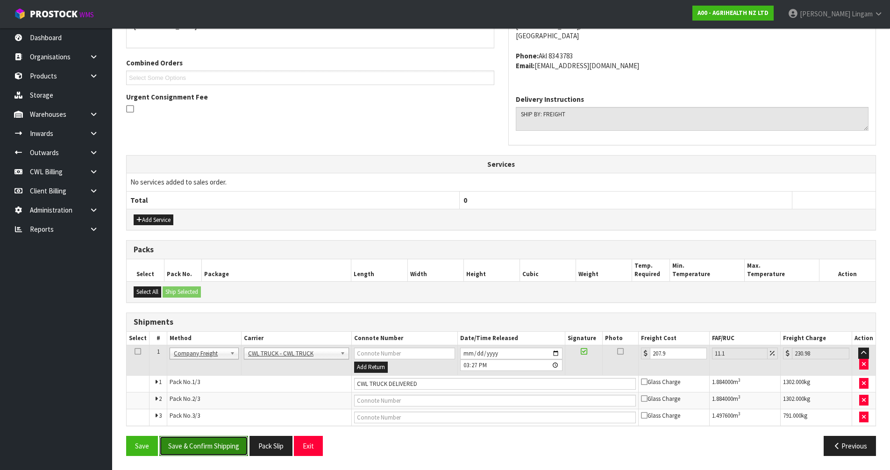
click at [209, 448] on button "Save & Confirm Shipping" at bounding box center [203, 446] width 89 height 20
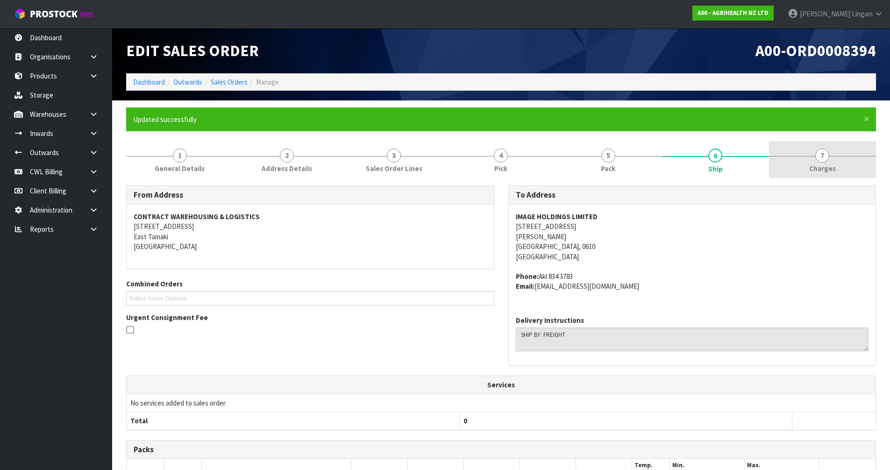
click at [850, 163] on link "7 [GEOGRAPHIC_DATA]" at bounding box center [822, 159] width 107 height 37
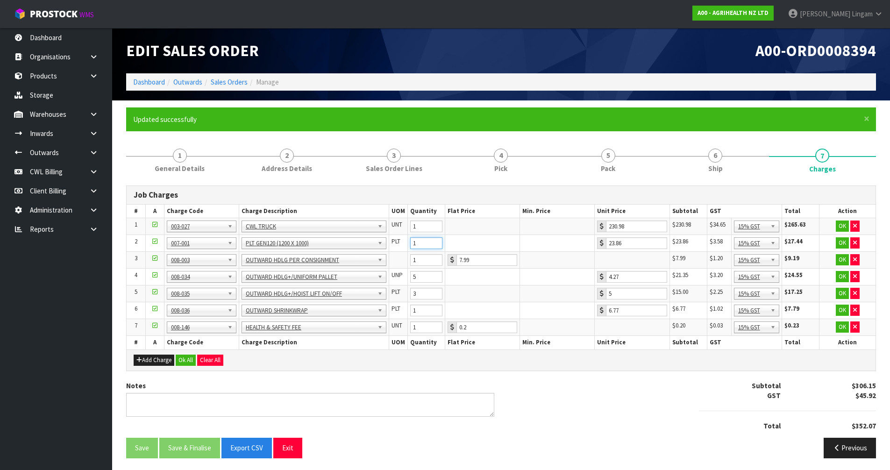
drag, startPoint x: 417, startPoint y: 245, endPoint x: 400, endPoint y: 245, distance: 17.3
click at [400, 245] on tr "2 001-001 001-002 001-003 001-004 001-005 001-006 001-007 001-008 001-009 001-0…" at bounding box center [501, 243] width 749 height 17
type input "3"
click at [613, 164] on span "Pack" at bounding box center [608, 169] width 14 height 10
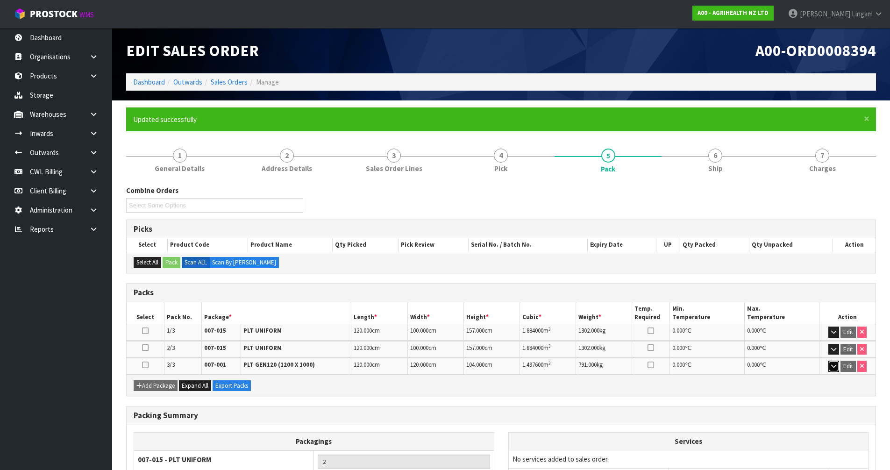
click at [834, 369] on icon "button" at bounding box center [833, 366] width 5 height 6
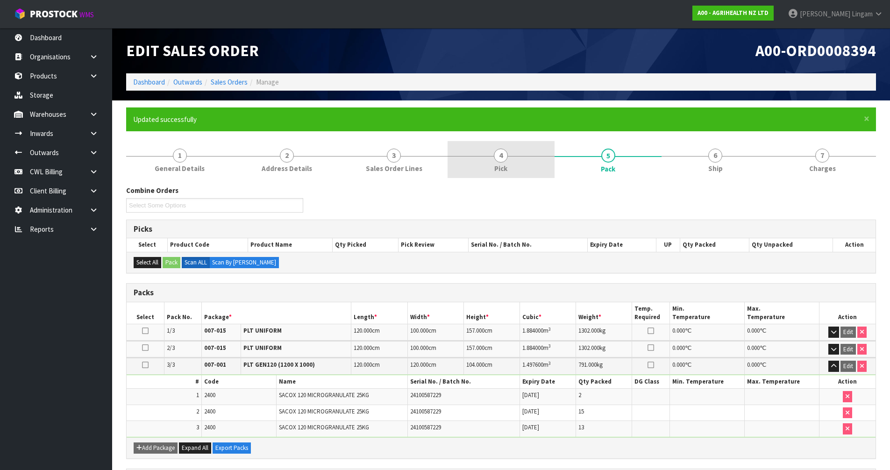
click at [502, 164] on span "Pick" at bounding box center [500, 169] width 13 height 10
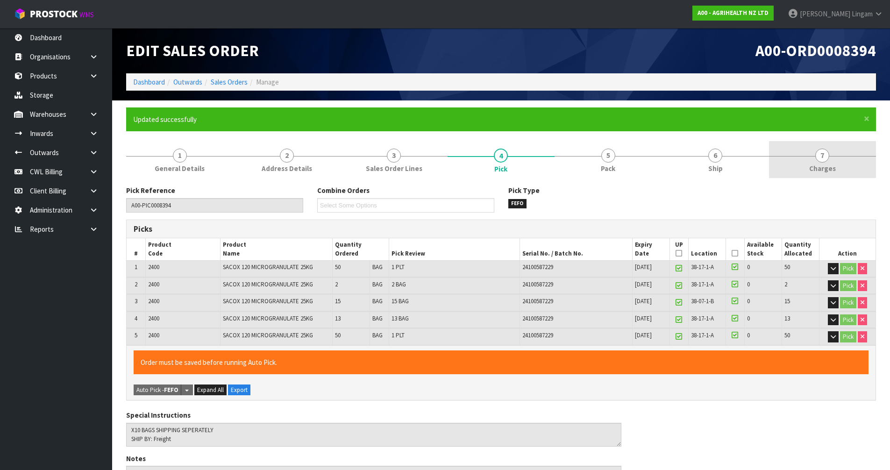
click at [843, 171] on link "7 Charges" at bounding box center [822, 159] width 107 height 37
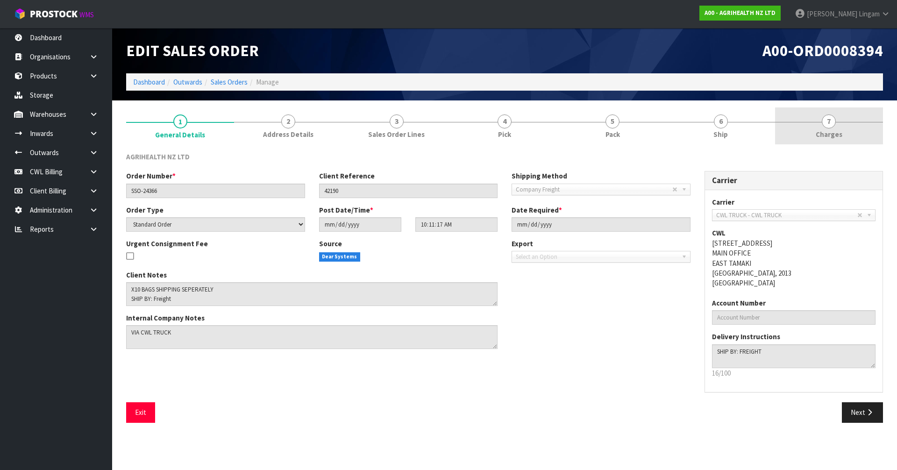
click at [828, 136] on span "Charges" at bounding box center [829, 134] width 27 height 10
click at [149, 83] on link "Dashboard" at bounding box center [149, 82] width 32 height 9
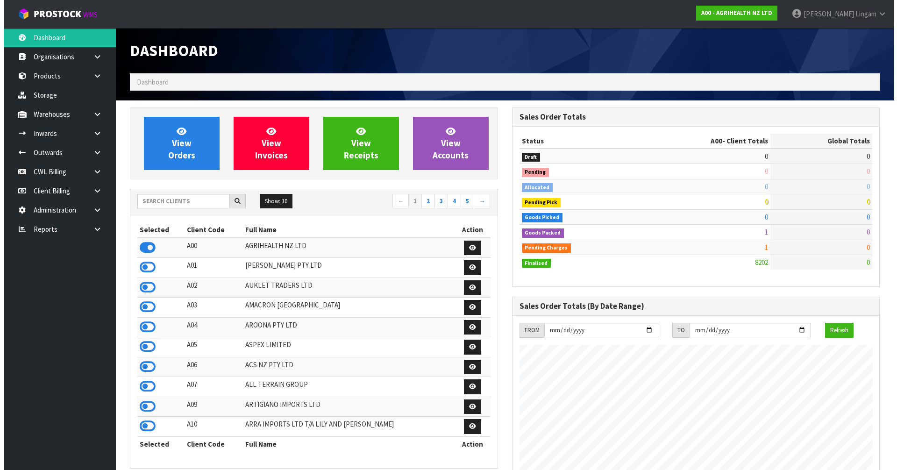
scroll to position [708, 382]
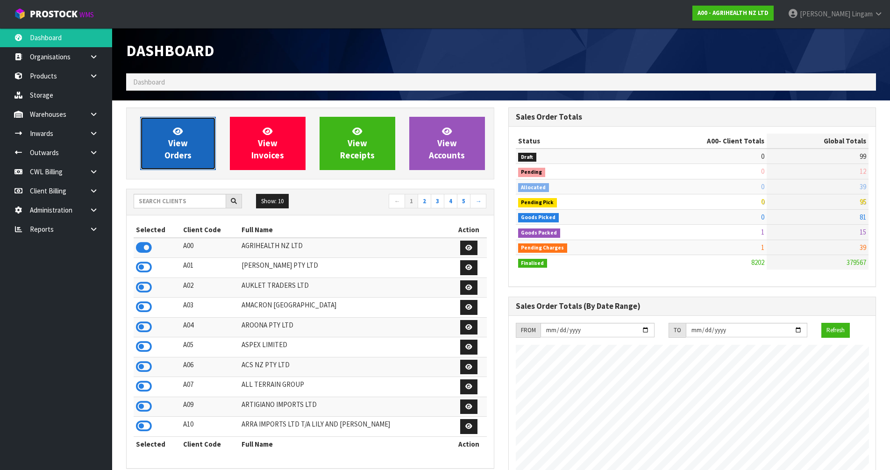
click at [173, 143] on span "View Orders" at bounding box center [177, 143] width 27 height 35
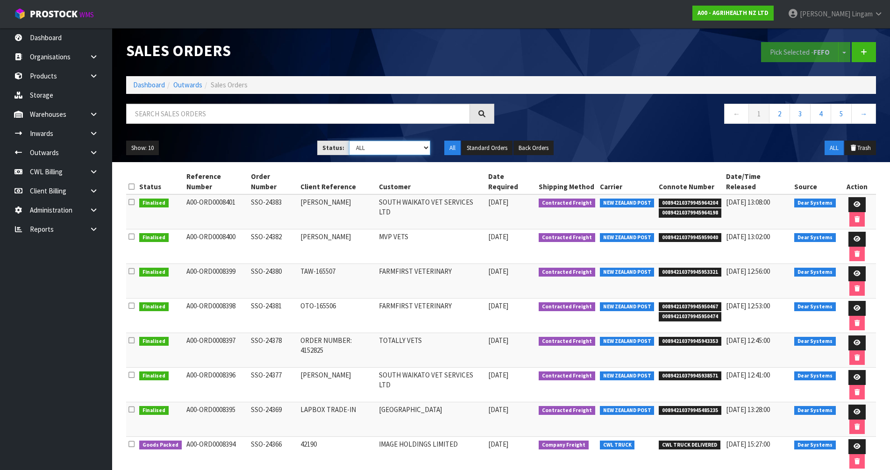
click at [418, 144] on select "Draft Pending Allocated Pending Pick Goods Picked Goods Packed Pending Charges …" at bounding box center [389, 148] width 81 height 14
select select "string:6"
click at [349, 141] on select "Draft Pending Allocated Pending Pick Goods Picked Goods Packed Pending Charges …" at bounding box center [389, 148] width 81 height 14
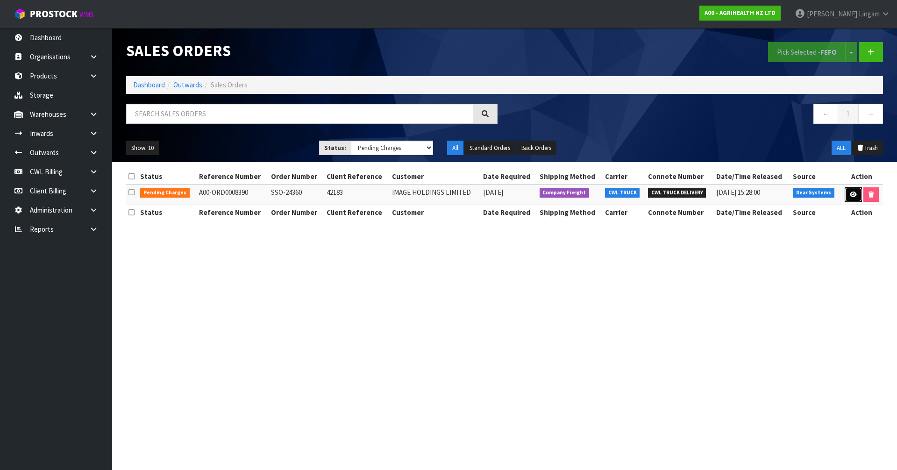
click at [853, 192] on icon at bounding box center [853, 195] width 7 height 6
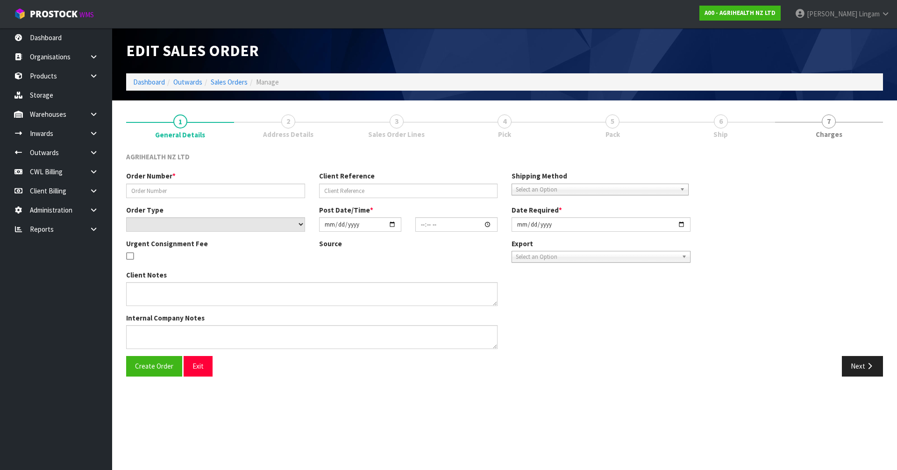
type input "SSO-24360"
type input "42183"
select select "number:0"
type input "[DATE]"
type input "16:04:57.000"
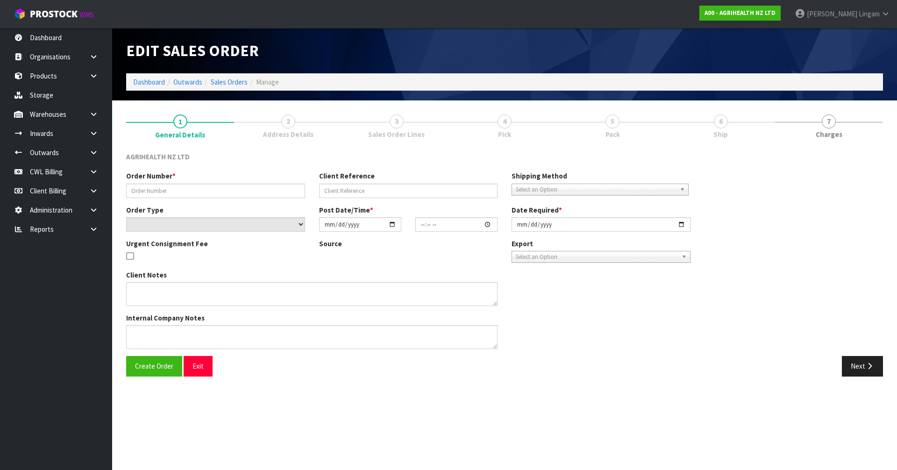
type input "[DATE]"
type textarea "SHIP BY: CWL Truck"
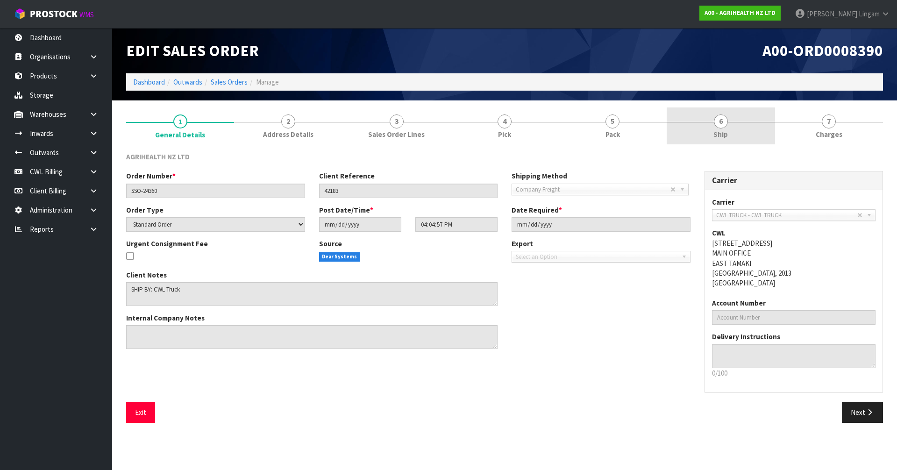
click at [730, 134] on link "6 Ship" at bounding box center [721, 125] width 108 height 37
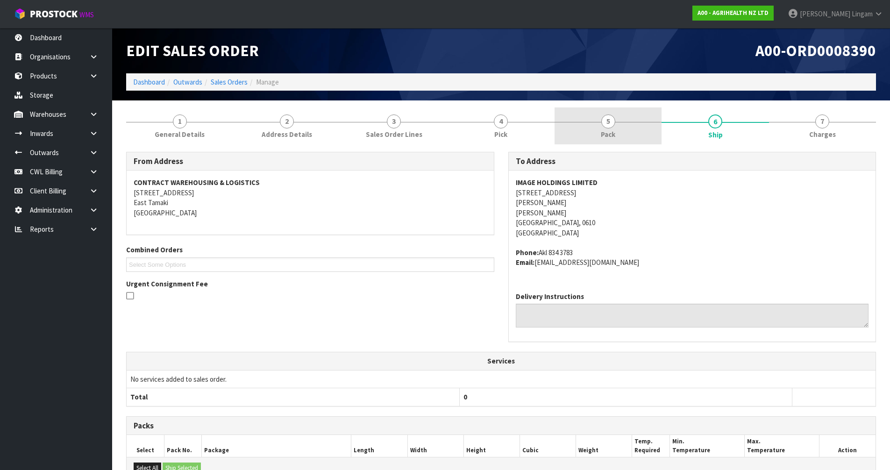
click at [607, 139] on span "Pack" at bounding box center [608, 134] width 14 height 10
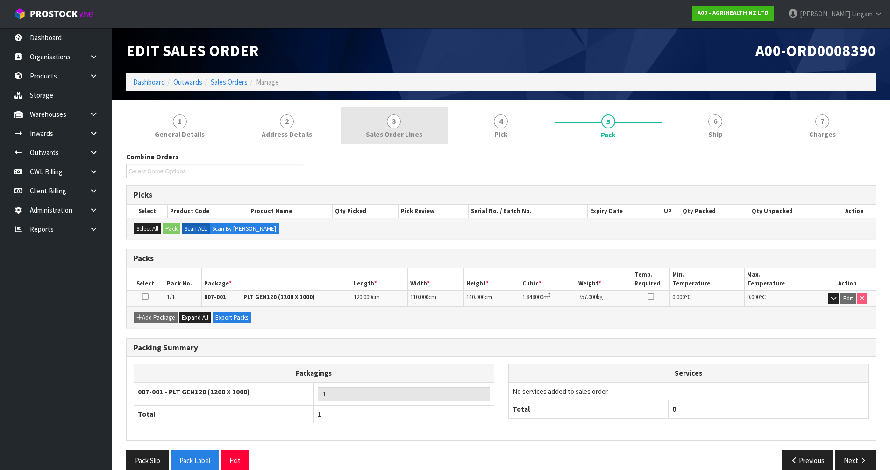
click at [391, 139] on span "Sales Order Lines" at bounding box center [394, 134] width 57 height 10
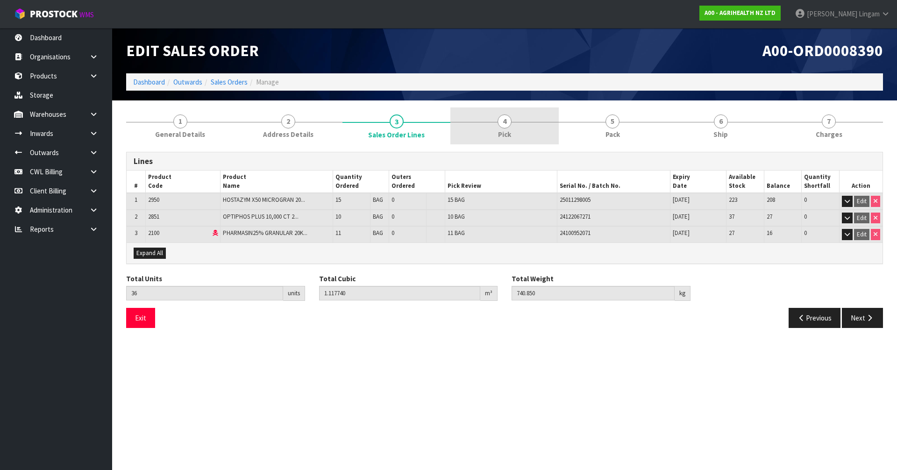
click at [509, 132] on span "Pick" at bounding box center [504, 134] width 13 height 10
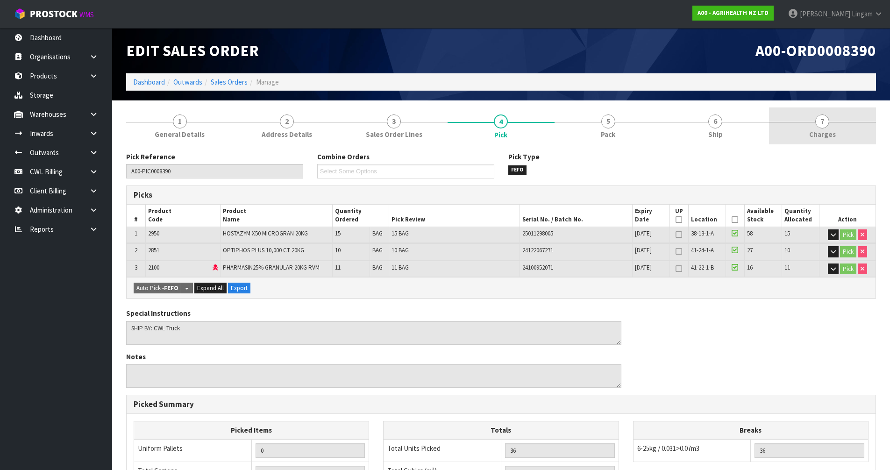
click at [810, 130] on span "Charges" at bounding box center [822, 134] width 27 height 10
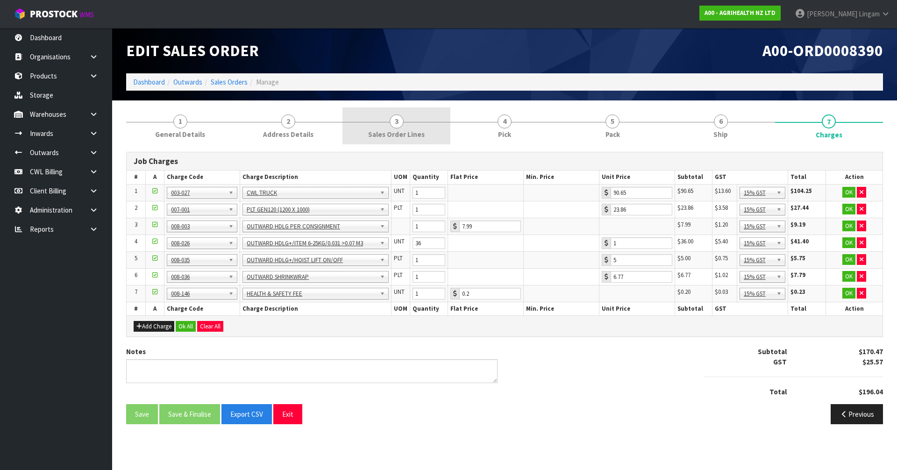
click at [411, 138] on span "Sales Order Lines" at bounding box center [396, 134] width 57 height 10
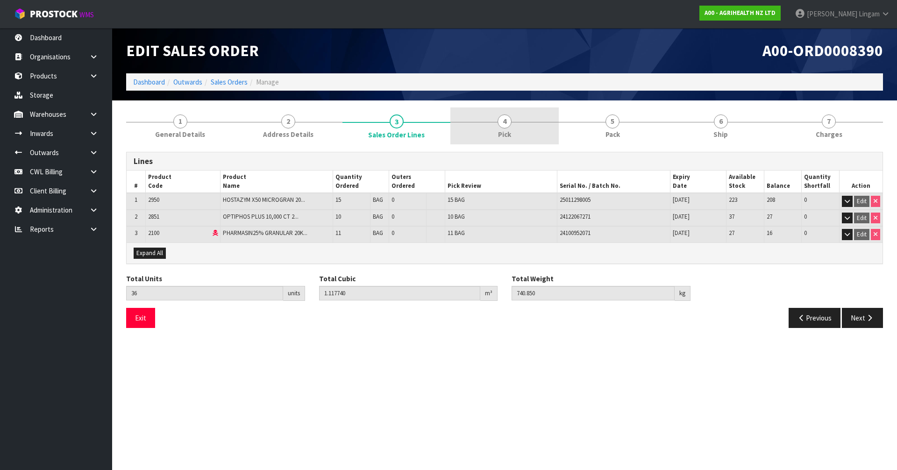
click at [530, 133] on link "4 Pick" at bounding box center [504, 125] width 108 height 37
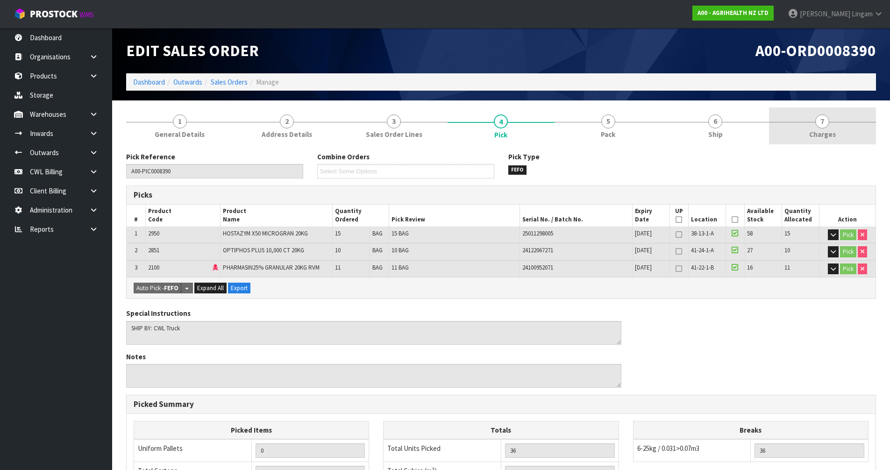
click at [834, 137] on span "Charges" at bounding box center [822, 134] width 27 height 10
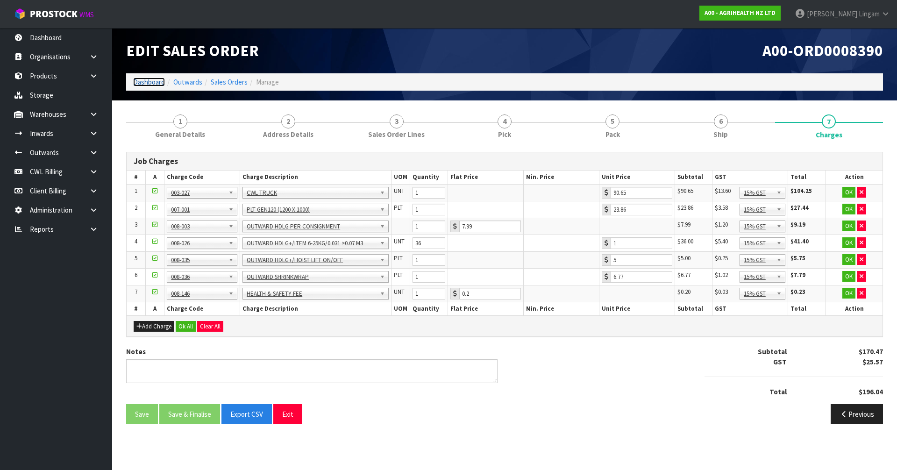
click at [145, 84] on link "Dashboard" at bounding box center [149, 82] width 32 height 9
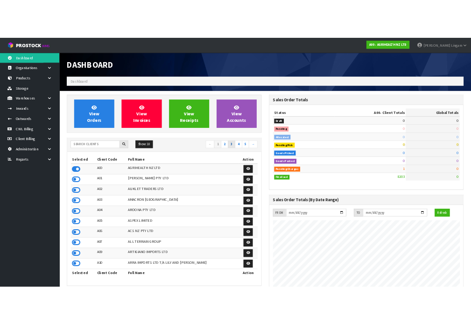
scroll to position [708, 382]
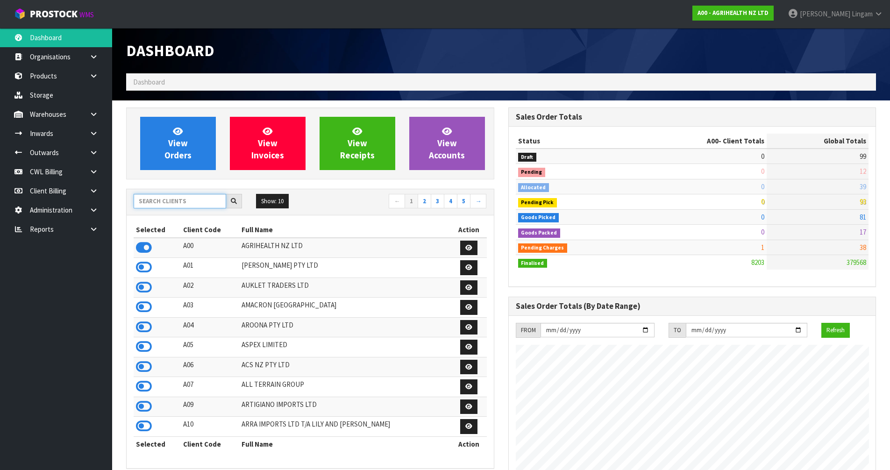
click at [189, 204] on input "text" at bounding box center [180, 201] width 93 height 14
click at [170, 200] on input "text" at bounding box center [180, 201] width 93 height 14
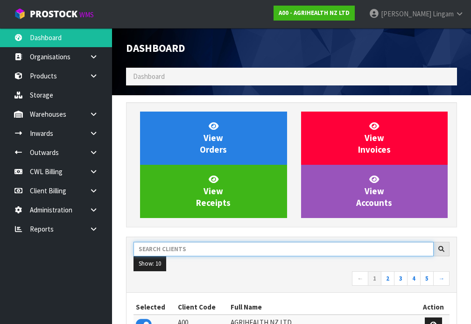
scroll to position [742, 345]
